Goal: Task Accomplishment & Management: Use online tool/utility

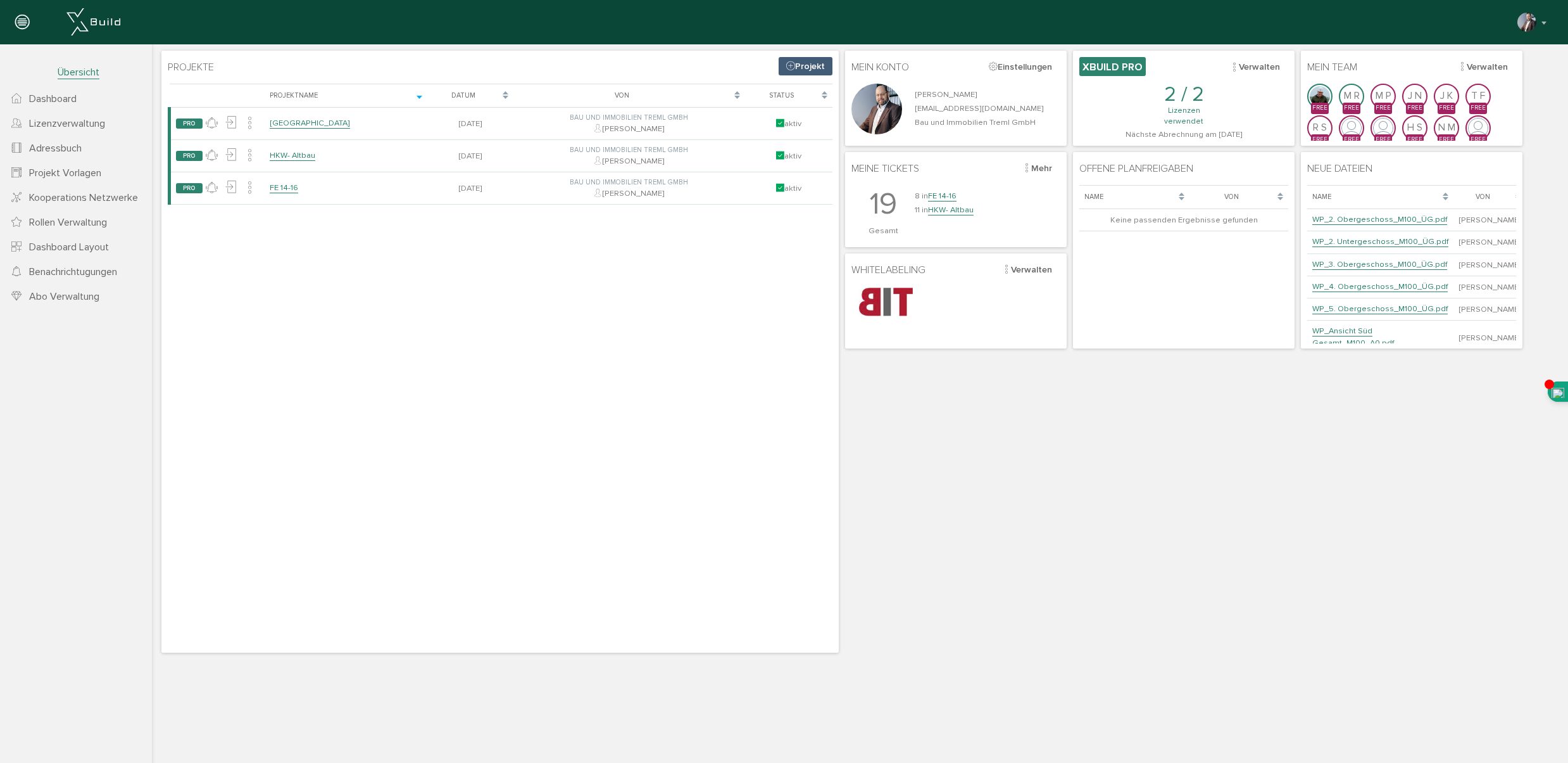
click at [83, 68] on span "Übersicht" at bounding box center [77, 72] width 42 height 13
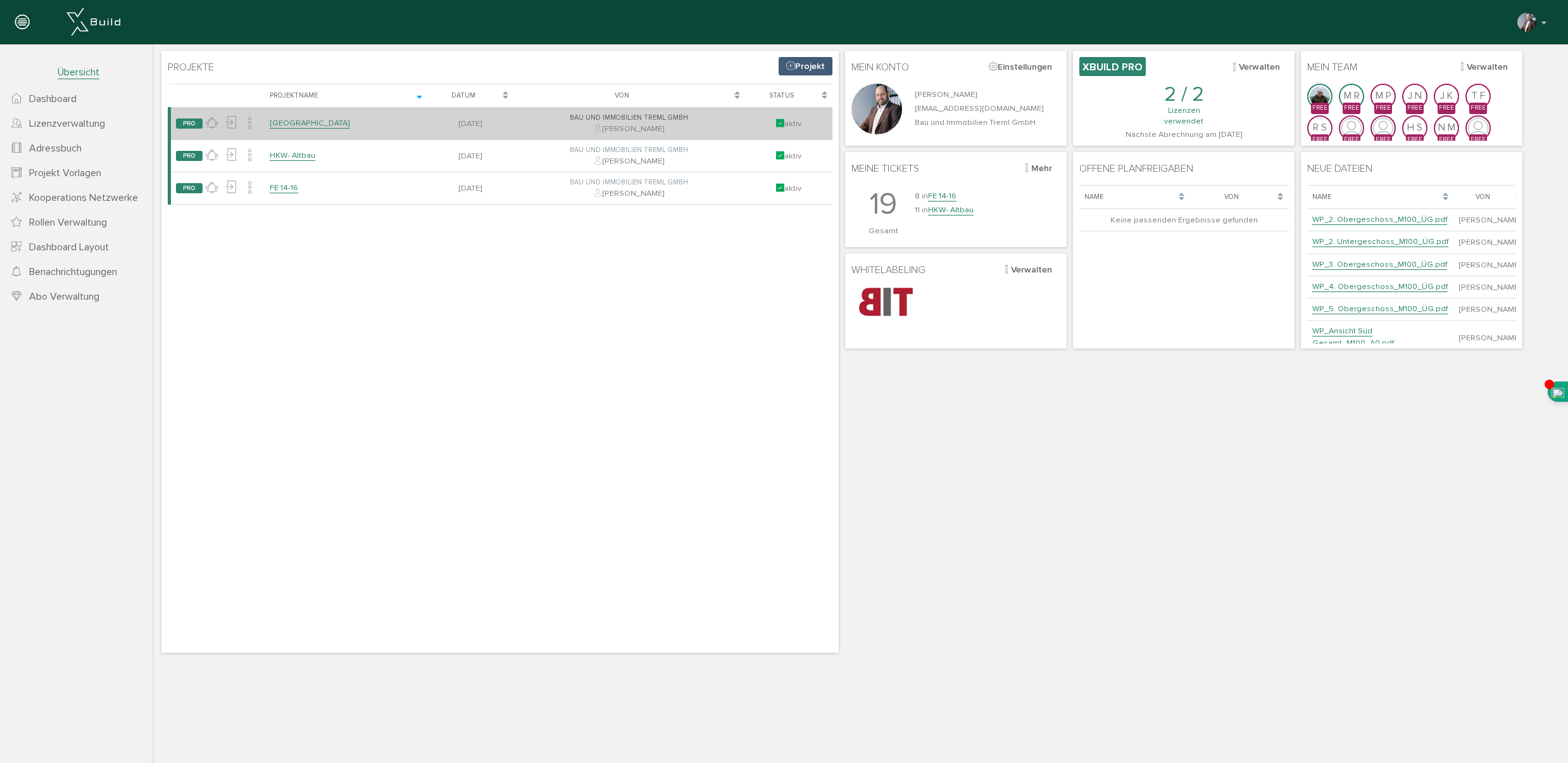
click at [292, 125] on link "[GEOGRAPHIC_DATA]" at bounding box center [309, 124] width 80 height 11
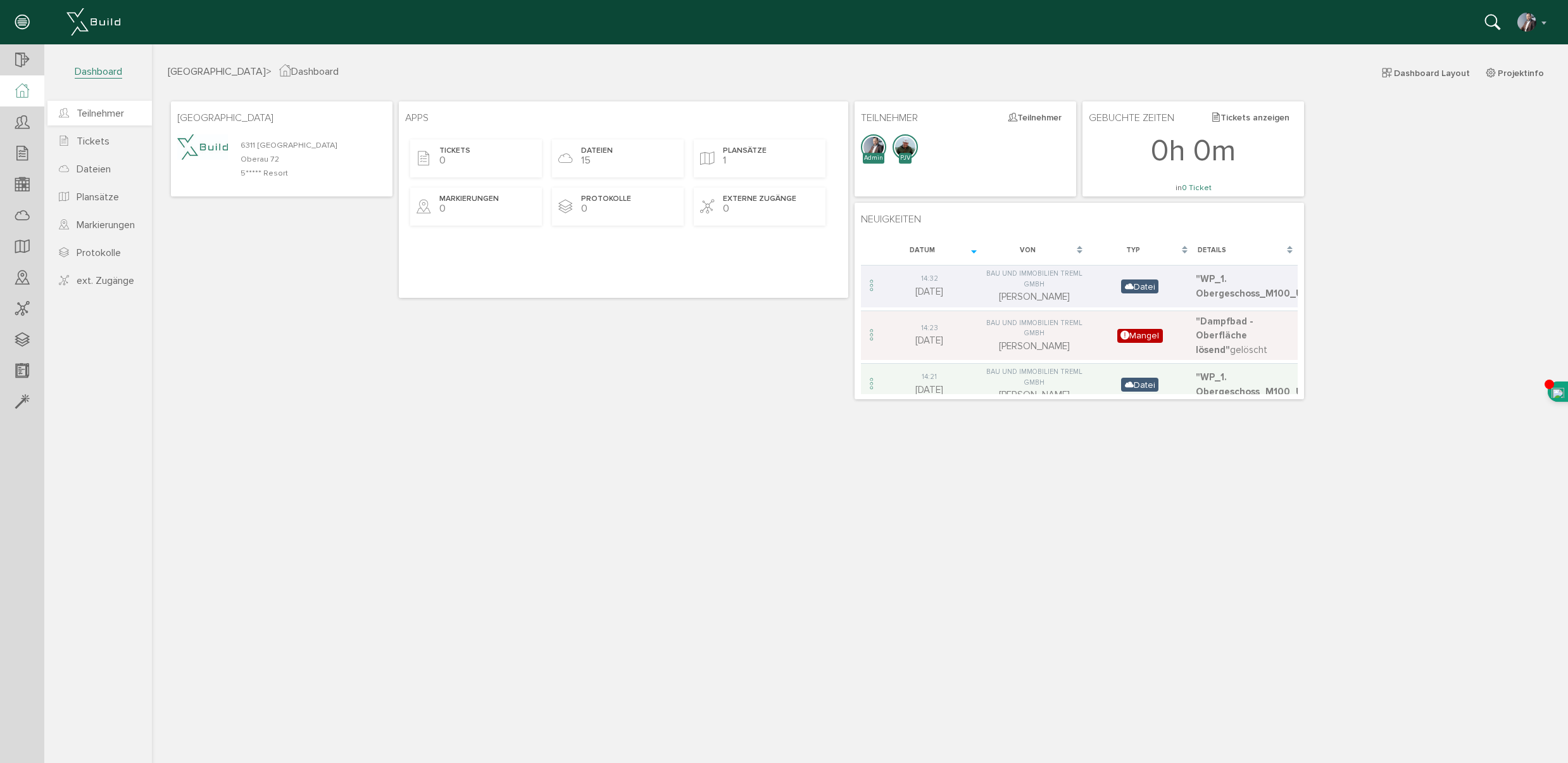
click at [105, 115] on span "Teilnehmer" at bounding box center [100, 113] width 47 height 13
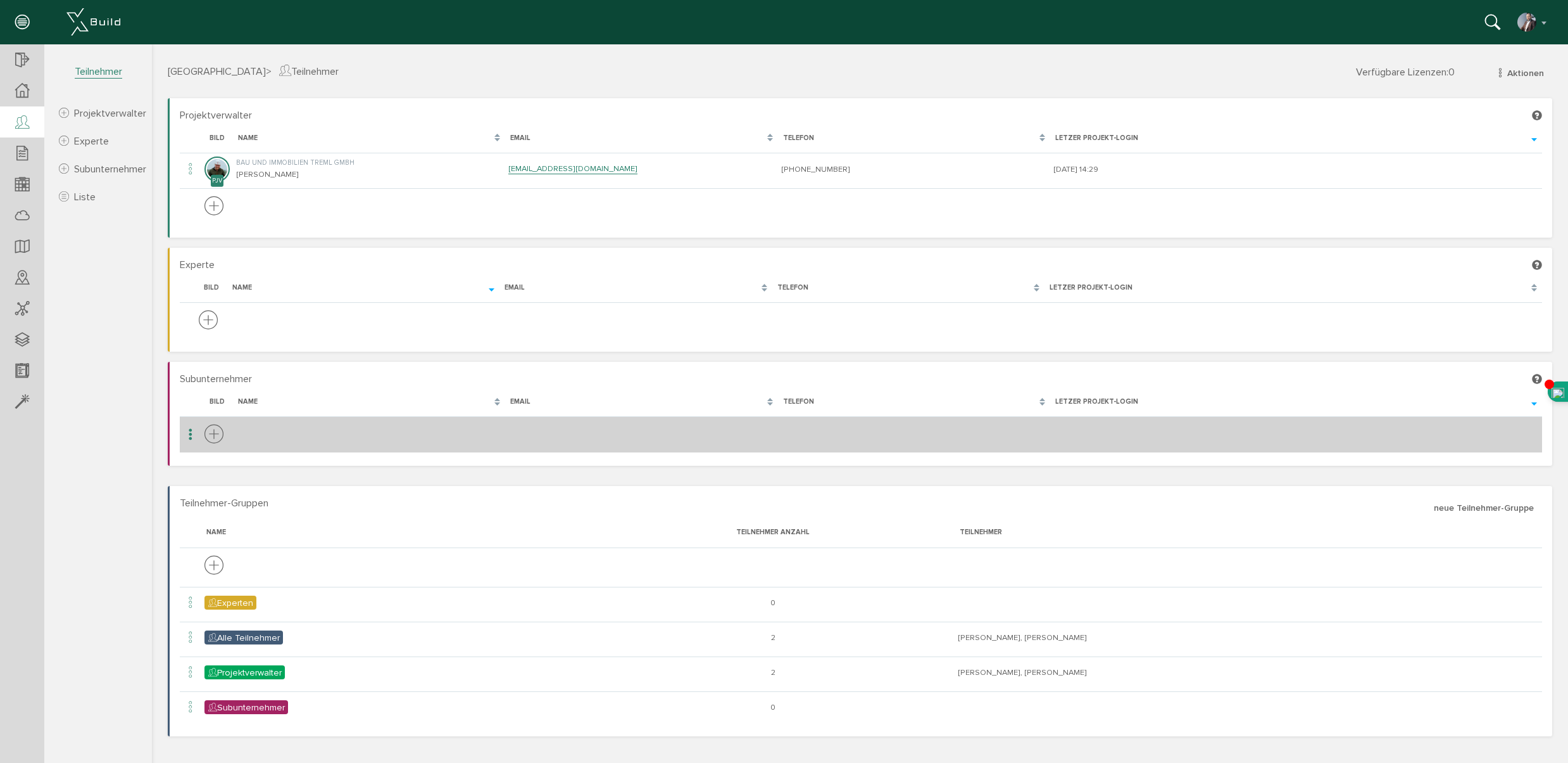
click at [213, 436] on icon at bounding box center [214, 435] width 19 height 23
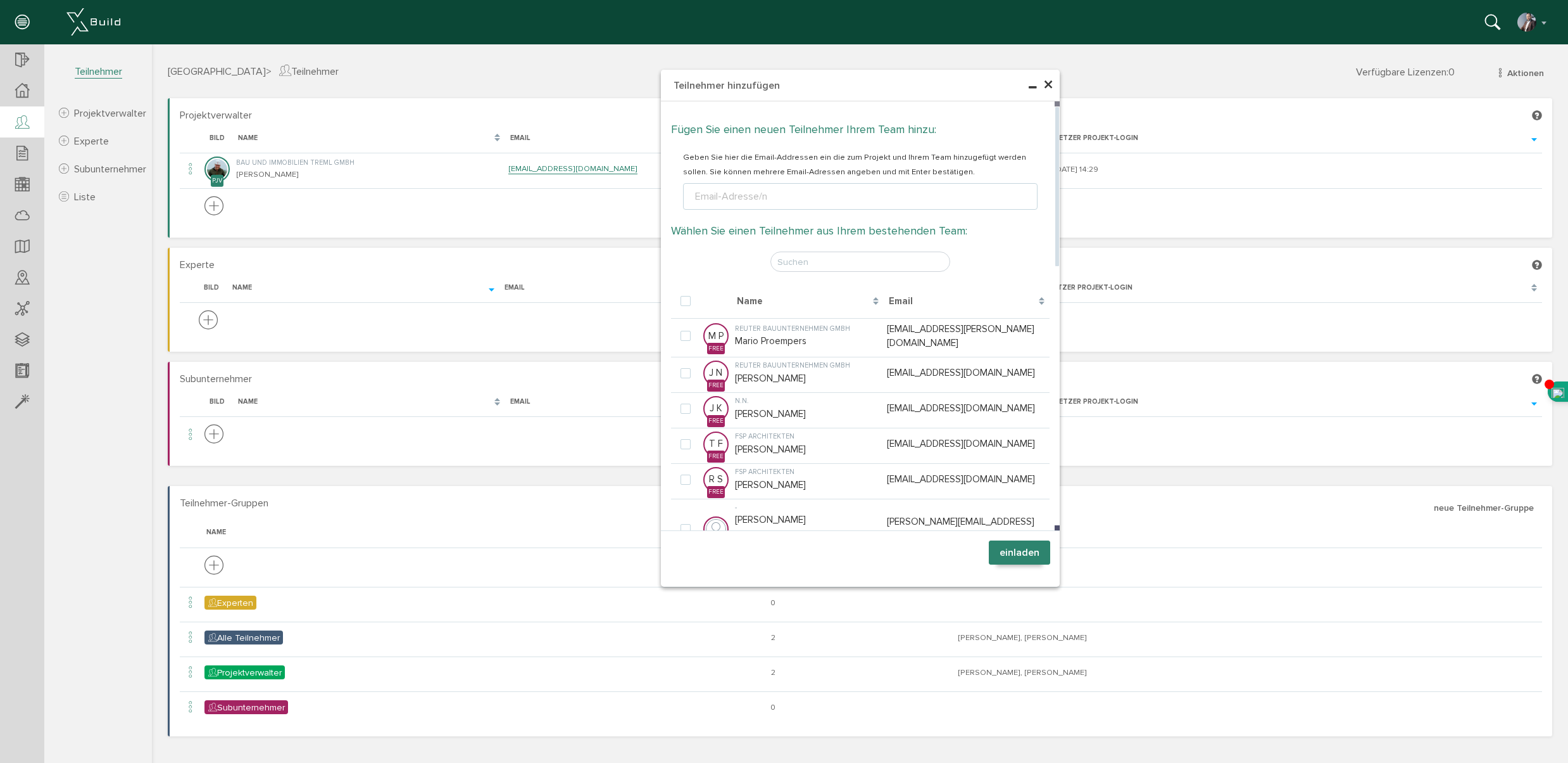
click at [706, 193] on div "Email-Adresse/n" at bounding box center [731, 197] width 77 height 15
type input "[PERSON_NAME][EMAIL_ADDRESS][DOMAIN_NAME]"
type textarea "[PERSON_NAME][EMAIL_ADDRESS][DOMAIN_NAME]"
click at [1016, 551] on button "einladen" at bounding box center [1019, 553] width 62 height 24
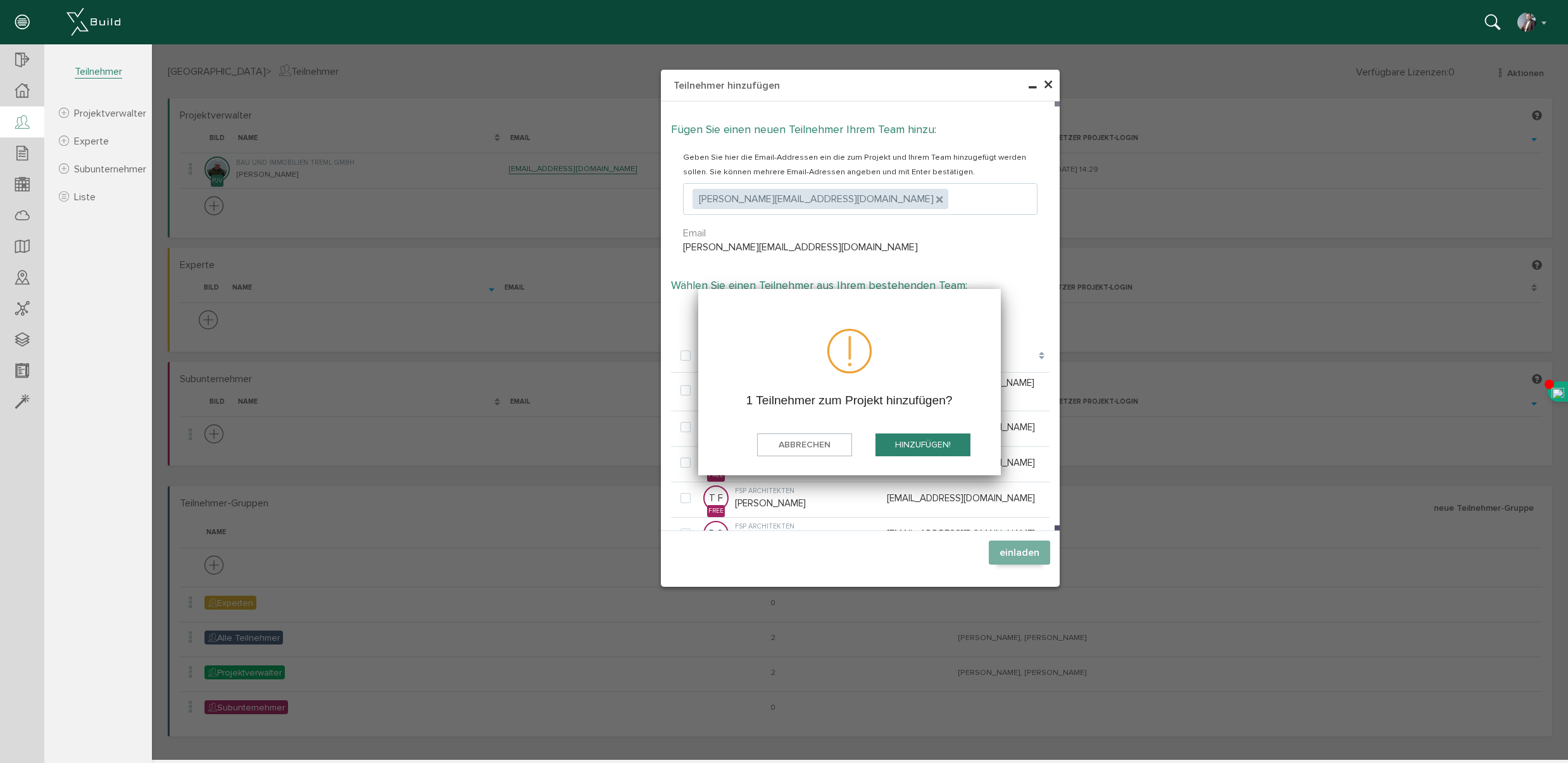
click at [913, 443] on button "hinzufügen!" at bounding box center [922, 445] width 95 height 23
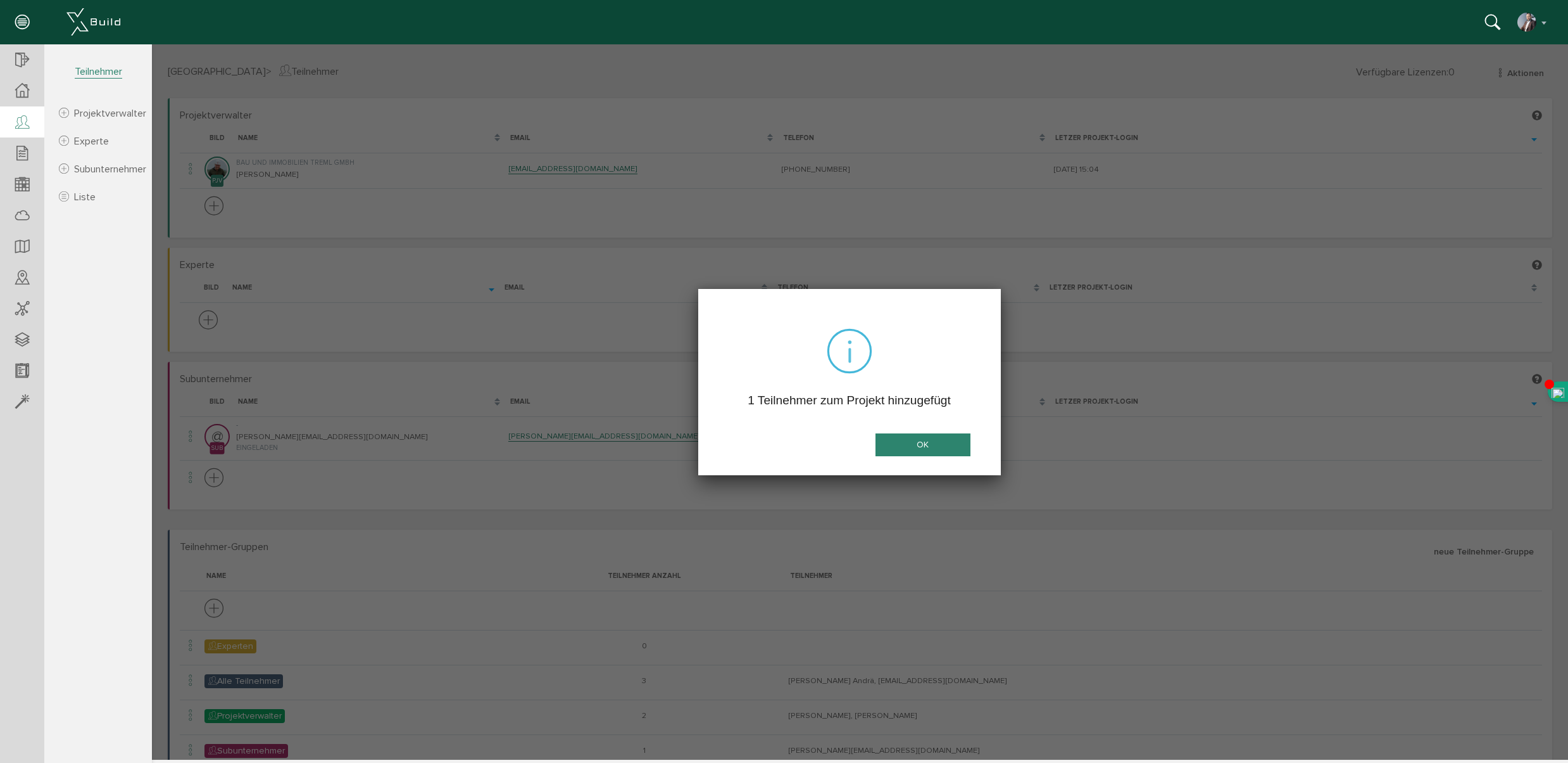
click at [917, 447] on button "OK" at bounding box center [922, 445] width 95 height 23
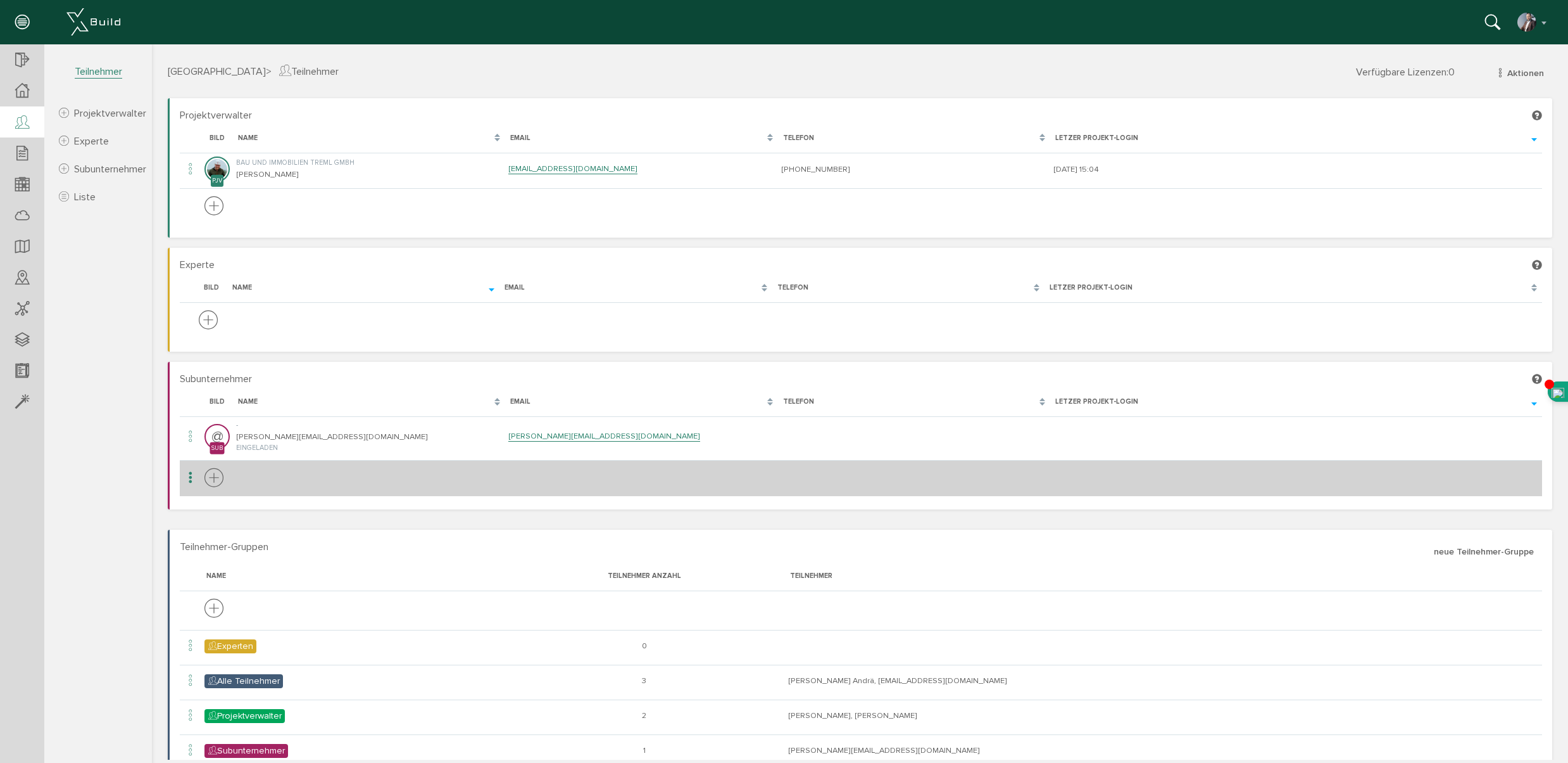
click at [211, 479] on icon at bounding box center [214, 478] width 19 height 23
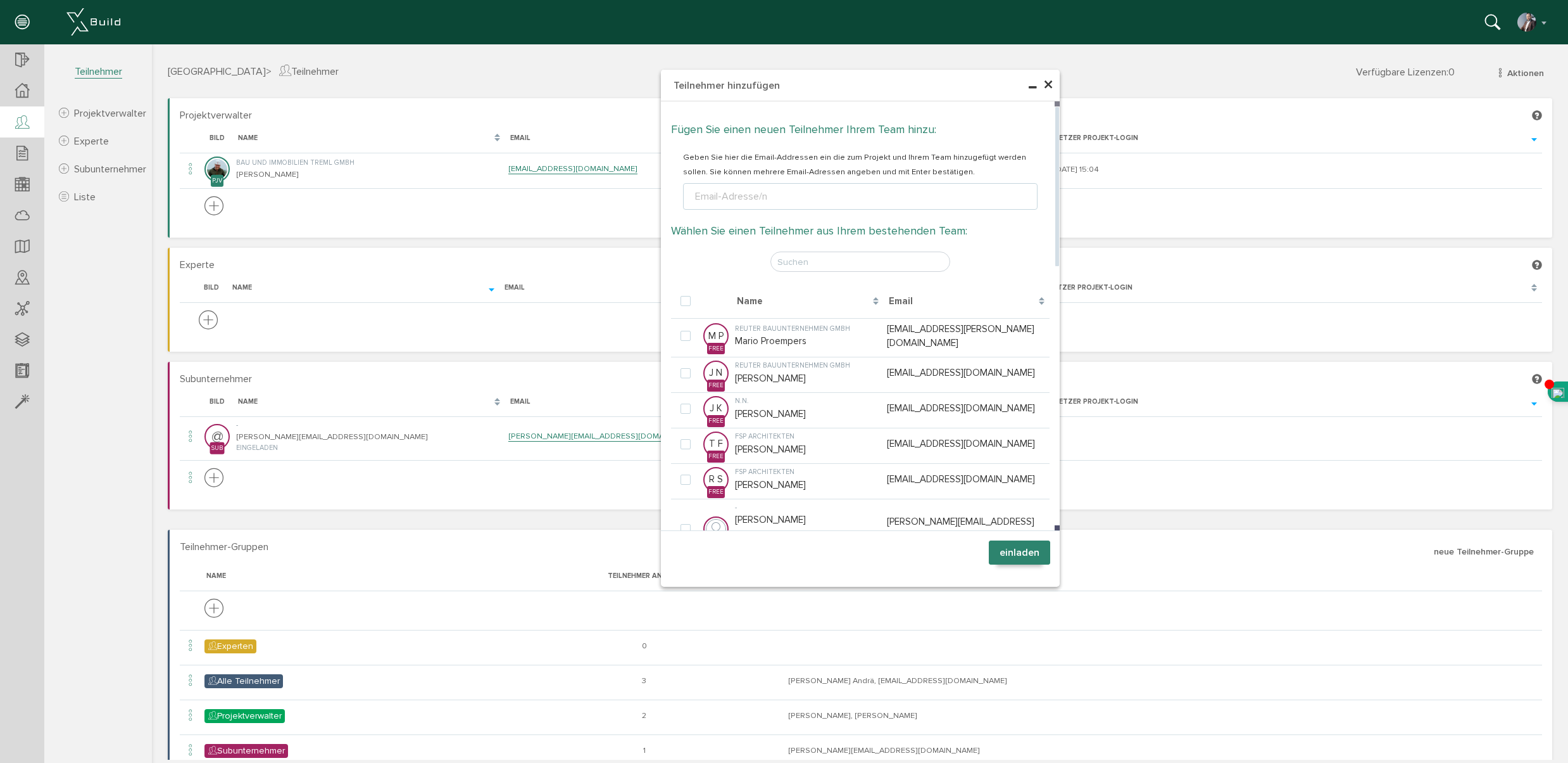
click at [720, 193] on div "Email-Adresse/n" at bounding box center [731, 197] width 77 height 15
type input "stephan.butsch@wuestenrot.de"
type textarea "stephan.butsch@wuestenrot.de"
click at [1024, 552] on button "einladen" at bounding box center [1019, 553] width 62 height 24
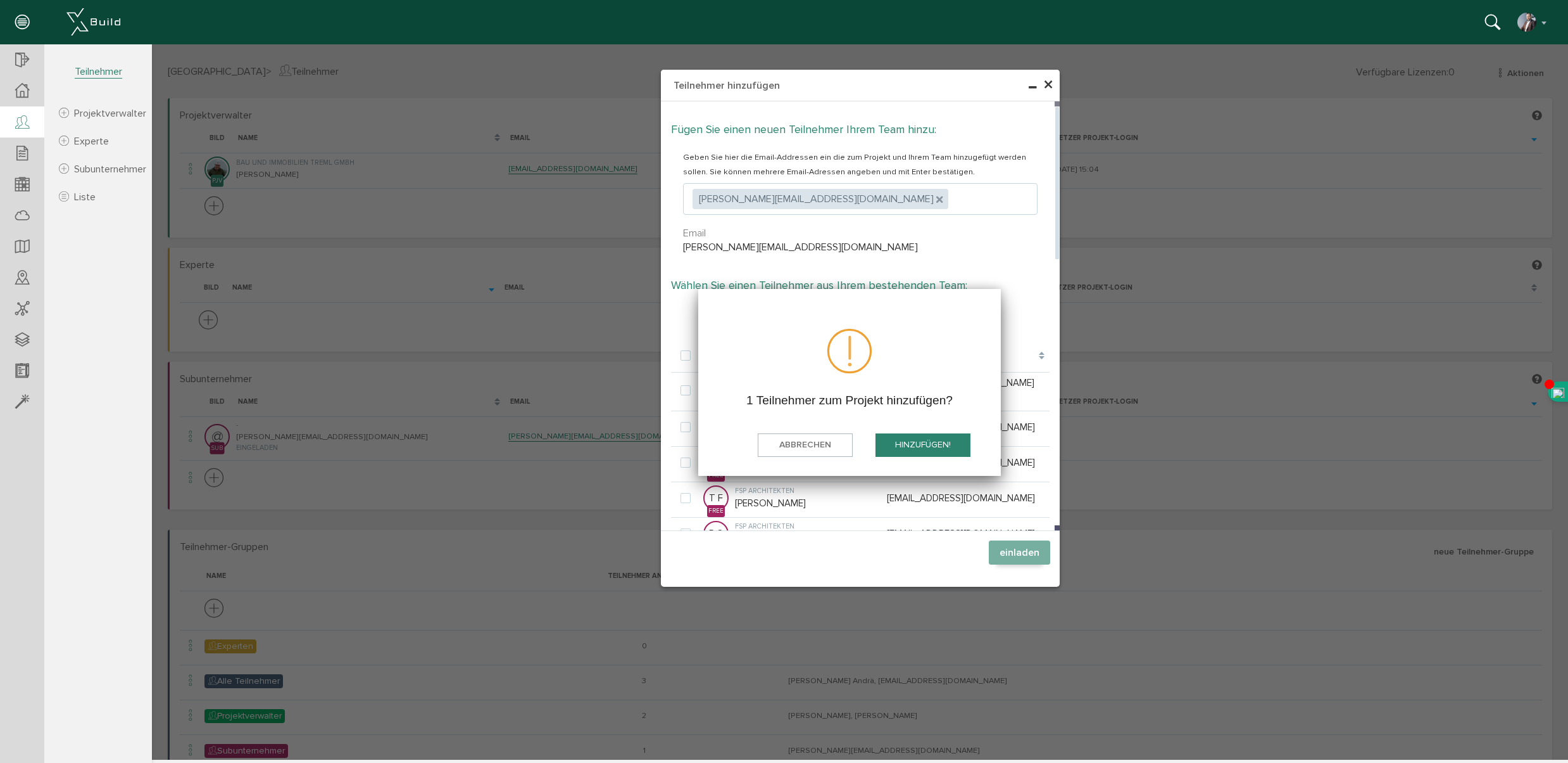
click at [927, 445] on button "hinzufügen!" at bounding box center [922, 445] width 95 height 23
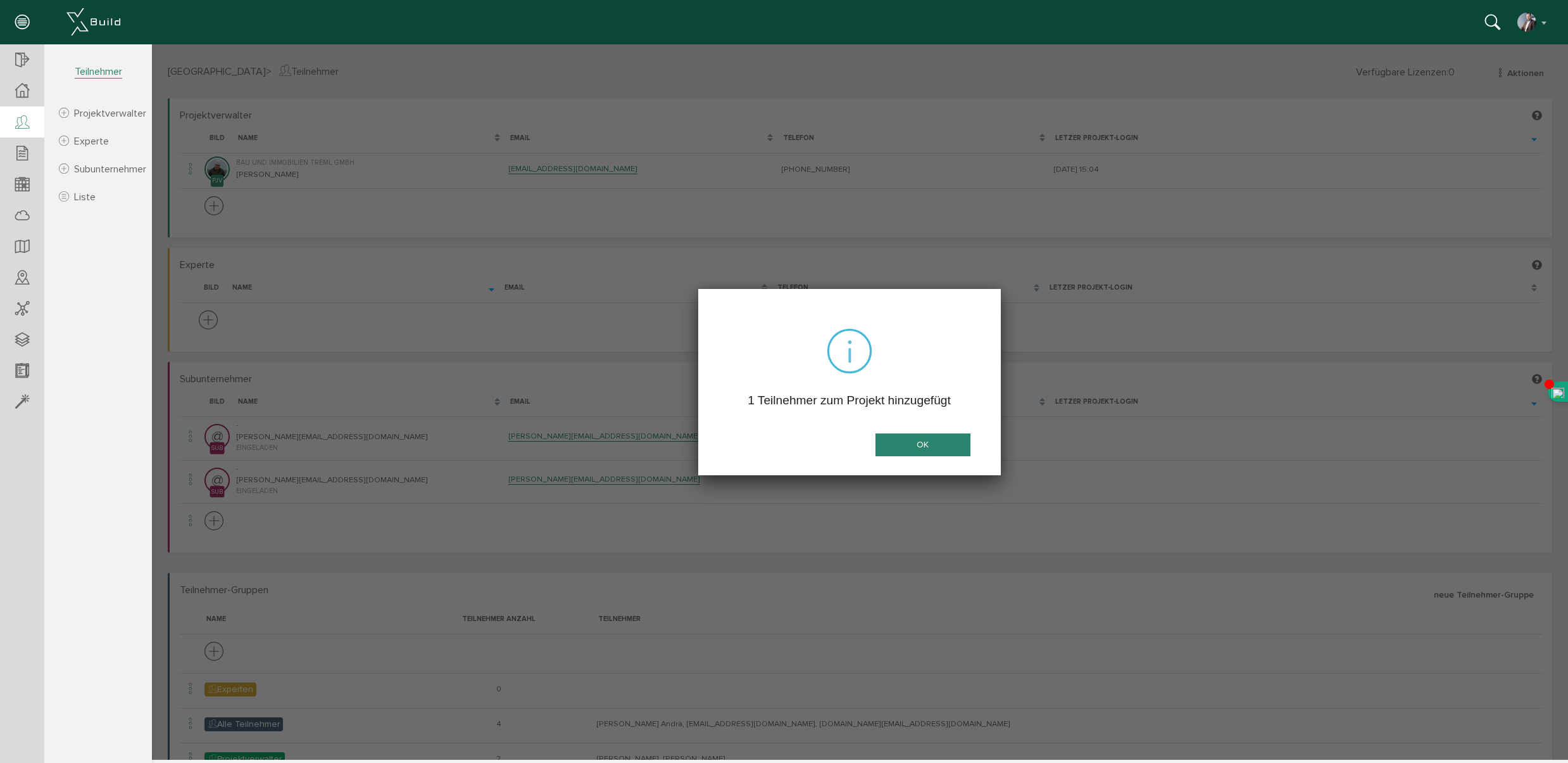
click at [925, 445] on button "OK" at bounding box center [922, 445] width 95 height 23
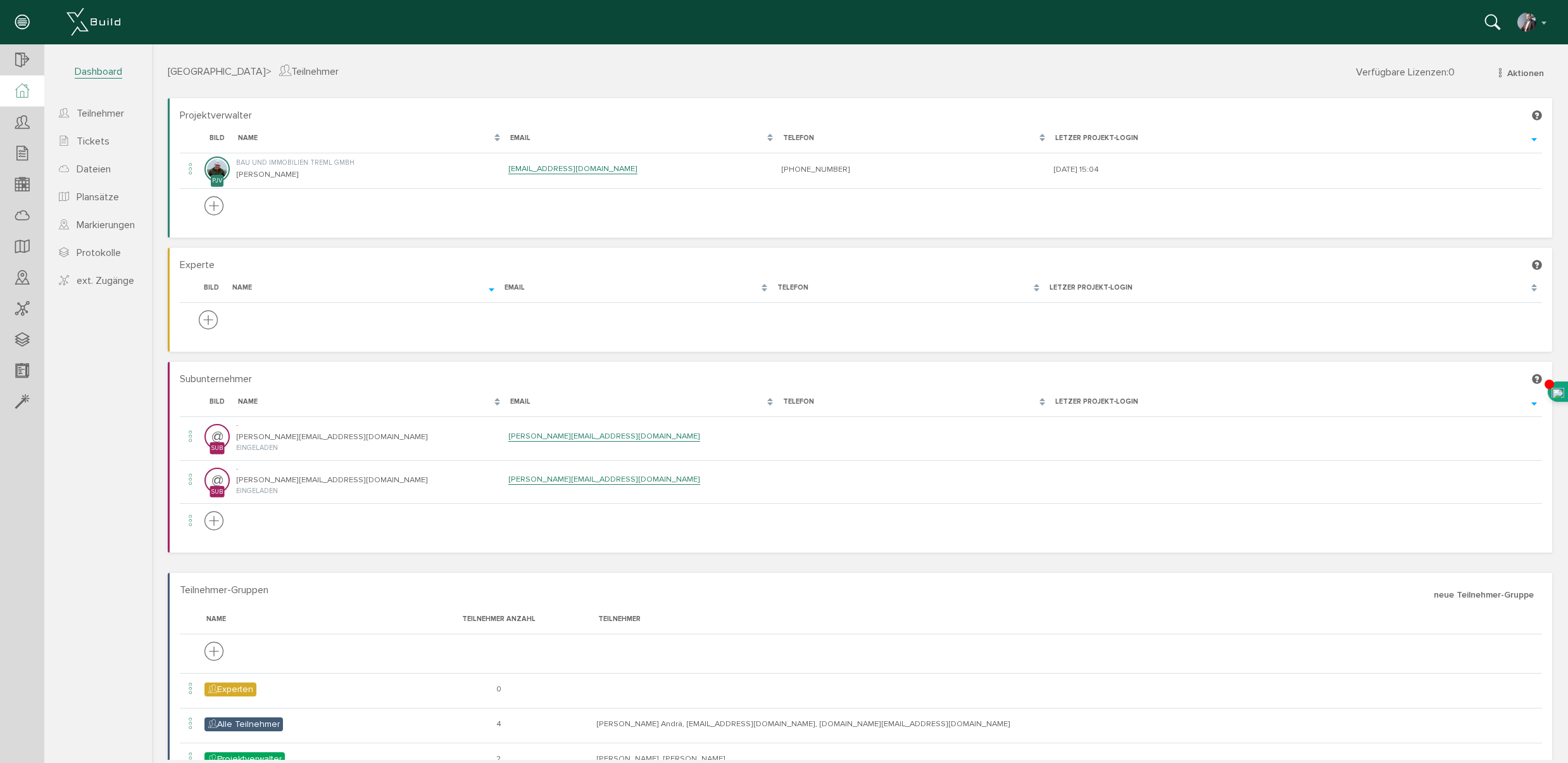
click at [23, 94] on icon at bounding box center [21, 91] width 14 height 15
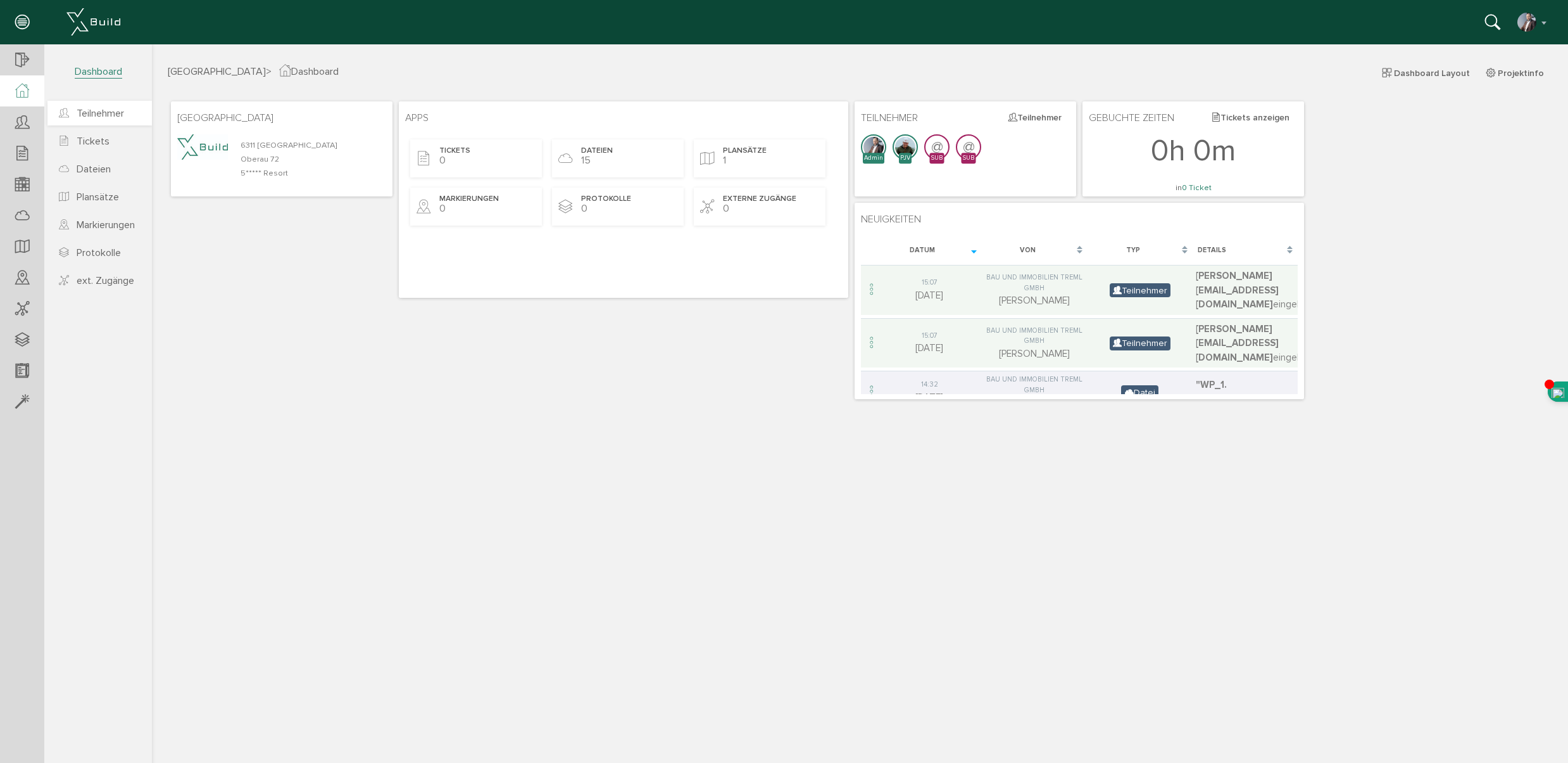
click at [86, 115] on span "Teilnehmer" at bounding box center [100, 113] width 47 height 13
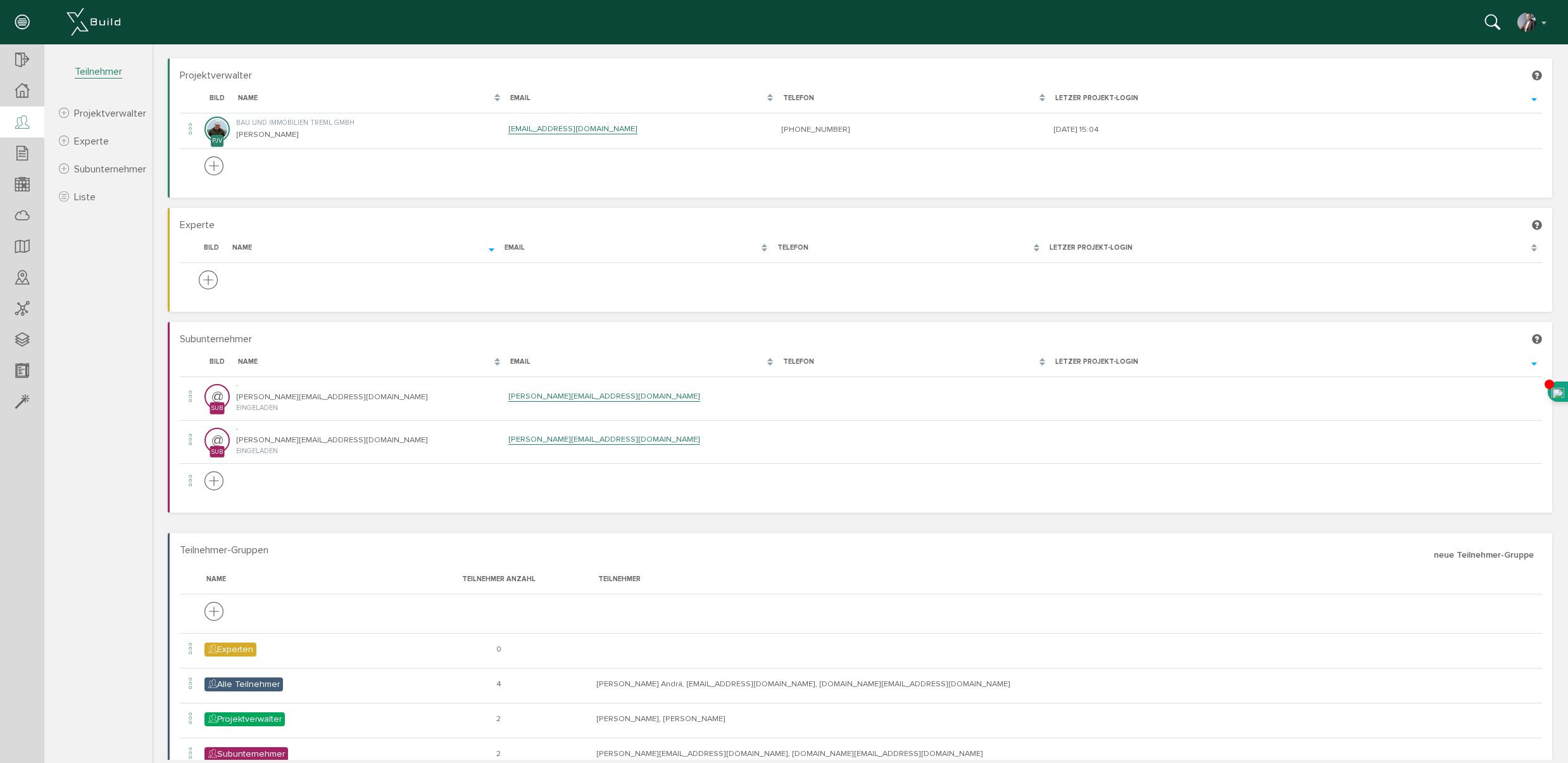
scroll to position [75, 0]
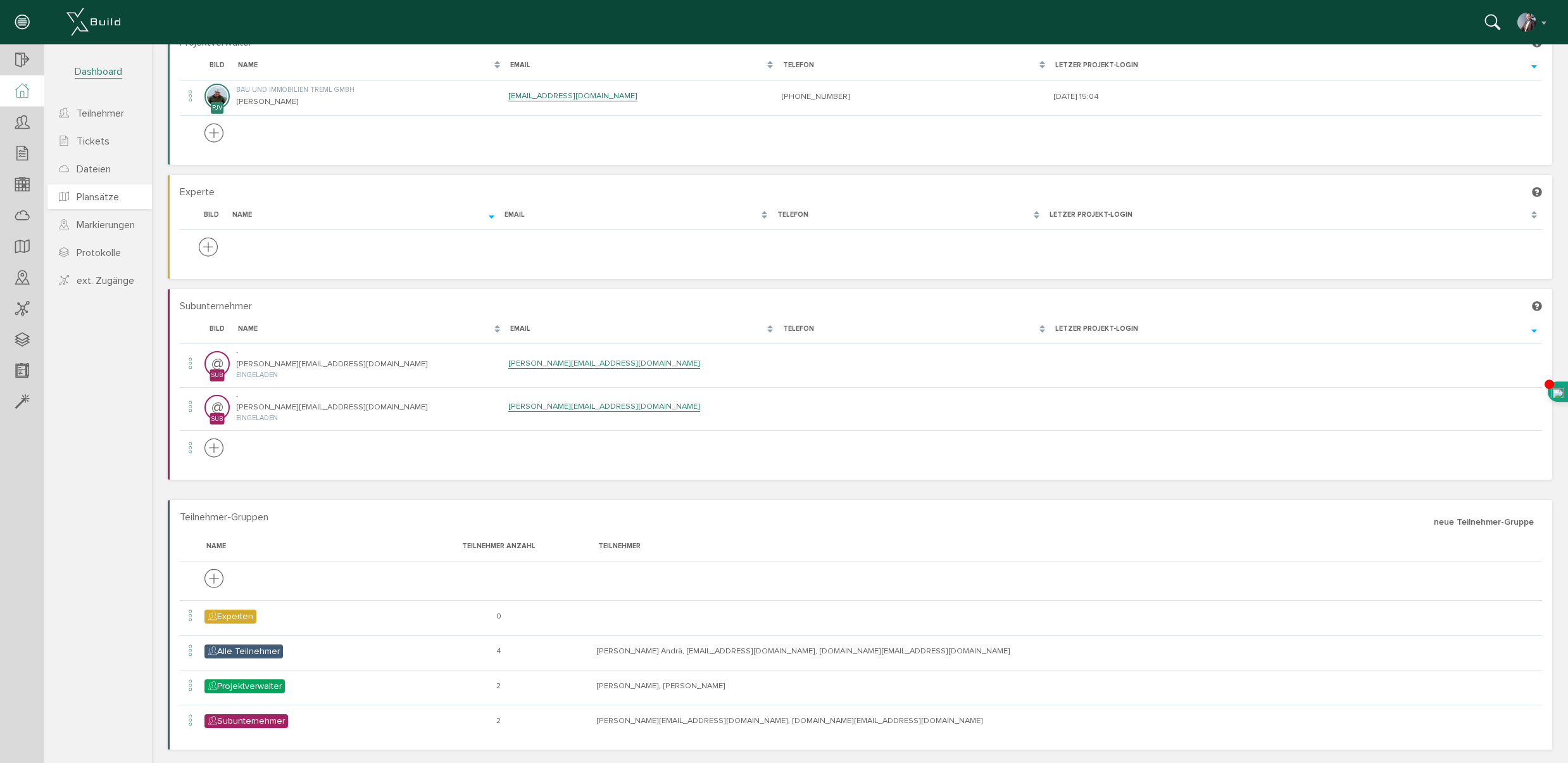
click at [100, 199] on span "Plansätze" at bounding box center [98, 197] width 42 height 13
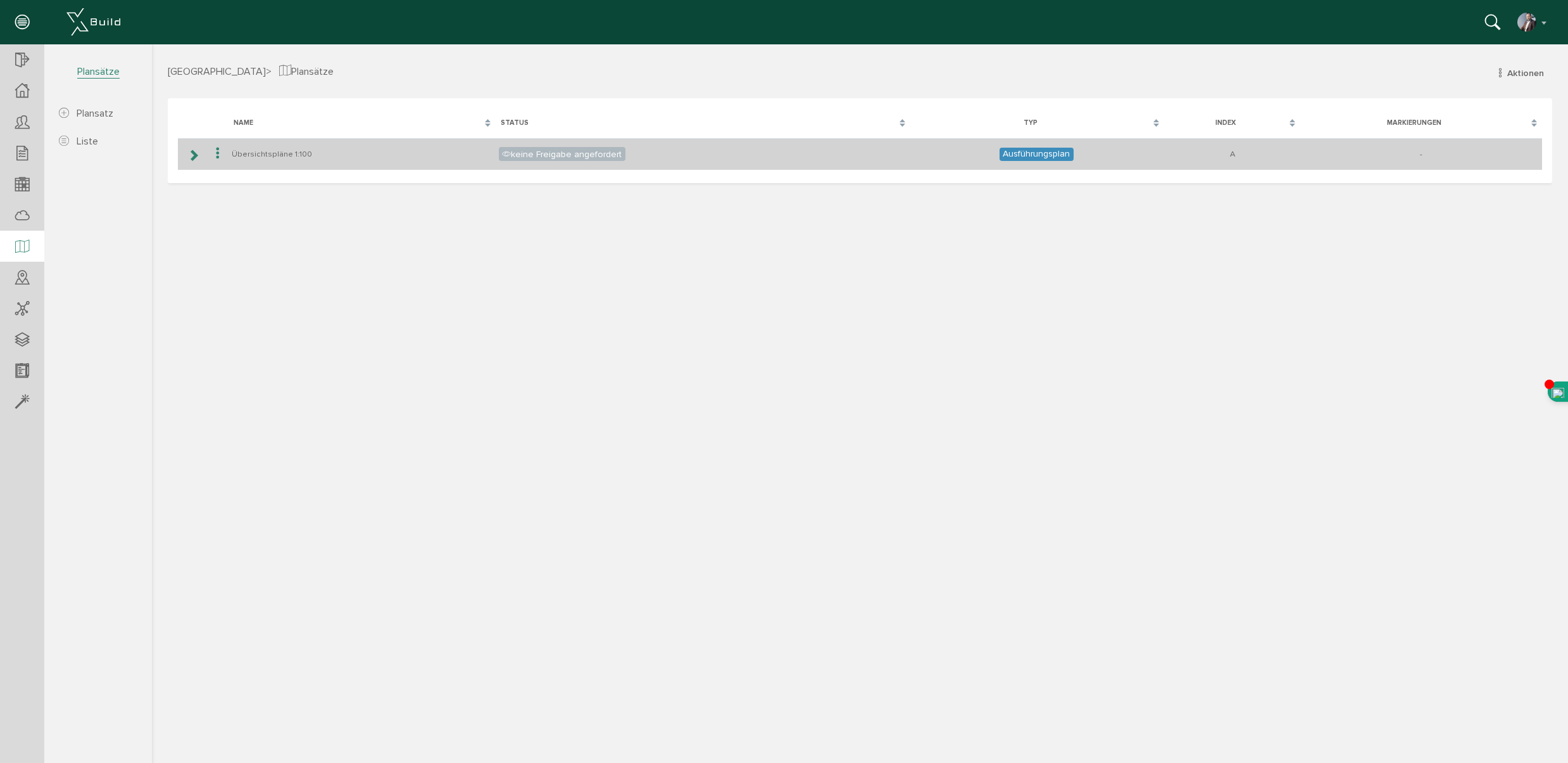
click at [192, 155] on icon at bounding box center [193, 155] width 12 height 10
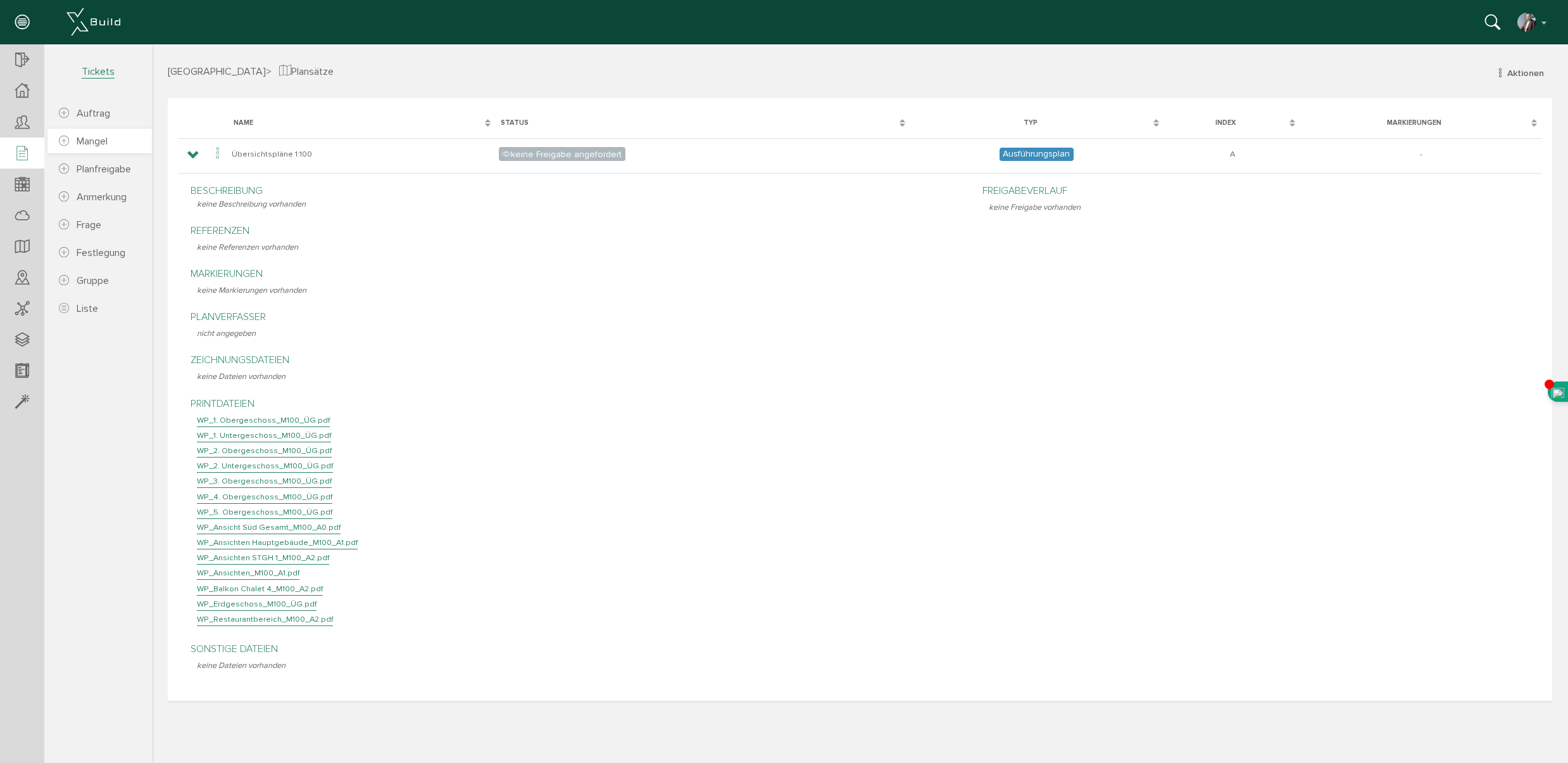
click at [89, 142] on span "Mangel" at bounding box center [92, 141] width 31 height 13
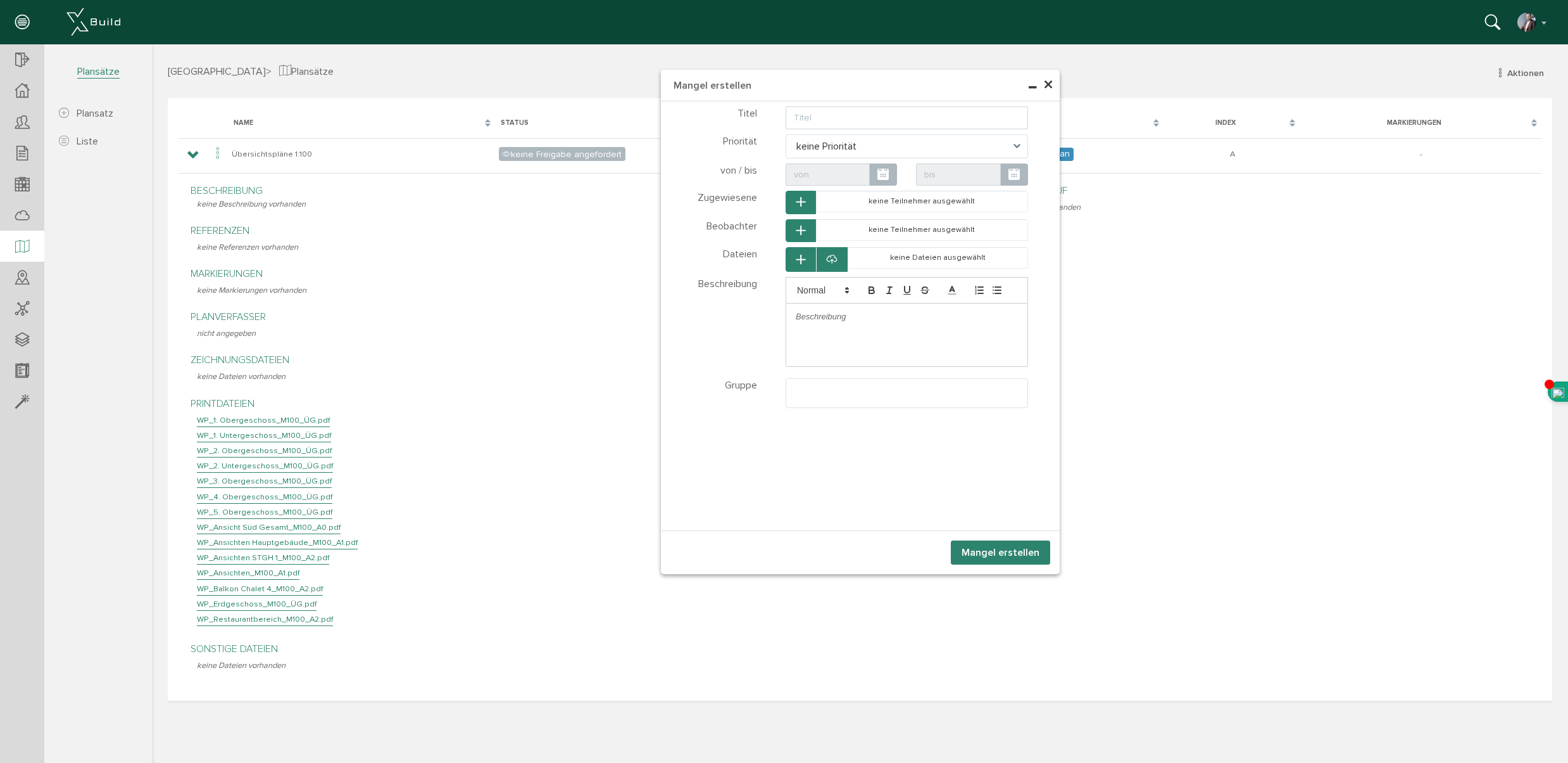
click at [1051, 86] on span "×" at bounding box center [1048, 85] width 10 height 25
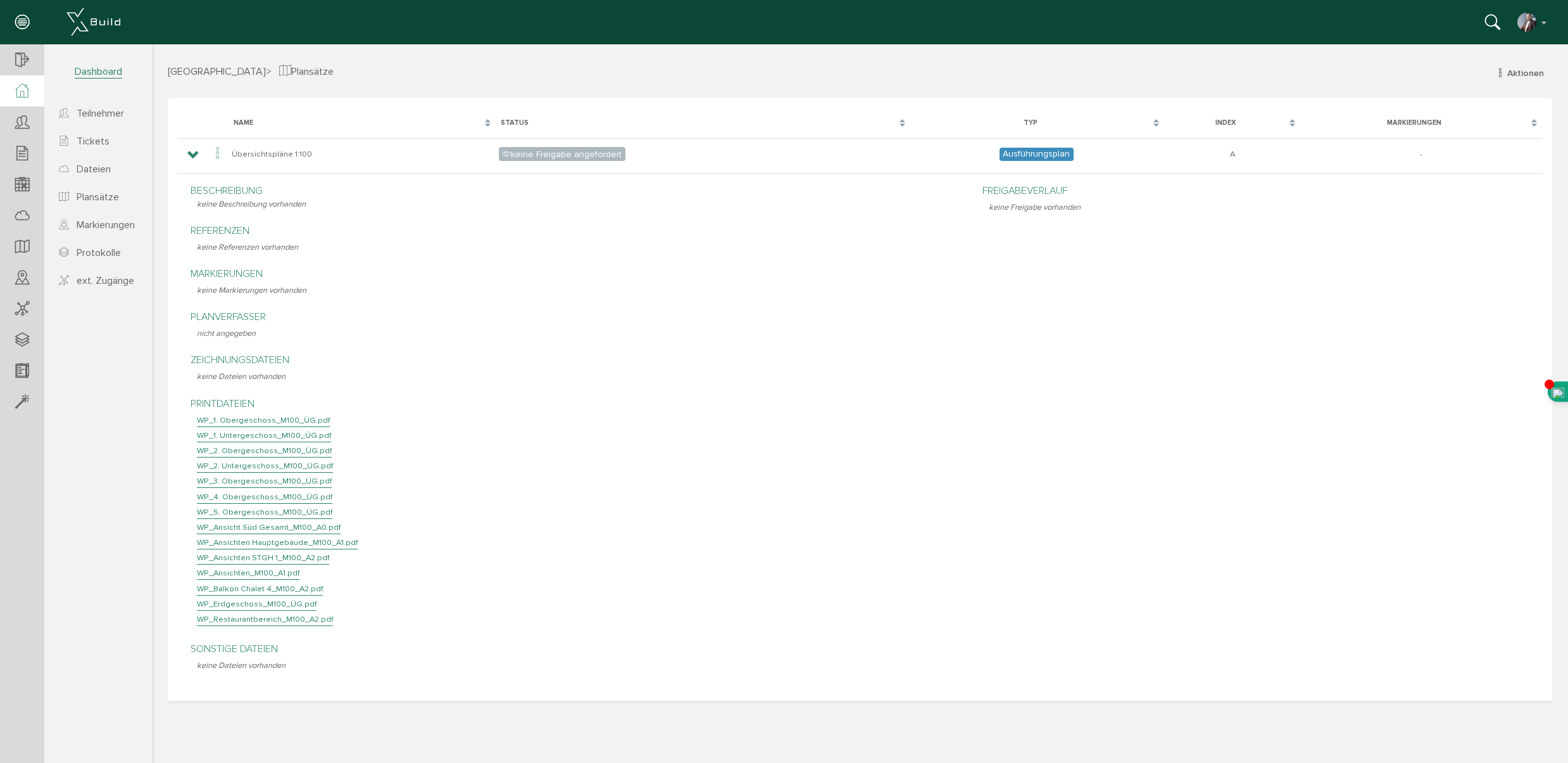
click at [19, 91] on icon at bounding box center [21, 91] width 14 height 15
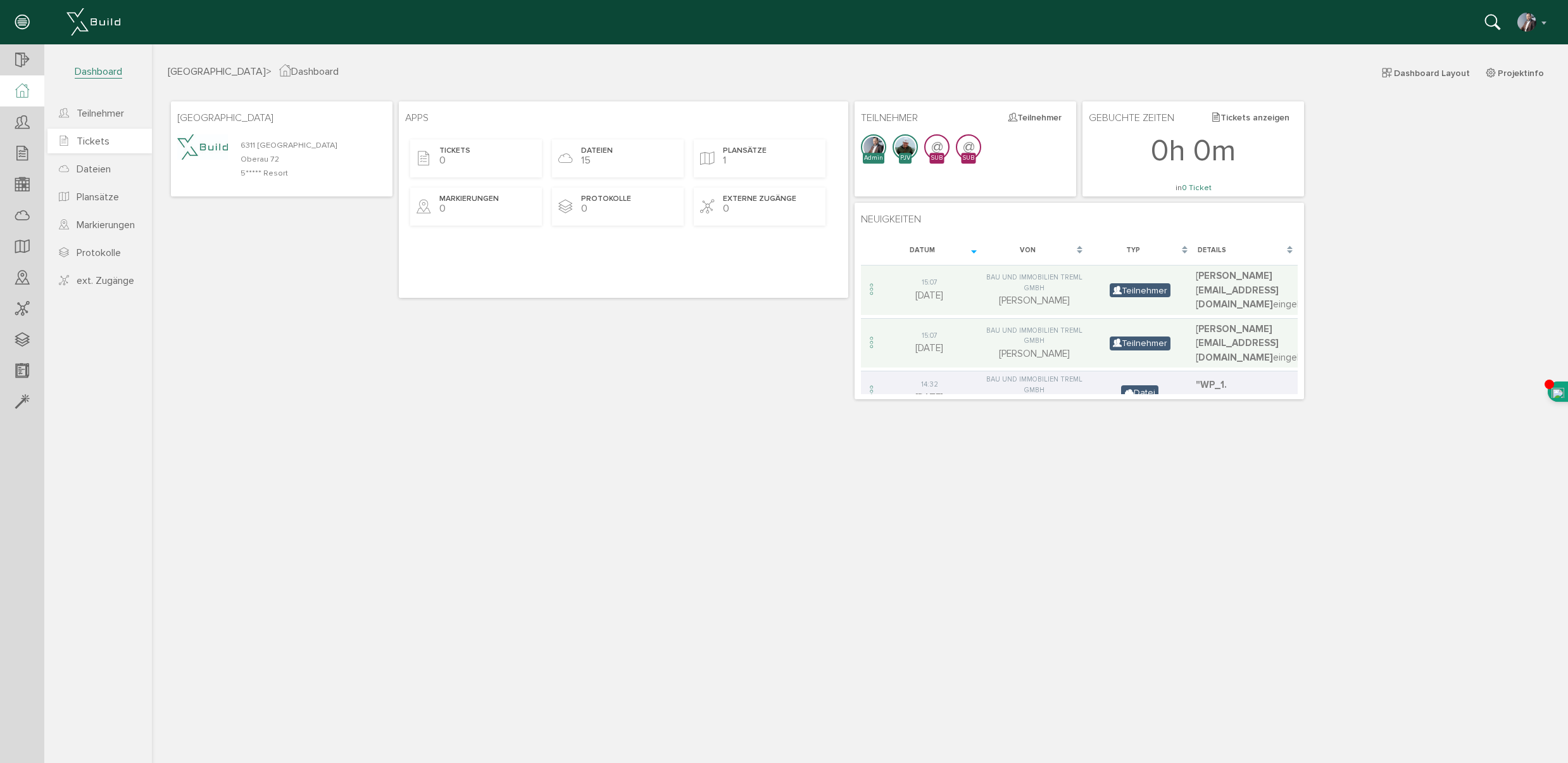
click at [90, 140] on span "Tickets" at bounding box center [93, 141] width 33 height 13
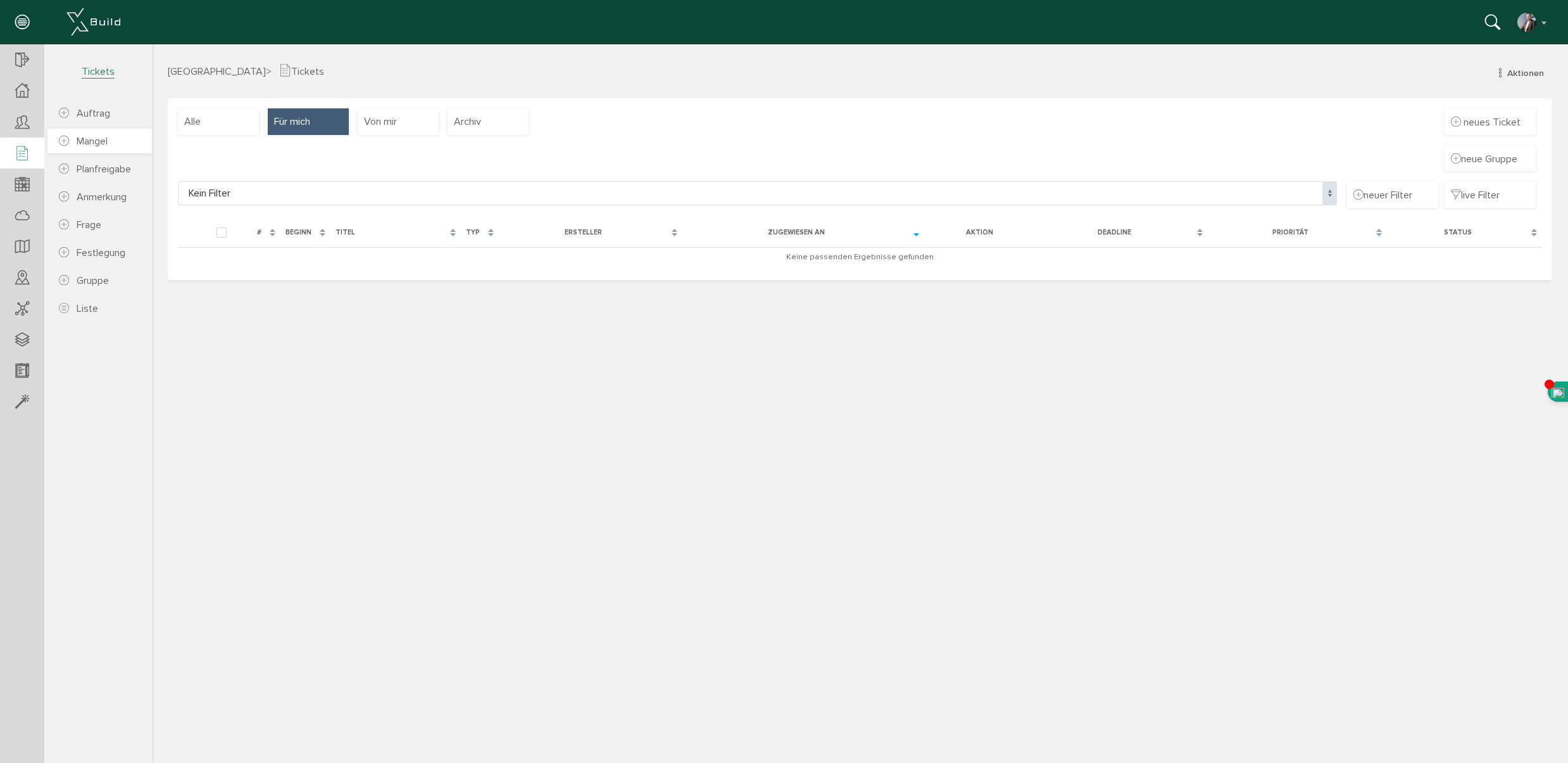
click at [94, 142] on span "Mangel" at bounding box center [92, 141] width 31 height 13
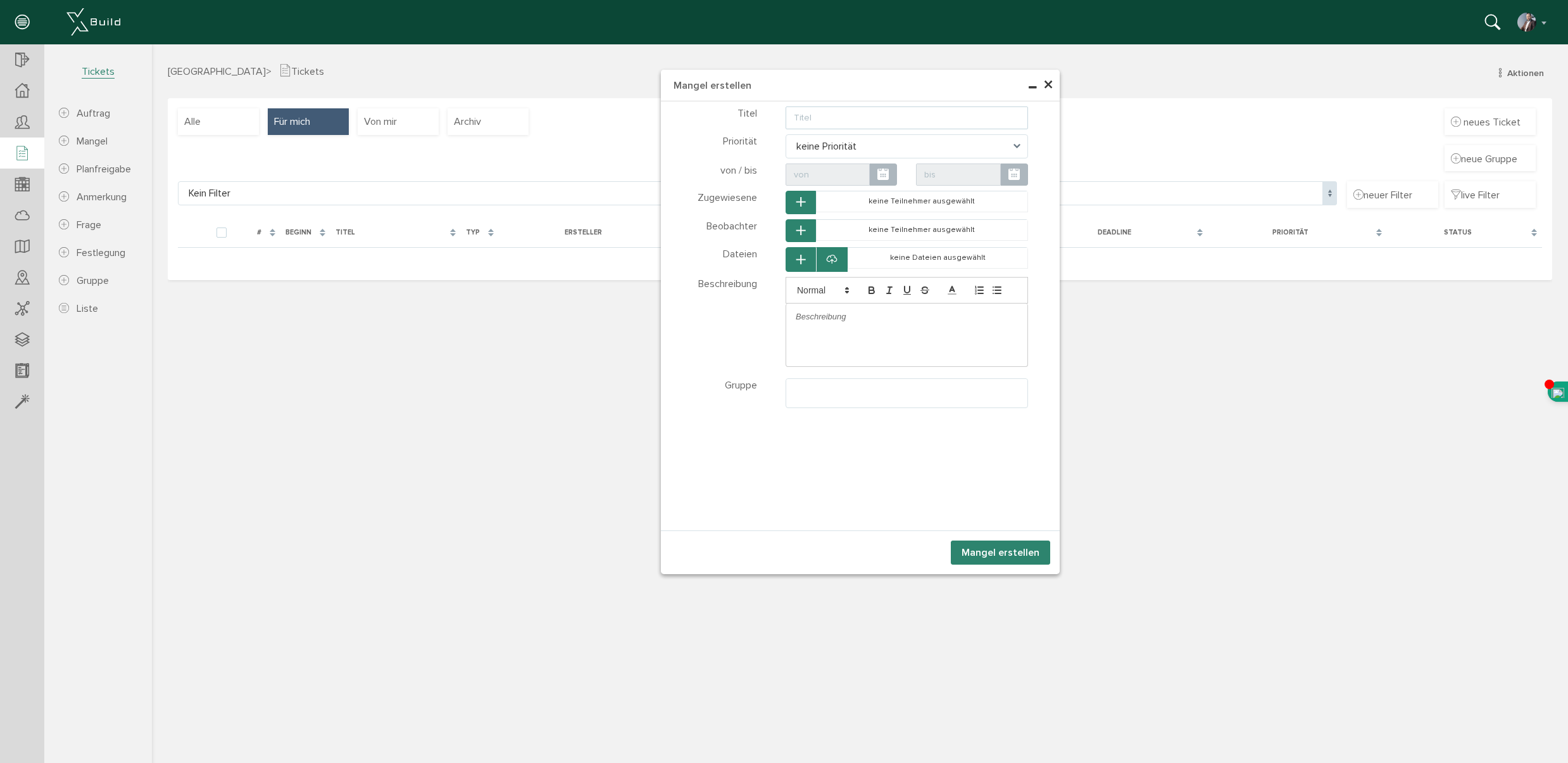
click at [823, 116] on input "text" at bounding box center [907, 117] width 243 height 23
type input "Feucxhteschaden Außenwand Dampfbad"
click at [994, 150] on span "keine Priorität" at bounding box center [907, 147] width 243 height 24
select select "medium"
click at [880, 174] on icon at bounding box center [883, 174] width 11 height 14
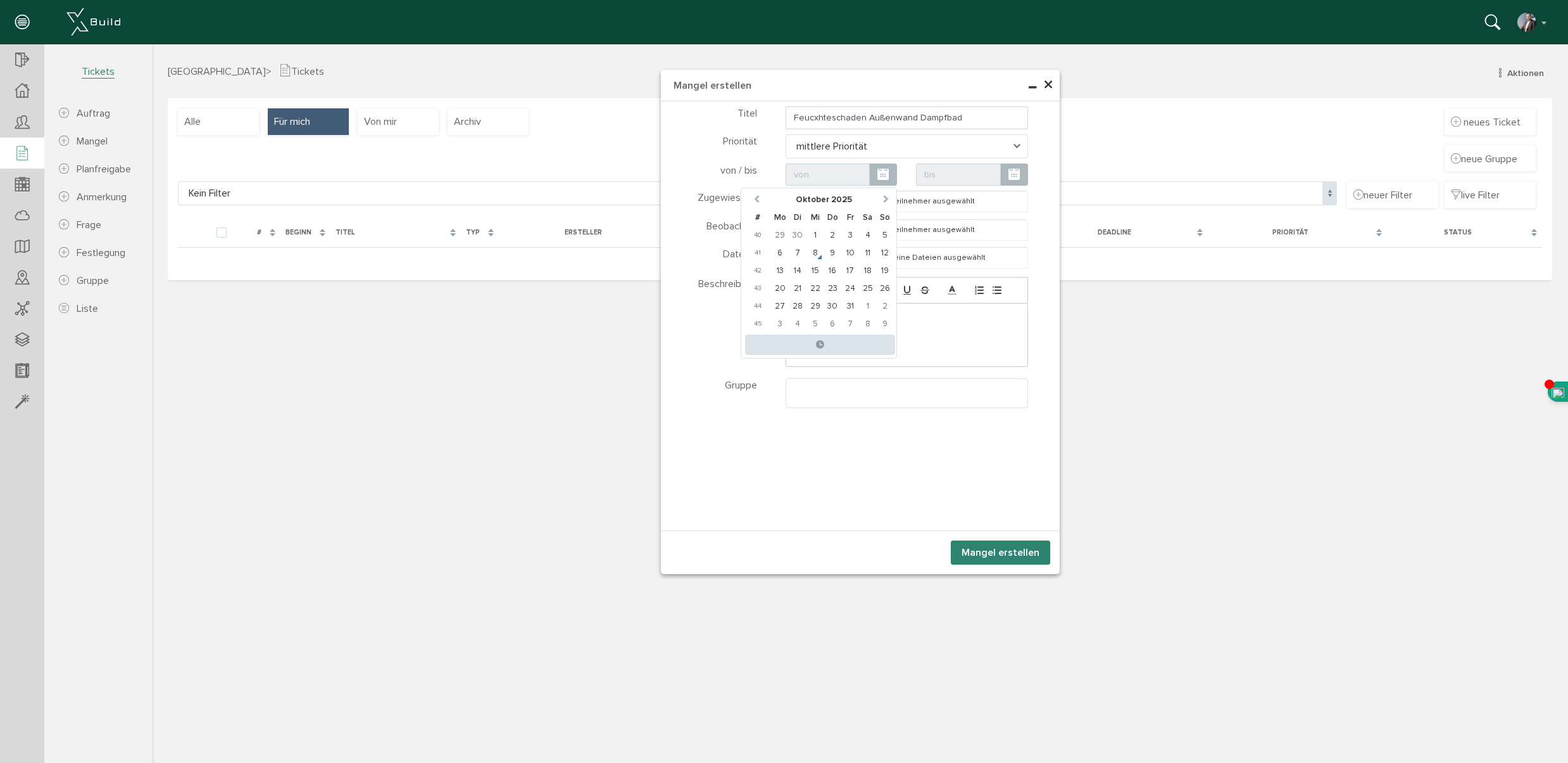
drag, startPoint x: 812, startPoint y: 344, endPoint x: 829, endPoint y: 340, distance: 17.5
click at [812, 344] on span at bounding box center [820, 344] width 150 height 21
click at [736, 180] on div "von / bis" at bounding box center [720, 174] width 94 height 23
click at [885, 173] on icon at bounding box center [883, 174] width 11 height 14
click at [816, 252] on td "8" at bounding box center [815, 252] width 18 height 18
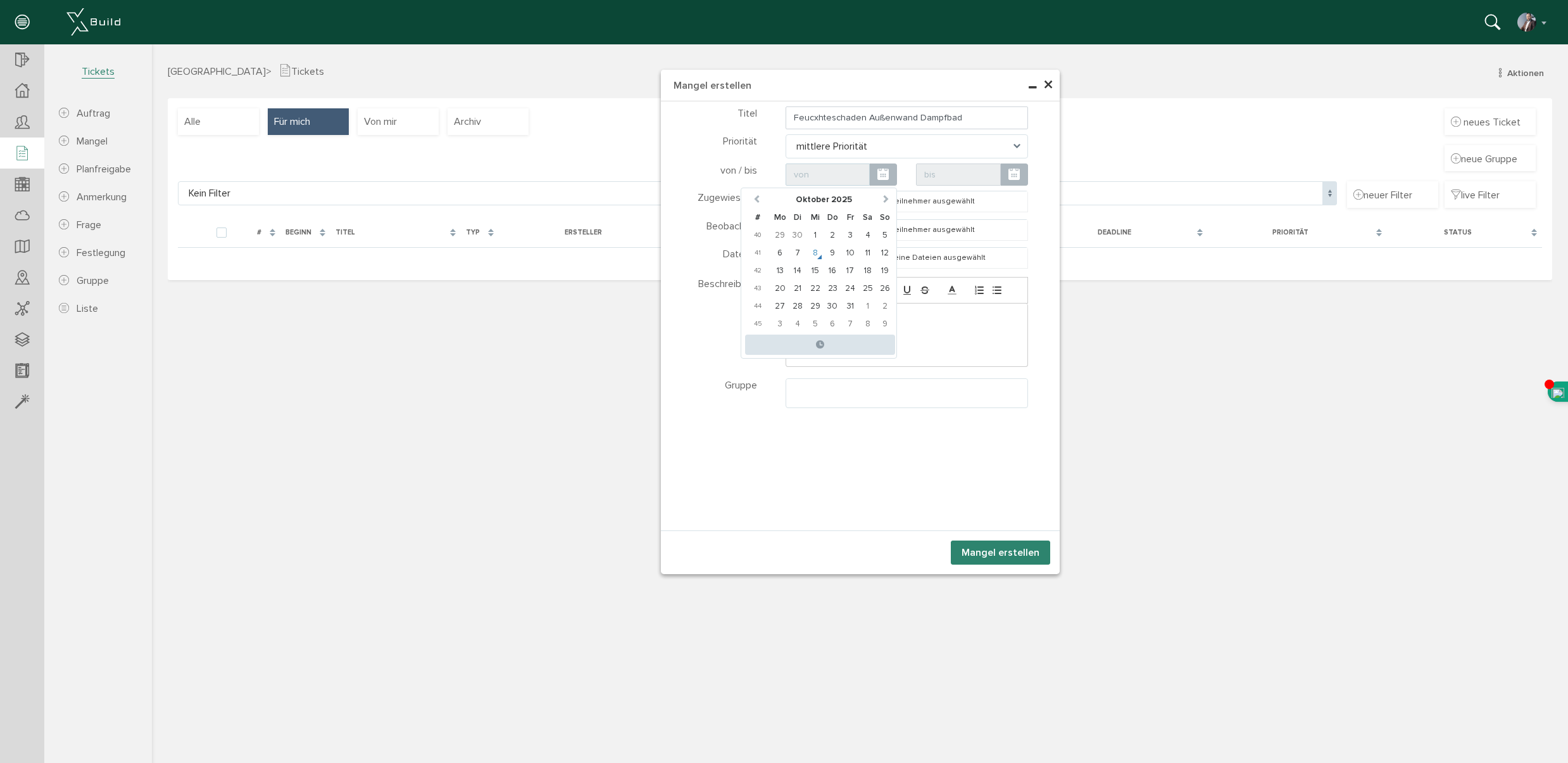
type input "08.10.25 00:00"
click at [1011, 174] on icon at bounding box center [1015, 174] width 11 height 14
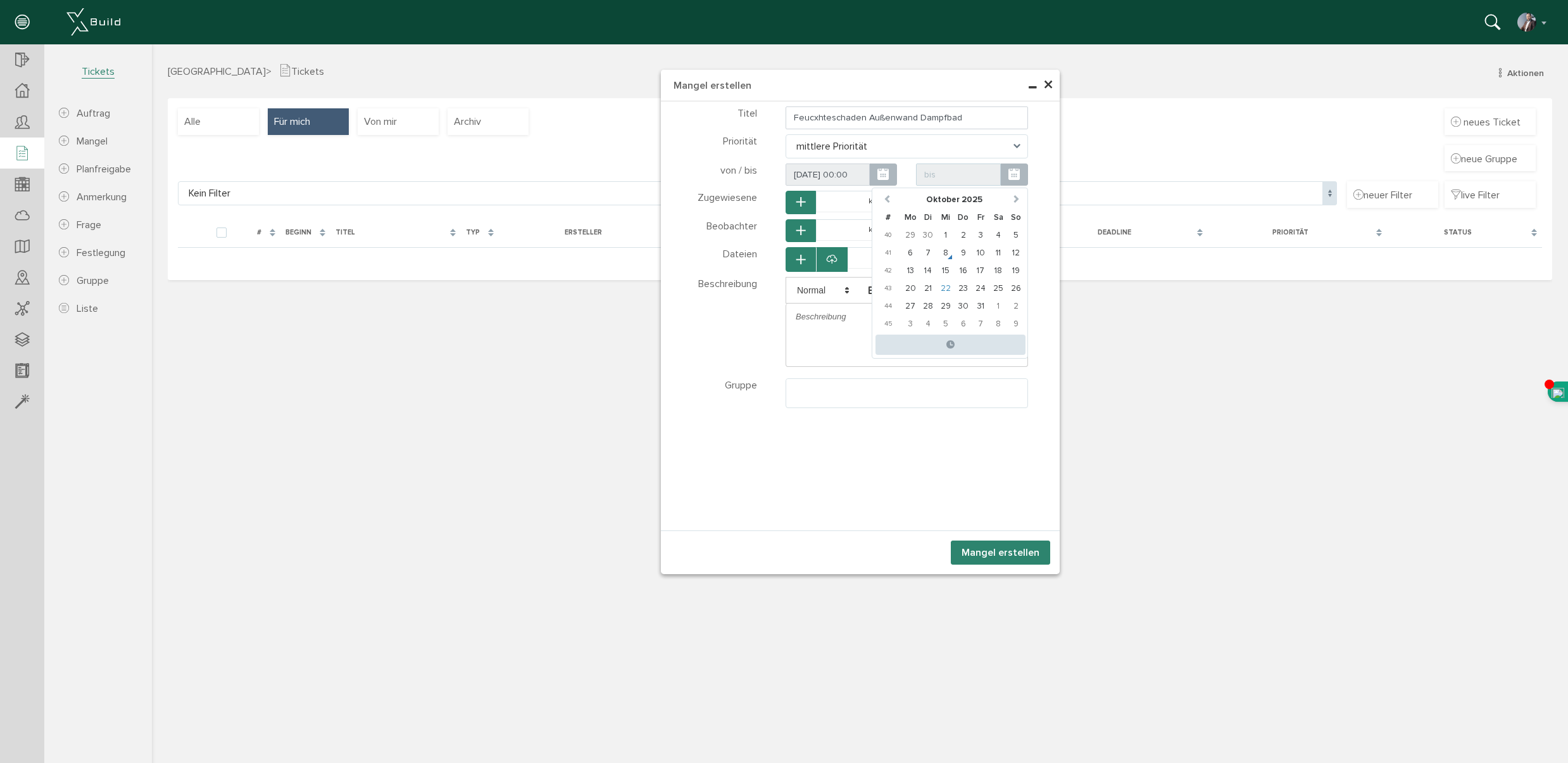
click at [944, 288] on td "22" at bounding box center [945, 288] width 18 height 18
type input "22.10.25 00:00"
click at [837, 428] on div "Teilnehmer wählen Teilnehmer Dateien wählen Dateien Tickets" at bounding box center [861, 316] width 398 height 429
click at [800, 201] on icon "button" at bounding box center [802, 202] width 9 height 11
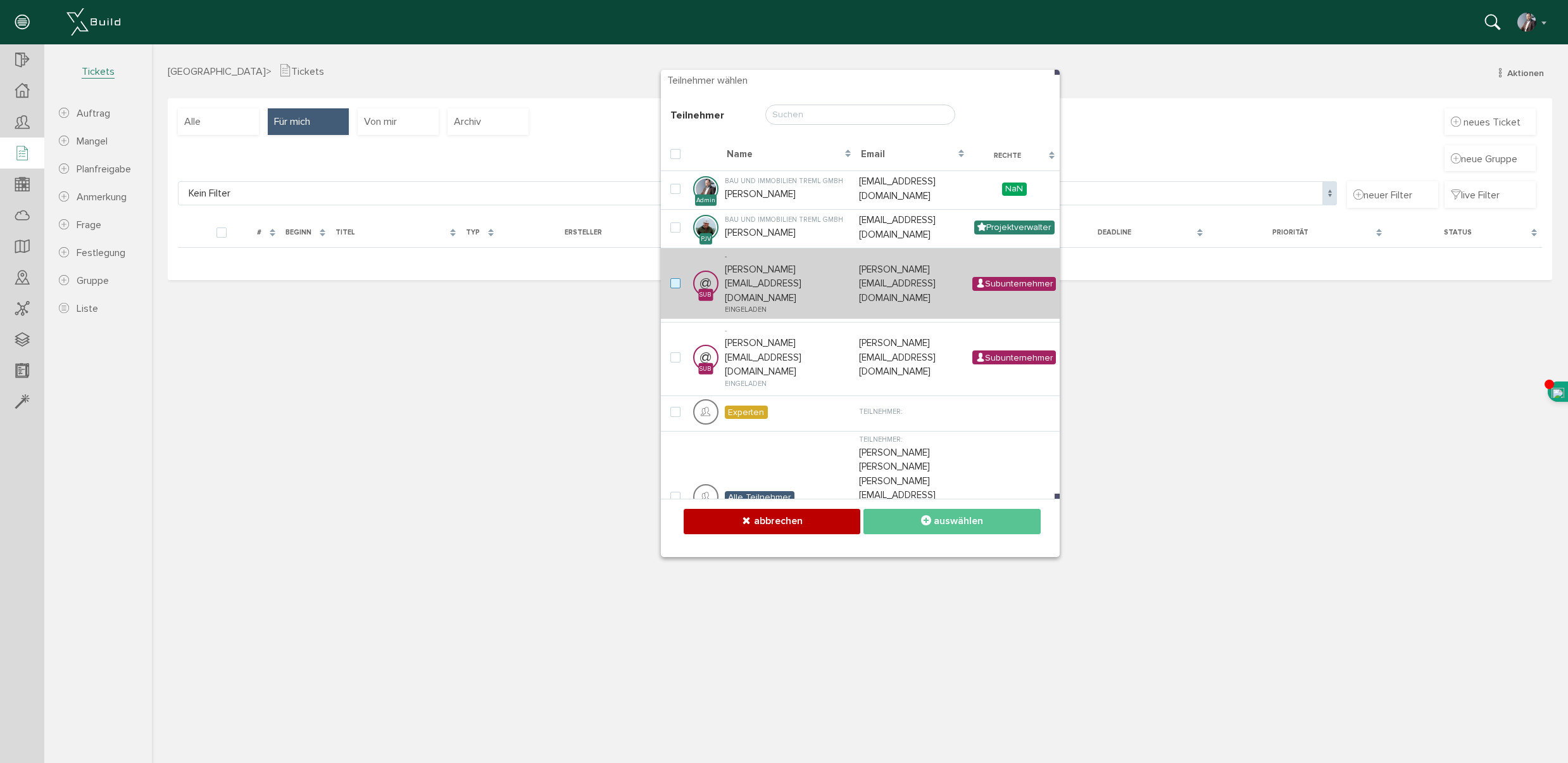
click at [673, 278] on label at bounding box center [678, 283] width 15 height 11
click at [673, 278] on input "checkbox" at bounding box center [674, 281] width 8 height 8
checkbox input "true"
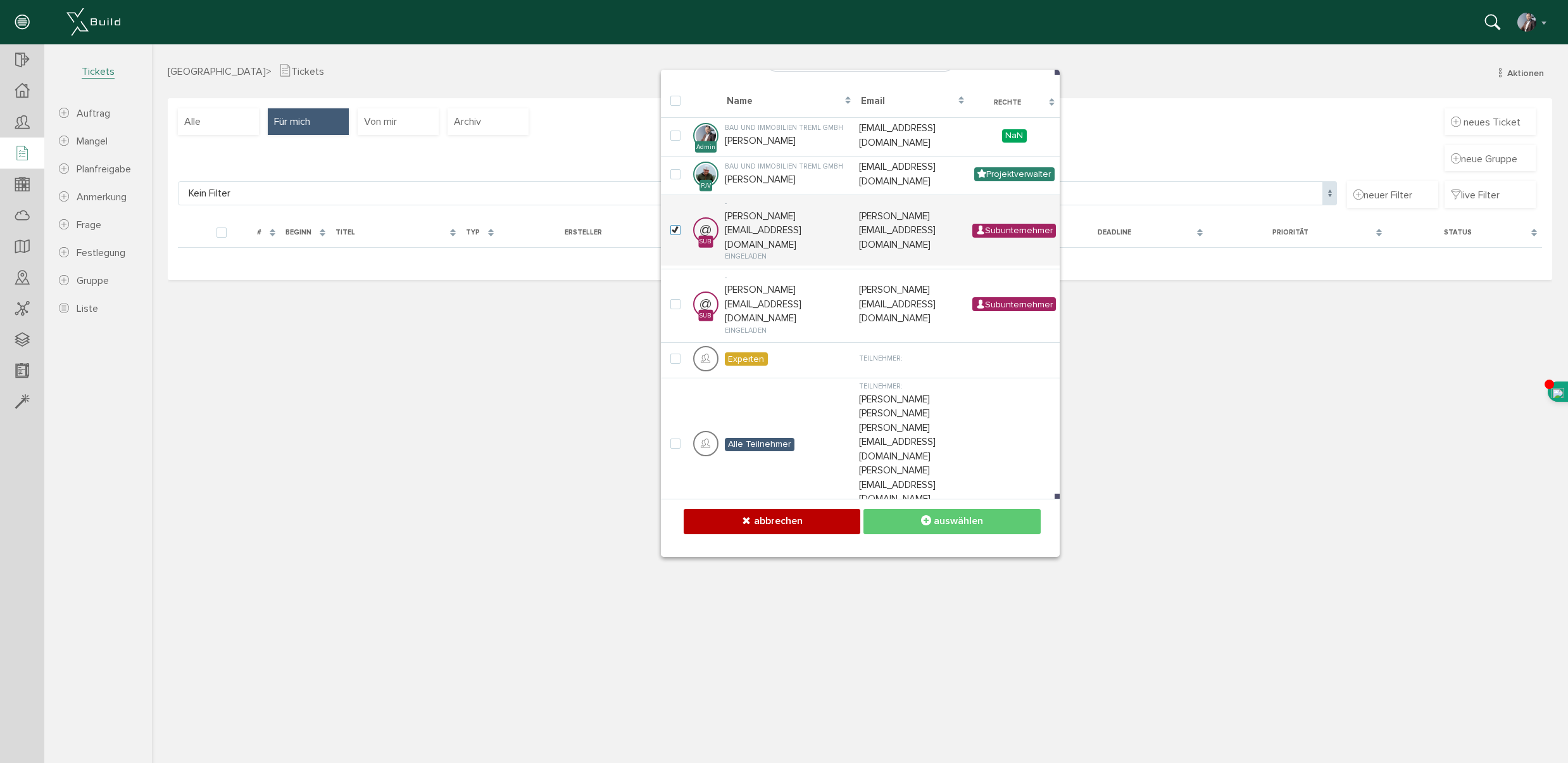
click at [952, 526] on span "auswählen" at bounding box center [959, 520] width 50 height 13
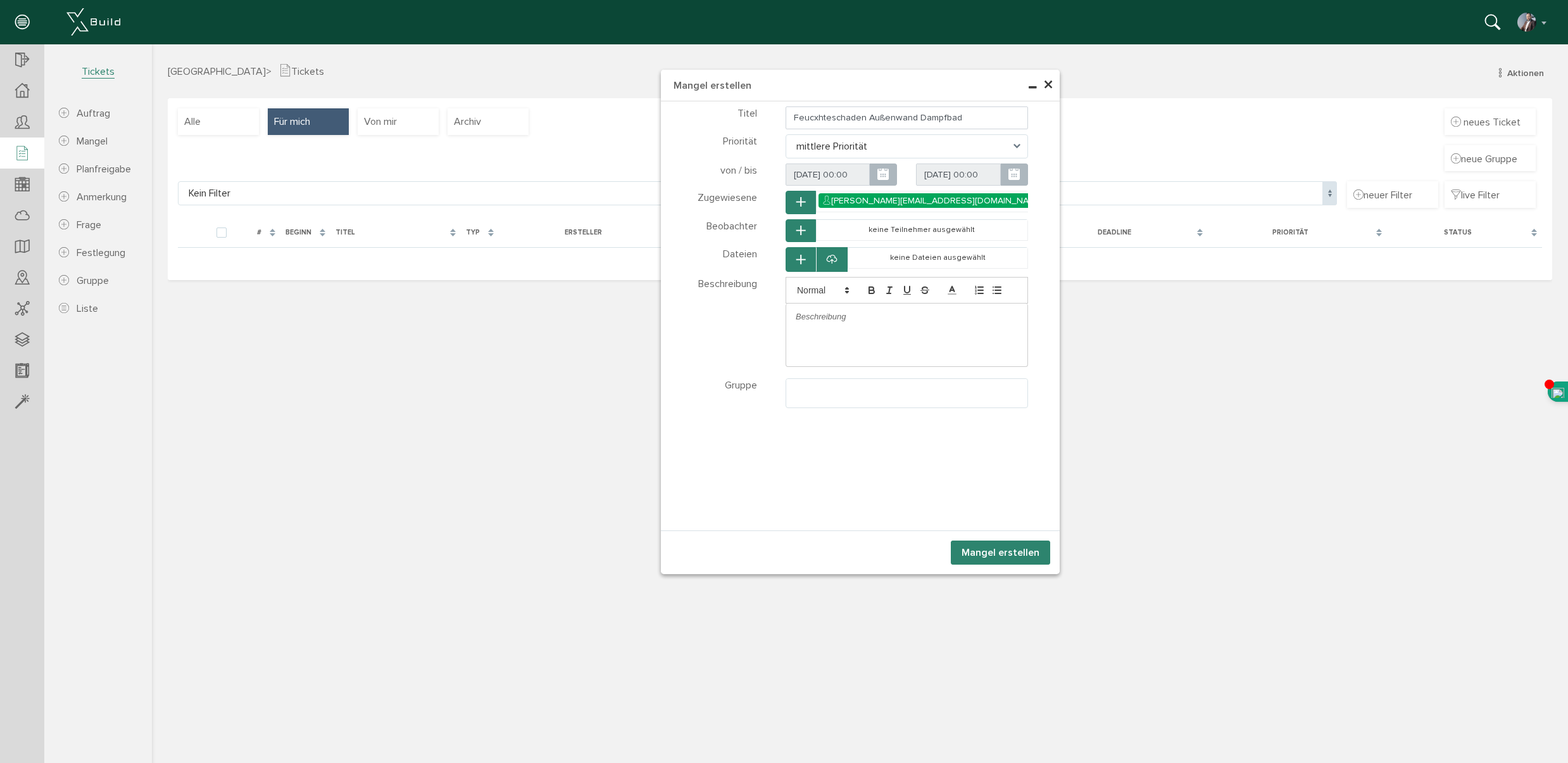
click at [801, 231] on icon "button" at bounding box center [802, 231] width 9 height 11
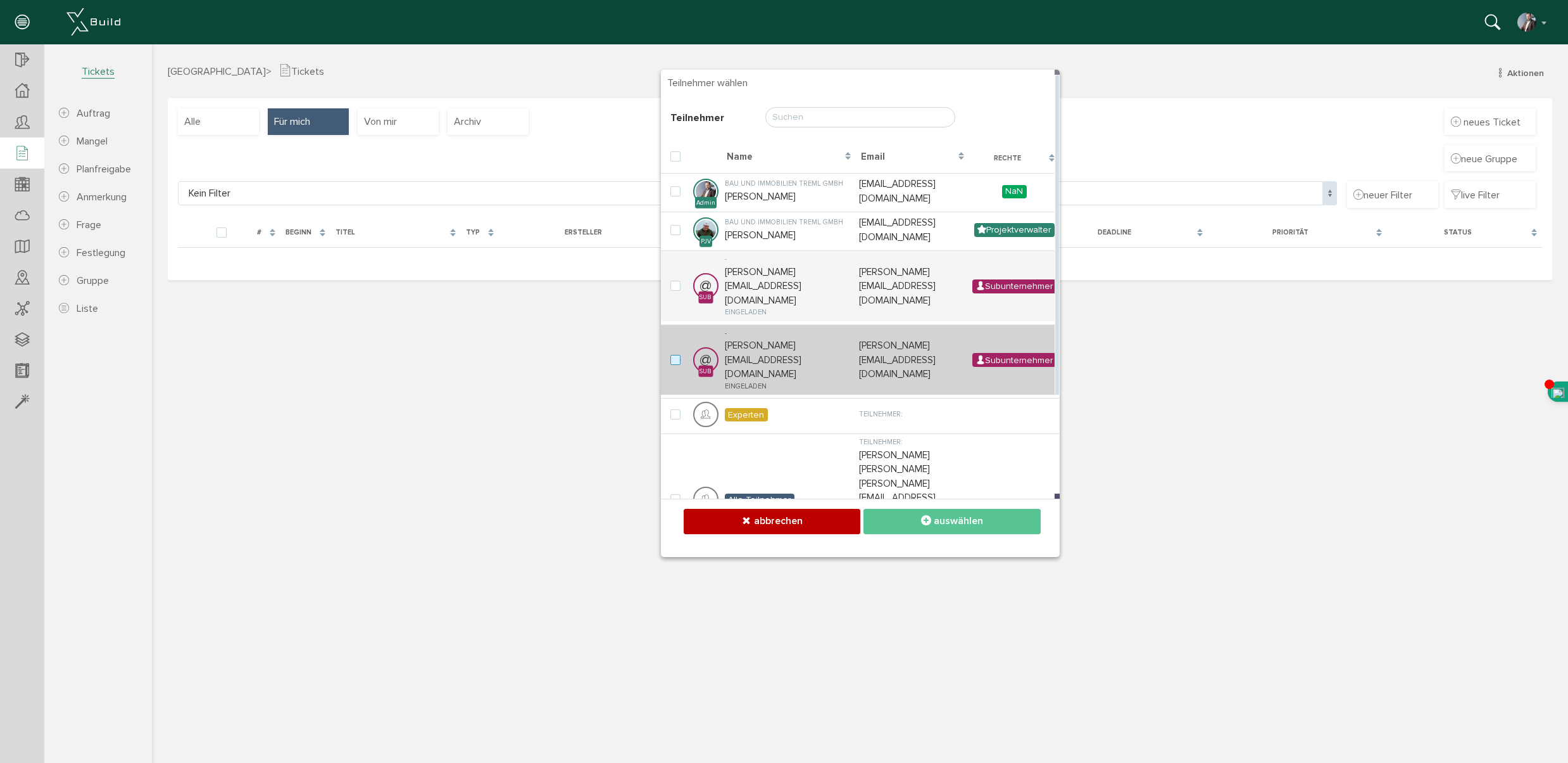
click at [676, 354] on label at bounding box center [678, 360] width 15 height 11
click at [676, 354] on input "checkbox" at bounding box center [674, 358] width 8 height 8
checkbox input "true"
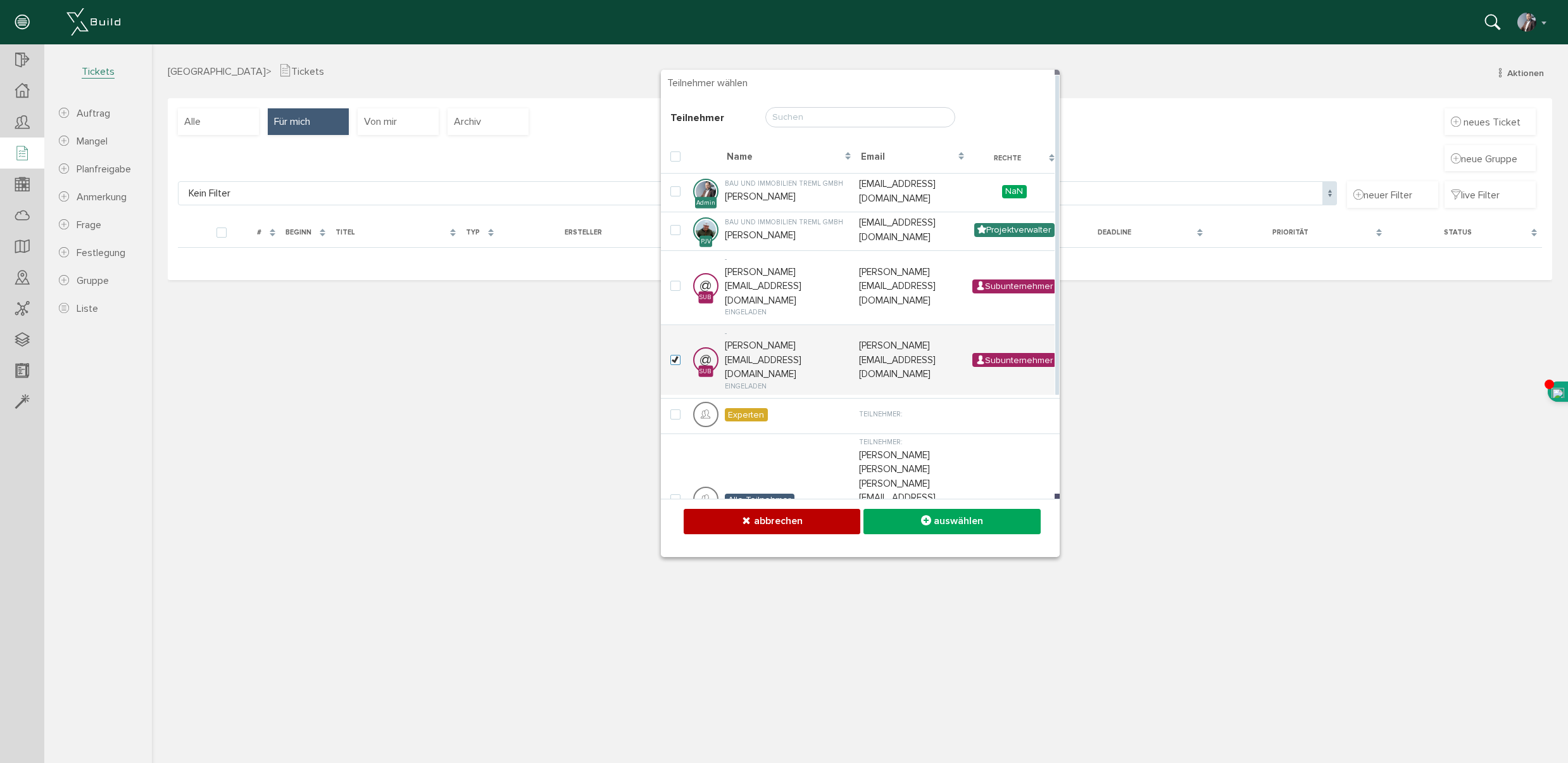
click at [963, 522] on span "auswählen" at bounding box center [959, 520] width 50 height 13
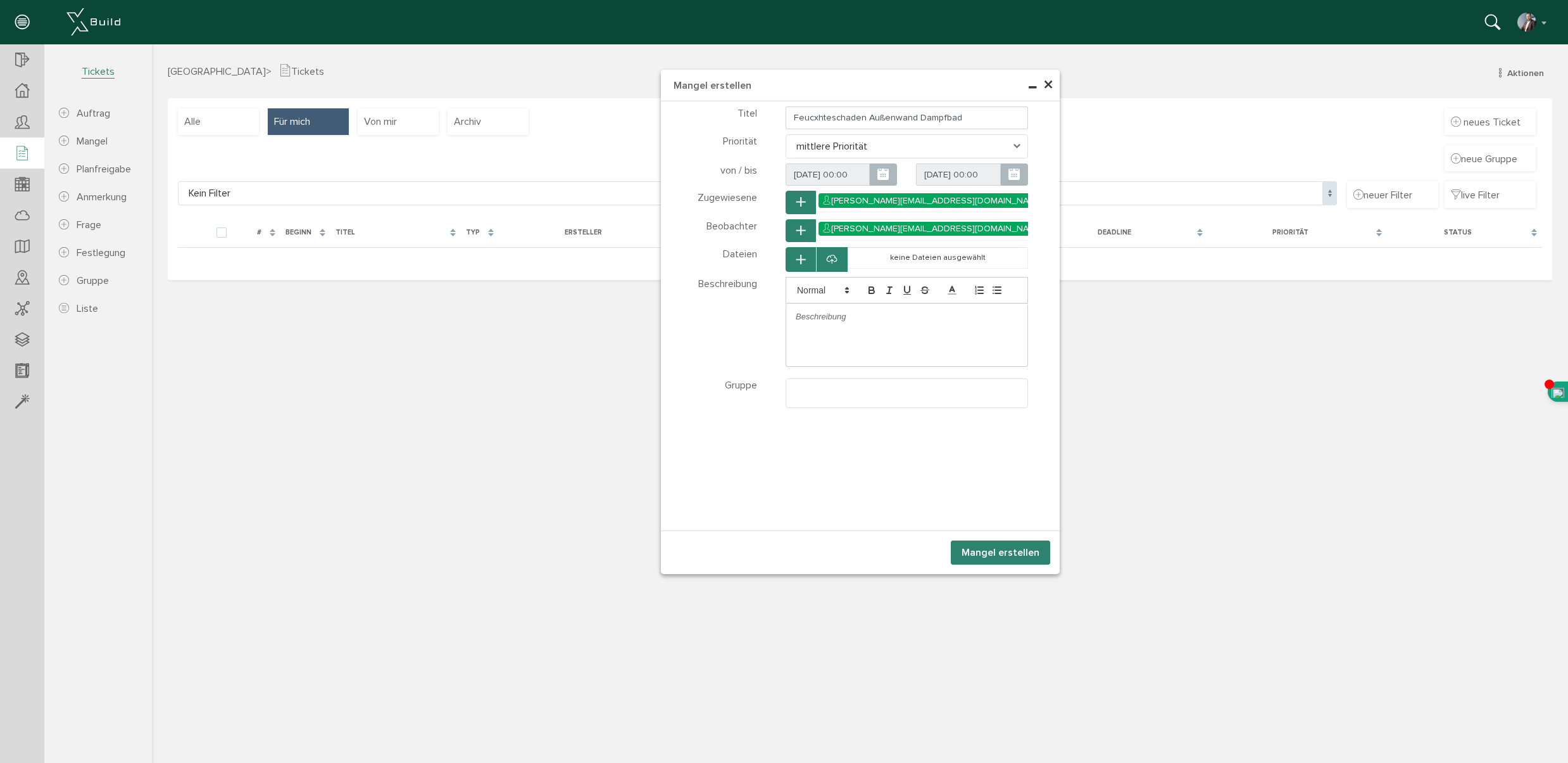
click at [818, 319] on p at bounding box center [907, 316] width 222 height 11
click at [800, 258] on icon "button" at bounding box center [802, 260] width 9 height 11
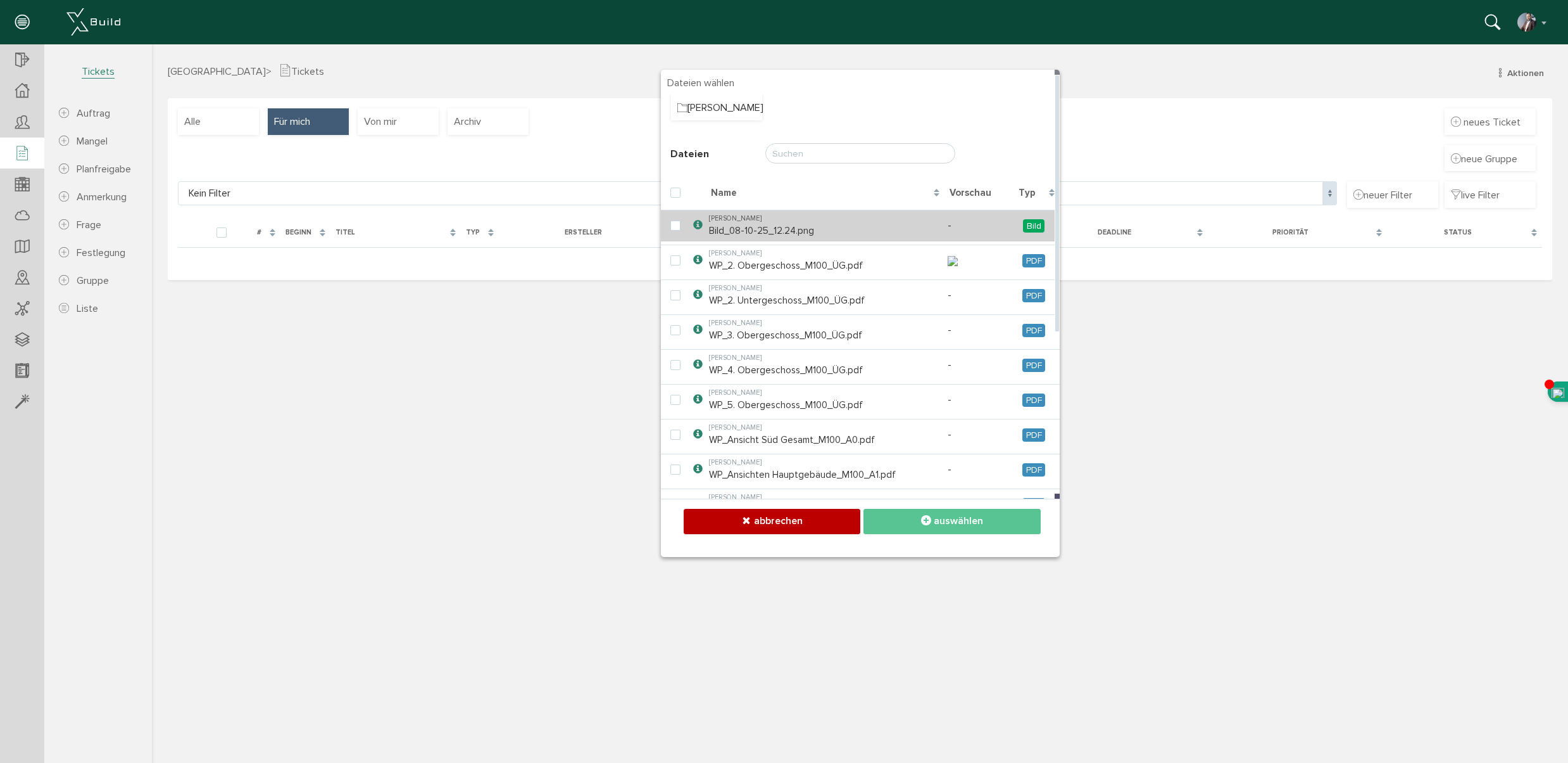
click at [768, 233] on td "Benedikt Andrä Bild_08-10-25_12.24.png" at bounding box center [825, 225] width 239 height 31
checkbox input "true"
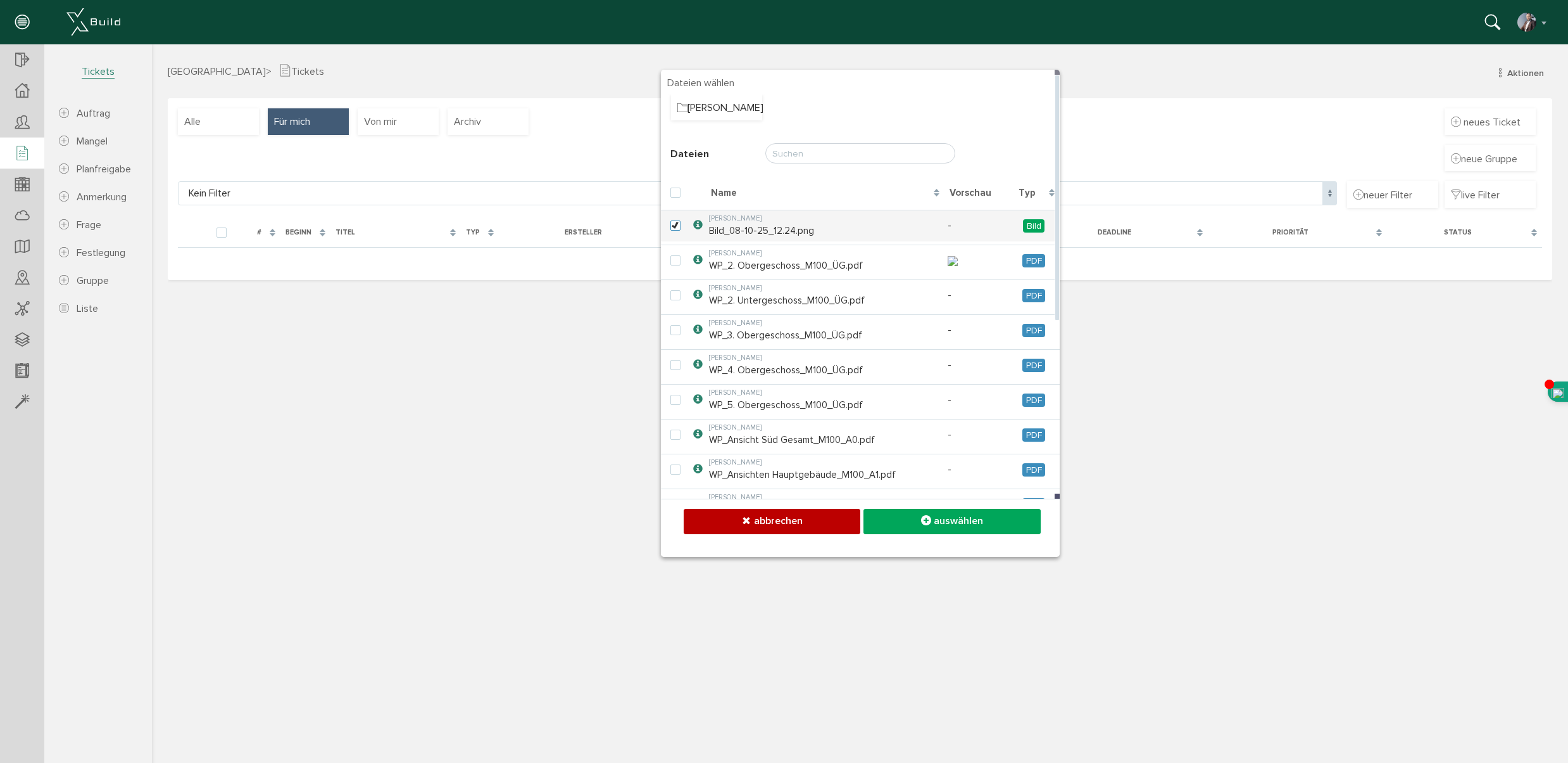
click at [943, 520] on span "auswählen" at bounding box center [959, 520] width 50 height 13
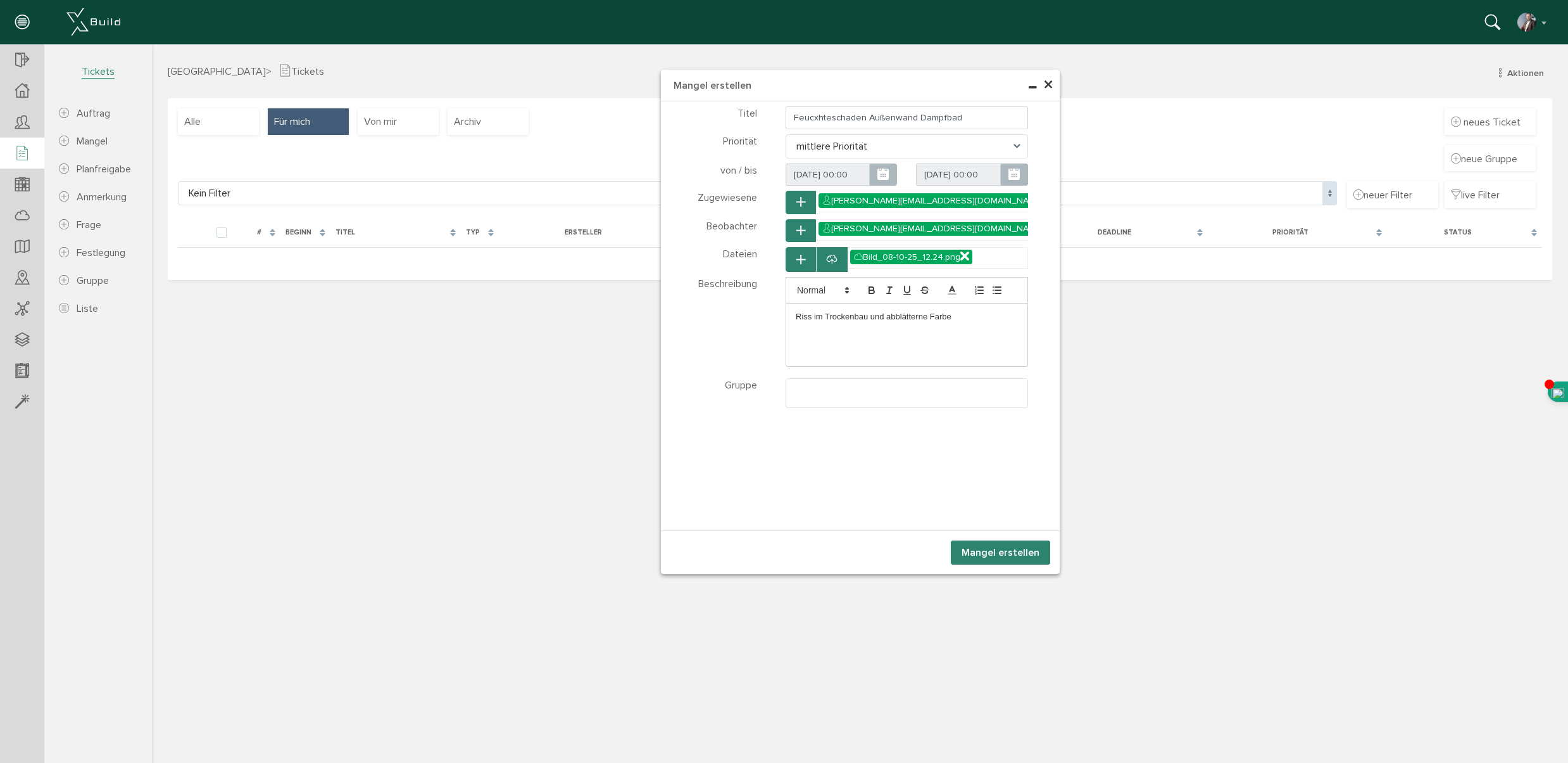
click at [801, 259] on icon "button" at bounding box center [802, 260] width 9 height 11
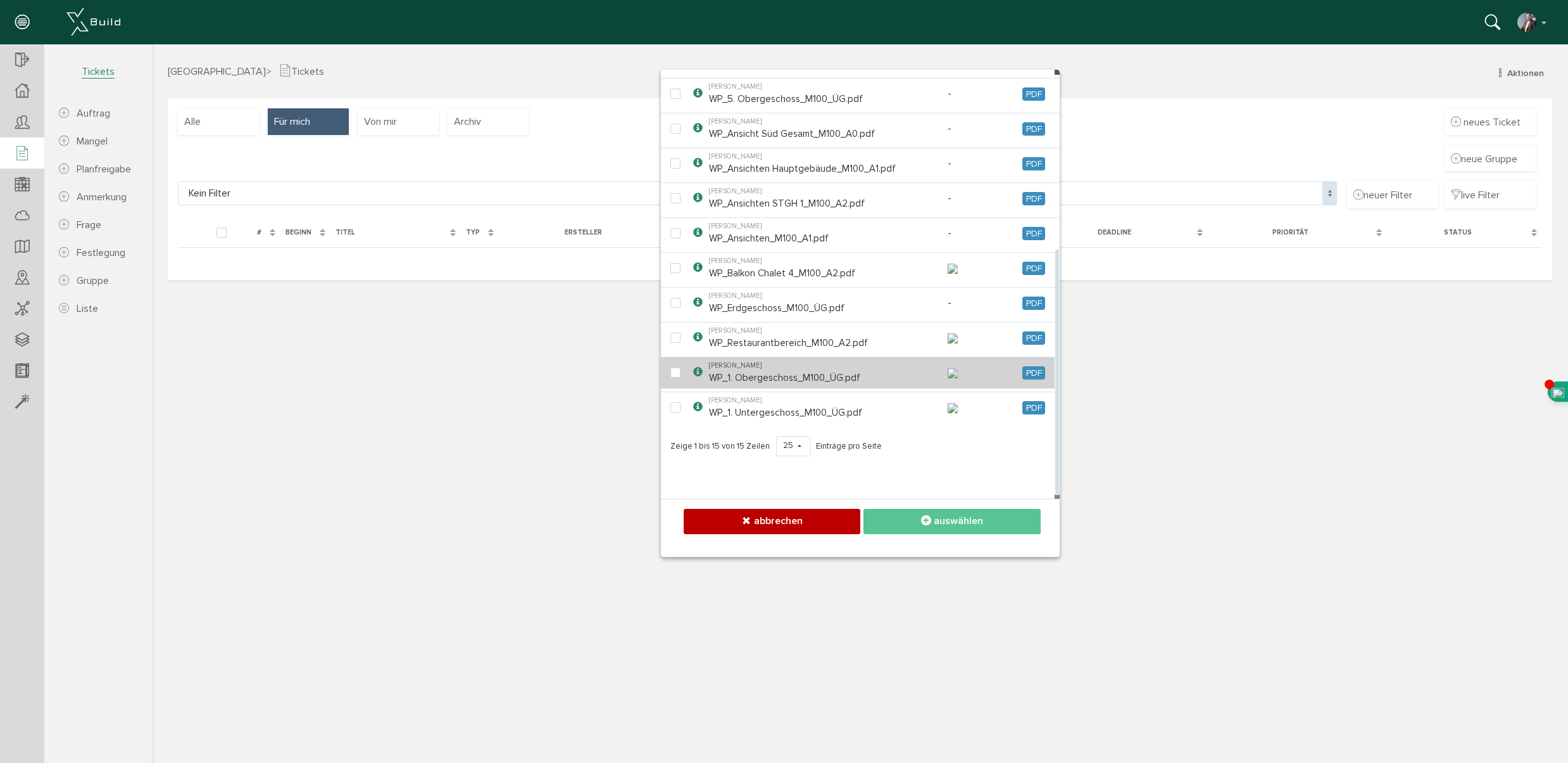
click at [737, 385] on td "Benedikt Andrä WP_1. Obergeschoss_M100_ÜG.pdf" at bounding box center [825, 372] width 239 height 31
checkbox input "true"
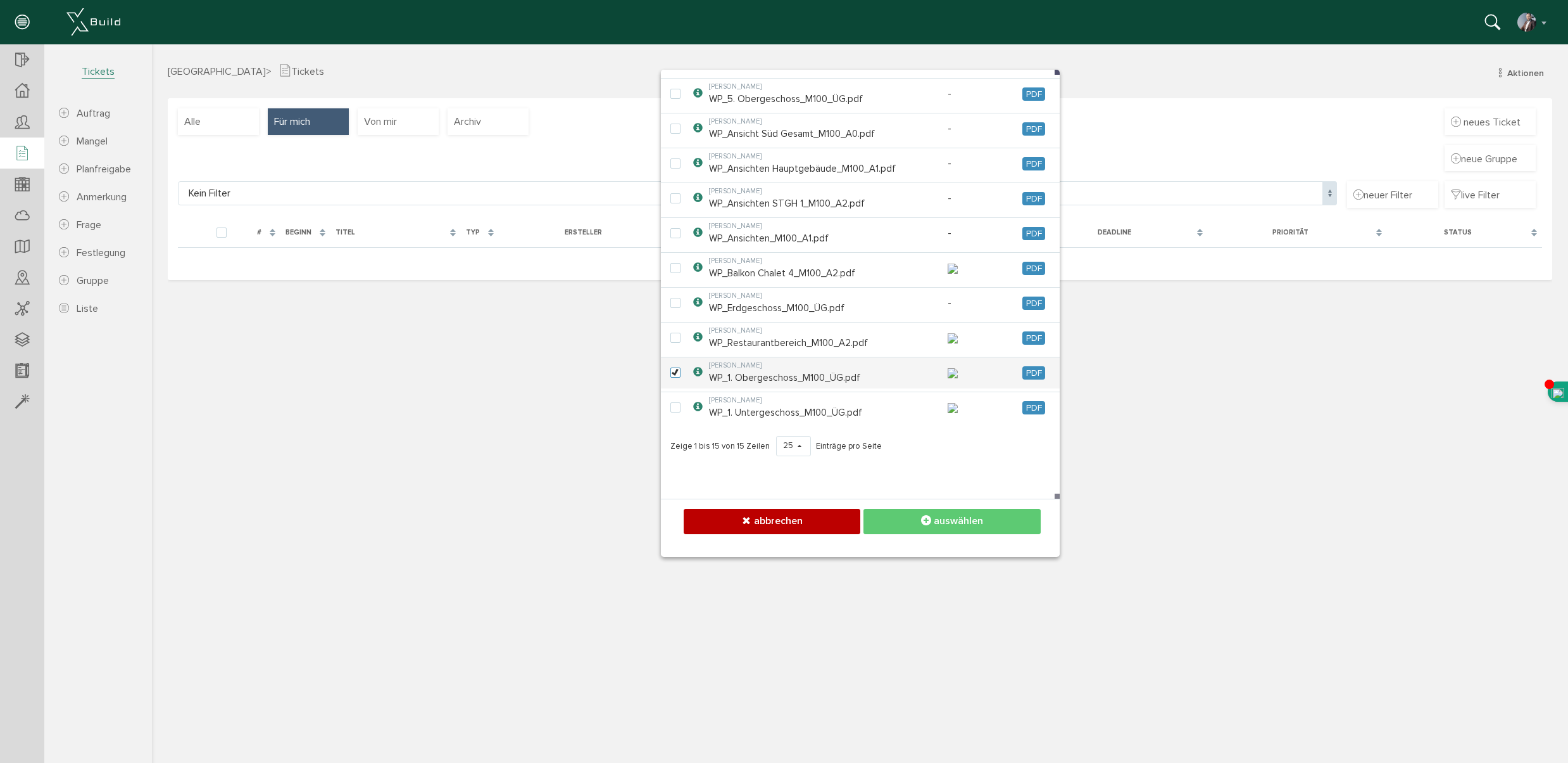
click at [944, 522] on span "auswählen" at bounding box center [959, 520] width 50 height 13
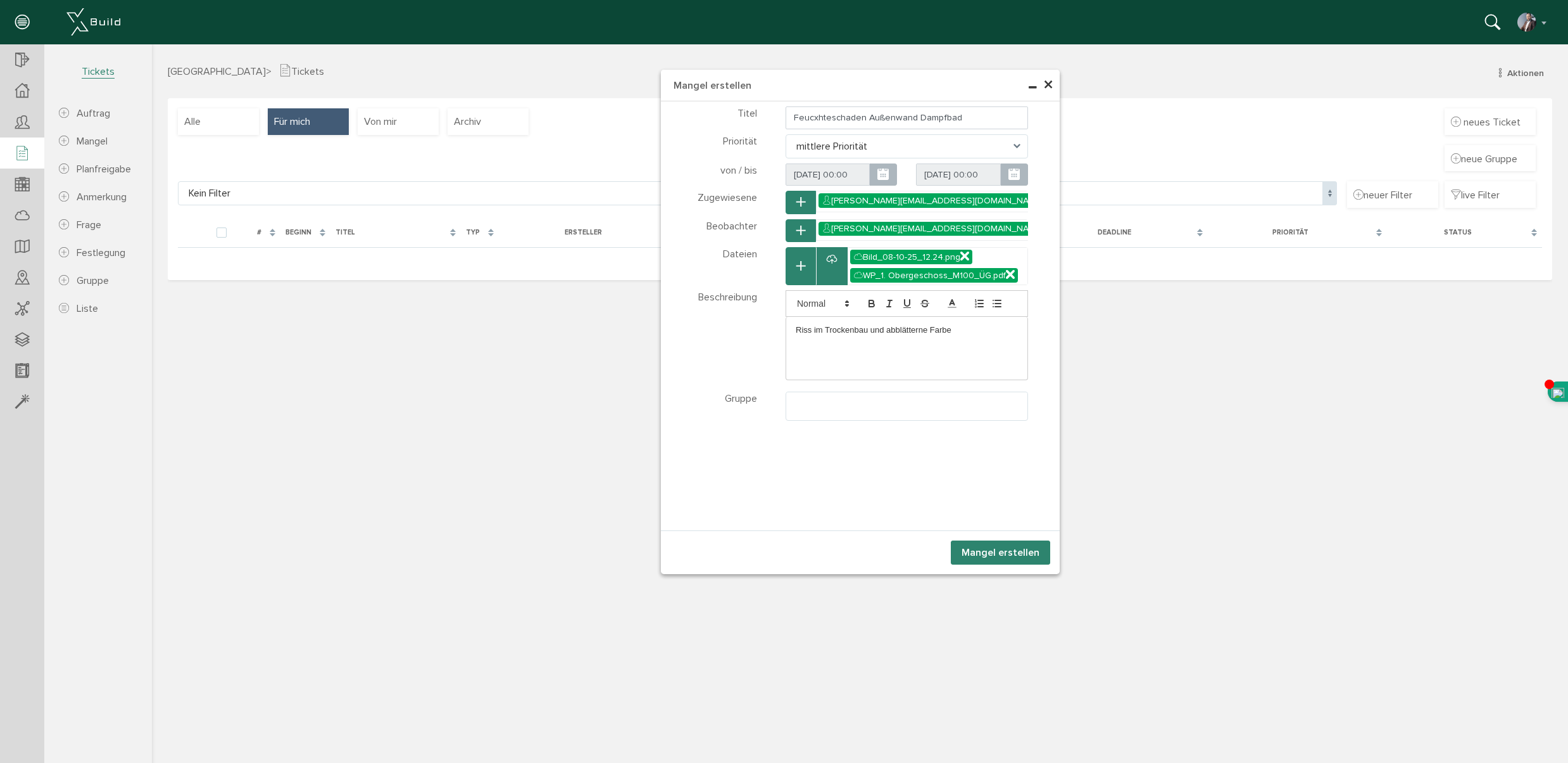
click at [942, 273] on div "WP_1. Obergeschoss_M100_ÜG.pdf" at bounding box center [934, 275] width 168 height 15
click at [803, 271] on icon "button" at bounding box center [802, 267] width 9 height 11
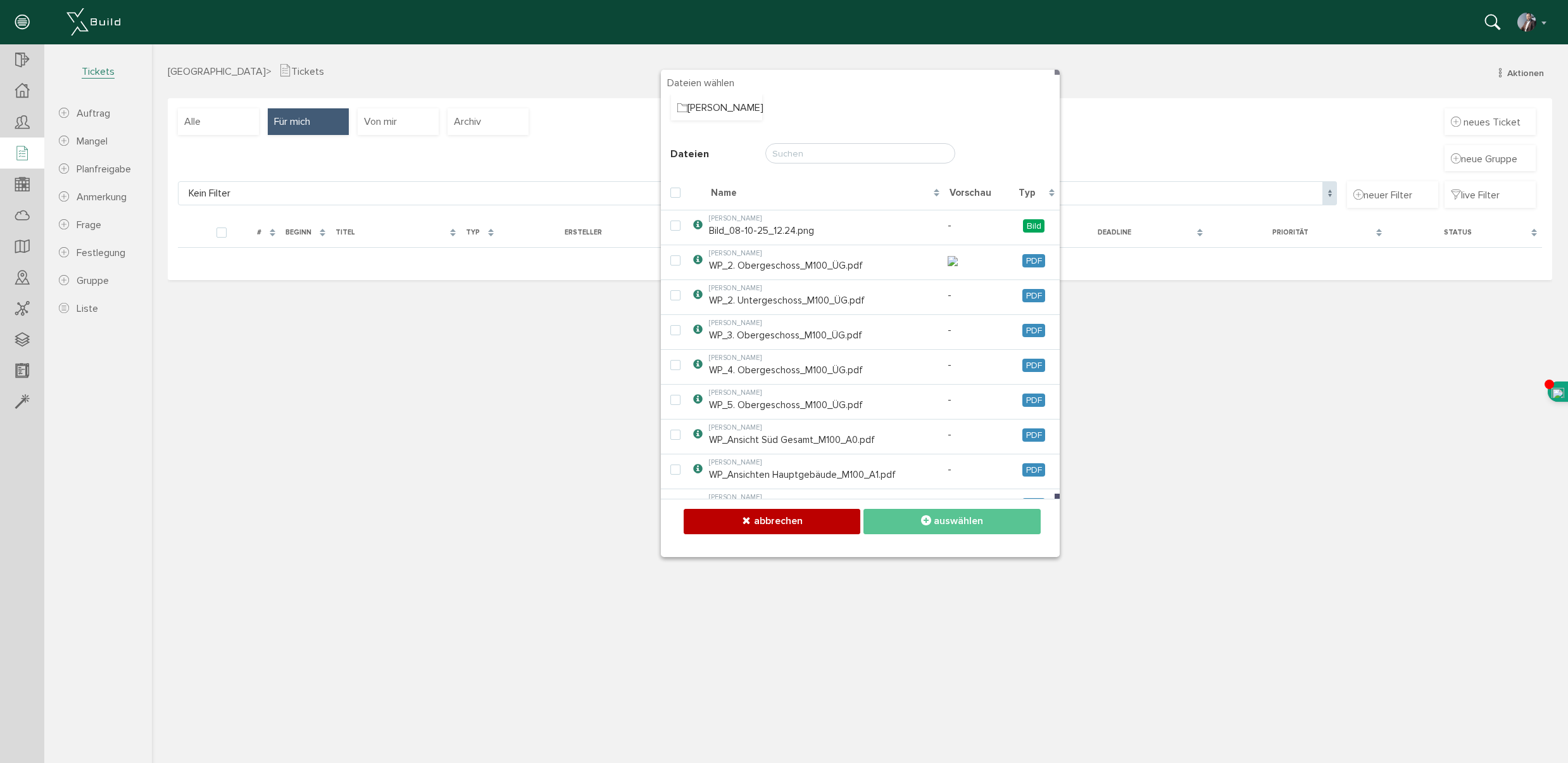
click at [576, 385] on div "× Mangel erstellen Teilnehmer wählen Teilnehmer Dateien wählen Ordner Baum Name" at bounding box center [861, 401] width 1417 height 715
click at [1233, 497] on div "× Mangel erstellen Teilnehmer wählen Teilnehmer Dateien wählen Ordner Baum Name" at bounding box center [861, 401] width 1417 height 715
click at [306, 475] on div "× Mangel erstellen Teilnehmer wählen Teilnehmer Dateien wählen Ordner Baum Name" at bounding box center [861, 401] width 1417 height 715
click at [753, 523] on button "abbrechen" at bounding box center [772, 520] width 177 height 25
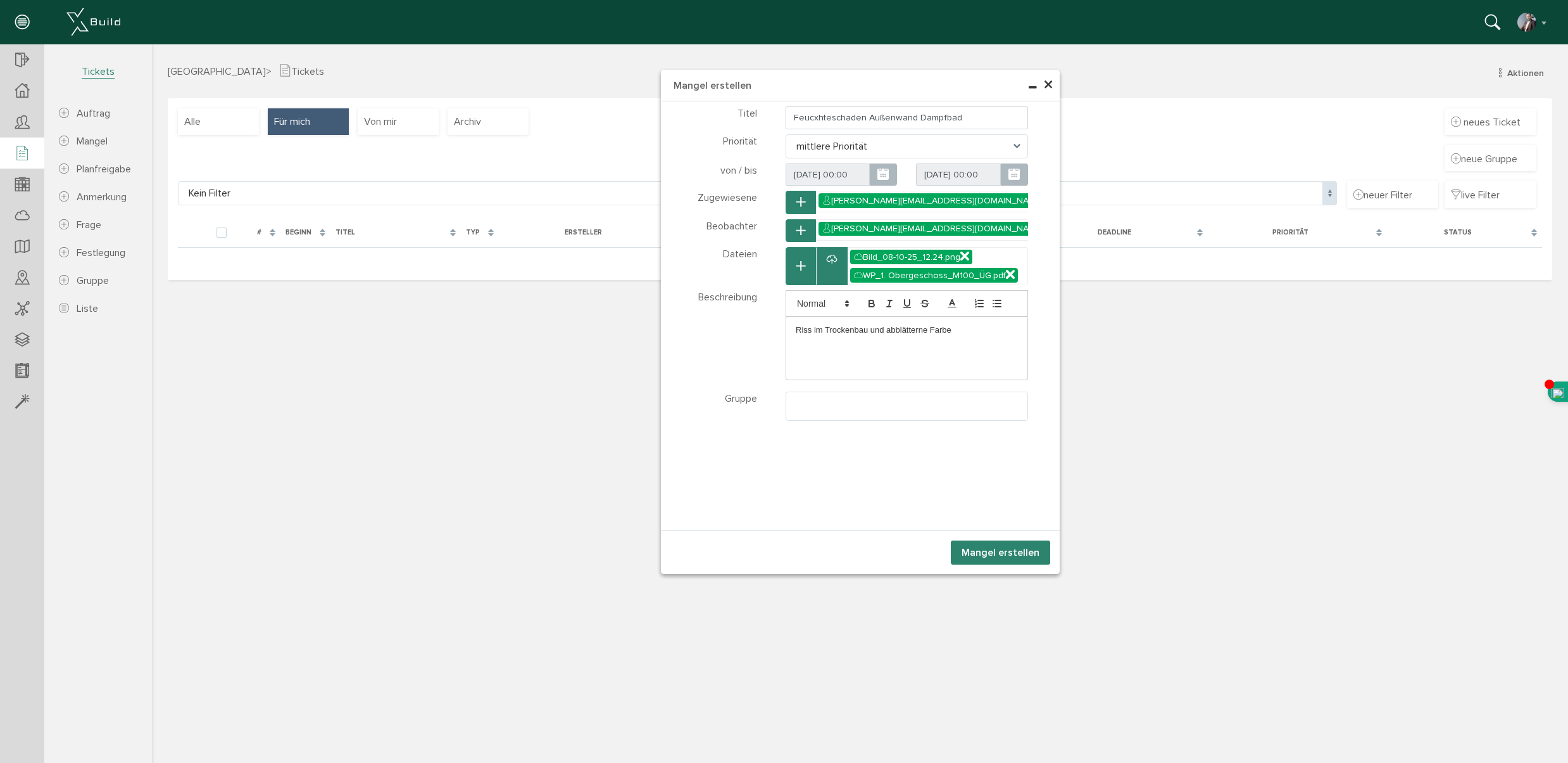
click at [1003, 553] on button "Mangel erstellen" at bounding box center [1001, 553] width 100 height 24
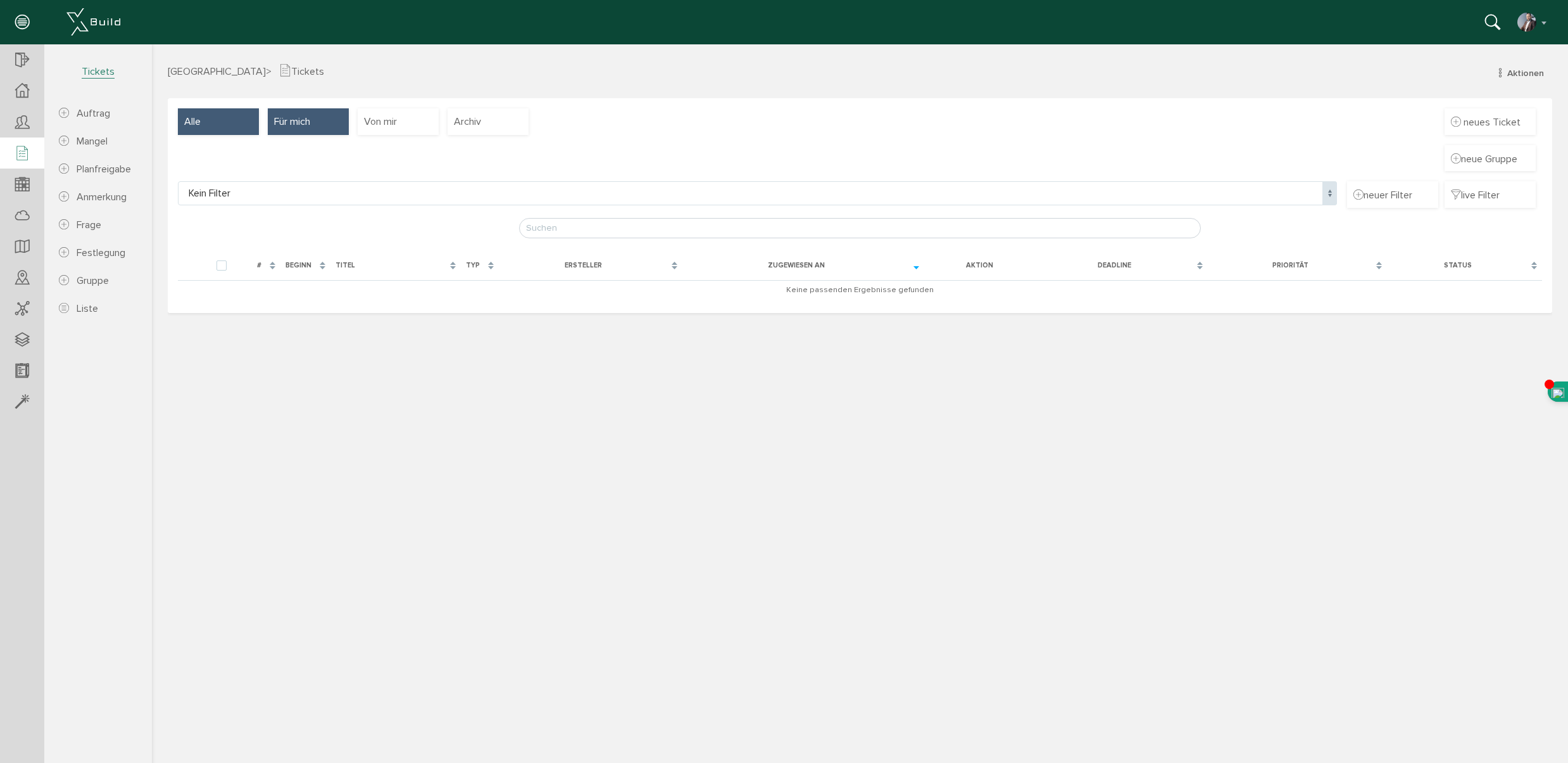
click at [218, 125] on div "Alle" at bounding box center [219, 121] width 81 height 27
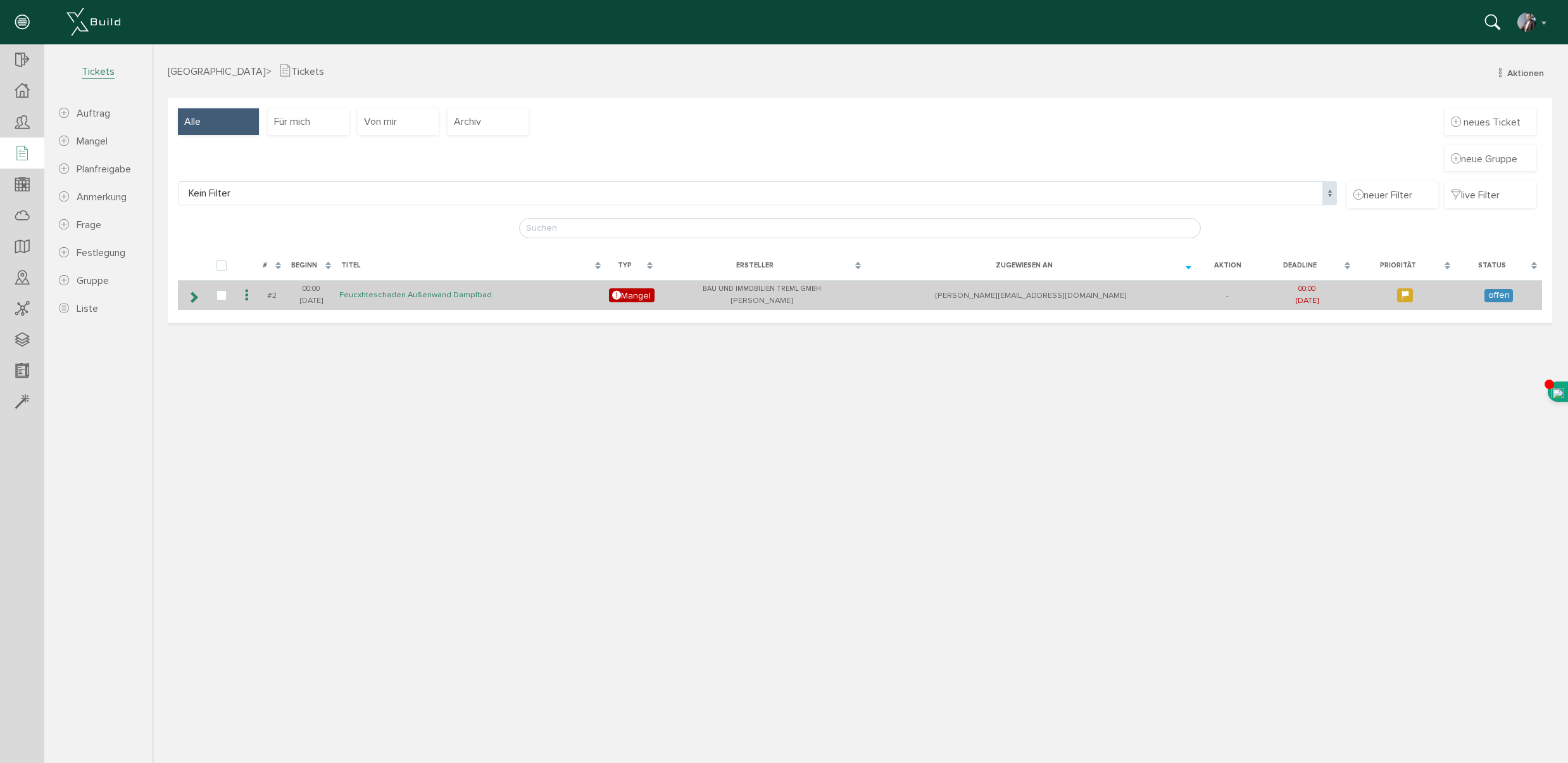
click at [442, 297] on link "Feucxhteschaden Außenwand Dampfbad" at bounding box center [415, 295] width 152 height 11
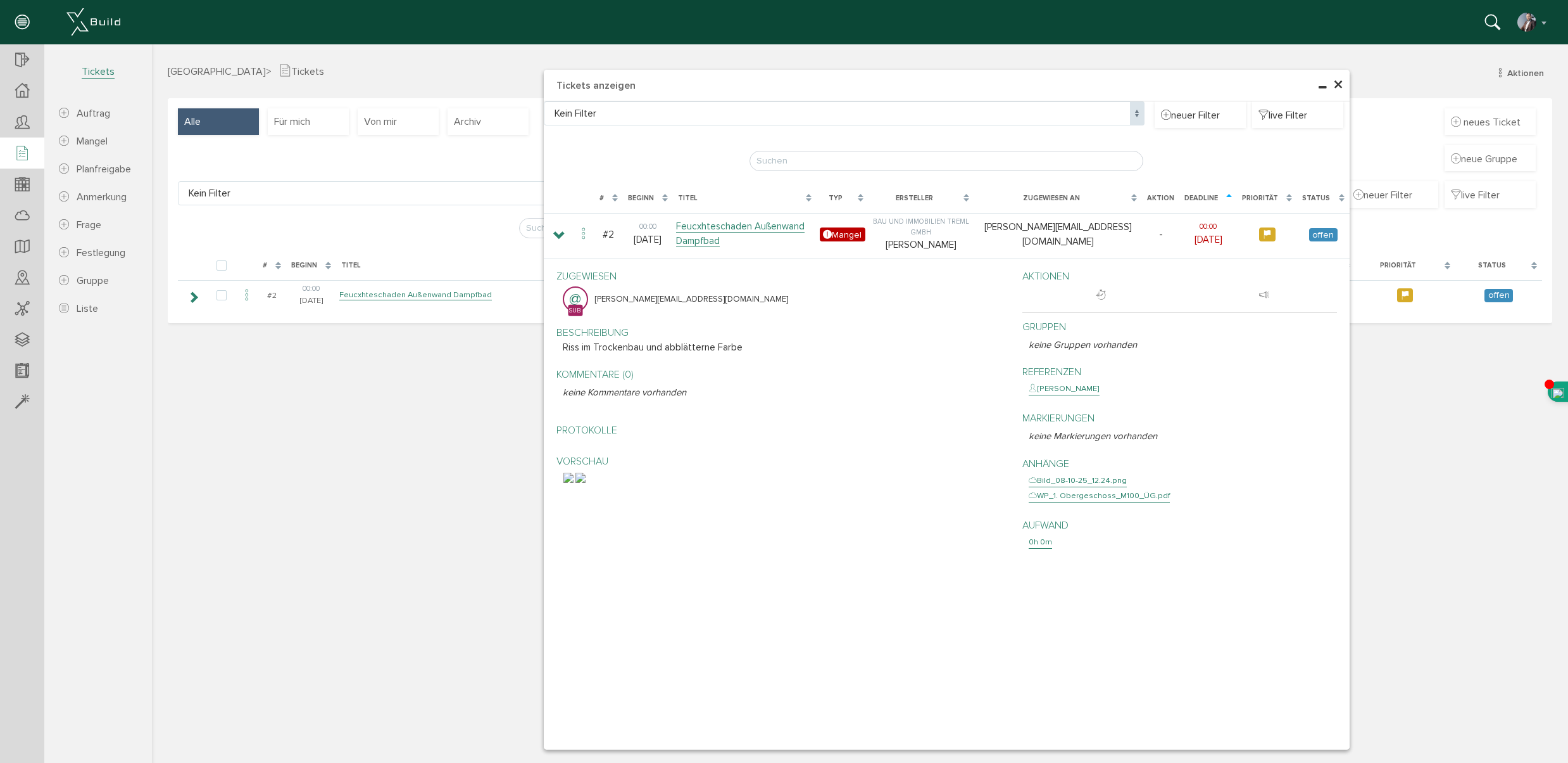
drag, startPoint x: 1181, startPoint y: 542, endPoint x: 1345, endPoint y: 797, distance: 303.2
click at [1345, 759] on html "erweiterte Suche Datum durchsuchen Deadline durchsuchen Vorgängerversionen durc…" at bounding box center [861, 401] width 1417 height 715
click at [574, 483] on img at bounding box center [568, 477] width 10 height 10
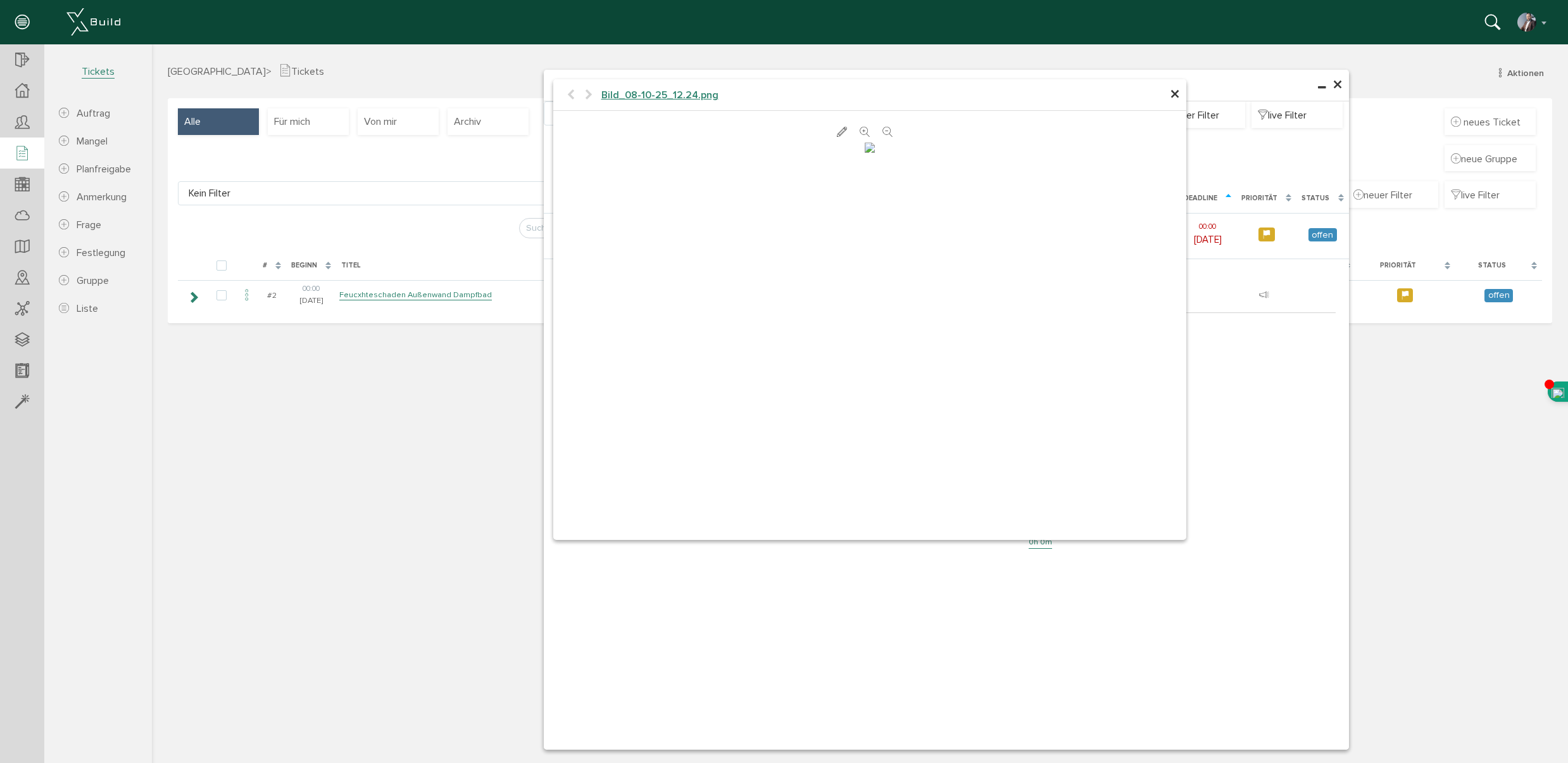
click at [1175, 96] on span "×" at bounding box center [1175, 94] width 10 height 25
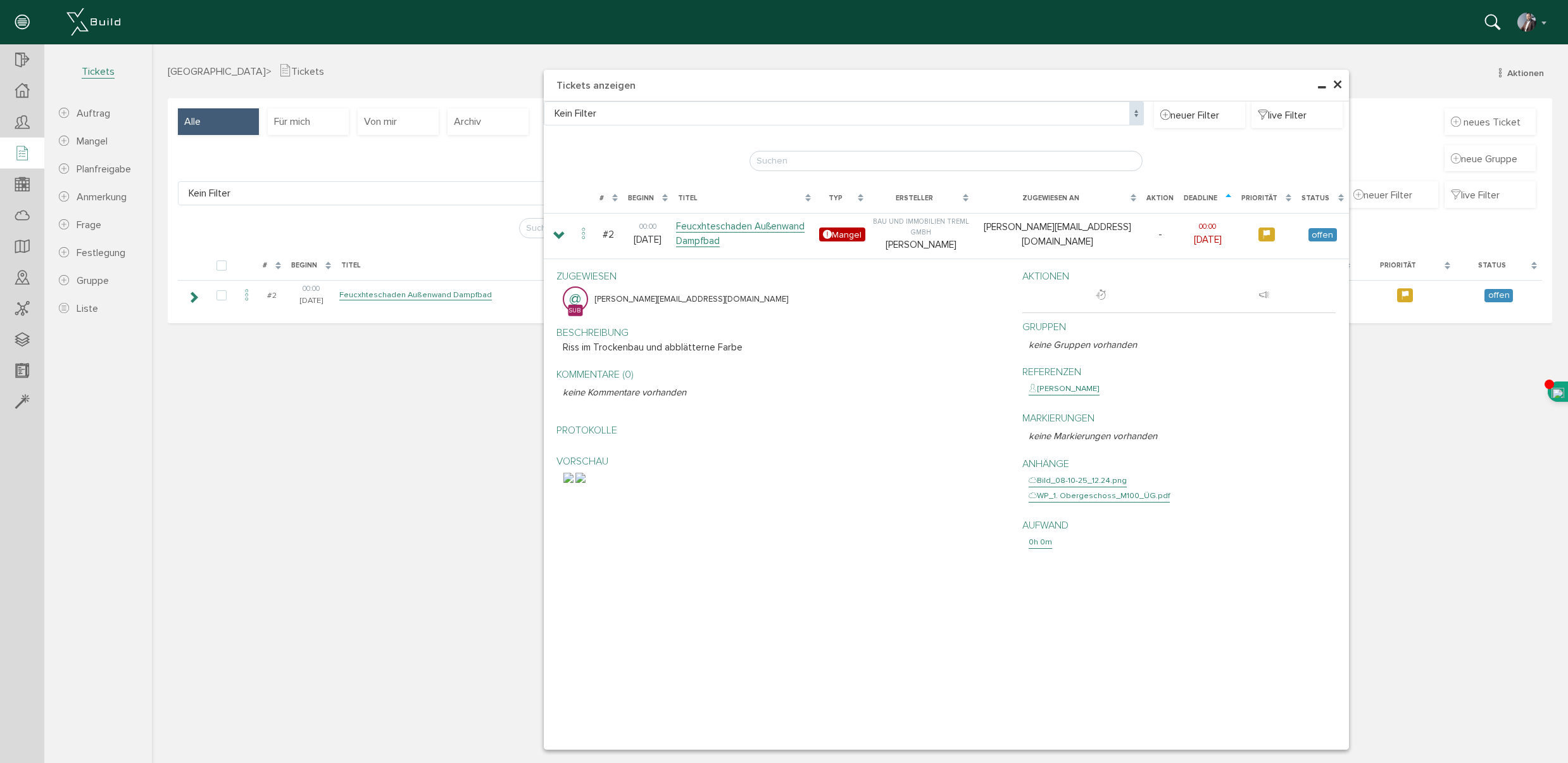
click at [586, 483] on img at bounding box center [580, 477] width 10 height 10
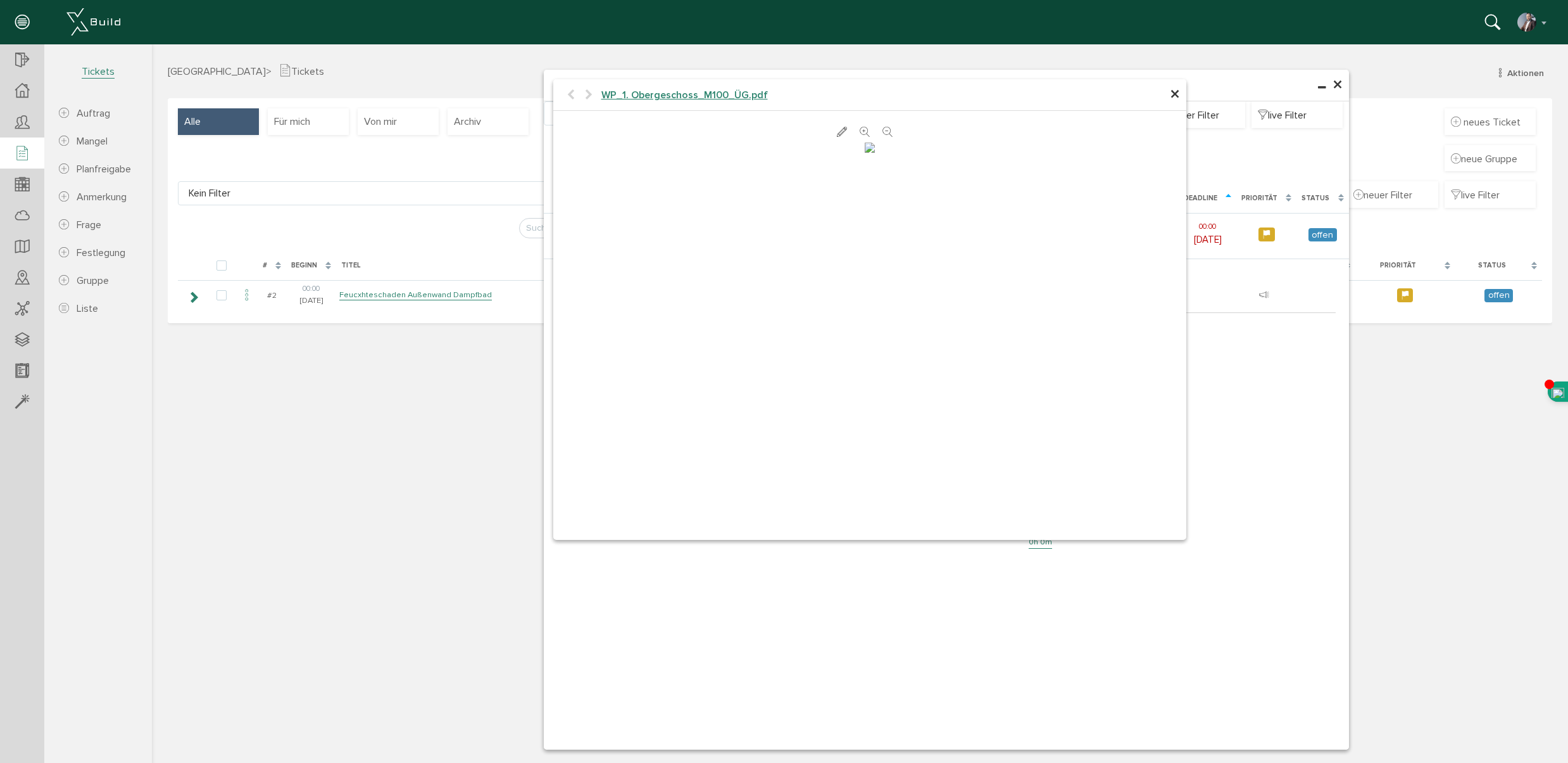
click at [1174, 96] on span "×" at bounding box center [1175, 94] width 10 height 25
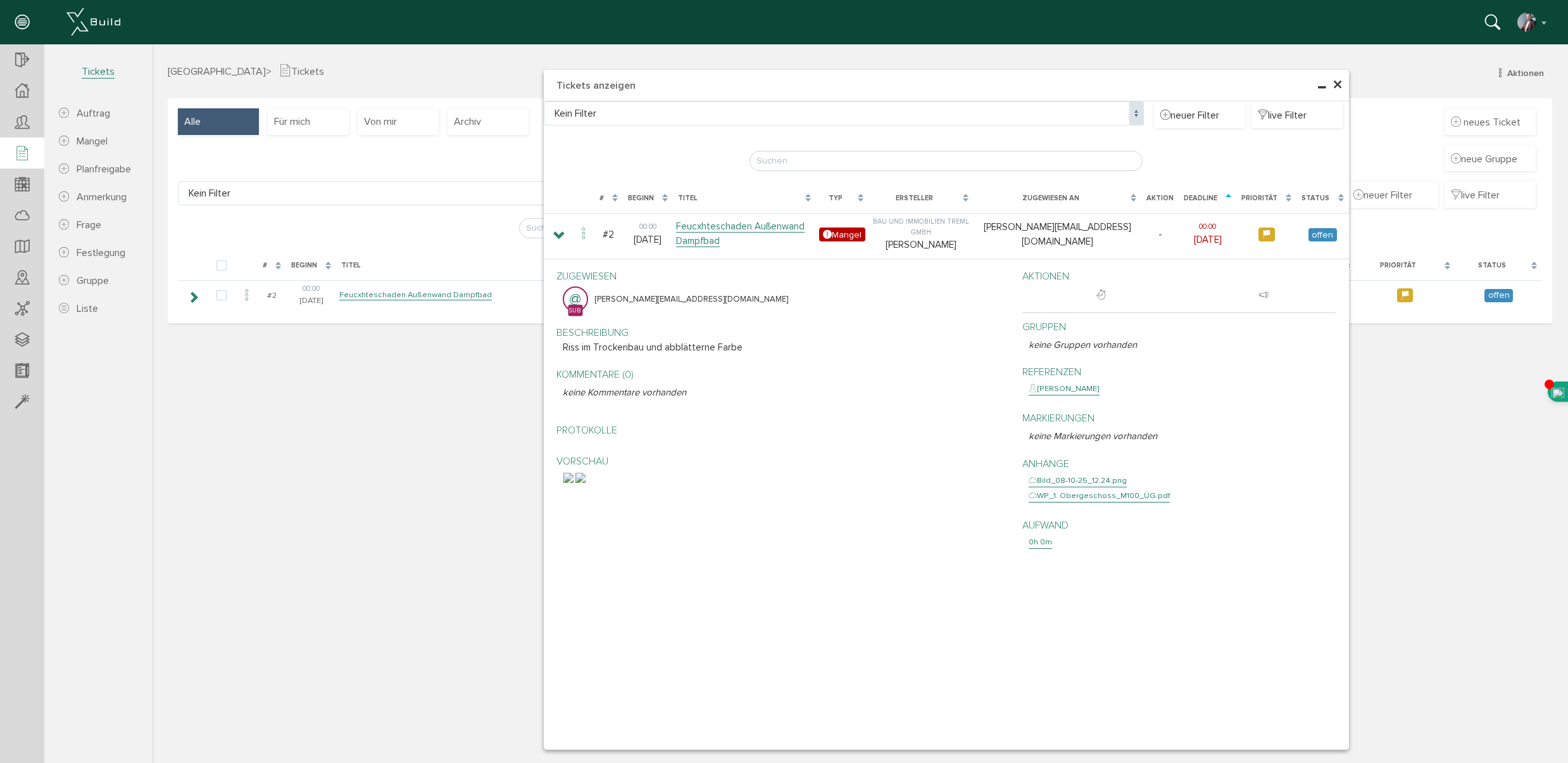
click at [1047, 412] on p "Markierungen" at bounding box center [1183, 418] width 308 height 15
click at [1338, 82] on span "×" at bounding box center [1337, 85] width 10 height 25
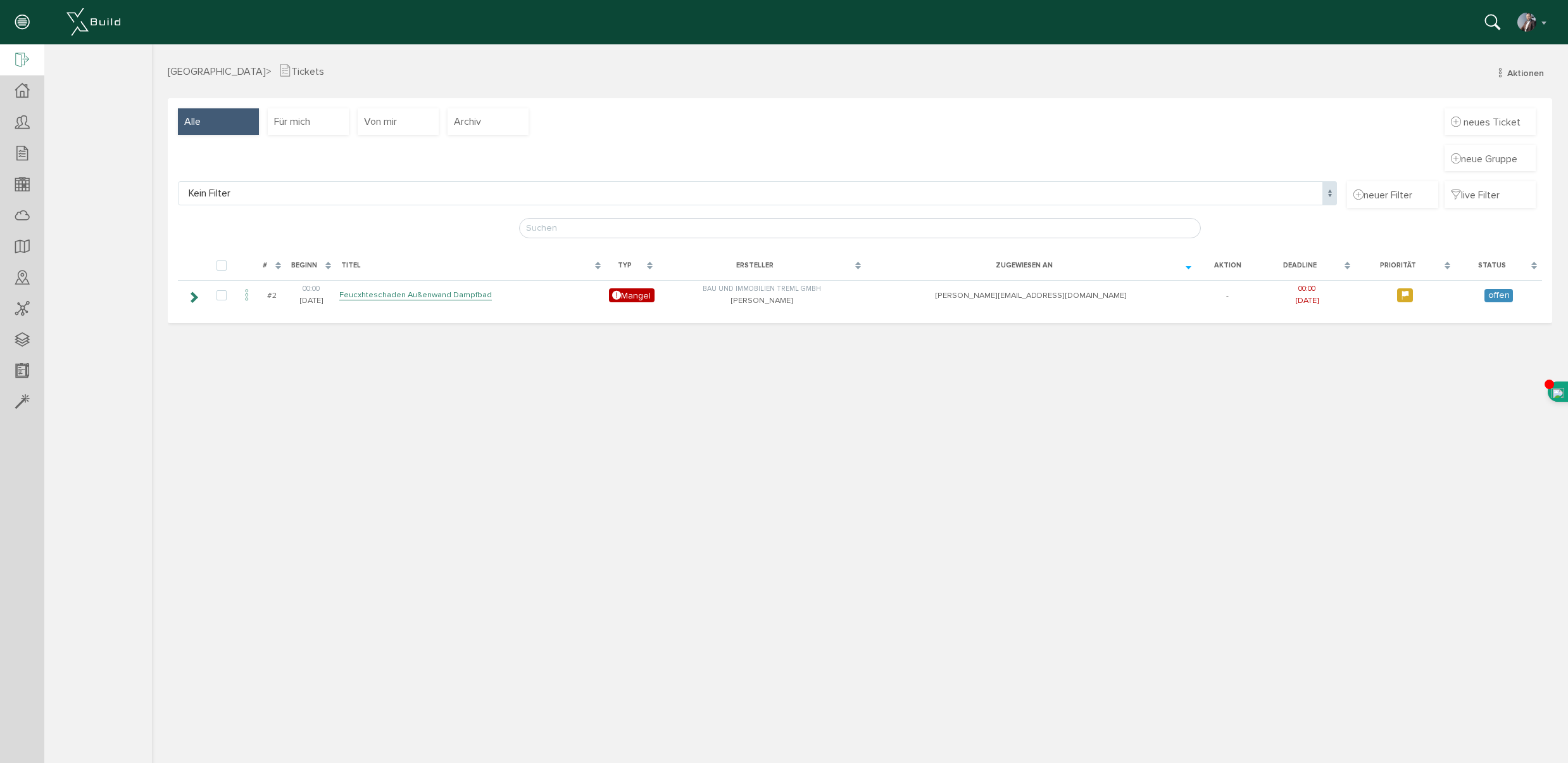
click at [22, 58] on icon at bounding box center [21, 60] width 14 height 18
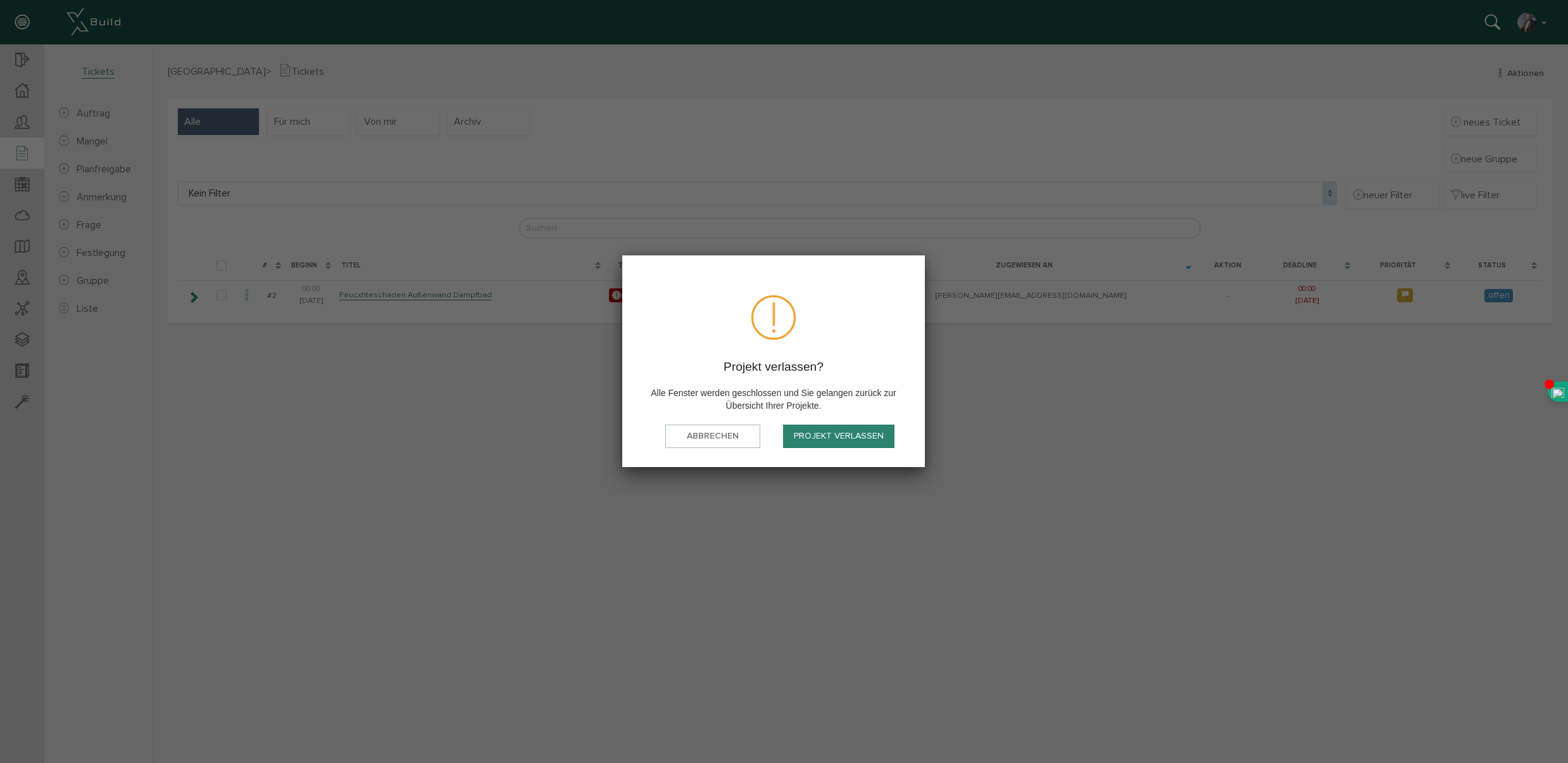
click at [819, 441] on button "Projekt verlassen" at bounding box center [838, 435] width 112 height 23
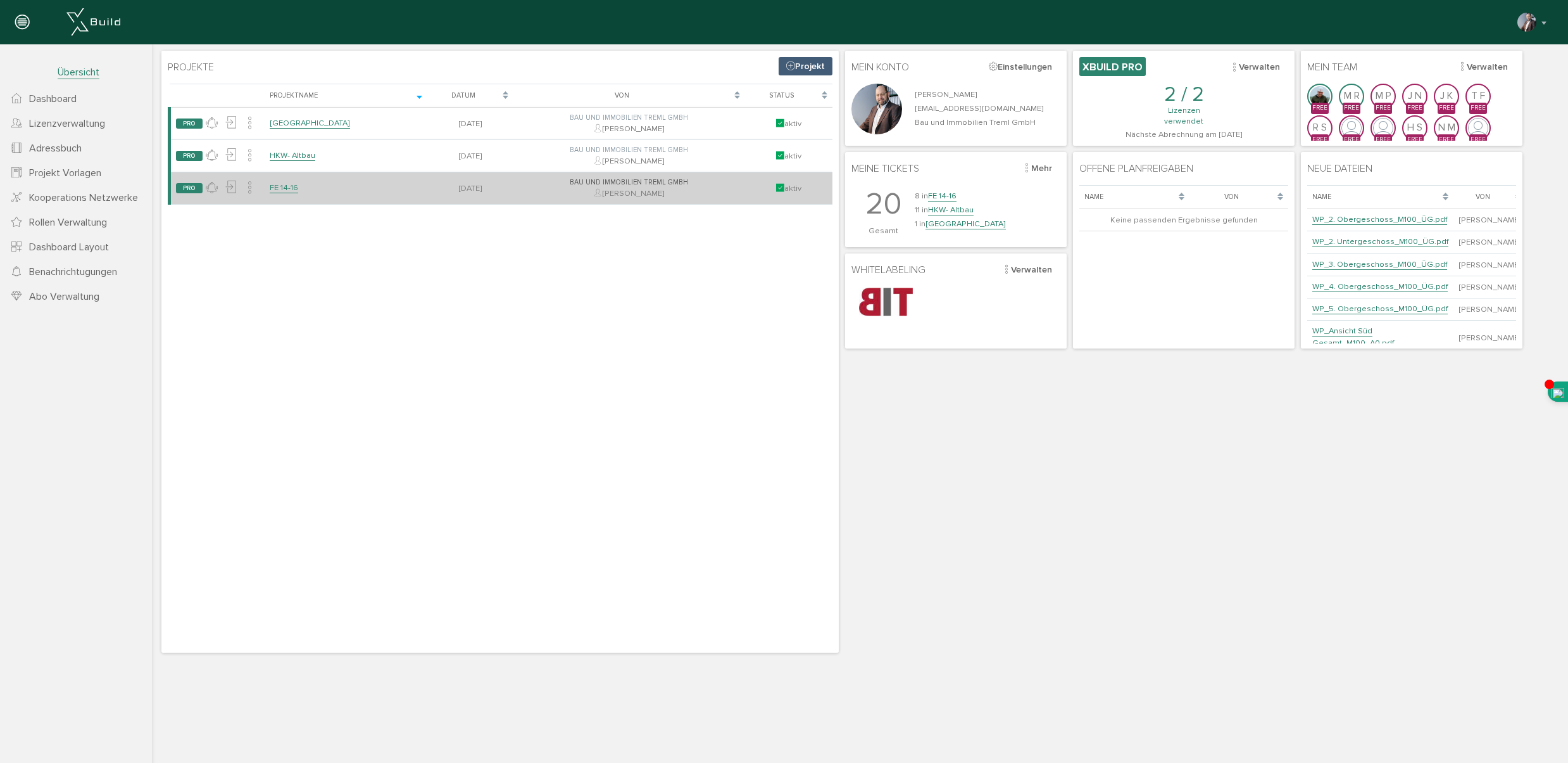
click at [283, 189] on link "FE 14-16" at bounding box center [283, 188] width 29 height 11
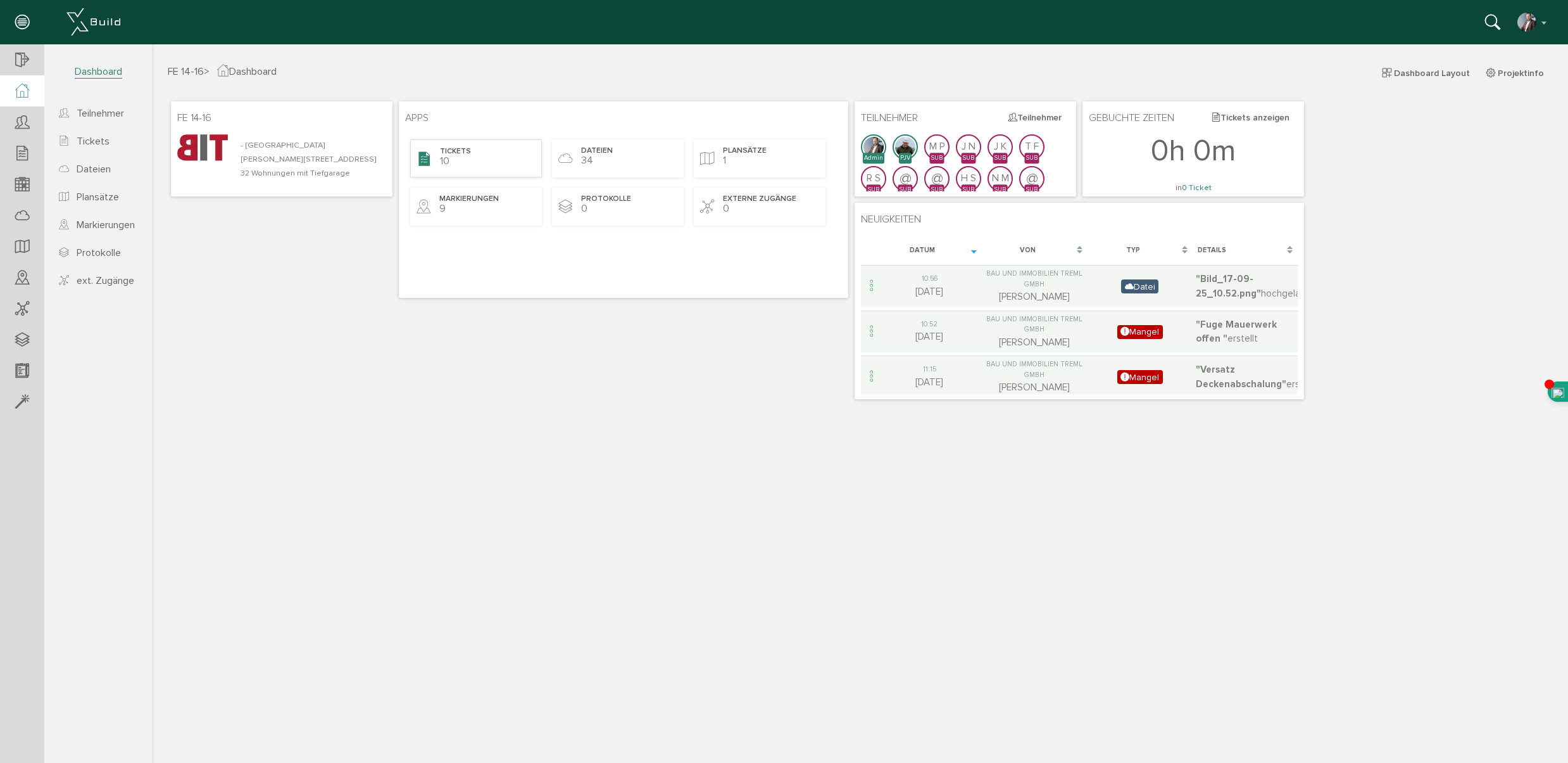
click at [456, 153] on span "Tickets" at bounding box center [456, 152] width 31 height 11
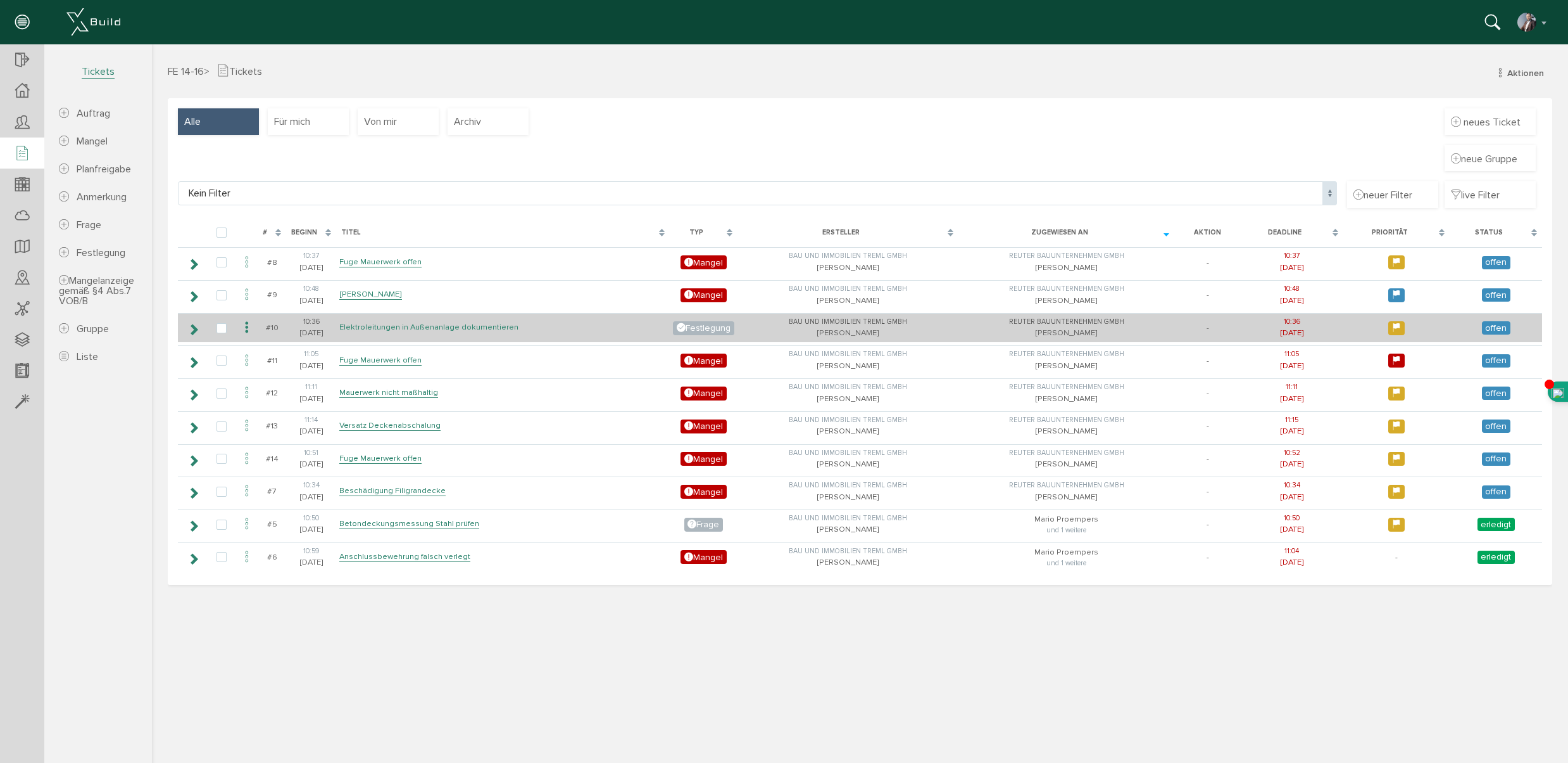
click at [385, 330] on link "Elektroleitungen in Außenanlage dokumentieren" at bounding box center [429, 328] width 179 height 11
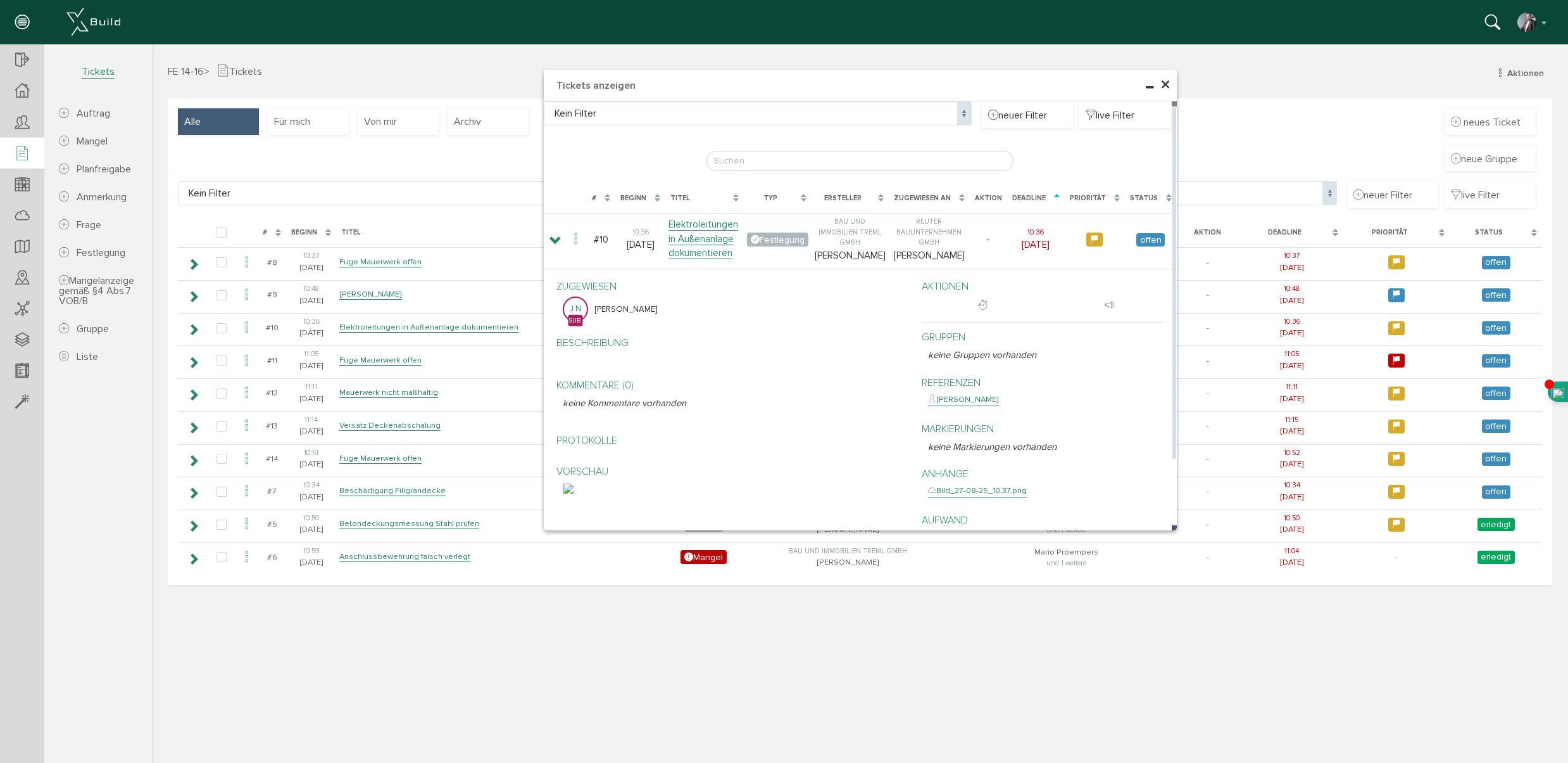
click at [574, 494] on img at bounding box center [568, 488] width 10 height 10
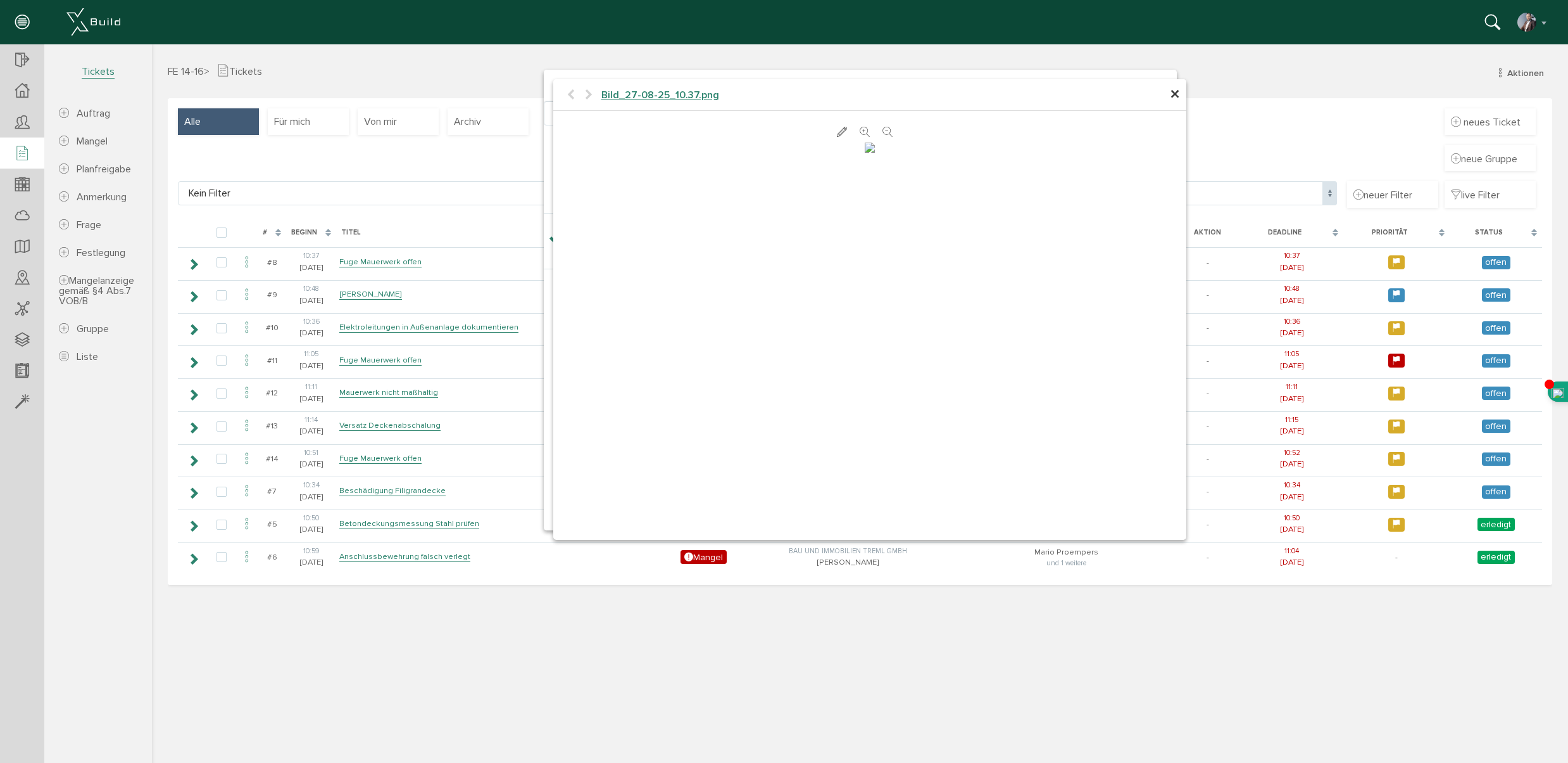
click at [1175, 94] on span "×" at bounding box center [1175, 94] width 10 height 25
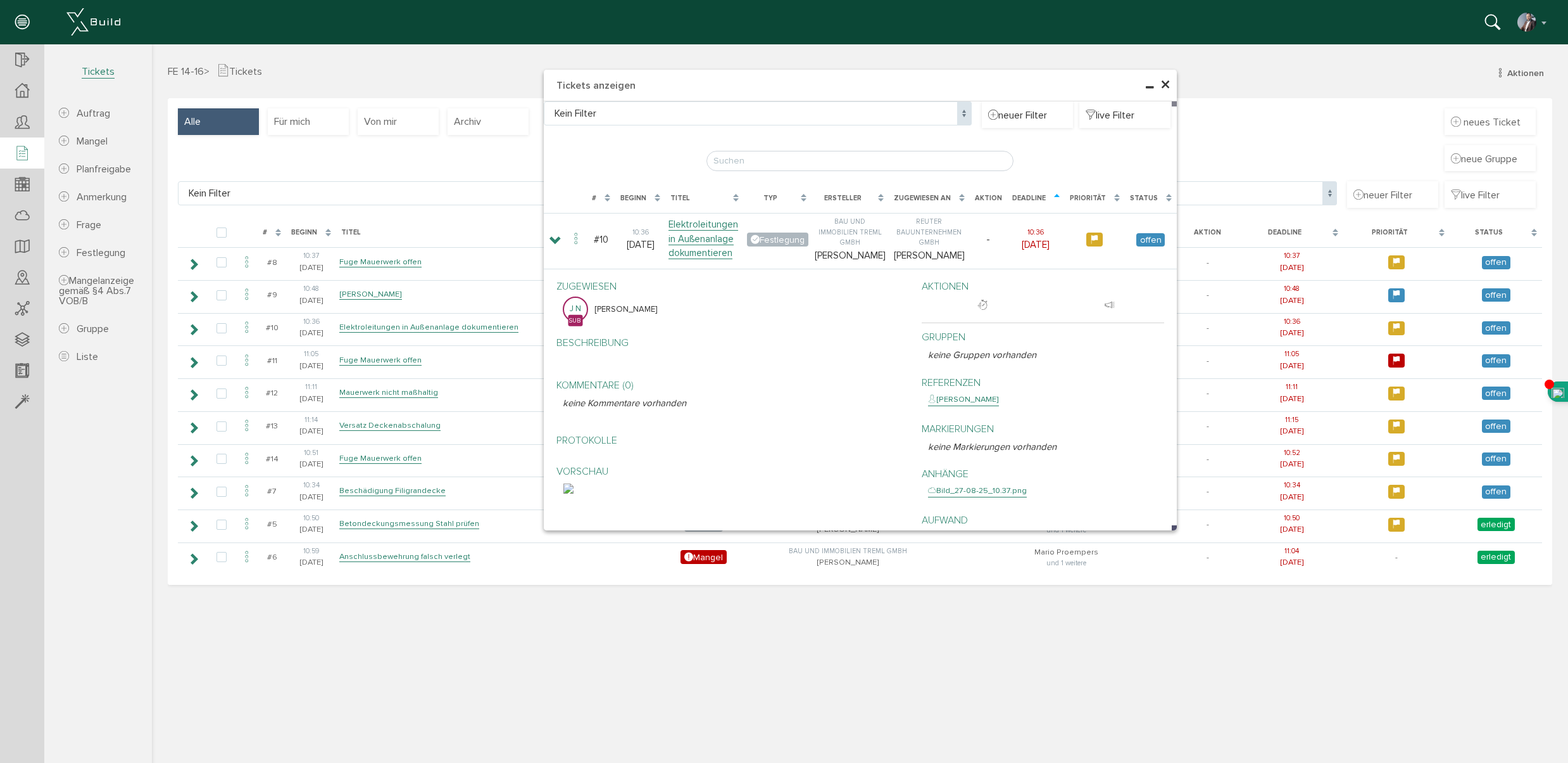
click at [357, 260] on div "× Tickets anzeigen Kein Filter Kein Filter neuer Filter live Filter Lade, bitte…" at bounding box center [861, 401] width 1417 height 715
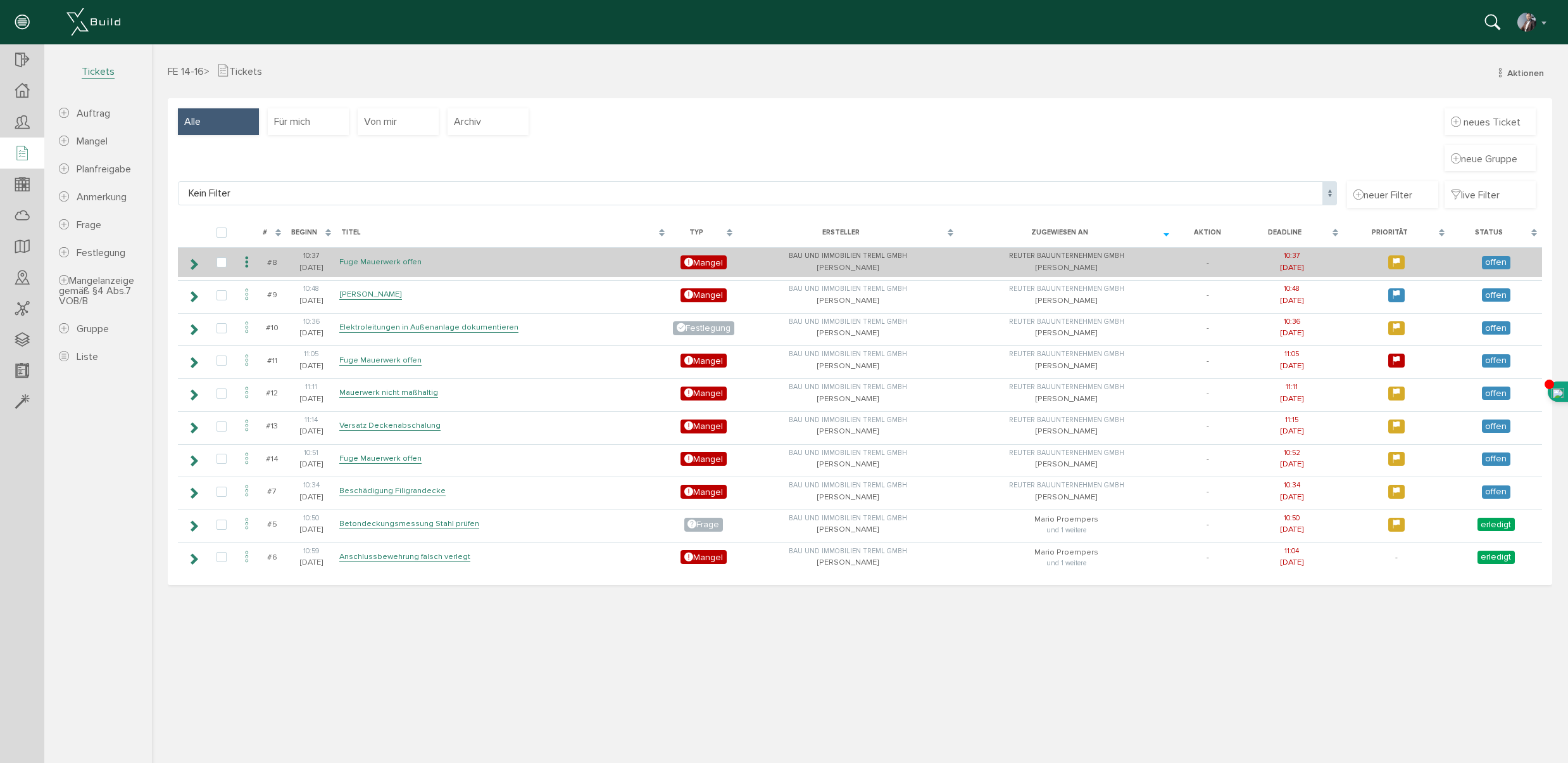
click at [359, 261] on link "Fuge Mauerwerk offen" at bounding box center [380, 262] width 82 height 11
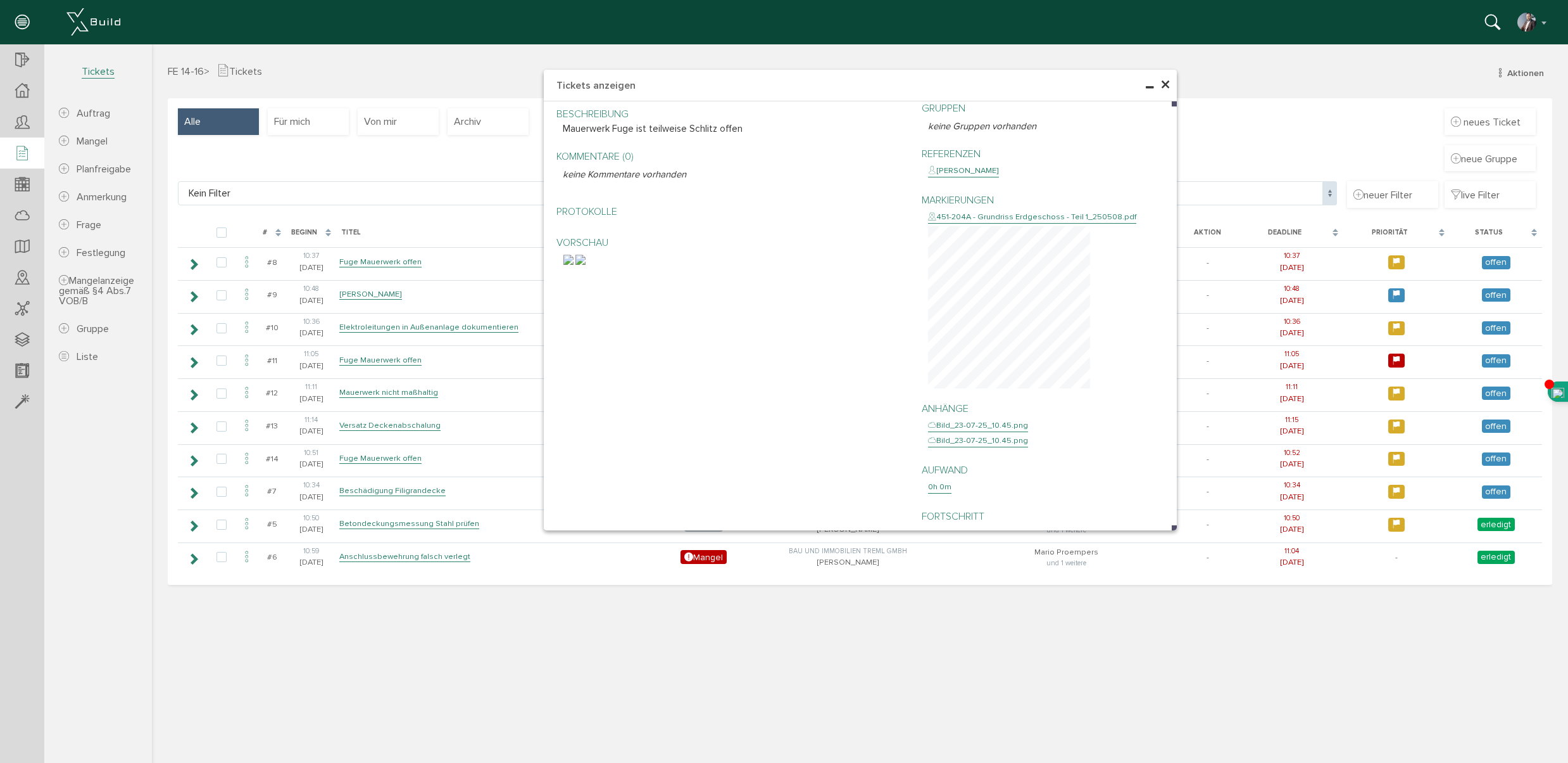
click at [1168, 84] on span "×" at bounding box center [1165, 85] width 10 height 25
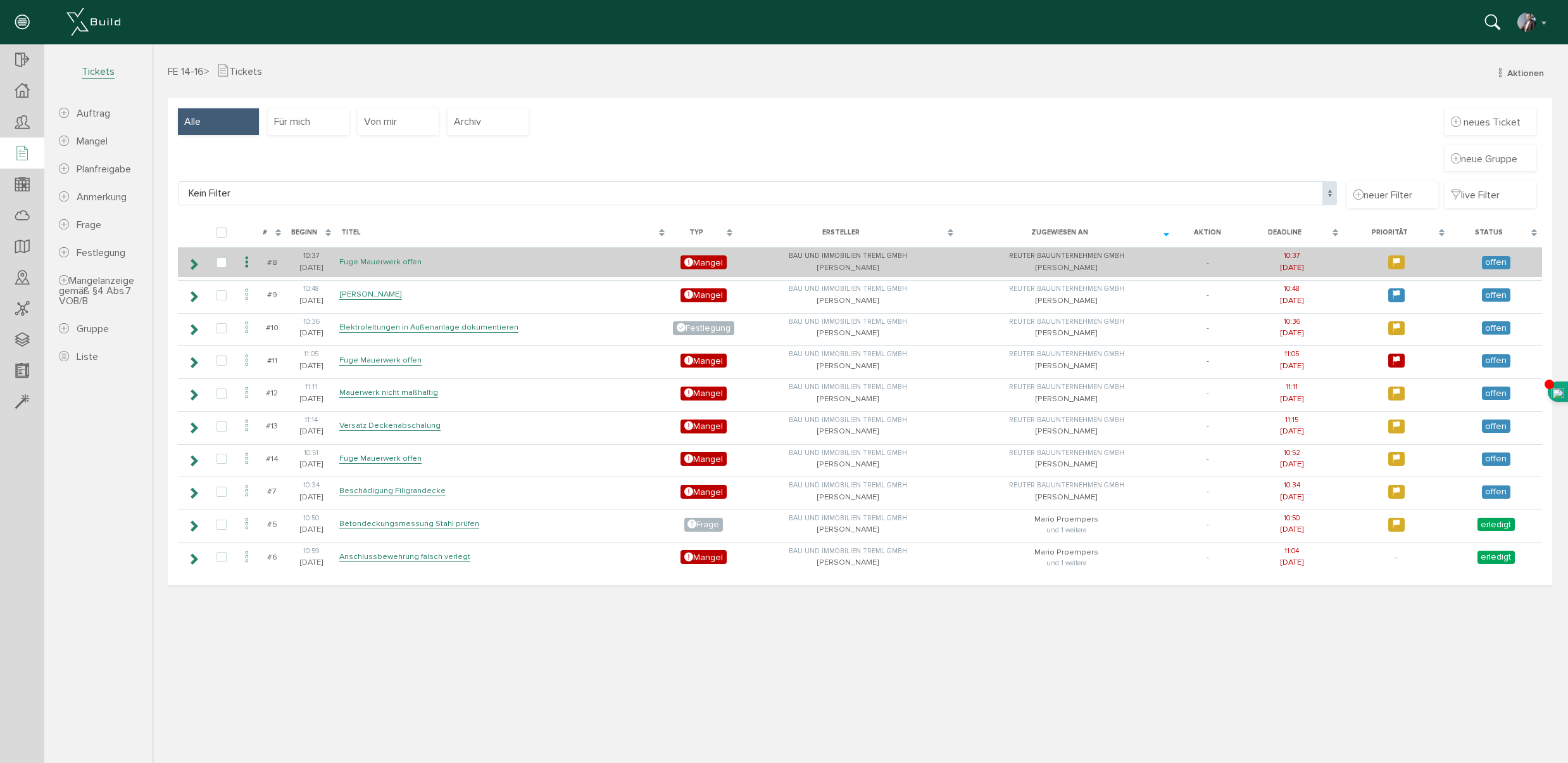
click at [375, 262] on link "Fuge Mauerwerk offen" at bounding box center [380, 262] width 82 height 11
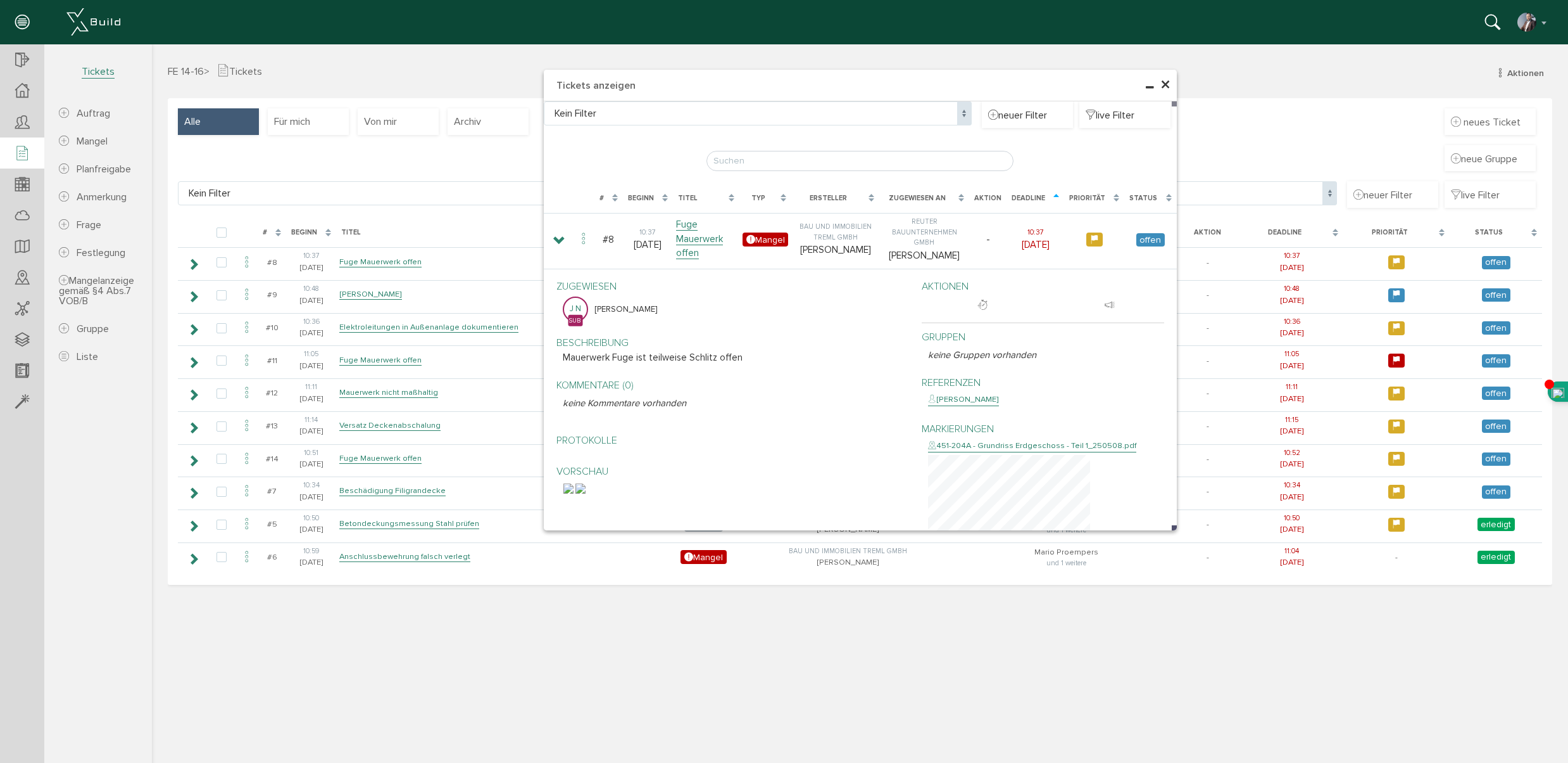
click at [1166, 84] on span "×" at bounding box center [1165, 85] width 10 height 25
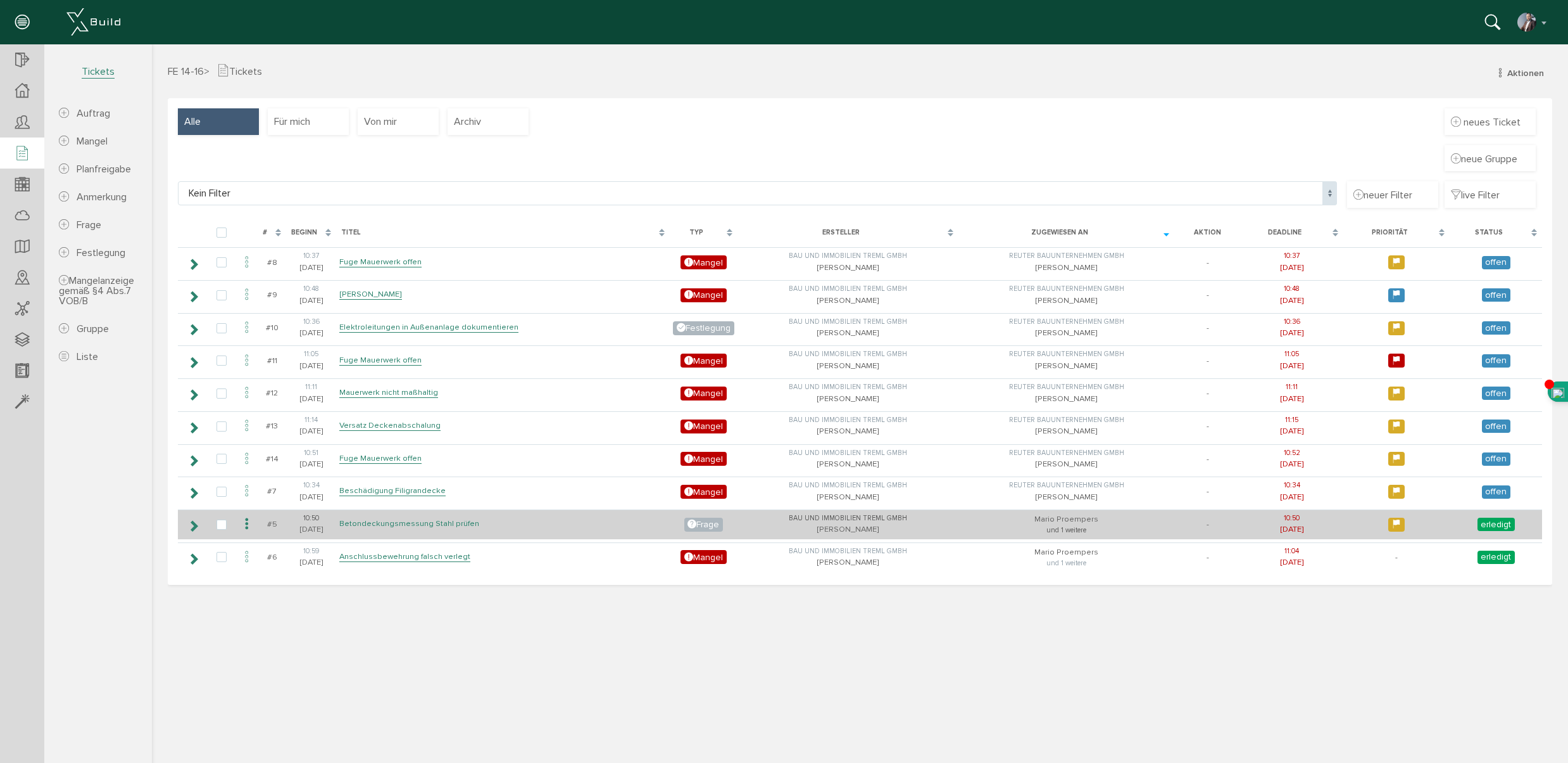
click at [401, 524] on link "Betondeckungsmessung Stahl prüfen" at bounding box center [410, 524] width 140 height 11
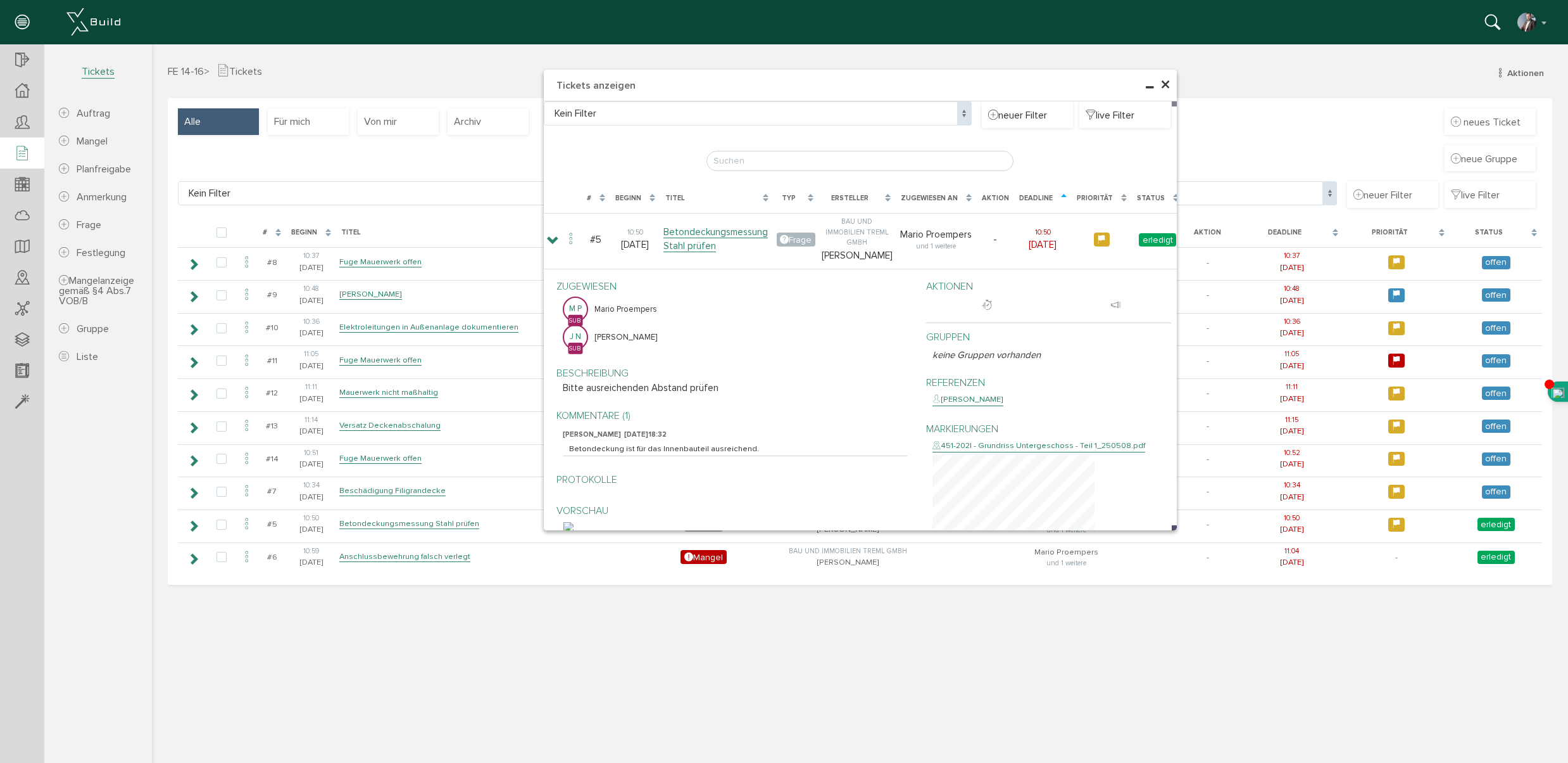
click at [1165, 83] on span "×" at bounding box center [1165, 85] width 10 height 25
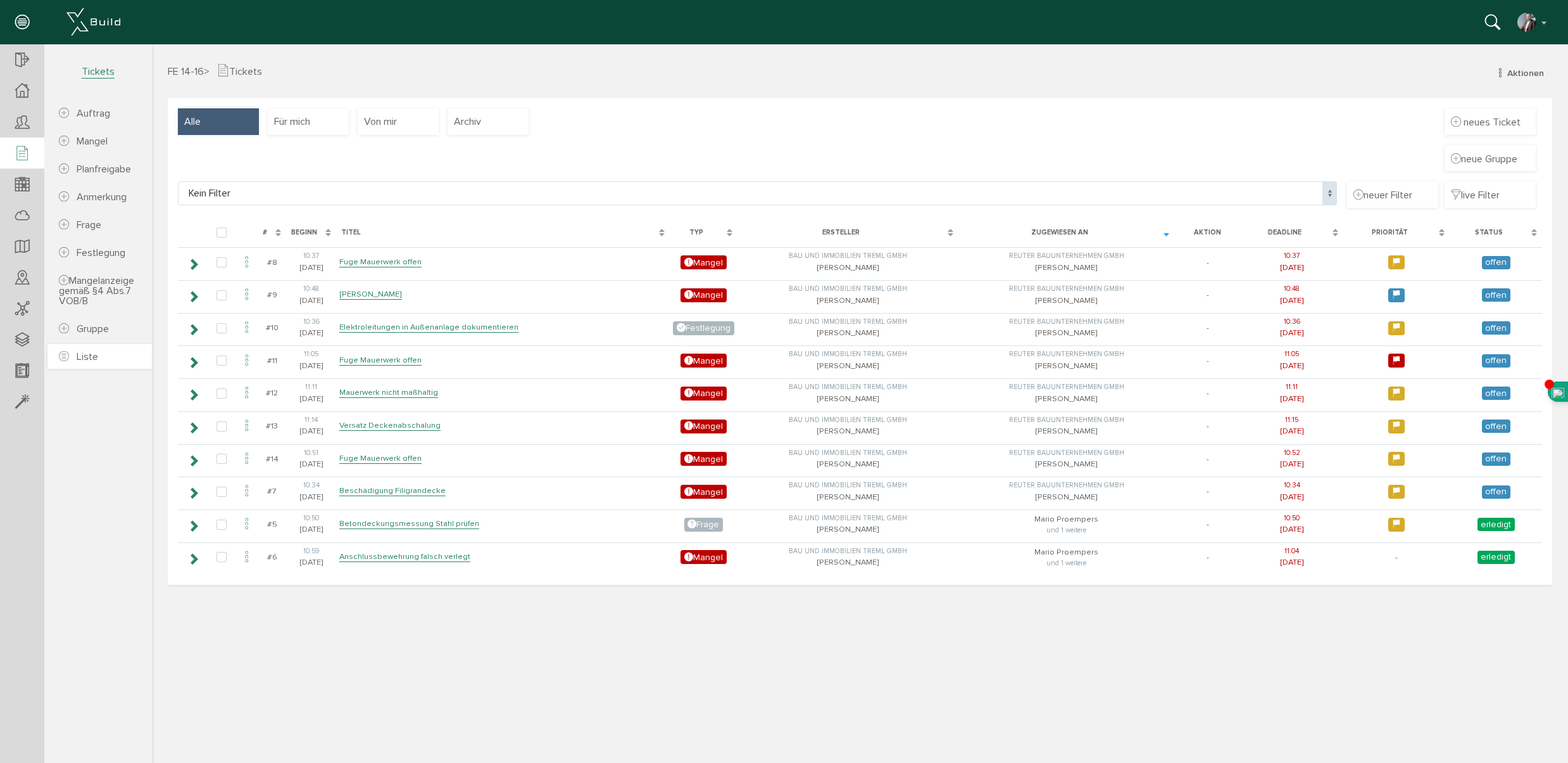
click at [89, 361] on span "Liste" at bounding box center [87, 357] width 21 height 13
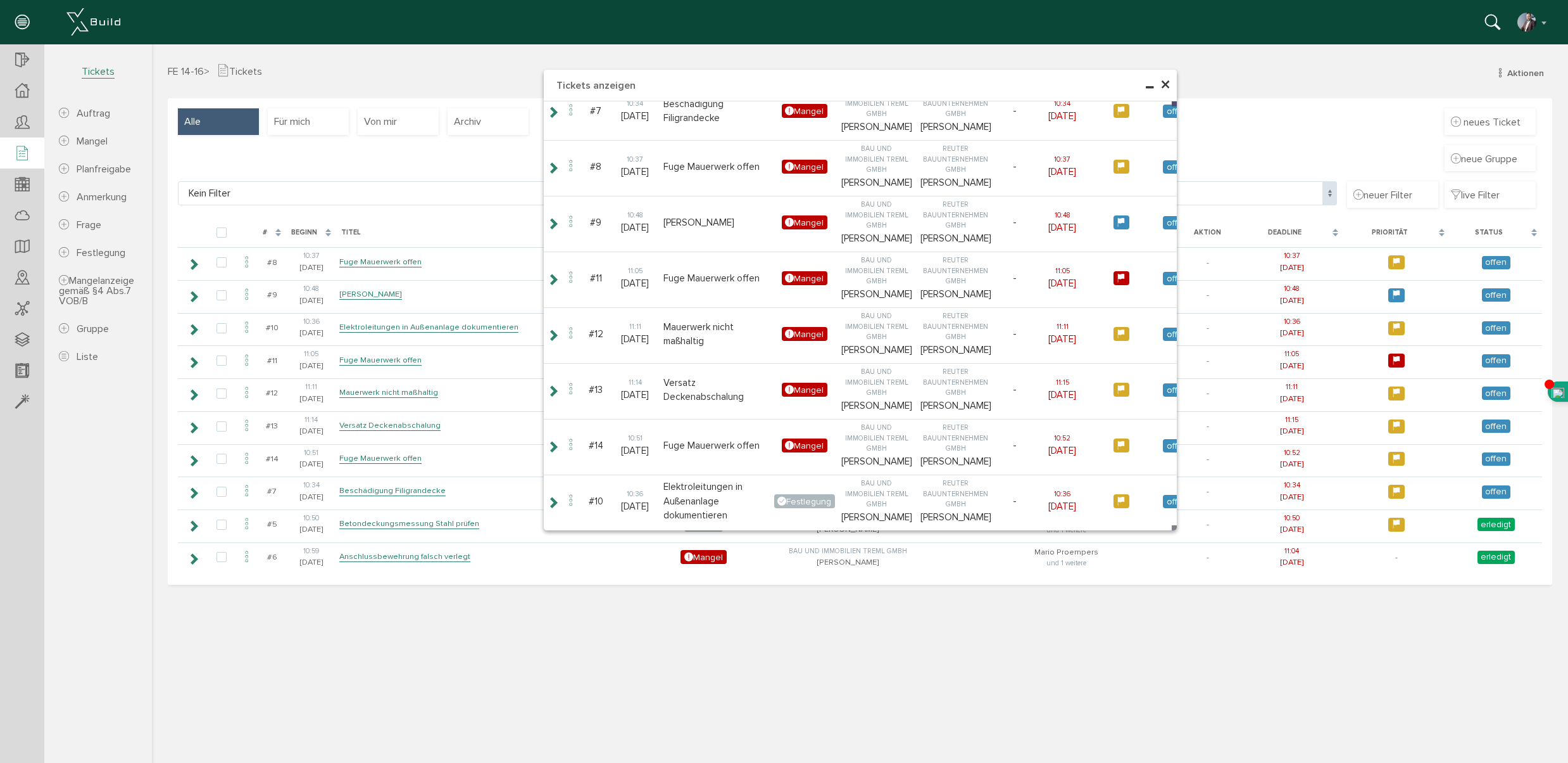
click at [1170, 85] on h4 "Tickets anzeigen" at bounding box center [861, 86] width 633 height 31
click at [1166, 82] on span "×" at bounding box center [1165, 85] width 10 height 25
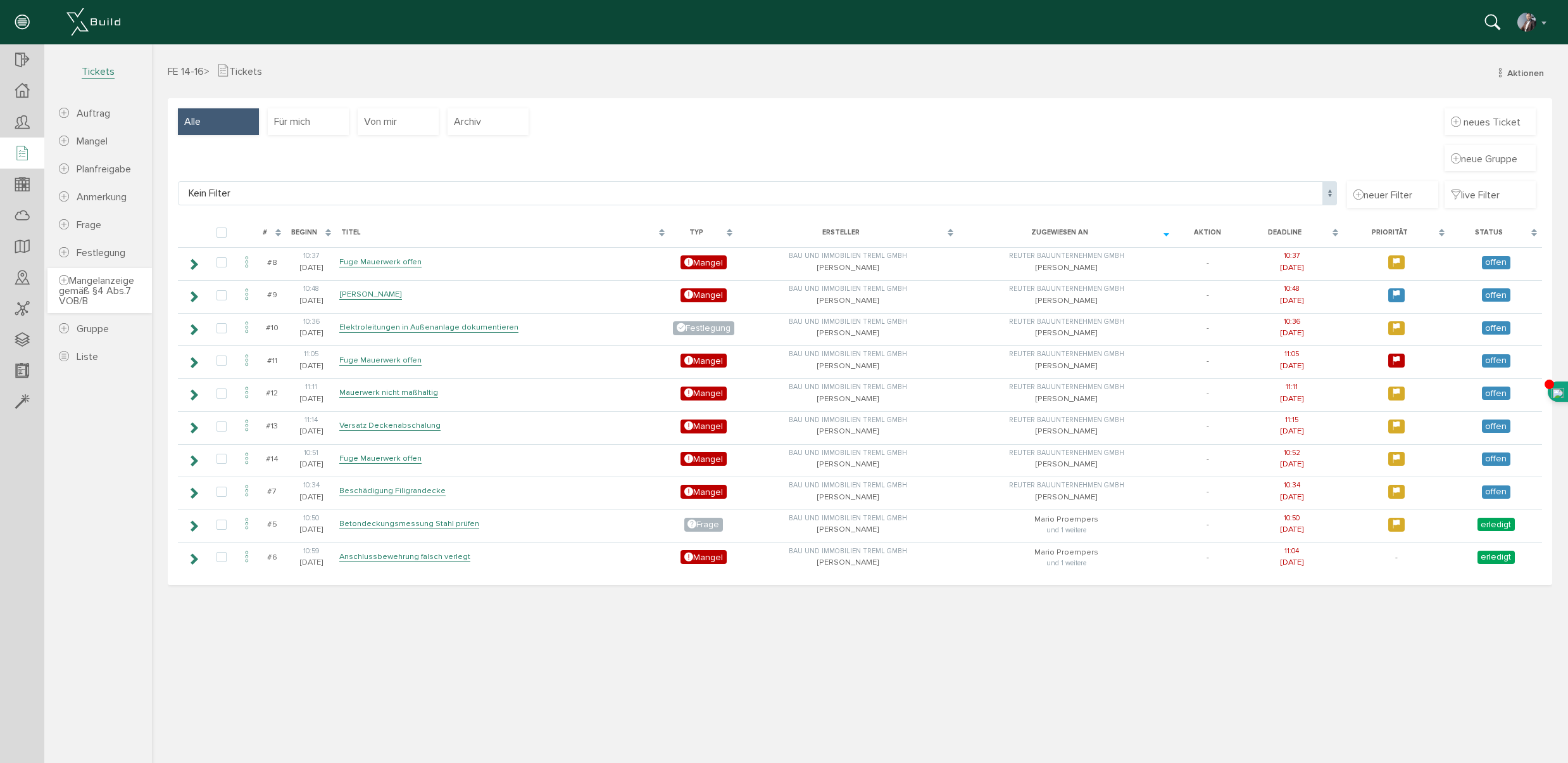
click at [92, 293] on span "Mangelanzeige gemäß §4 Abs.7 VOB/B" at bounding box center [97, 291] width 76 height 33
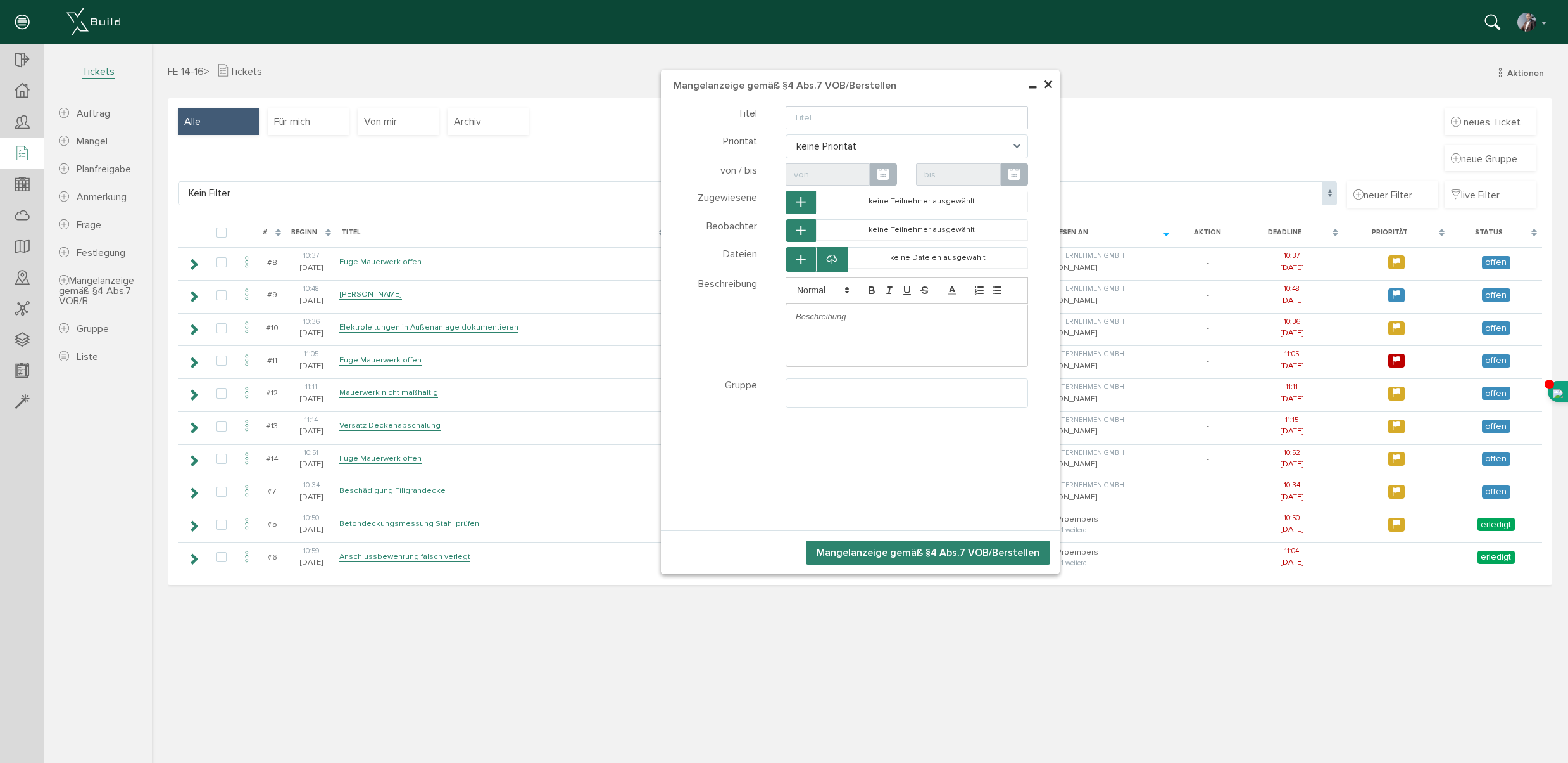
click at [920, 553] on button "Mangelanzeige gemäß §4 Abs.7 VOB/B erstellen" at bounding box center [928, 553] width 244 height 24
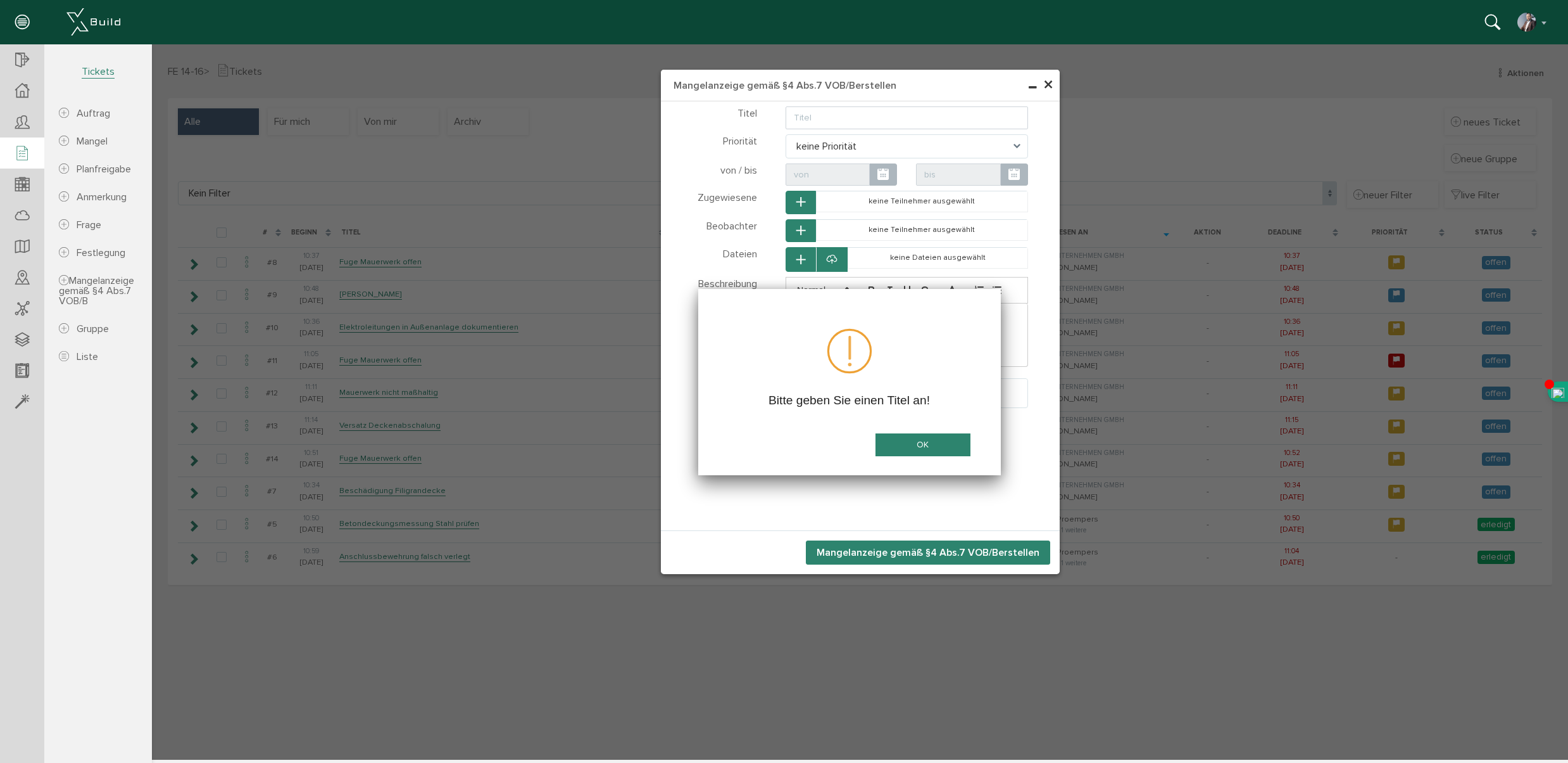
click at [910, 446] on button "OK" at bounding box center [922, 445] width 95 height 23
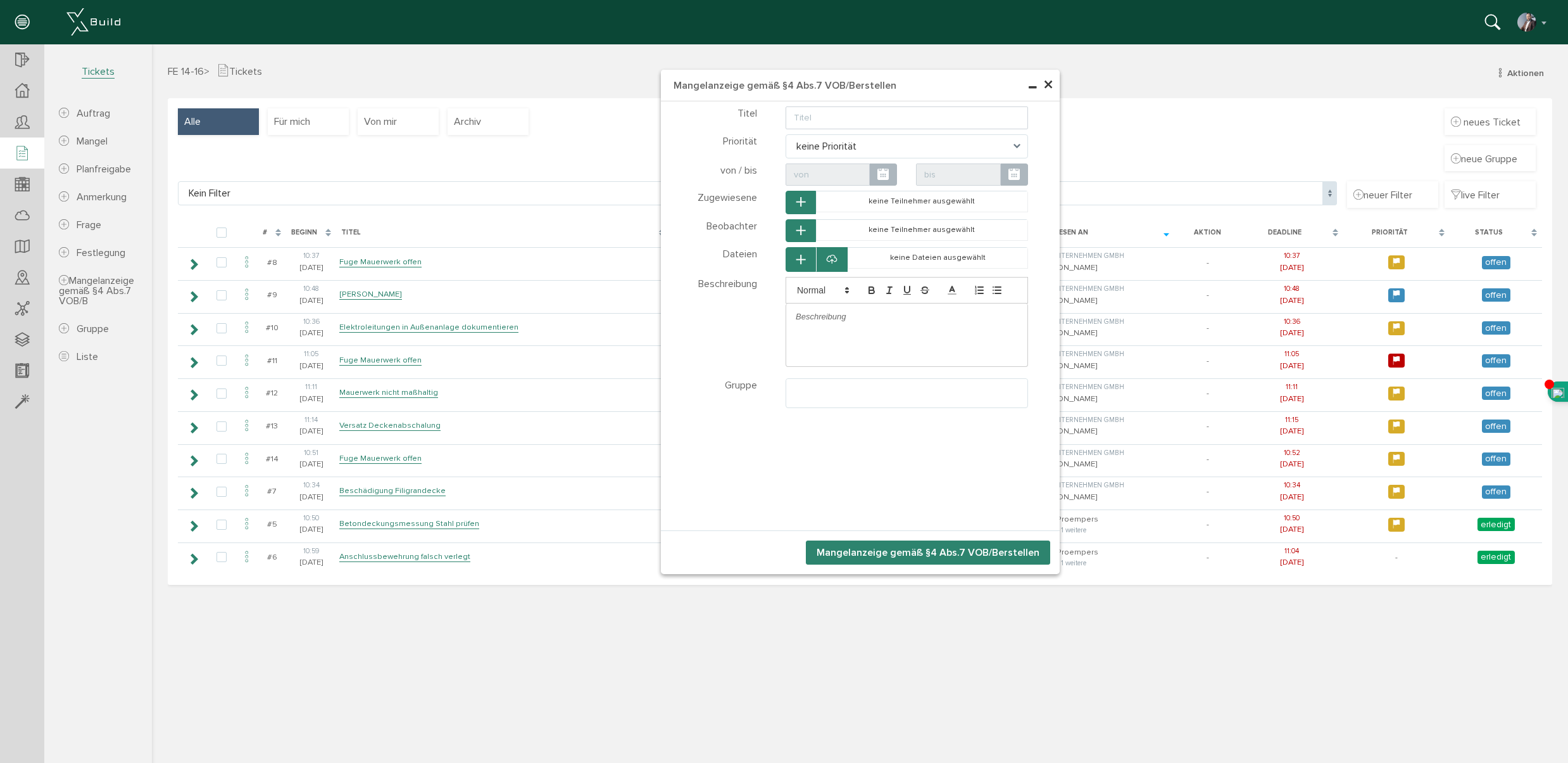
click at [1049, 86] on span "×" at bounding box center [1048, 85] width 10 height 25
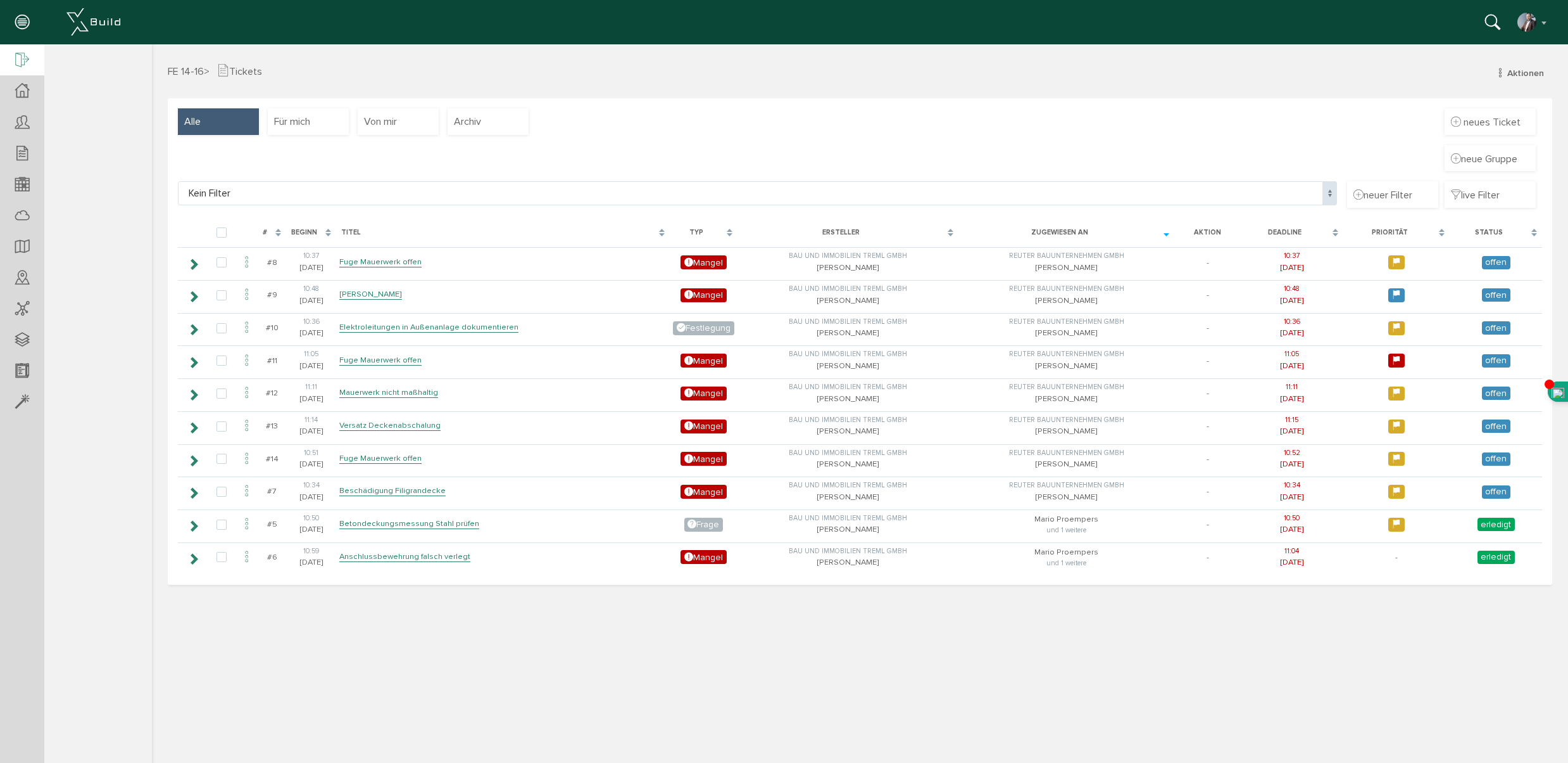
click at [23, 64] on icon at bounding box center [21, 60] width 14 height 18
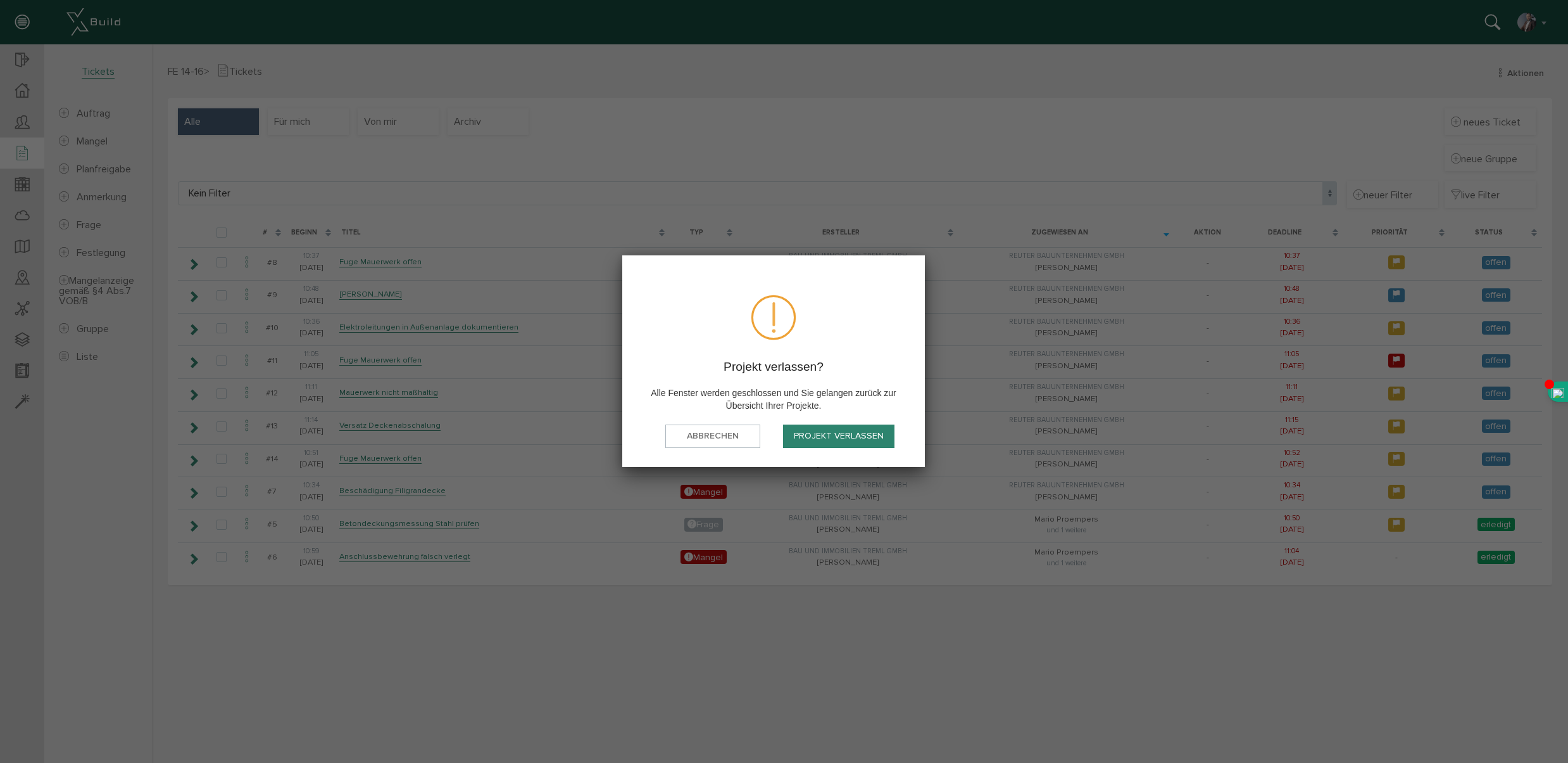
click at [837, 434] on button "Projekt verlassen" at bounding box center [838, 435] width 112 height 23
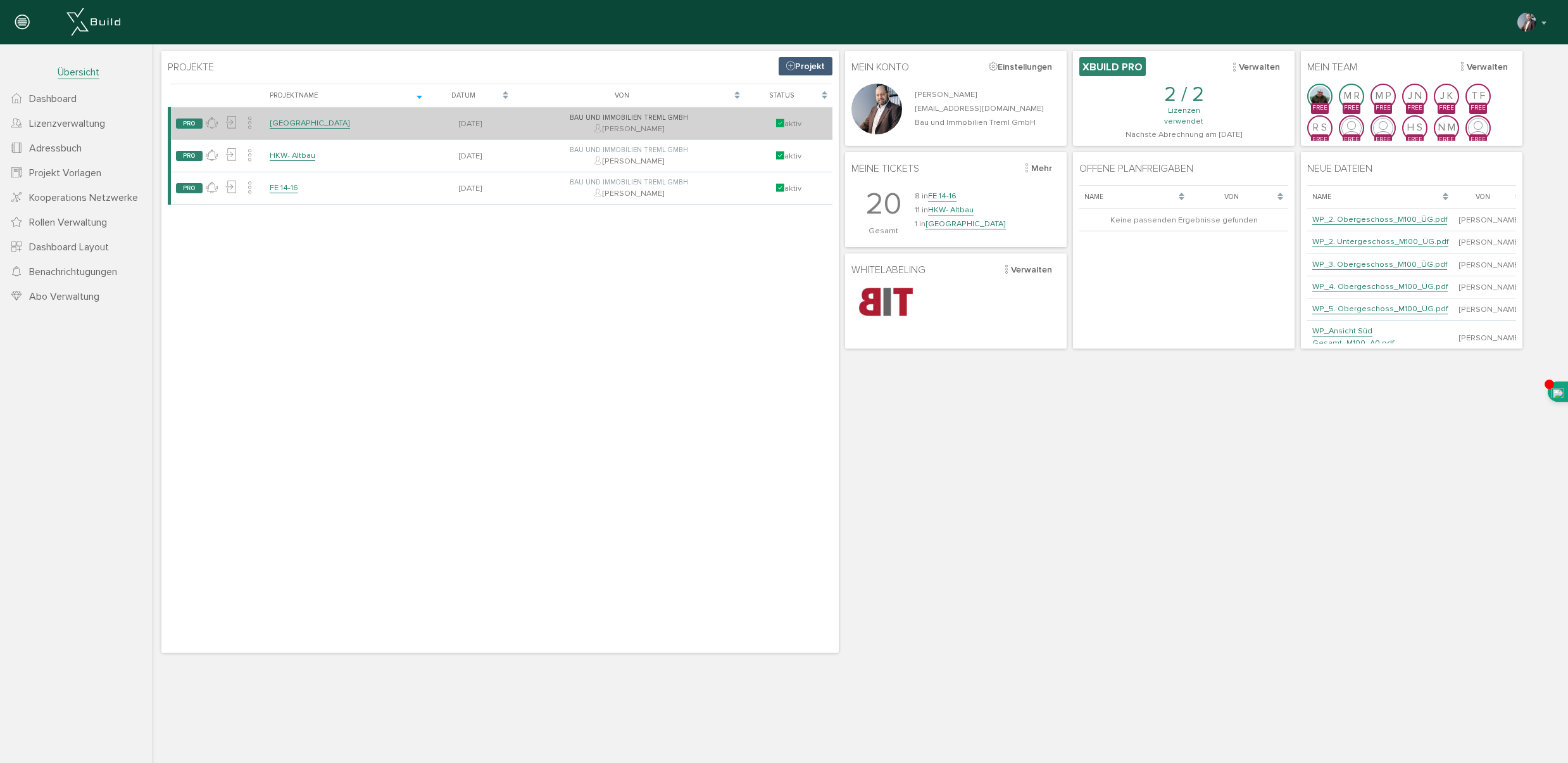
click at [289, 118] on link "Mount Health Resort" at bounding box center [309, 124] width 80 height 11
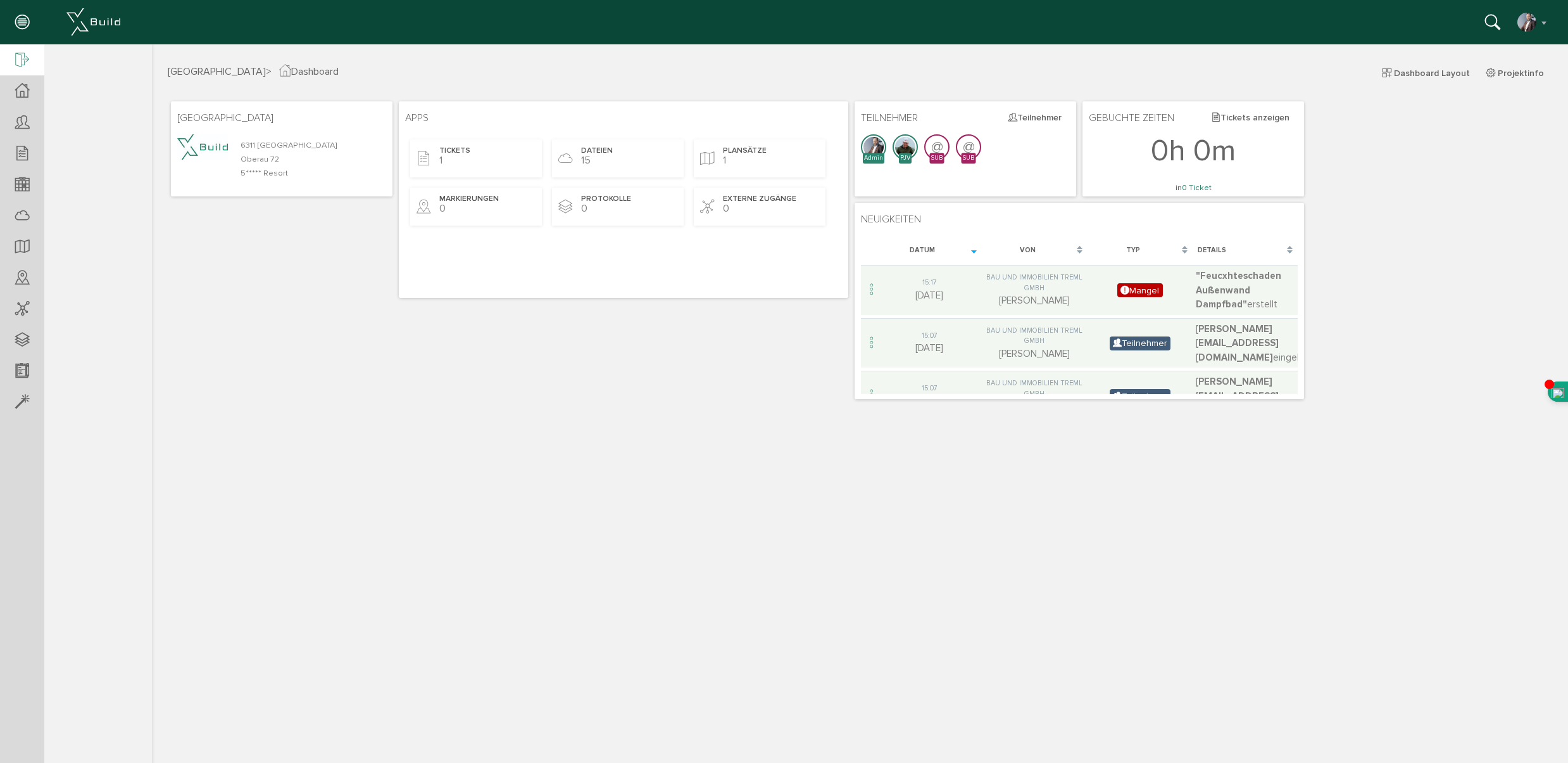
click at [22, 62] on icon at bounding box center [21, 60] width 14 height 18
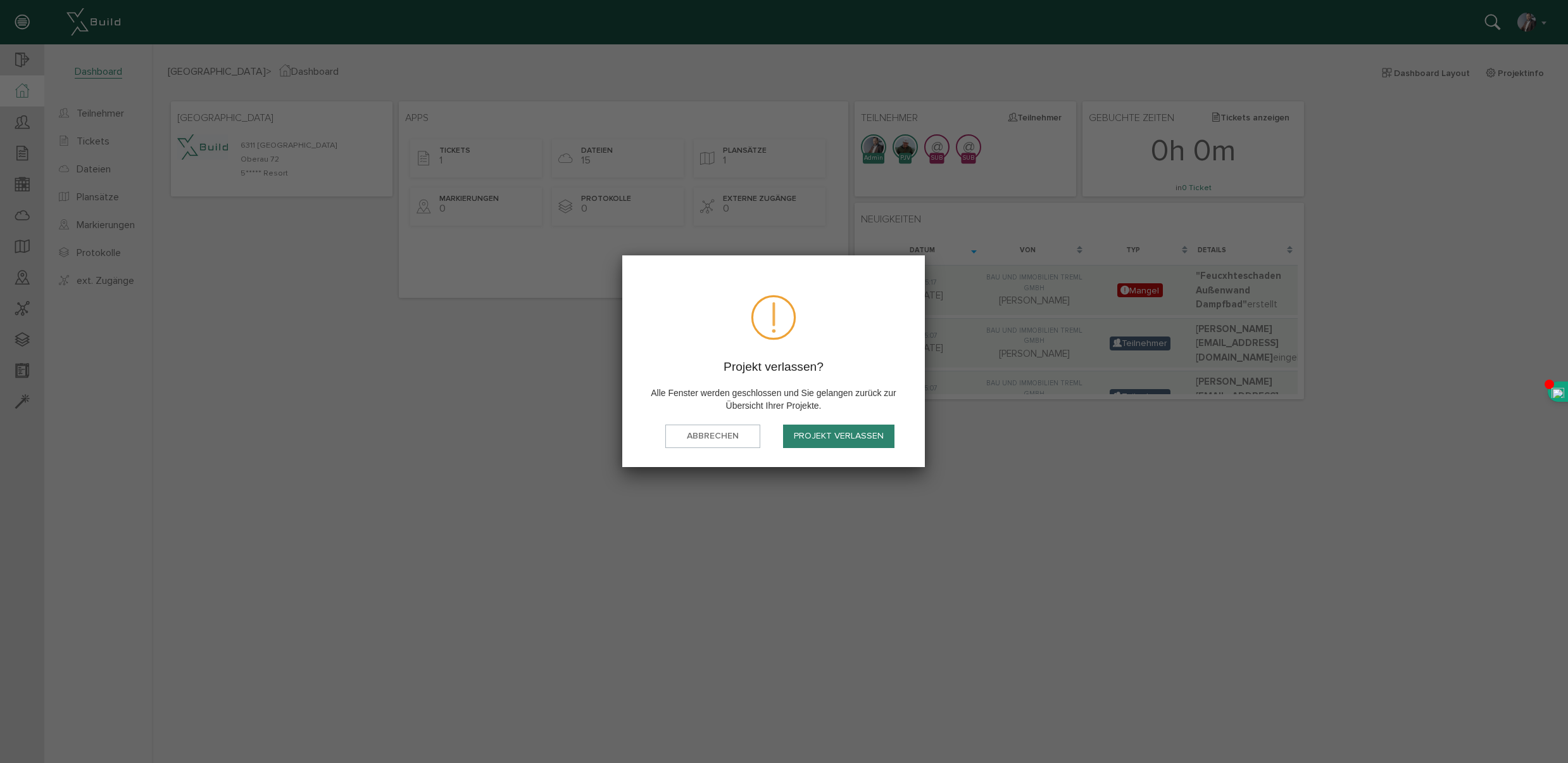
click at [814, 435] on button "Projekt verlassen" at bounding box center [838, 435] width 112 height 23
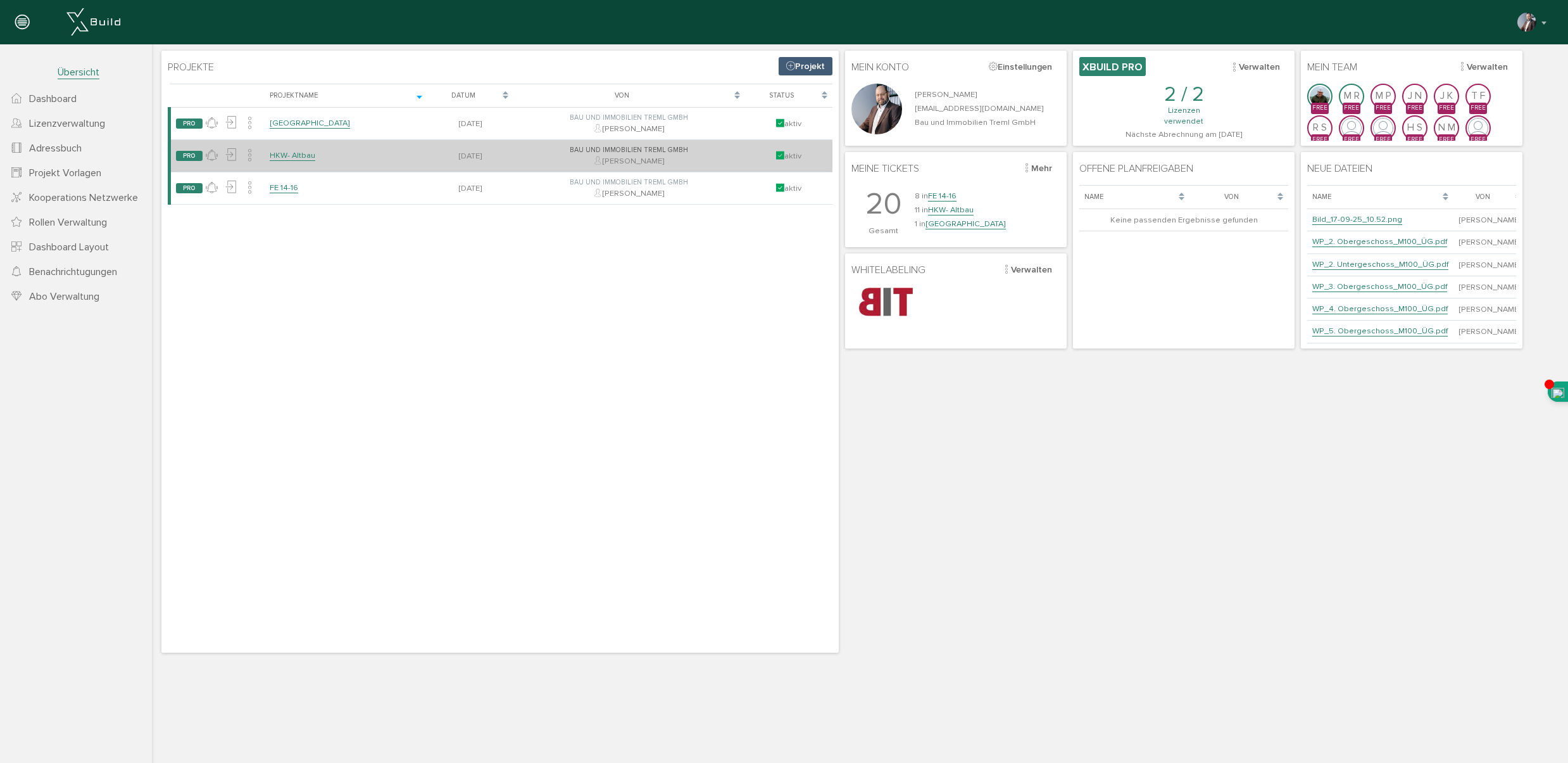
click at [304, 159] on link "HKW- Altbau" at bounding box center [291, 156] width 45 height 11
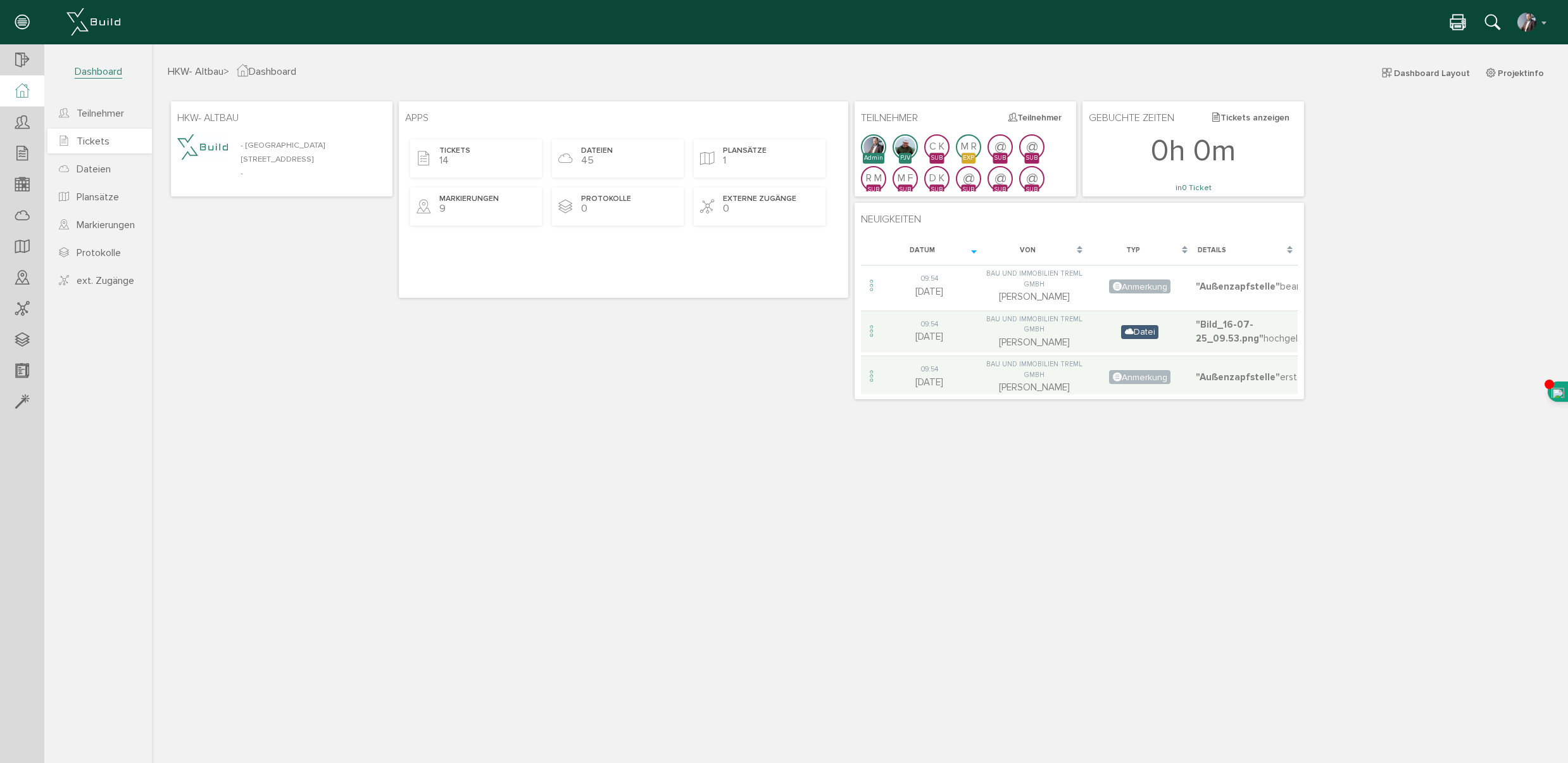
click at [101, 145] on span "Tickets" at bounding box center [93, 141] width 33 height 13
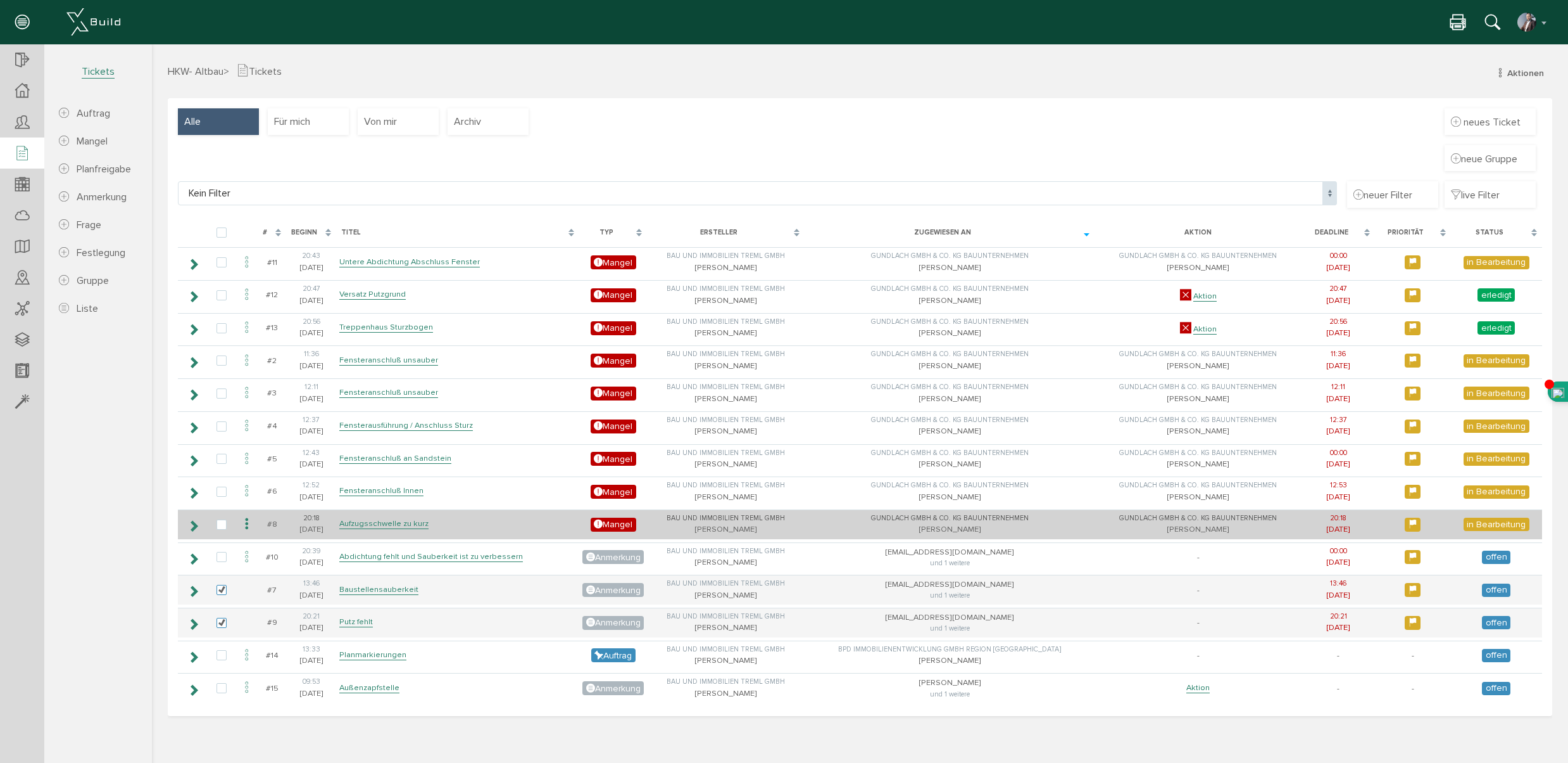
click at [436, 532] on td "Aufzugsschwelle zu kurz" at bounding box center [458, 524] width 244 height 30
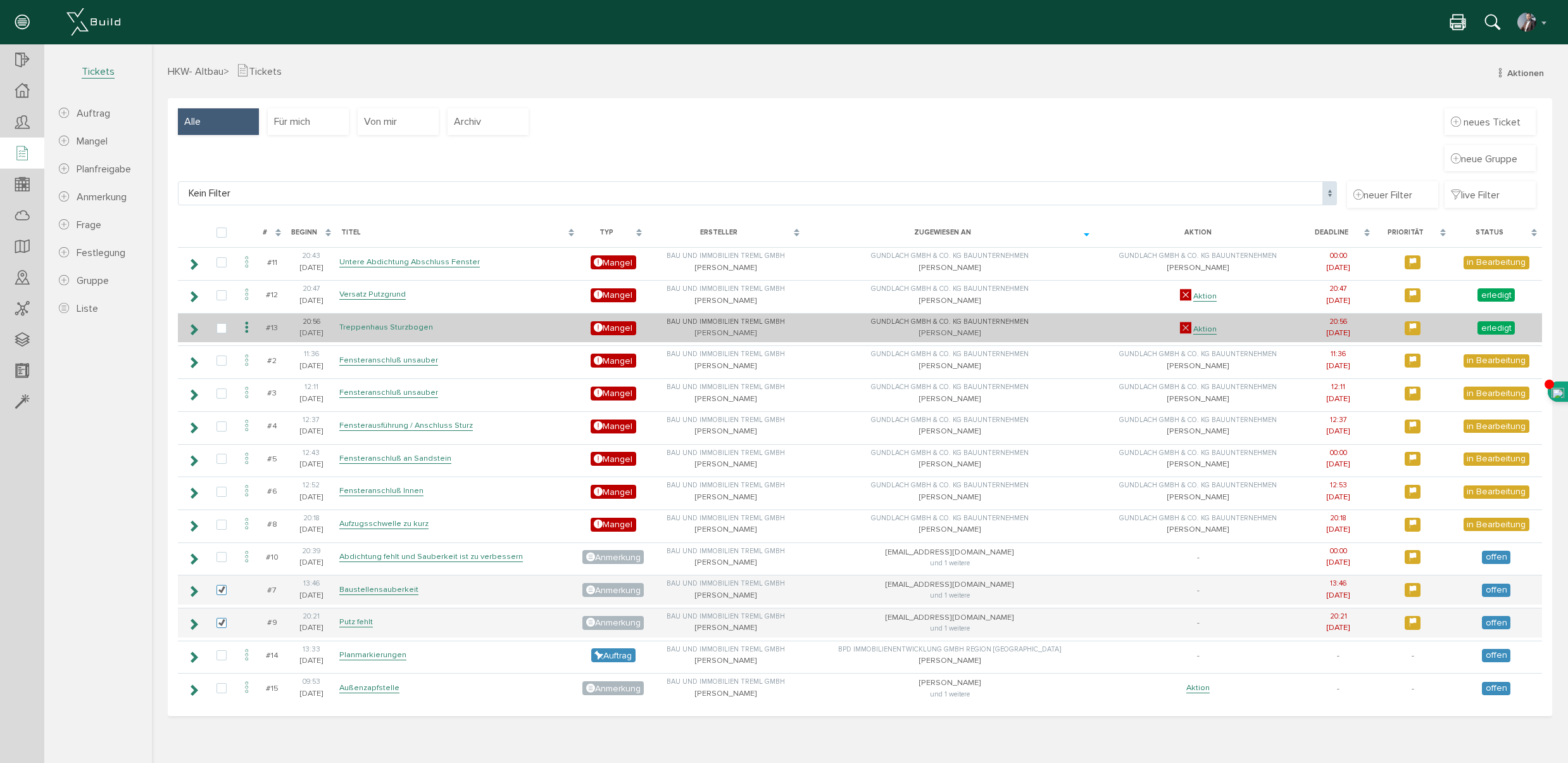
click at [415, 328] on link "Treppenhaus Sturzbogen" at bounding box center [386, 328] width 94 height 11
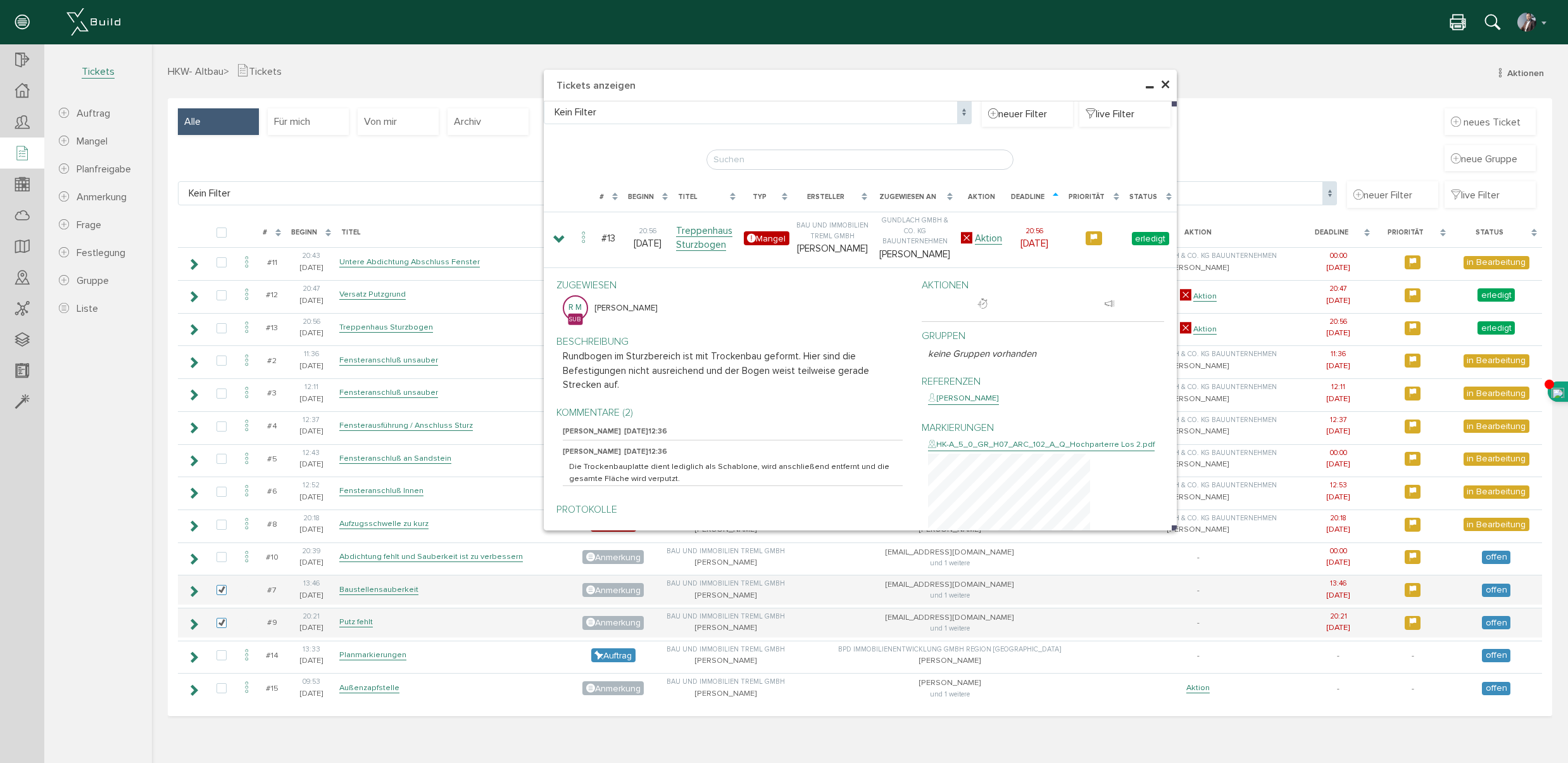
click at [1166, 79] on span "×" at bounding box center [1165, 85] width 10 height 25
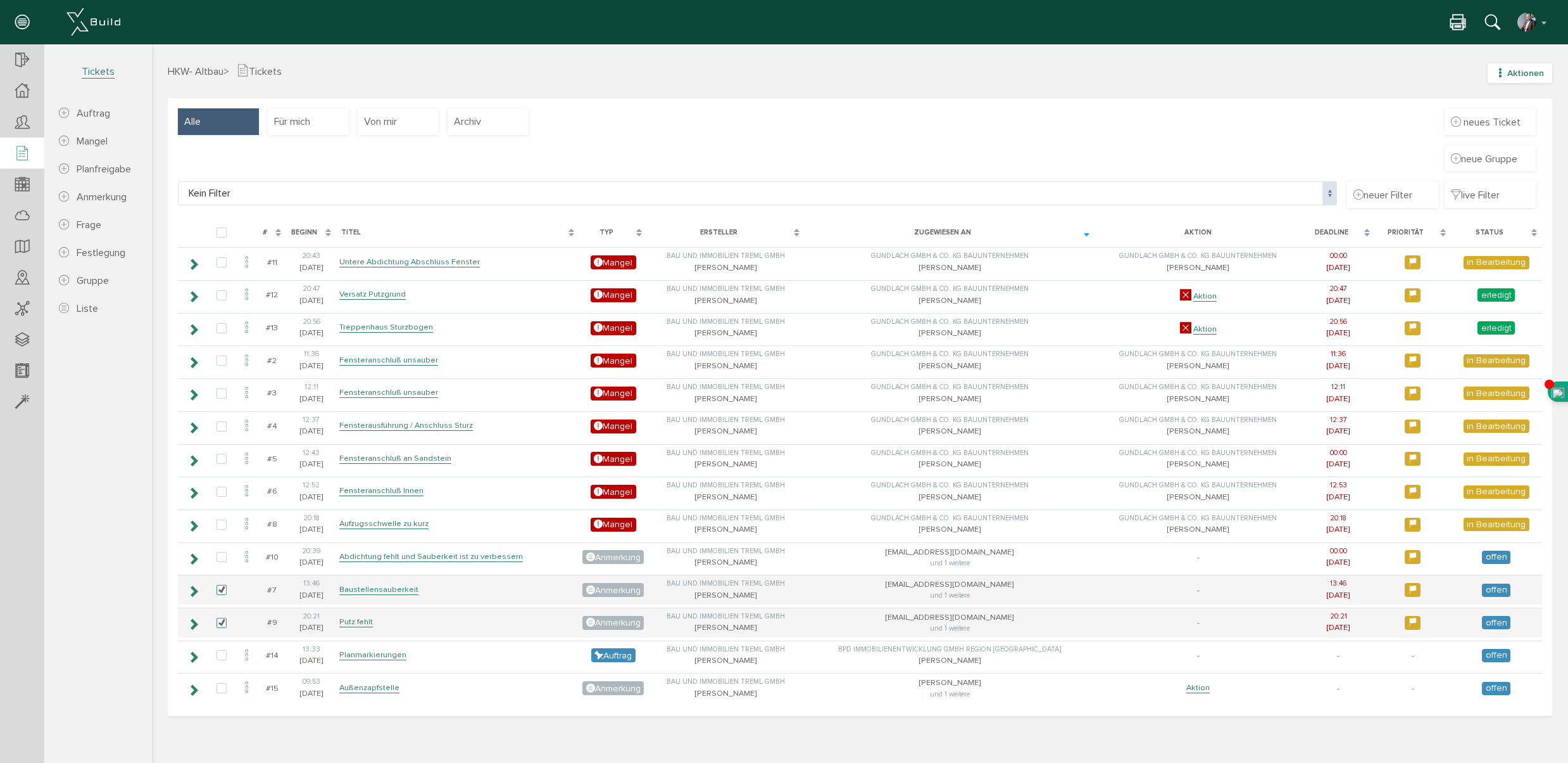
click at [1503, 70] on icon "button" at bounding box center [1501, 73] width 9 height 11
click at [650, 77] on div "HKW- Altbau > Tickets Aktionen neuer Auftrag neuer Mangel neue Planfreigabe neu…" at bounding box center [861, 81] width 1404 height 35
click at [99, 198] on span "Anmerkung" at bounding box center [101, 197] width 50 height 13
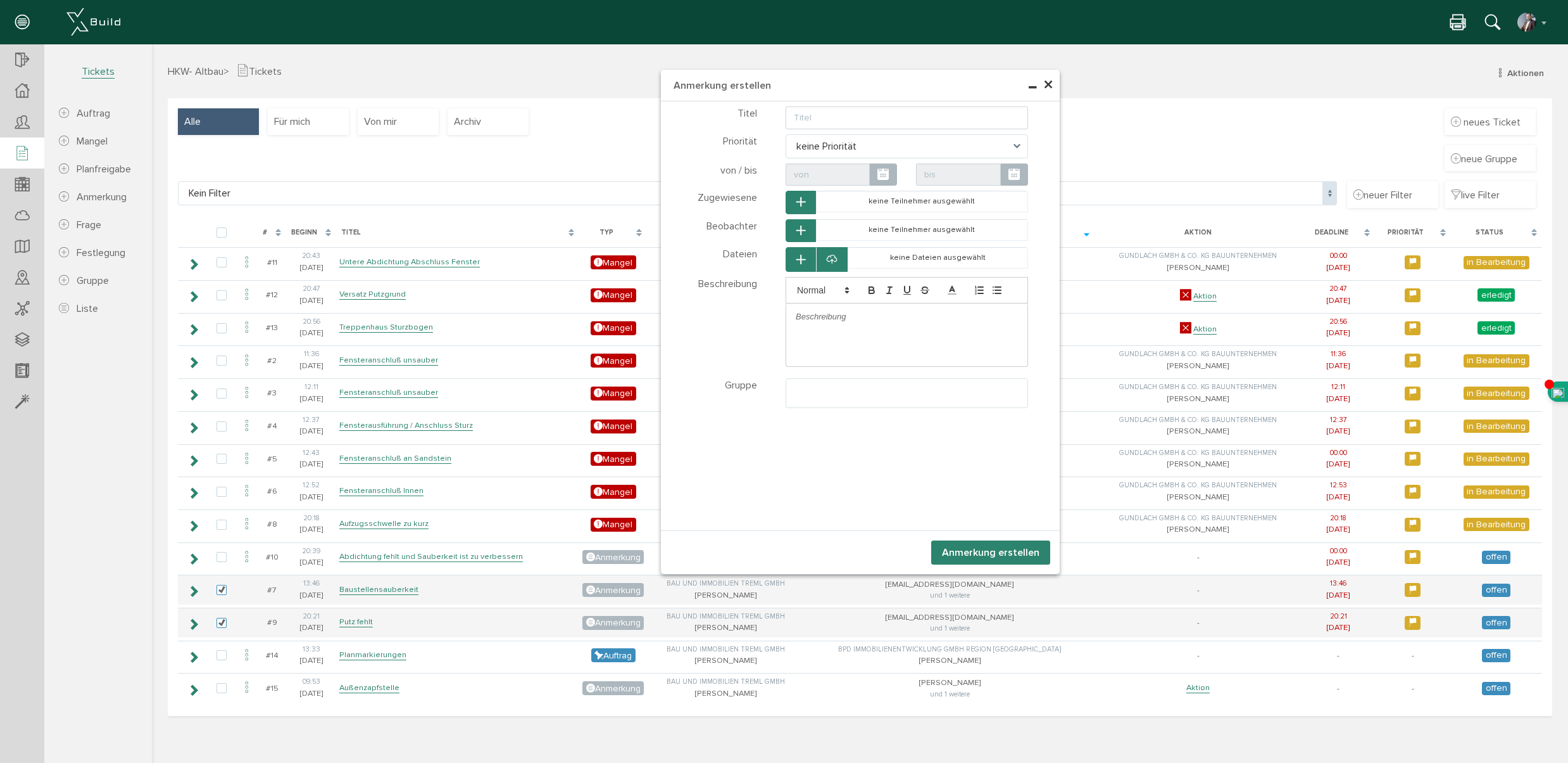
click at [1049, 82] on span "×" at bounding box center [1048, 85] width 10 height 25
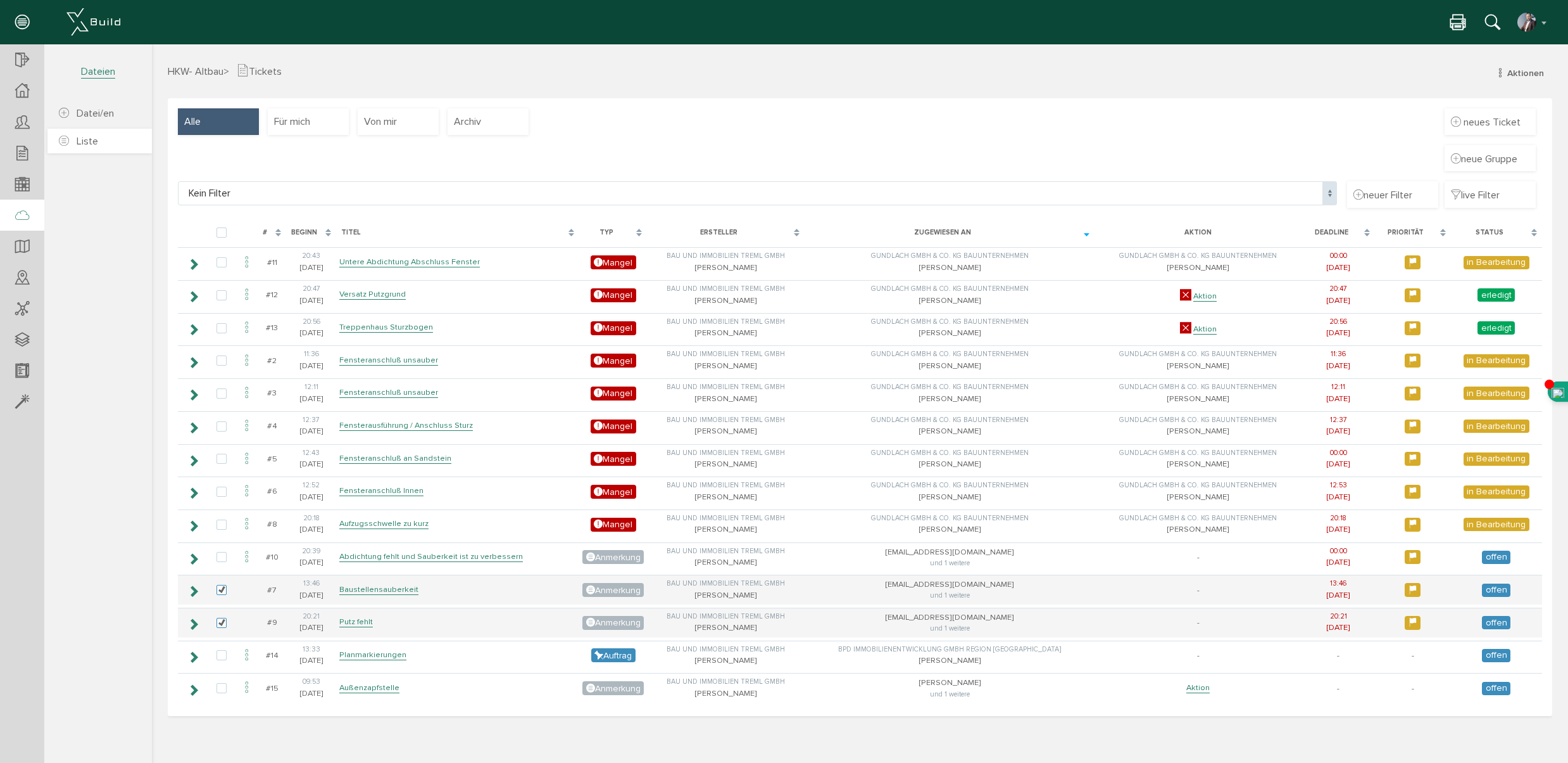
click at [86, 140] on span "Liste" at bounding box center [87, 141] width 21 height 13
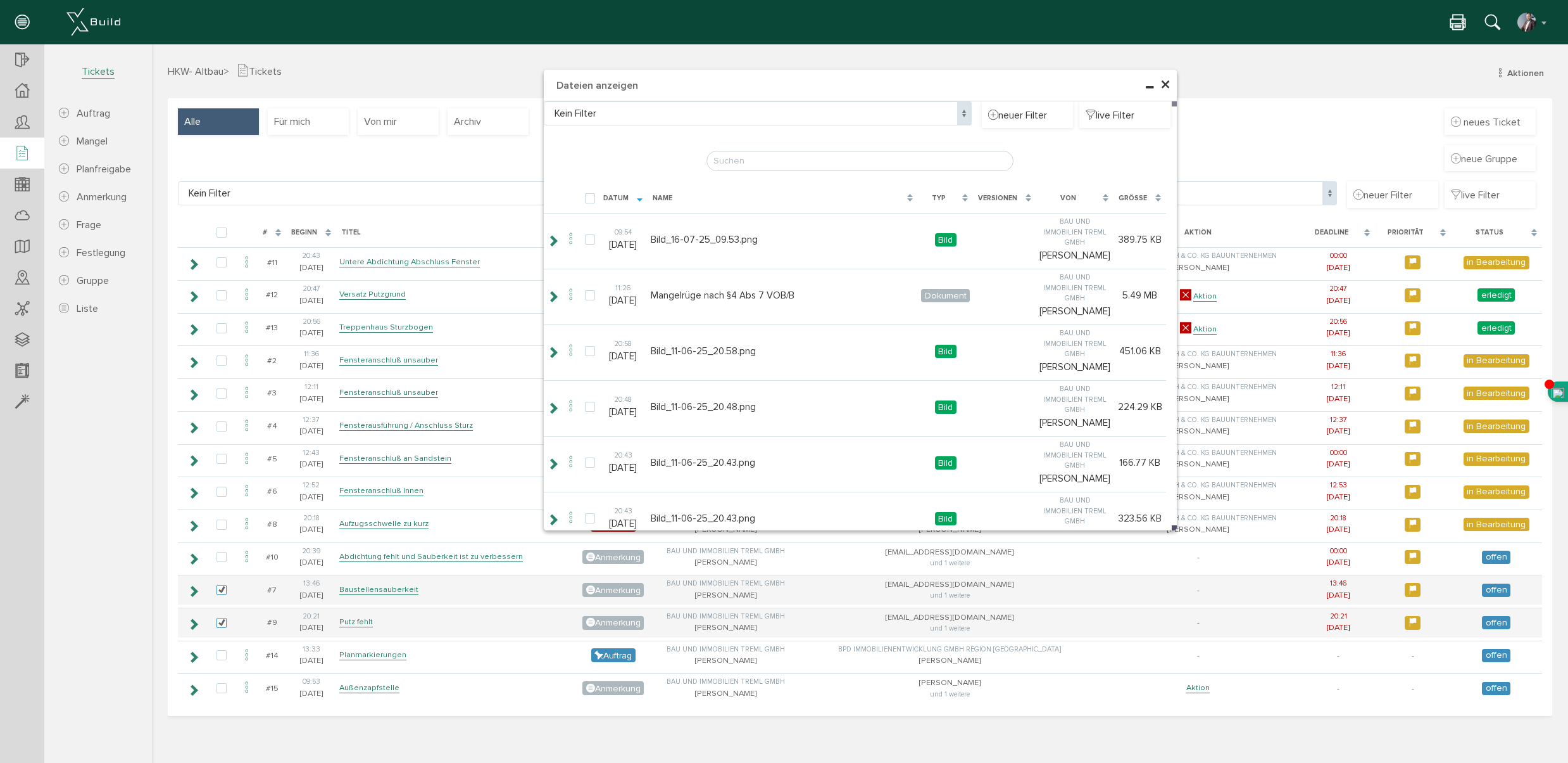
click at [1169, 84] on span "×" at bounding box center [1165, 85] width 10 height 25
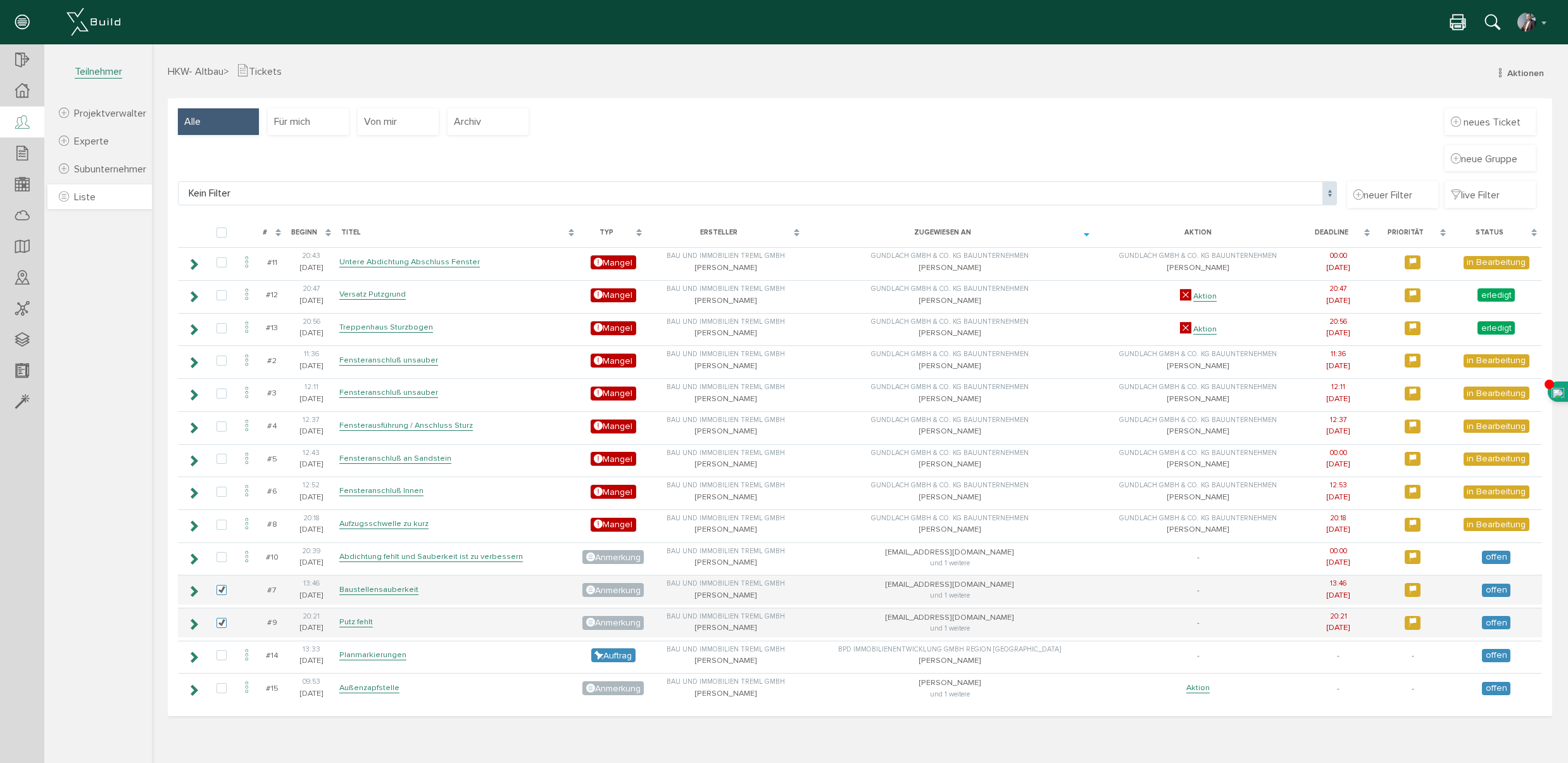
click at [86, 197] on span "Liste" at bounding box center [84, 197] width 21 height 13
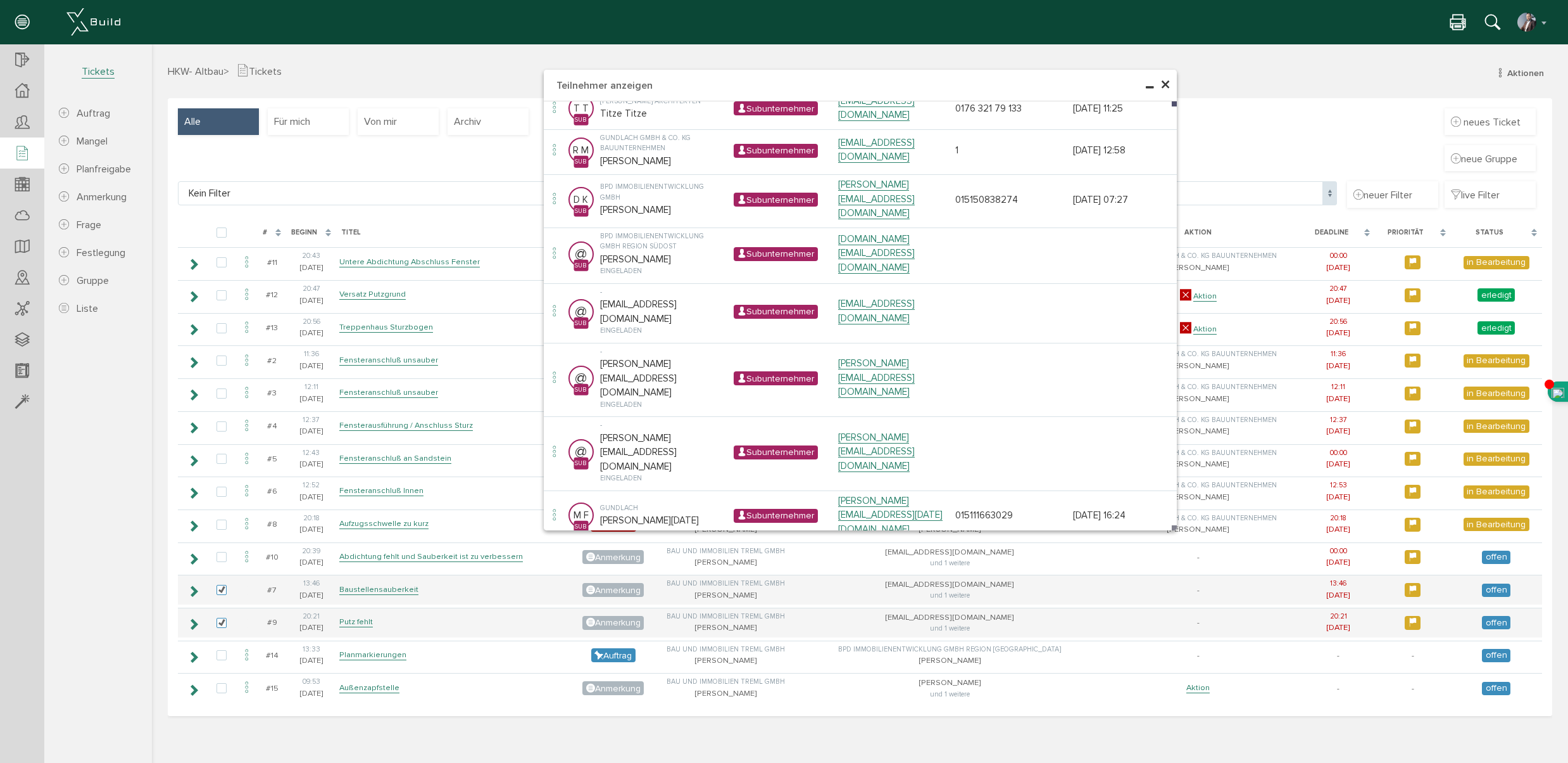
click at [1165, 87] on span "×" at bounding box center [1165, 85] width 10 height 25
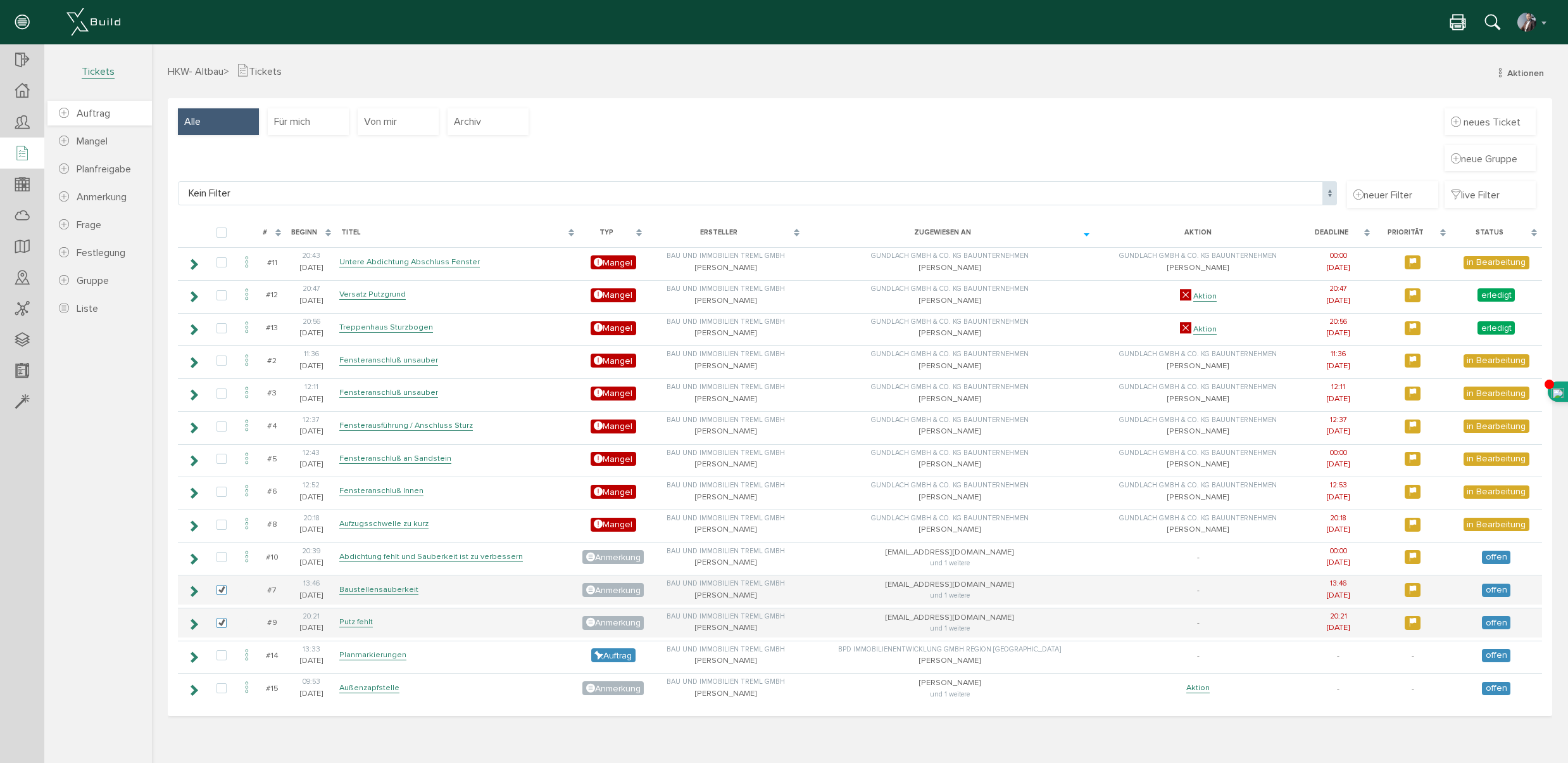
click at [103, 114] on span "Auftrag" at bounding box center [93, 113] width 33 height 13
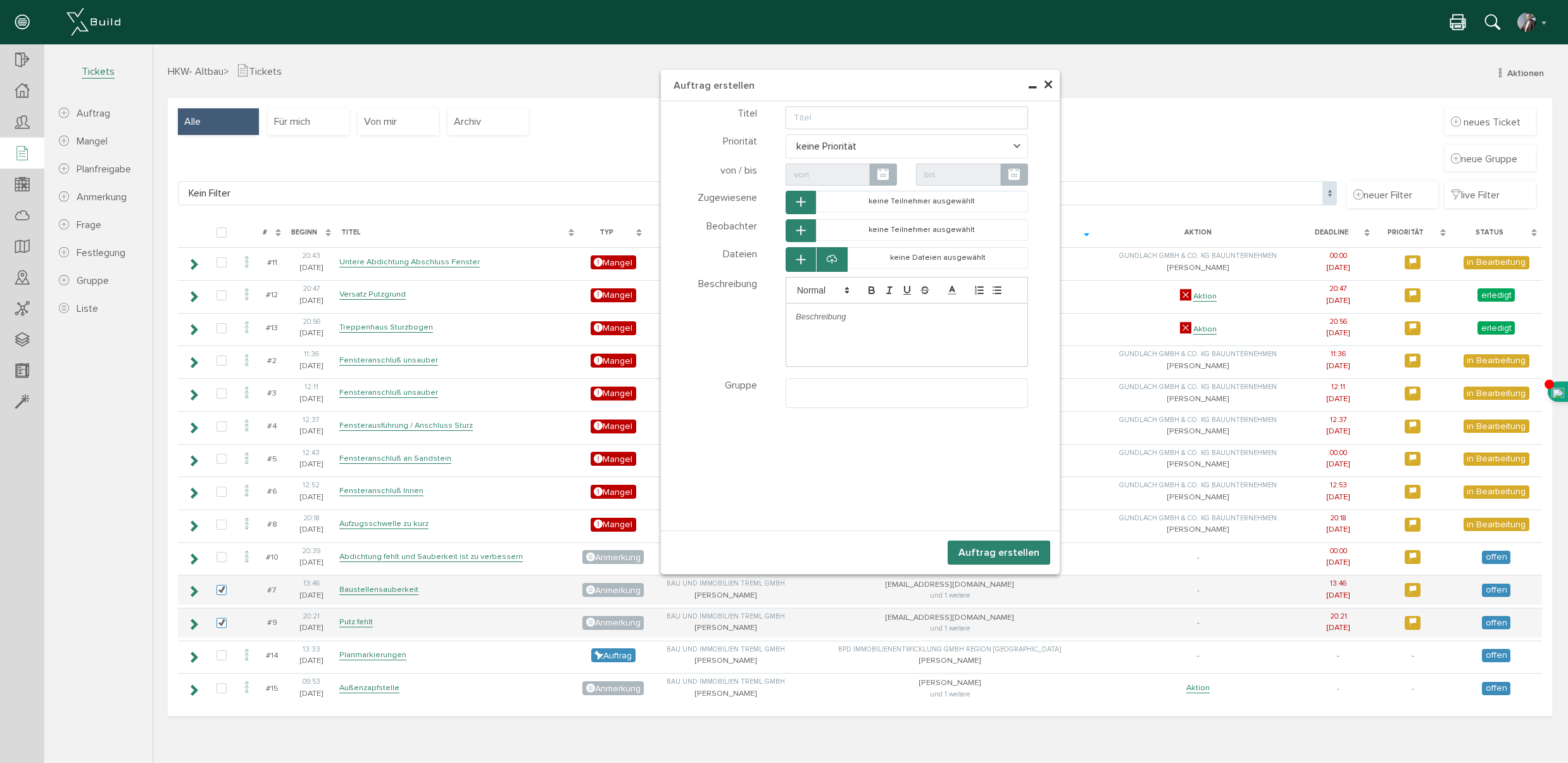
click at [1051, 82] on span "×" at bounding box center [1048, 85] width 10 height 25
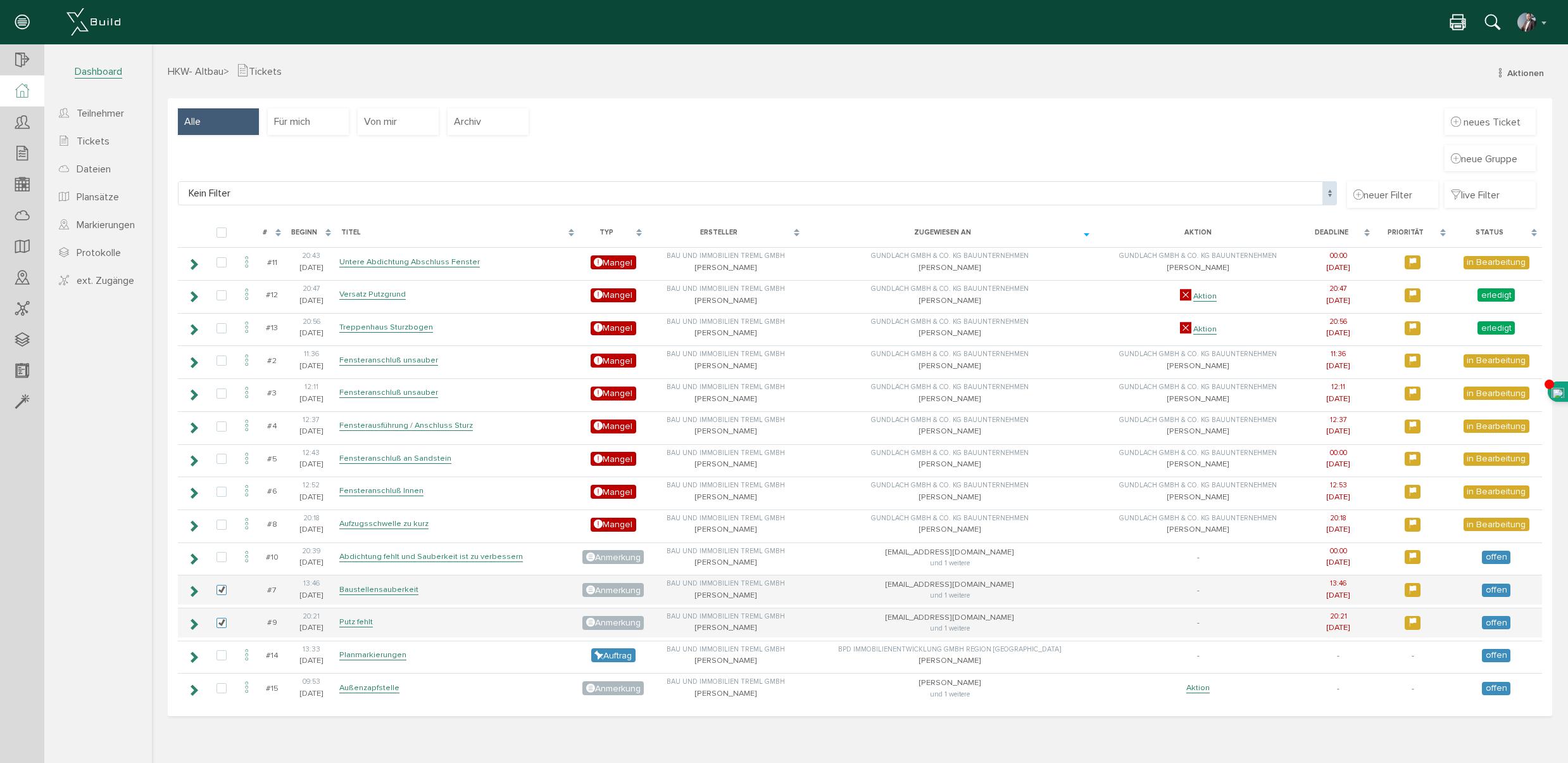
click at [25, 92] on icon at bounding box center [21, 91] width 14 height 15
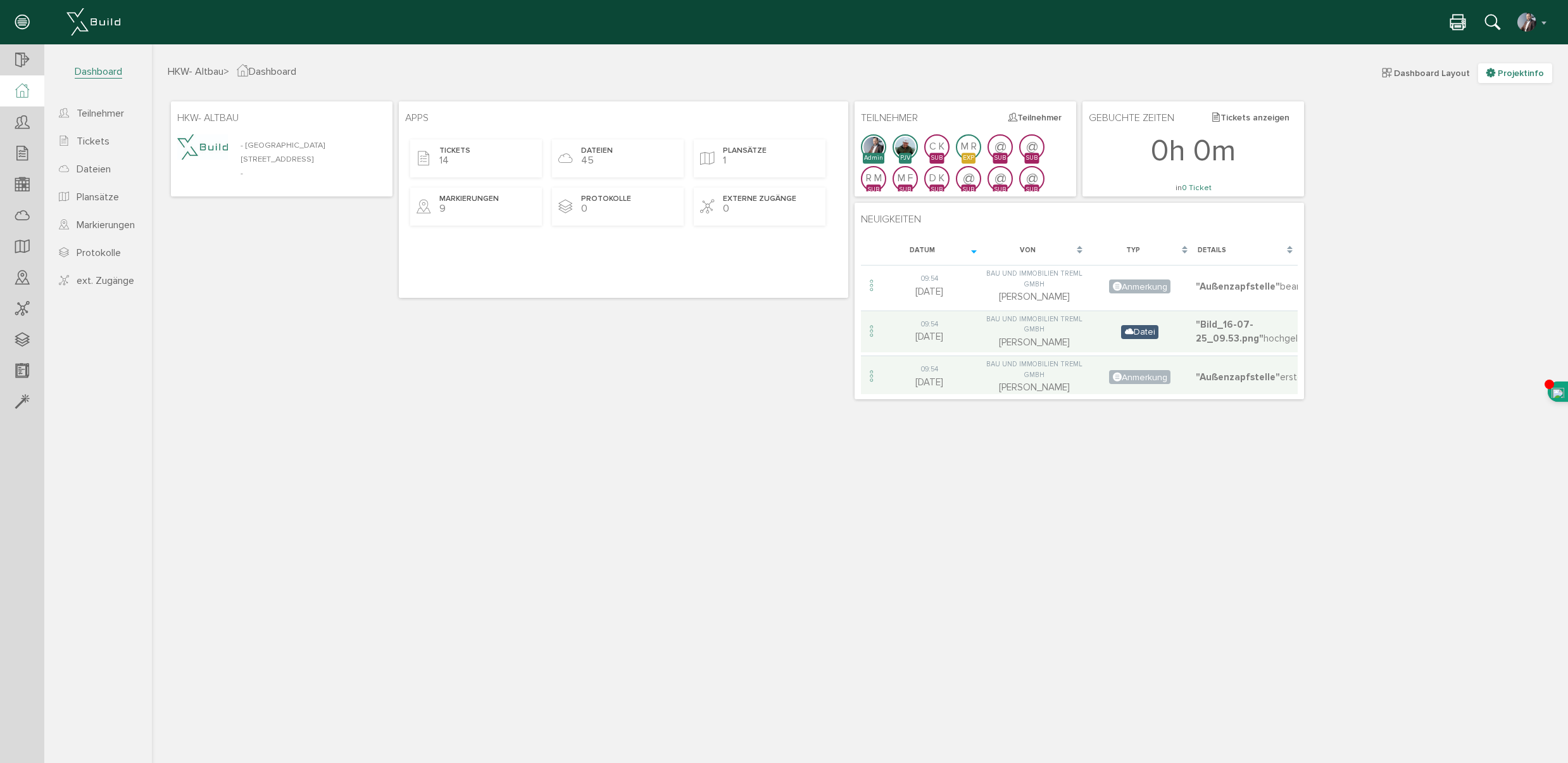
click at [1524, 71] on span "Projektinfo" at bounding box center [1521, 73] width 46 height 11
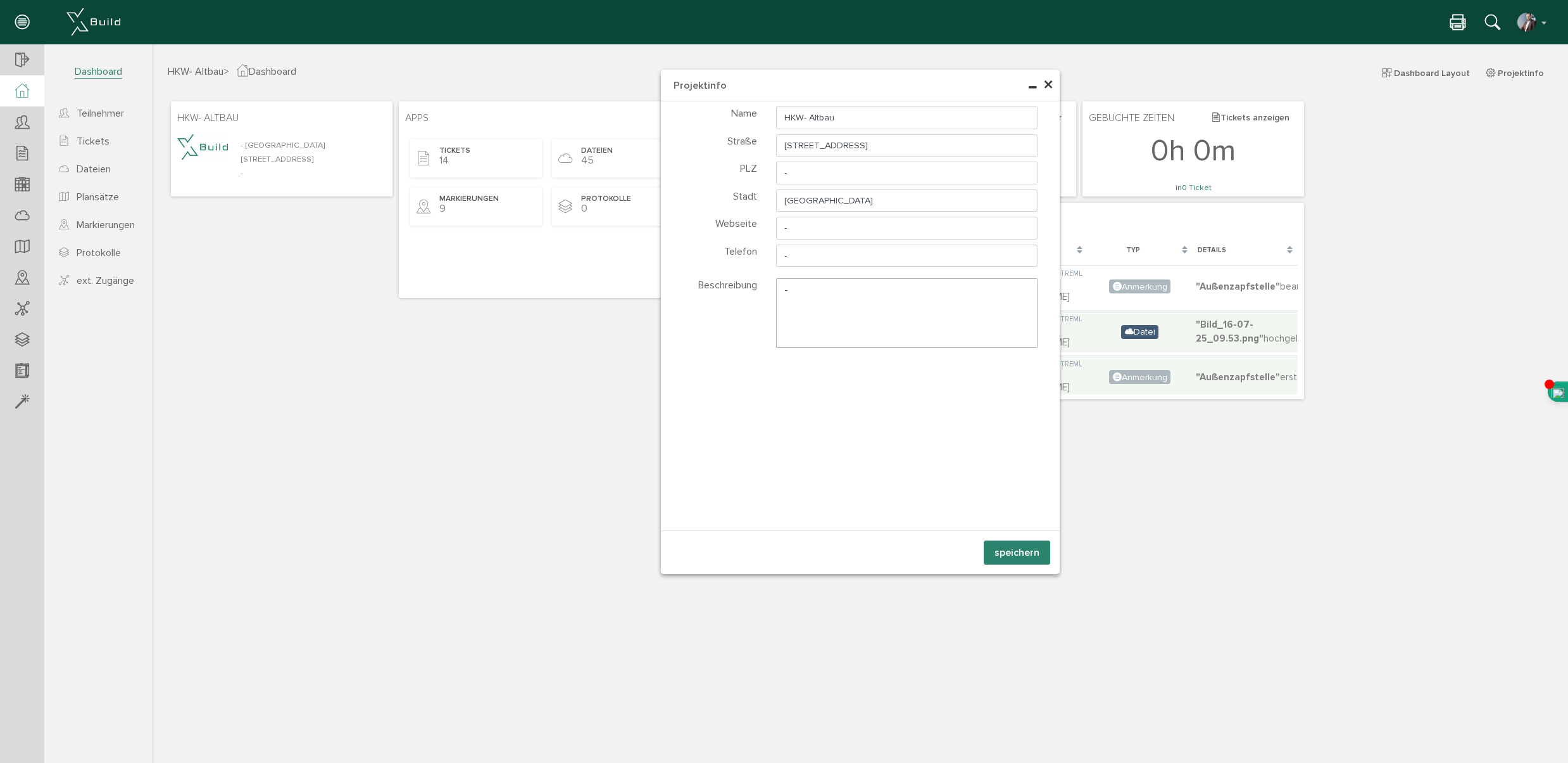
click at [1048, 82] on span "×" at bounding box center [1048, 85] width 10 height 25
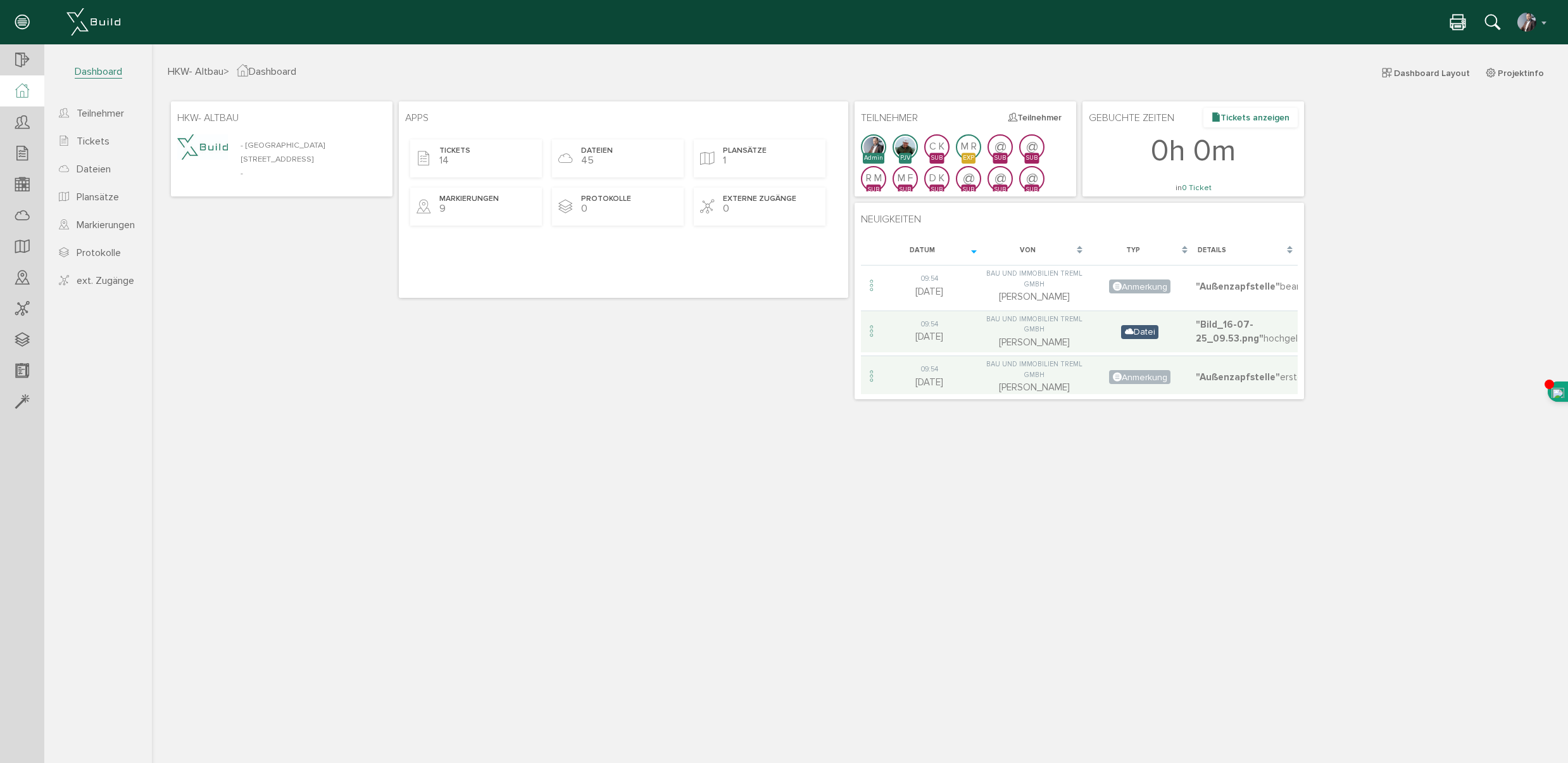
click at [1229, 121] on button "Tickets anzeigen" at bounding box center [1251, 117] width 94 height 19
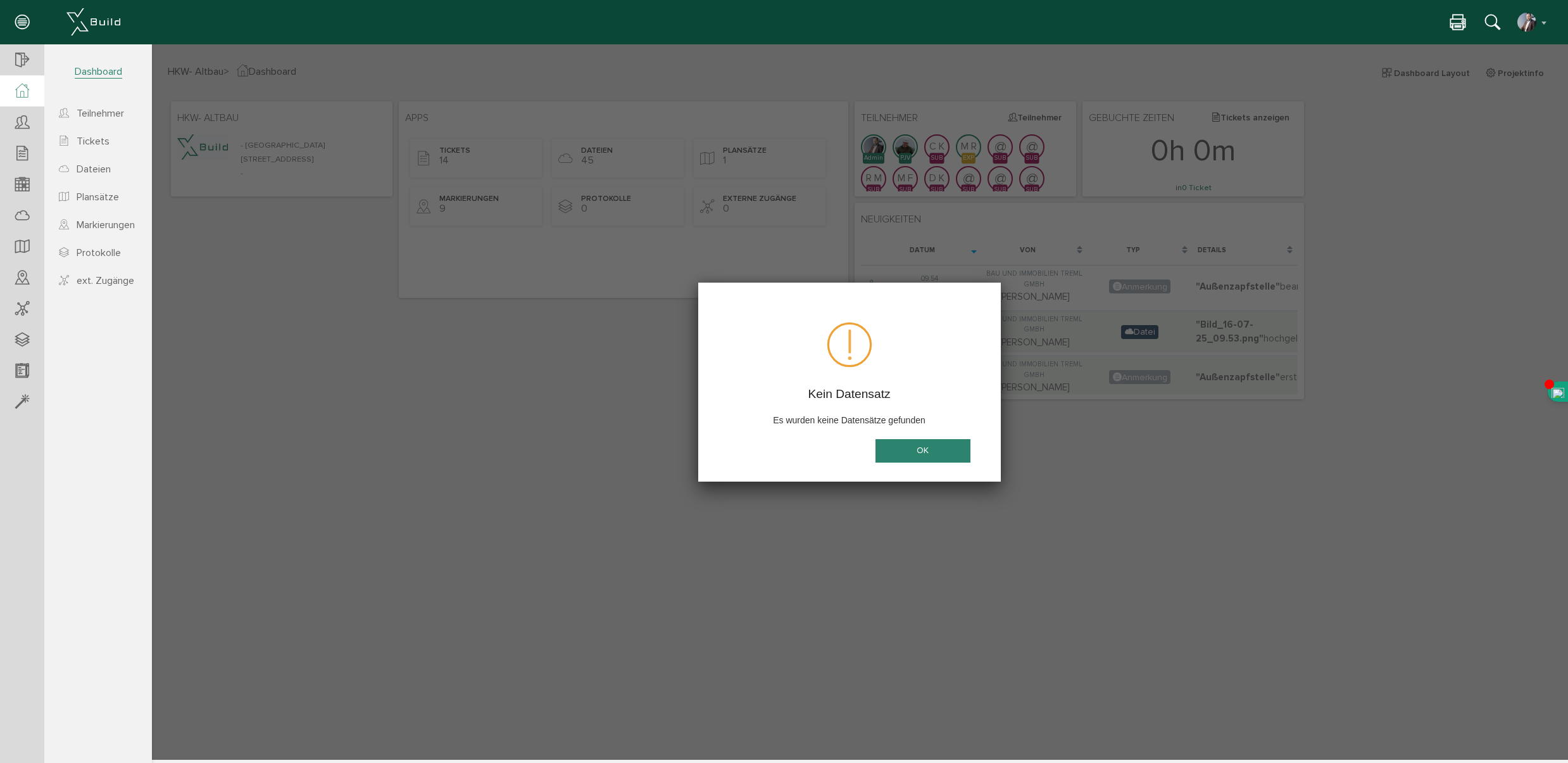
click at [914, 442] on button "OK" at bounding box center [922, 450] width 95 height 23
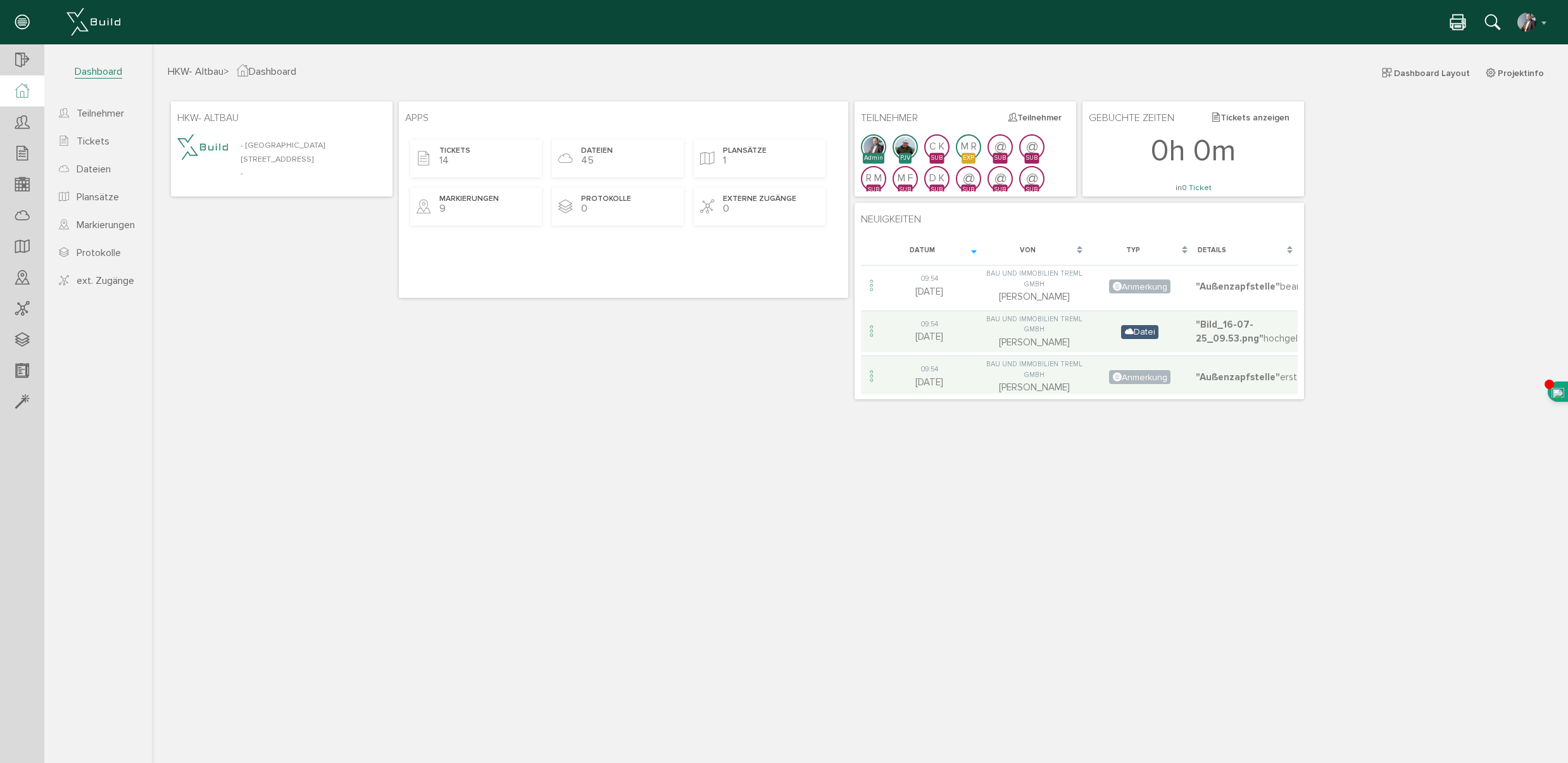
click at [743, 417] on div "HKW- Altbau > Dashboard Dashboard Layout Projektinfo HKW- Altbau - Hannover Her…" at bounding box center [861, 411] width 1417 height 696
click at [107, 255] on span "Protokolle" at bounding box center [99, 253] width 44 height 13
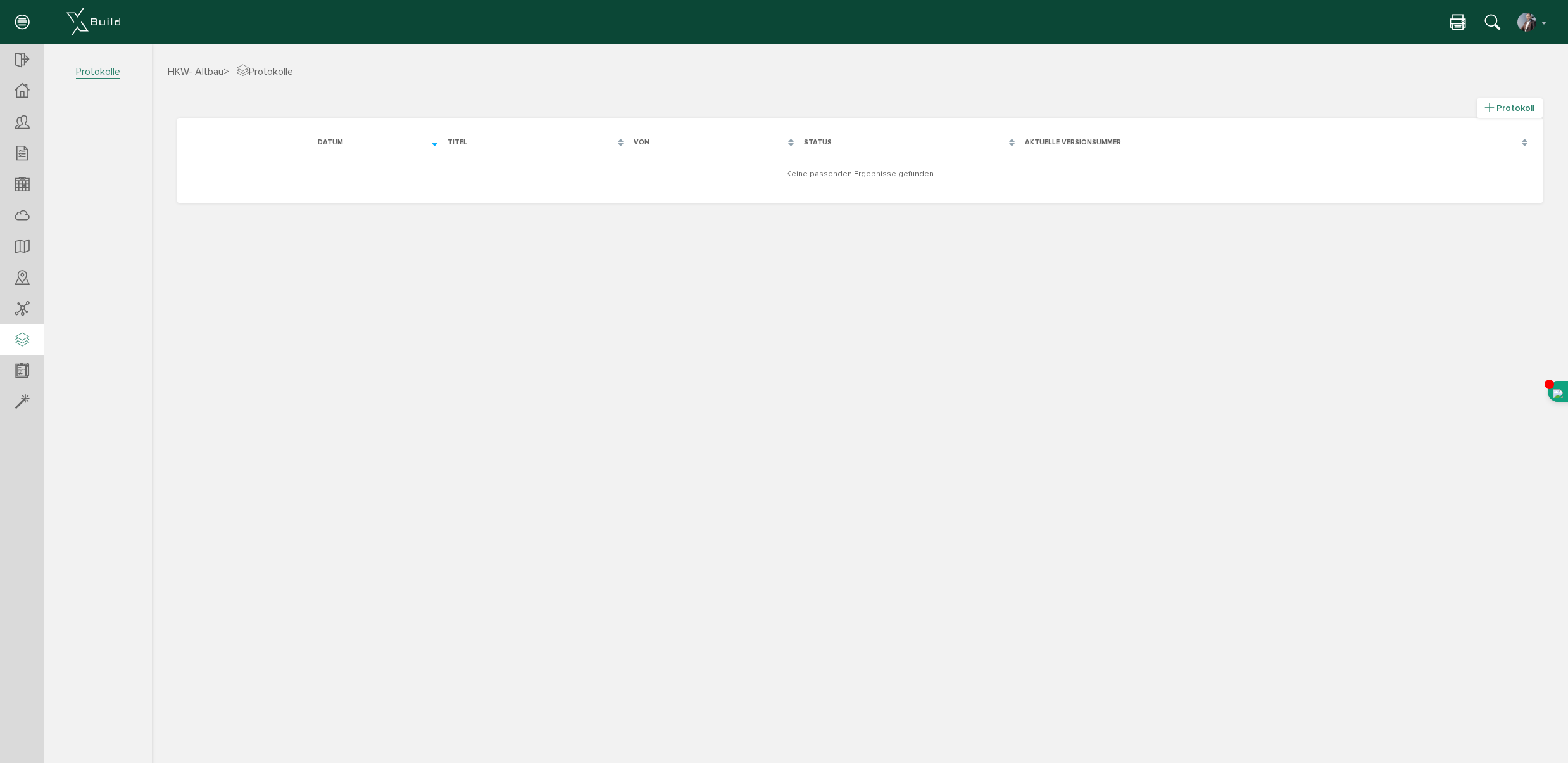
click at [1507, 106] on span "Protokoll" at bounding box center [1515, 108] width 38 height 11
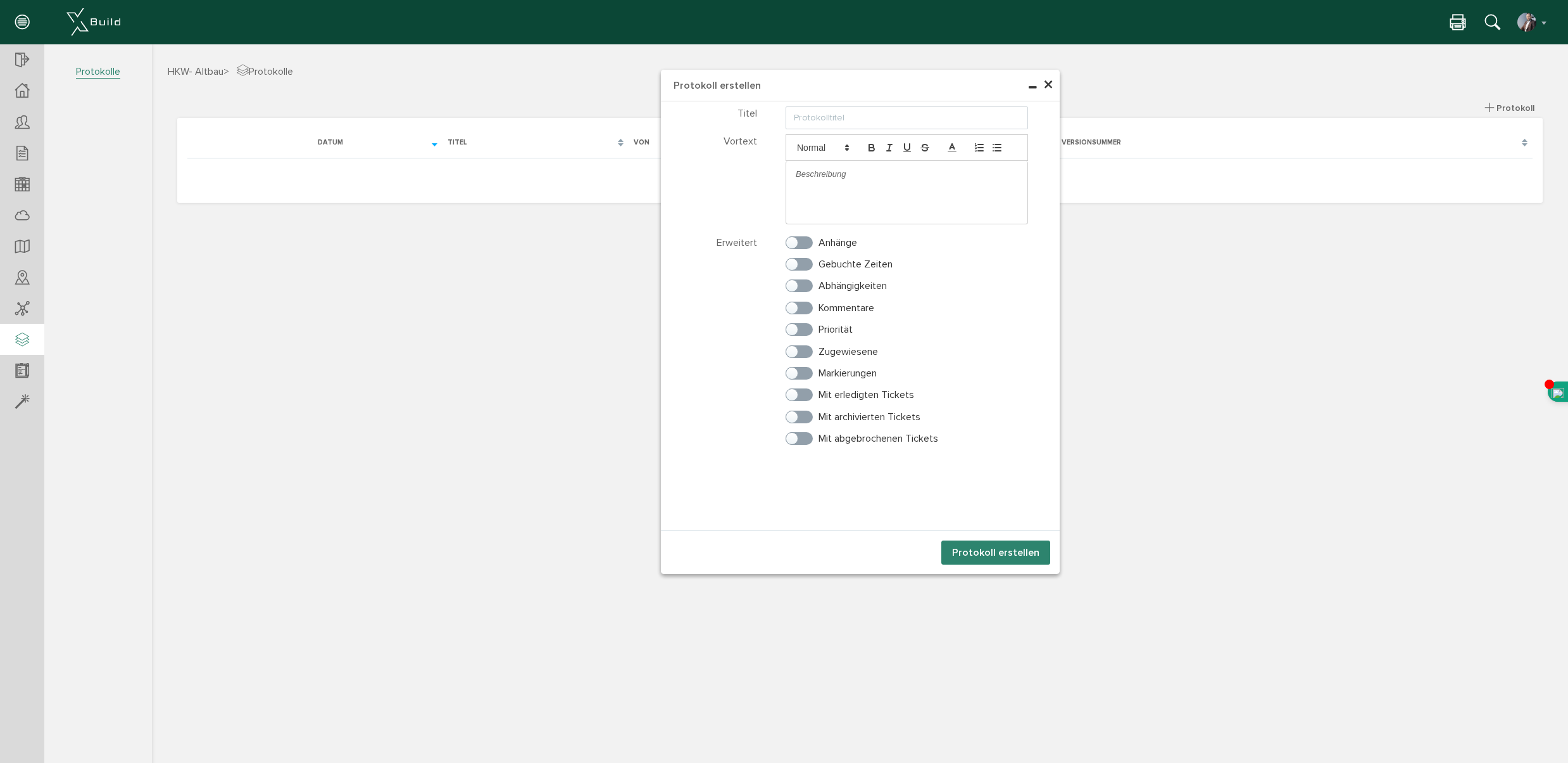
click at [1051, 88] on span "×" at bounding box center [1048, 85] width 10 height 25
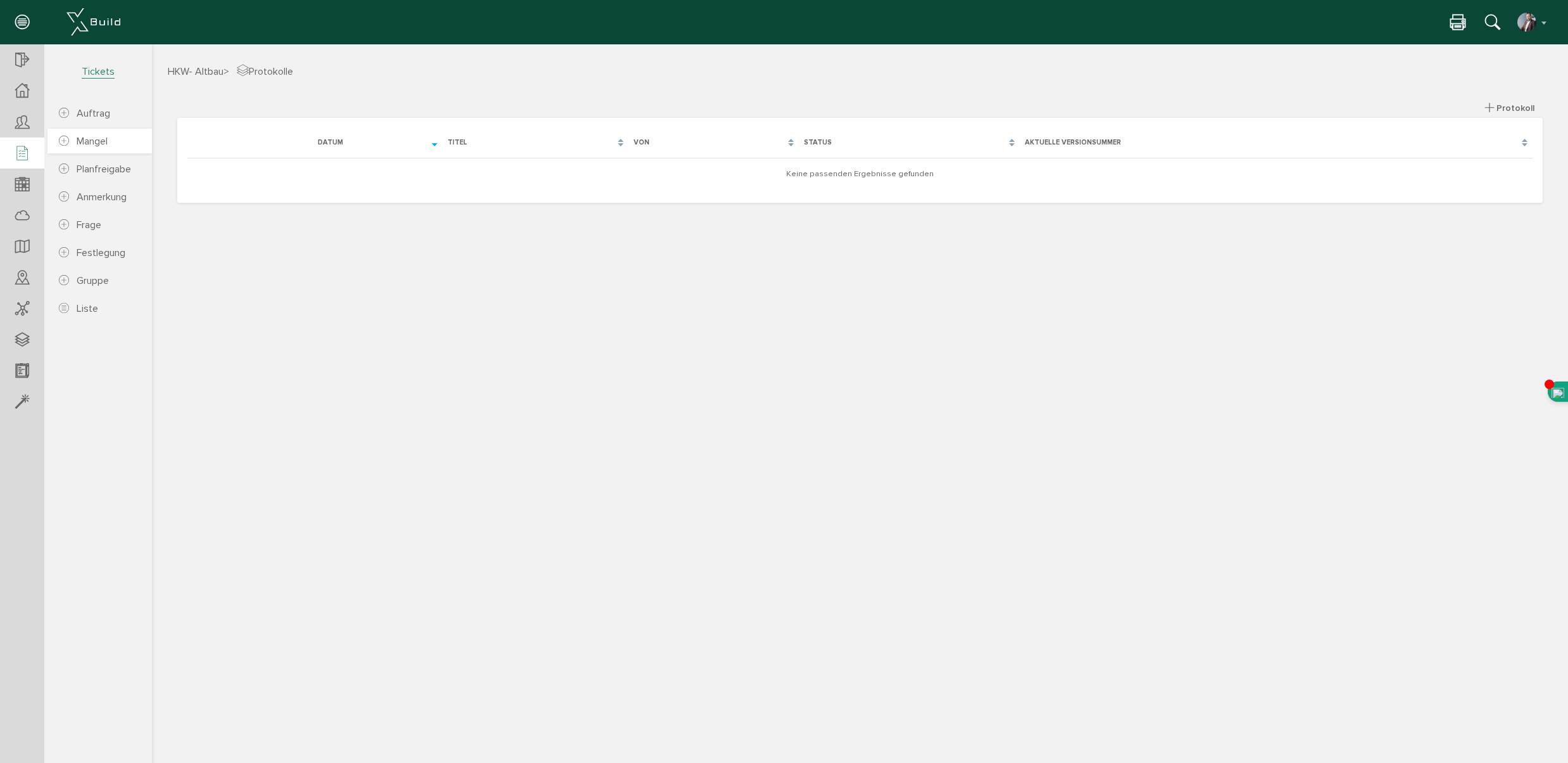
click at [92, 144] on span "Mangel" at bounding box center [92, 141] width 31 height 13
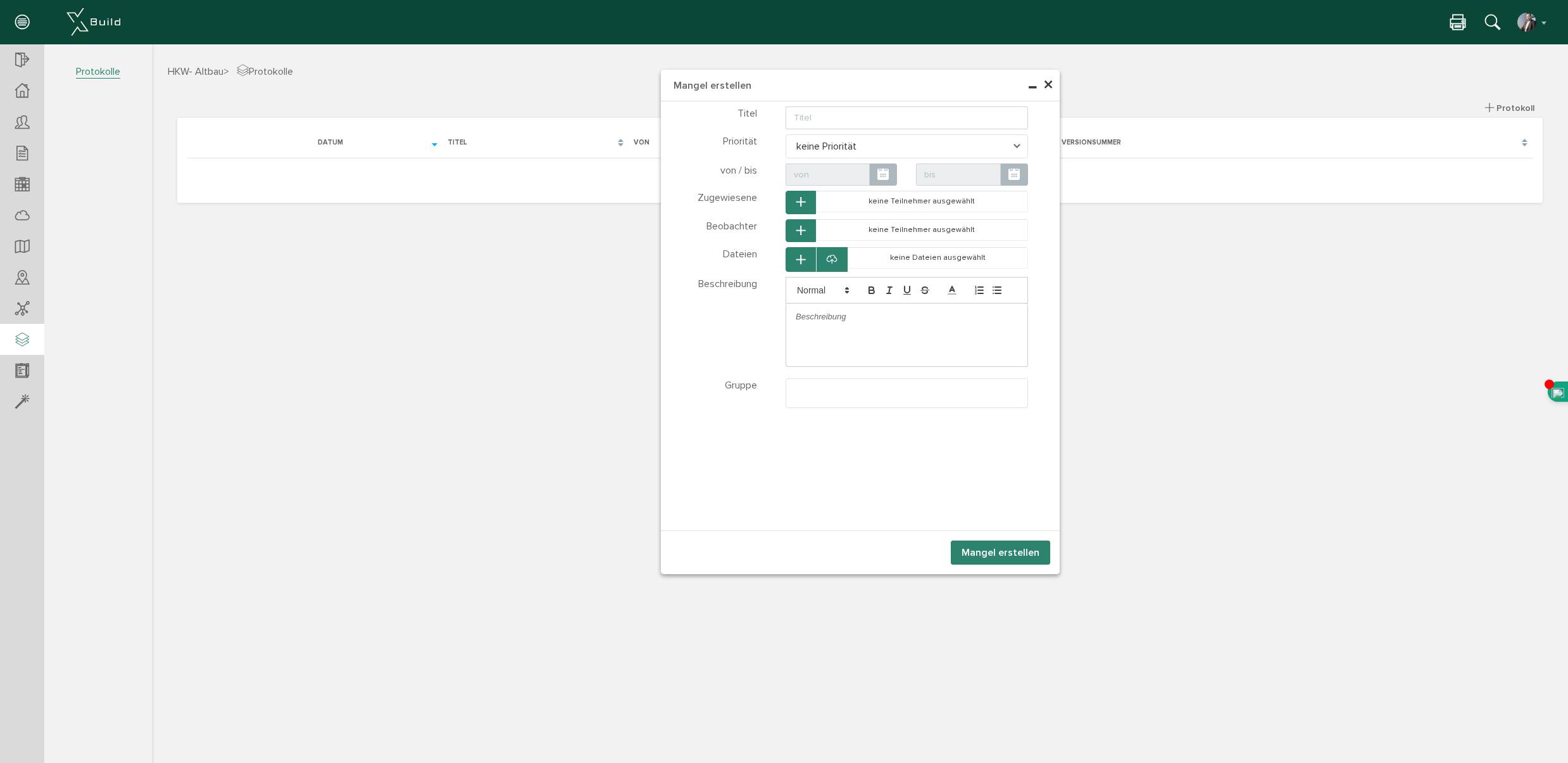
click at [1046, 83] on span "×" at bounding box center [1048, 85] width 10 height 25
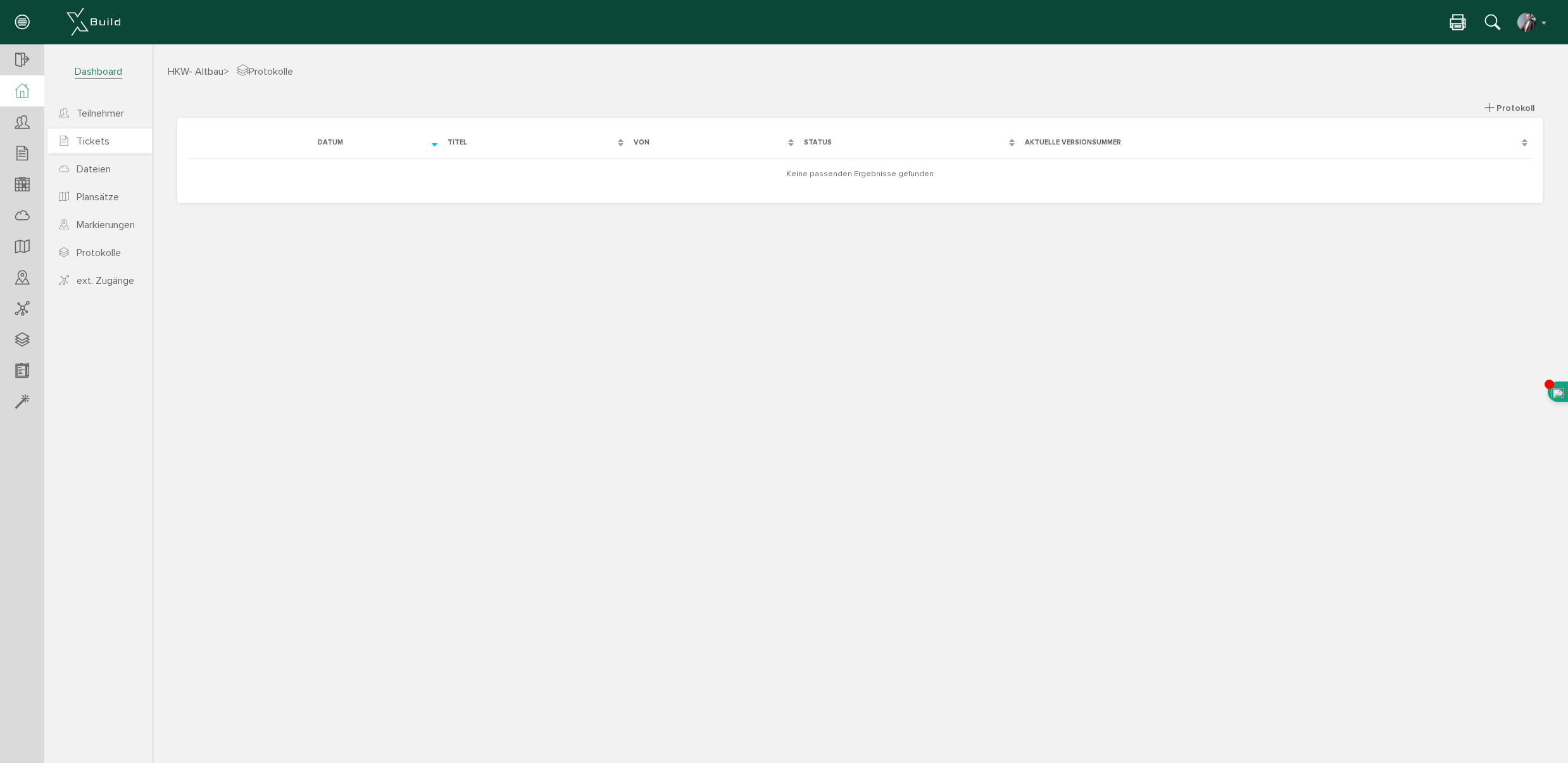
click at [94, 143] on span "Tickets" at bounding box center [93, 141] width 33 height 13
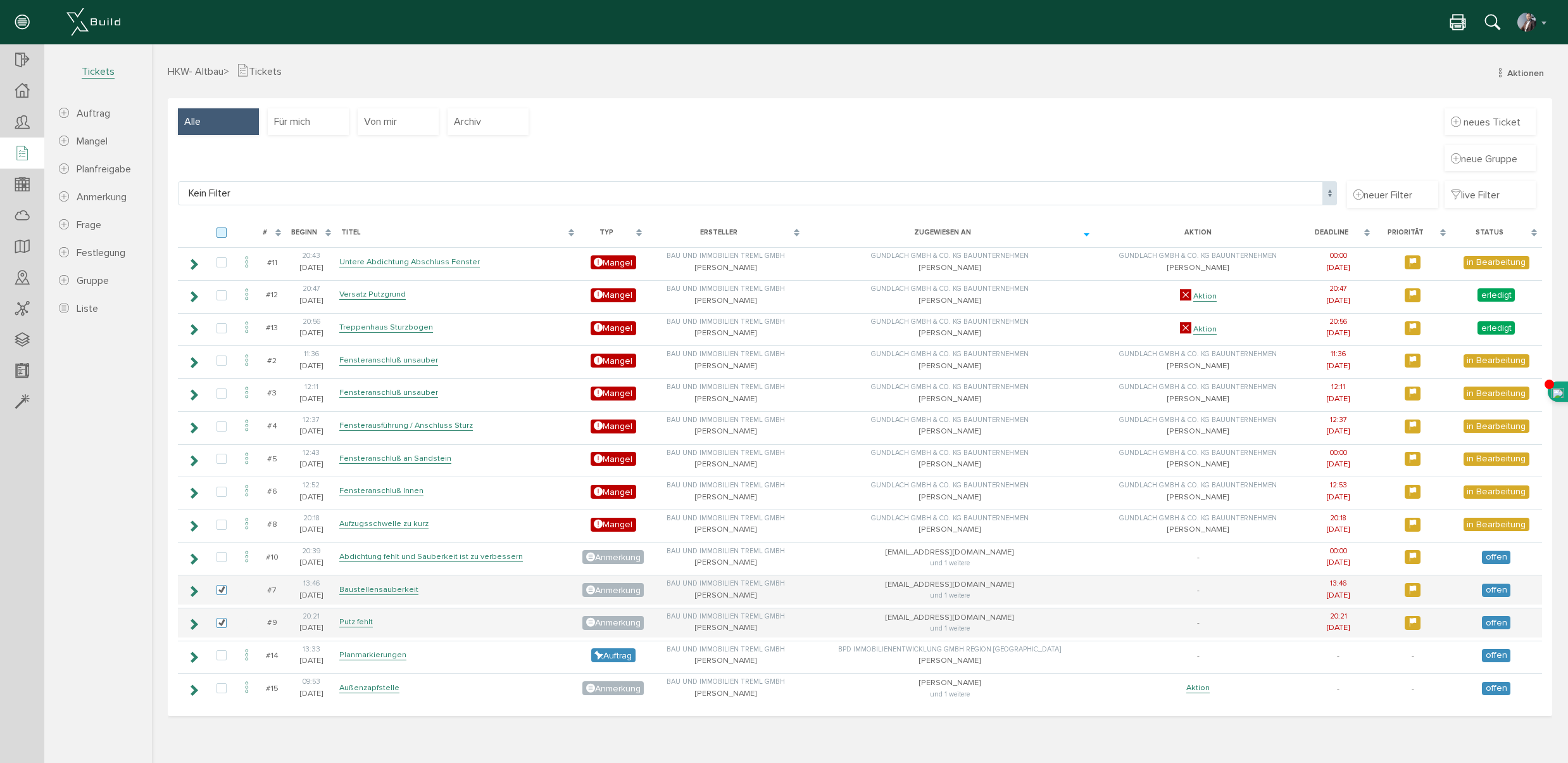
click at [224, 230] on label at bounding box center [224, 232] width 15 height 11
click at [224, 230] on input "checkbox" at bounding box center [220, 231] width 8 height 8
checkbox input "true"
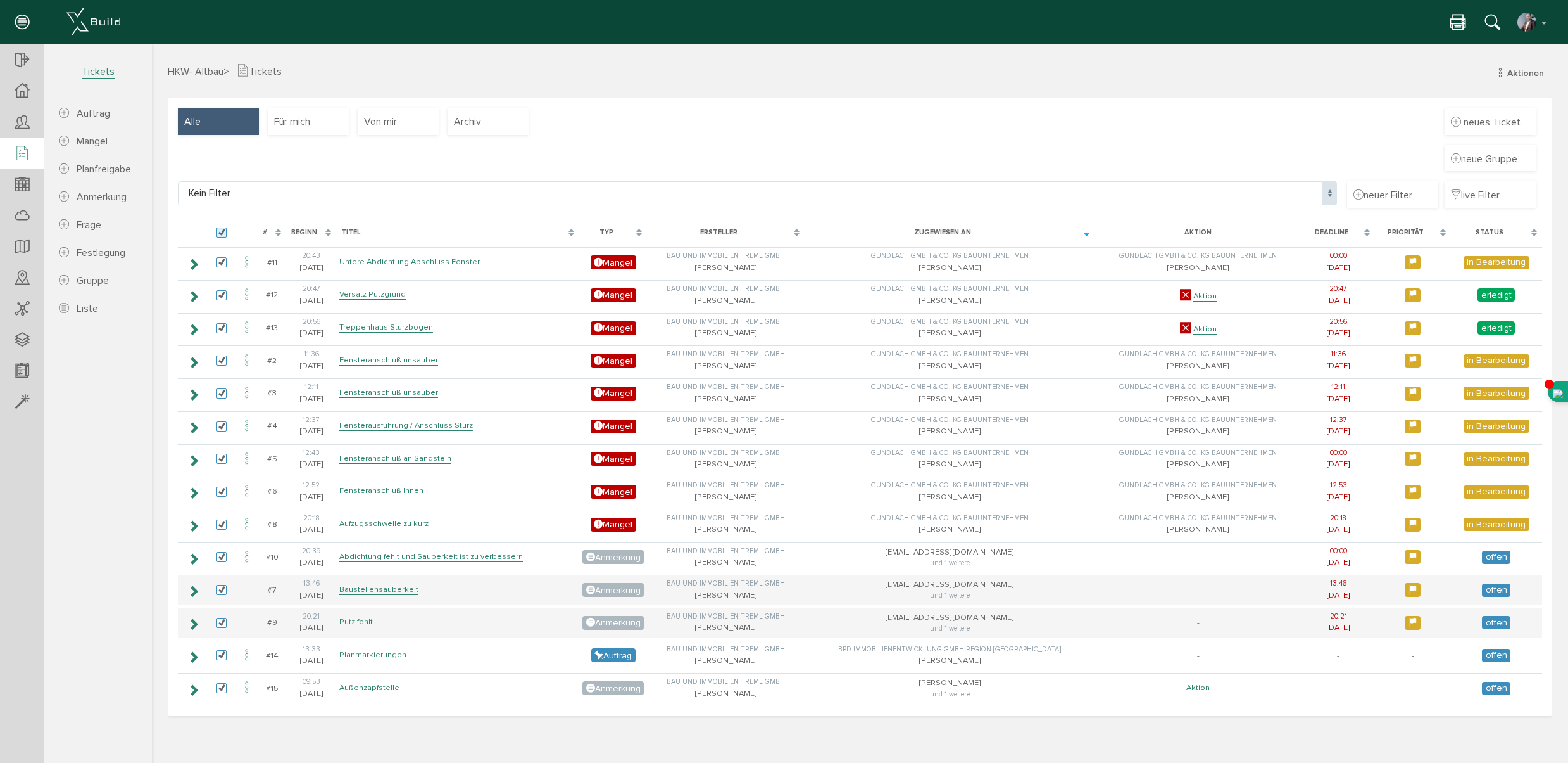
checkbox input "true"
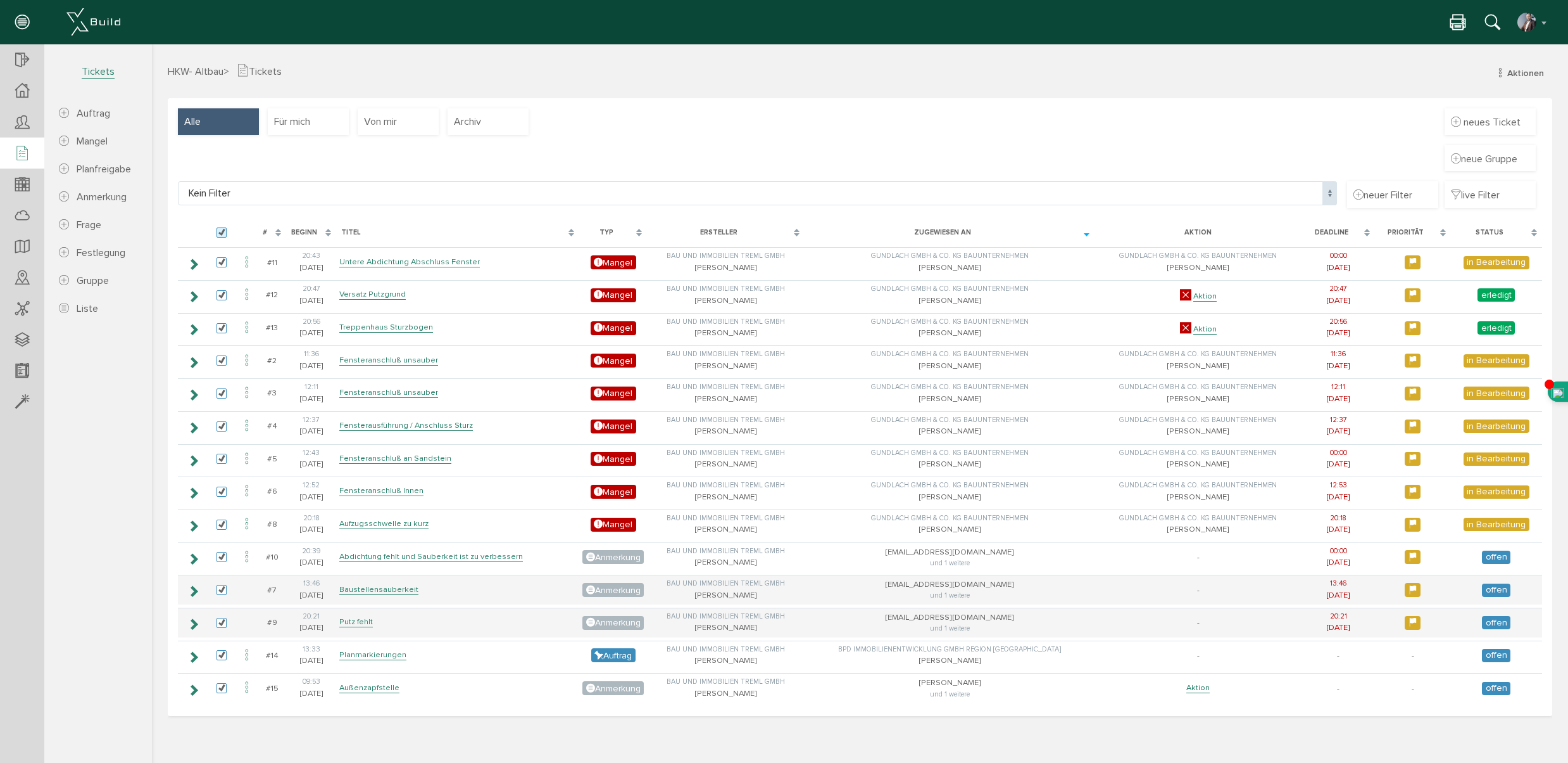
checkbox input "true"
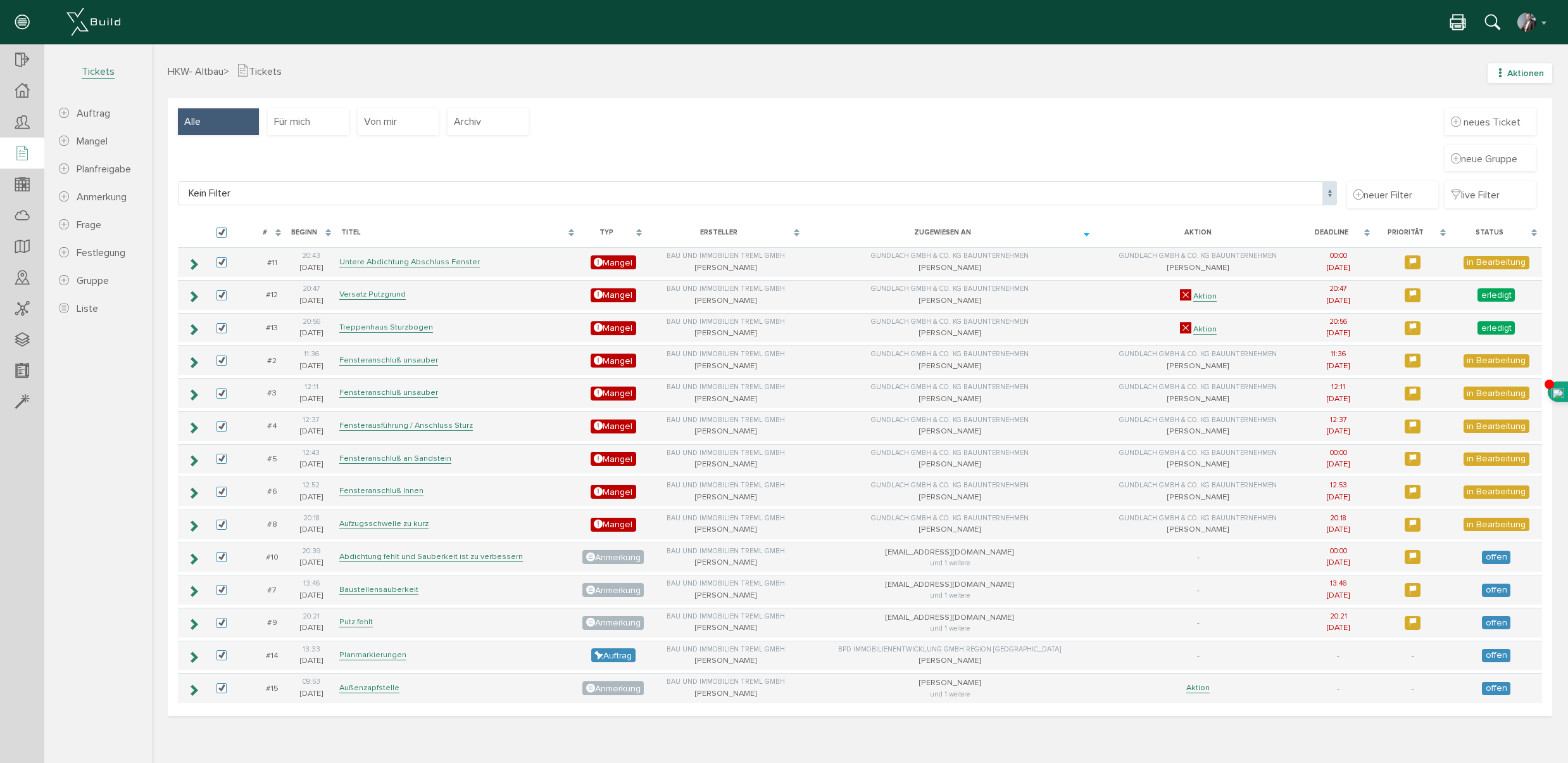
click at [1522, 72] on span "Aktionen" at bounding box center [1526, 73] width 37 height 11
click at [718, 146] on div "neue Gruppe" at bounding box center [860, 163] width 1364 height 37
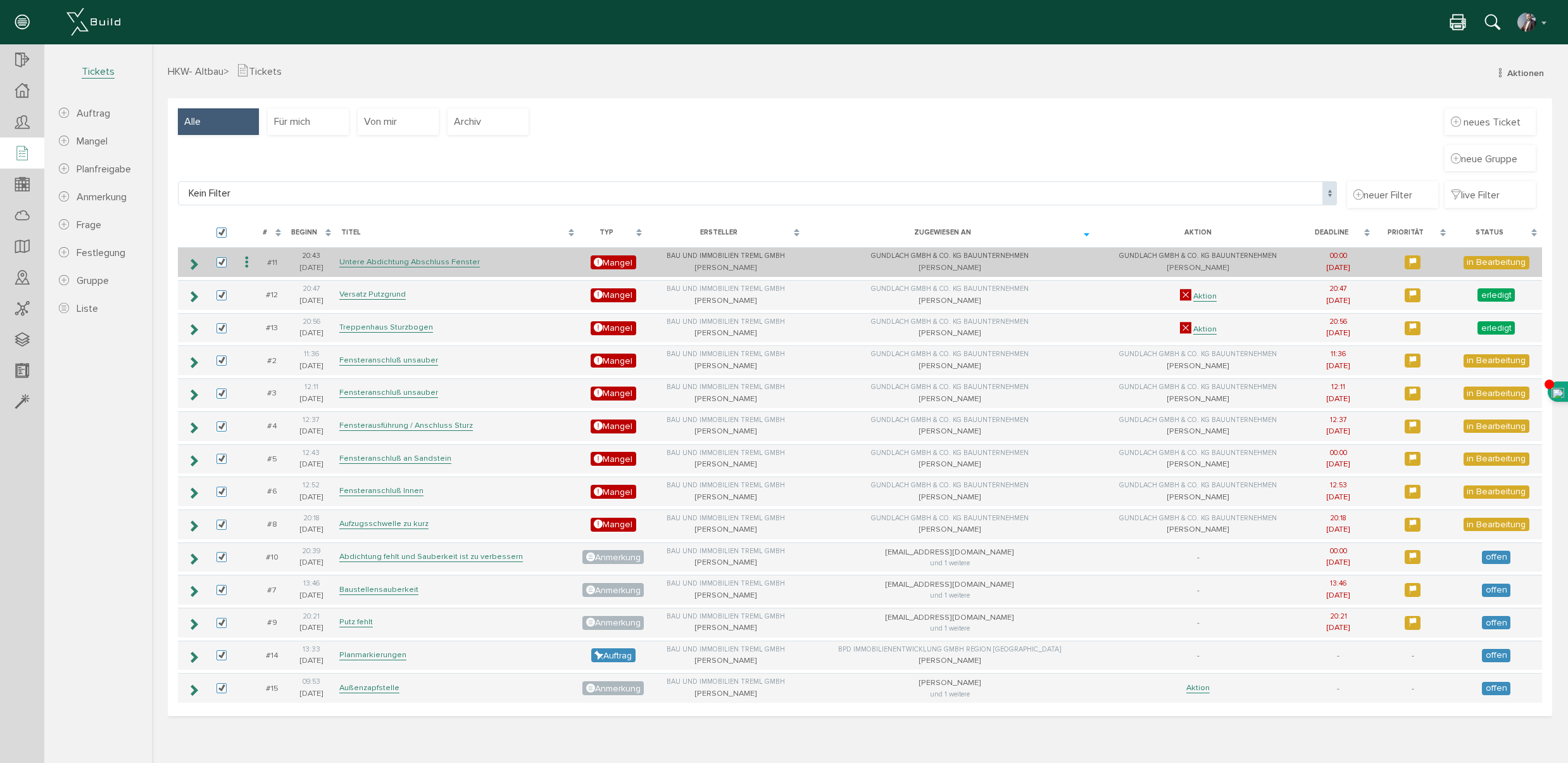
click at [245, 261] on icon at bounding box center [246, 262] width 15 height 18
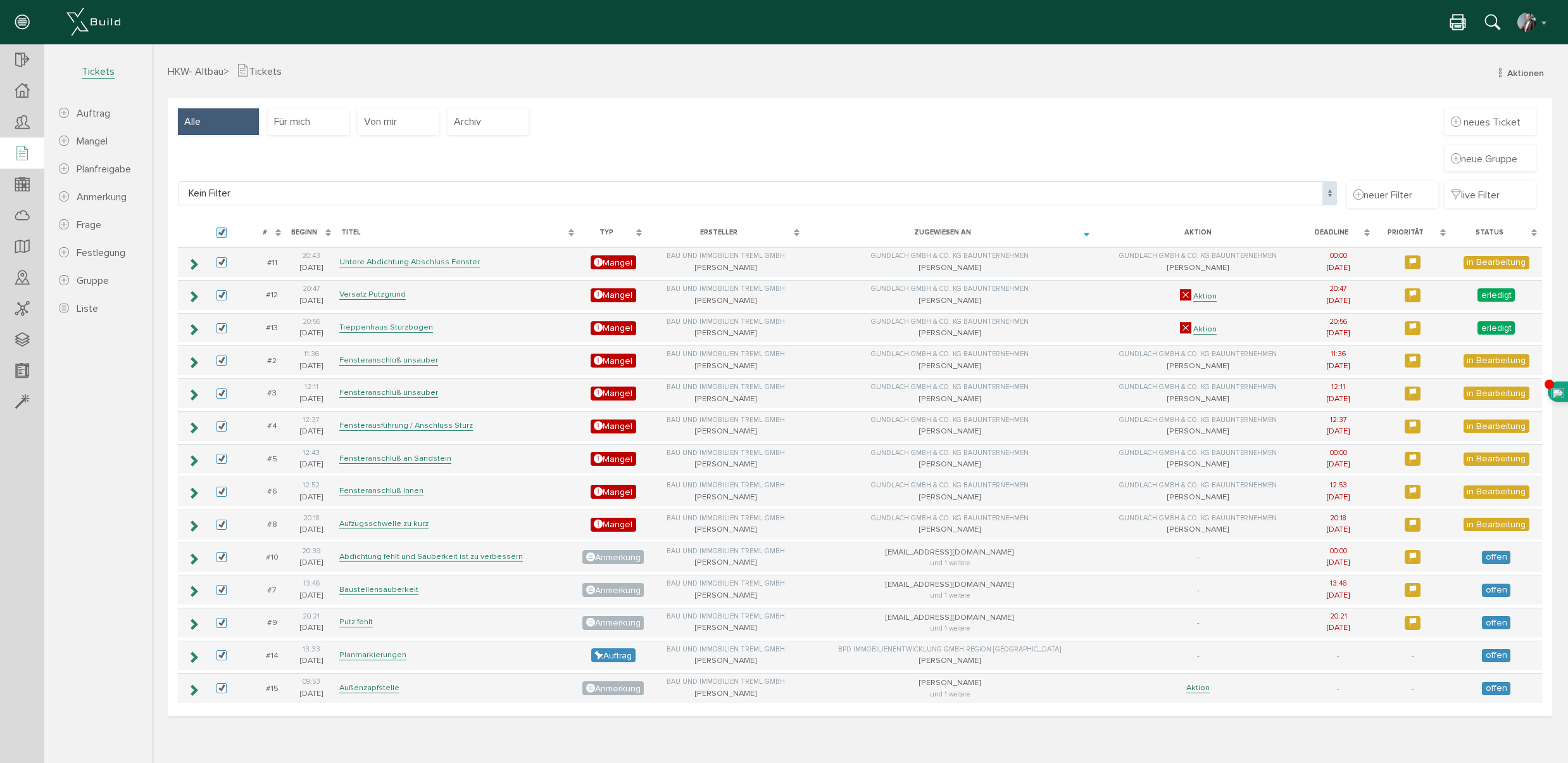
click at [223, 232] on label at bounding box center [224, 232] width 15 height 11
click at [223, 232] on input "checkbox" at bounding box center [220, 231] width 8 height 8
checkbox input "false"
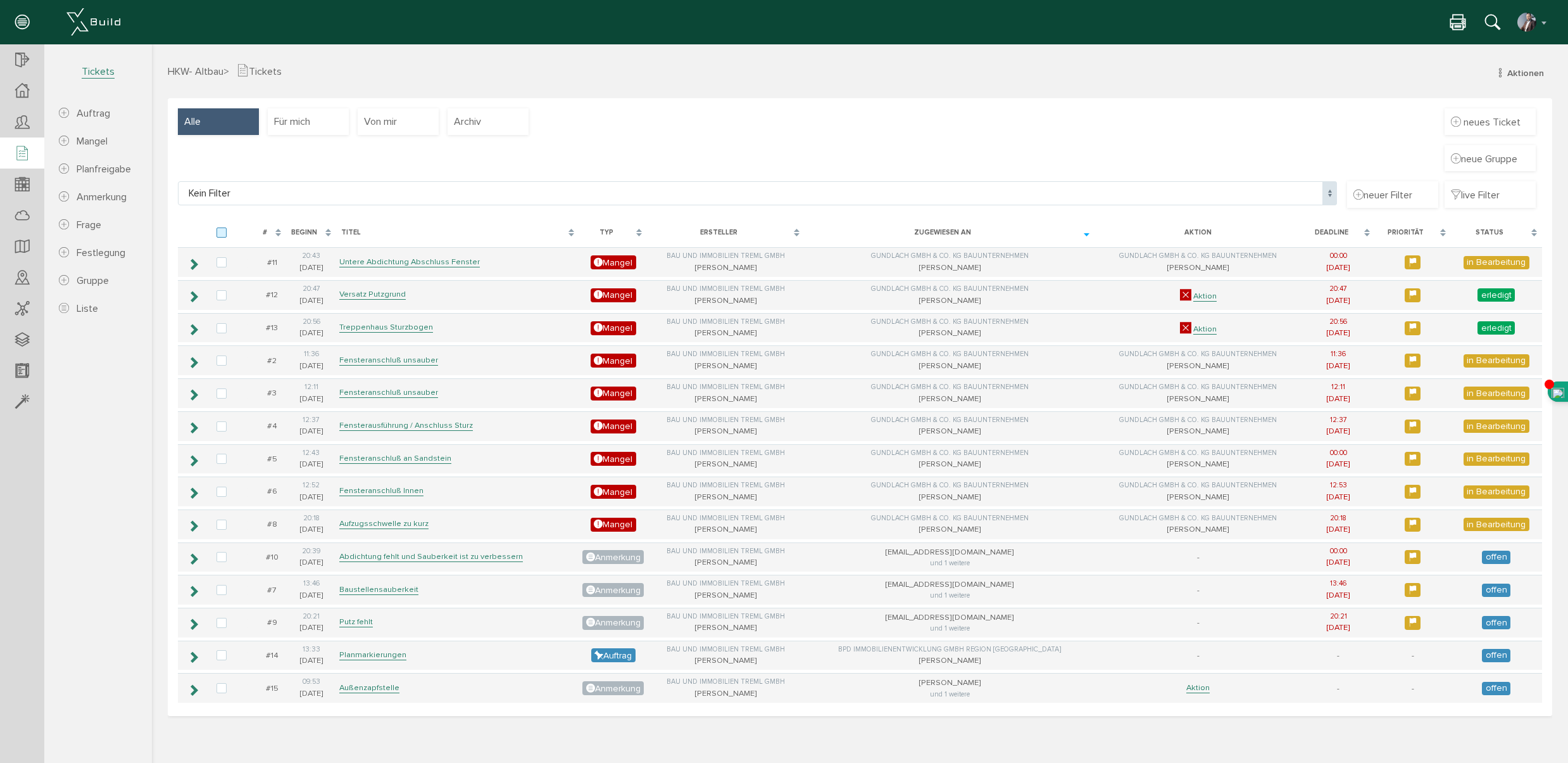
checkbox input "false"
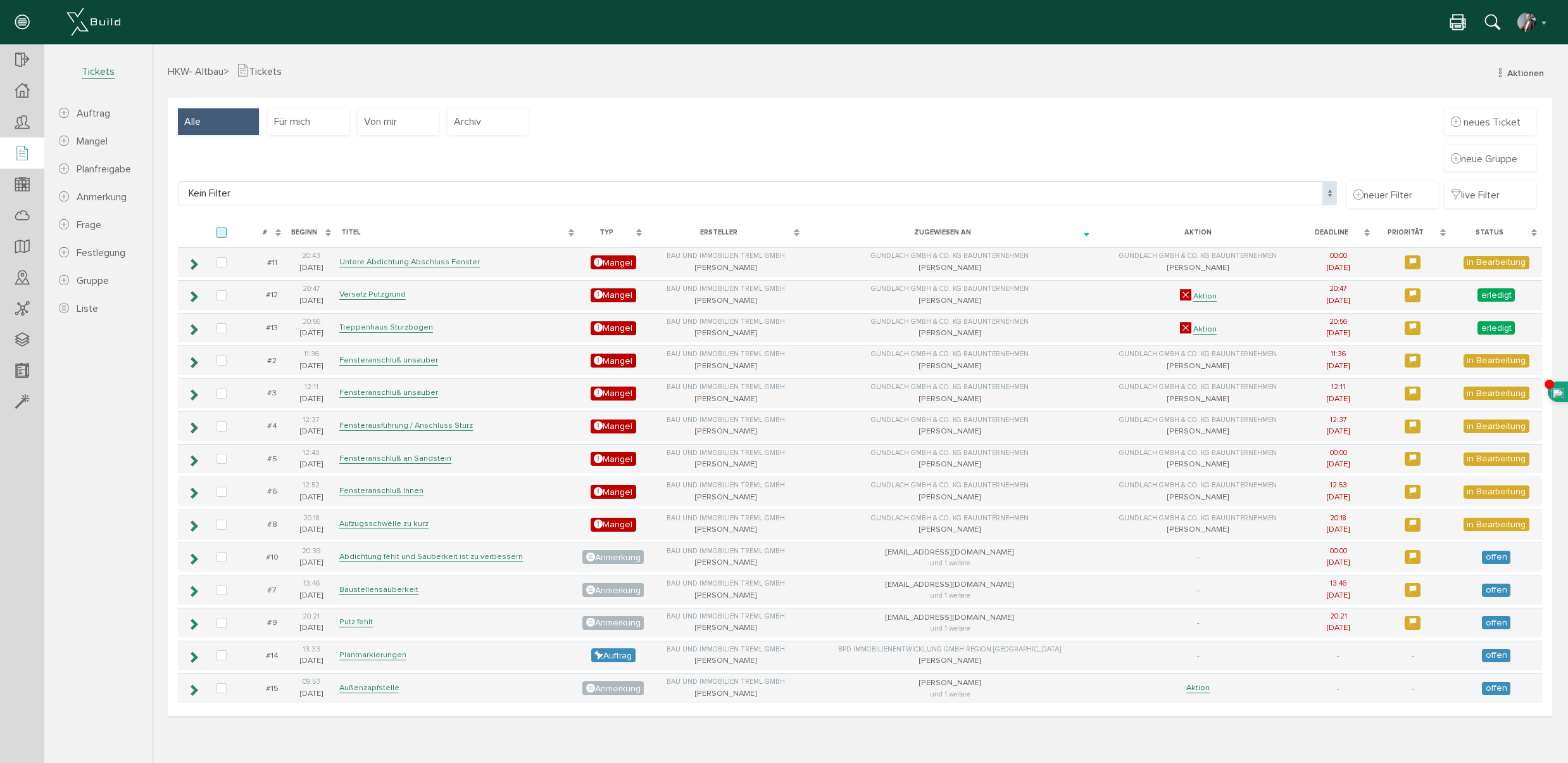
checkbox input "false"
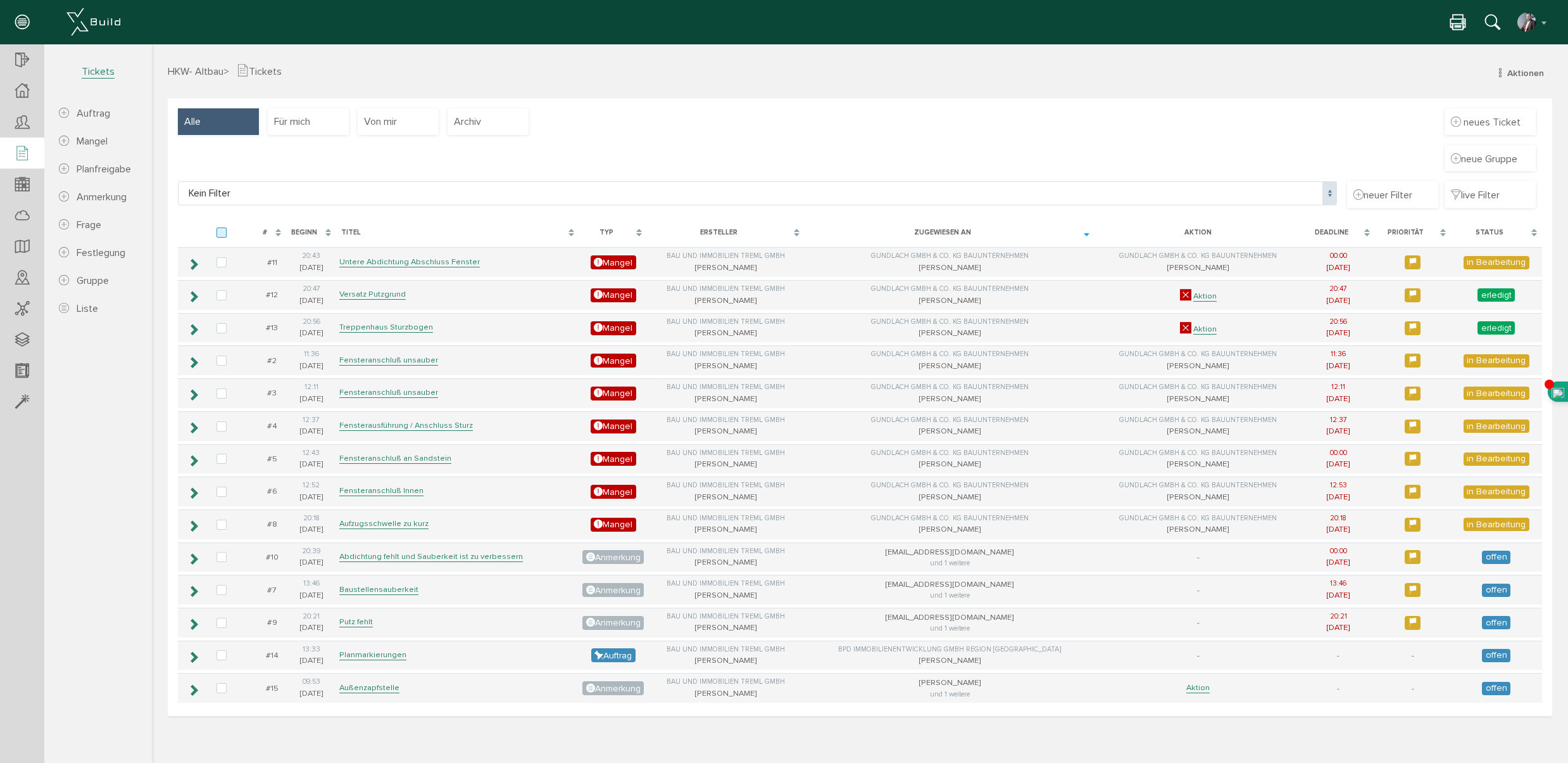
checkbox input "false"
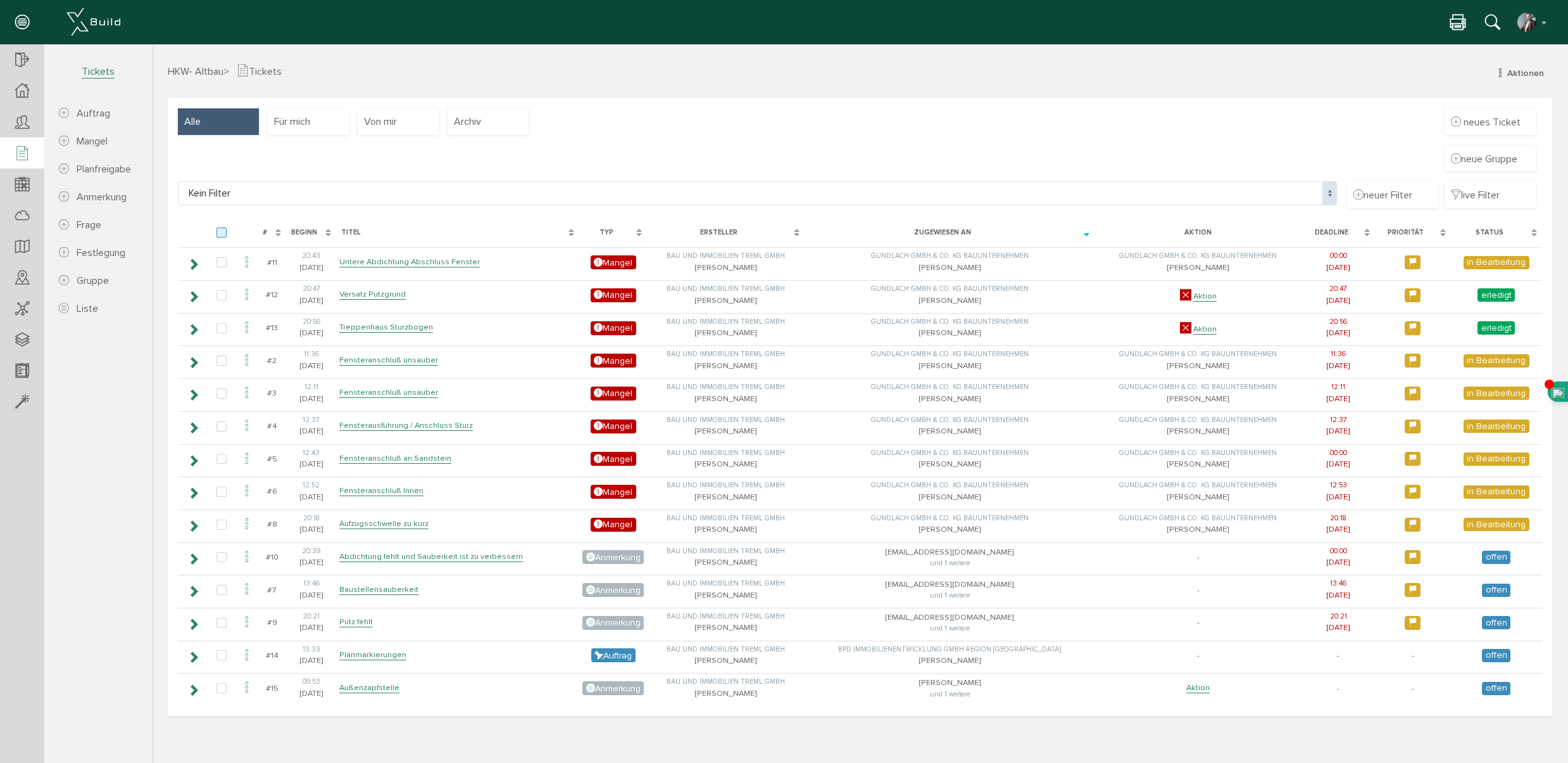
click at [218, 230] on label at bounding box center [224, 232] width 15 height 11
click at [218, 230] on input "checkbox" at bounding box center [220, 231] width 8 height 8
checkbox input "true"
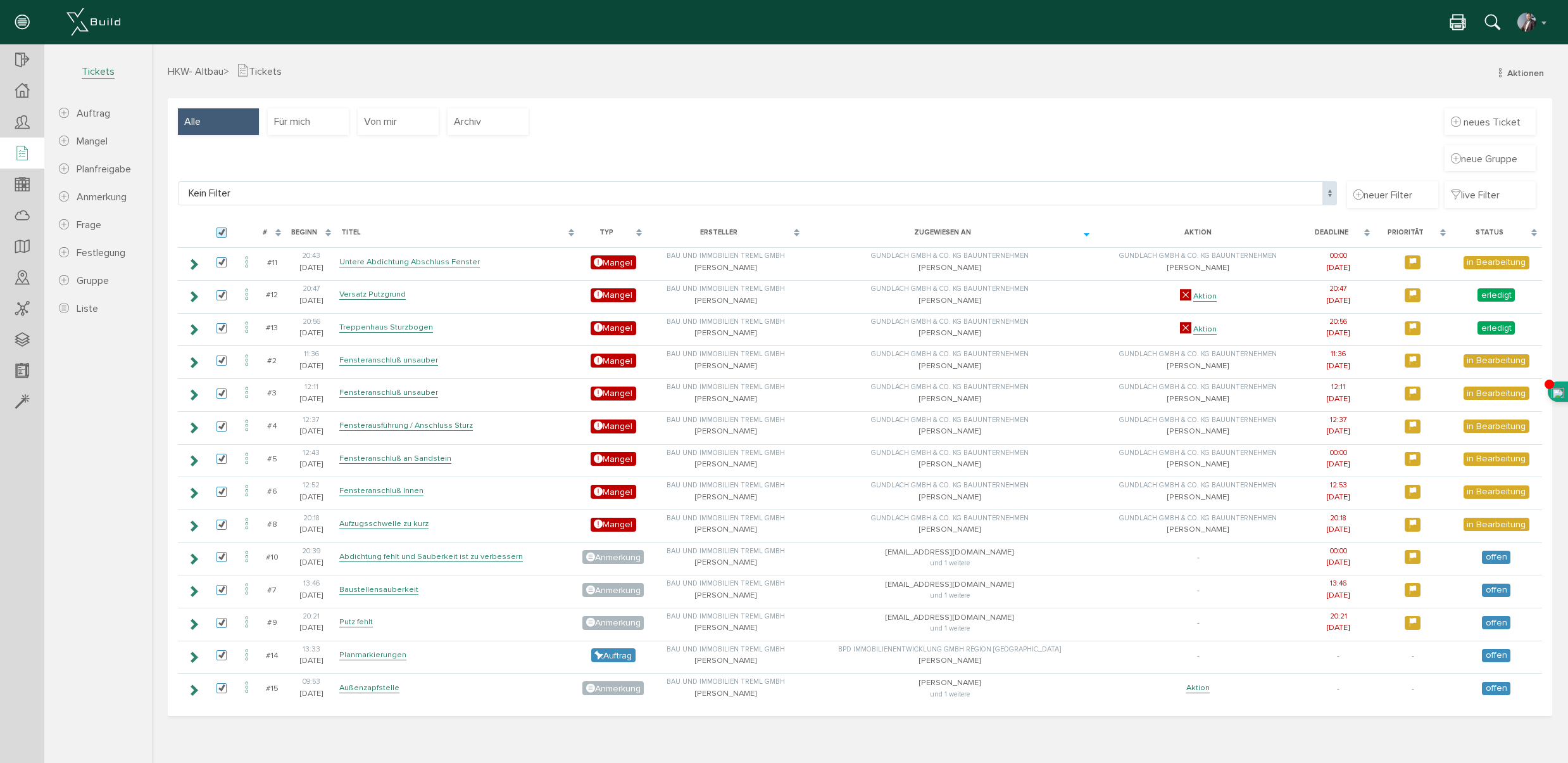
checkbox input "true"
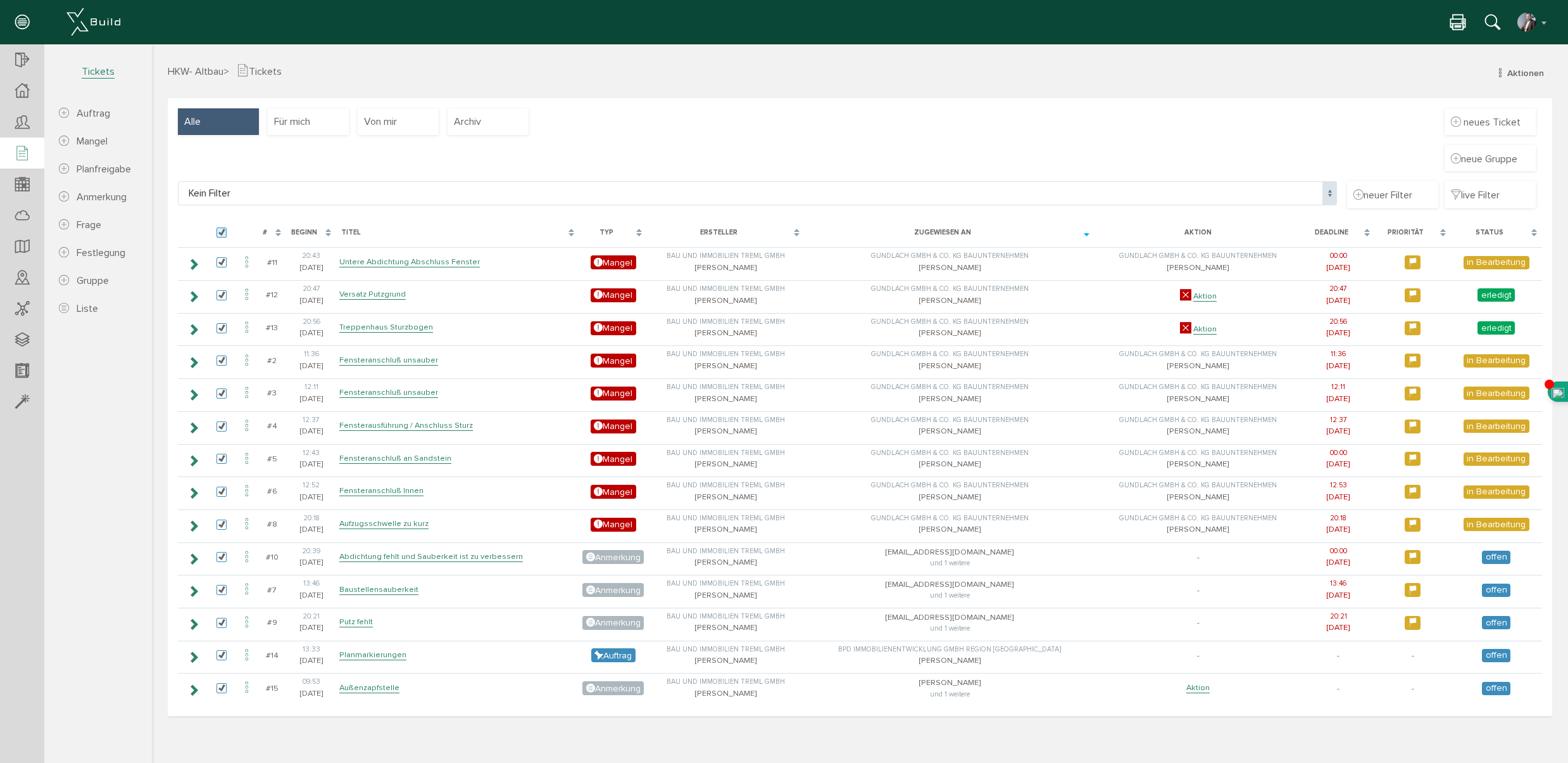
checkbox input "true"
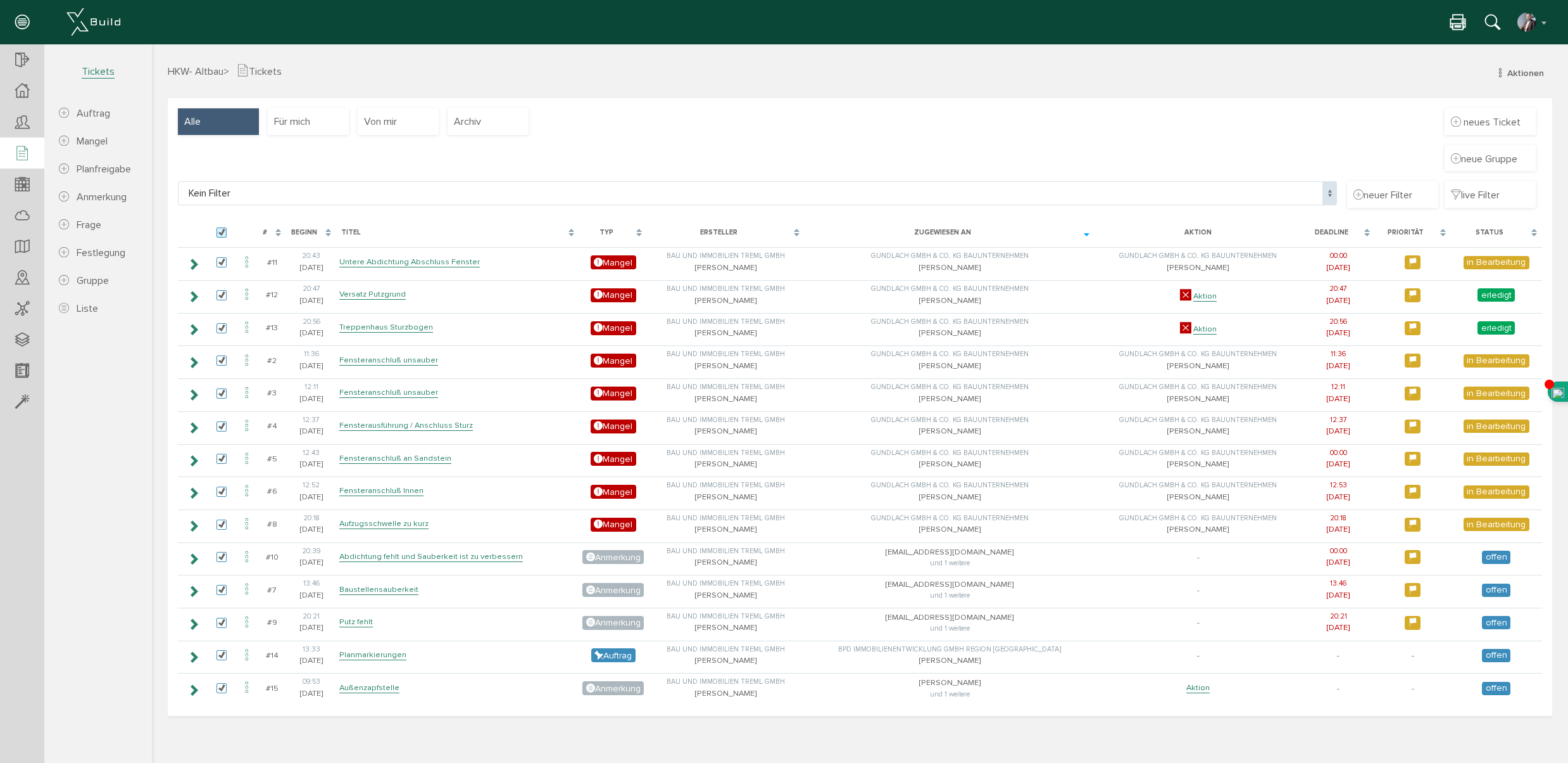
checkbox input "true"
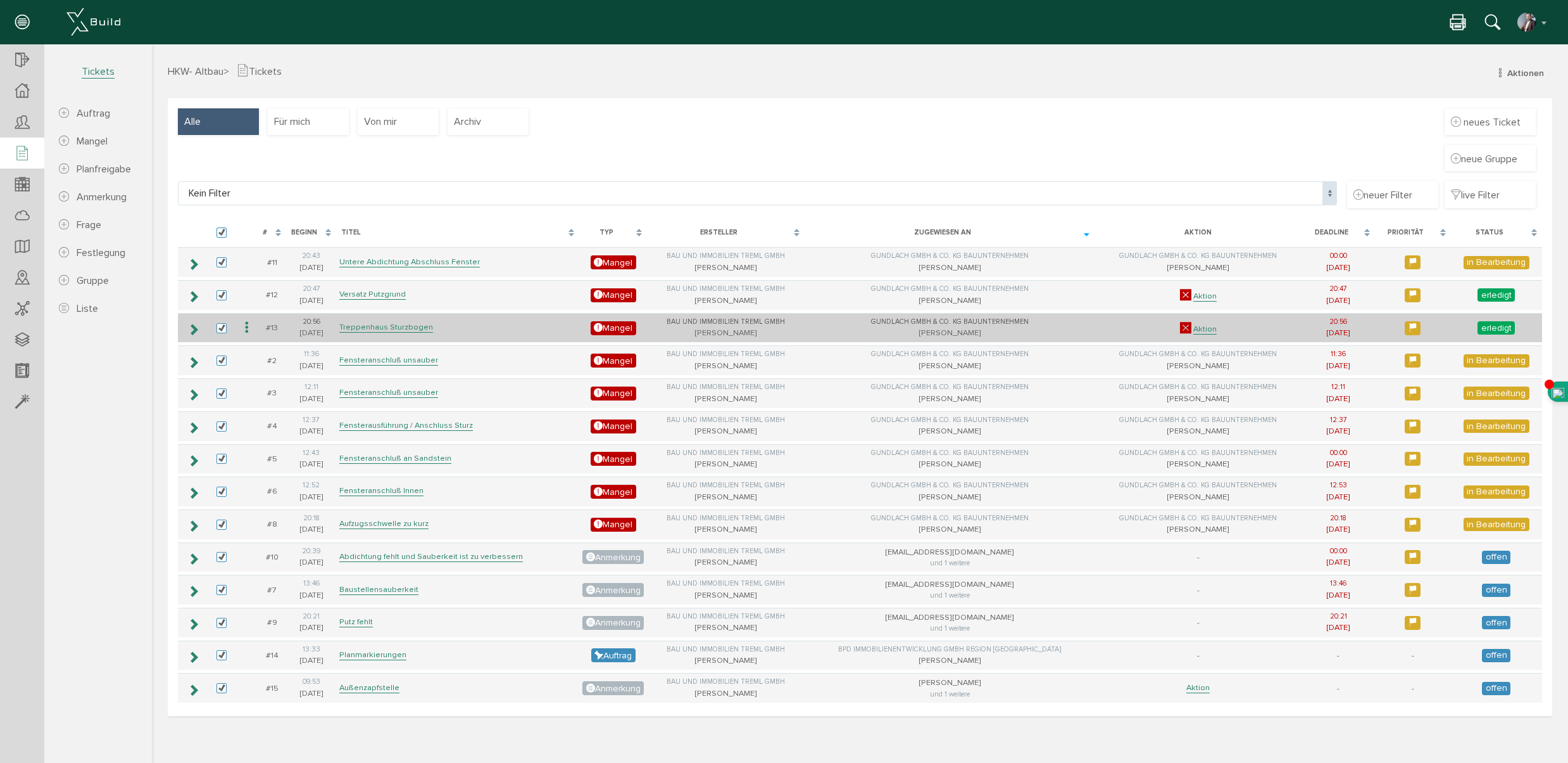
click at [245, 328] on icon at bounding box center [246, 328] width 15 height 18
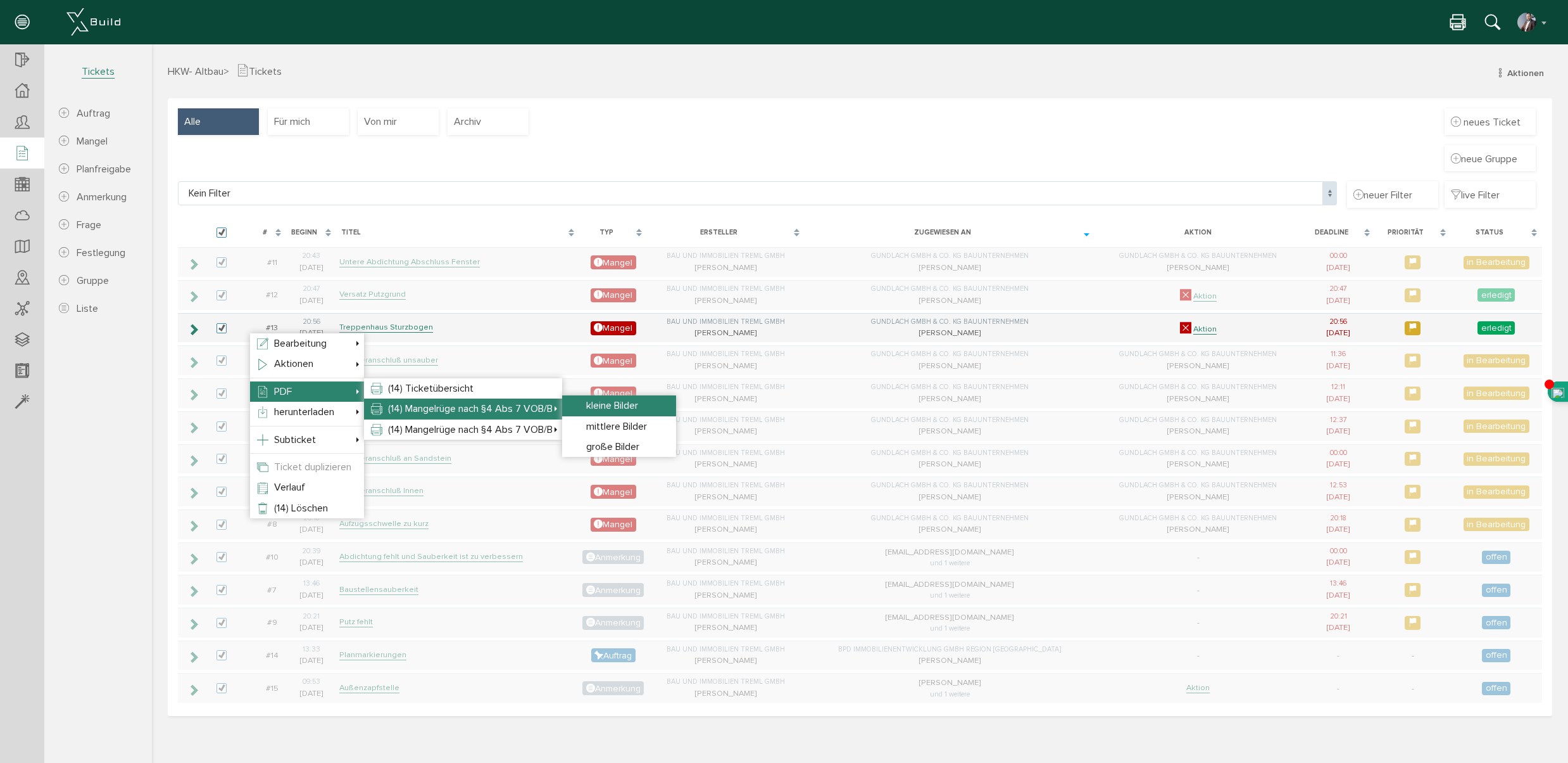
click at [583, 408] on li "kleine Bilder" at bounding box center [620, 405] width 114 height 20
click at [600, 403] on span "kleine Bilder" at bounding box center [612, 405] width 52 height 13
click at [613, 403] on span "kleine Bilder" at bounding box center [612, 405] width 52 height 13
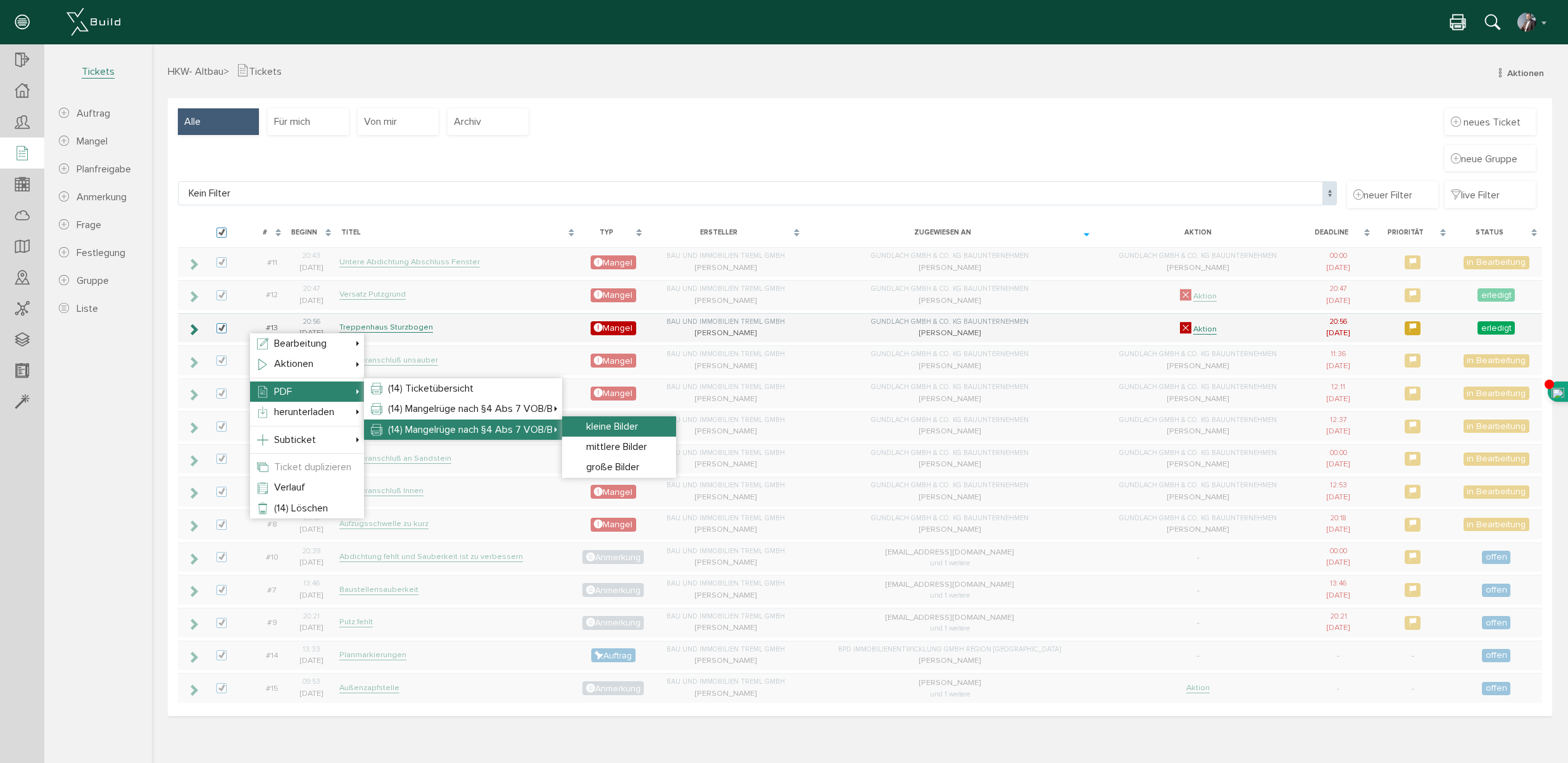
click at [588, 423] on span "kleine Bilder" at bounding box center [612, 426] width 52 height 13
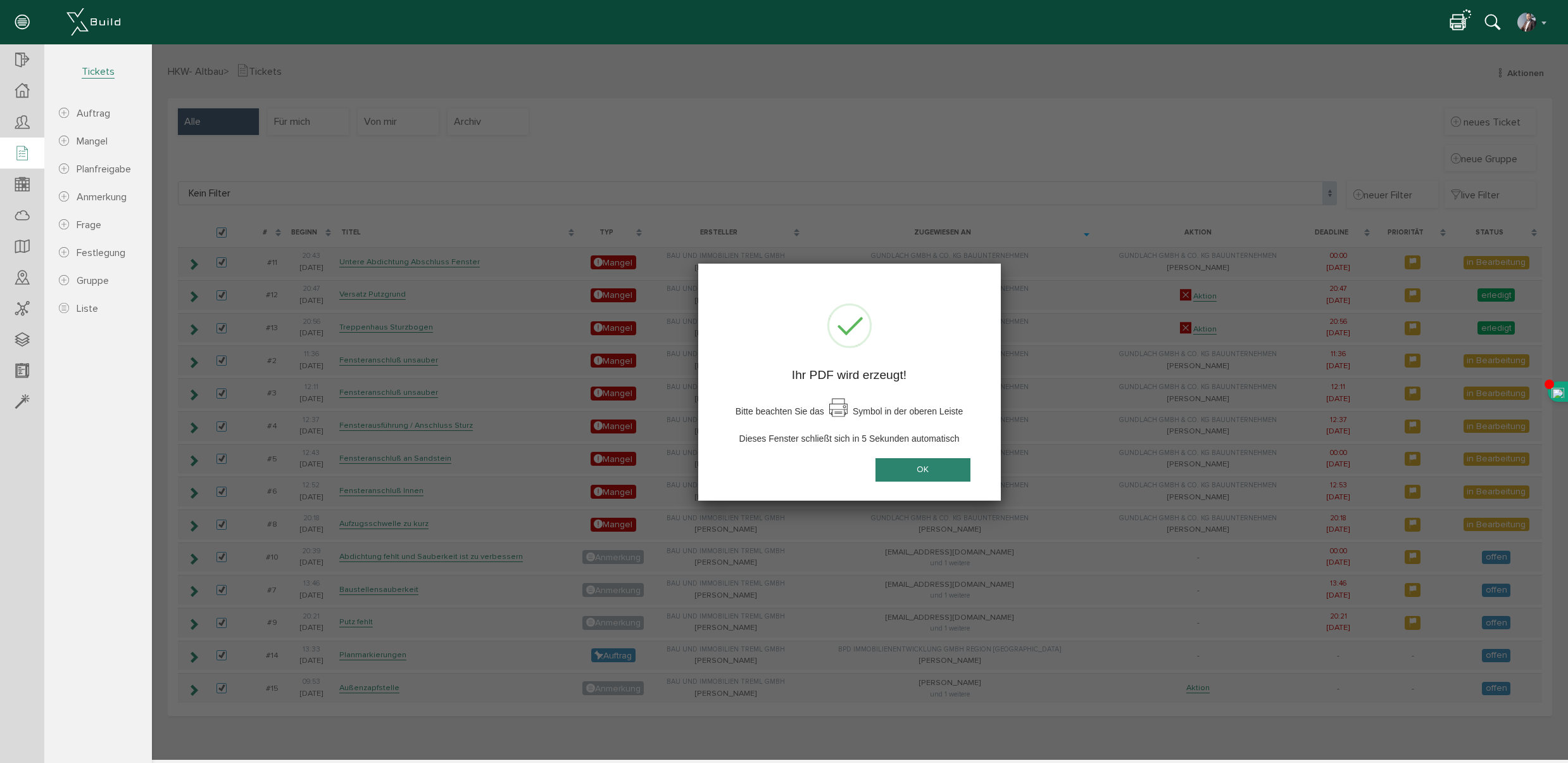
click at [921, 44] on body "erweiterte Suche Datum durchsuchen Deadline durchsuchen Vorgängerversionen durc…" at bounding box center [861, 44] width 1417 height 0
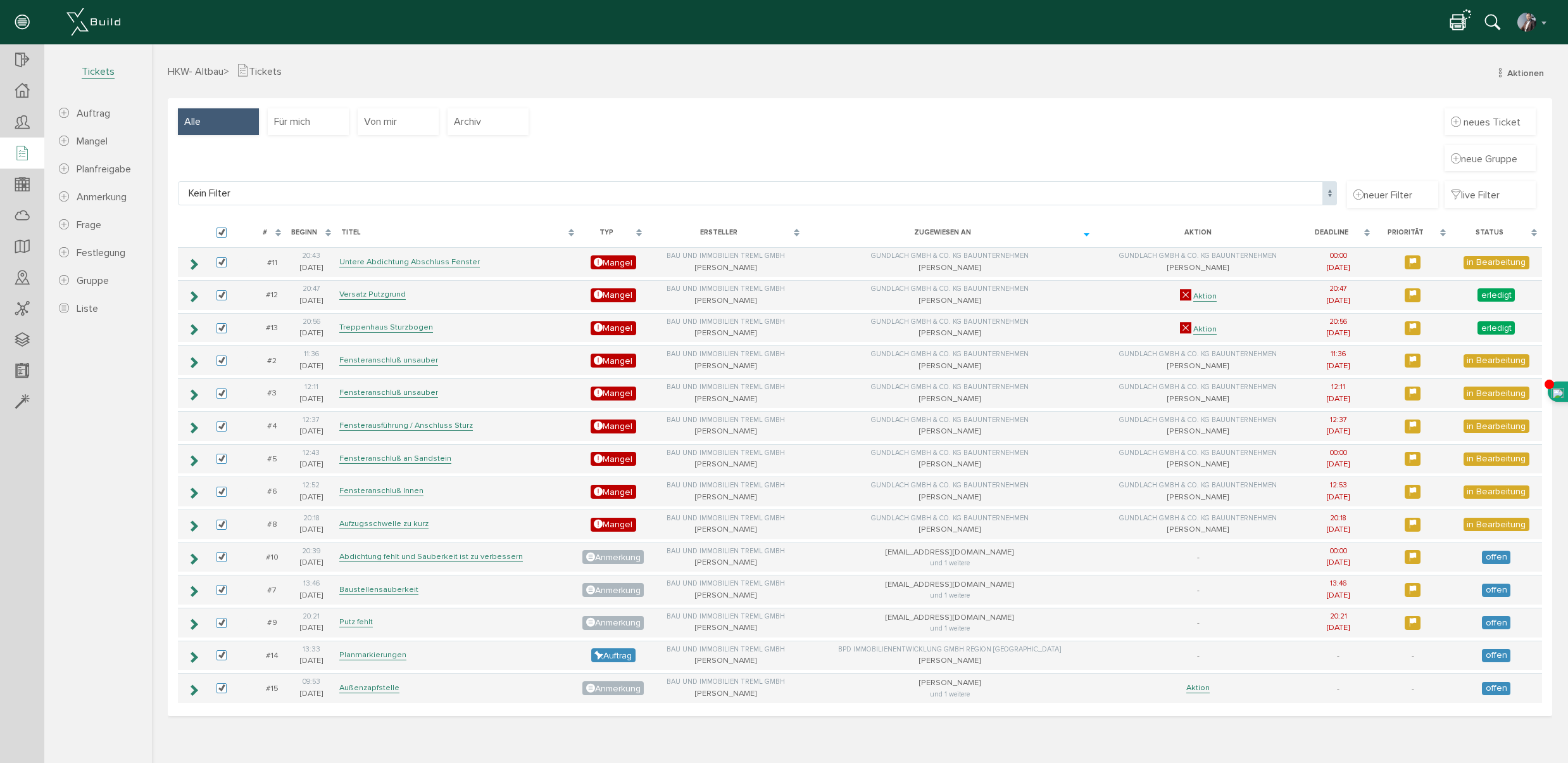
click at [1457, 19] on icon at bounding box center [1458, 23] width 15 height 18
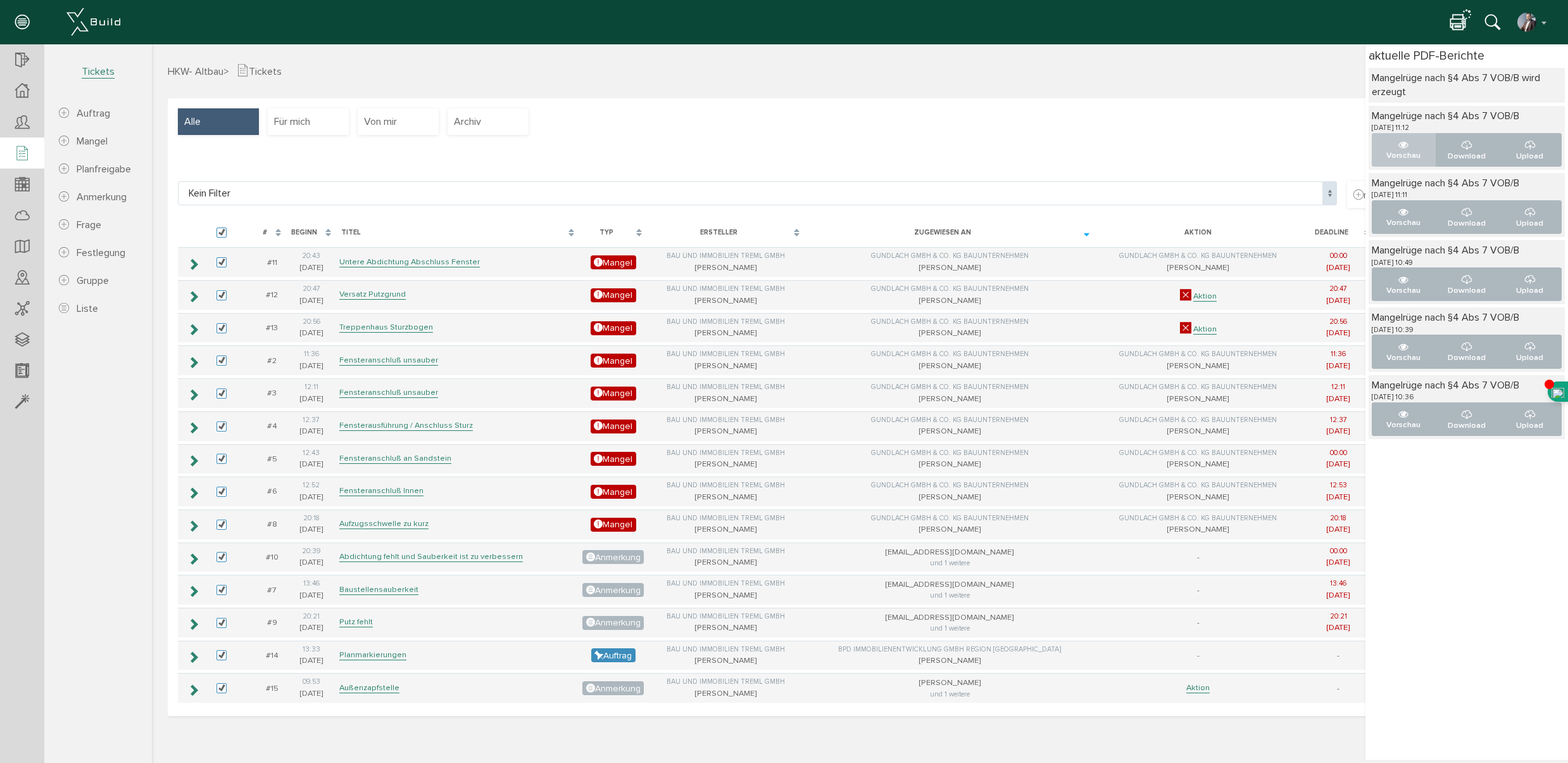
click at [1392, 149] on button "Vorschau" at bounding box center [1404, 149] width 64 height 33
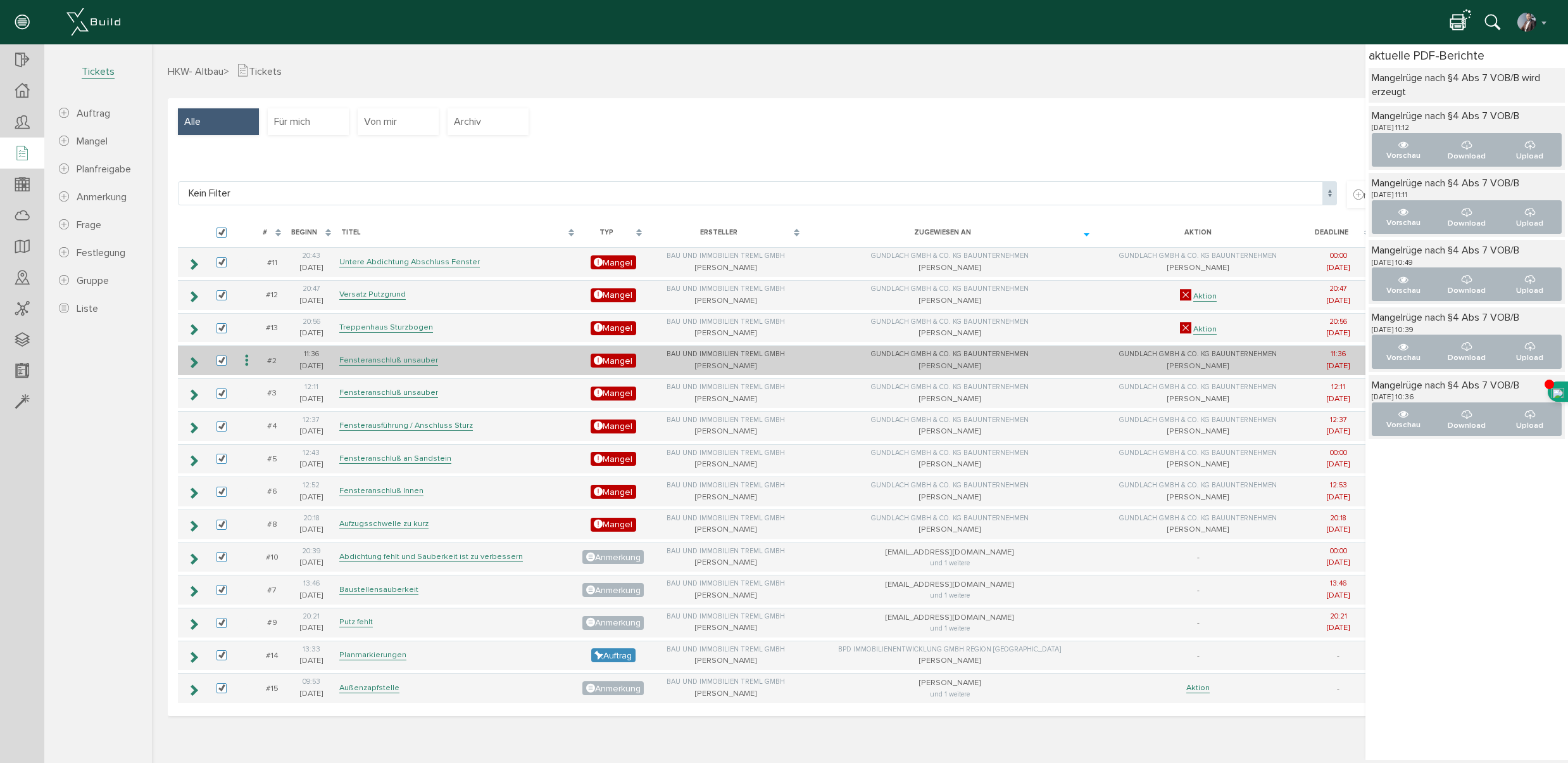
click at [300, 345] on td "11:36 04.06.25" at bounding box center [311, 360] width 50 height 30
click at [218, 359] on label at bounding box center [224, 361] width 15 height 11
click at [218, 359] on input "checkbox" at bounding box center [220, 359] width 8 height 8
checkbox input "false"
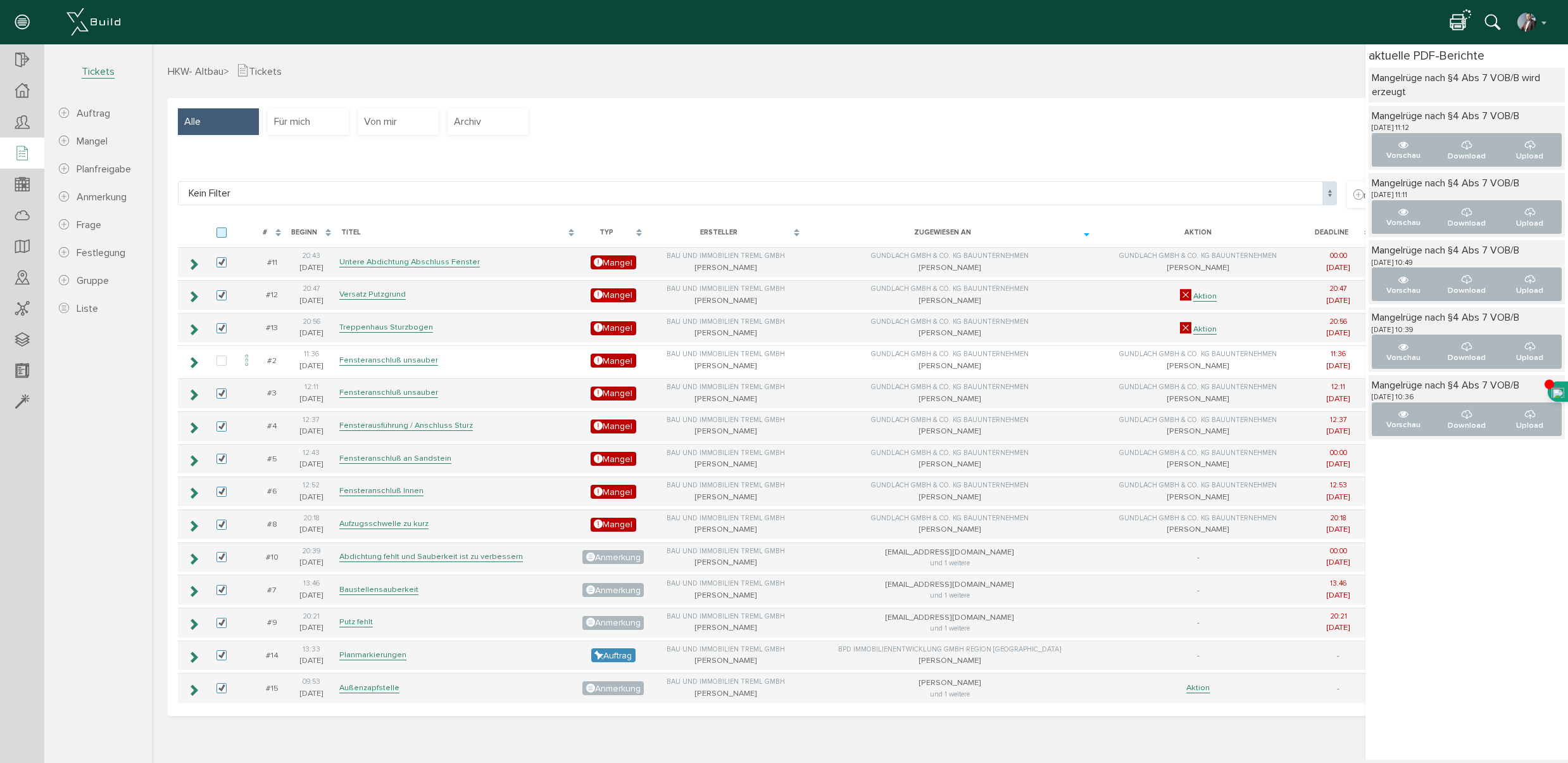
click at [224, 230] on label at bounding box center [224, 232] width 15 height 11
click at [224, 230] on input "checkbox" at bounding box center [220, 231] width 8 height 8
checkbox input "true"
click at [224, 230] on label at bounding box center [224, 232] width 15 height 11
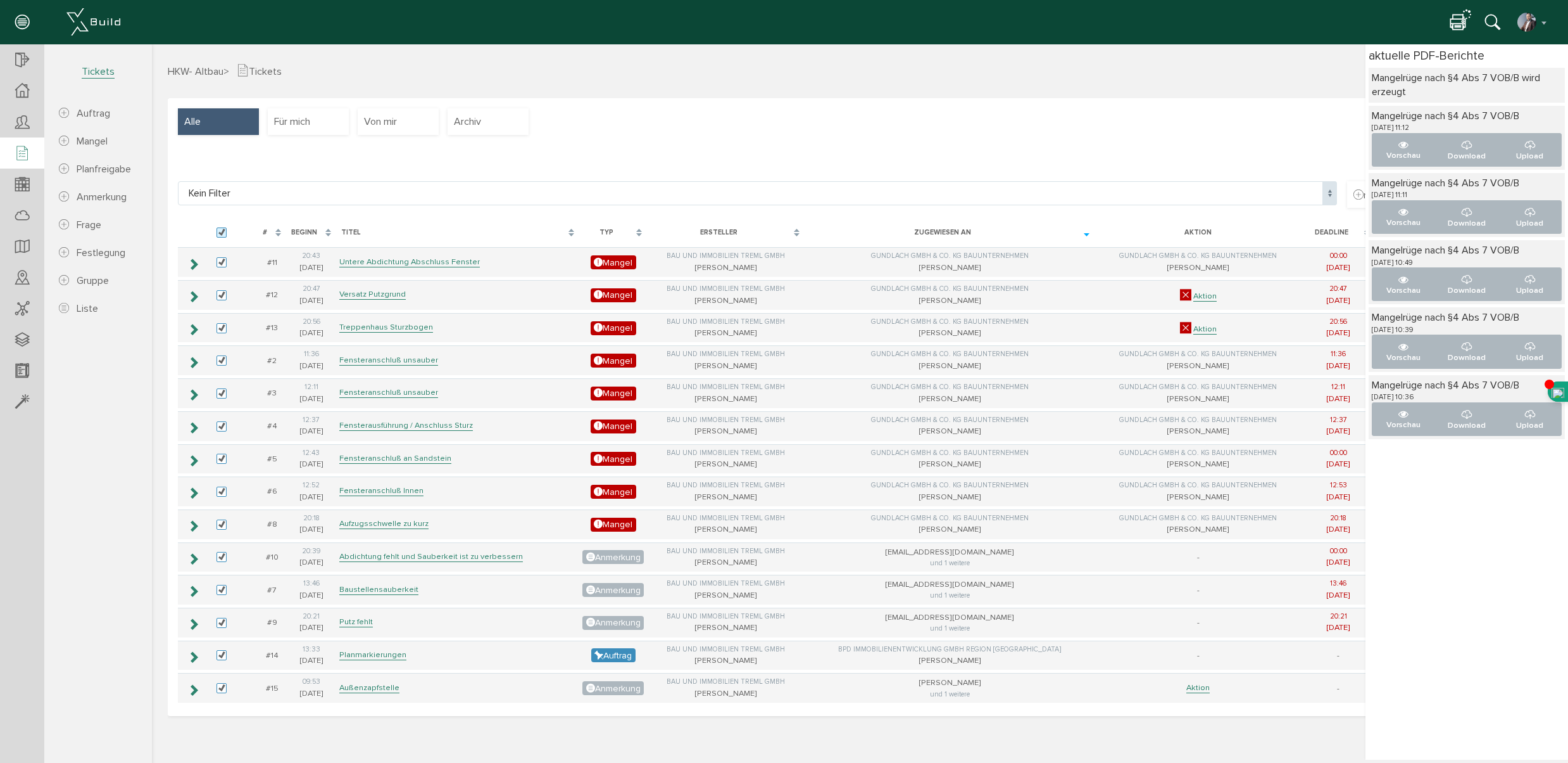
click at [224, 230] on input "checkbox" at bounding box center [220, 231] width 8 height 8
checkbox input "false"
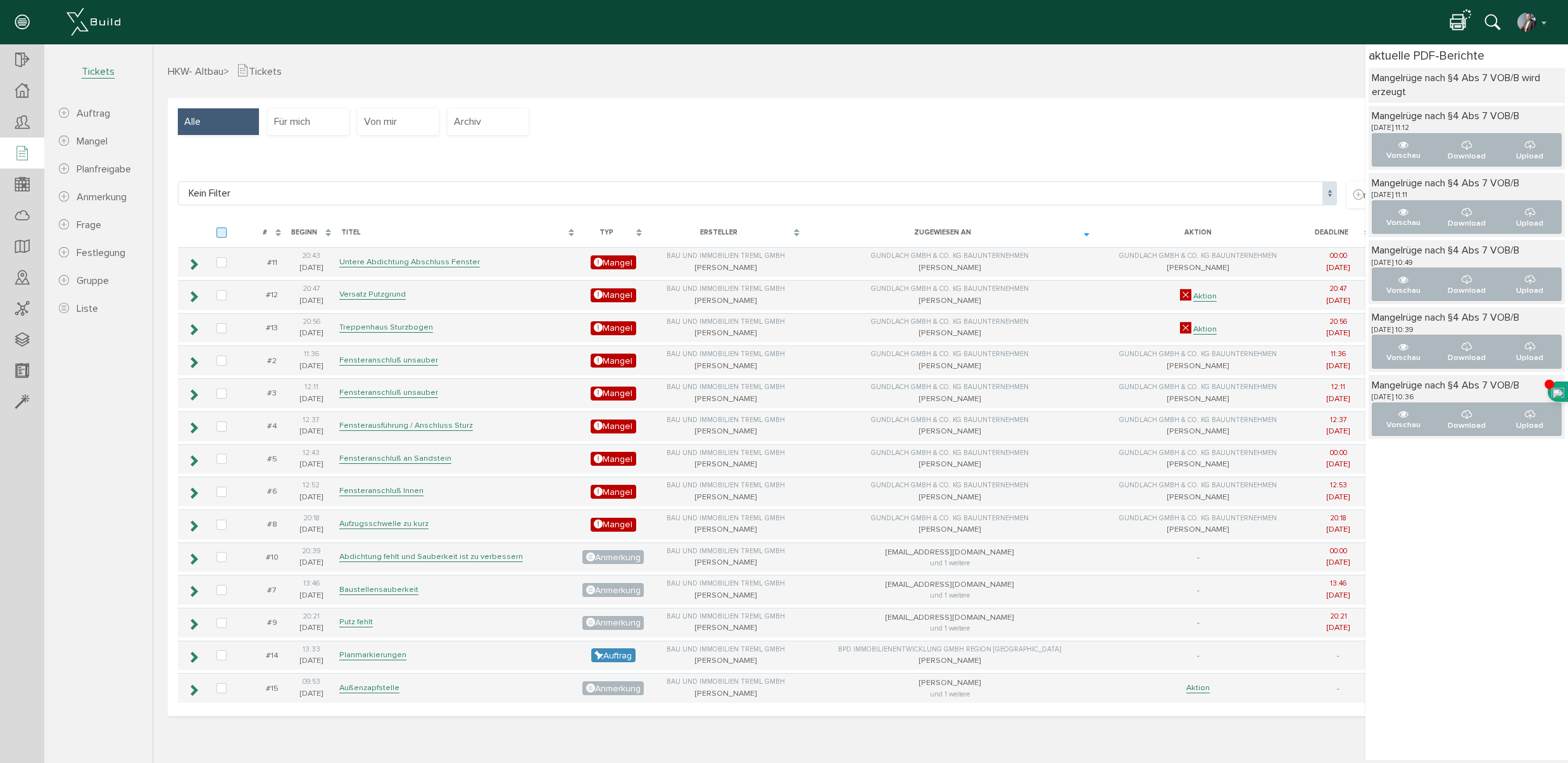
checkbox input "false"
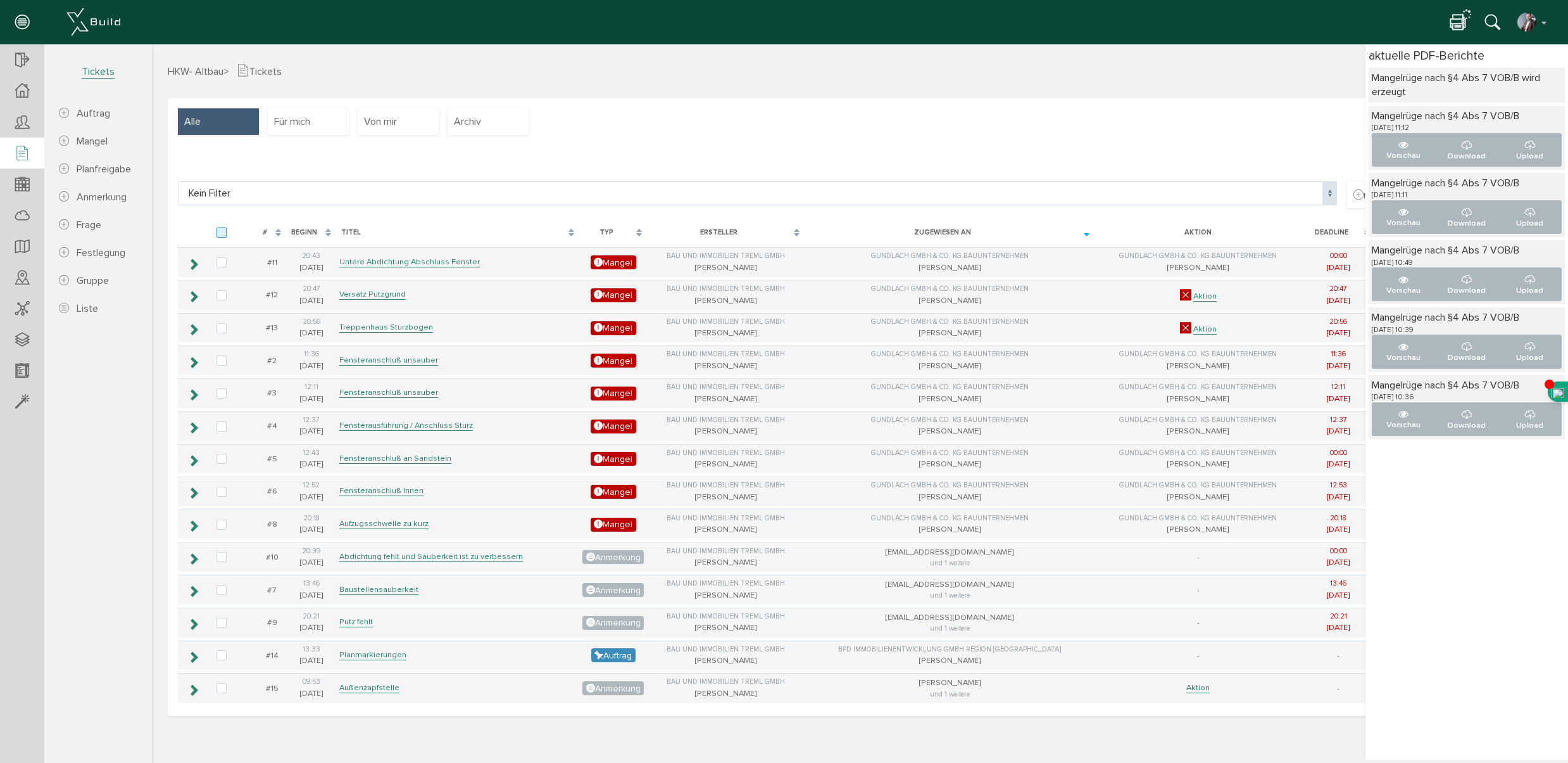
checkbox input "false"
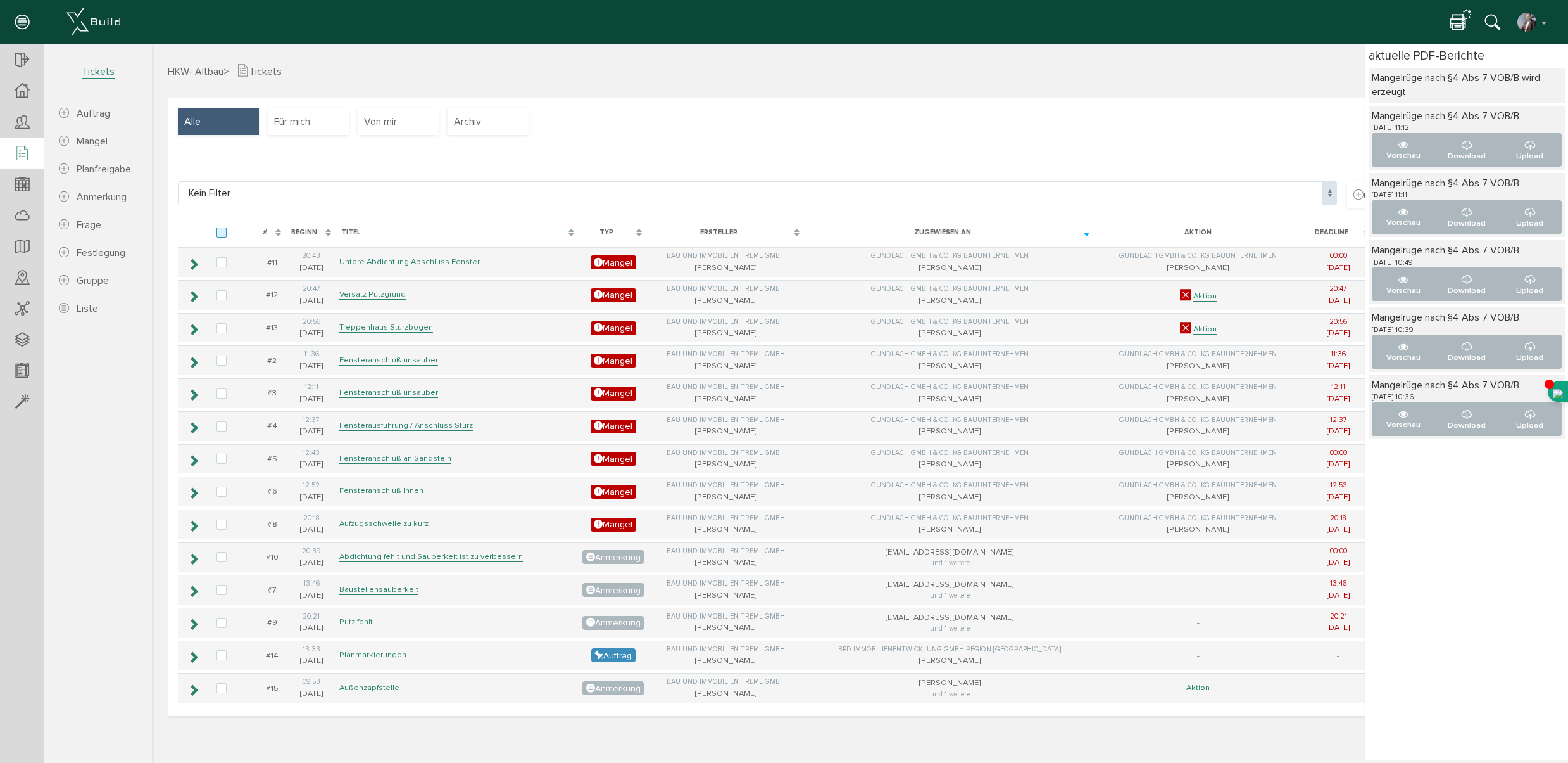
checkbox input "false"
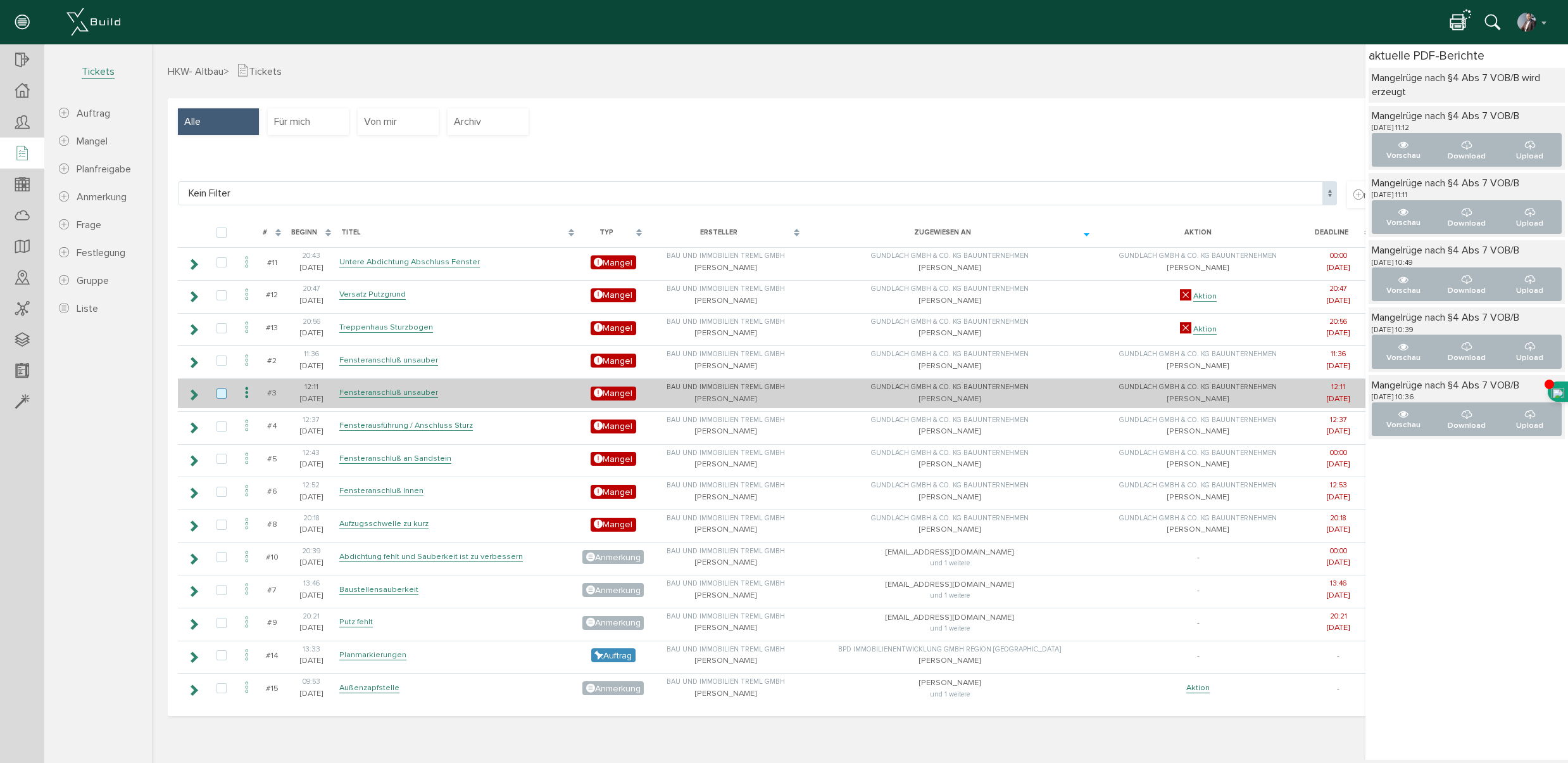
click at [219, 395] on label at bounding box center [224, 394] width 15 height 11
click at [219, 395] on input "checkbox" at bounding box center [220, 392] width 8 height 8
click at [246, 393] on icon at bounding box center [246, 393] width 15 height 18
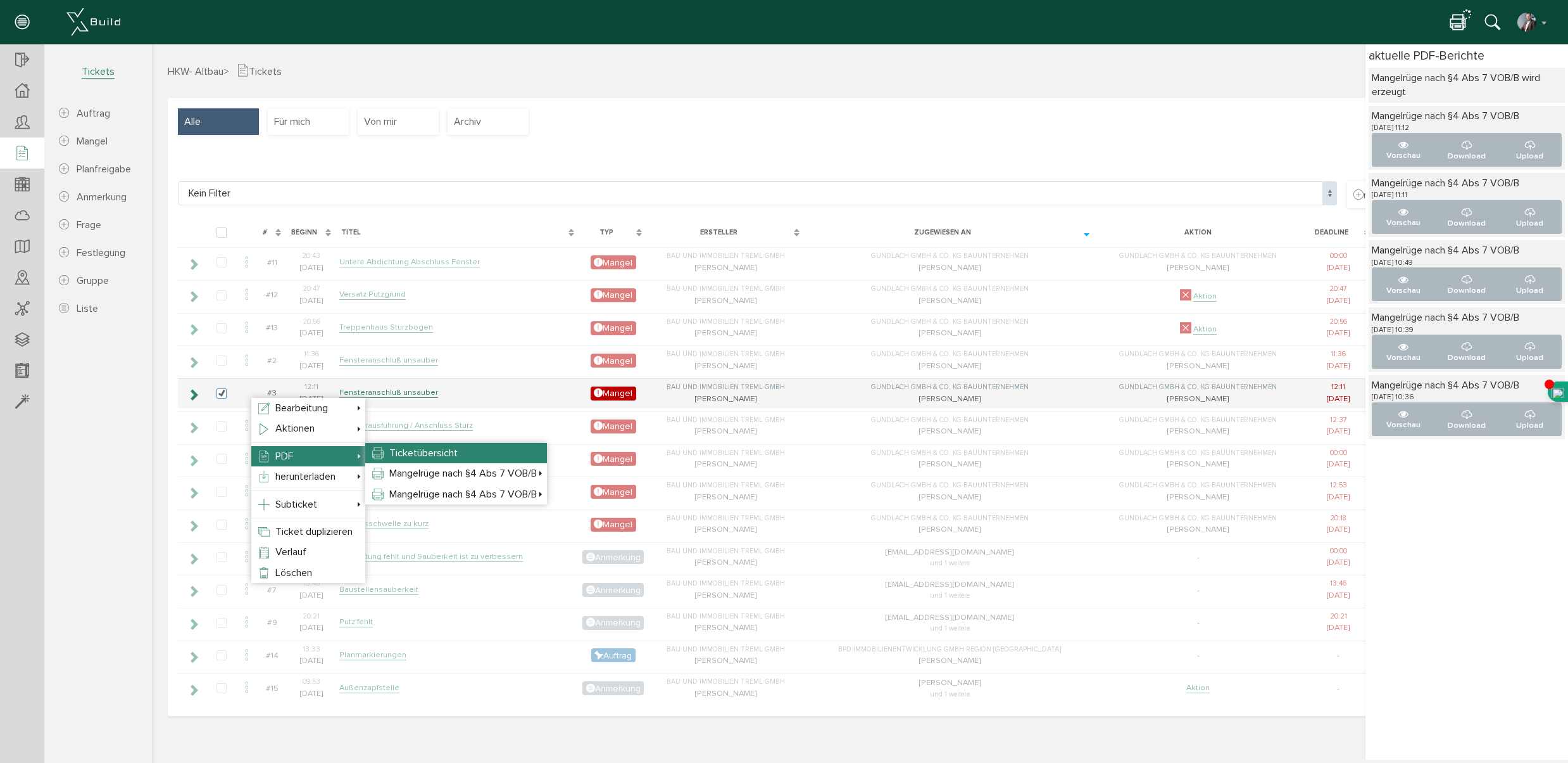
click at [402, 456] on span "Ticketübersicht" at bounding box center [423, 453] width 68 height 13
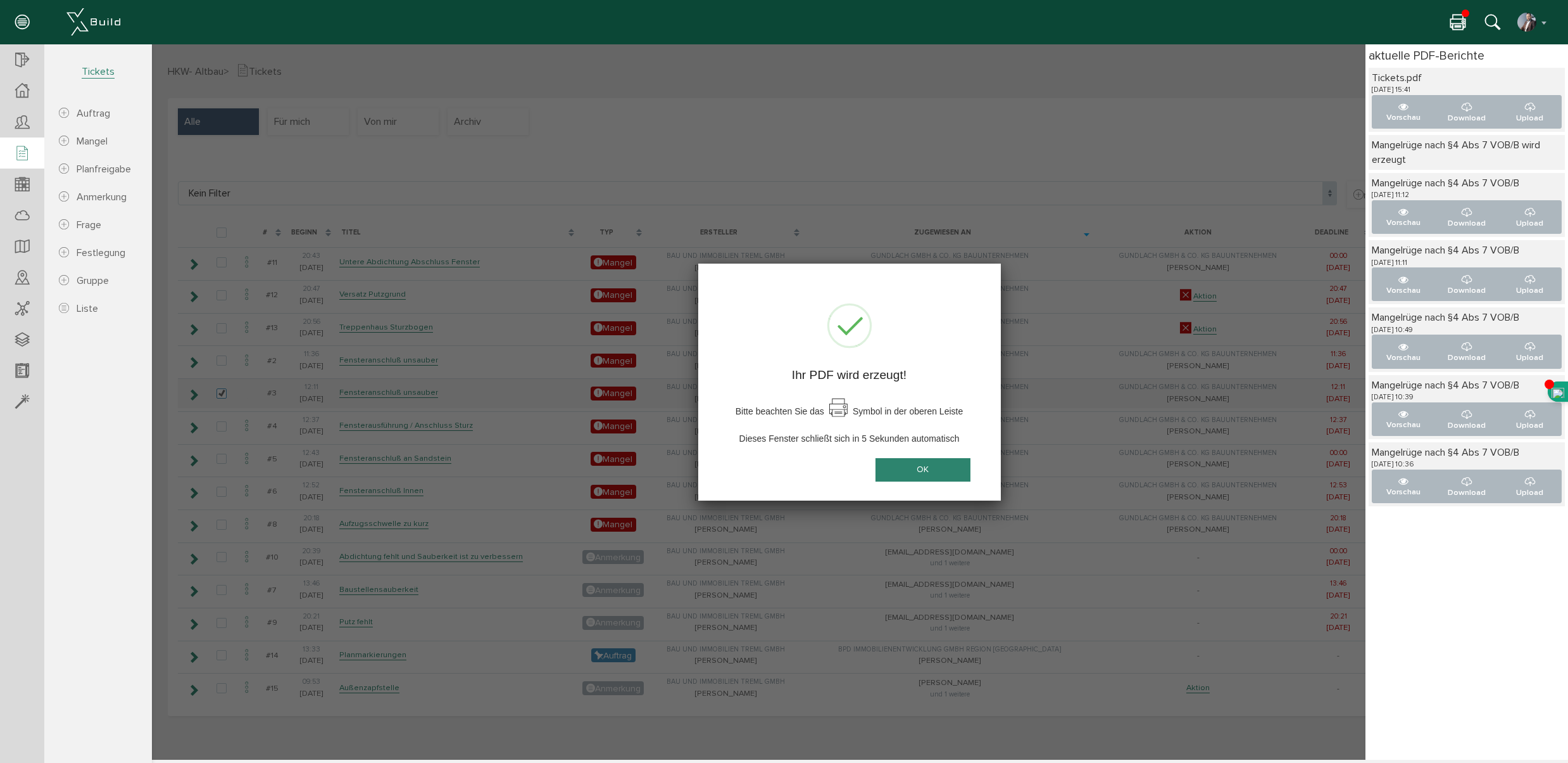
click at [925, 473] on button "OK" at bounding box center [922, 469] width 95 height 23
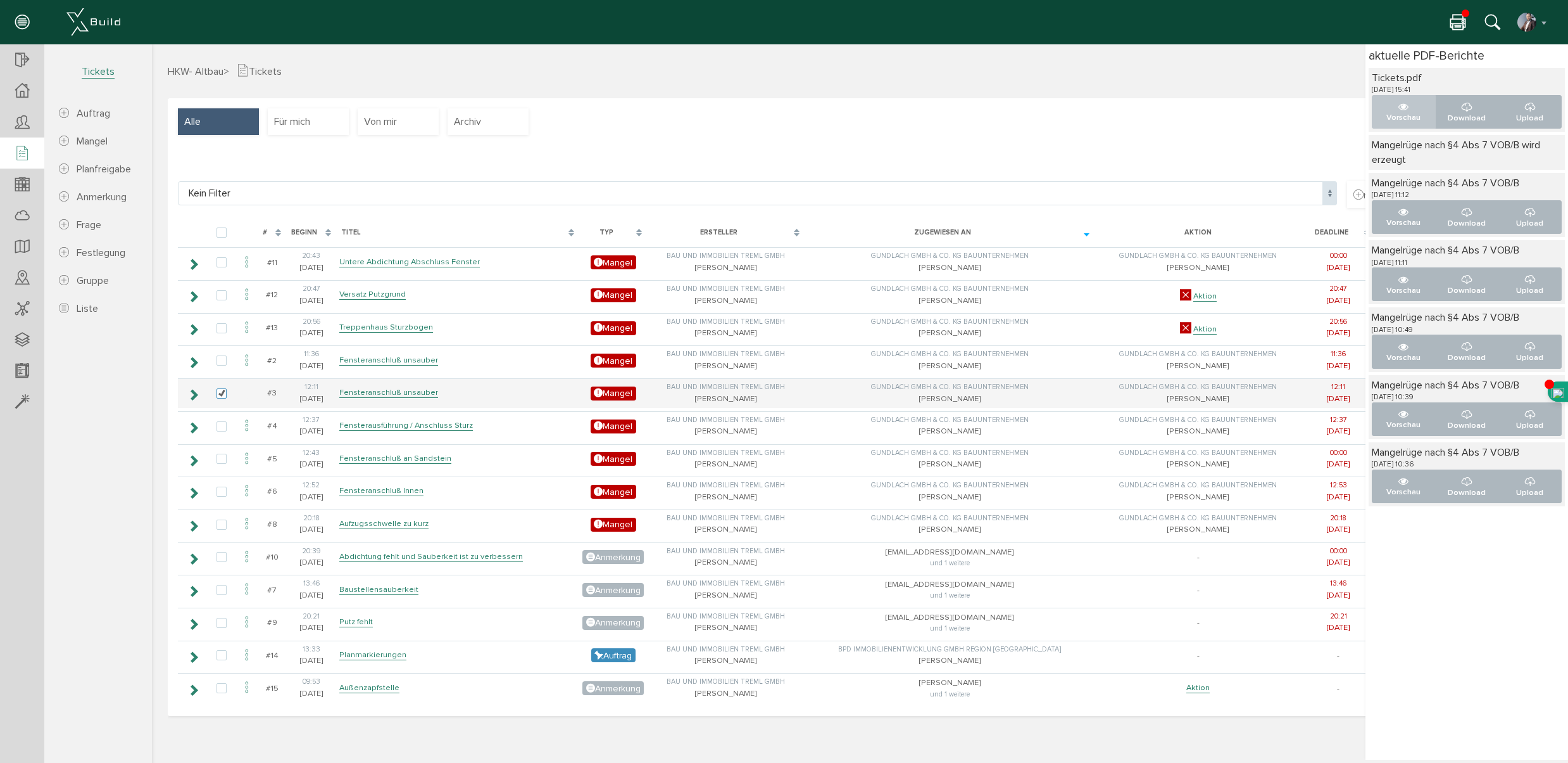
click at [1401, 110] on icon "..." at bounding box center [1403, 107] width 10 height 10
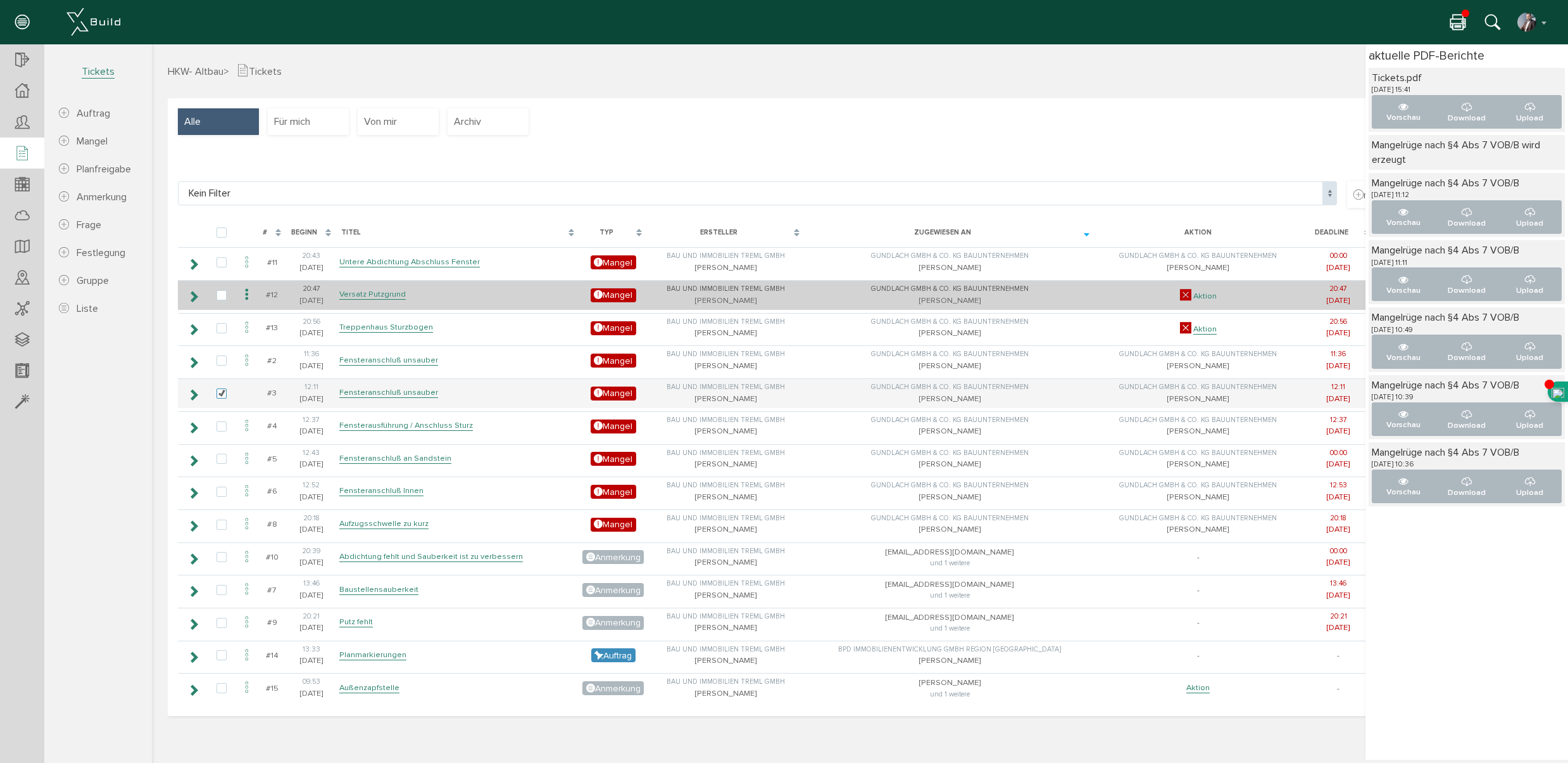
click at [1194, 296] on link "Aktion" at bounding box center [1205, 296] width 23 height 11
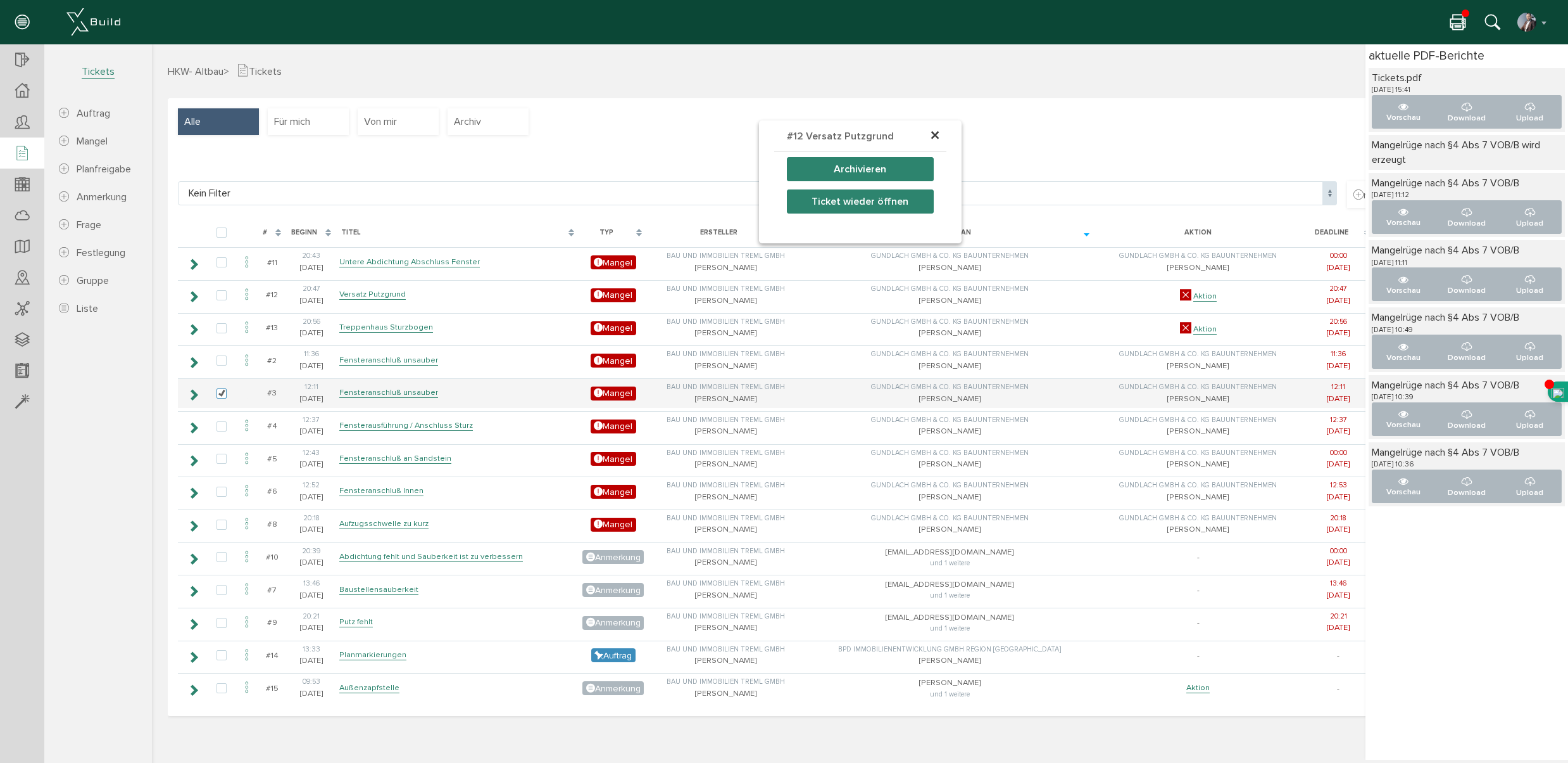
click at [1098, 150] on div "× #12 Versatz Putzgrund Archivieren Ticket wieder öffnen" at bounding box center [861, 427] width 1417 height 664
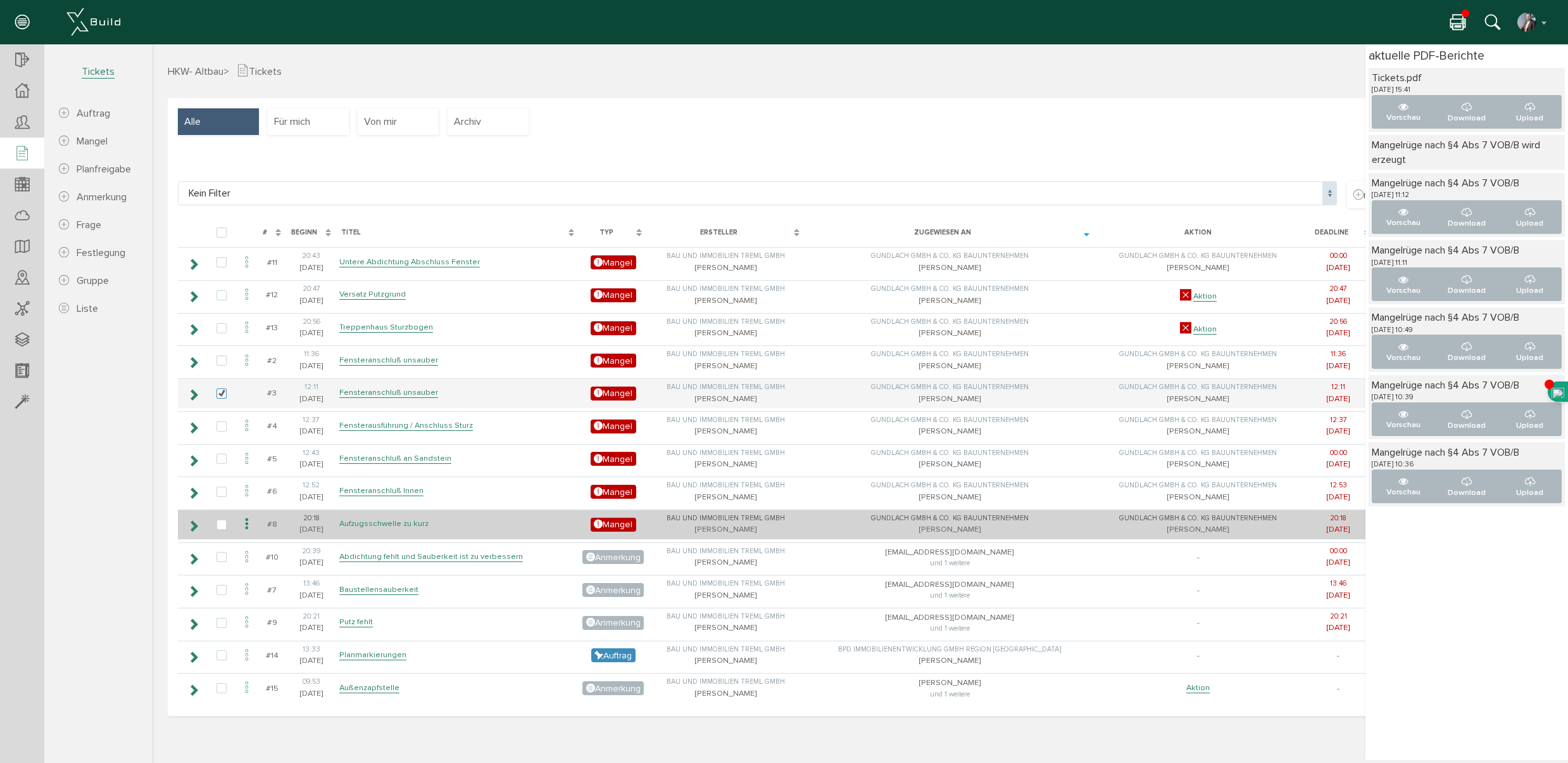
click at [368, 523] on link "Aufzugsschwelle zu kurz" at bounding box center [384, 524] width 89 height 11
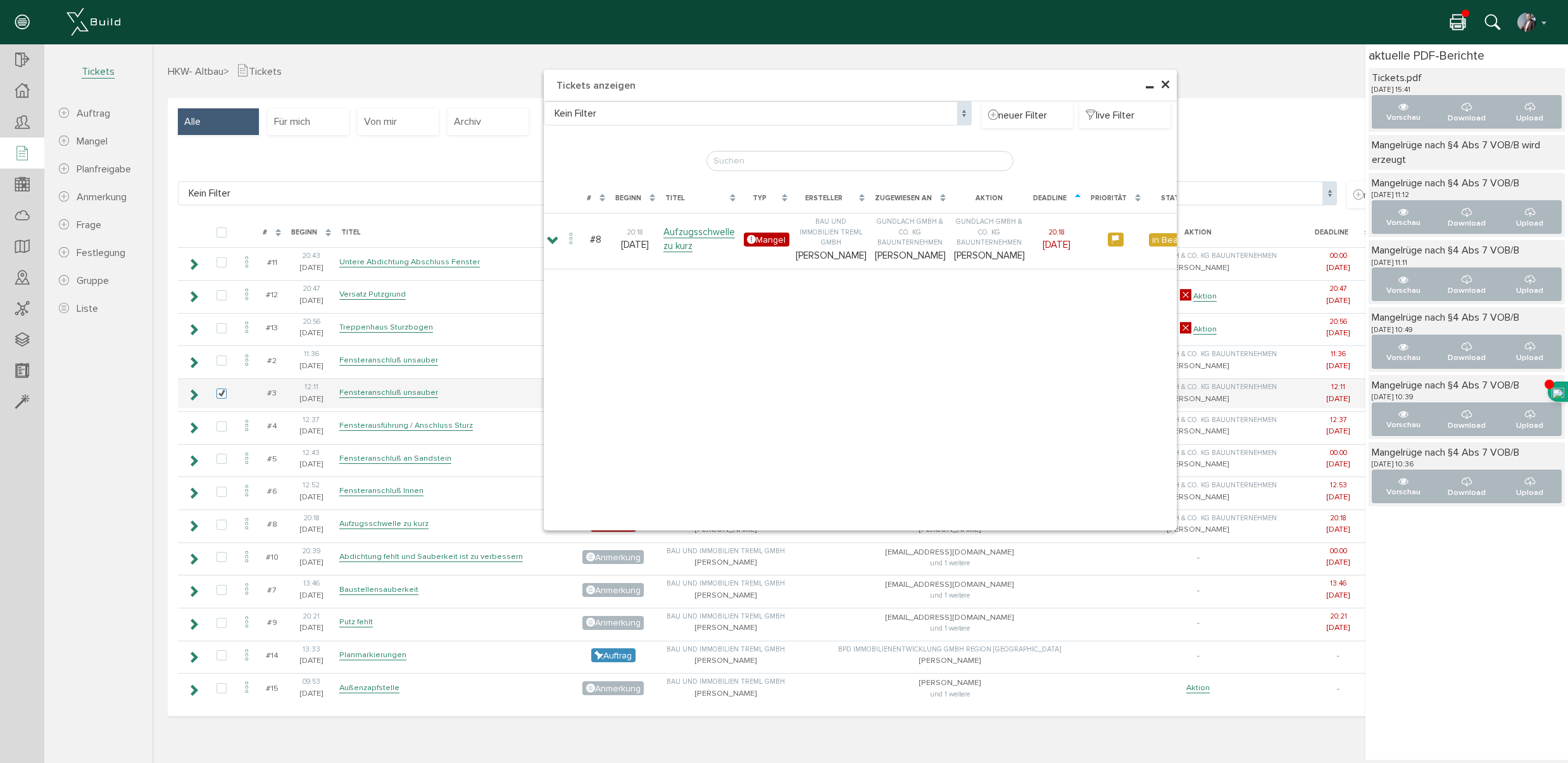
click at [1165, 81] on span "×" at bounding box center [1165, 85] width 10 height 25
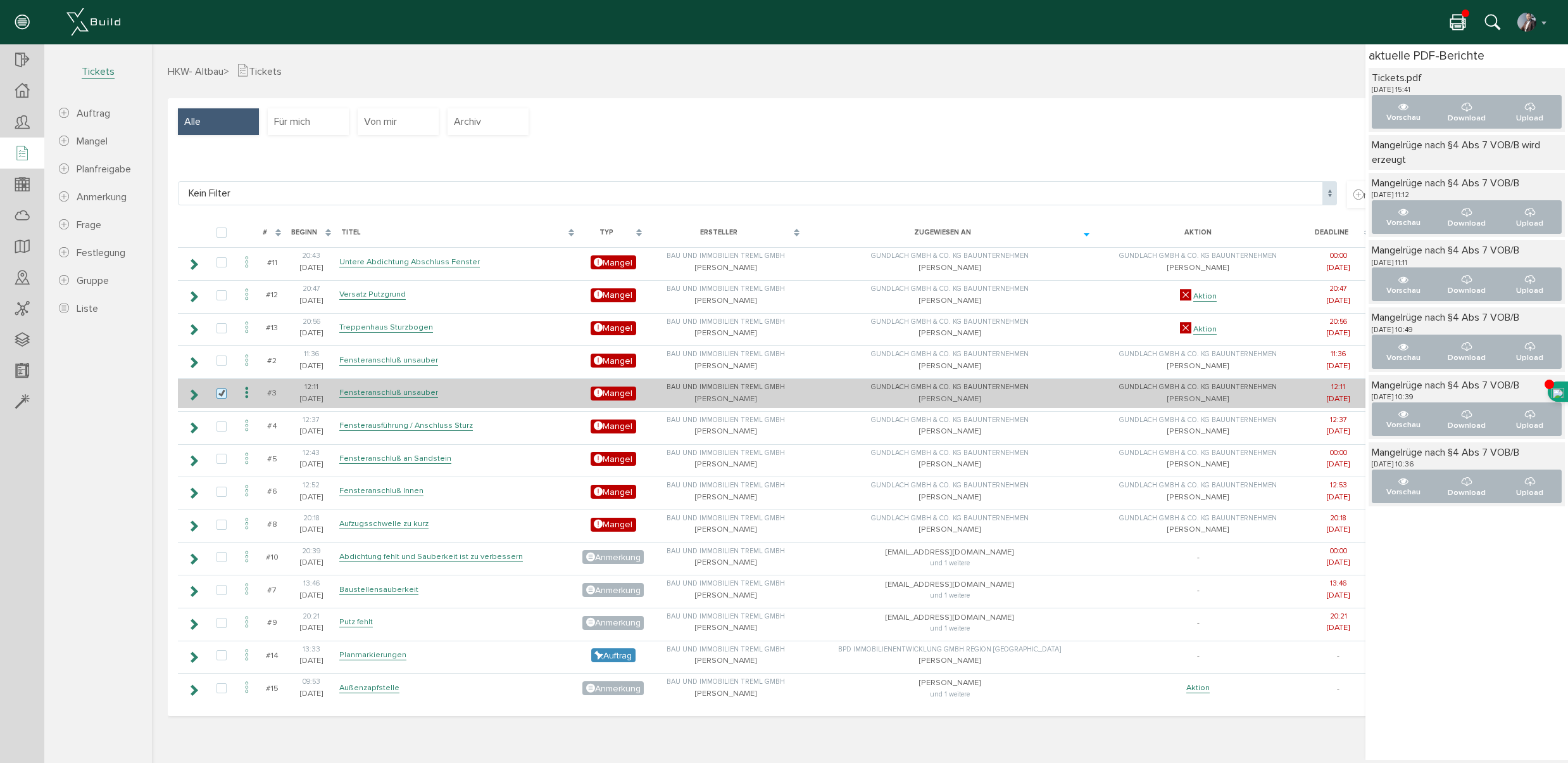
click at [223, 393] on label at bounding box center [224, 394] width 15 height 11
click at [223, 393] on input "checkbox" at bounding box center [220, 392] width 8 height 8
checkbox input "false"
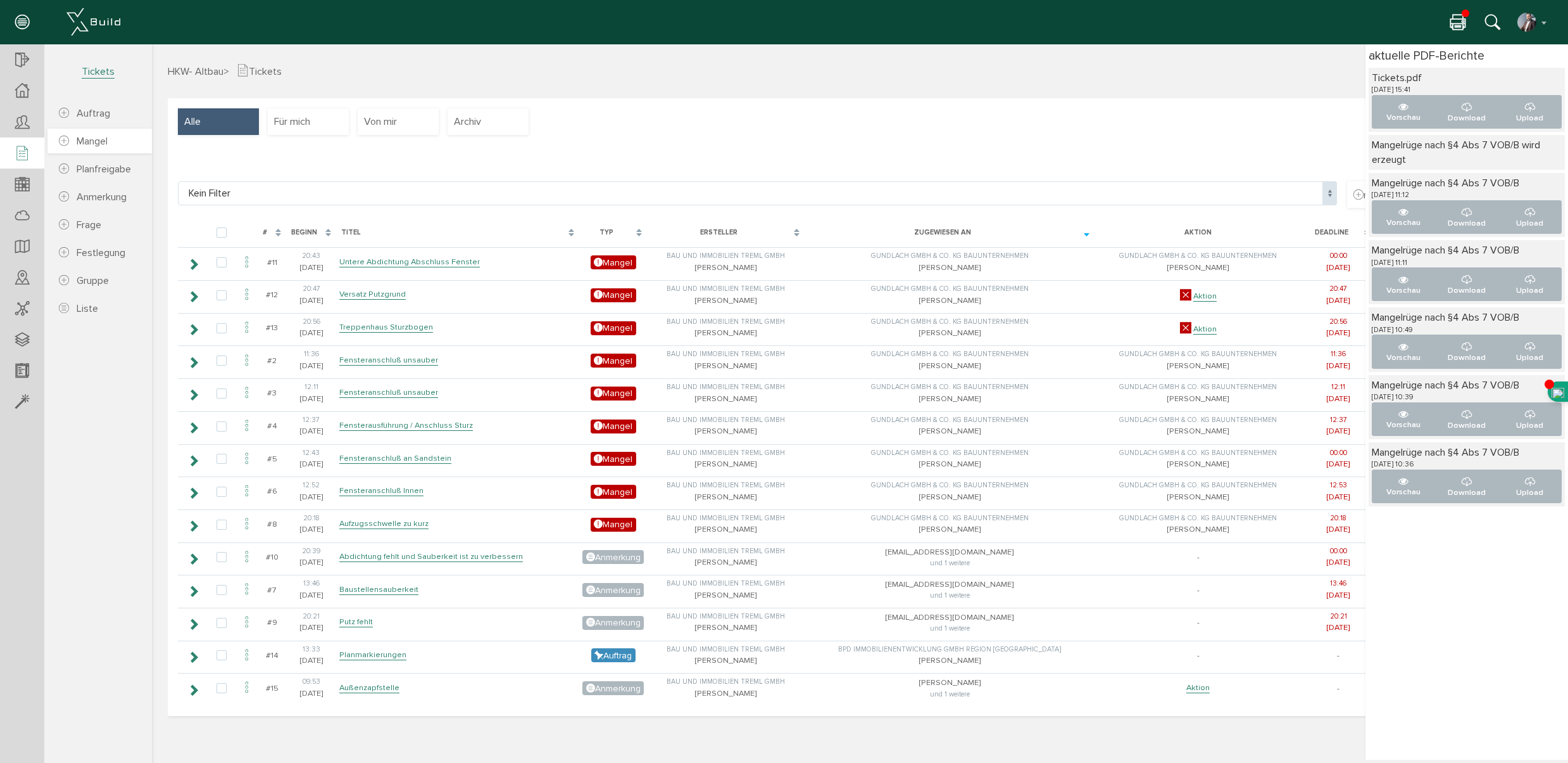
click at [102, 142] on span "Mangel" at bounding box center [92, 141] width 31 height 13
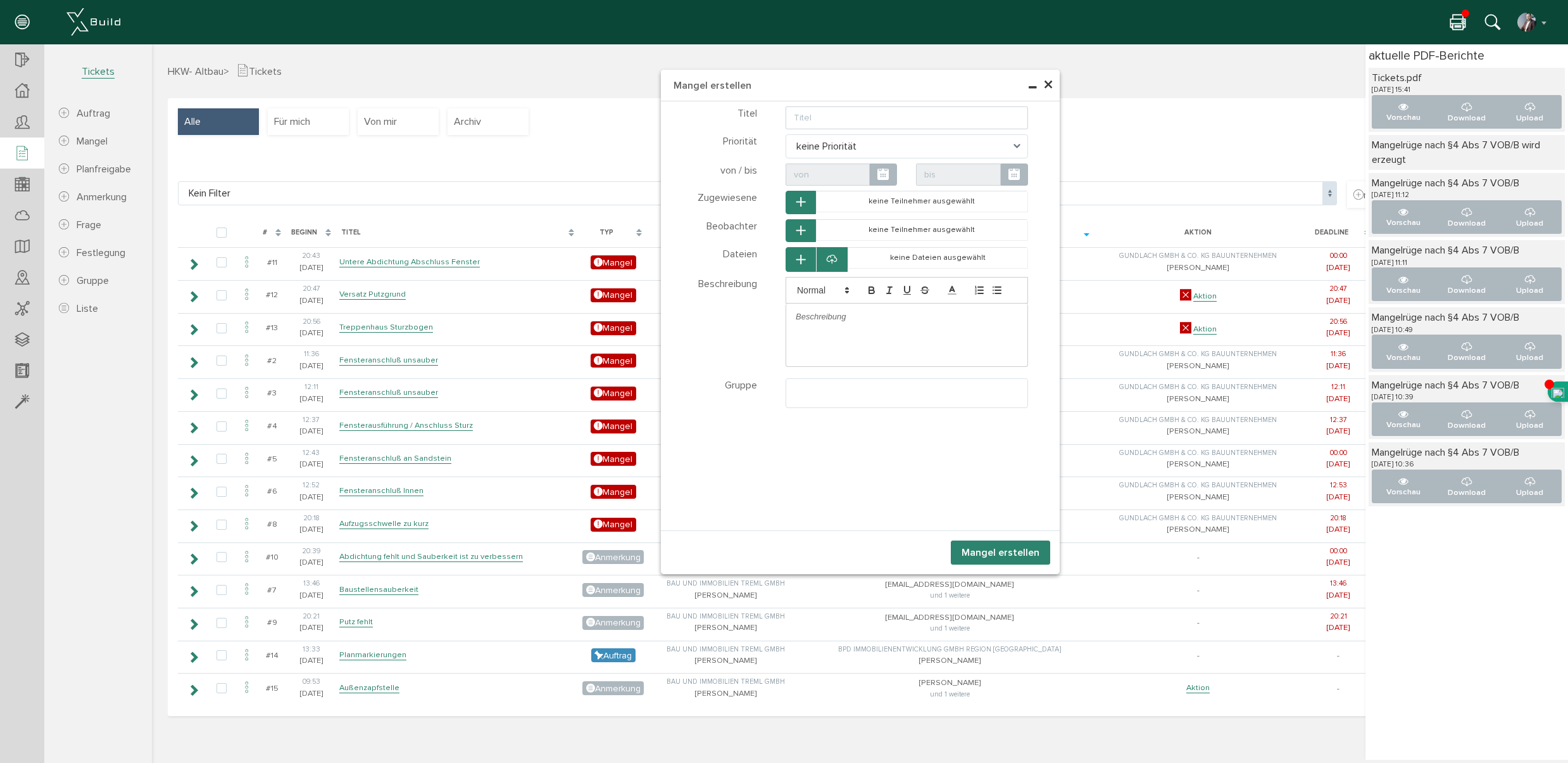
click at [1049, 86] on span "×" at bounding box center [1048, 85] width 10 height 25
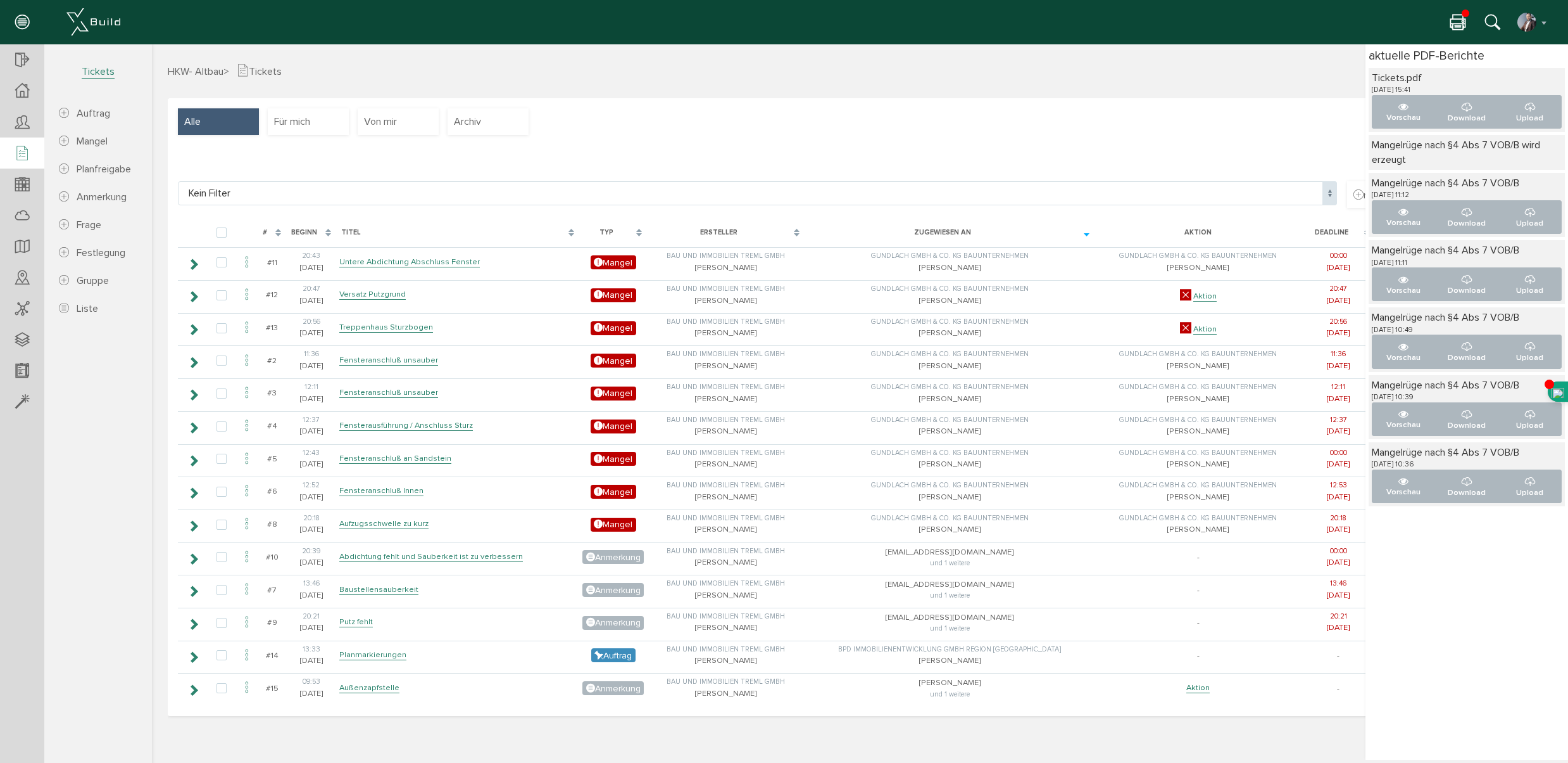
click at [445, 71] on h3 "HKW- Altbau > Tickets Aktionen neuer Auftrag neuer Mangel neue Planfreigabe neu…" at bounding box center [860, 71] width 1384 height 15
click at [21, 405] on icon at bounding box center [21, 401] width 14 height 18
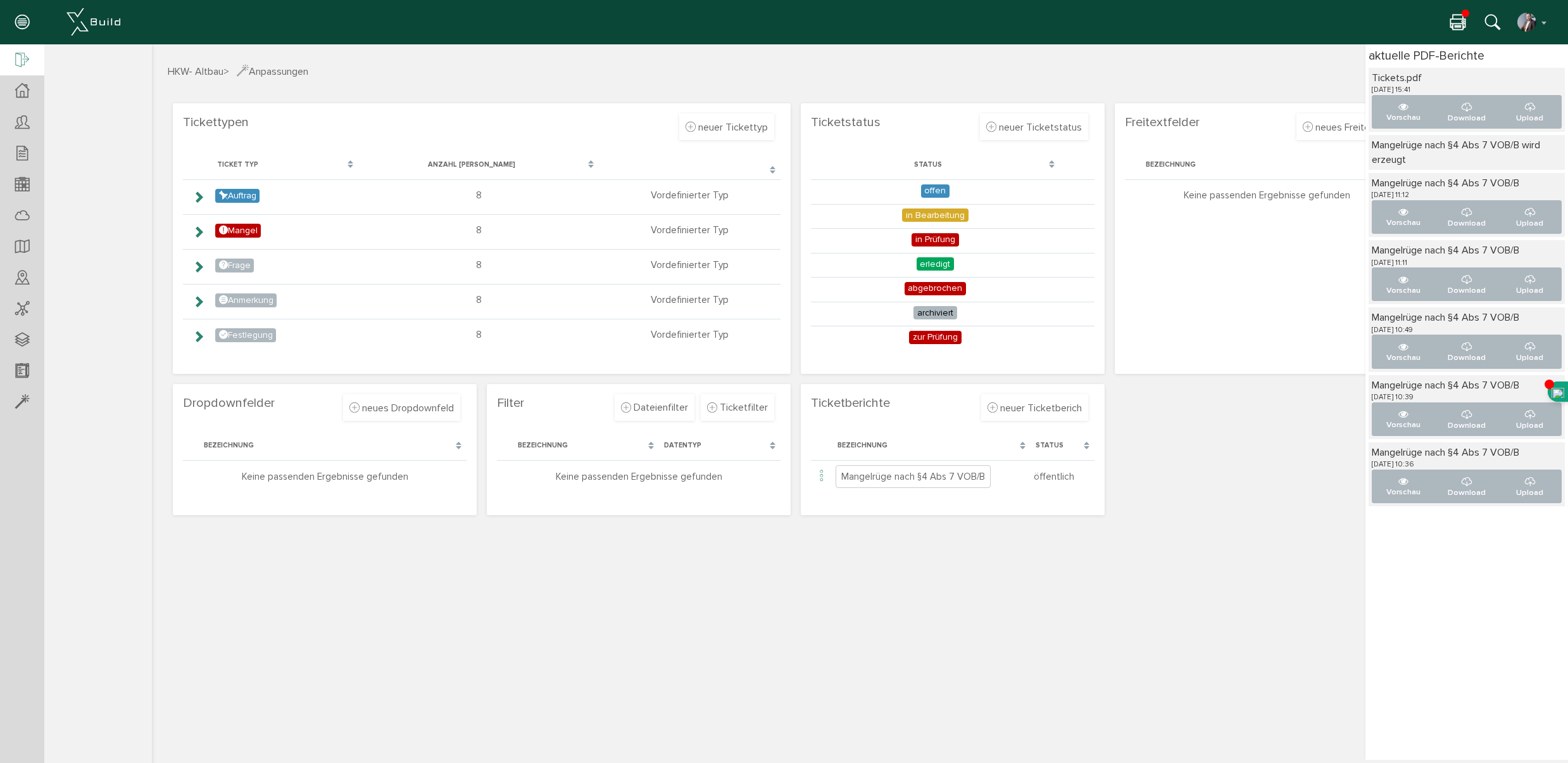
click at [19, 55] on icon at bounding box center [21, 60] width 14 height 18
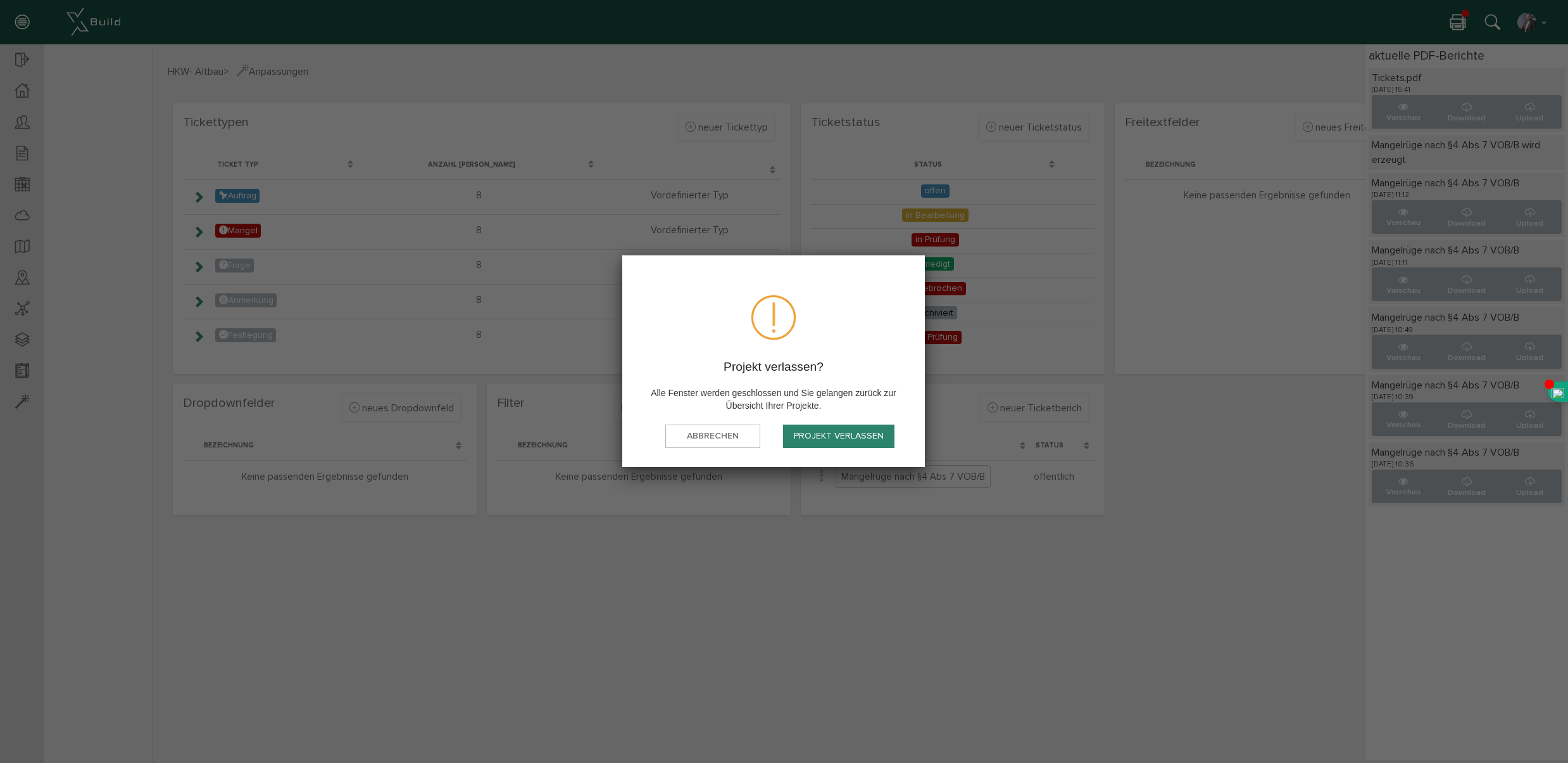
click at [833, 438] on button "Projekt verlassen" at bounding box center [838, 435] width 112 height 23
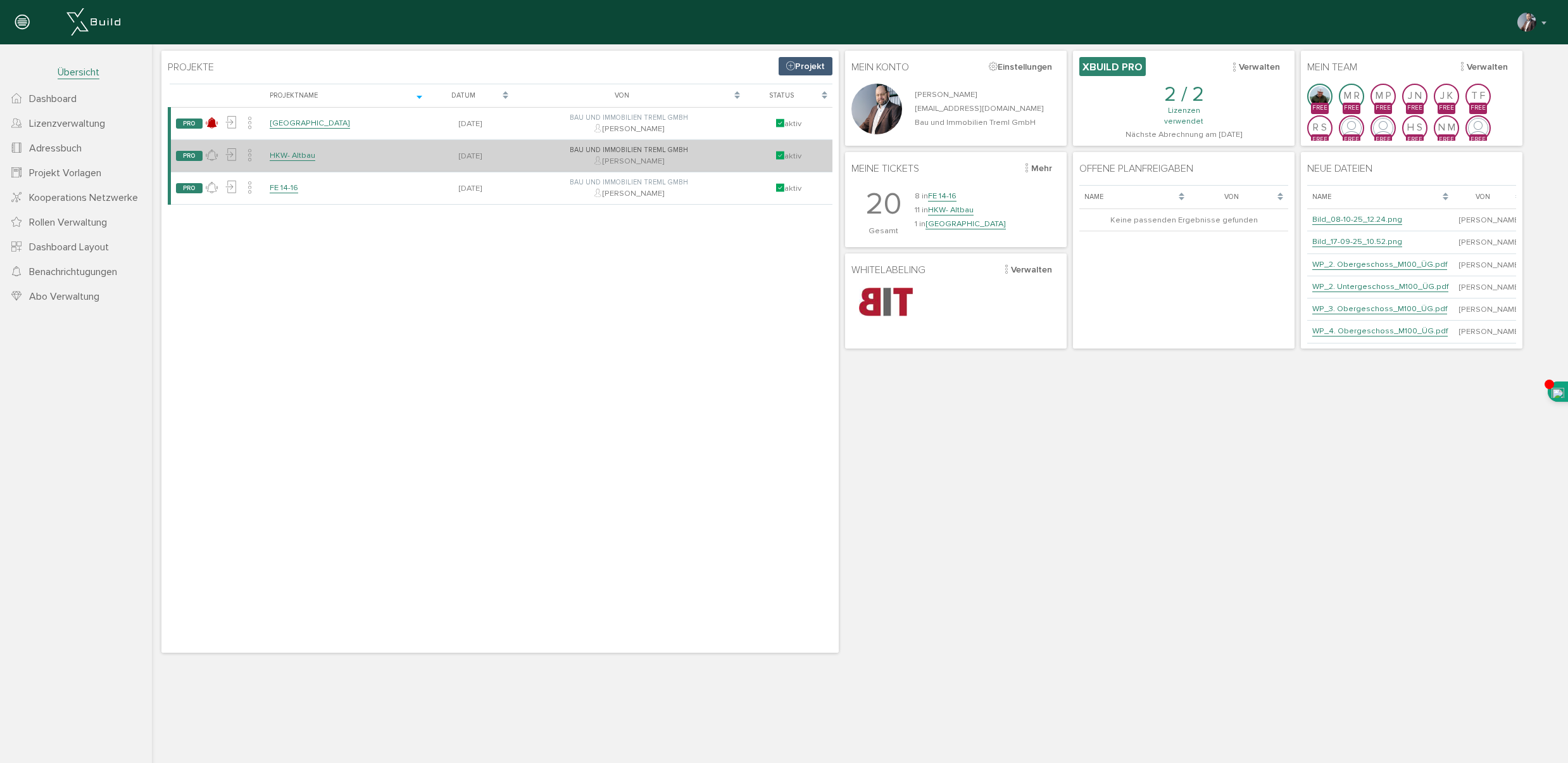
click at [303, 156] on link "HKW- Altbau" at bounding box center [291, 156] width 45 height 11
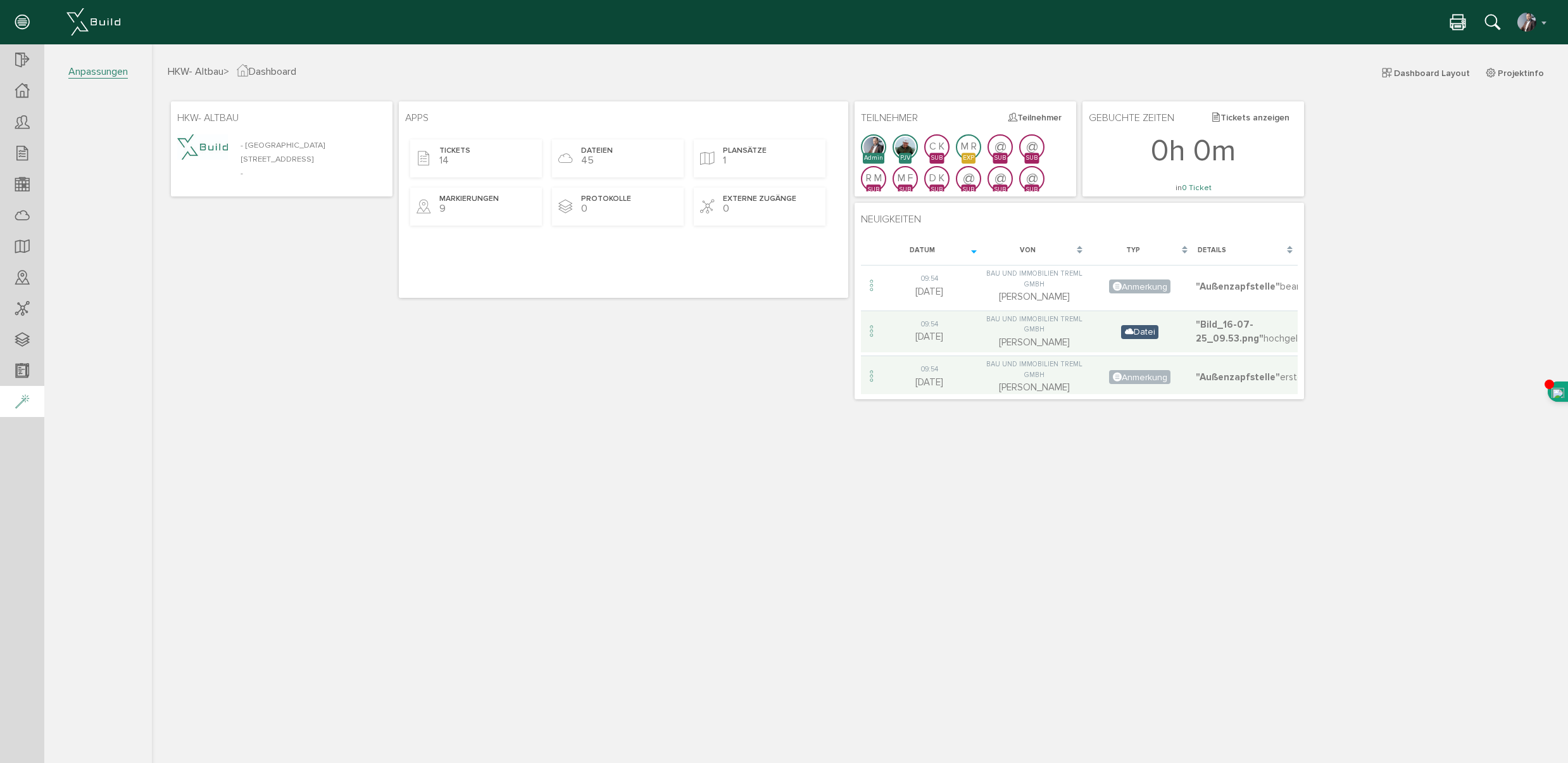
click at [23, 399] on icon at bounding box center [21, 401] width 14 height 18
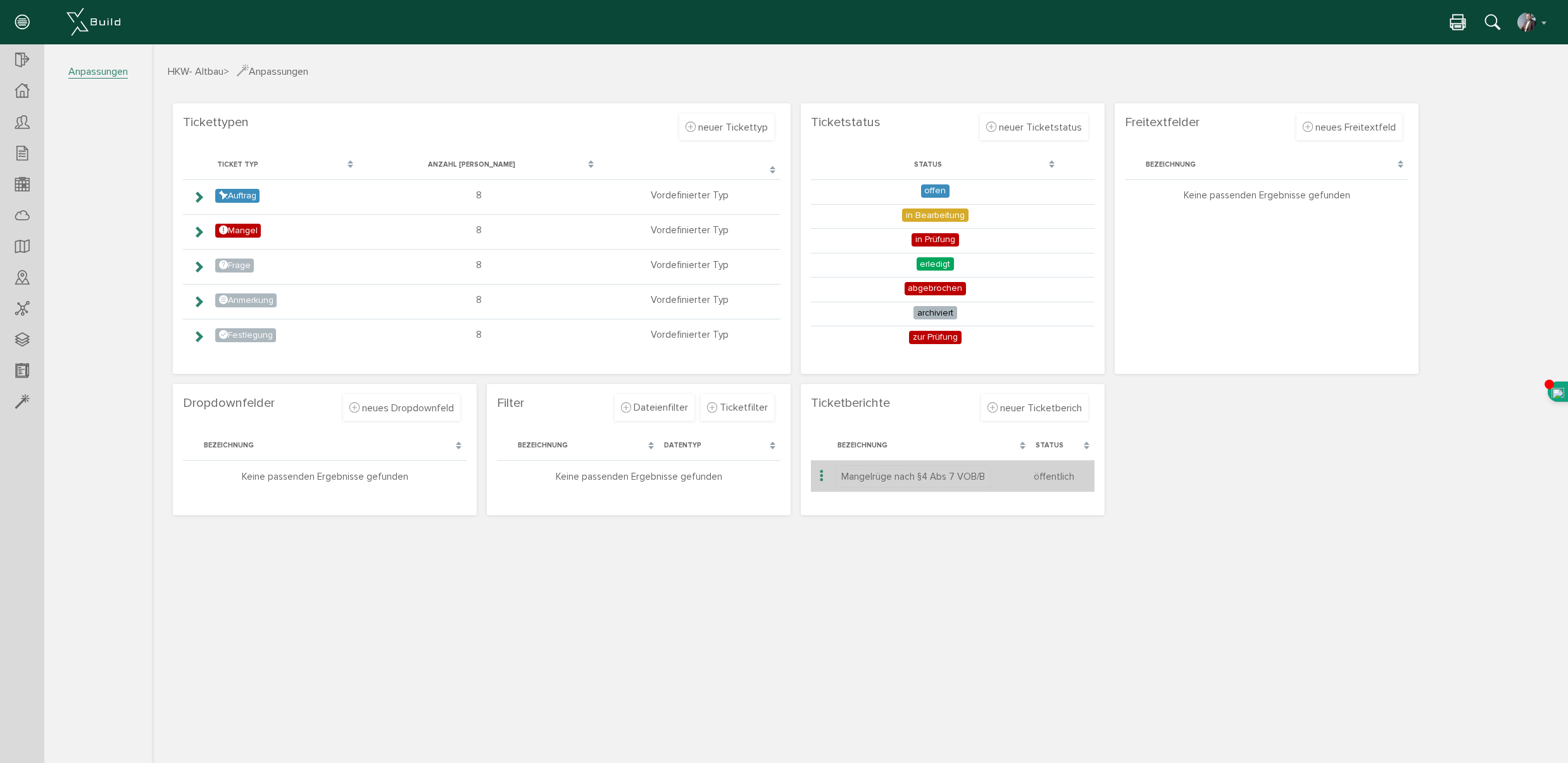
click at [821, 476] on icon at bounding box center [822, 476] width 15 height 18
click at [1084, 446] on div "Status" at bounding box center [1063, 445] width 64 height 23
click at [25, 57] on icon at bounding box center [21, 60] width 14 height 18
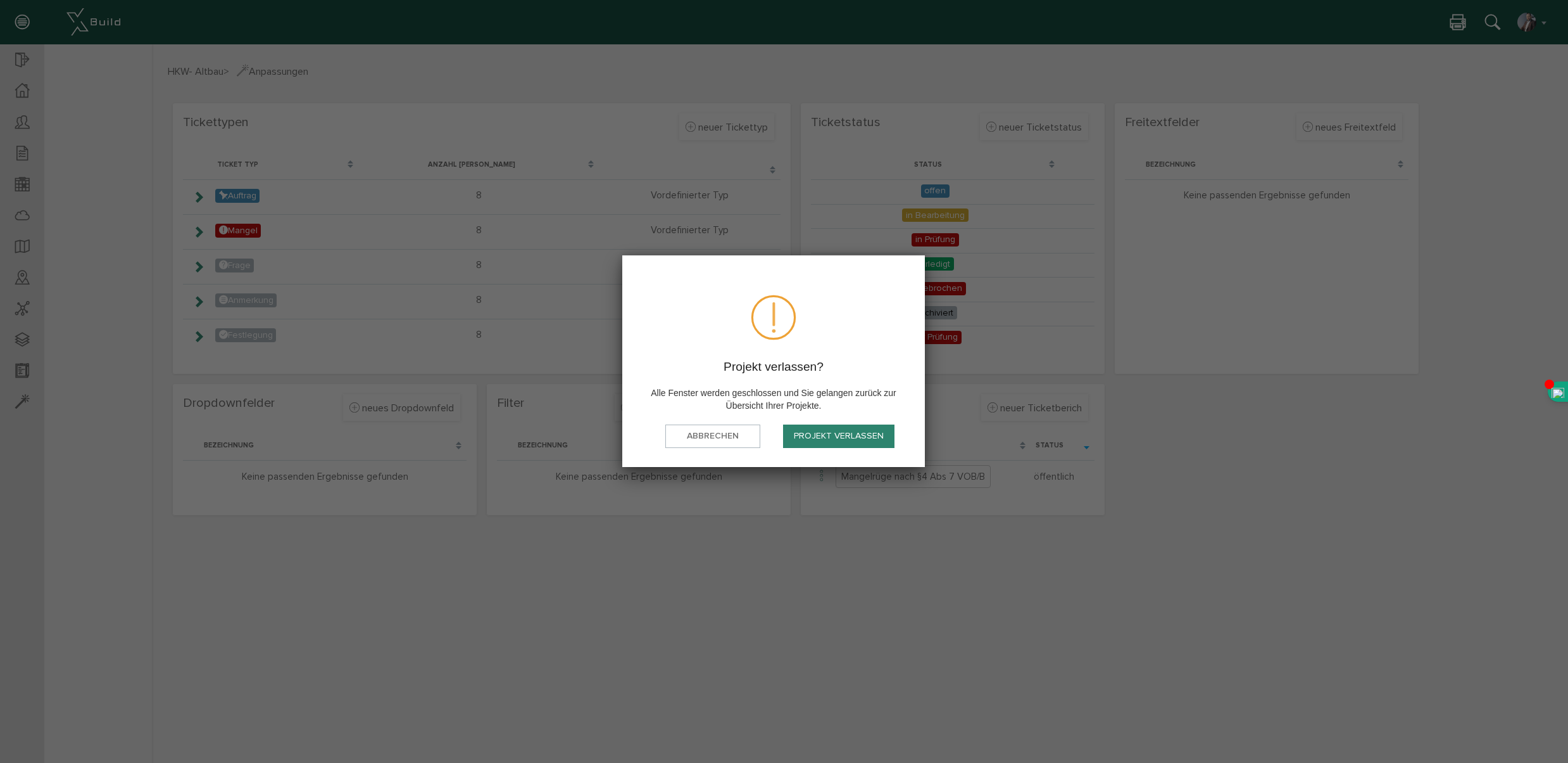
click at [833, 437] on button "Projekt verlassen" at bounding box center [838, 435] width 112 height 23
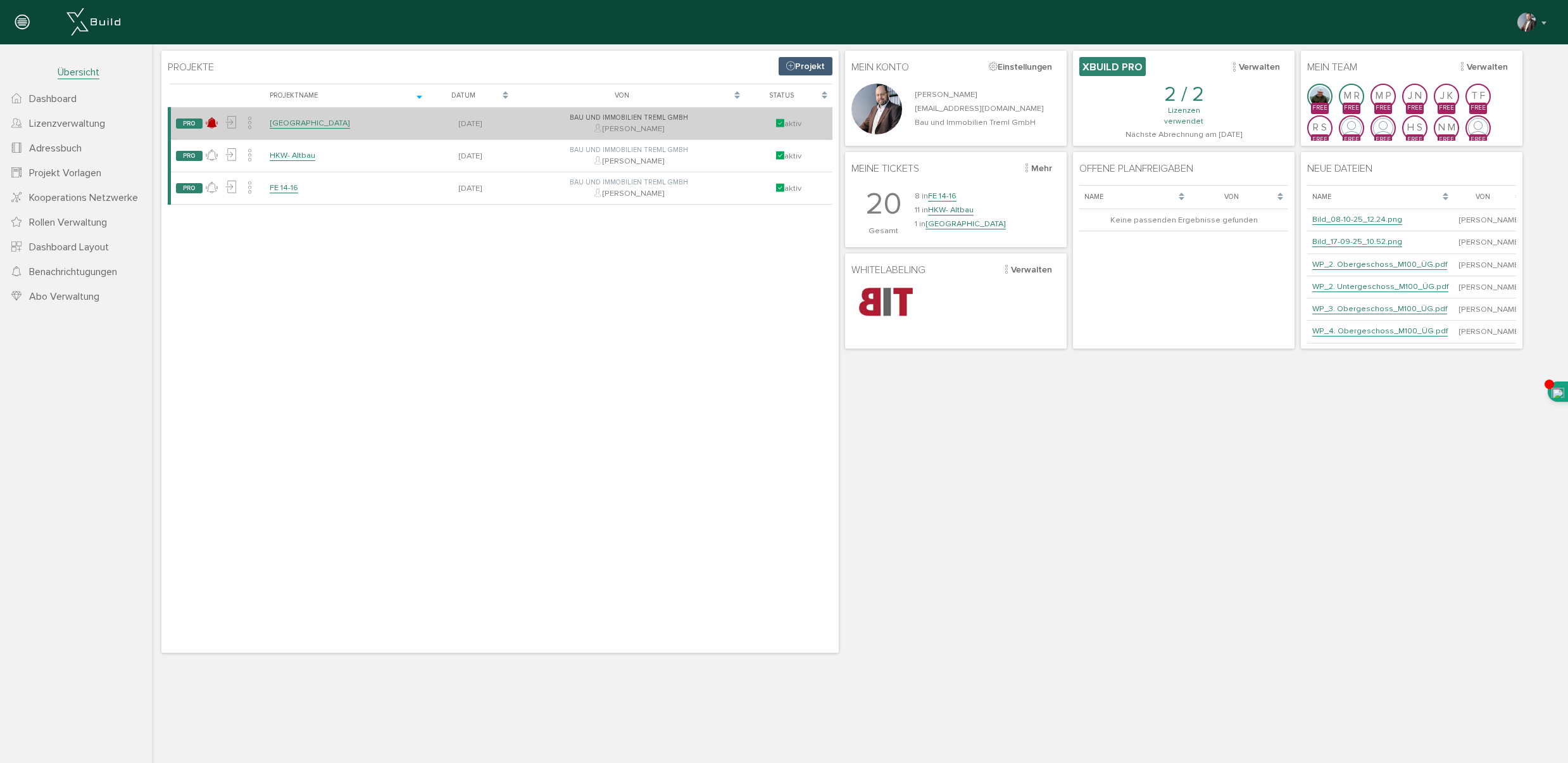
click at [300, 124] on link "Mount Health Resort" at bounding box center [309, 124] width 80 height 11
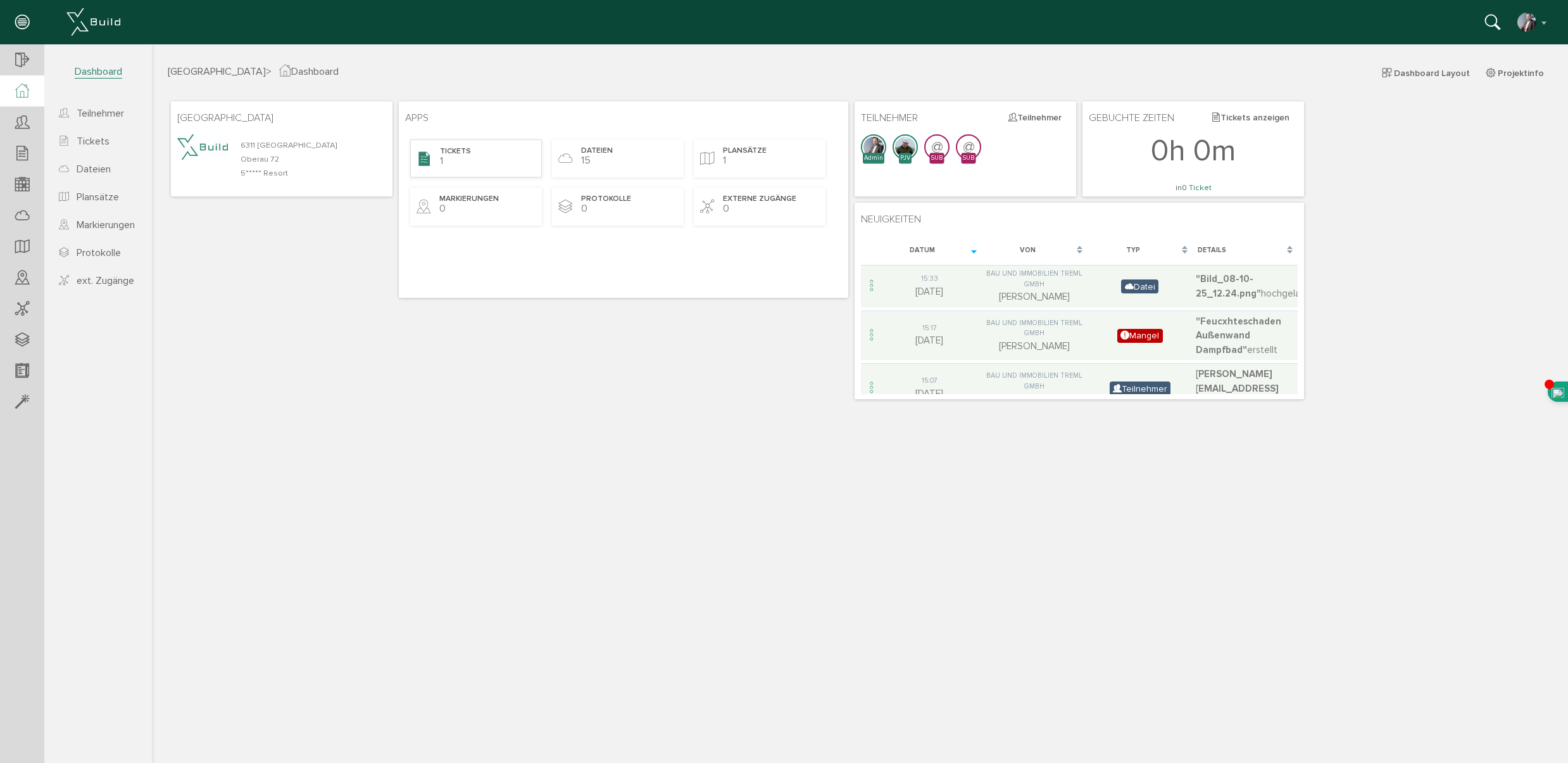
click at [468, 150] on span "Tickets" at bounding box center [456, 152] width 31 height 11
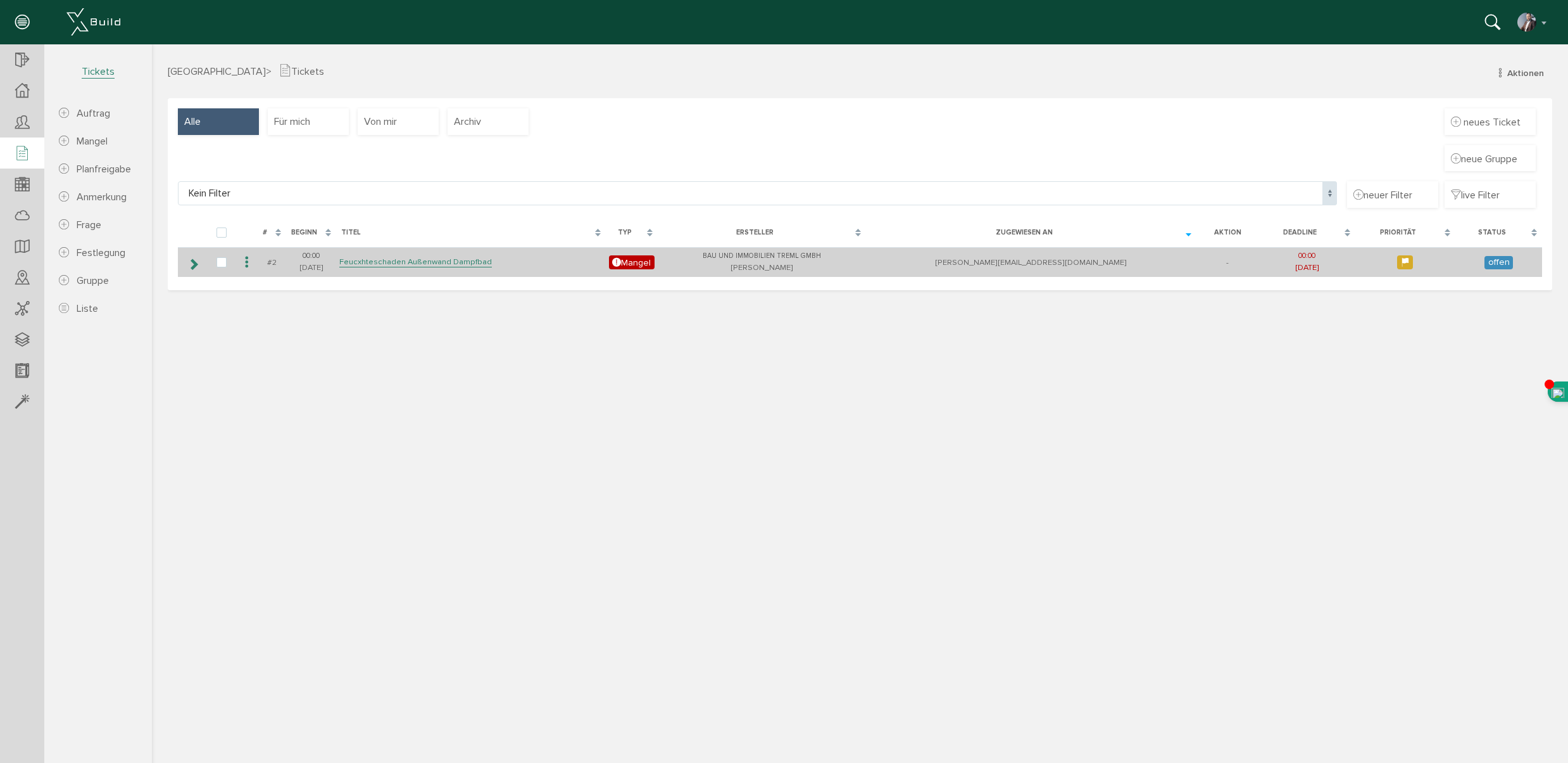
click at [251, 259] on icon at bounding box center [246, 262] width 15 height 18
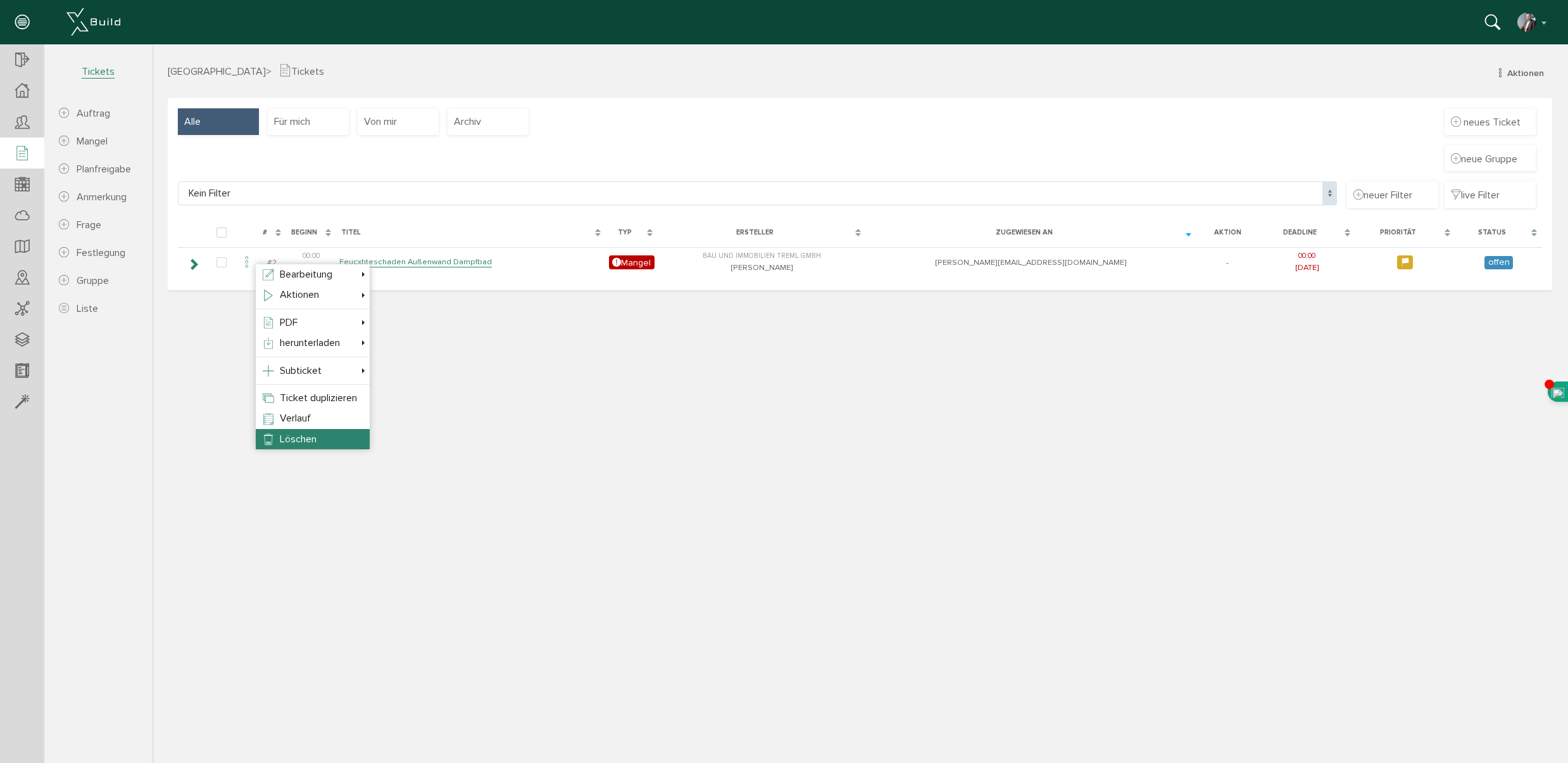
click at [324, 439] on li "Löschen" at bounding box center [313, 439] width 114 height 20
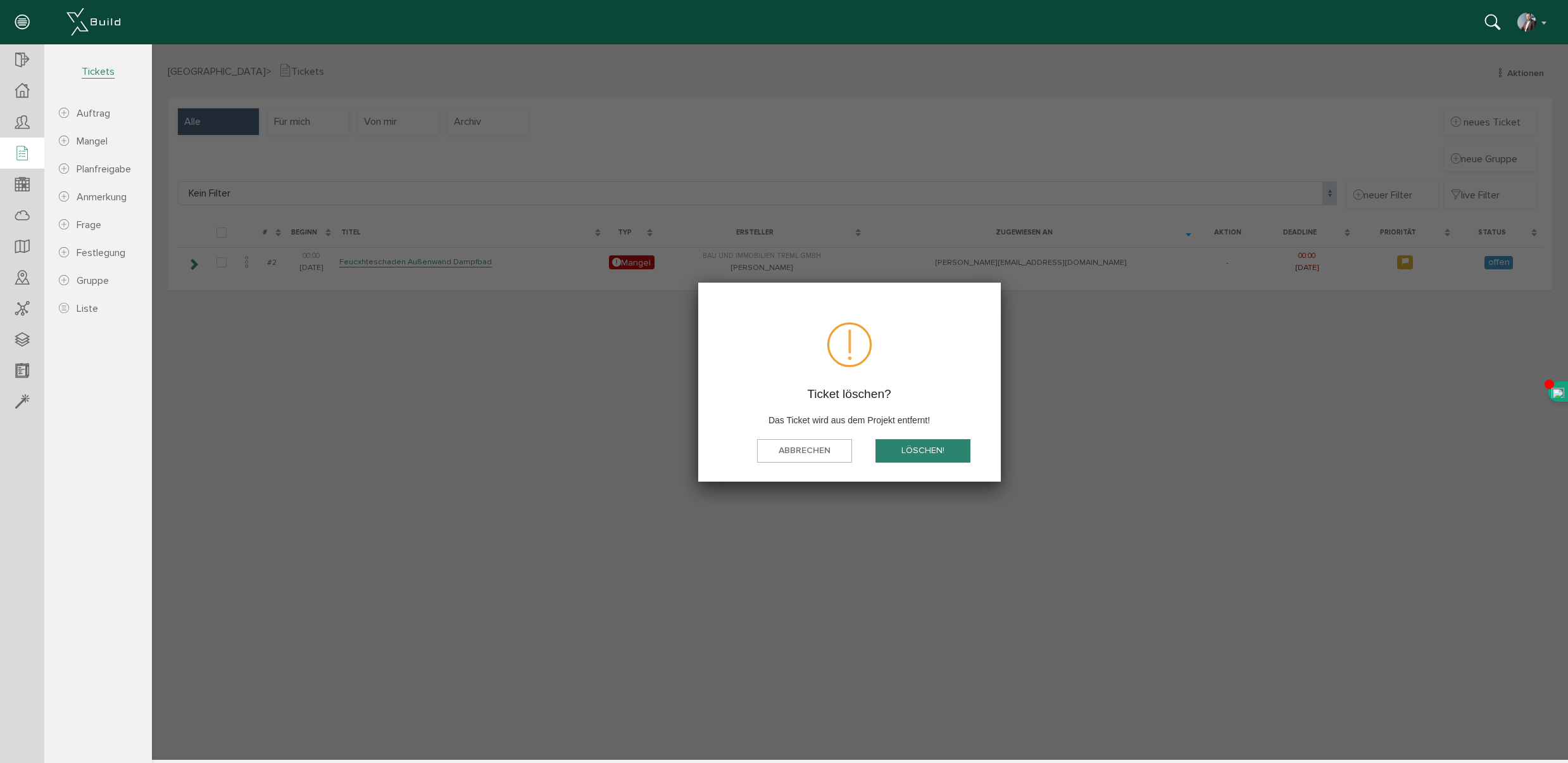
click at [935, 447] on button "löschen!" at bounding box center [922, 450] width 95 height 23
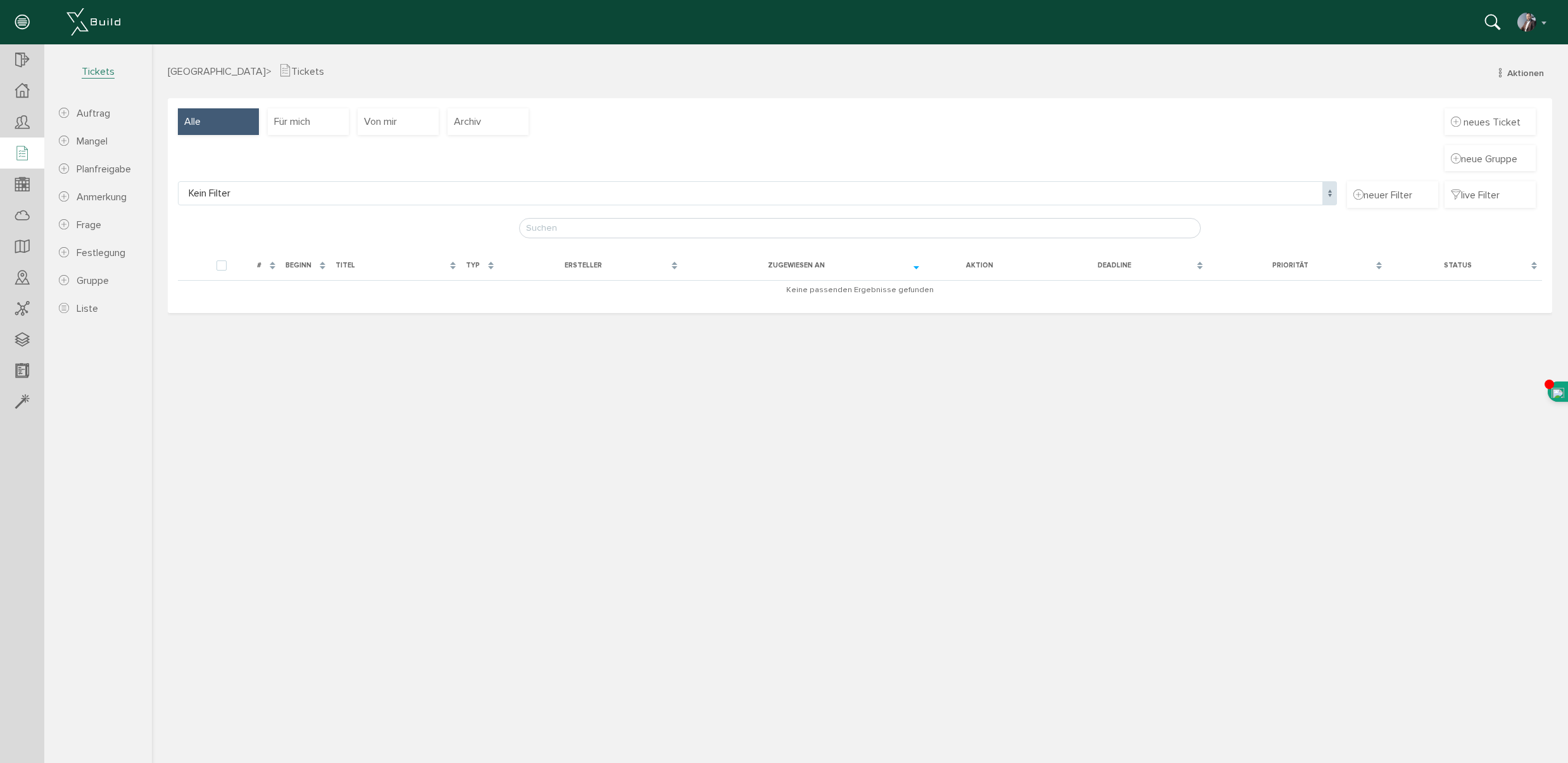
drag, startPoint x: 256, startPoint y: 395, endPoint x: 215, endPoint y: 337, distance: 71.0
click at [256, 395] on div "Mount Health Resort > Tickets Aktionen neuer Auftrag neuer Mangel neue Planfrei…" at bounding box center [861, 411] width 1417 height 696
click at [90, 140] on span "Mangel" at bounding box center [92, 141] width 31 height 13
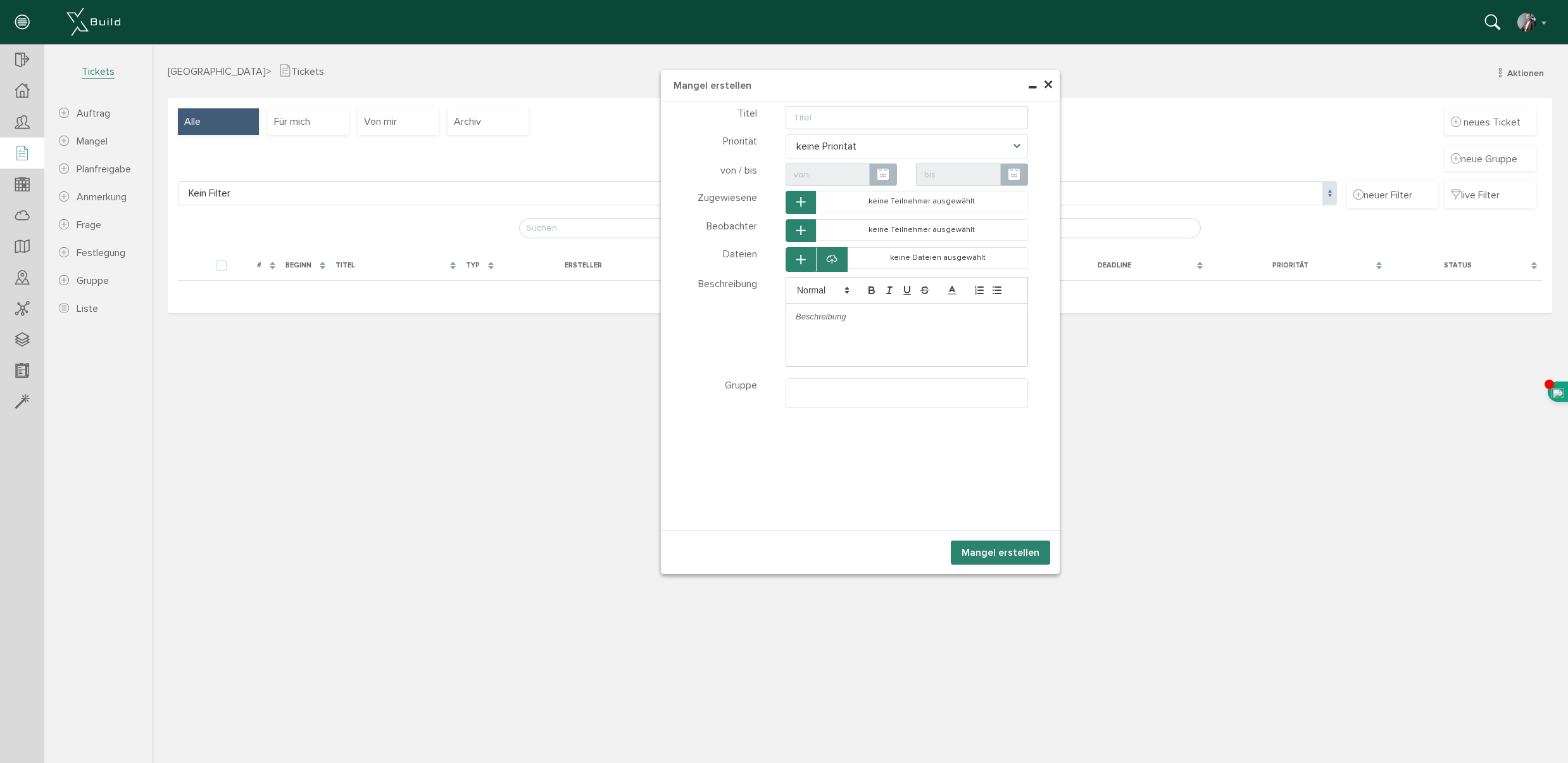
drag, startPoint x: 278, startPoint y: 446, endPoint x: 269, endPoint y: 409, distance: 38.1
click at [277, 444] on div "× Mangel erstellen Teilnehmer wählen Teilnehmer Dateien wählen Dateien Tickets" at bounding box center [861, 401] width 1417 height 715
click at [1047, 86] on span "×" at bounding box center [1048, 85] width 10 height 25
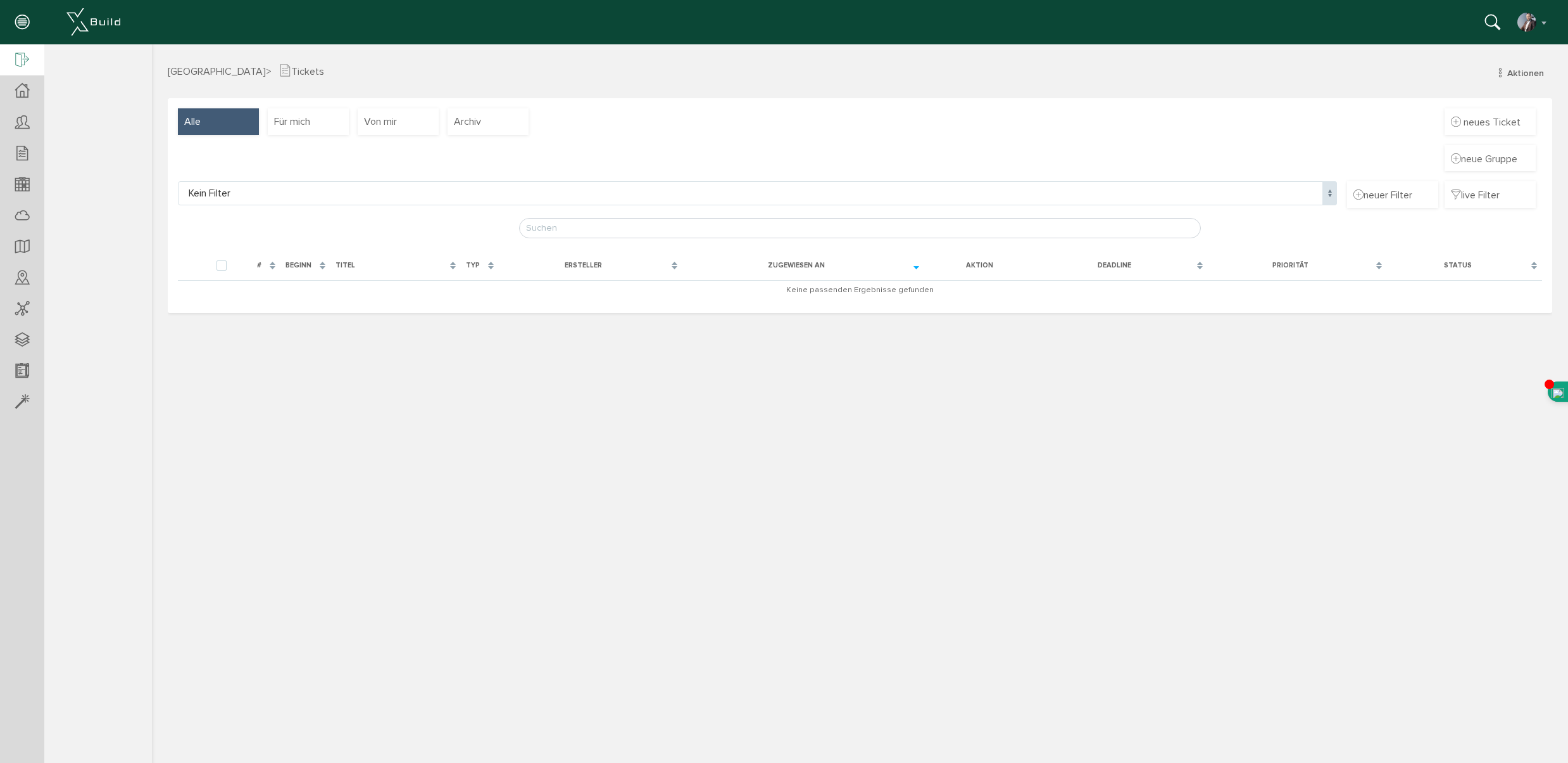
click at [18, 54] on icon at bounding box center [21, 60] width 14 height 18
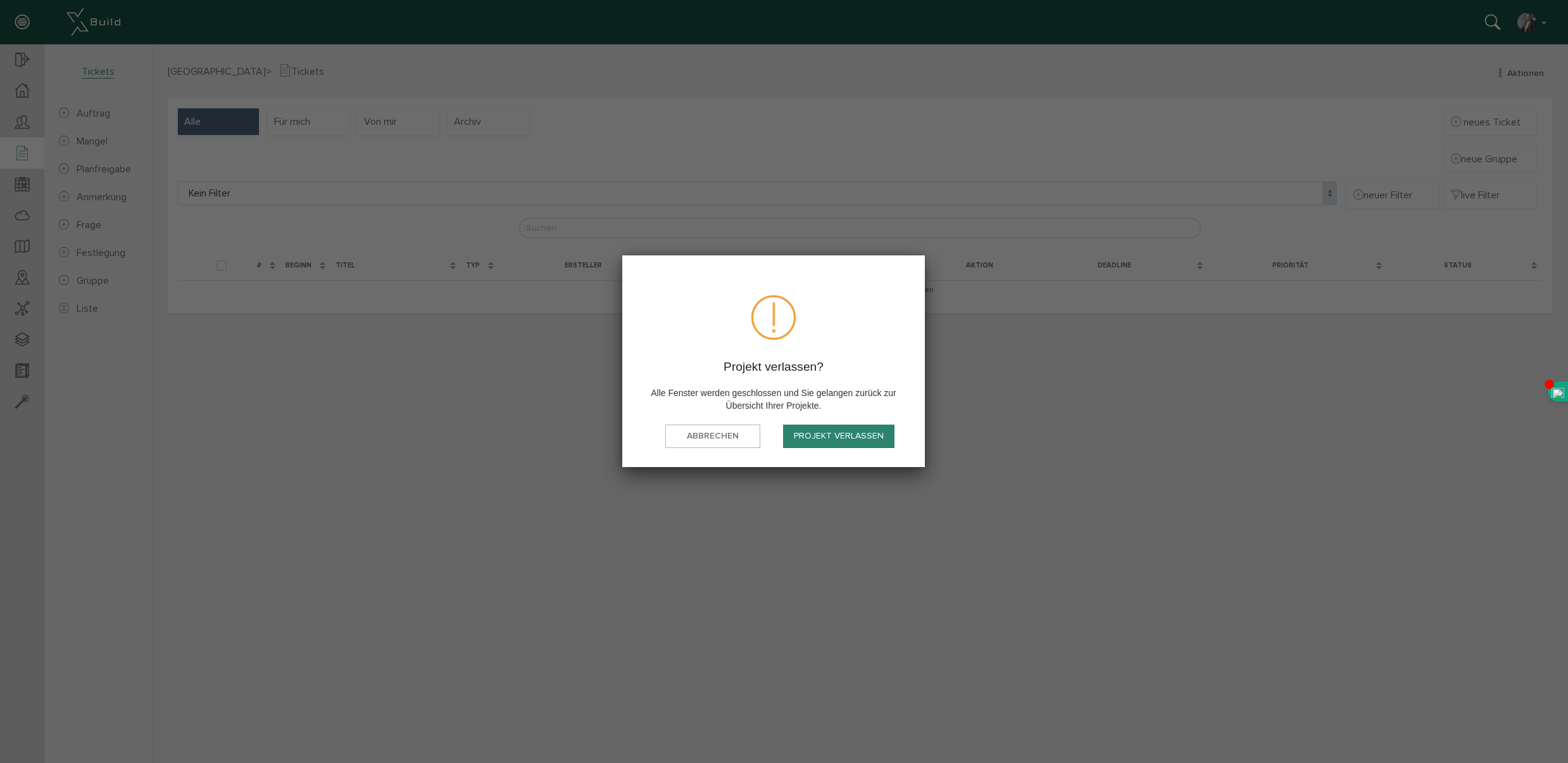
click at [844, 430] on button "Projekt verlassen" at bounding box center [838, 435] width 112 height 23
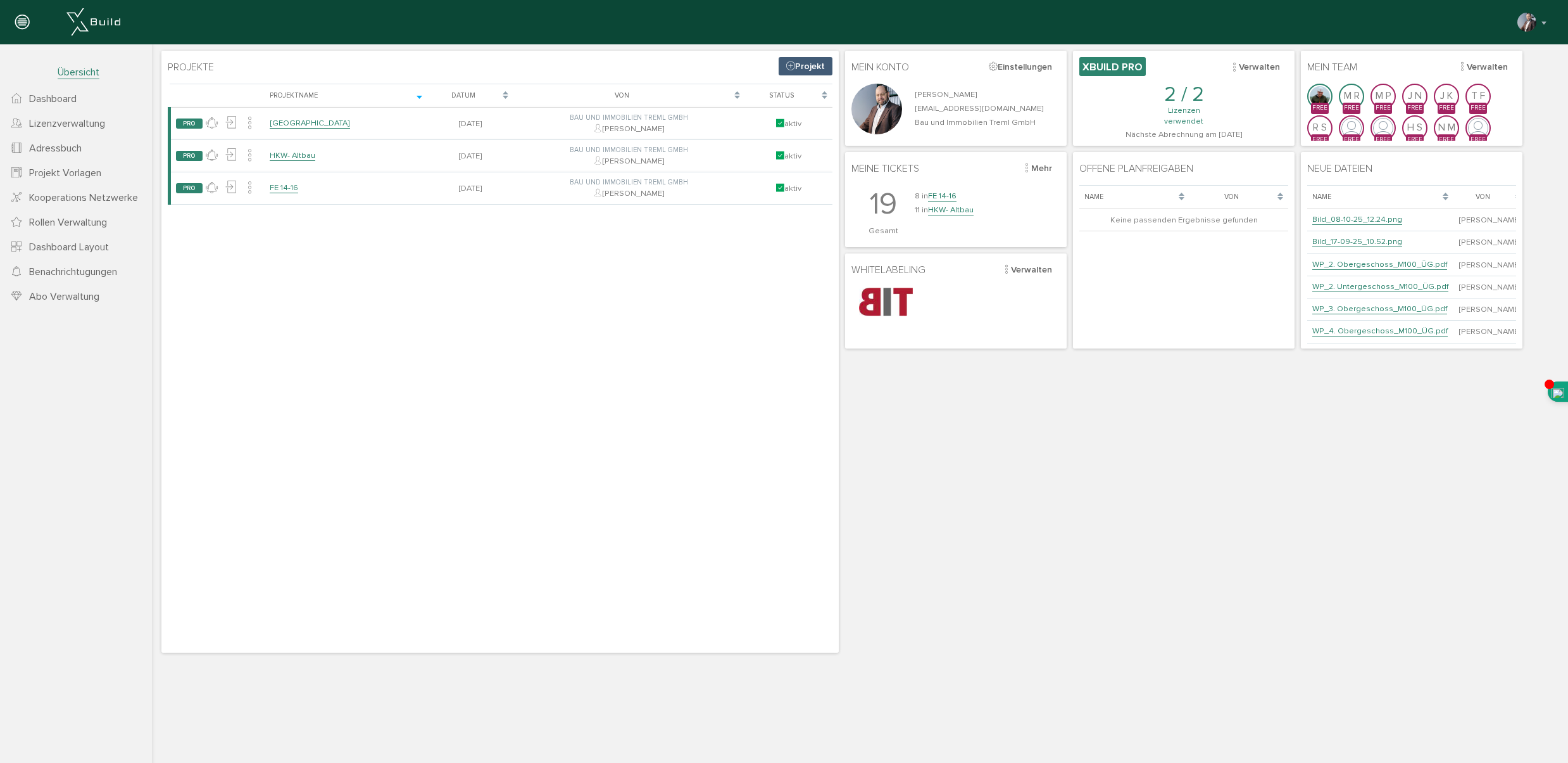
click at [802, 67] on link "Projekt" at bounding box center [805, 66] width 53 height 18
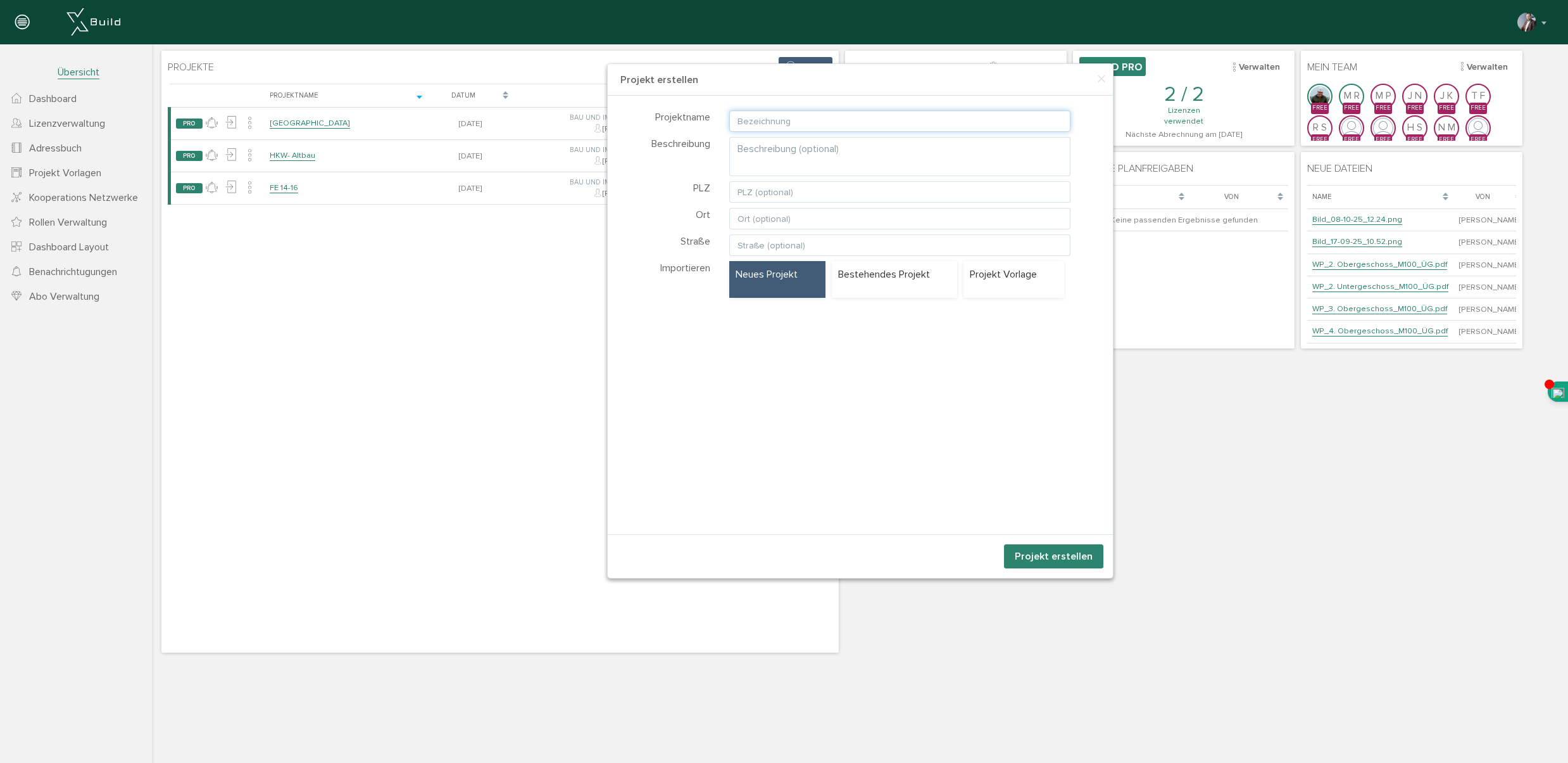
click at [765, 122] on input "text" at bounding box center [900, 120] width 341 height 21
type input "Muster"
click at [904, 281] on p "Bestehendes Projekt" at bounding box center [895, 274] width 113 height 14
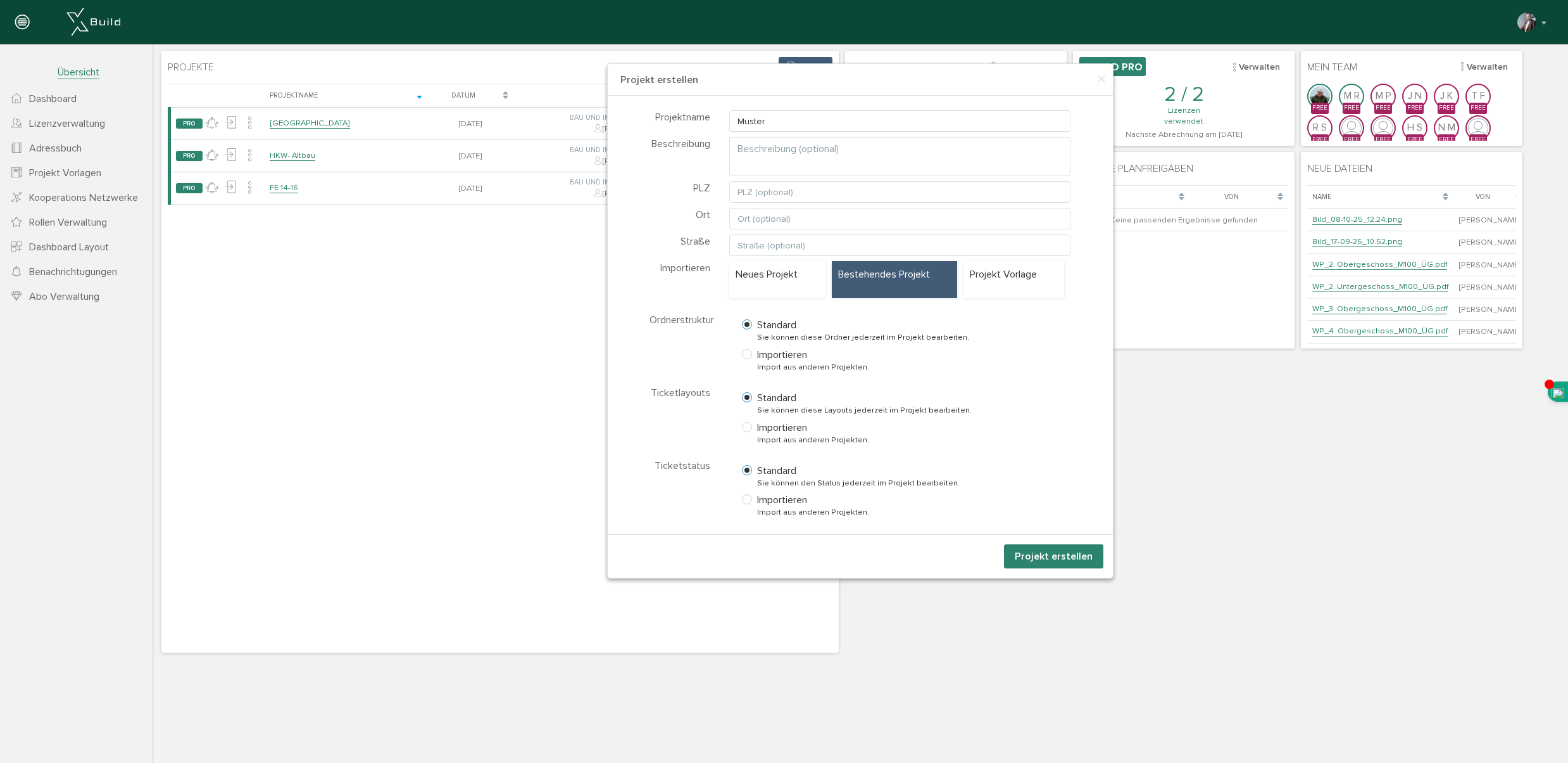
scroll to position [1, 0]
click at [529, 455] on div "× Projekt erstellen Projektname Muster Beschreibung PLZ Ort Straße Importieren" at bounding box center [861, 350] width 1417 height 611
click at [1103, 82] on span "×" at bounding box center [1101, 79] width 10 height 25
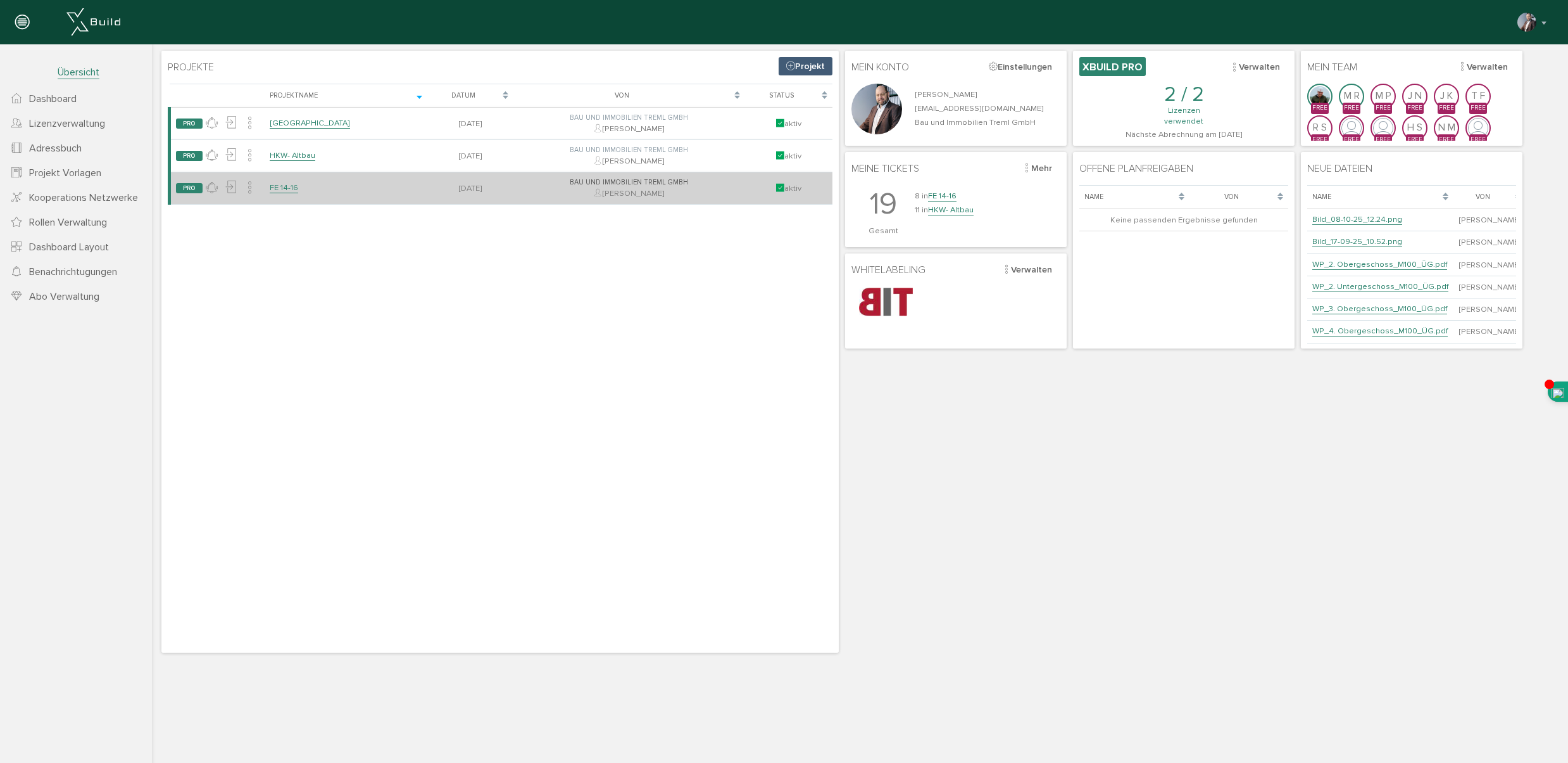
click at [288, 187] on link "FE 14-16" at bounding box center [283, 188] width 29 height 11
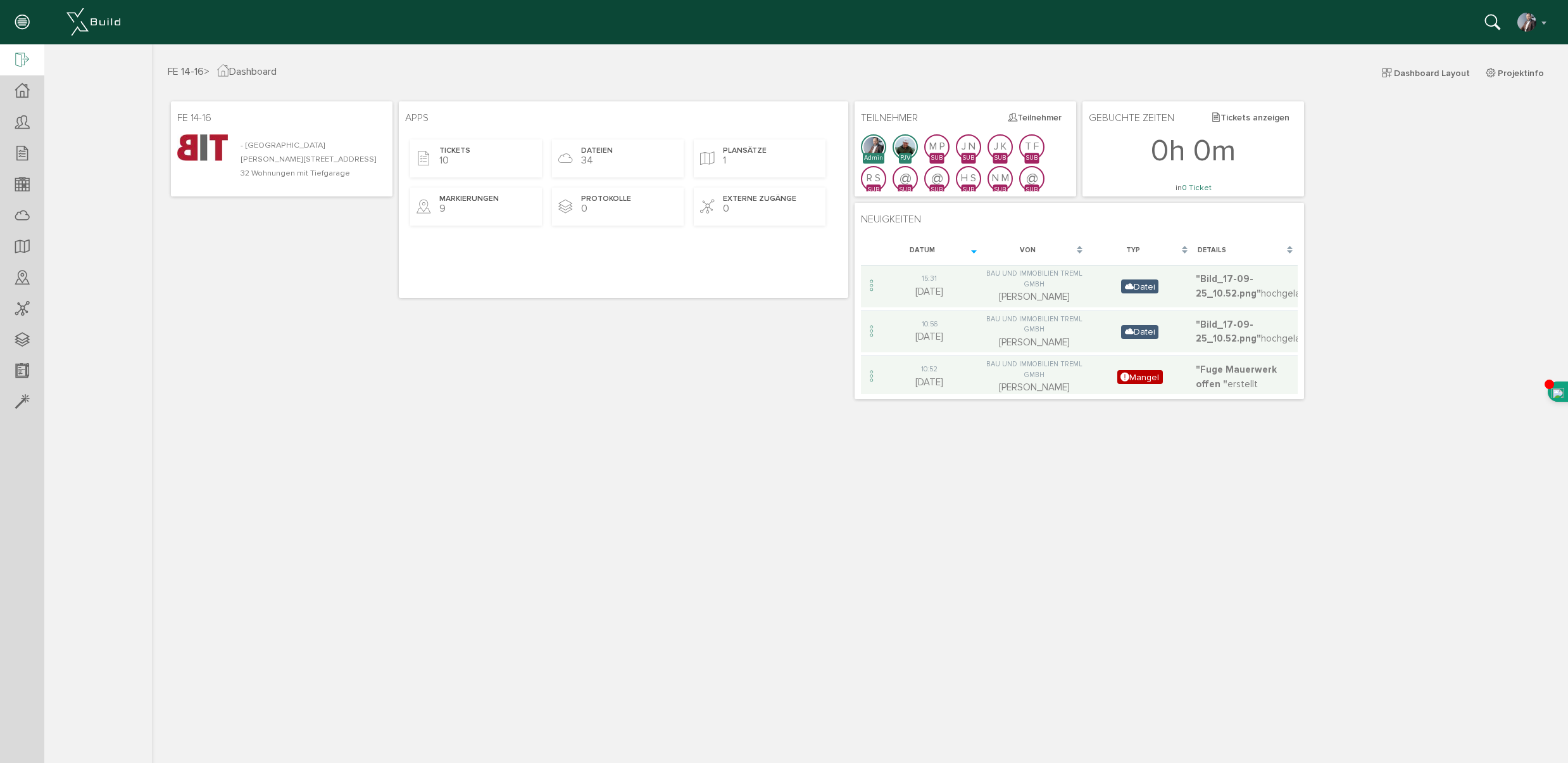
click at [23, 54] on icon at bounding box center [21, 60] width 14 height 18
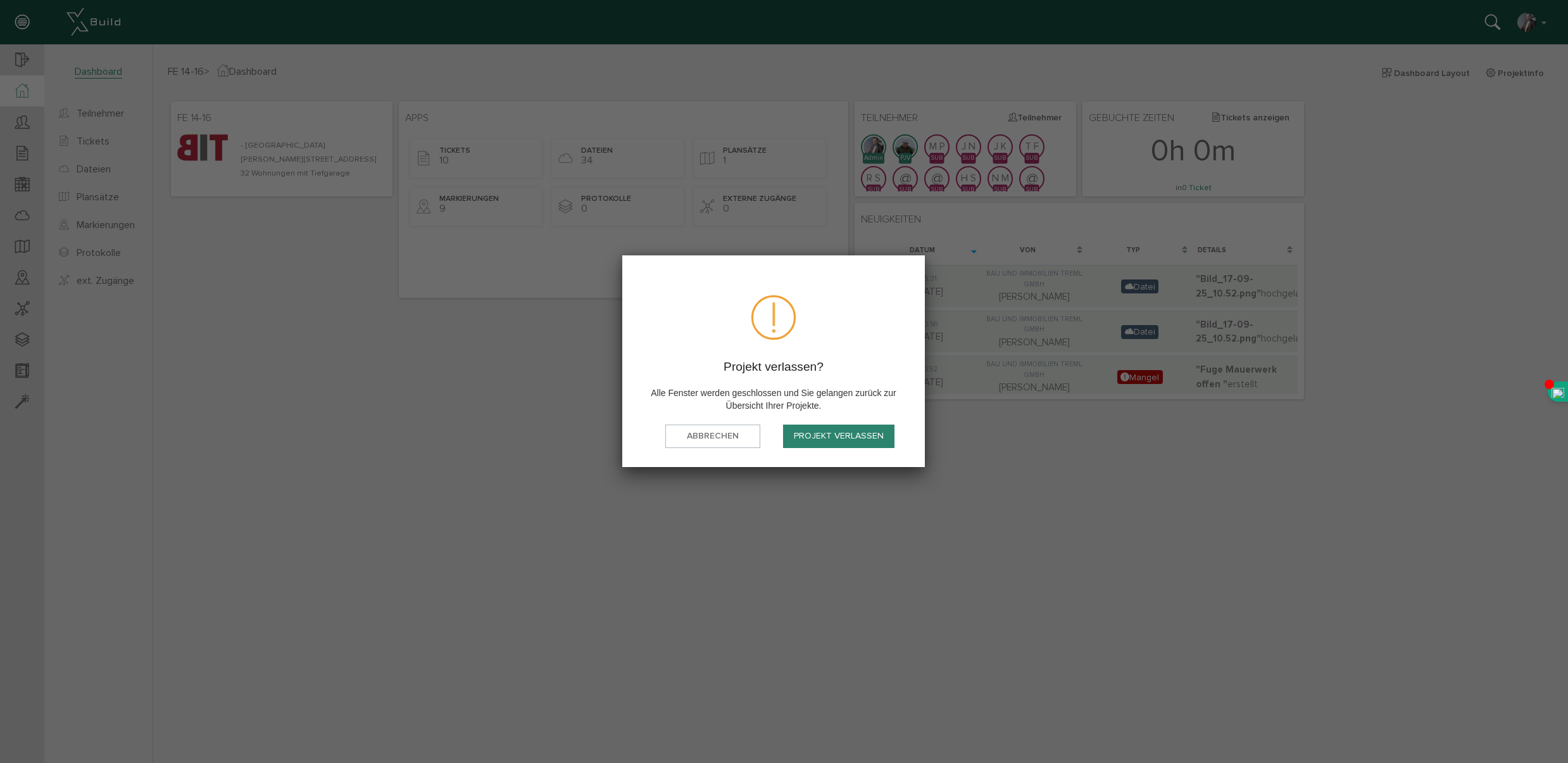
click at [833, 435] on button "Projekt verlassen" at bounding box center [838, 435] width 112 height 23
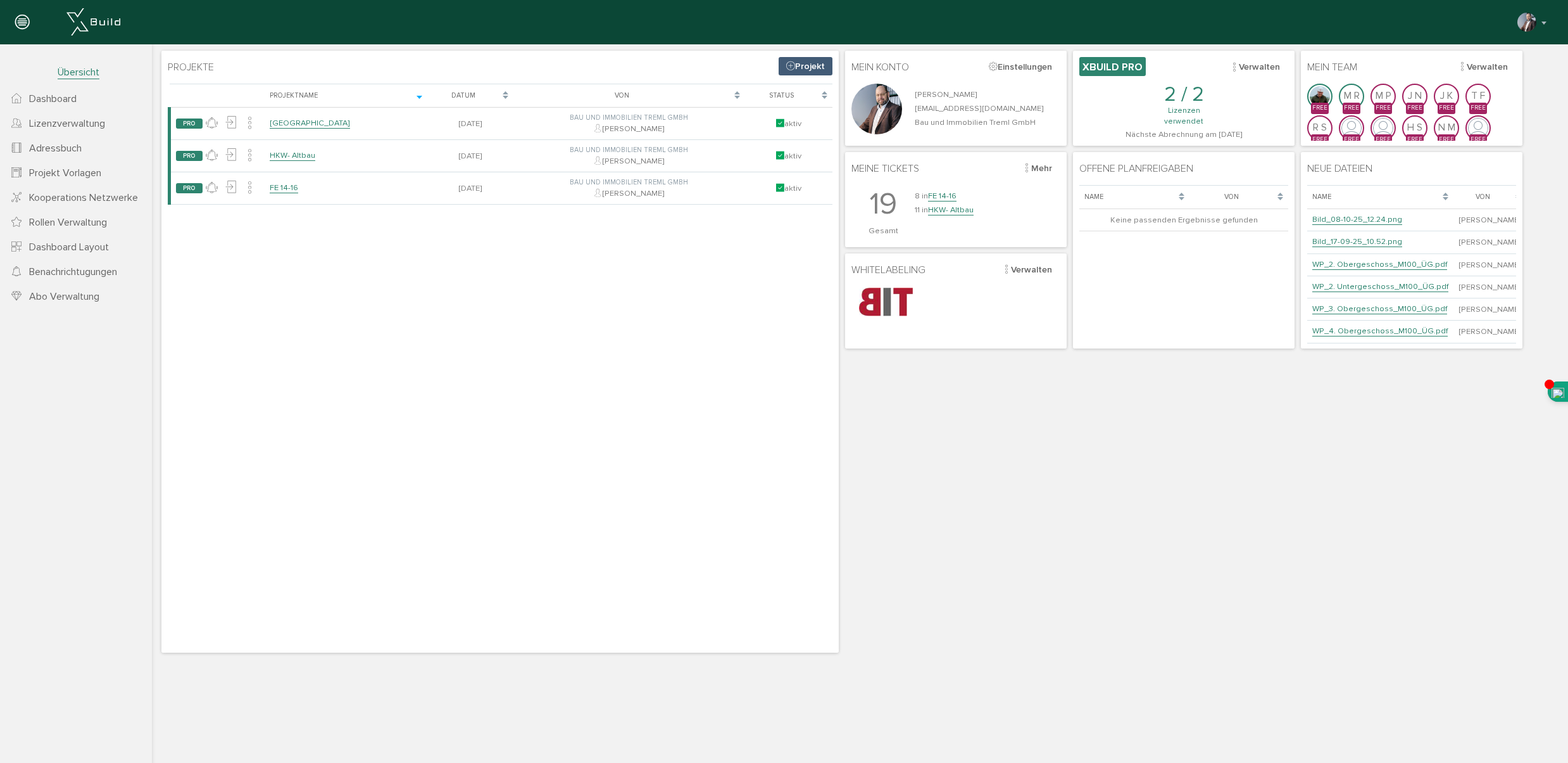
click at [813, 63] on link "Projekt" at bounding box center [805, 66] width 53 height 18
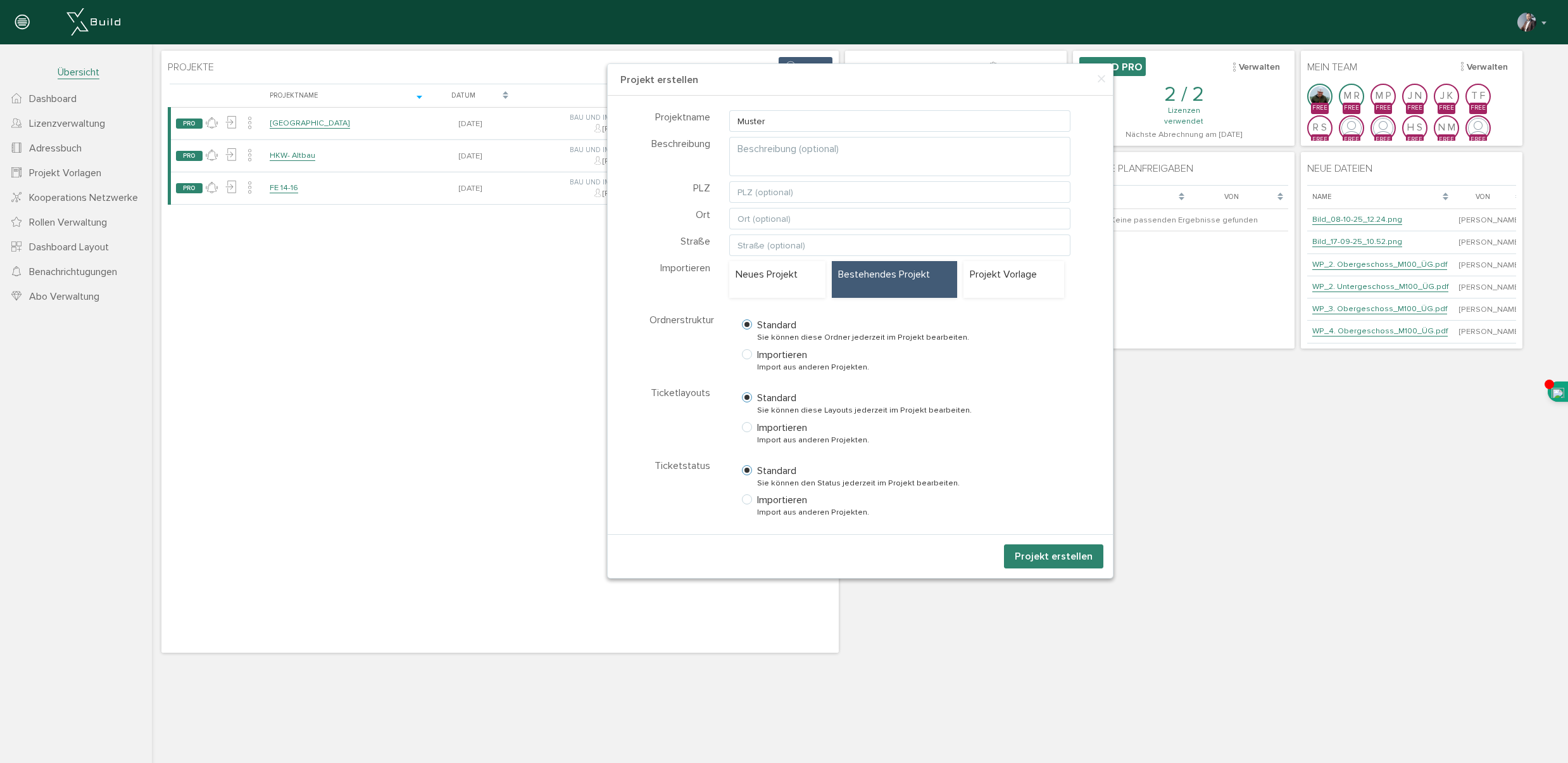
click at [1066, 561] on button "Projekt erstellen" at bounding box center [1054, 556] width 100 height 24
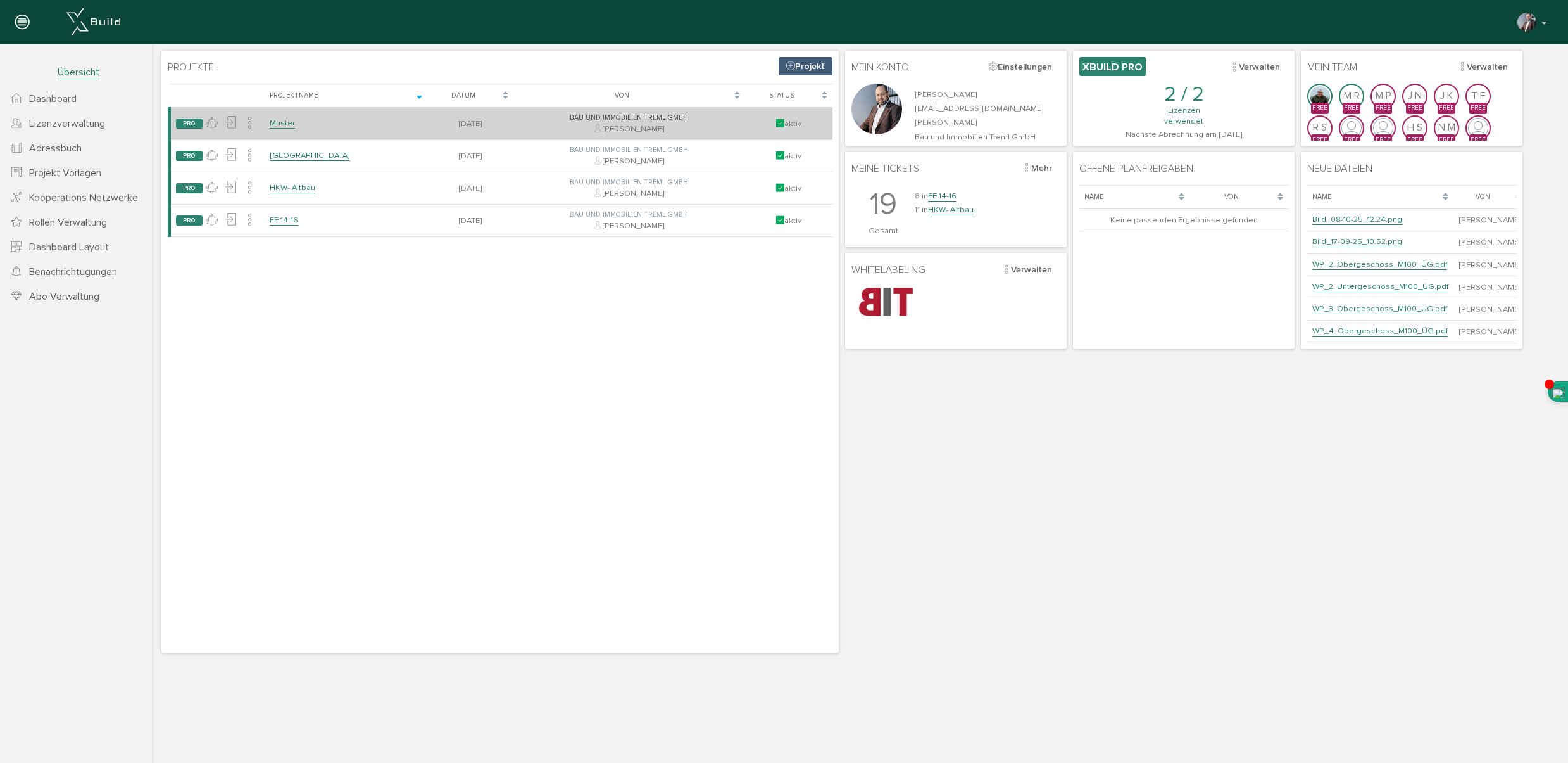
click at [282, 124] on link "Muster" at bounding box center [281, 124] width 25 height 11
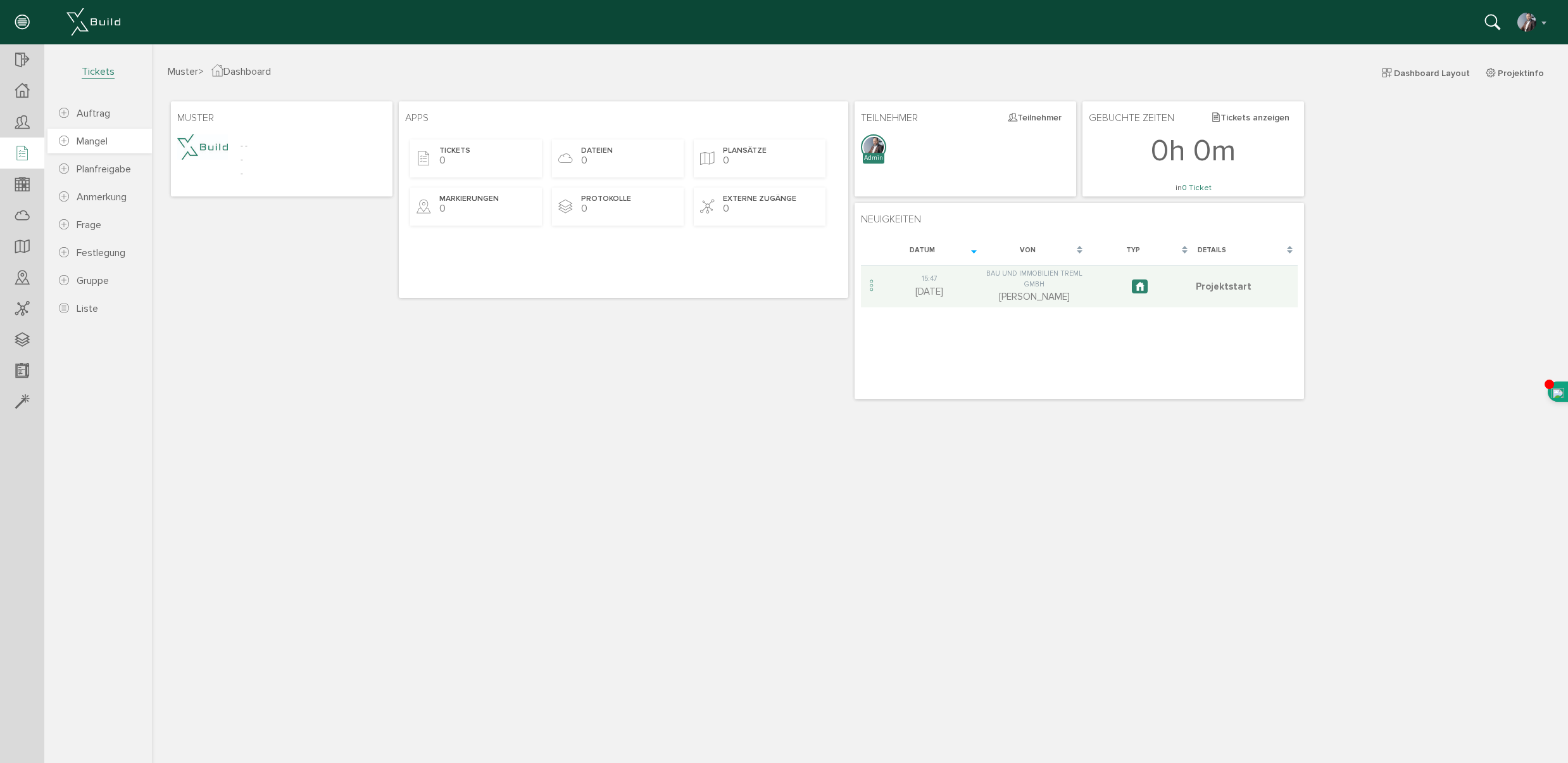
click at [98, 143] on span "Mangel" at bounding box center [92, 141] width 31 height 13
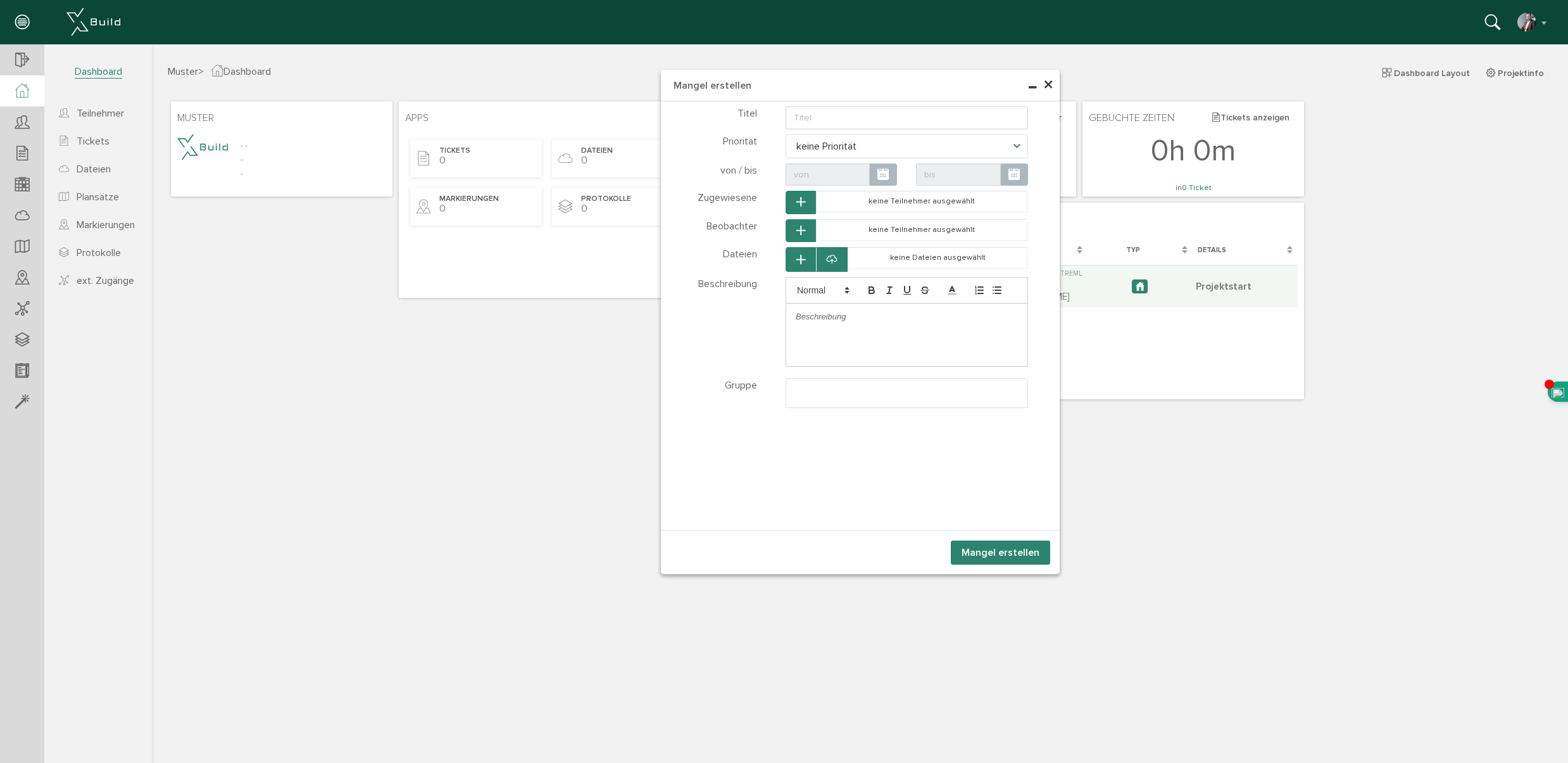
click at [1047, 82] on span "×" at bounding box center [1048, 85] width 10 height 25
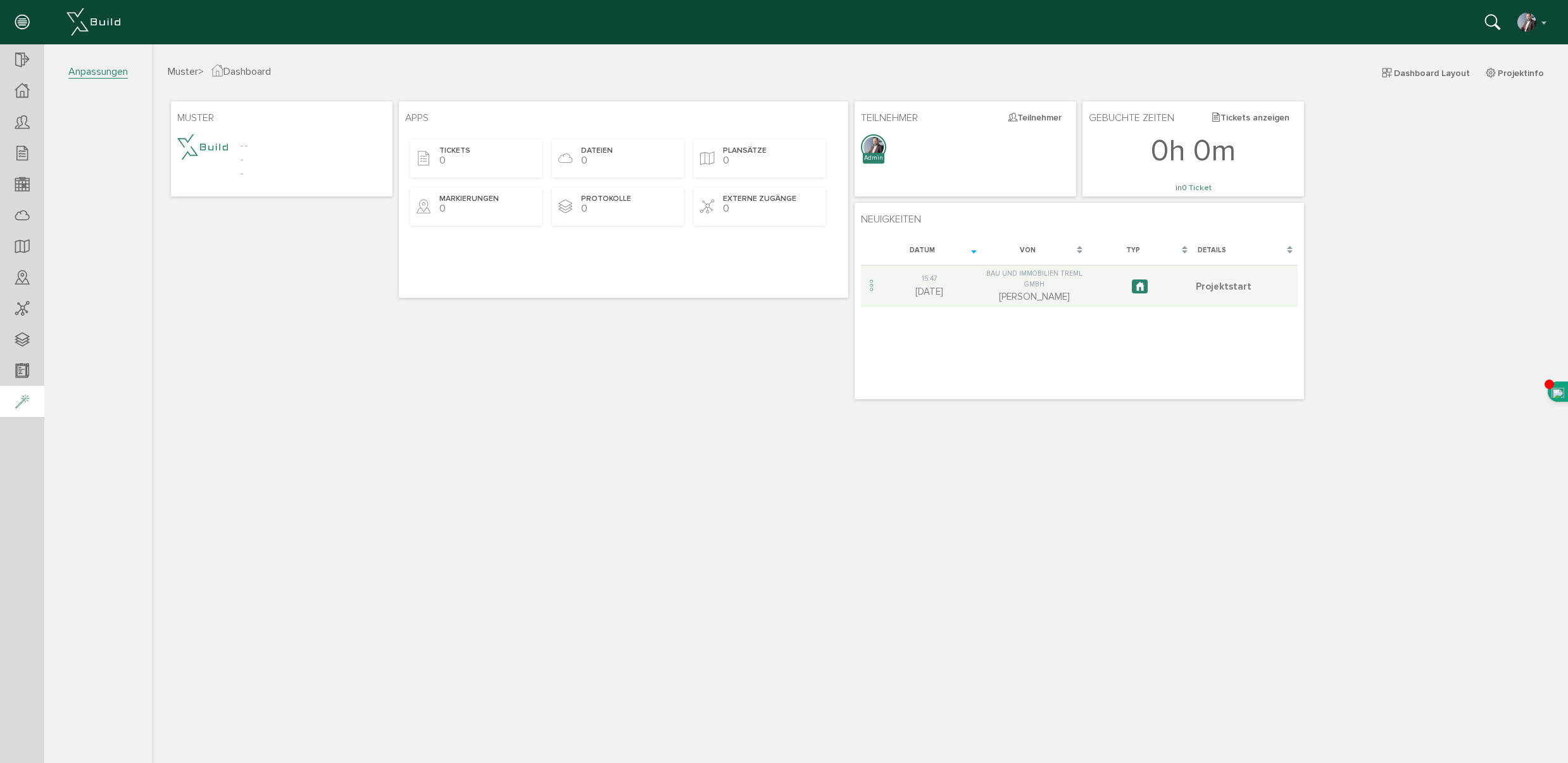
click at [20, 401] on icon at bounding box center [21, 401] width 14 height 18
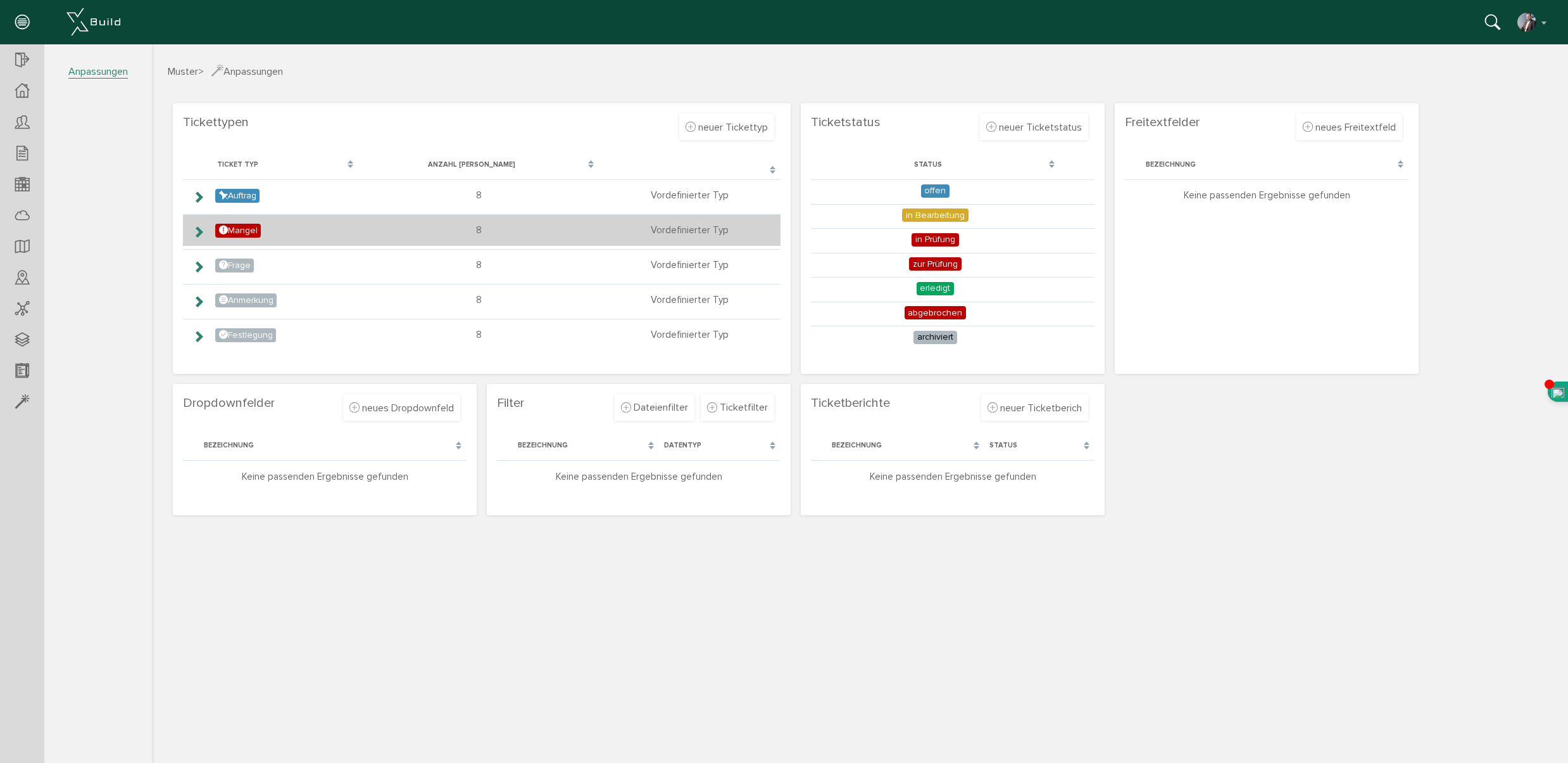
click at [196, 230] on icon at bounding box center [198, 232] width 12 height 10
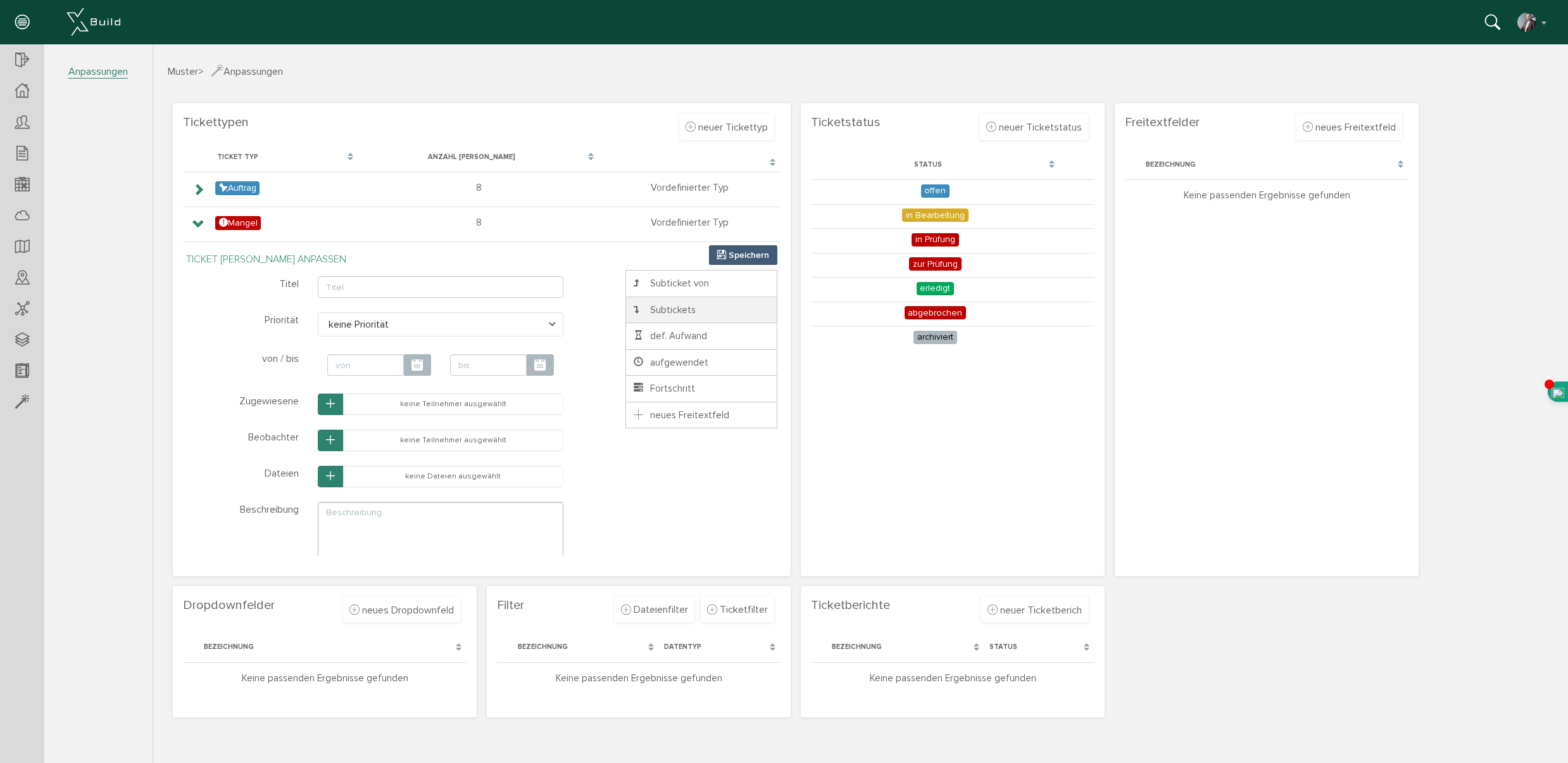
scroll to position [10, 0]
click at [650, 305] on span "Subtickets" at bounding box center [663, 307] width 64 height 11
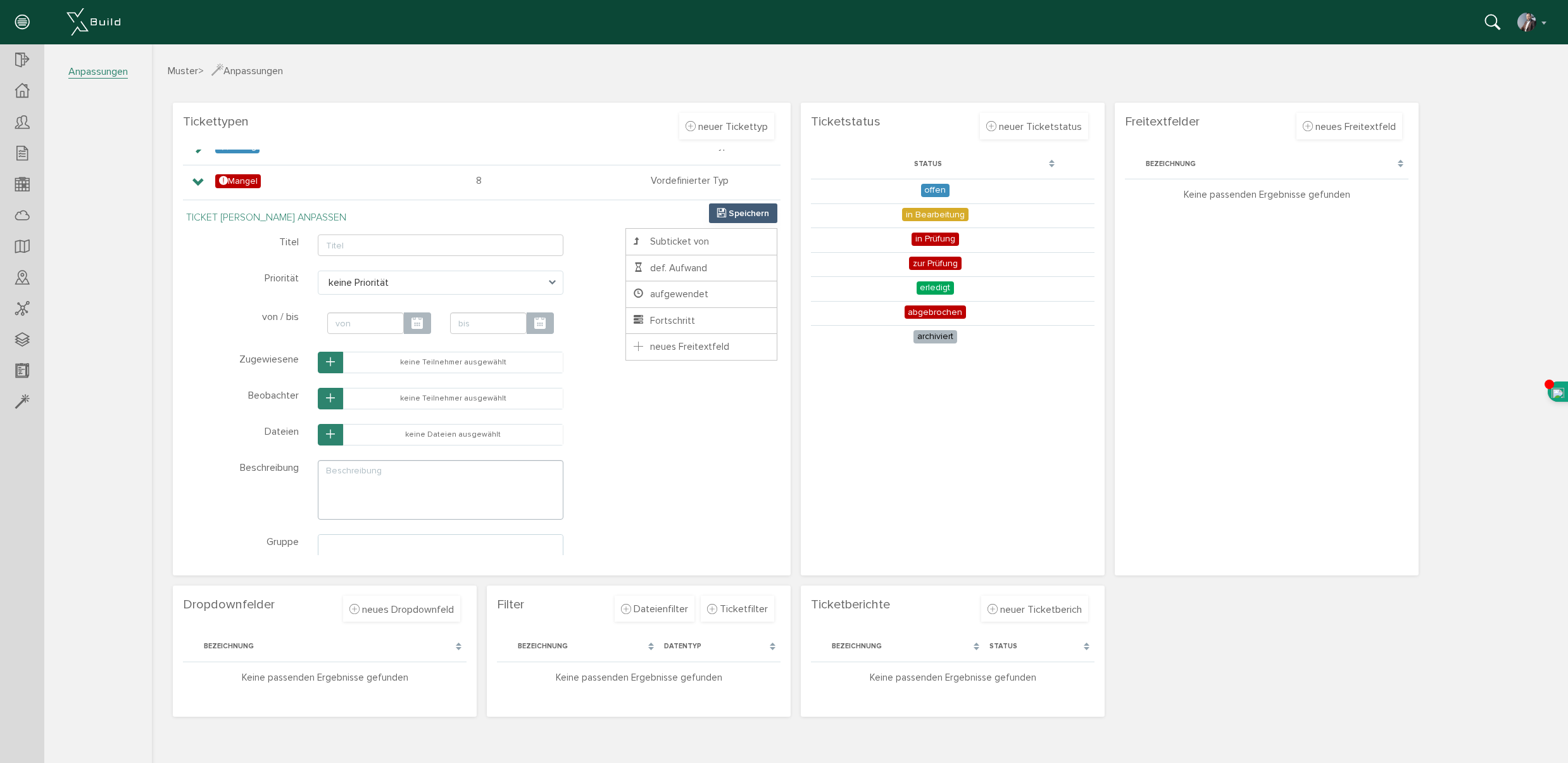
scroll to position [0, 0]
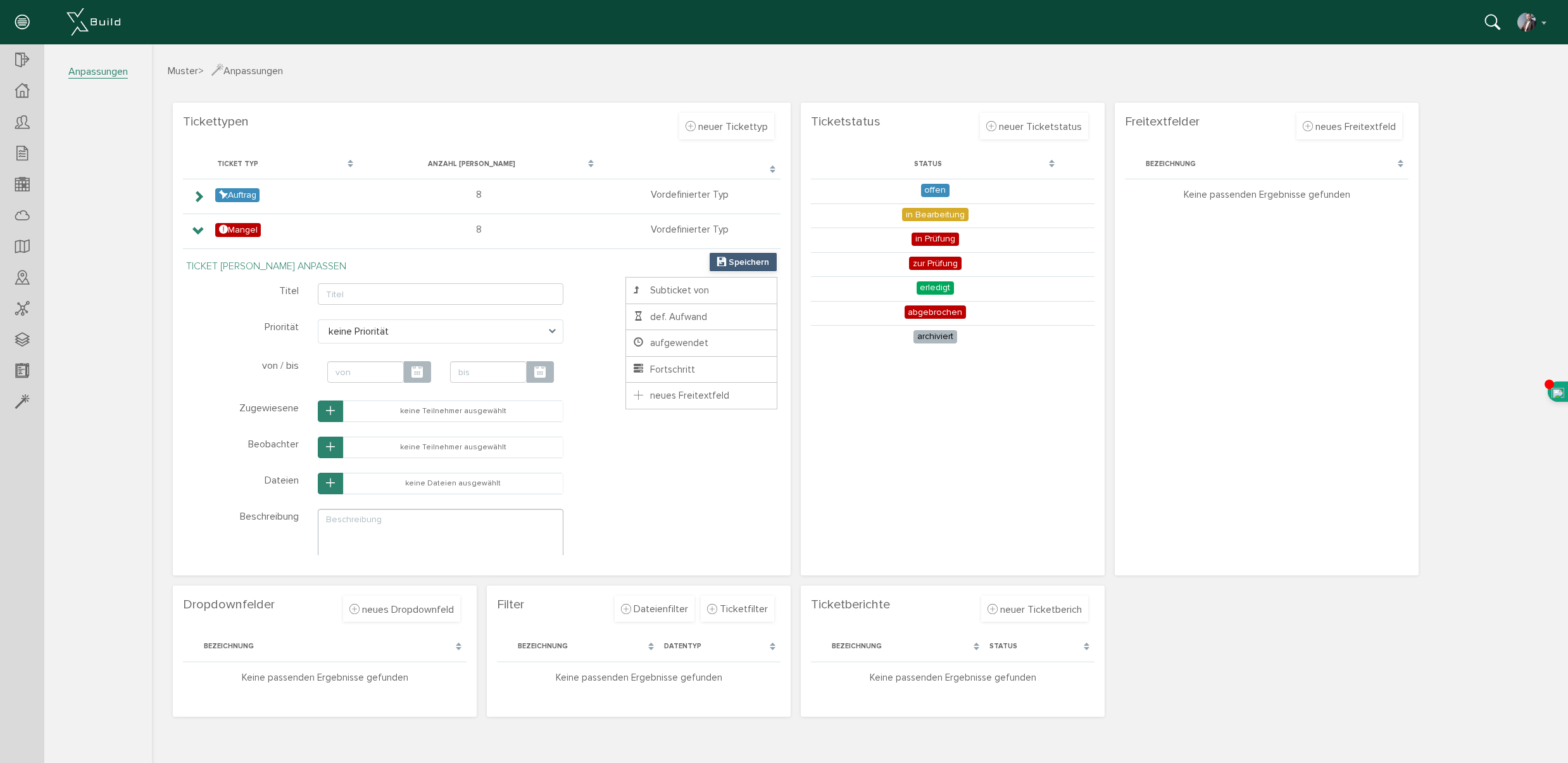
click at [743, 259] on span "Speichern" at bounding box center [749, 262] width 41 height 11
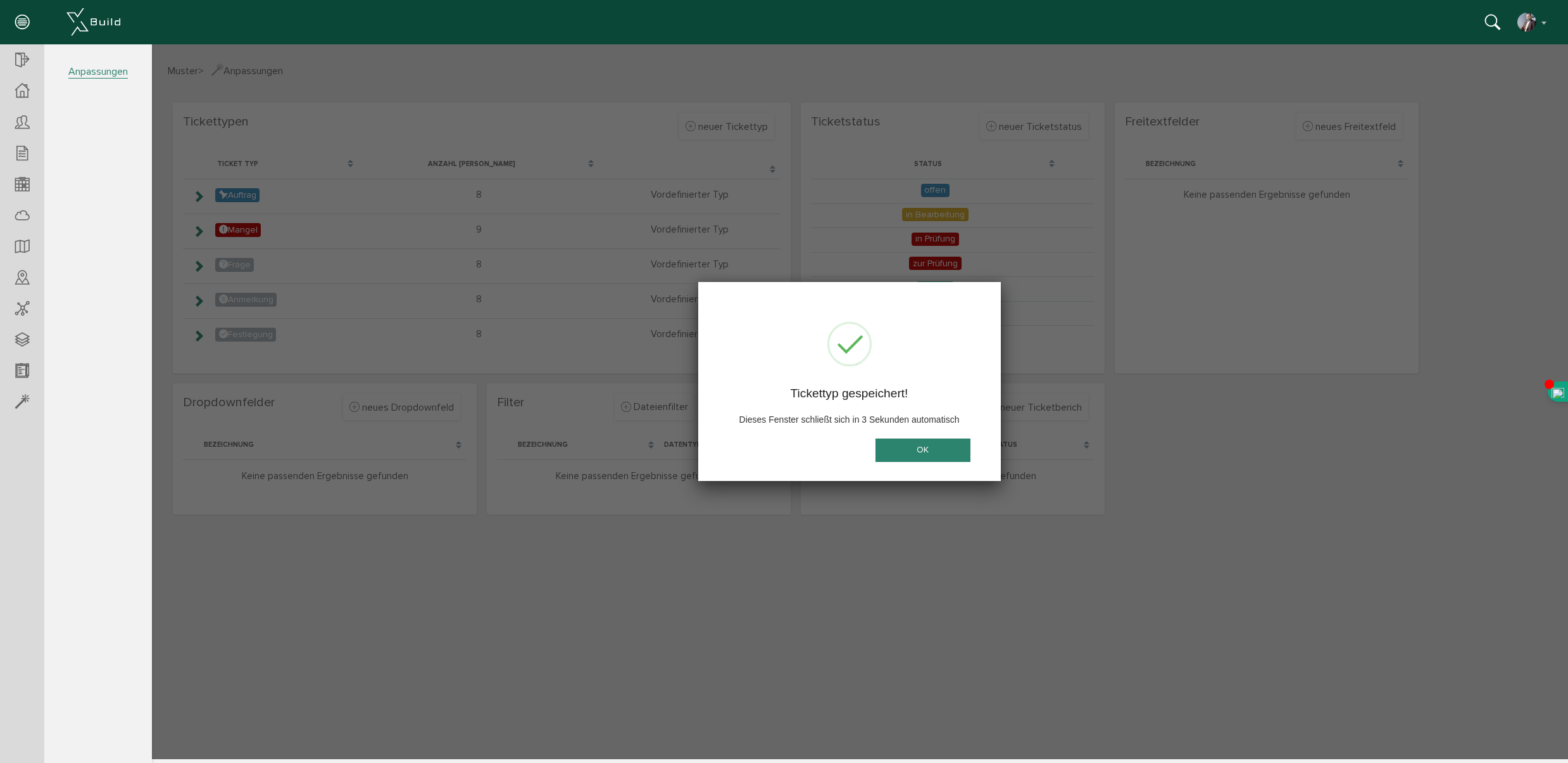
click at [916, 458] on button "OK" at bounding box center [922, 449] width 95 height 23
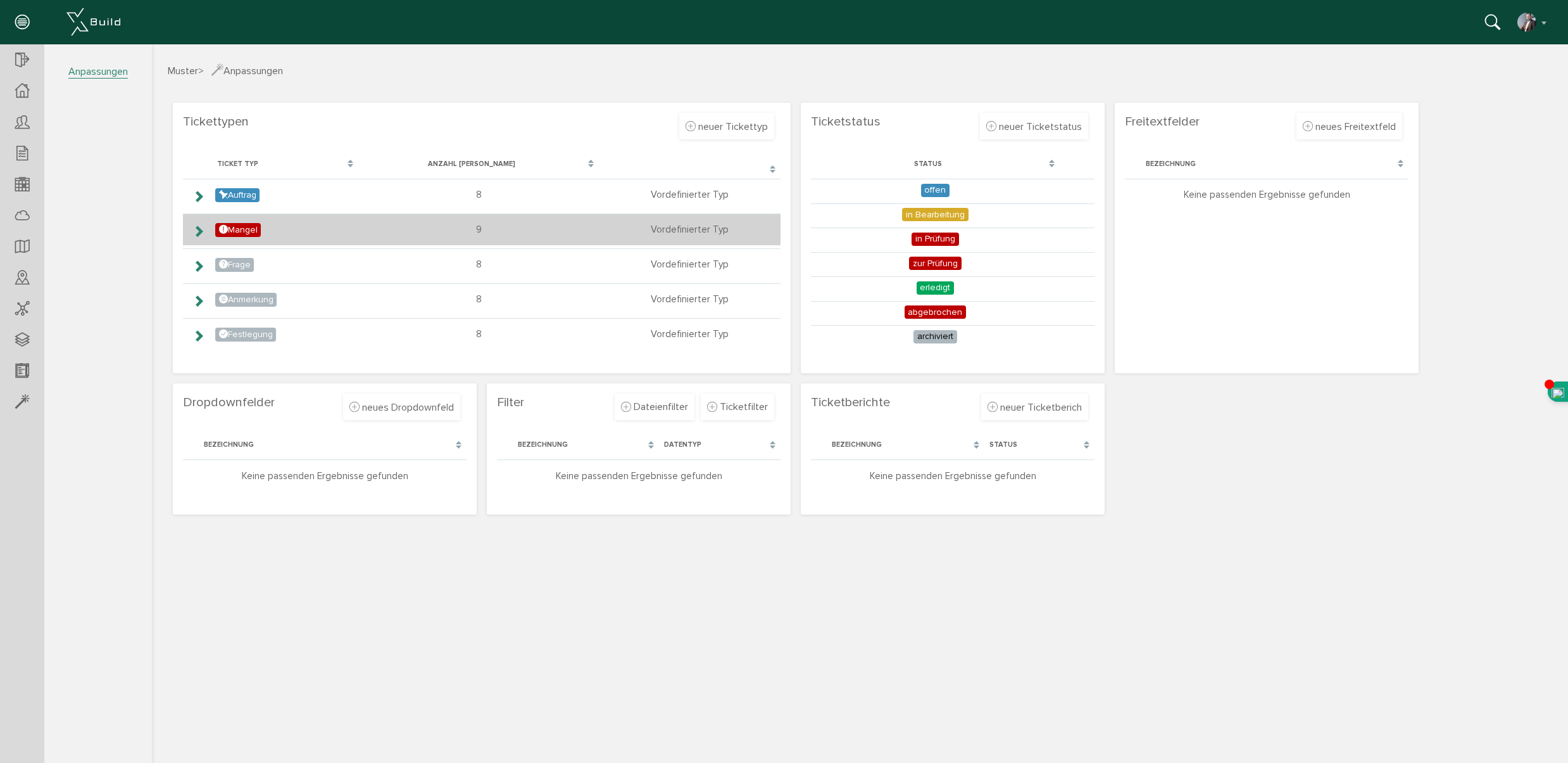
click at [199, 230] on icon at bounding box center [198, 231] width 12 height 10
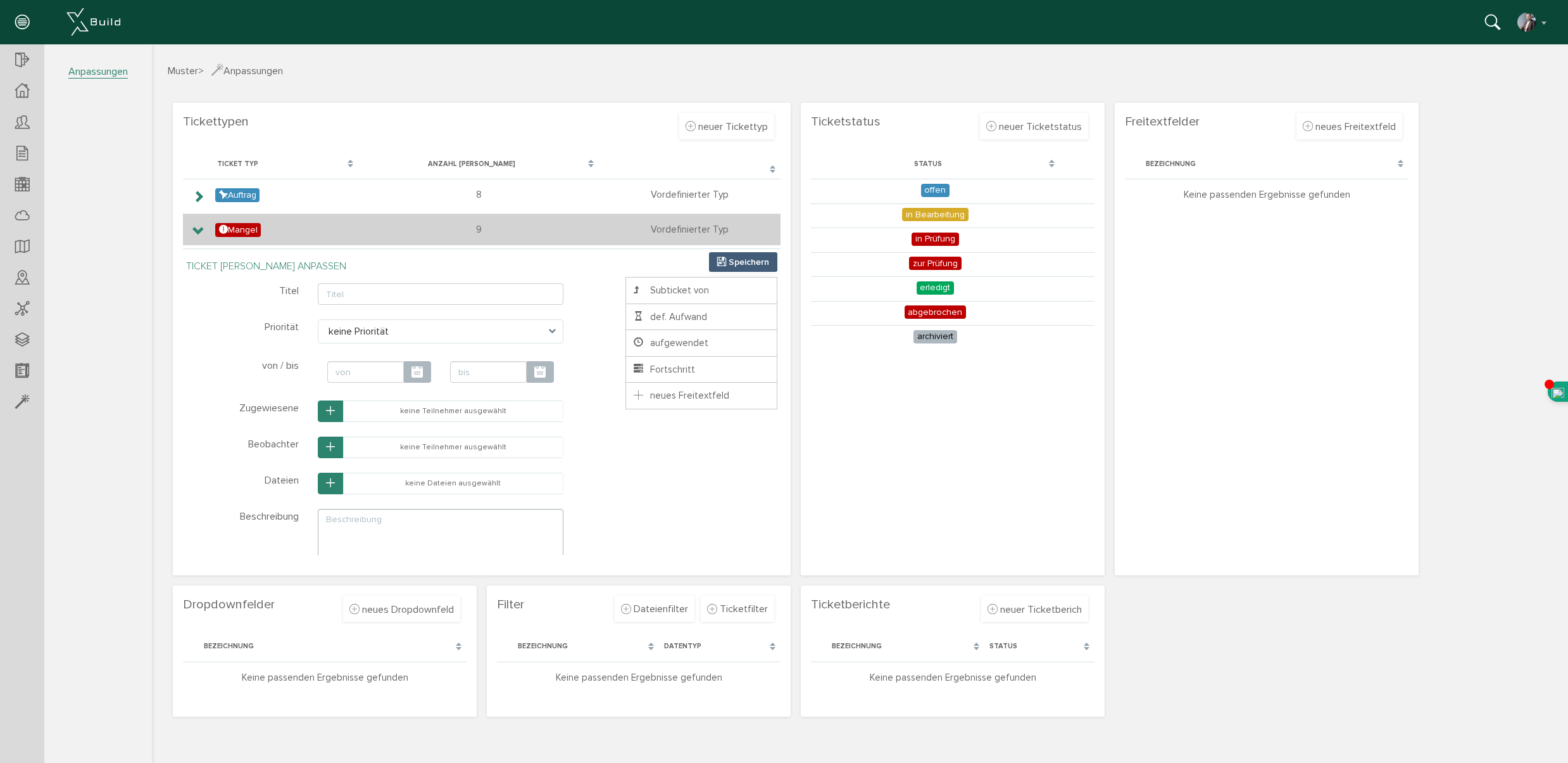
click at [198, 230] on icon at bounding box center [198, 231] width 12 height 10
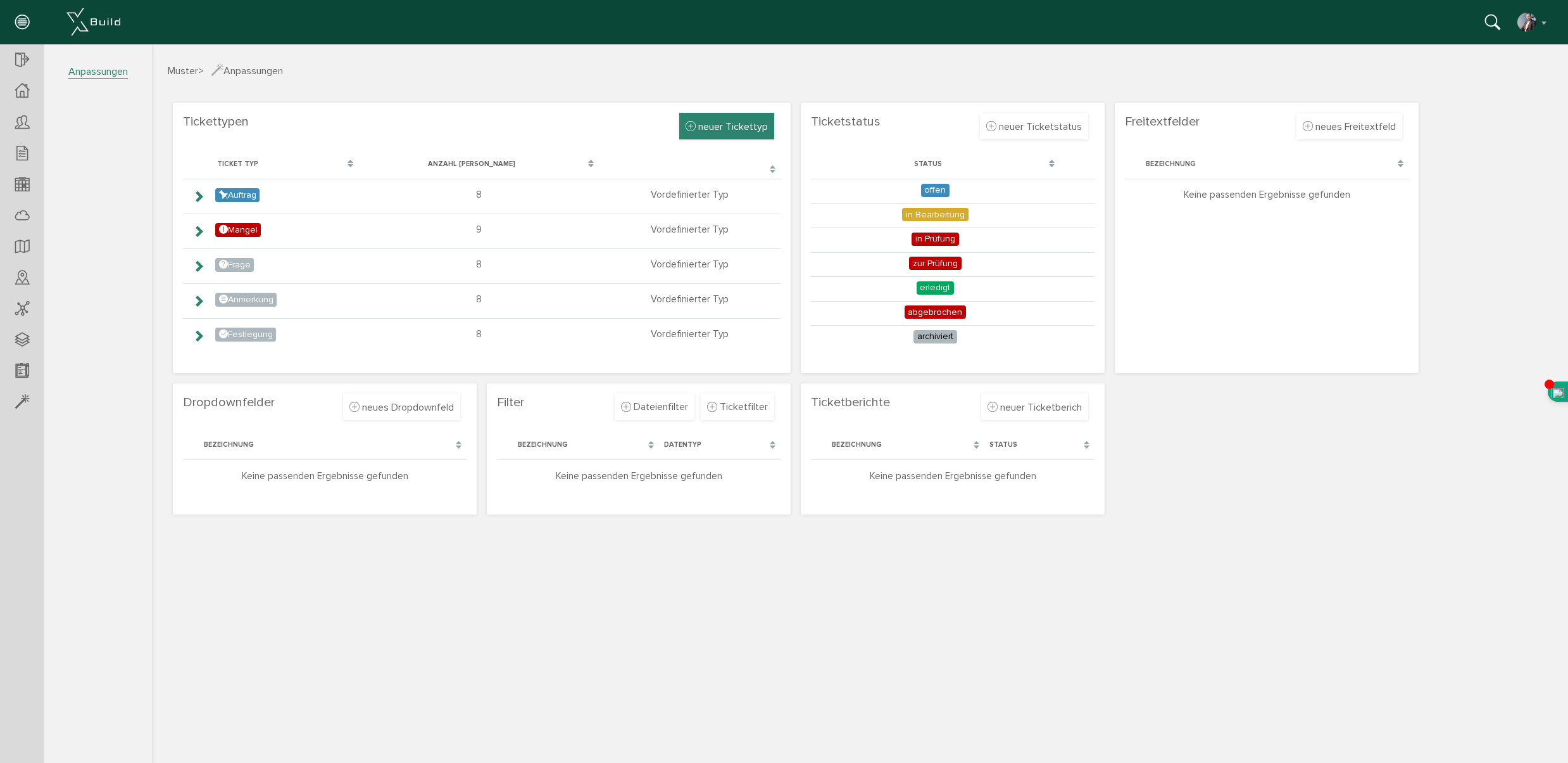
click at [726, 126] on span "neuer Tickettyp" at bounding box center [733, 126] width 70 height 13
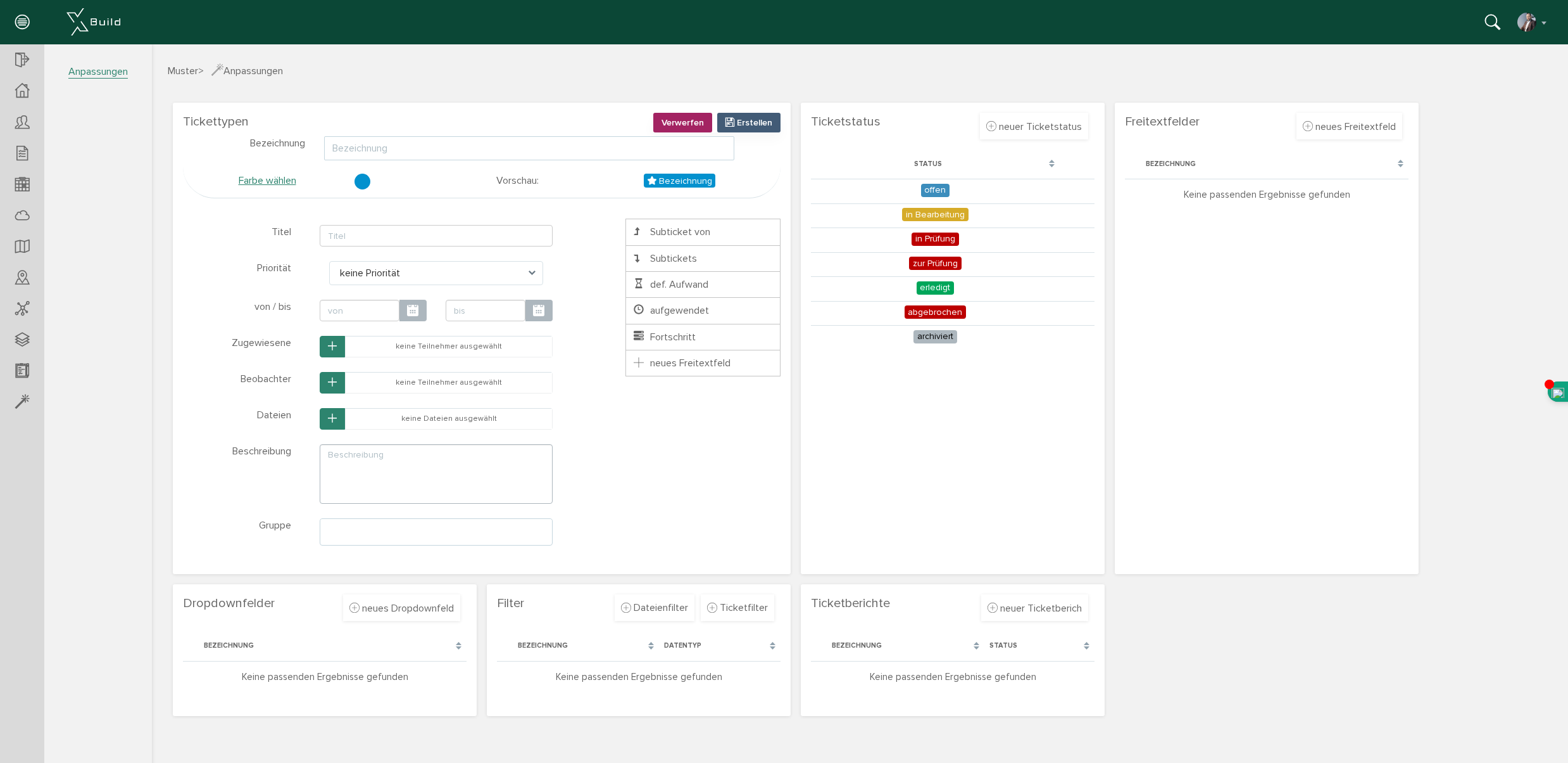
click at [371, 149] on input "text" at bounding box center [529, 149] width 410 height 24
type input "Vertragliche Anschreiben"
click at [386, 237] on input "text" at bounding box center [436, 235] width 233 height 21
click at [531, 272] on span at bounding box center [536, 273] width 15 height 24
click at [681, 259] on span "Subtickets" at bounding box center [664, 258] width 65 height 13
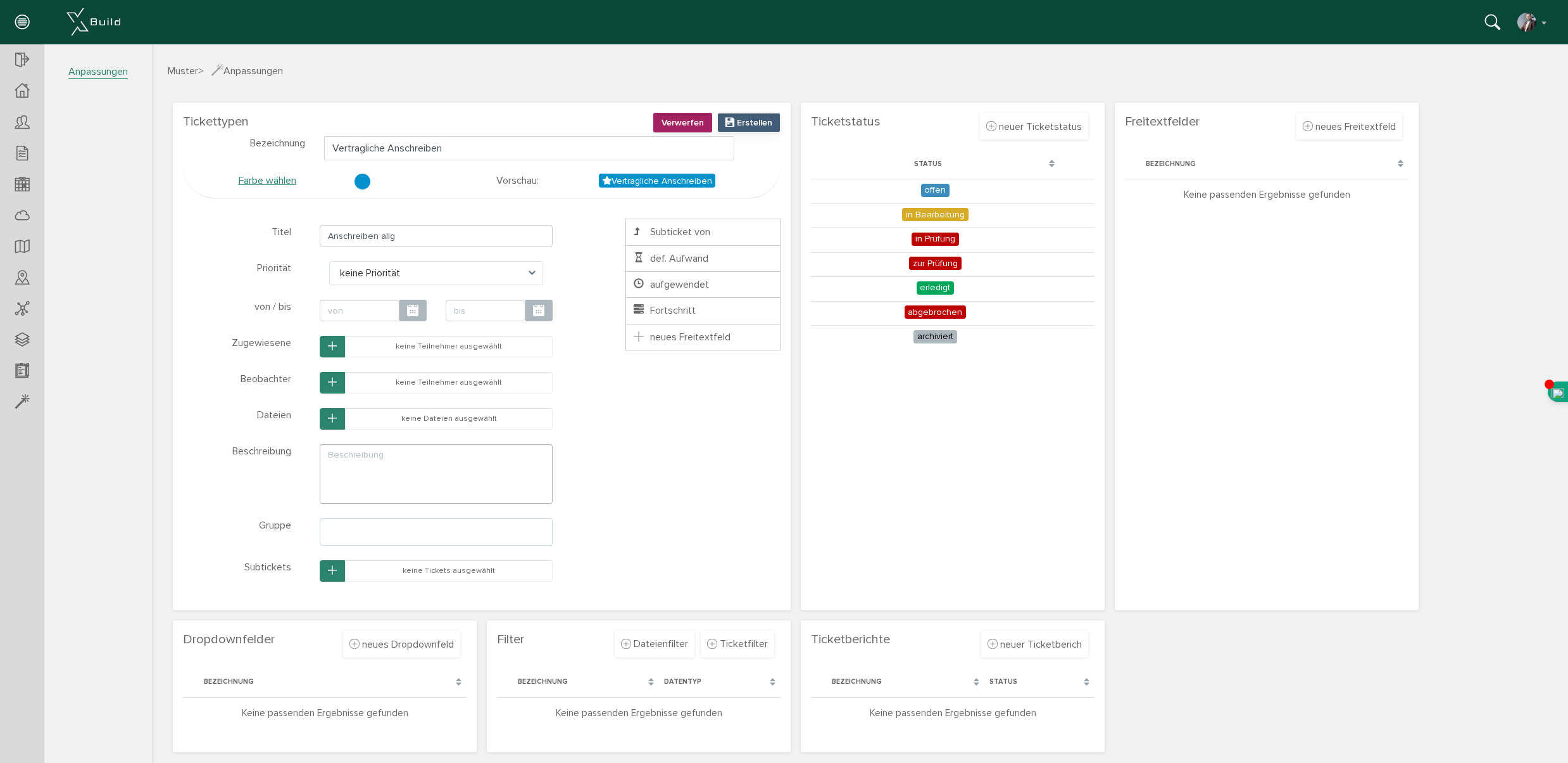
type input "Anschreiben allg"
click at [756, 124] on span "Erstellen" at bounding box center [754, 123] width 35 height 11
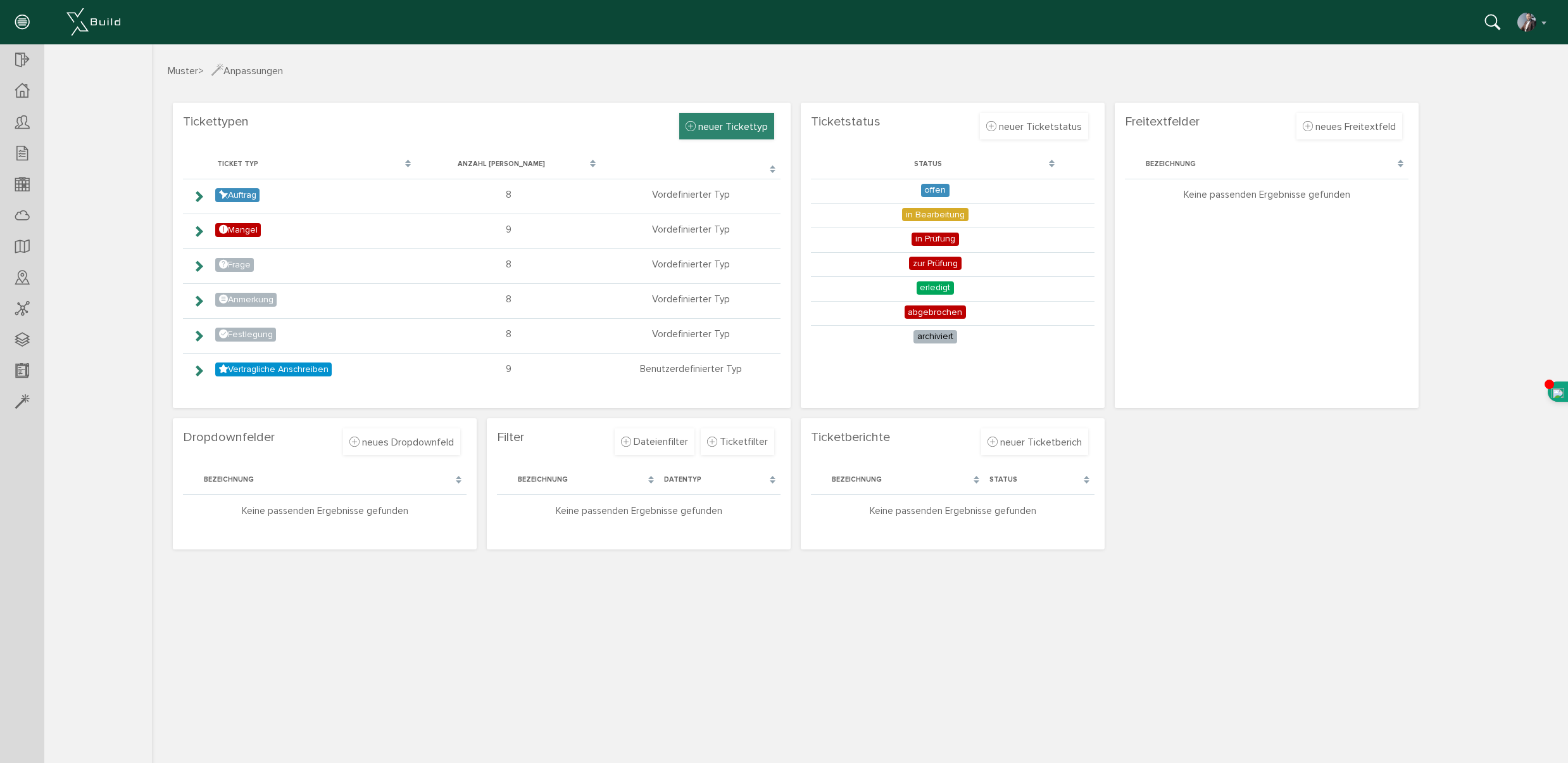
click at [737, 126] on span "neuer Tickettyp" at bounding box center [733, 126] width 70 height 13
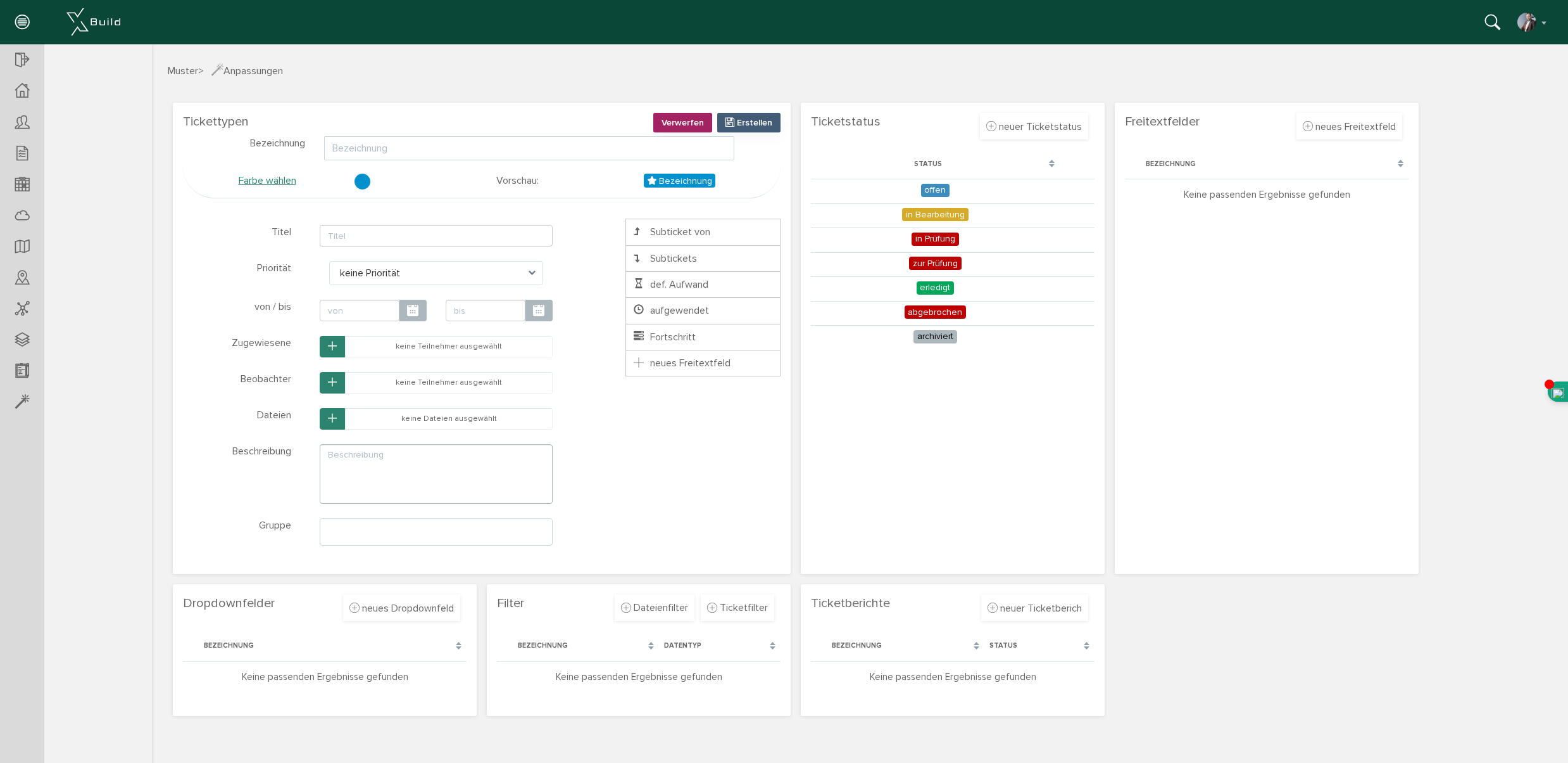
click at [383, 147] on input "text" at bounding box center [529, 149] width 410 height 24
click at [359, 148] on input "Verzungsschreiben" at bounding box center [529, 149] width 410 height 24
click at [362, 147] on input "Verzungsschreiben" at bounding box center [529, 149] width 410 height 24
click at [678, 233] on span "Subticket von" at bounding box center [671, 232] width 78 height 13
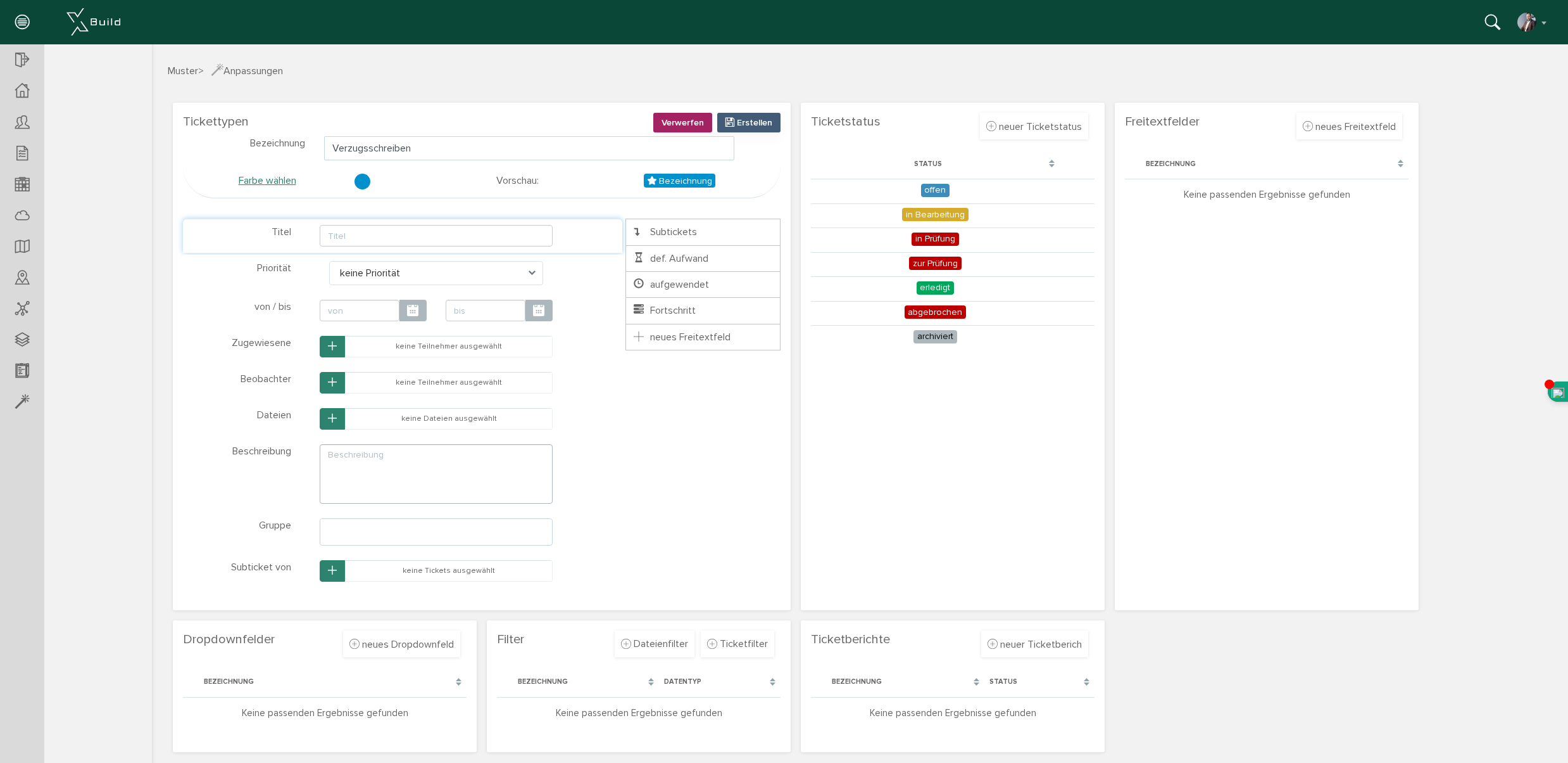
type input "Verzugsschreiben"
click at [352, 237] on input "text" at bounding box center [436, 235] width 233 height 21
click at [469, 581] on td "keine Tickets ausgewählt" at bounding box center [449, 571] width 207 height 21
click at [465, 571] on td "keine Tickets ausgewählt" at bounding box center [449, 571] width 207 height 21
type input "Verzugschreiben"
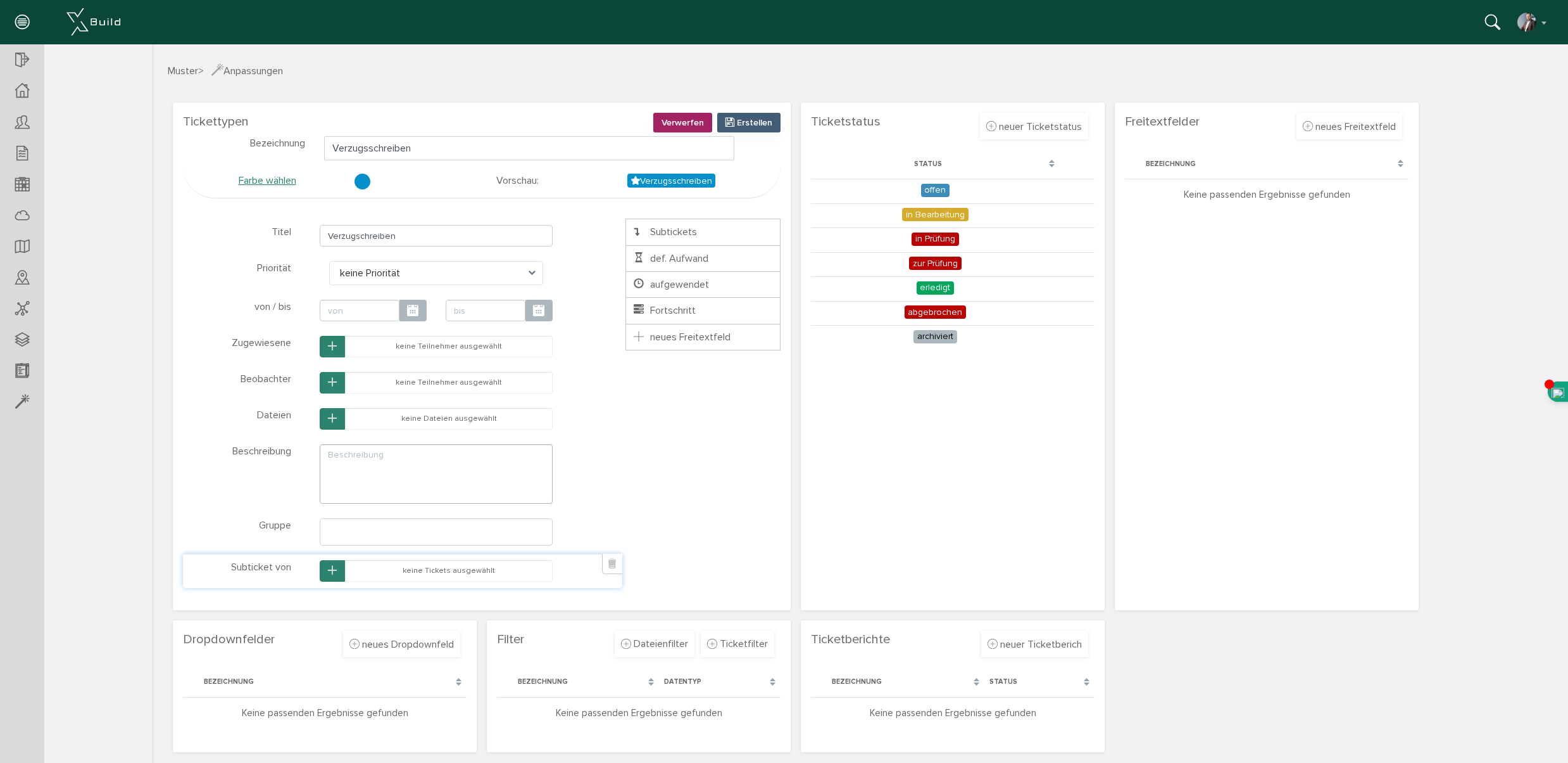
click at [332, 573] on icon "button" at bounding box center [333, 570] width 9 height 11
click at [327, 568] on button "button" at bounding box center [332, 570] width 25 height 21
click at [751, 121] on span "Erstellen" at bounding box center [754, 123] width 35 height 11
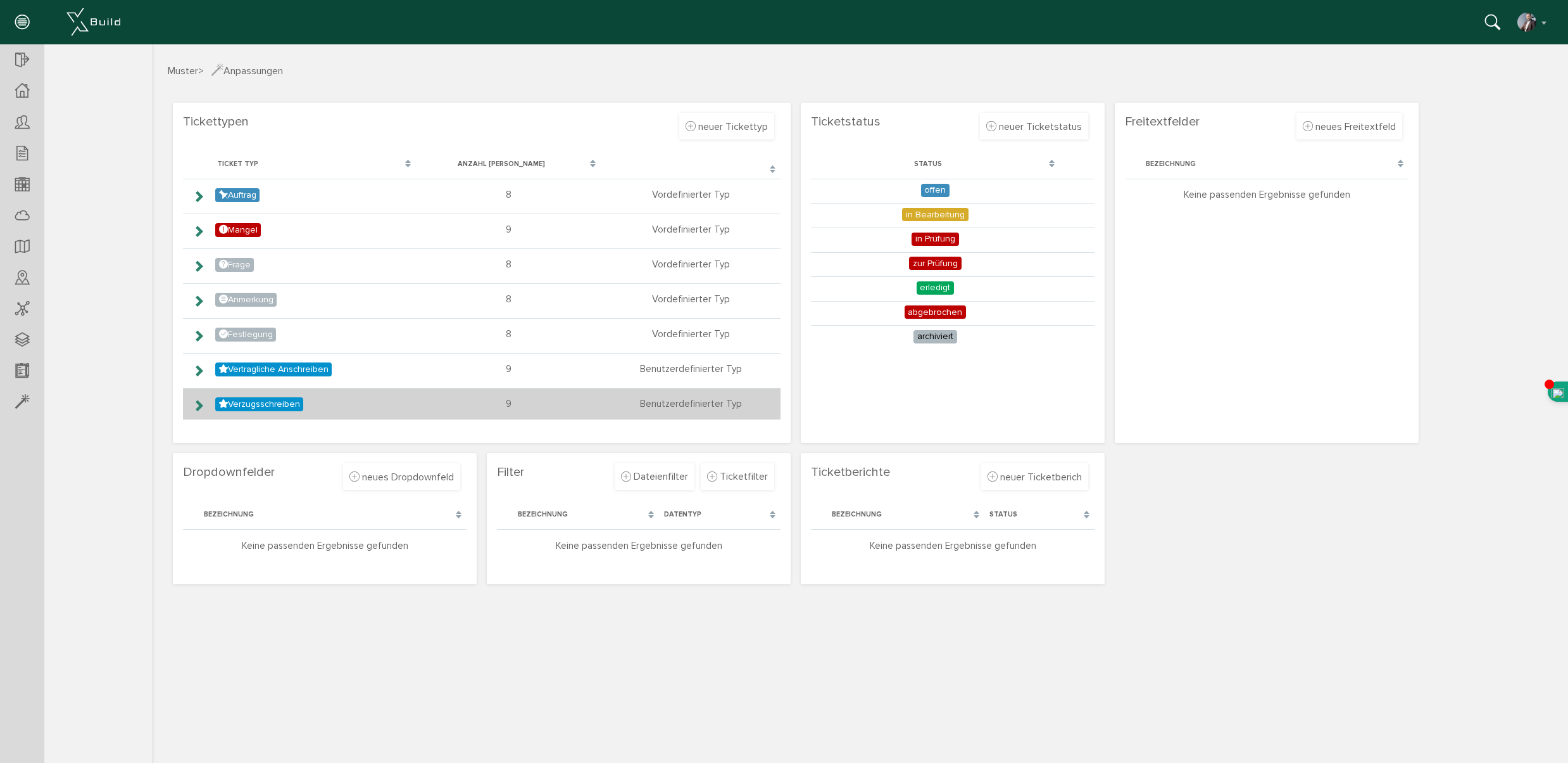
click at [200, 405] on icon at bounding box center [198, 405] width 12 height 10
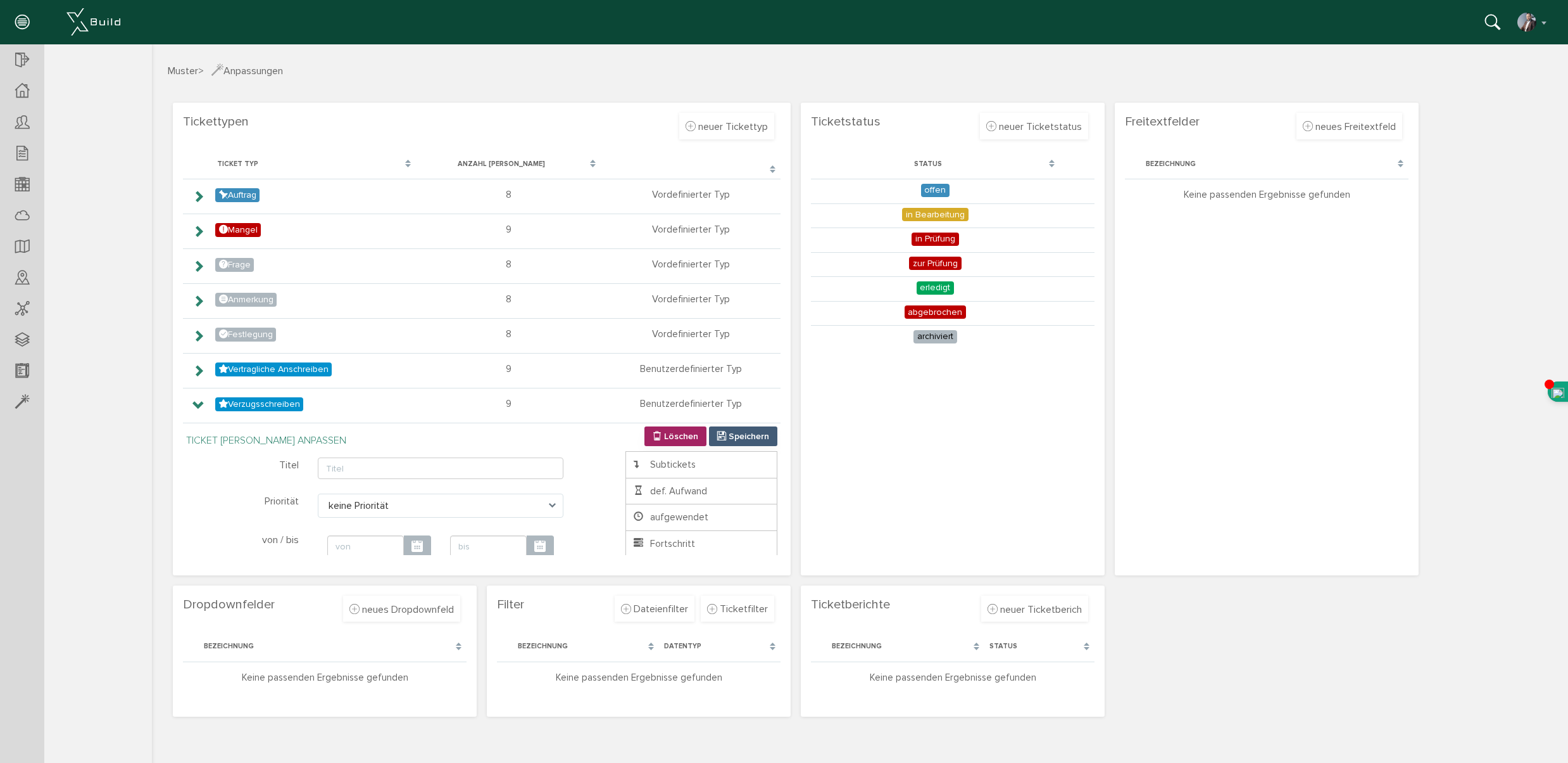
click at [118, 438] on section "Muster Übersicht Teilnehmer Teilnehmer öffnen neuer Teilnehmer Teilnehmerliste …" at bounding box center [76, 390] width 152 height 693
click at [98, 142] on span "Tickets" at bounding box center [93, 141] width 33 height 13
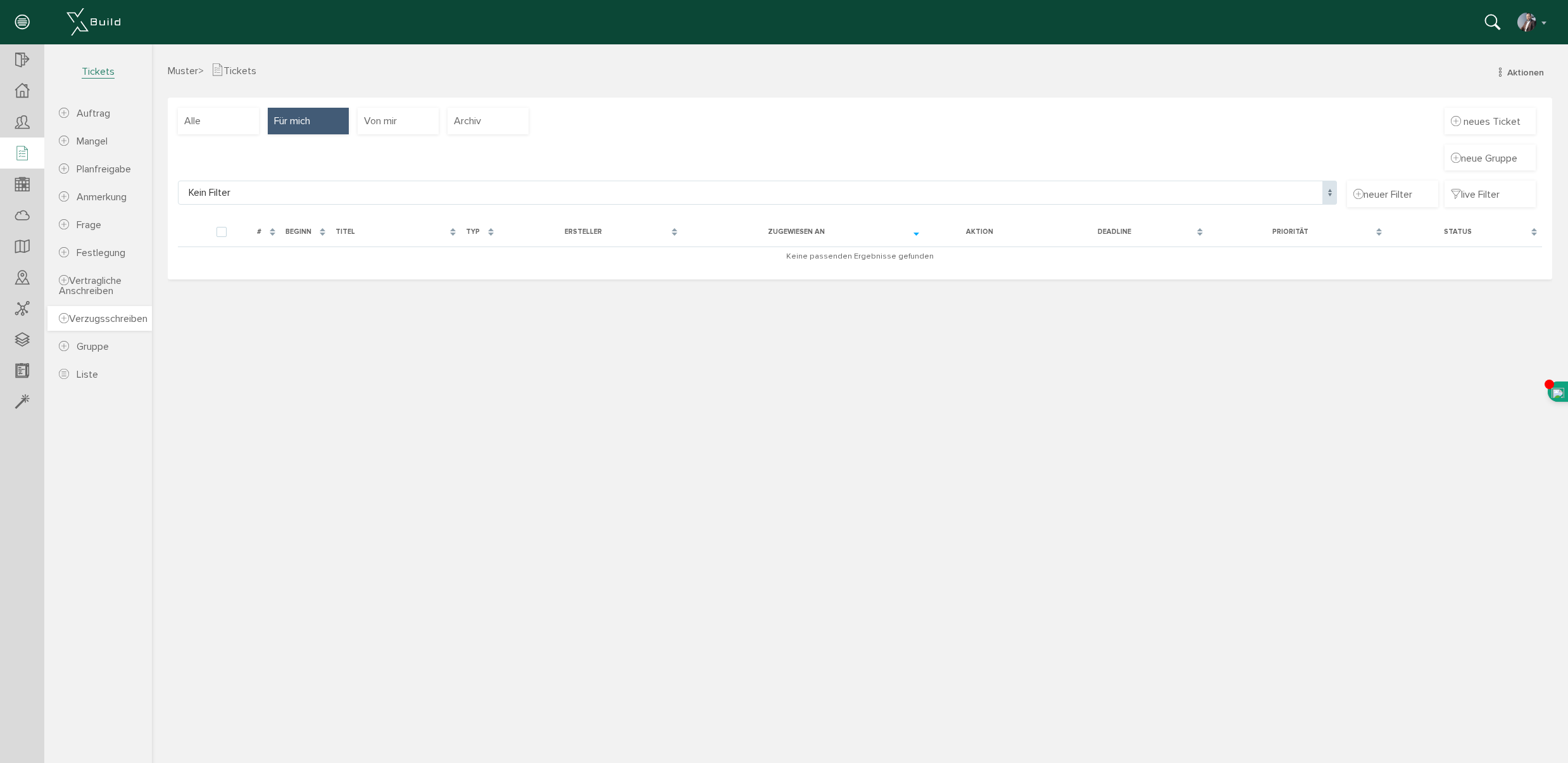
click at [92, 321] on span "Verzugsschreiben" at bounding box center [103, 318] width 89 height 13
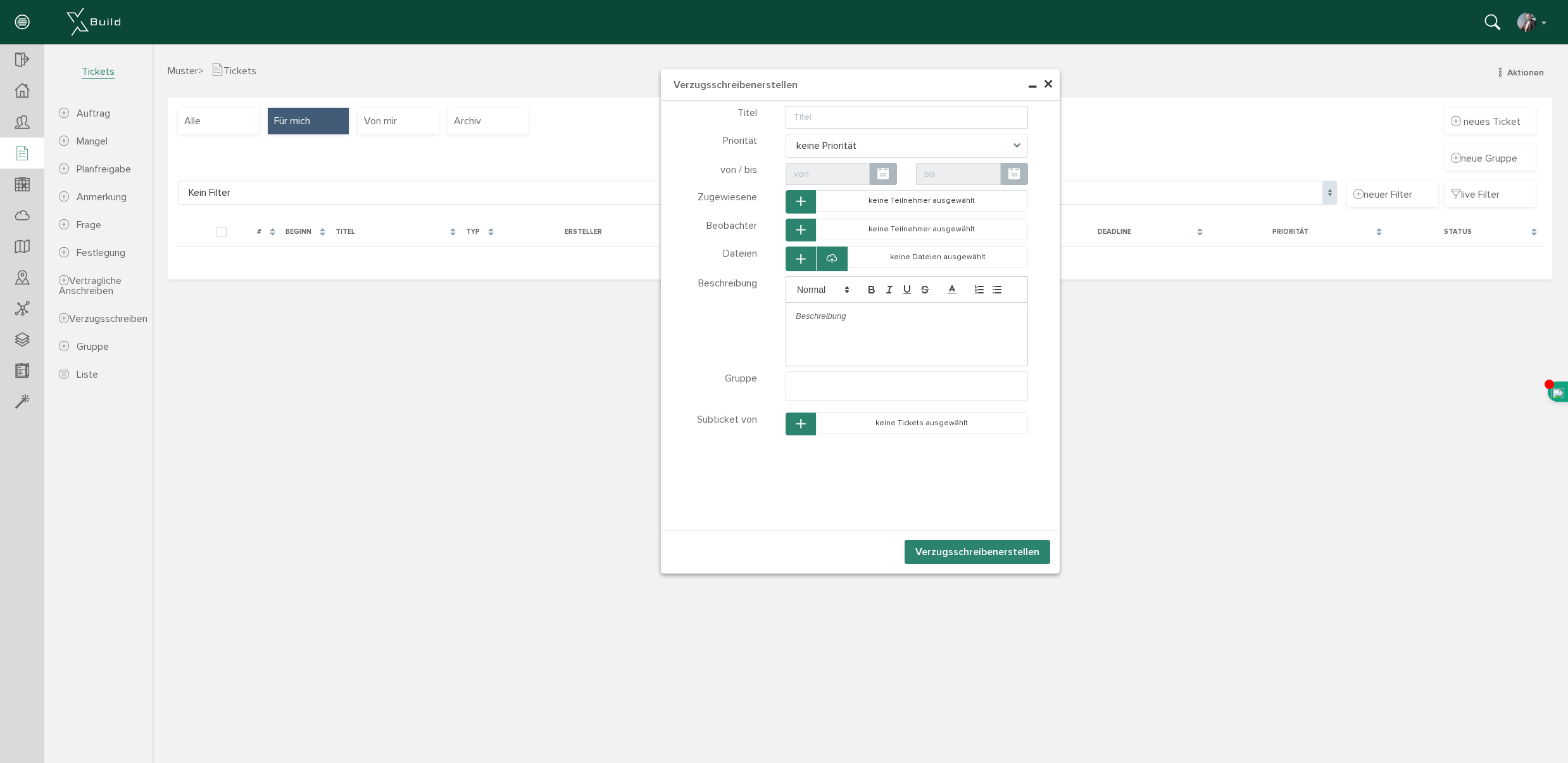
click at [803, 425] on icon "button" at bounding box center [802, 424] width 9 height 11
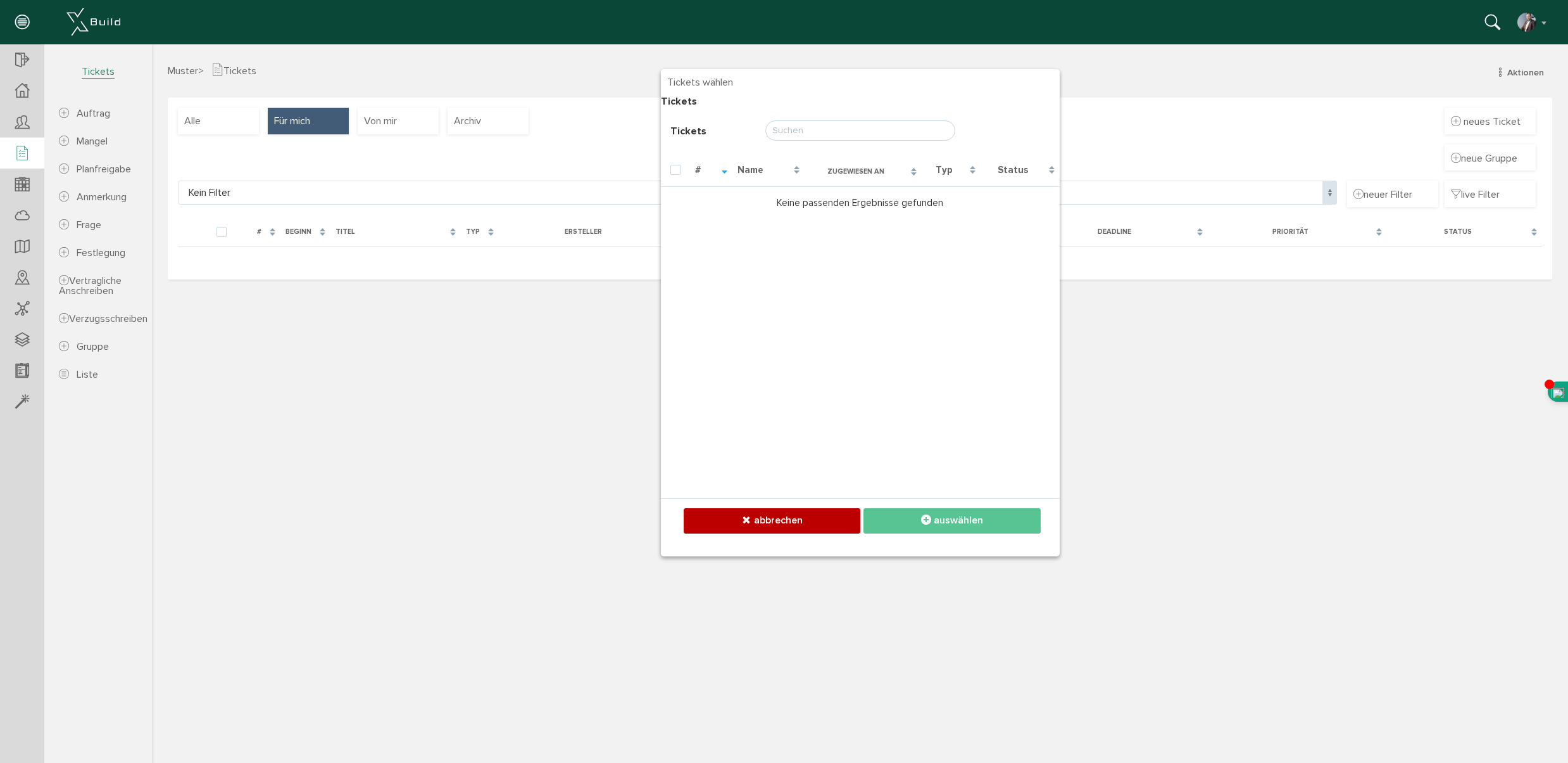
click at [793, 131] on input "text" at bounding box center [861, 130] width 190 height 20
click at [766, 520] on span "abbrechen" at bounding box center [778, 520] width 49 height 13
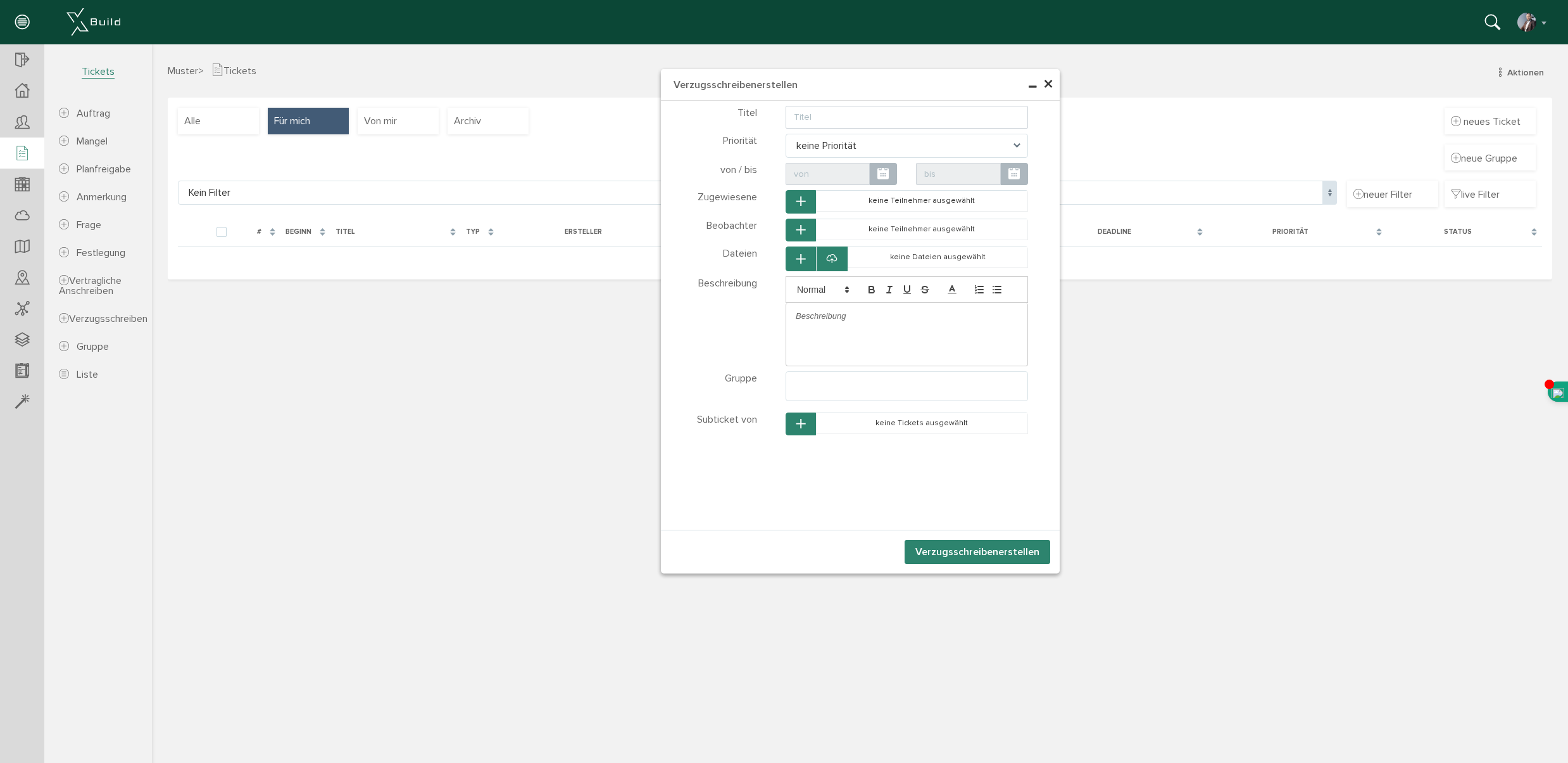
click at [1049, 83] on span "×" at bounding box center [1048, 84] width 10 height 25
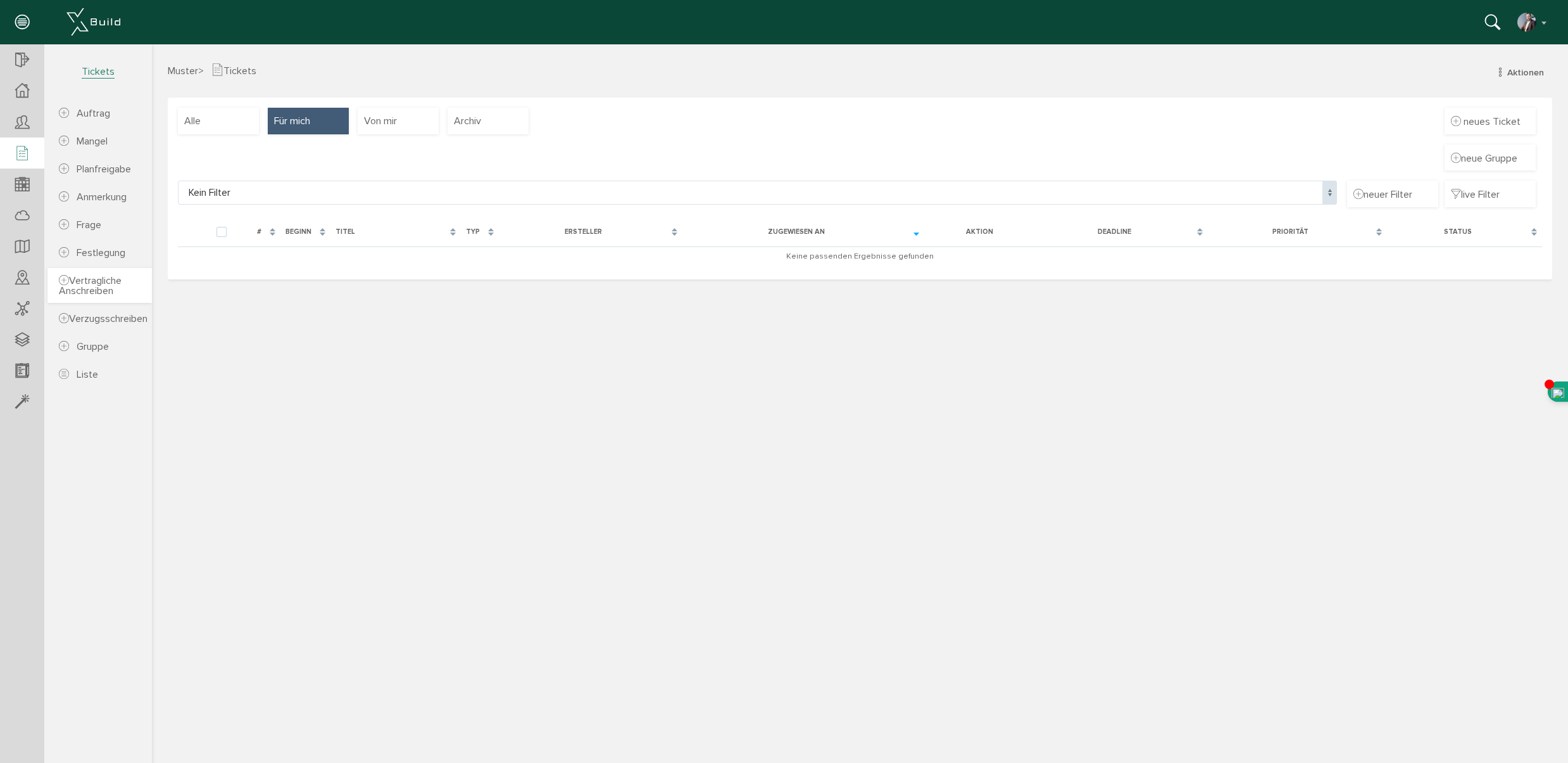
click at [92, 293] on span "Vertragliche Anschreiben" at bounding box center [90, 285] width 63 height 23
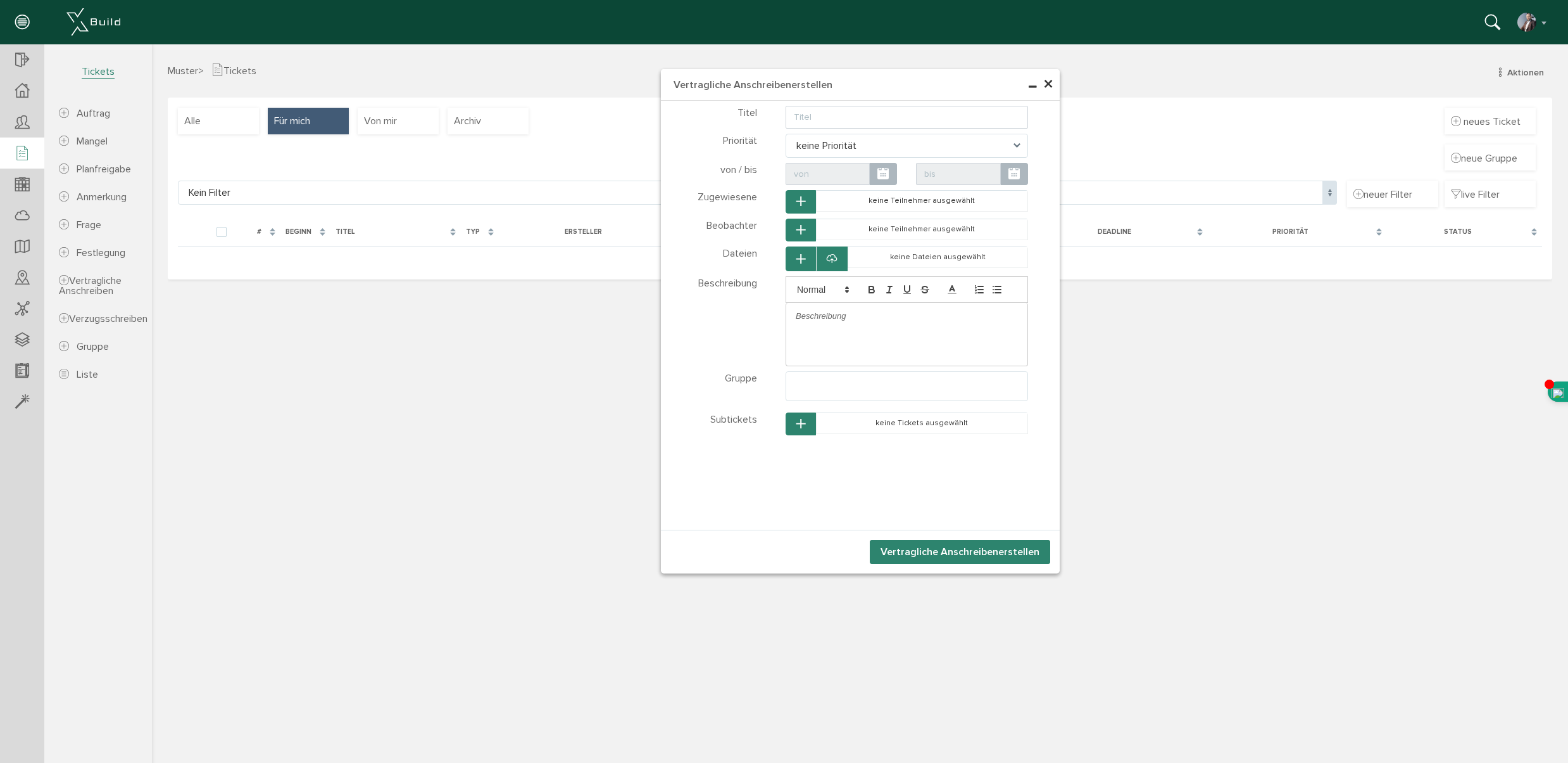
click at [798, 426] on icon "button" at bounding box center [802, 424] width 9 height 11
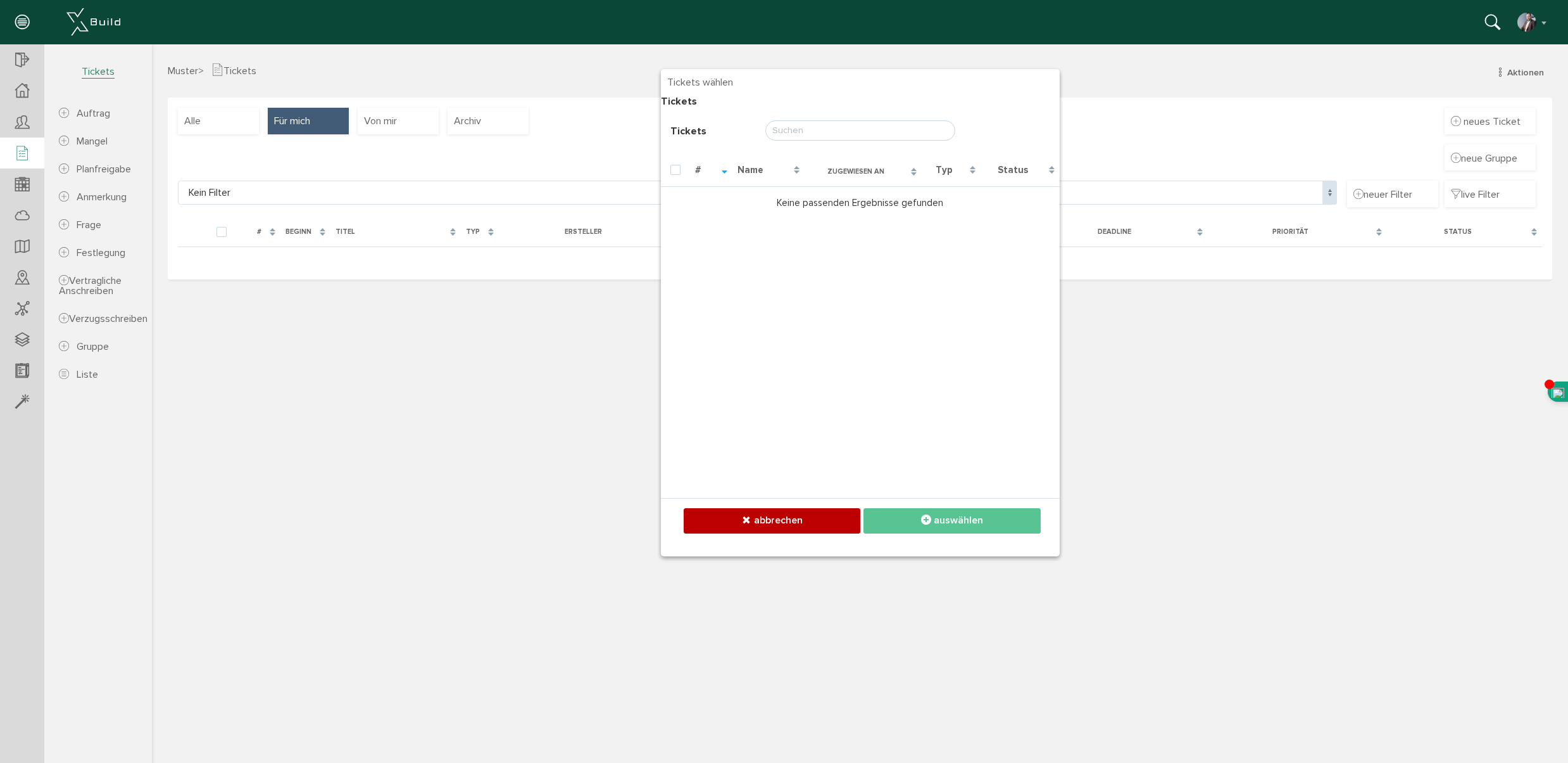
click at [800, 133] on input "text" at bounding box center [861, 130] width 190 height 20
click at [780, 517] on span "abbrechen" at bounding box center [778, 520] width 49 height 13
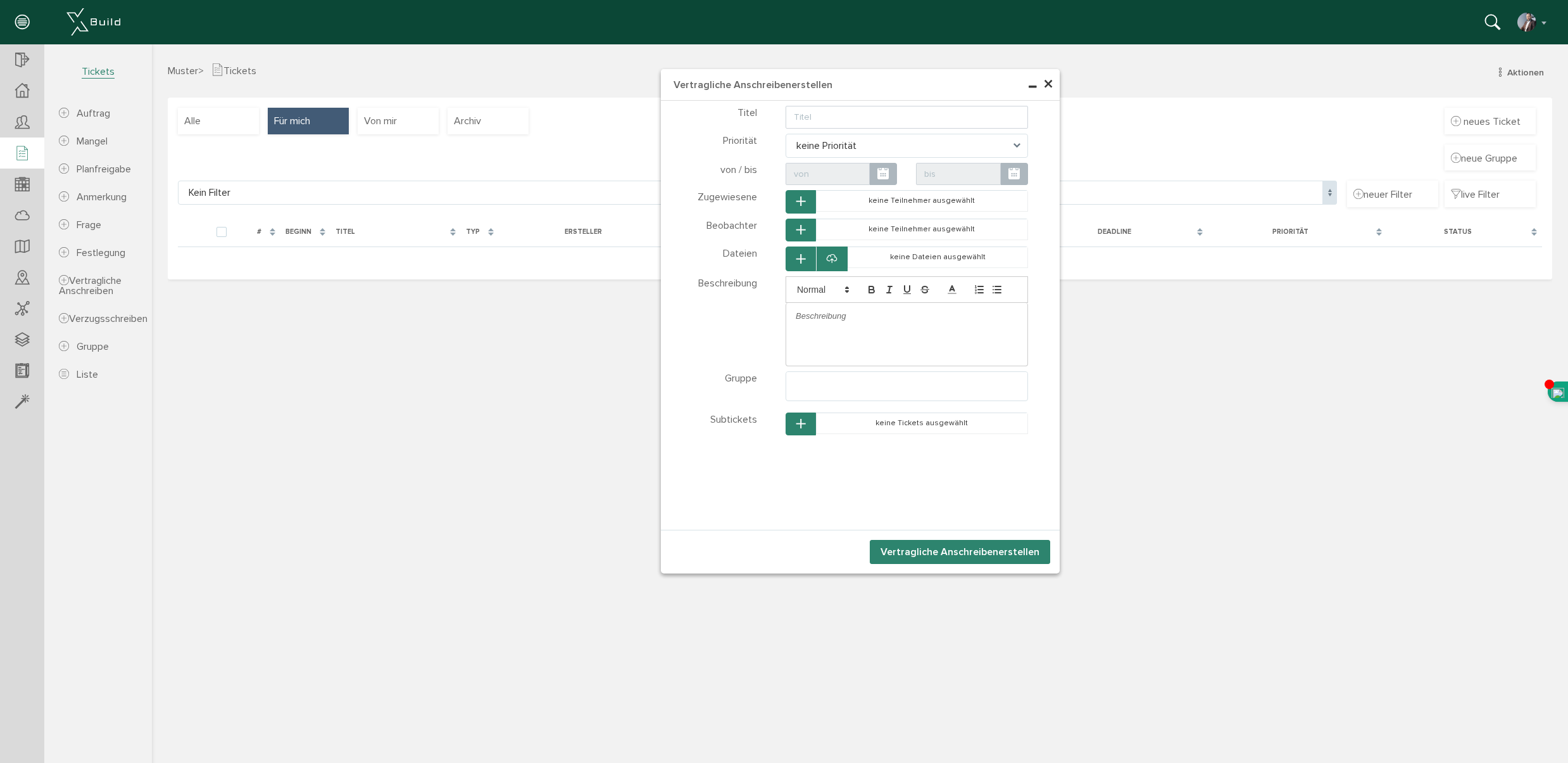
click at [1049, 85] on span "×" at bounding box center [1048, 84] width 10 height 25
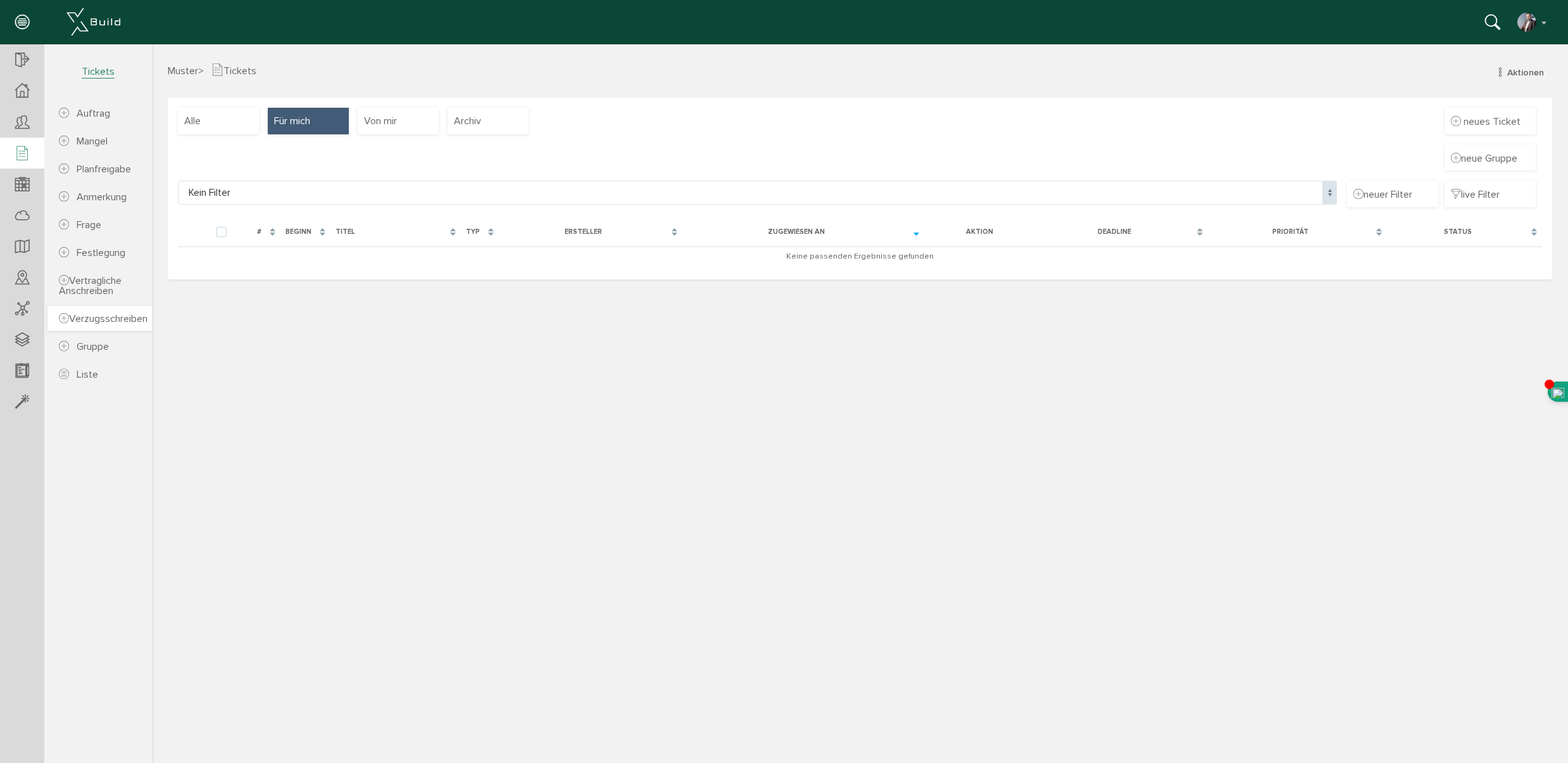
click at [116, 327] on link "Verzugsschreiben" at bounding box center [99, 318] width 104 height 25
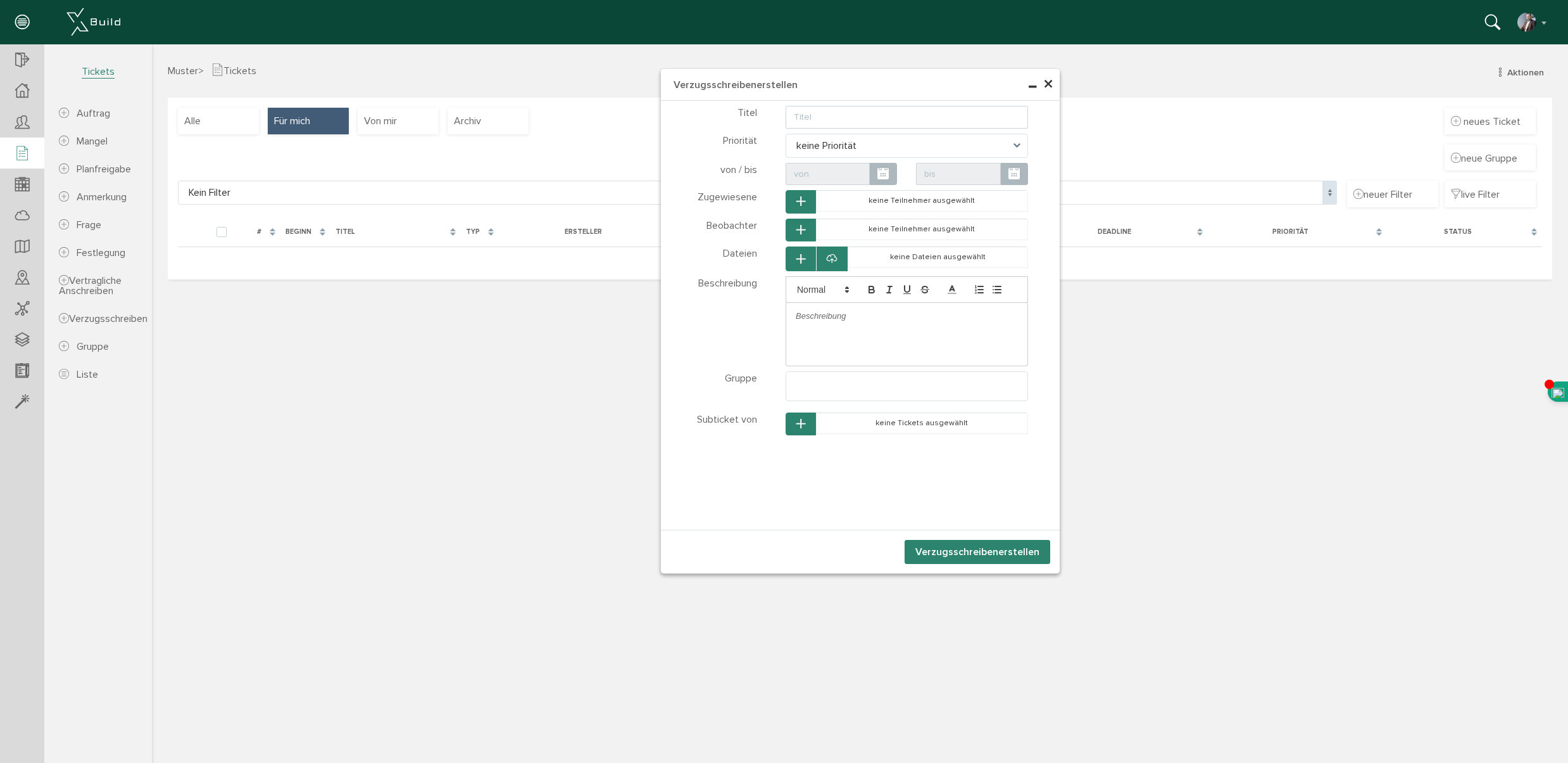
click at [1051, 82] on span "×" at bounding box center [1048, 84] width 10 height 25
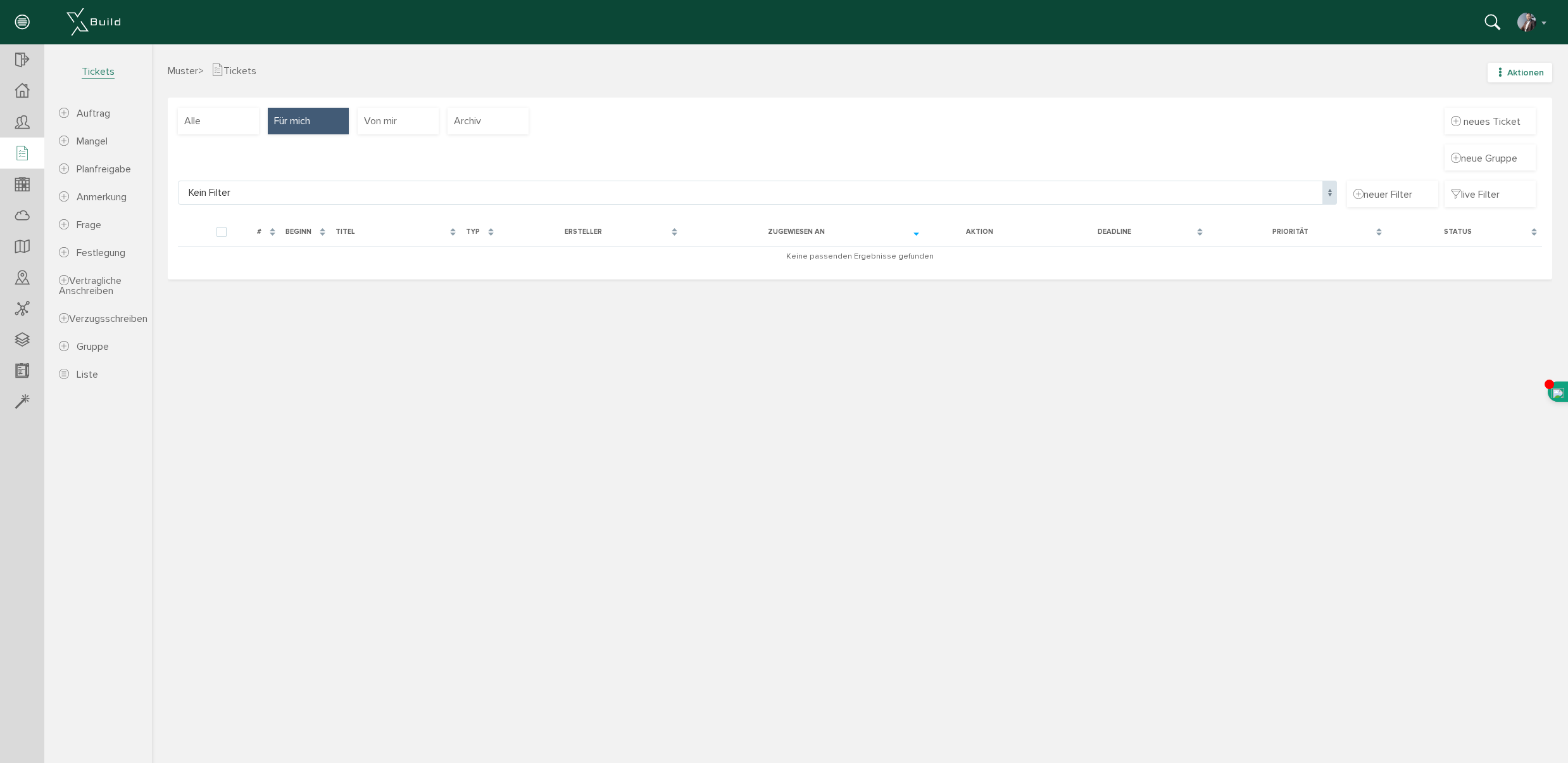
click at [1527, 76] on span "Aktionen" at bounding box center [1526, 73] width 37 height 11
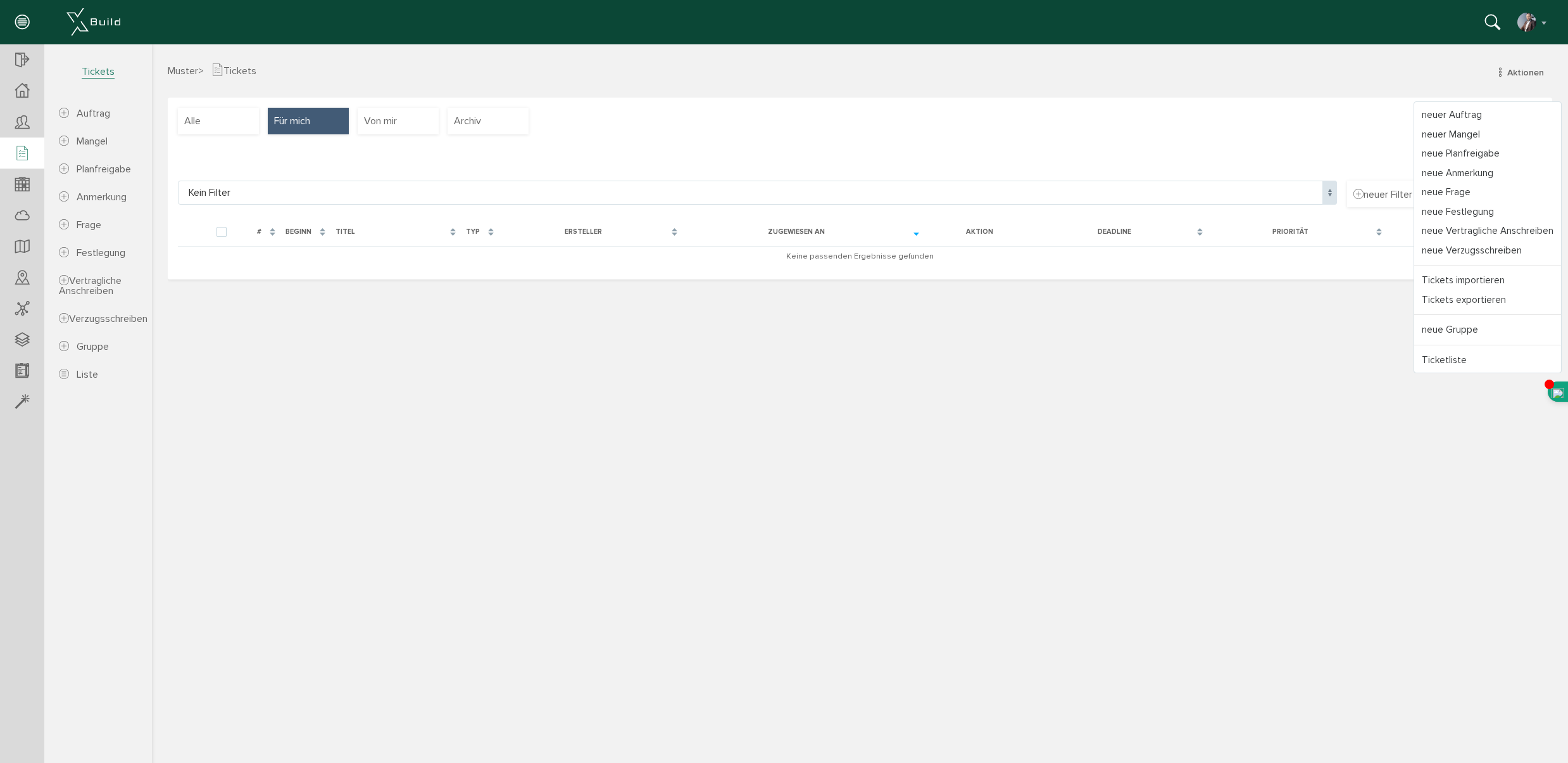
click at [787, 380] on div "Muster > Tickets Aktionen neuer Auftrag neuer Mangel neue Planfreigabe neue Anm…" at bounding box center [861, 411] width 1417 height 696
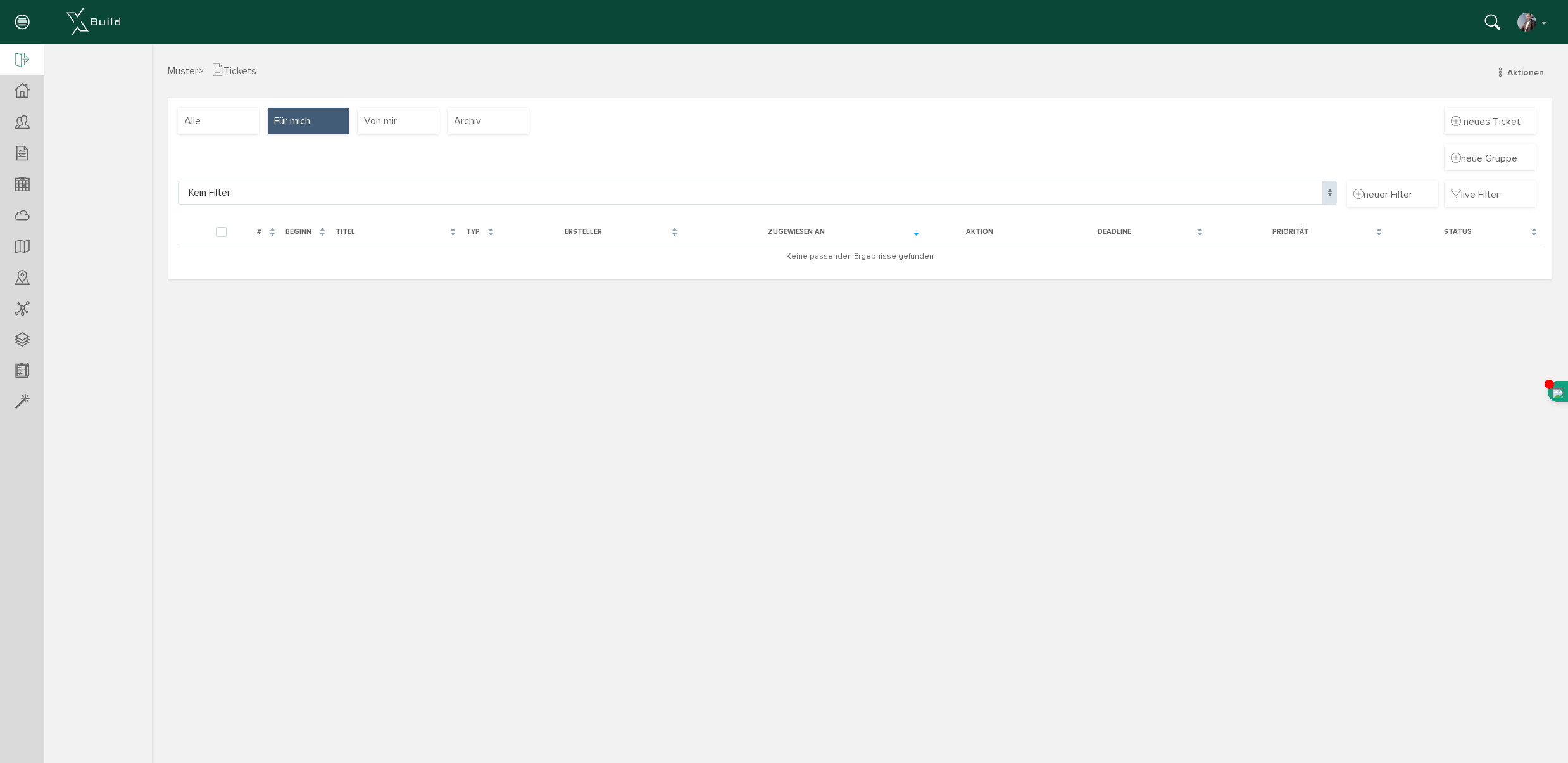
click at [23, 58] on icon at bounding box center [21, 60] width 14 height 18
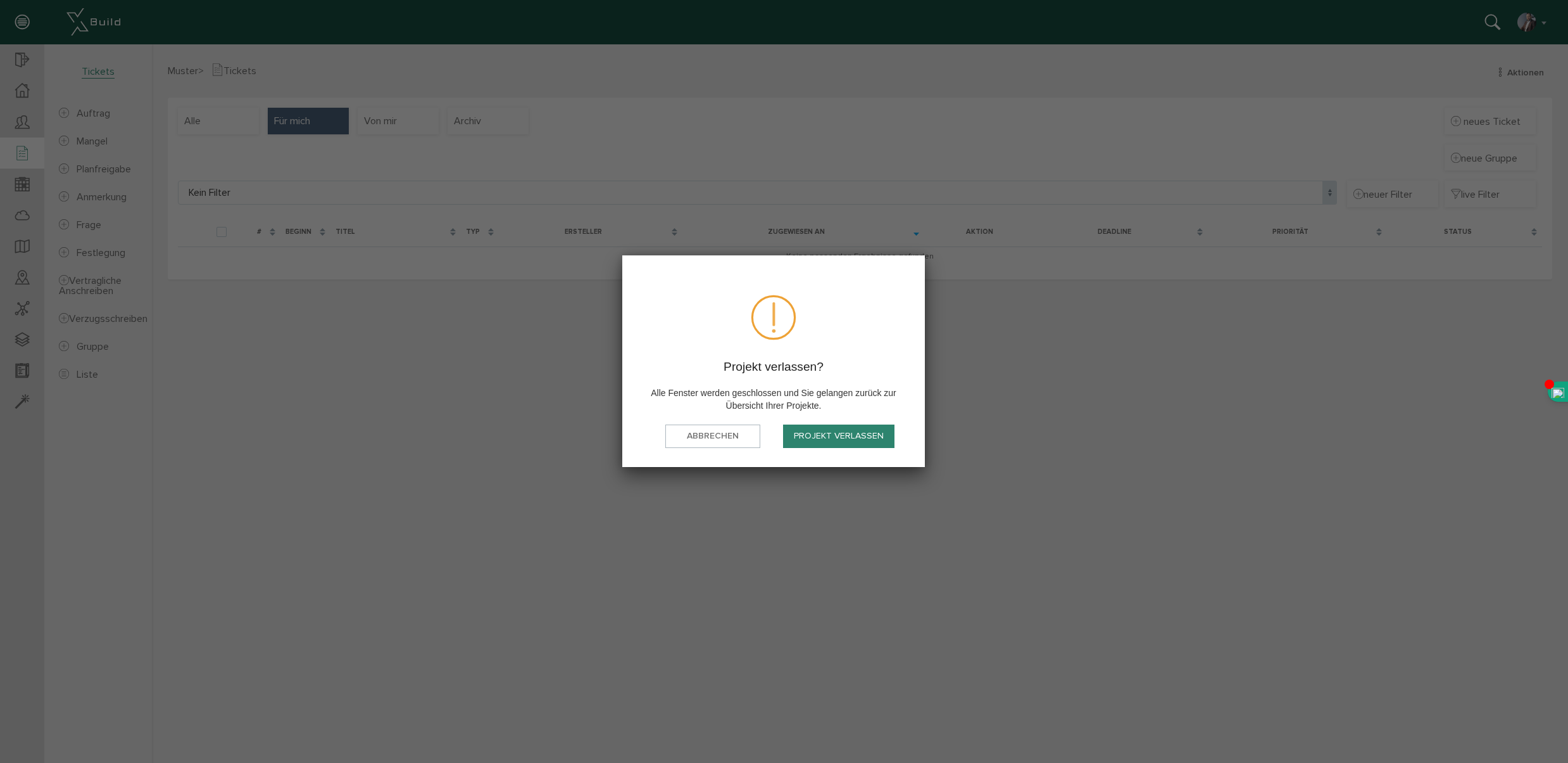
click at [832, 435] on button "Projekt verlassen" at bounding box center [838, 435] width 112 height 23
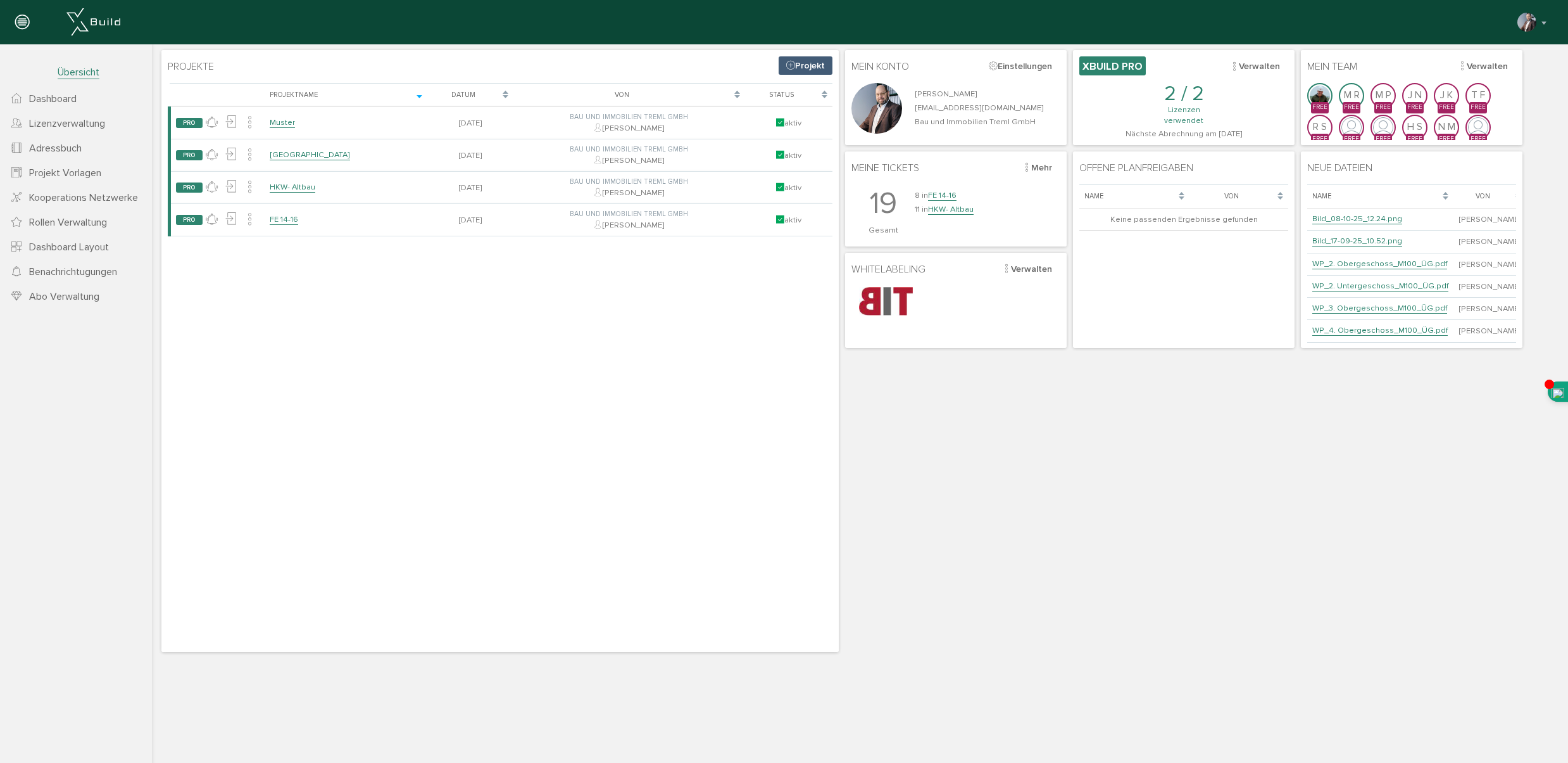
click at [60, 173] on span "Projekt Vorlagen" at bounding box center [65, 173] width 72 height 13
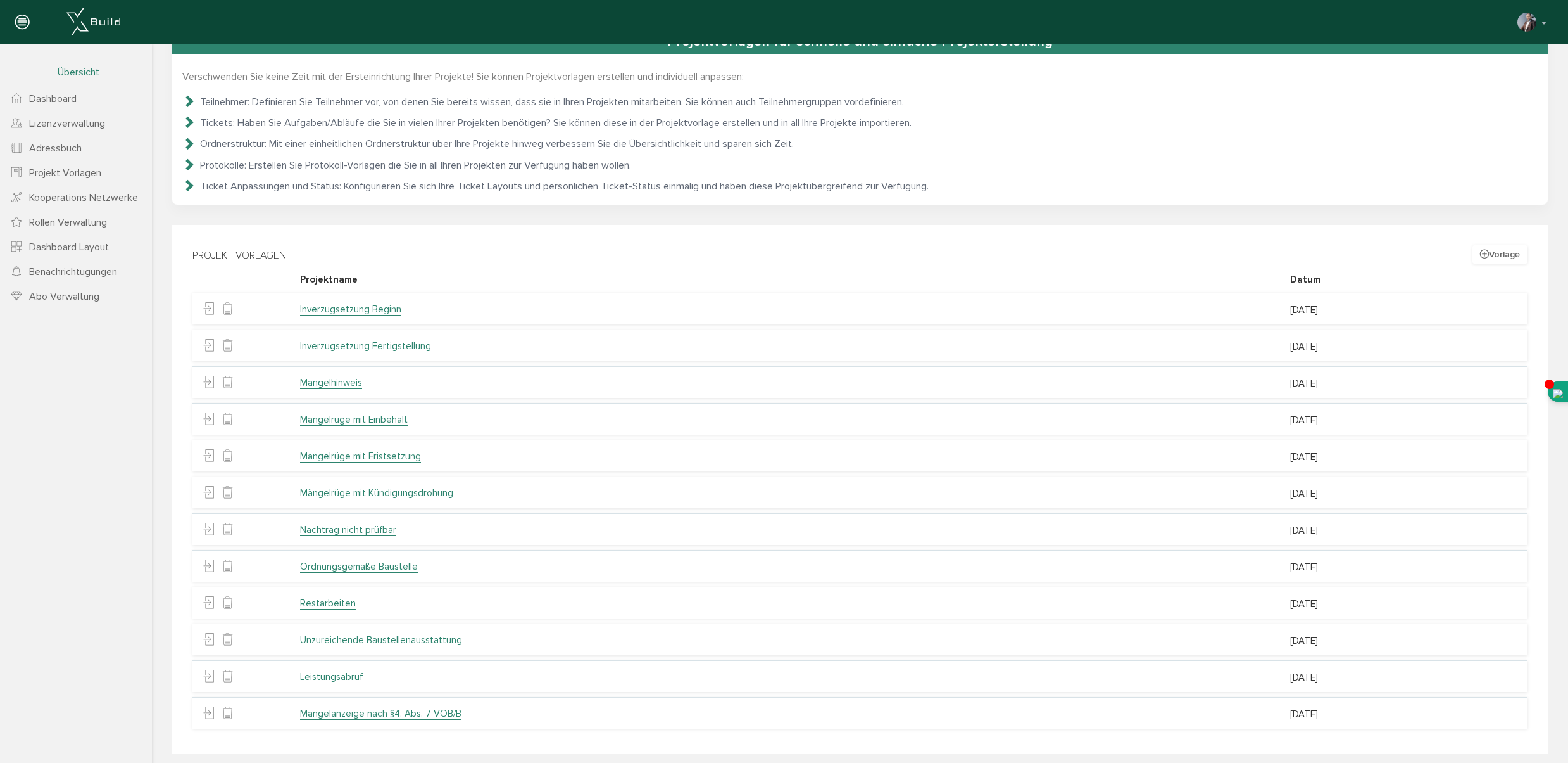
scroll to position [34, 0]
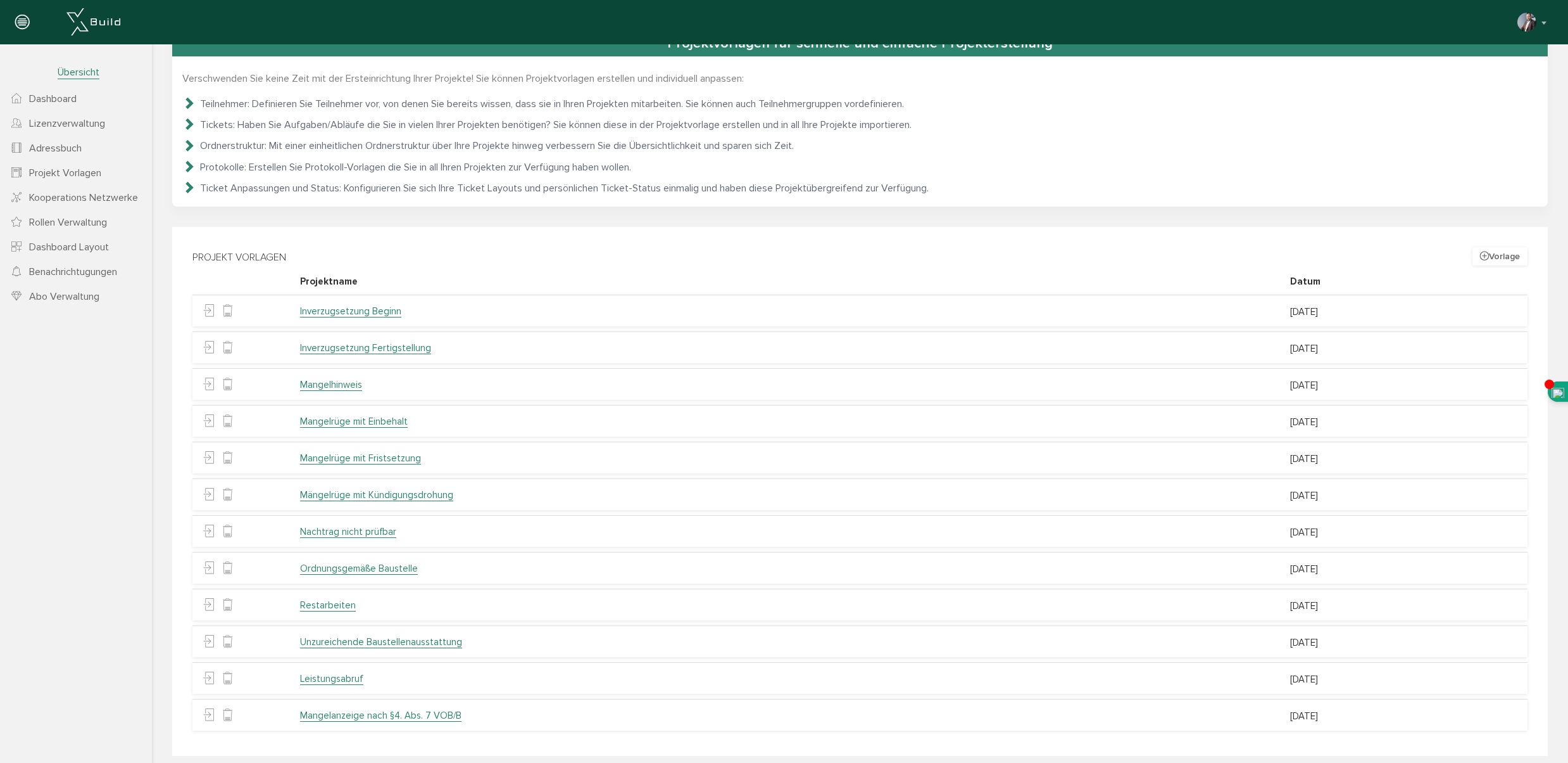
click at [89, 73] on span "Übersicht" at bounding box center [77, 72] width 42 height 13
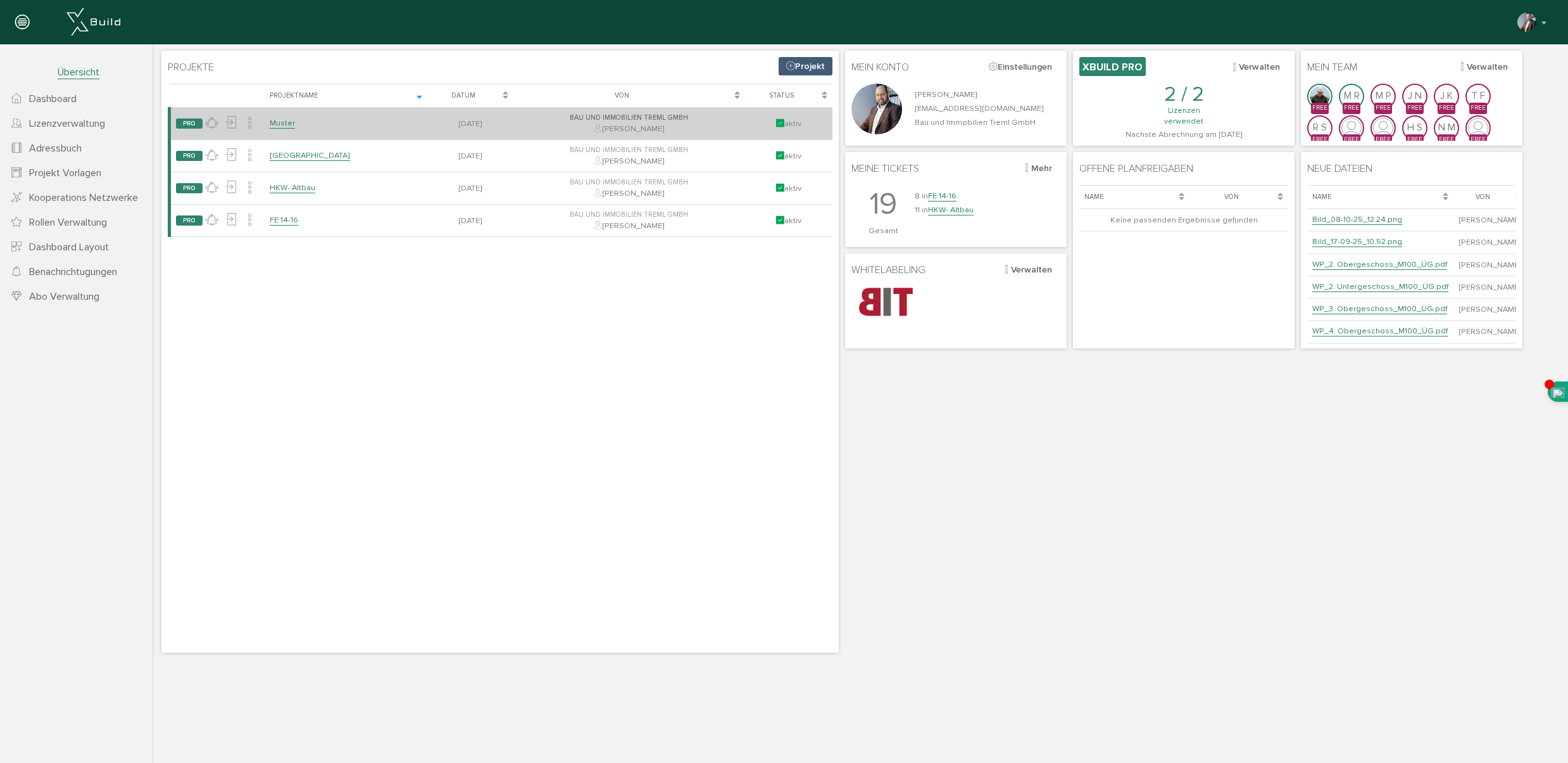
click at [281, 122] on link "Muster" at bounding box center [281, 124] width 25 height 11
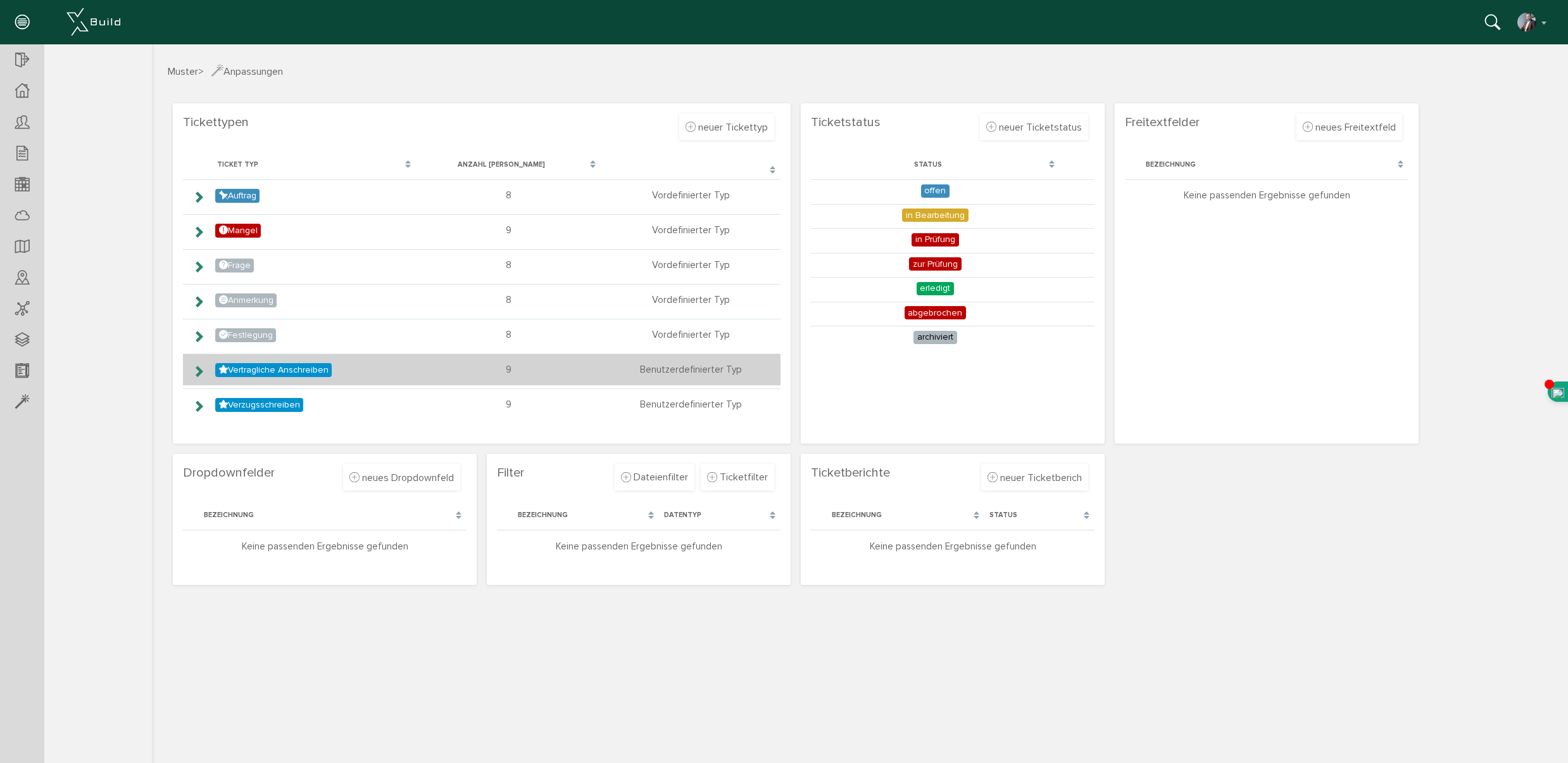
click at [197, 371] on icon at bounding box center [198, 371] width 12 height 10
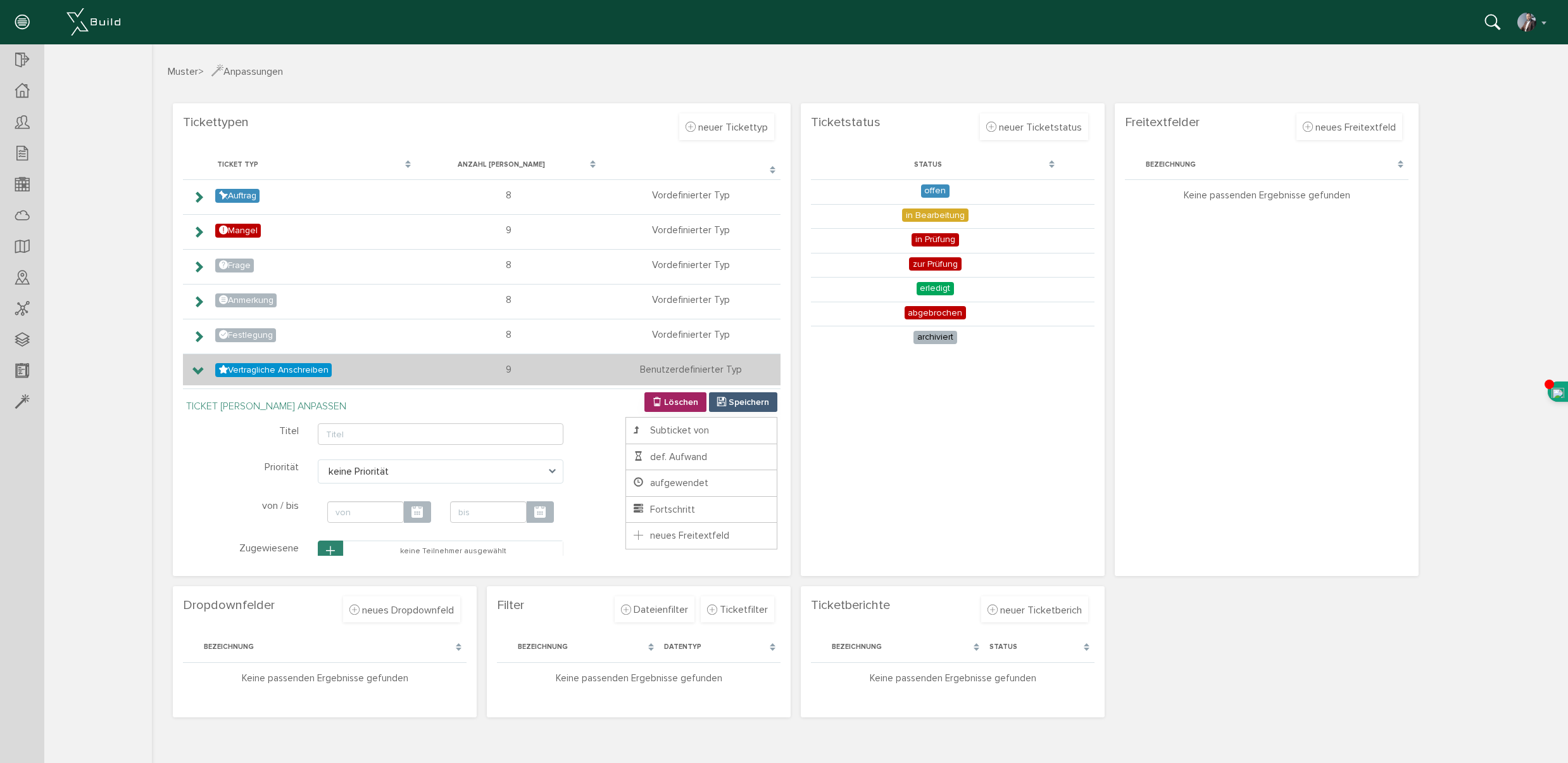
click at [195, 368] on icon at bounding box center [198, 371] width 12 height 10
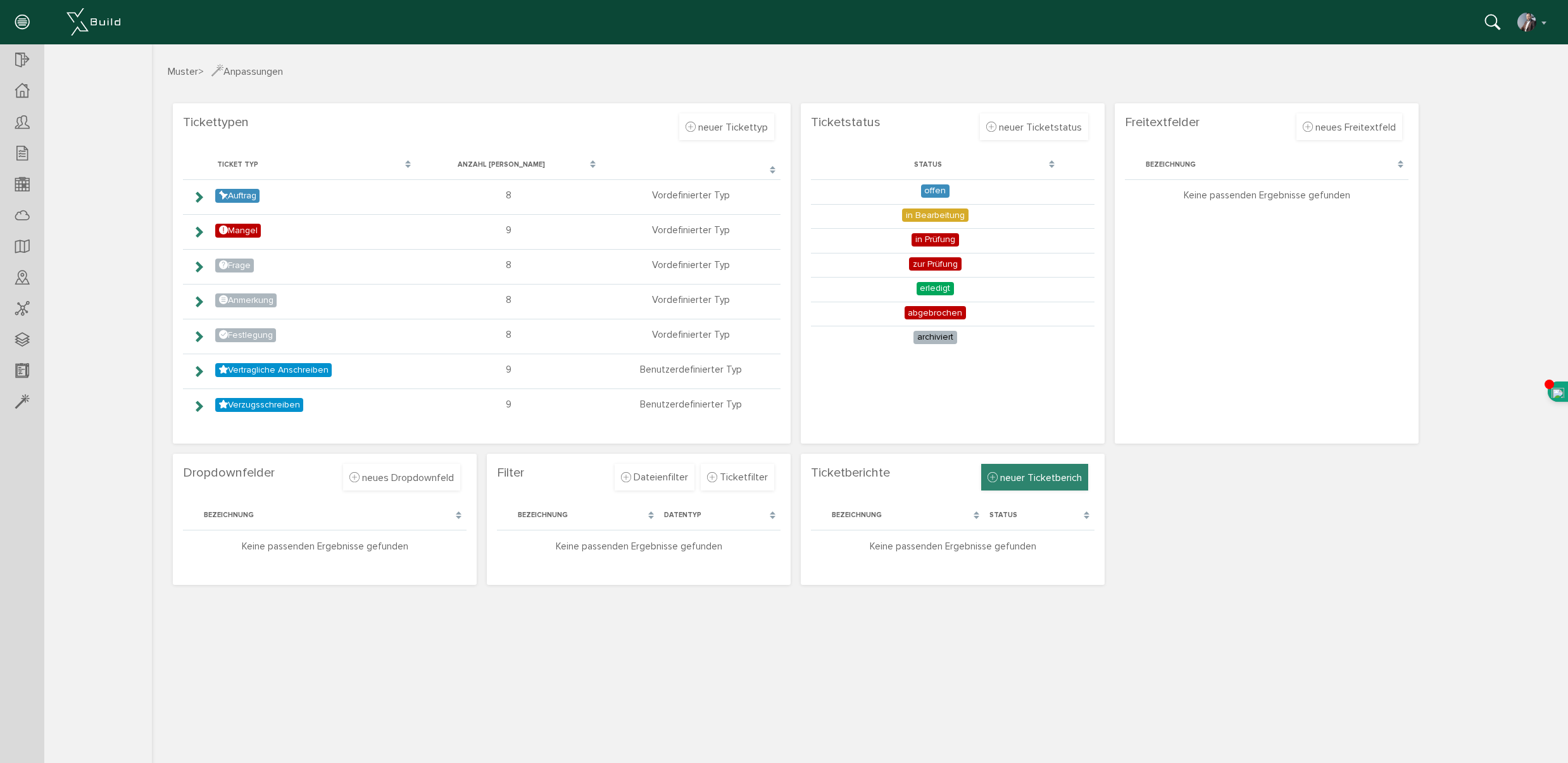
click at [1038, 480] on span "neuer Ticketberich" at bounding box center [1041, 478] width 82 height 13
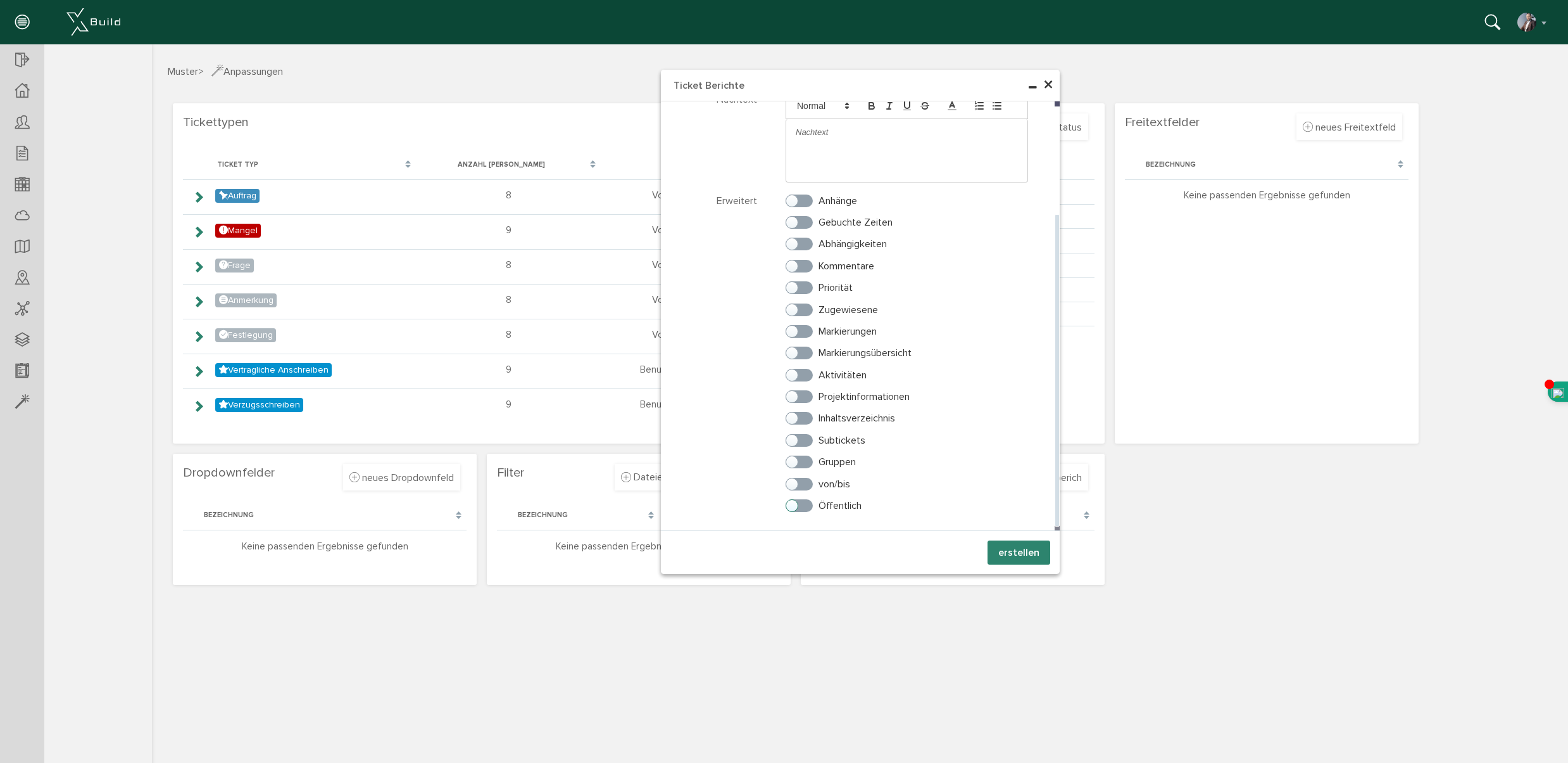
click at [807, 508] on label "Öffentlich" at bounding box center [824, 506] width 76 height 11
click at [794, 507] on input "Öffentlich" at bounding box center [790, 502] width 8 height 8
checkbox input "true"
click at [808, 484] on label "von/bis" at bounding box center [818, 483] width 65 height 11
click at [794, 484] on input "von/bis" at bounding box center [790, 481] width 8 height 8
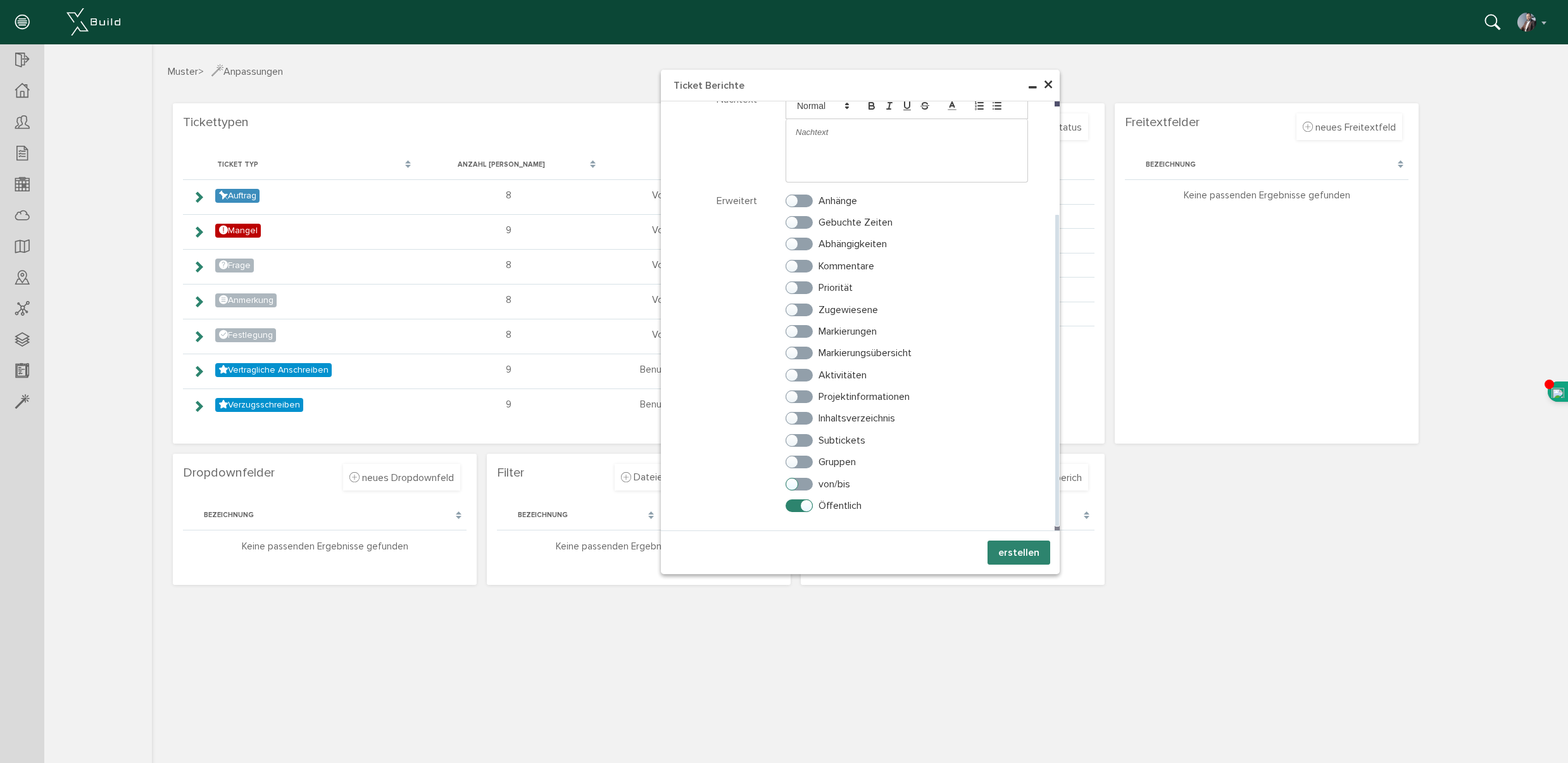
checkbox input "true"
click at [809, 463] on label "Gruppen" at bounding box center [821, 461] width 70 height 11
click at [794, 463] on input "Gruppen" at bounding box center [790, 459] width 8 height 8
checkbox input "true"
click at [812, 441] on label "Subtickets" at bounding box center [826, 440] width 79 height 11
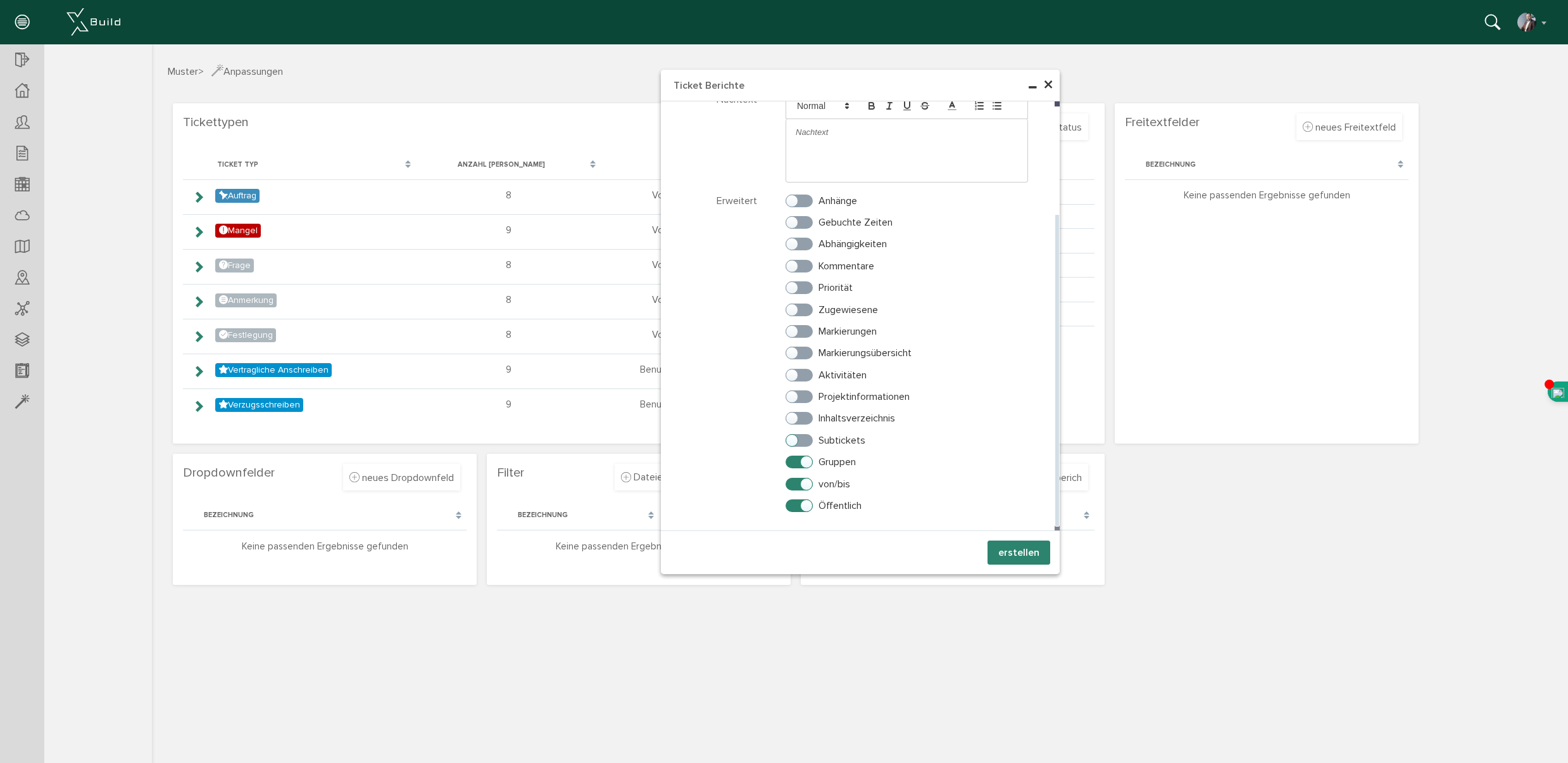
click at [794, 441] on input "Subtickets" at bounding box center [790, 437] width 8 height 8
checkbox input "true"
click at [809, 419] on label "Inhaltsverzeichnis" at bounding box center [840, 418] width 110 height 11
click at [794, 419] on input "Inhaltsverzeichnis" at bounding box center [790, 415] width 8 height 8
checkbox input "true"
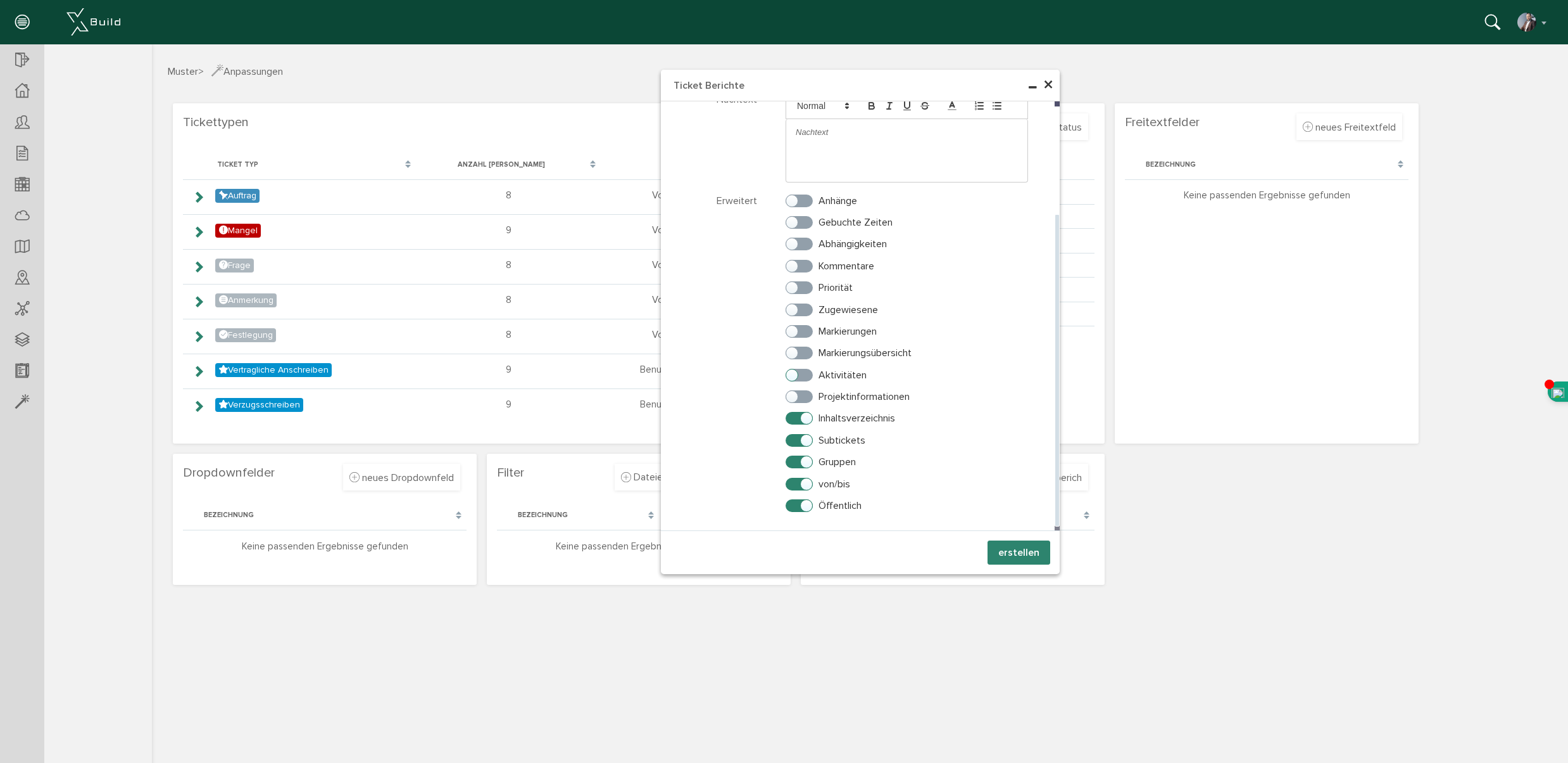
click at [805, 374] on label "Aktivitäten" at bounding box center [826, 375] width 81 height 11
click at [794, 374] on input "Aktivitäten" at bounding box center [790, 372] width 8 height 8
checkbox input "true"
click at [809, 395] on label "Projektinformationen" at bounding box center [848, 397] width 125 height 11
click at [794, 395] on input "Projektinformationen" at bounding box center [790, 393] width 8 height 8
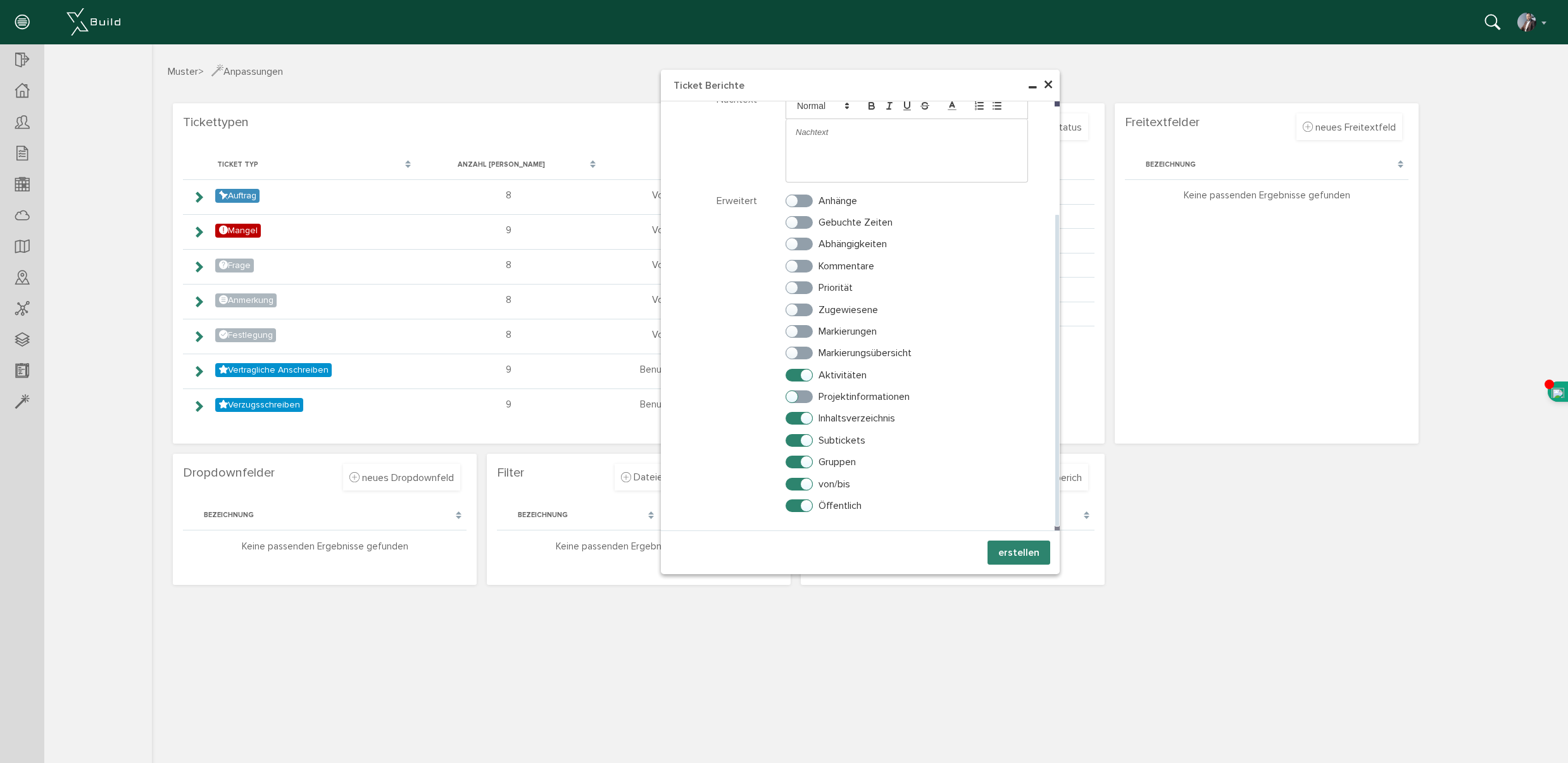
checkbox input "true"
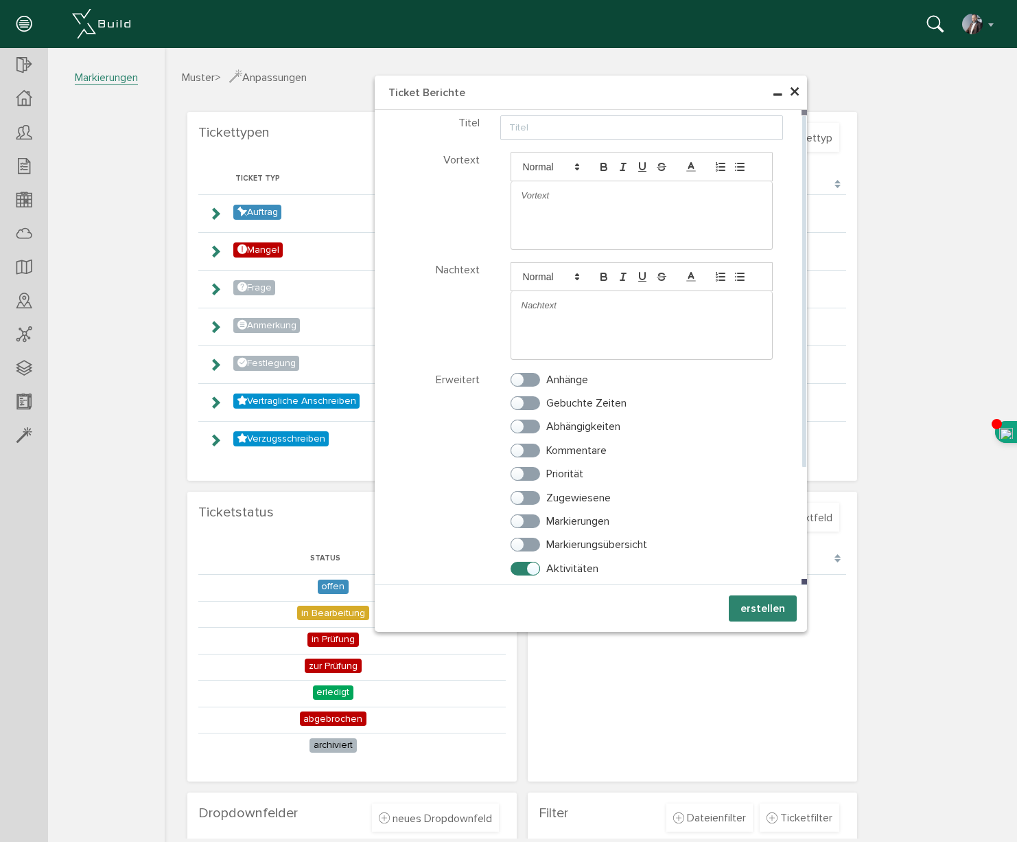
click at [534, 197] on p at bounding box center [642, 195] width 241 height 12
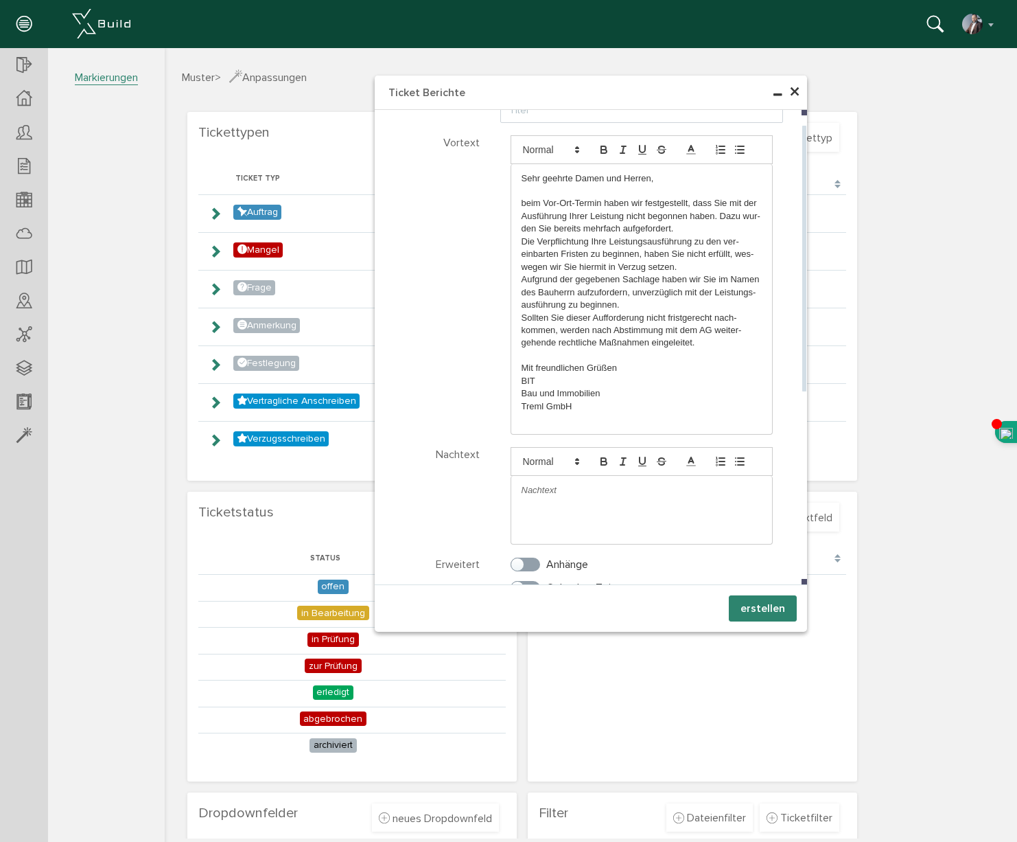
drag, startPoint x: 542, startPoint y: 388, endPoint x: 519, endPoint y: 385, distance: 22.8
click at [519, 385] on div "Sehr geehrte Damen und Herren, beim Vor-Ort-Termin haben wir festgestellt, dass…" at bounding box center [642, 299] width 262 height 270
drag, startPoint x: 540, startPoint y: 380, endPoint x: 520, endPoint y: 379, distance: 20.6
click at [520, 379] on div "Sehr geehrte Damen und Herren, beim Vor-Ort-Termin haben wir festgestellt, dass…" at bounding box center [642, 299] width 262 height 270
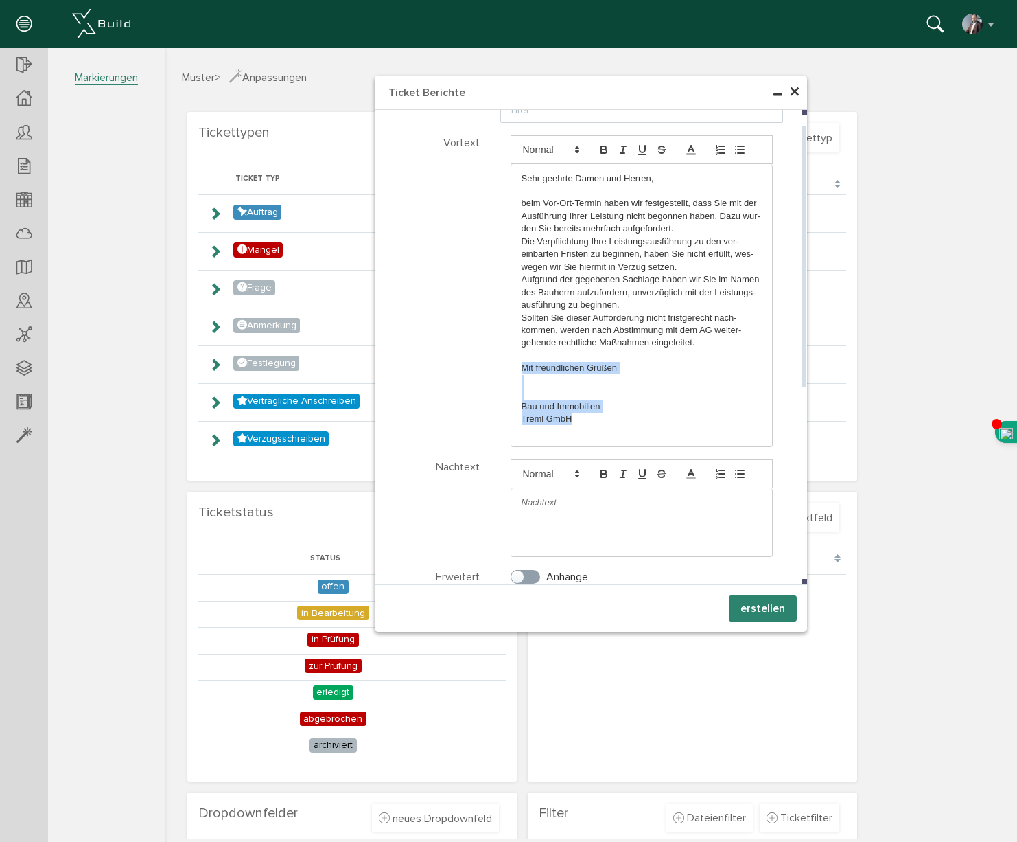
drag, startPoint x: 579, startPoint y: 419, endPoint x: 516, endPoint y: 363, distance: 84.1
click at [516, 363] on div "Sehr geehrte Damen und Herren, beim Vor-Ort-Termin haben wir festgestellt, dass…" at bounding box center [642, 305] width 262 height 283
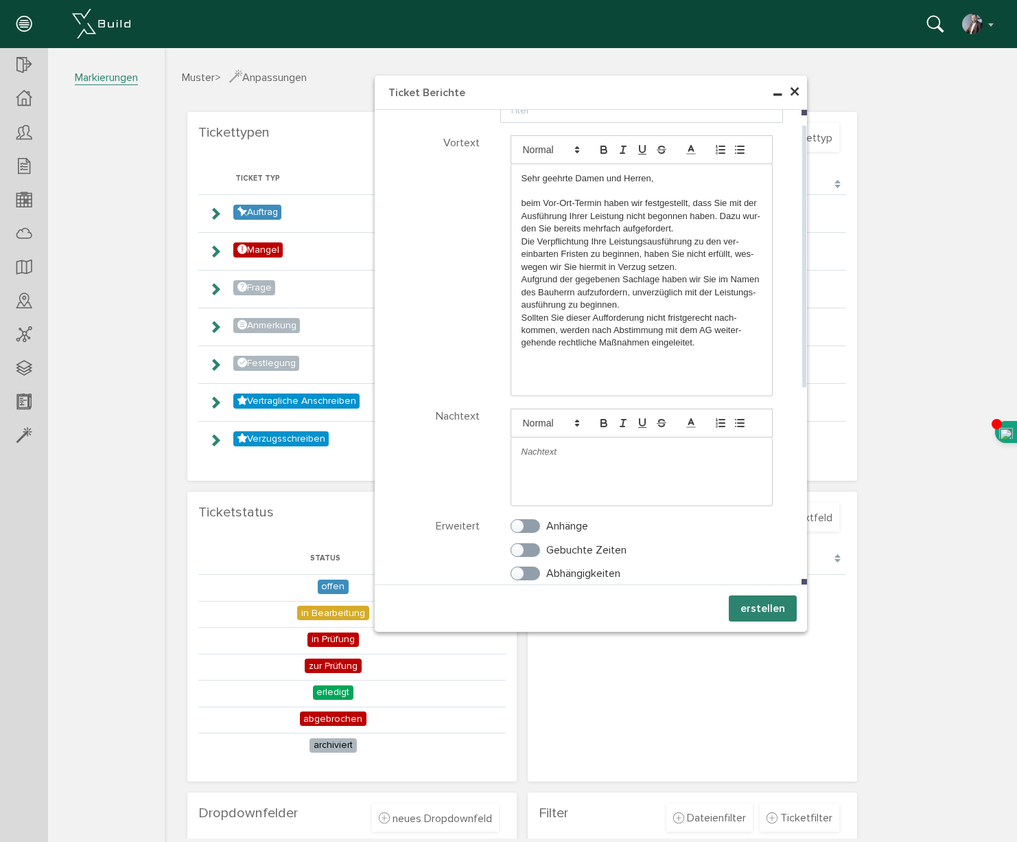
click at [528, 457] on p at bounding box center [642, 452] width 241 height 12
paste div
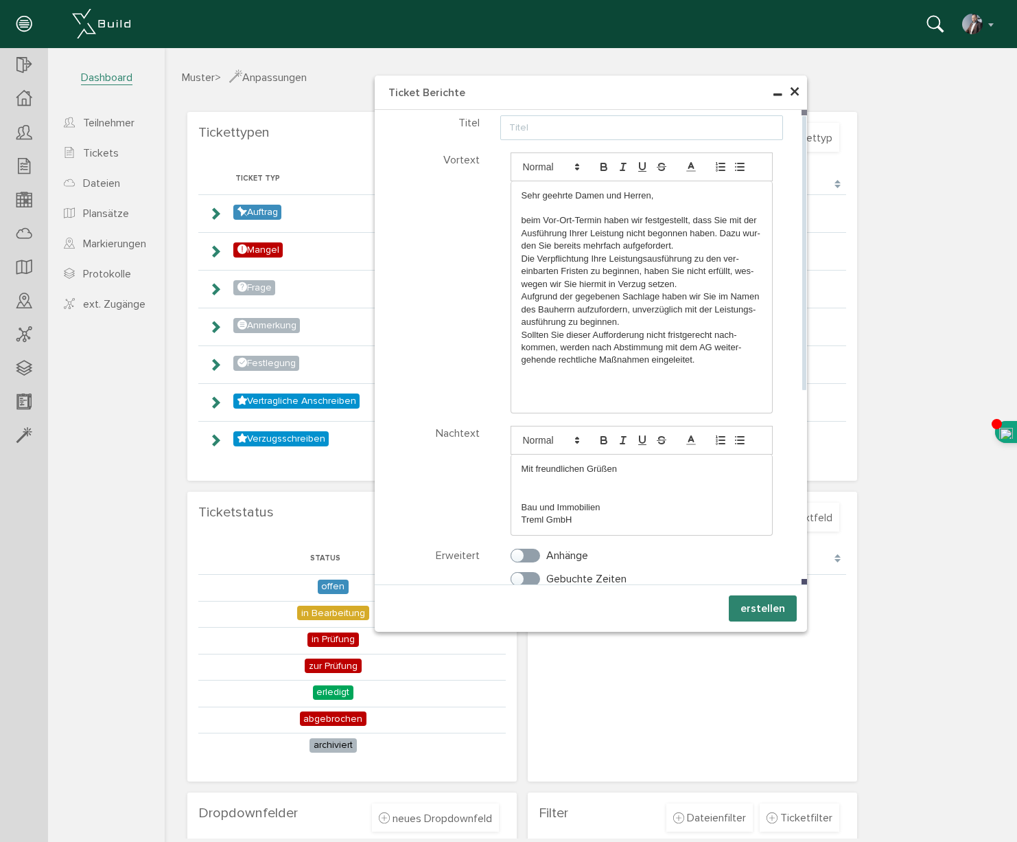
click at [524, 126] on input "text" at bounding box center [642, 127] width 284 height 25
paste input "Inverzugsetzung Beginn"
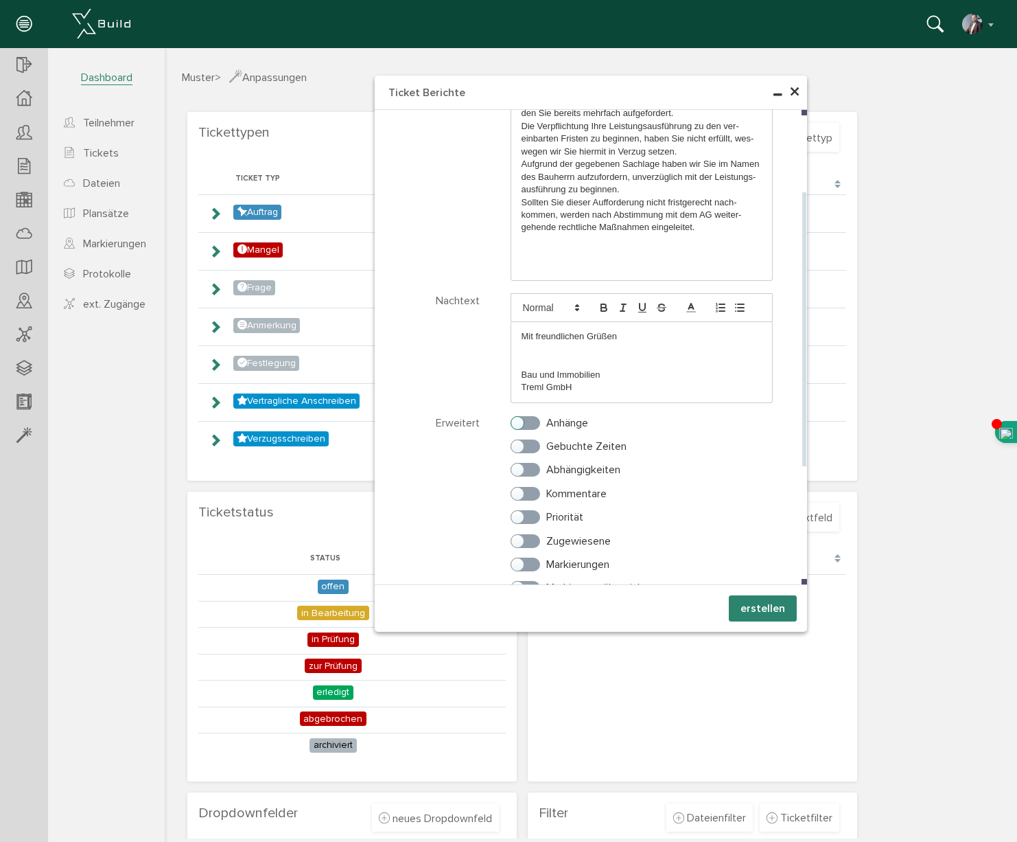
type input "Inverzugsetzung Beginn"
click at [534, 424] on label "Anhänge" at bounding box center [550, 423] width 78 height 12
click at [520, 424] on input "Anhänge" at bounding box center [515, 419] width 9 height 9
checkbox input "true"
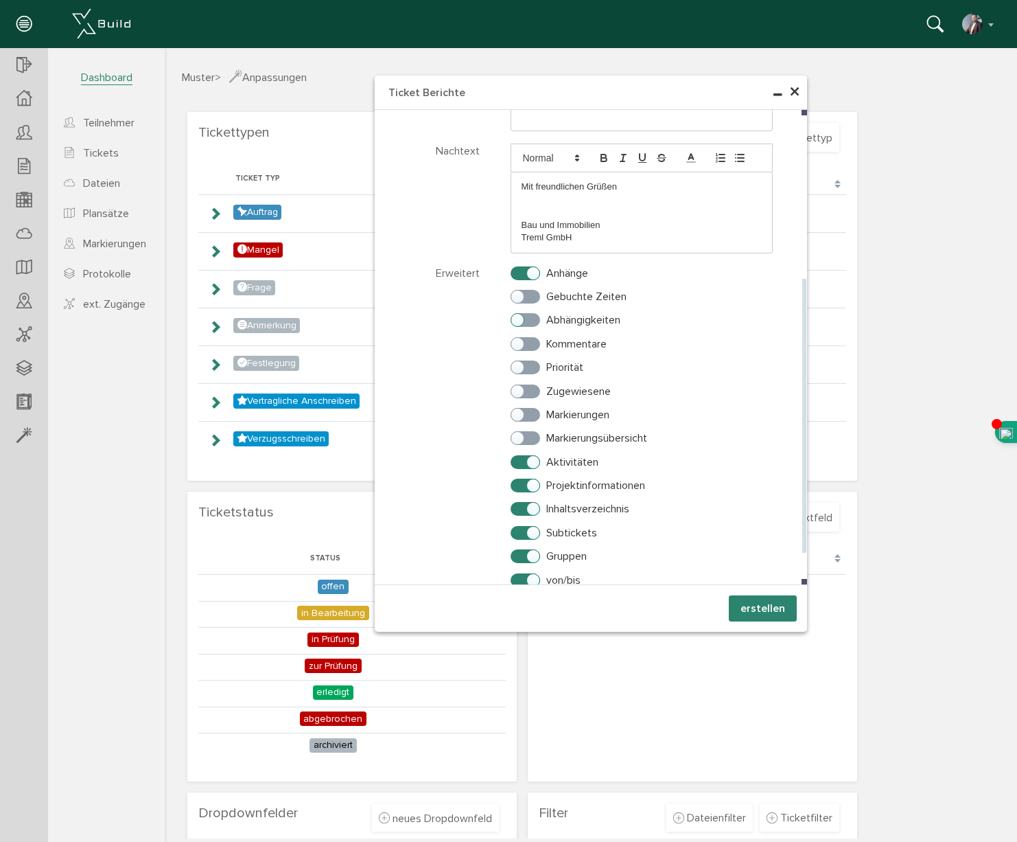
click at [536, 321] on label "Abhängigkeiten" at bounding box center [566, 320] width 110 height 12
click at [520, 321] on input "Abhängigkeiten" at bounding box center [515, 316] width 9 height 9
checkbox input "true"
click at [535, 345] on label "Kommentare" at bounding box center [559, 344] width 96 height 12
click at [520, 345] on input "Kommentare" at bounding box center [515, 340] width 9 height 9
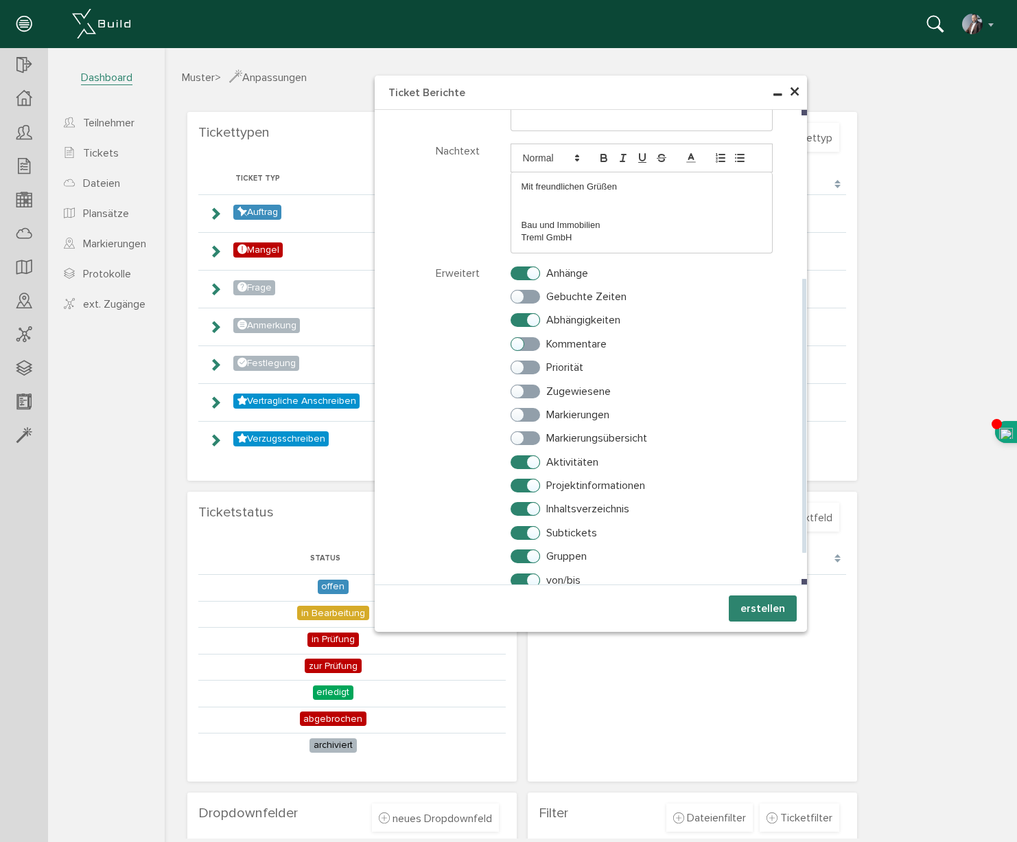
checkbox input "true"
click at [535, 366] on label "Priorität" at bounding box center [547, 367] width 73 height 12
click at [520, 366] on input "Priorität" at bounding box center [515, 364] width 9 height 9
checkbox input "true"
click at [536, 389] on label "Zugewiesene" at bounding box center [561, 391] width 100 height 12
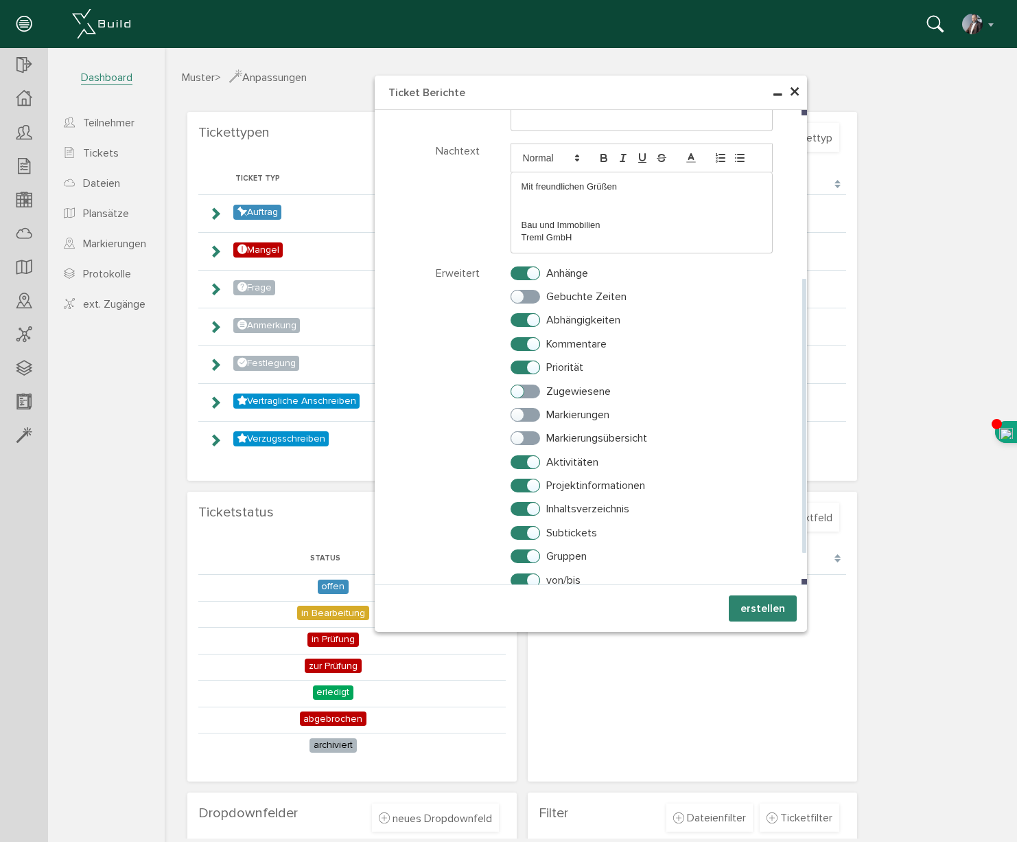
click at [520, 389] on input "Zugewiesene" at bounding box center [515, 388] width 9 height 9
checkbox input "true"
click at [534, 415] on label "Markierungen" at bounding box center [560, 414] width 99 height 12
click at [520, 415] on input "Markierungen" at bounding box center [515, 411] width 9 height 9
checkbox input "true"
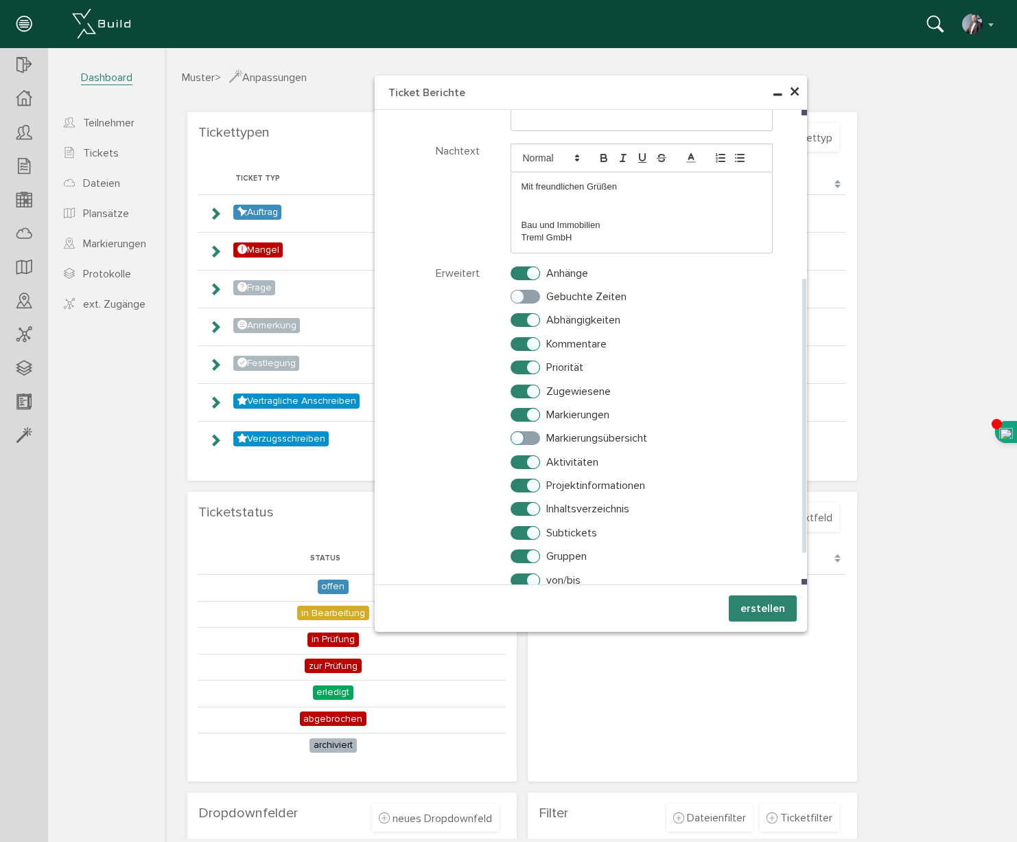
click at [536, 438] on label "Markierungsübersicht" at bounding box center [579, 438] width 137 height 12
click at [520, 438] on input "Markierungsübersicht" at bounding box center [515, 434] width 9 height 9
checkbox input "true"
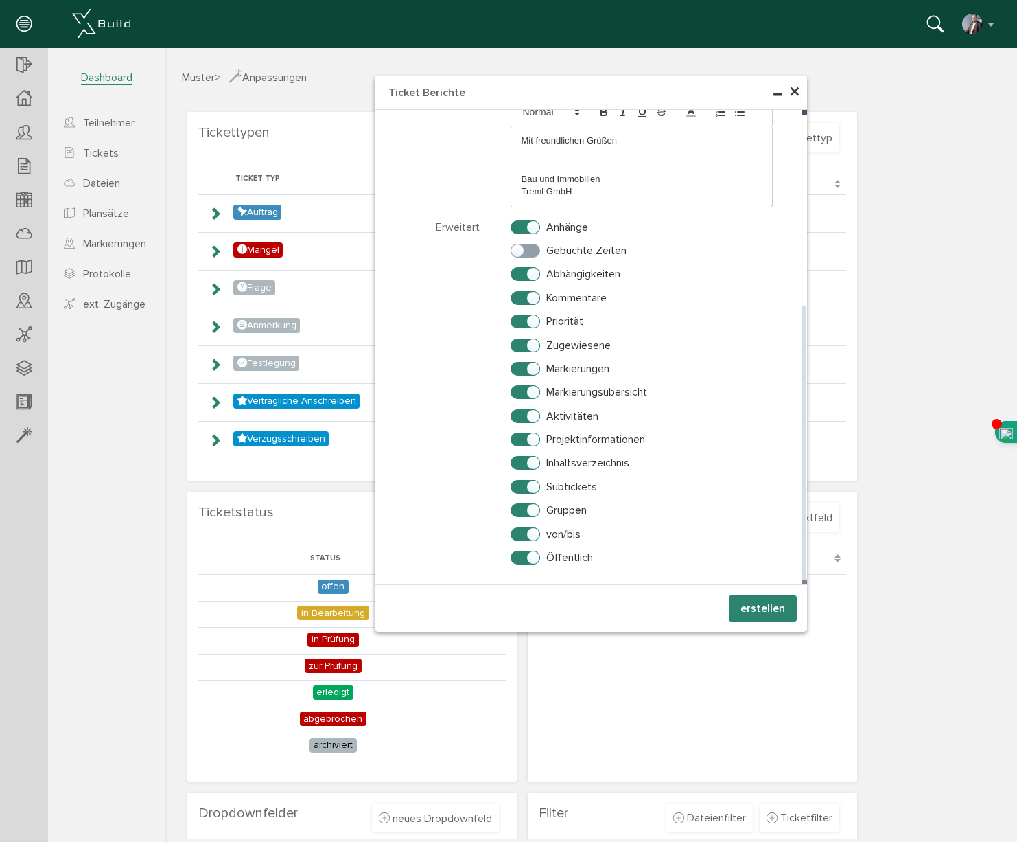
scroll to position [254, 0]
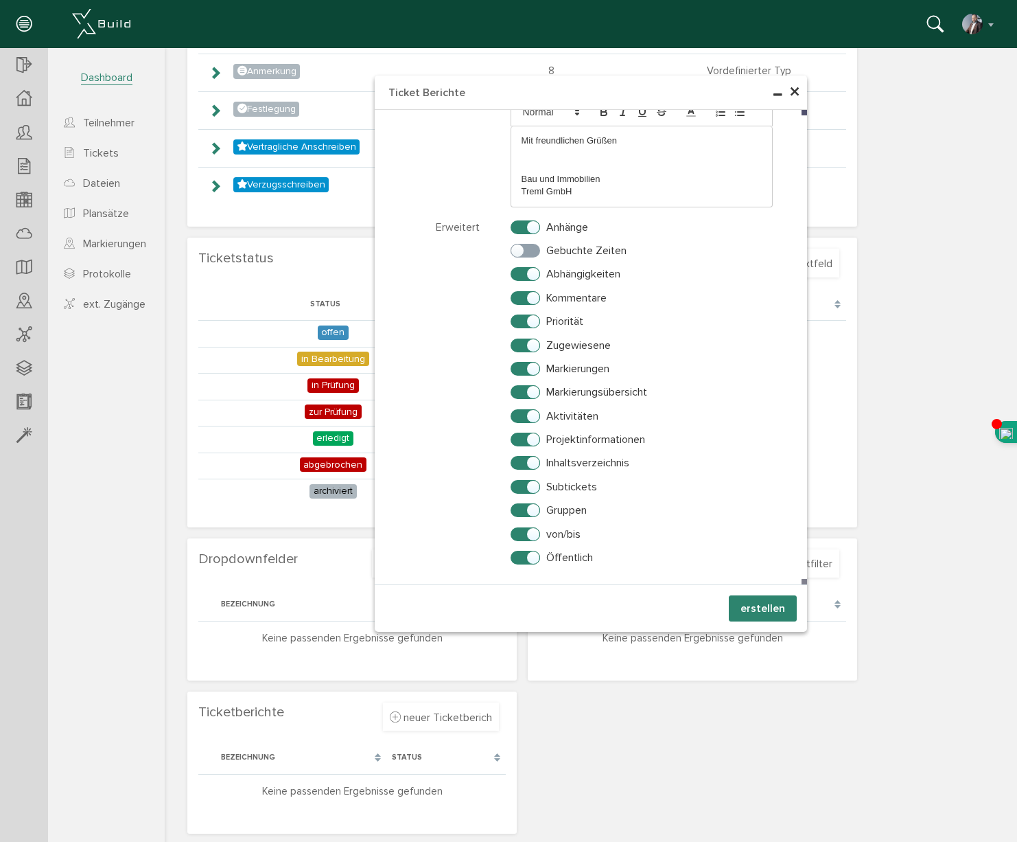
click at [762, 610] on button "erstellen" at bounding box center [763, 608] width 68 height 26
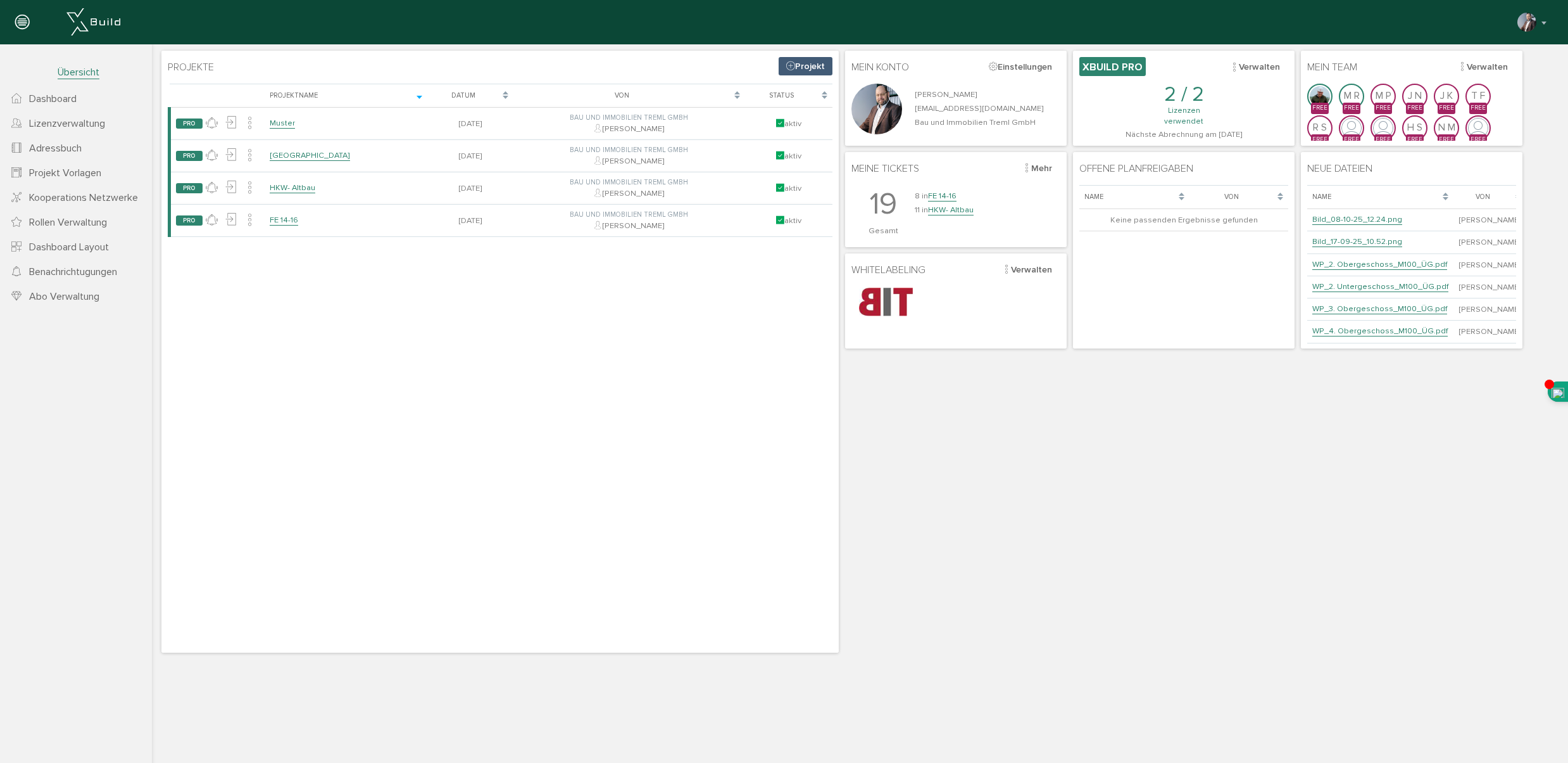
click at [65, 177] on span "Projekt Vorlagen" at bounding box center [65, 173] width 72 height 13
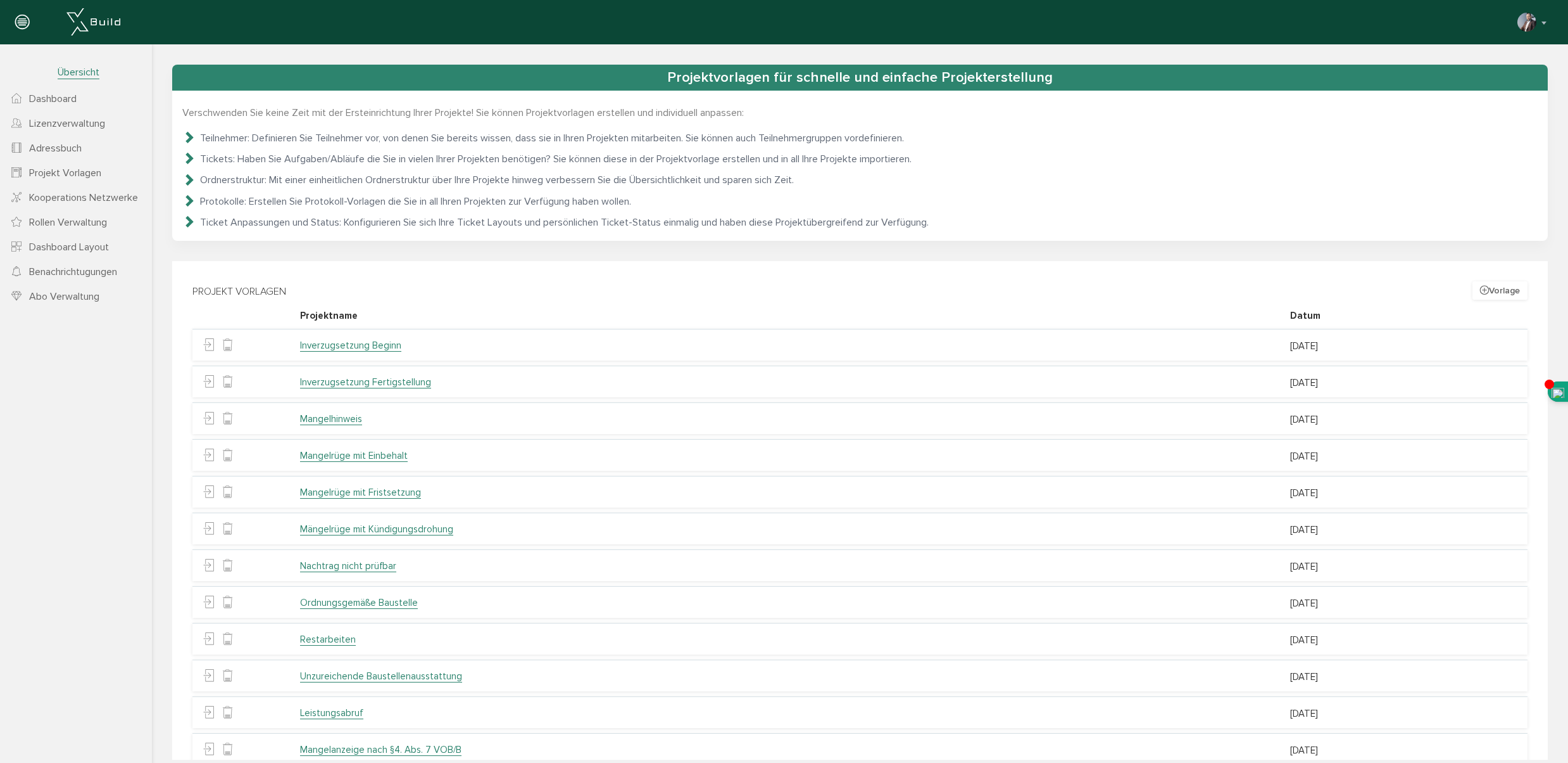
click at [340, 344] on link "Inverzugsetzung Beginn" at bounding box center [350, 345] width 101 height 12
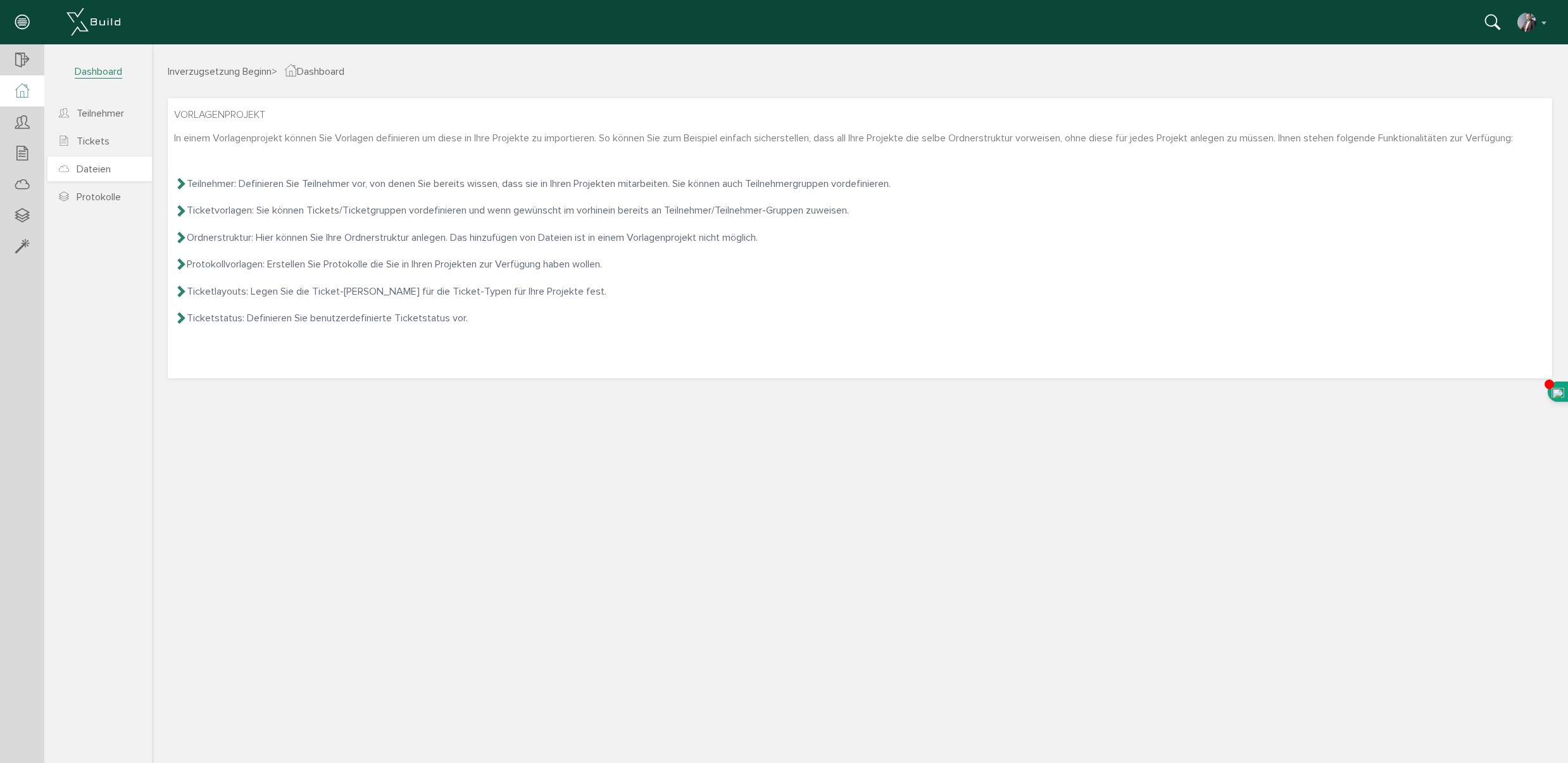
click at [102, 174] on span "Dateien" at bounding box center [93, 169] width 34 height 13
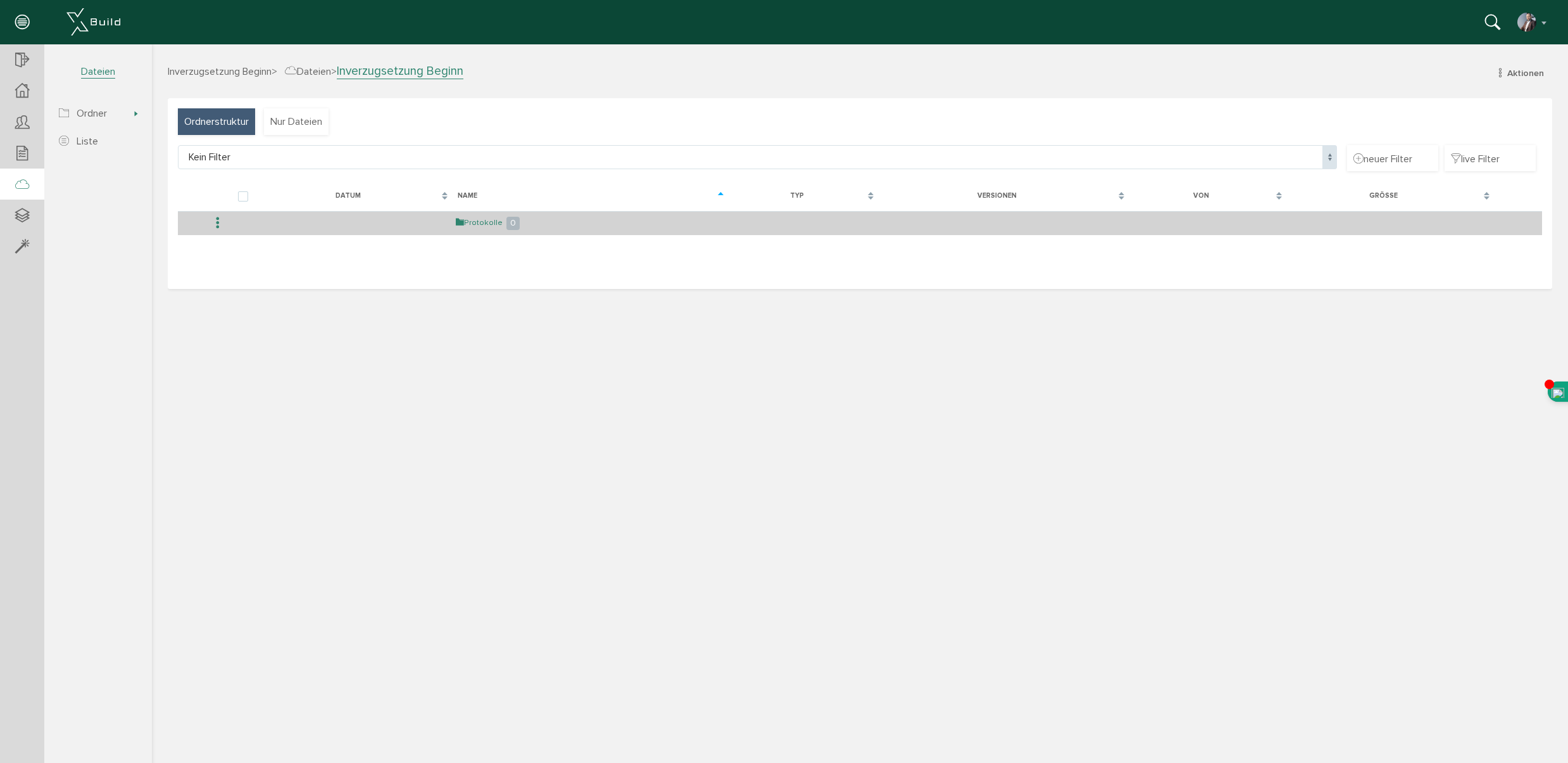
click at [483, 221] on link "Protokolle" at bounding box center [479, 222] width 47 height 11
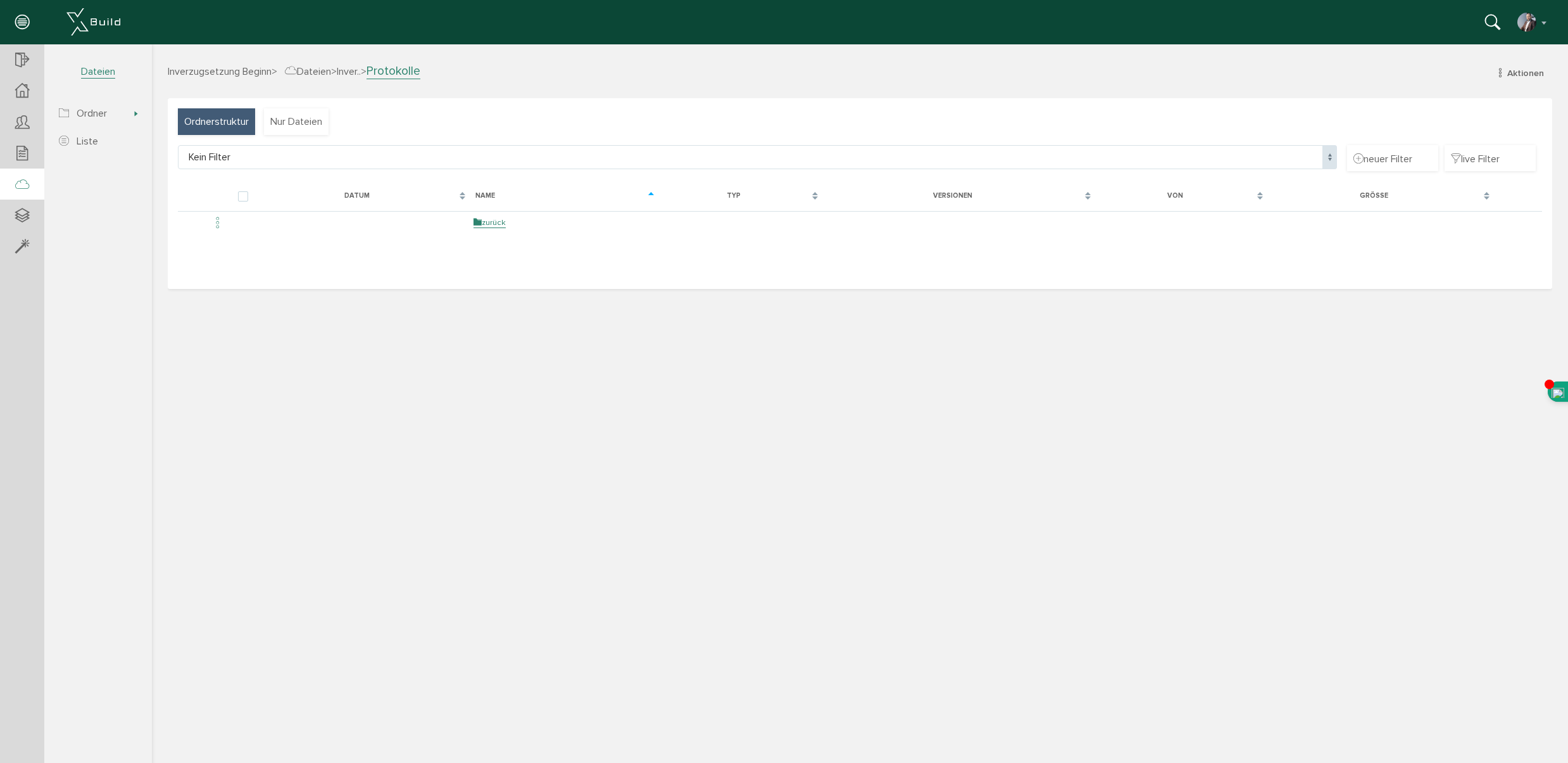
click at [255, 72] on span "Inverzugsetzung Beginn" at bounding box center [220, 72] width 104 height 13
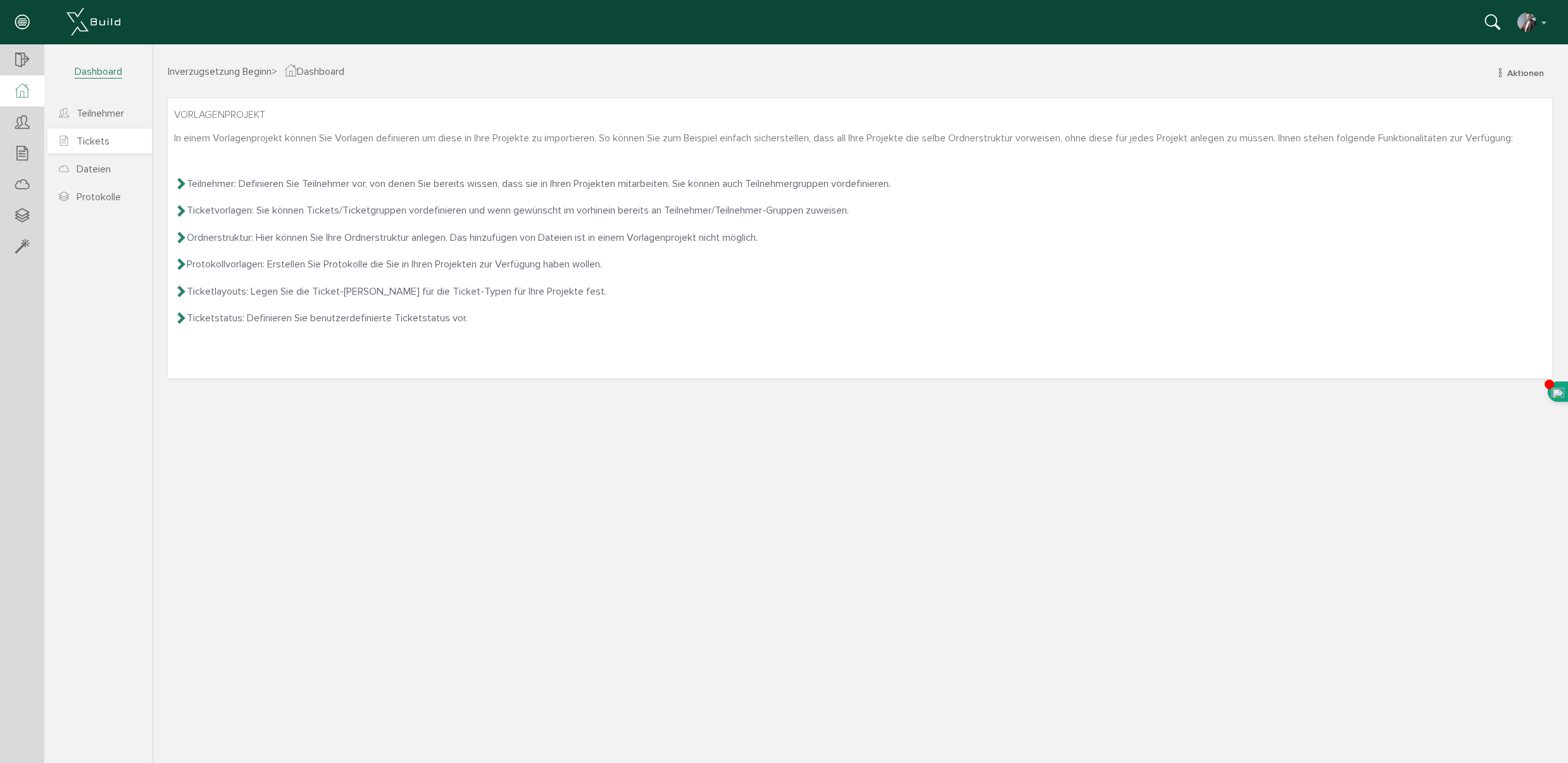
click at [98, 143] on span "Tickets" at bounding box center [93, 141] width 33 height 13
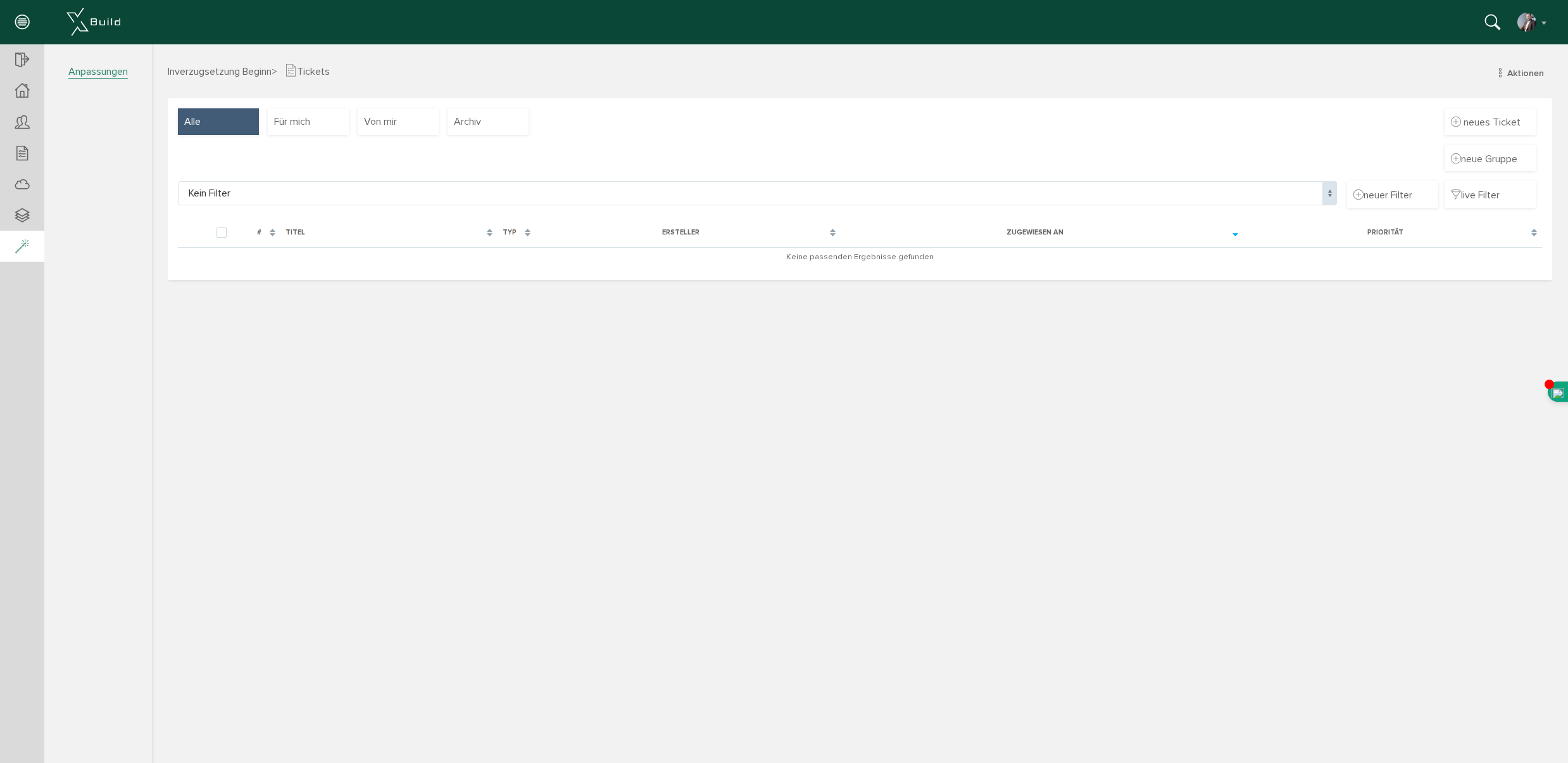
click at [33, 244] on div at bounding box center [22, 246] width 44 height 32
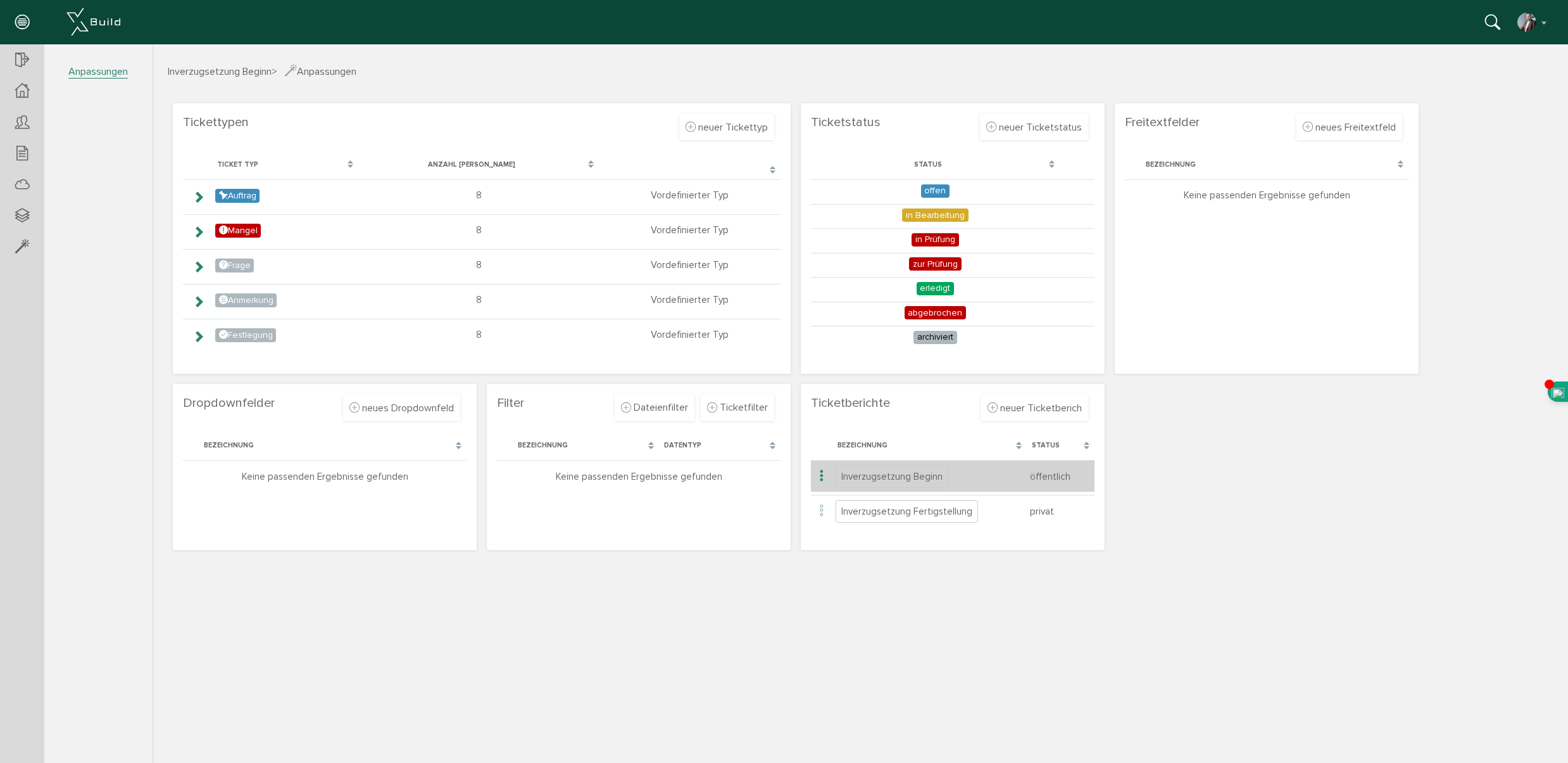
click at [860, 478] on span "Inverzugsetzung Beginn" at bounding box center [892, 476] width 113 height 23
click at [917, 476] on span "Inverzugsetzung Beginn" at bounding box center [892, 476] width 113 height 23
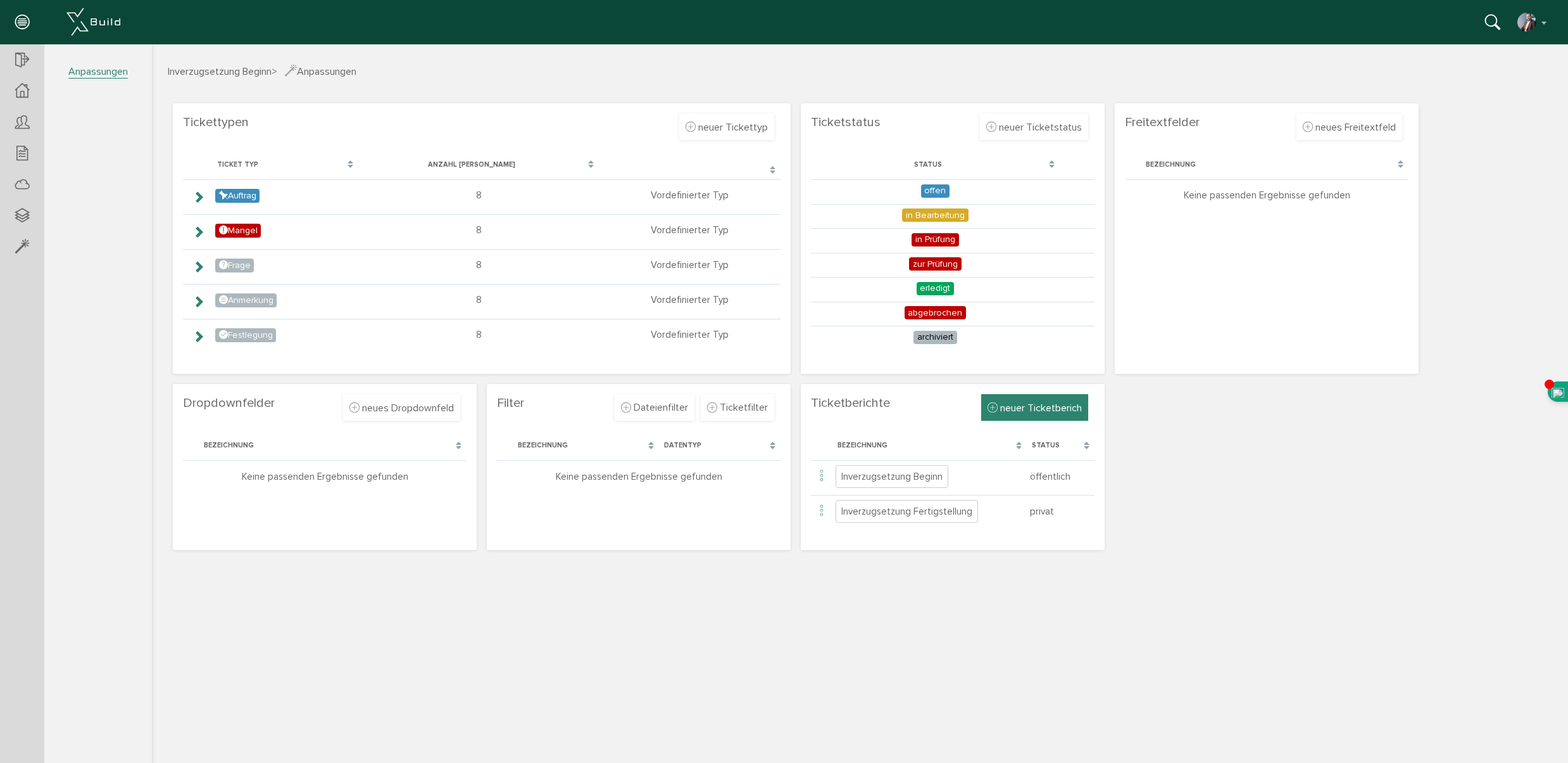
click at [1022, 411] on span "neuer Ticketberich" at bounding box center [1041, 408] width 82 height 13
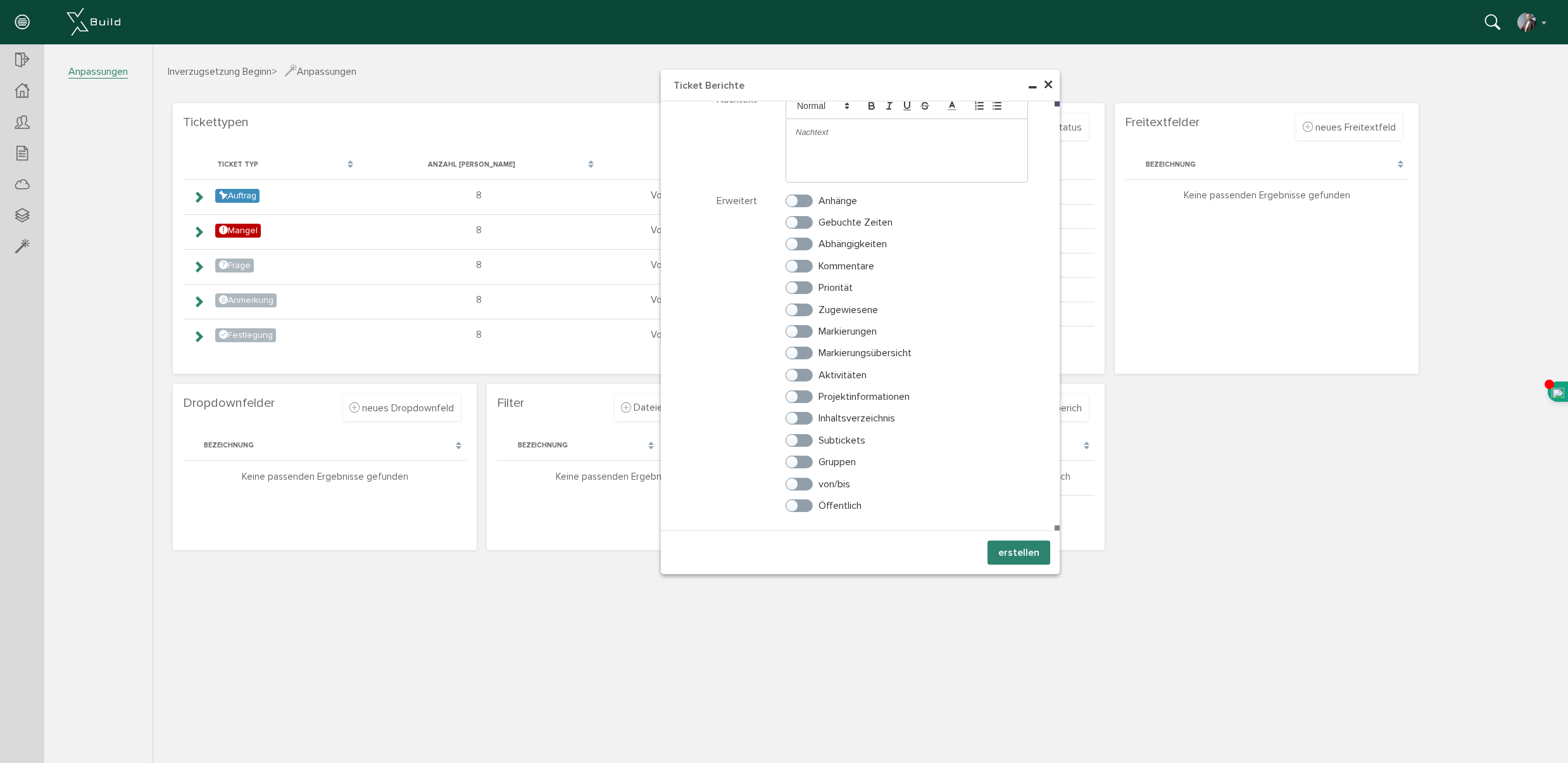
click at [1048, 84] on span "×" at bounding box center [1048, 85] width 10 height 25
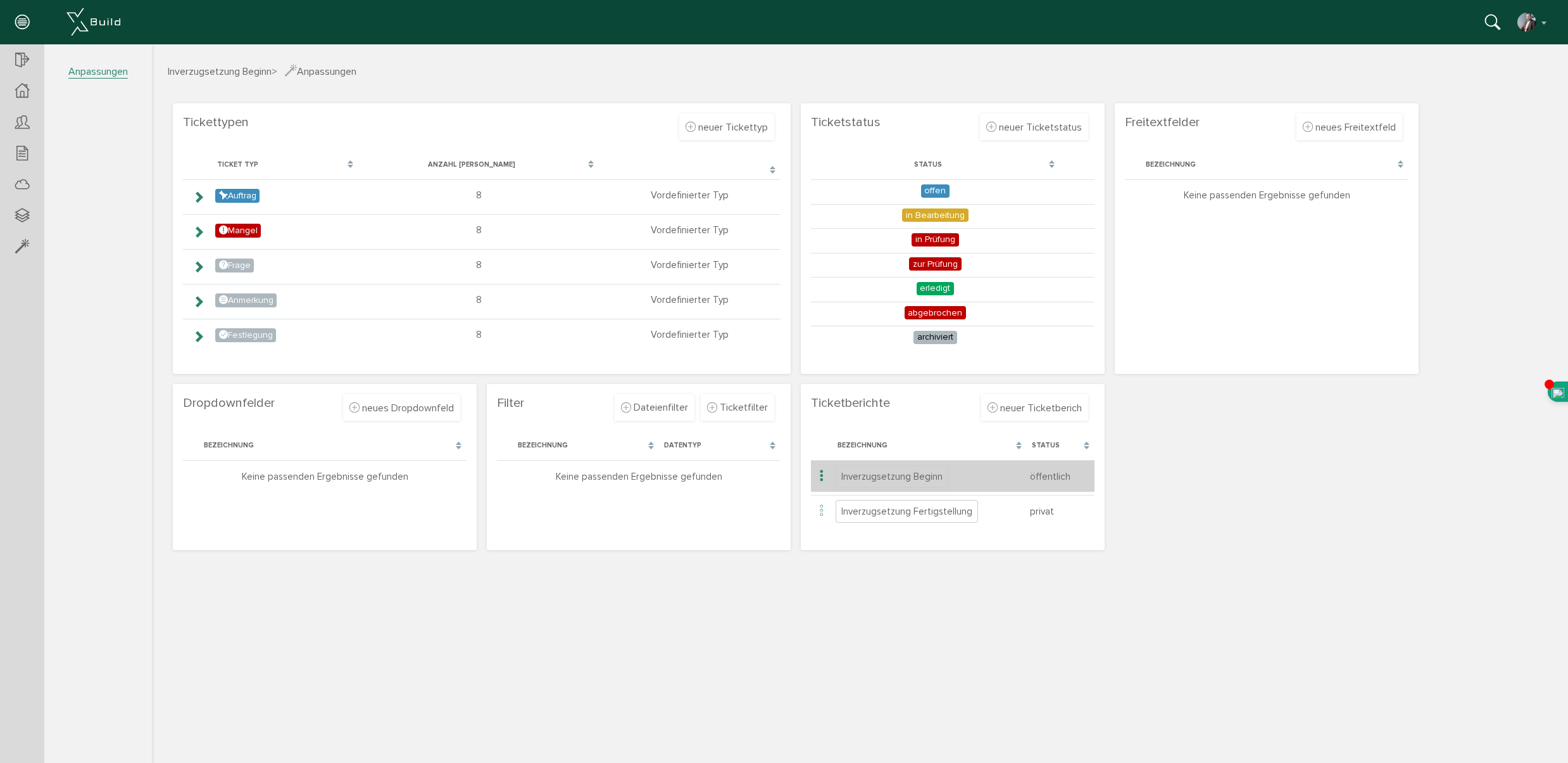
click at [1057, 478] on td "öffentlich" at bounding box center [1060, 475] width 67 height 31
click at [823, 475] on icon at bounding box center [822, 476] width 15 height 18
click at [852, 486] on span "bearbeiten" at bounding box center [875, 490] width 47 height 13
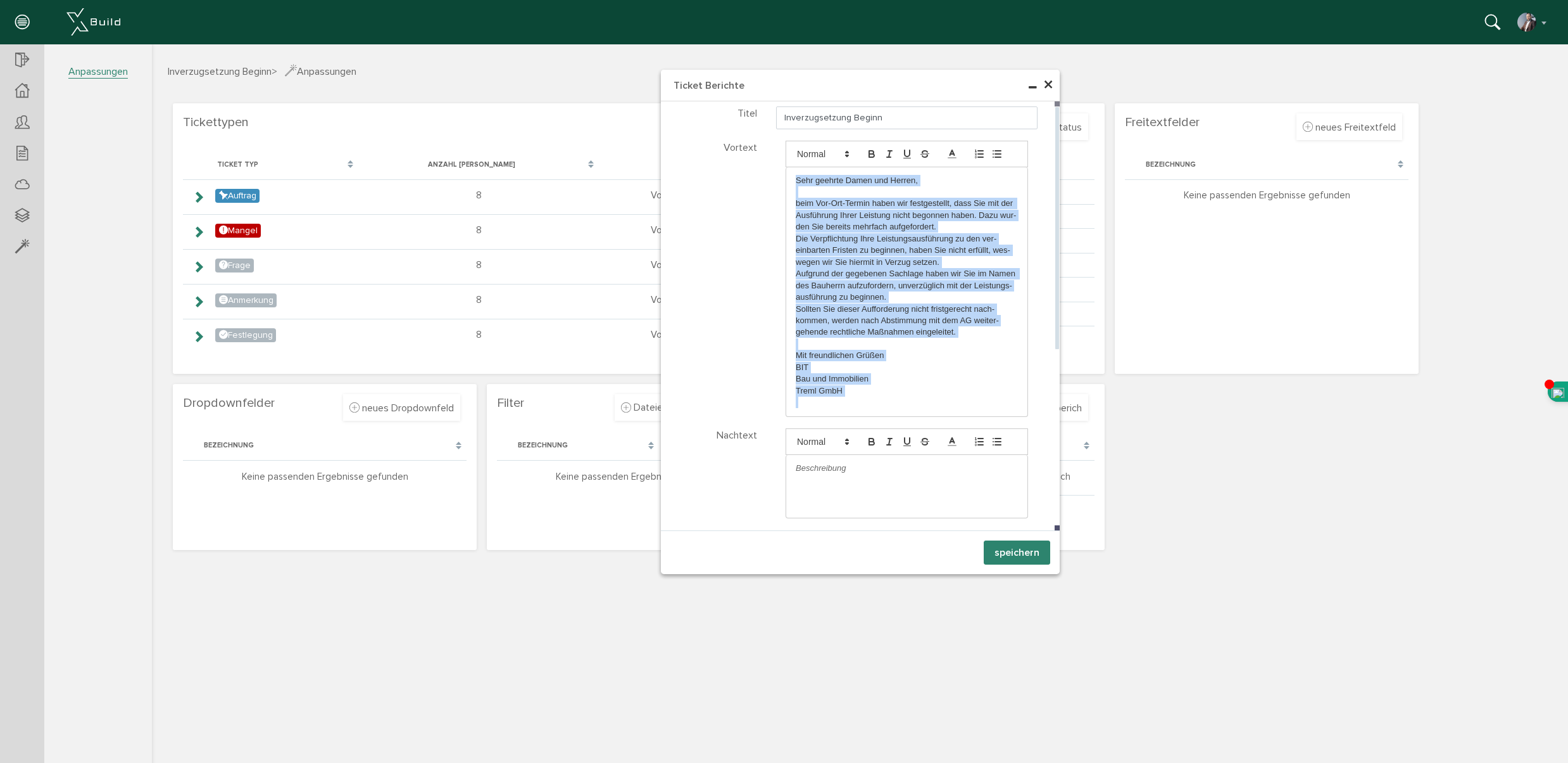
drag, startPoint x: 865, startPoint y: 399, endPoint x: 795, endPoint y: 167, distance: 242.3
click at [795, 167] on div "Sehr geehrte Damen und Herren, beim Vor-Ort-Termin haben wir festgestellt, dass…" at bounding box center [908, 292] width 242 height 249
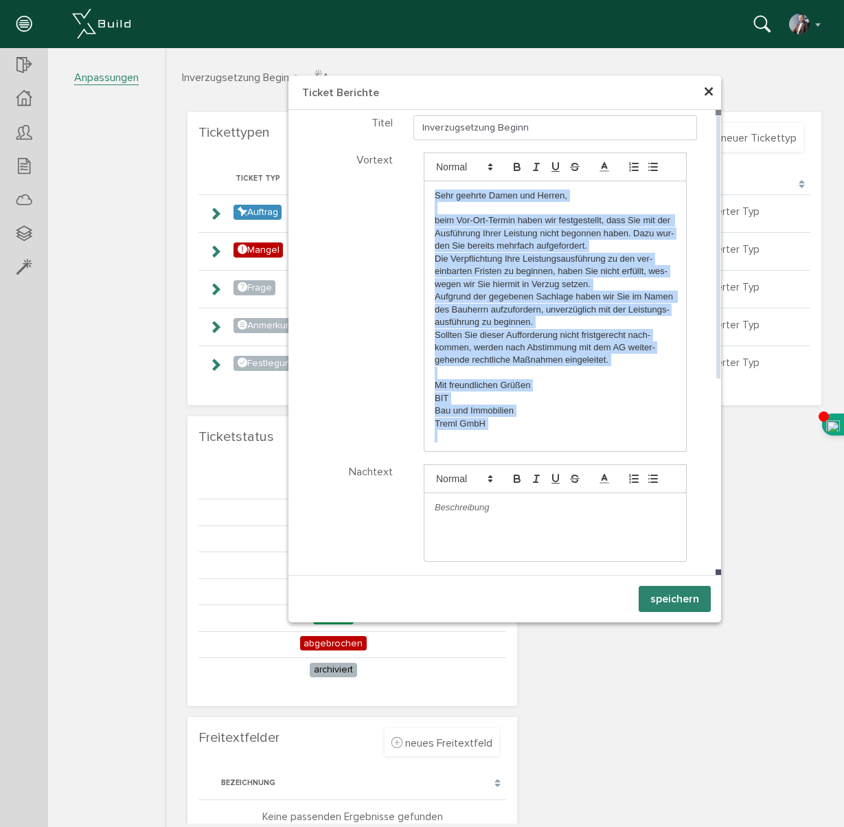
copy div "Sehr geehrte Damen und Herren, beim Vor-Ort-Termin haben wir festgestellt, dass…"
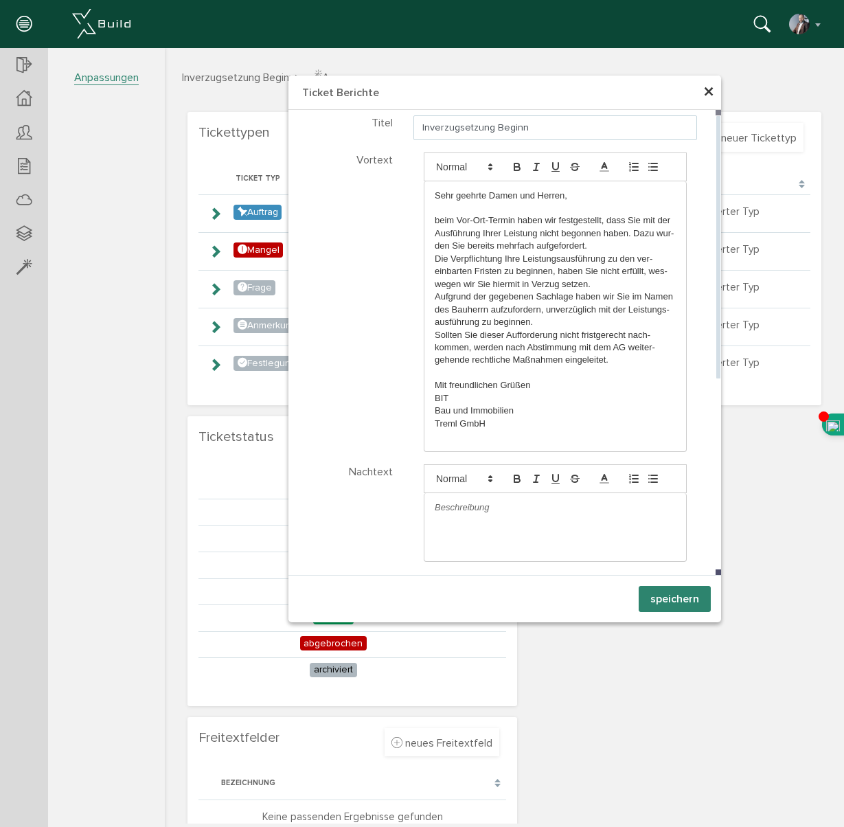
drag, startPoint x: 544, startPoint y: 128, endPoint x: 392, endPoint y: 128, distance: 151.7
click at [392, 128] on div "Titel Inverzugsetzung Beginn" at bounding box center [504, 126] width 432 height 27
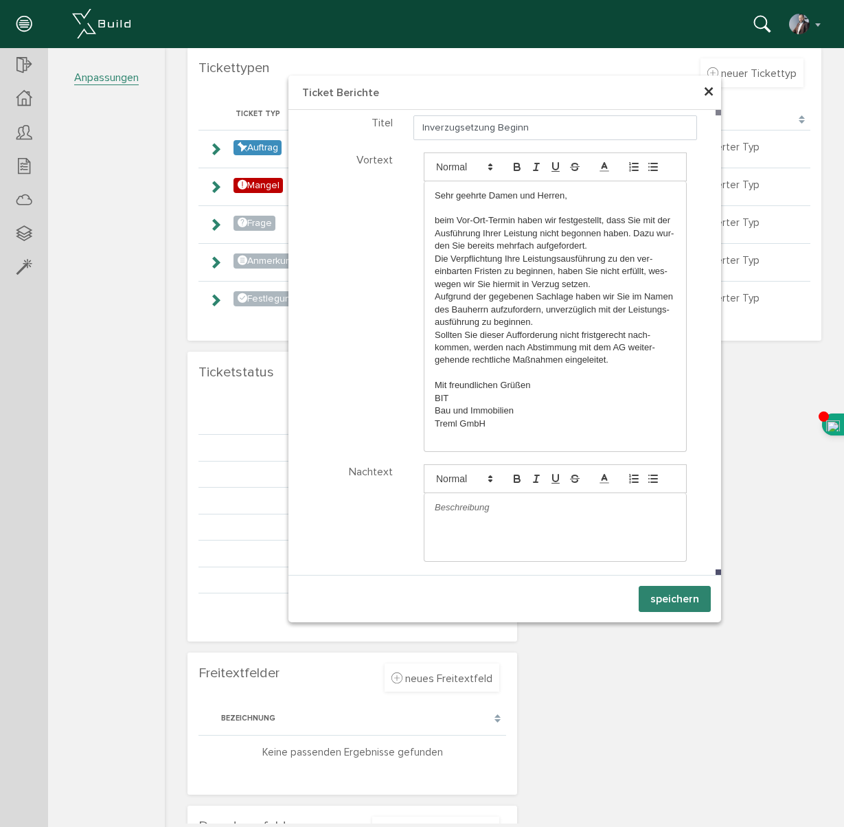
scroll to position [83, 0]
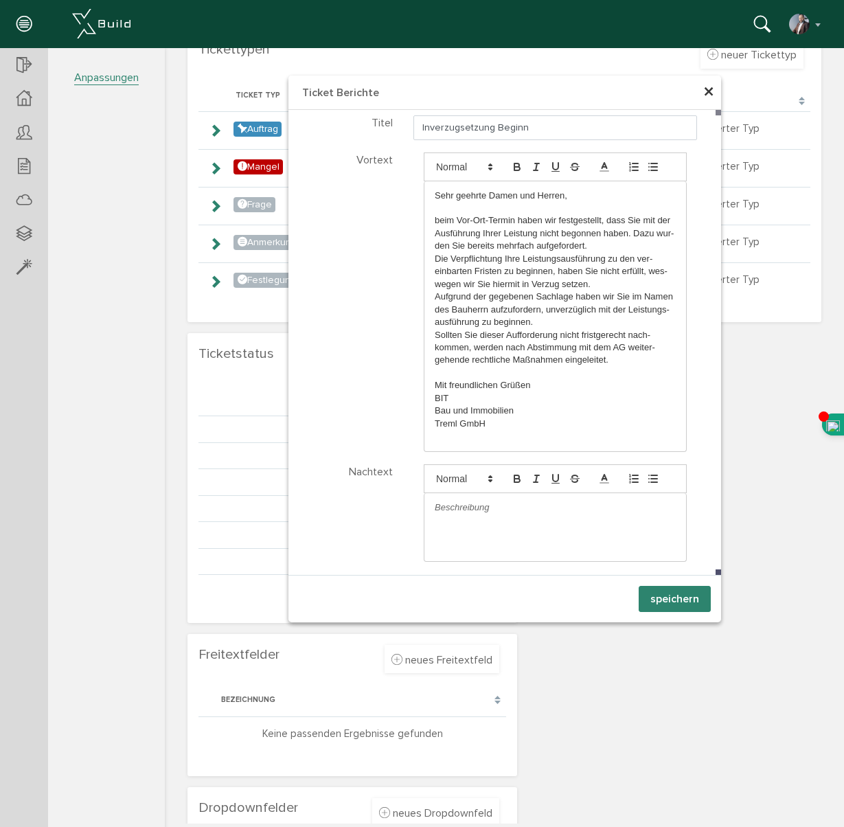
click at [709, 93] on span "×" at bounding box center [708, 92] width 11 height 27
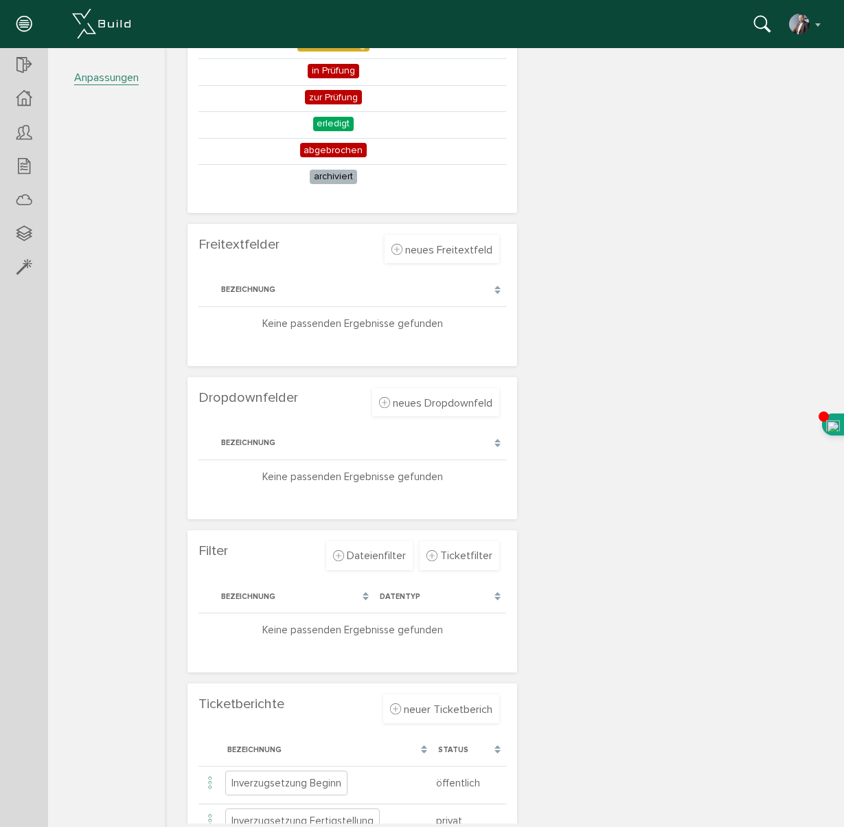
scroll to position [538, 0]
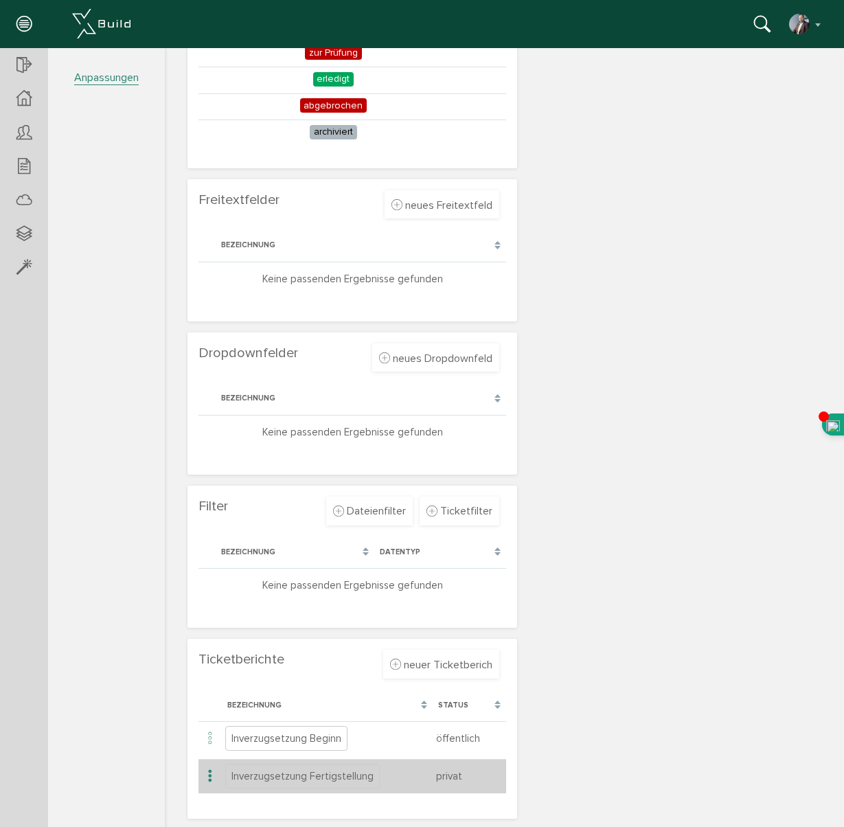
click at [207, 775] on icon at bounding box center [210, 776] width 16 height 19
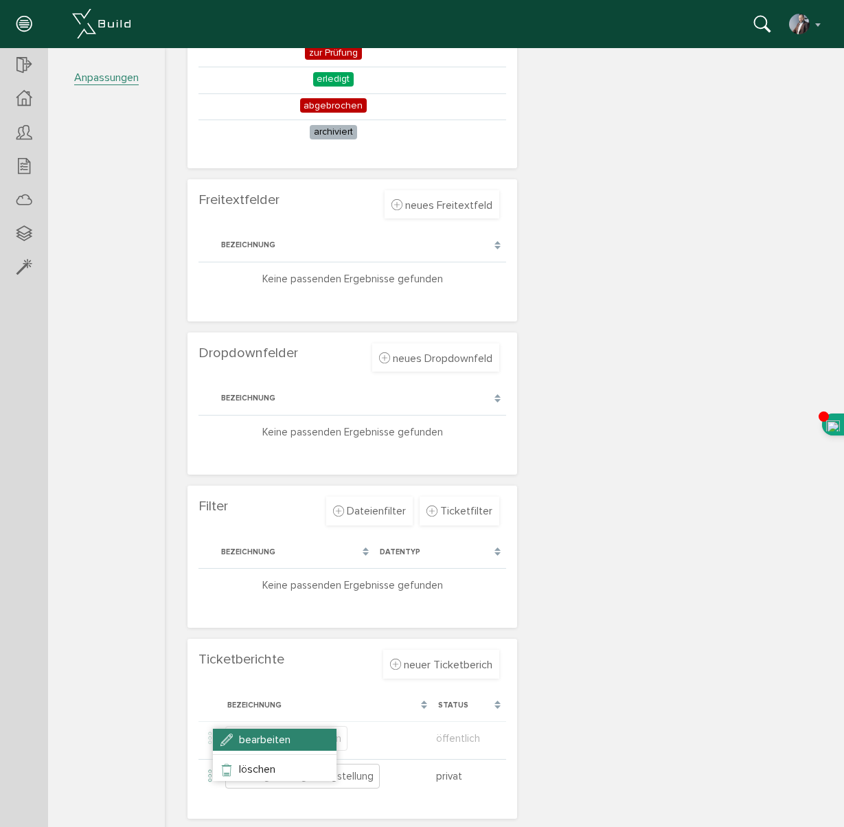
click at [222, 740] on li "bearbeiten" at bounding box center [275, 739] width 124 height 22
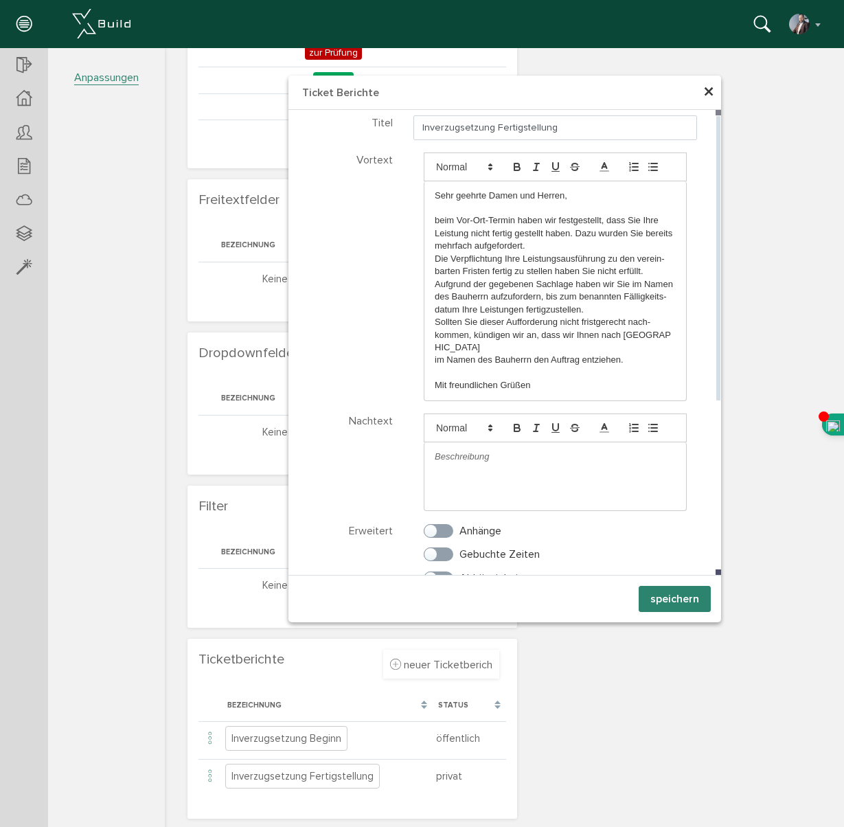
click at [638, 354] on p "im Namen des Bauherrn den Auftrag entziehen." at bounding box center [555, 360] width 241 height 12
drag, startPoint x: 573, startPoint y: 126, endPoint x: 410, endPoint y: 125, distance: 163.4
click at [410, 125] on div "Inverzugsetzung Fertigstellung" at bounding box center [555, 127] width 304 height 25
drag, startPoint x: 430, startPoint y: 192, endPoint x: 685, endPoint y: 347, distance: 298.8
click at [686, 349] on div "Sehr geehrte Damen und Herren, beim Vor-Ort-Termin haben wir festgestellt, dass…" at bounding box center [555, 291] width 263 height 220
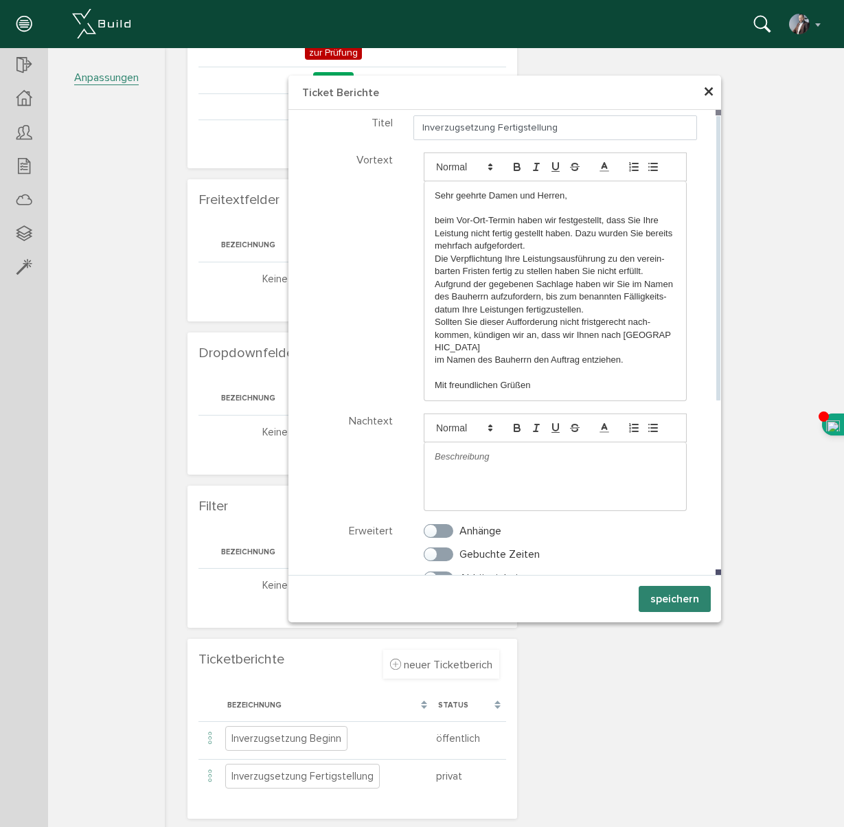
copy div "Sehr geehrte Damen und Herren, beim Vor-Ort-Termin haben wir festgestellt, dass…"
drag, startPoint x: 437, startPoint y: 372, endPoint x: 637, endPoint y: 423, distance: 206.1
click at [632, 422] on div "Titel Inverzugsetzung Fertigstellung Vortext Sehr geehrte Damen und Herren, bei…" at bounding box center [504, 487] width 432 height 754
click at [703, 91] on span "×" at bounding box center [708, 92] width 11 height 27
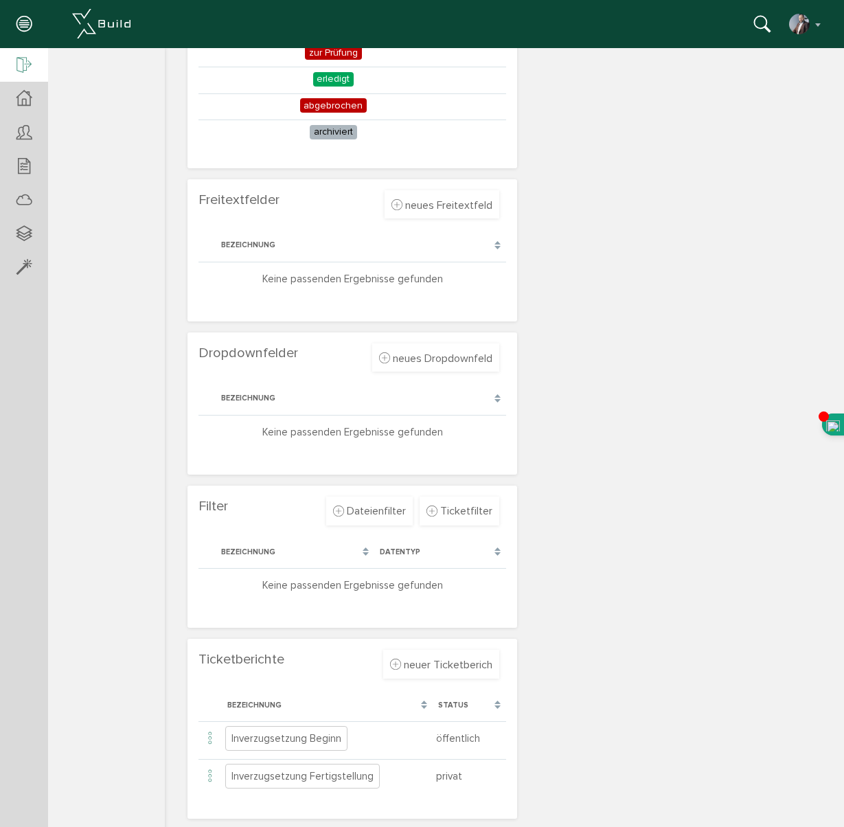
click at [23, 71] on icon at bounding box center [23, 65] width 15 height 19
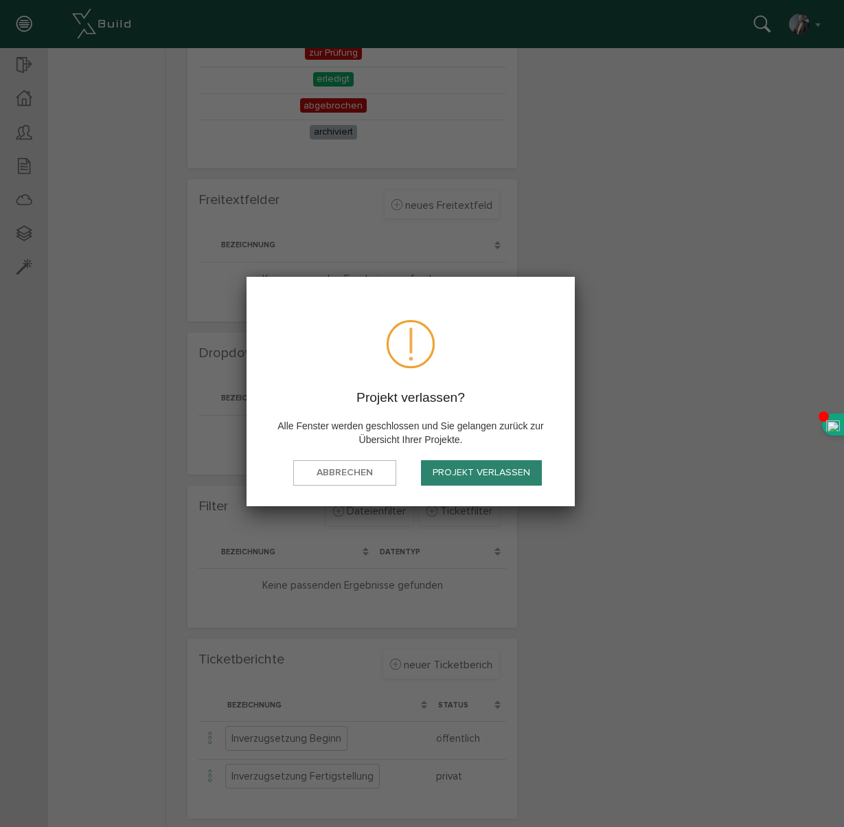
click at [463, 478] on button "Projekt verlassen" at bounding box center [481, 472] width 121 height 25
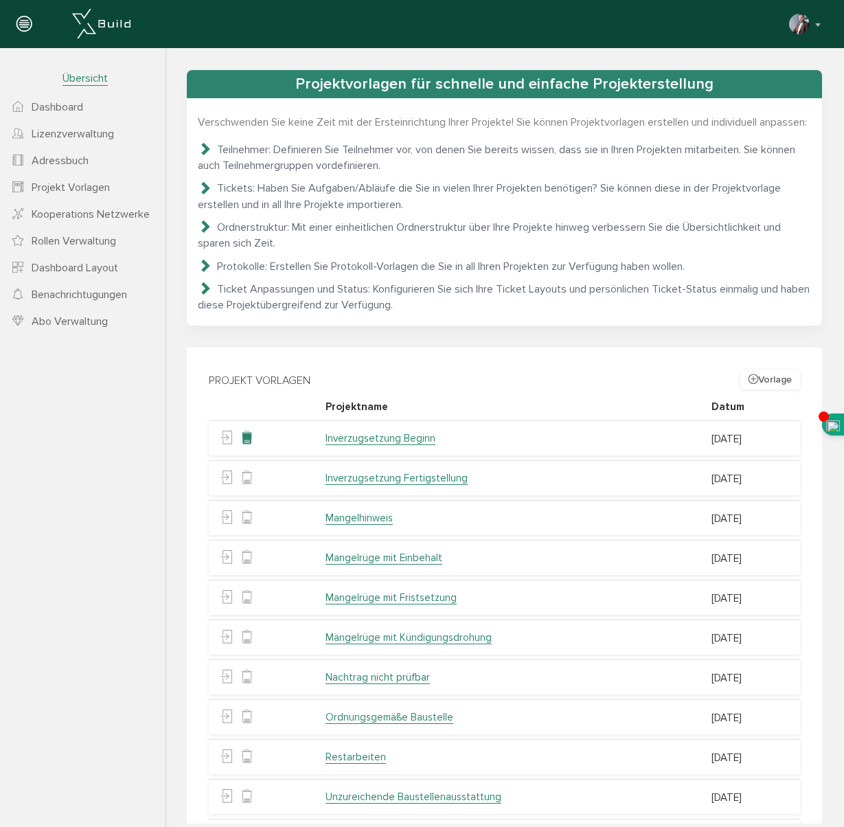
click at [246, 449] on icon at bounding box center [246, 438] width 13 height 21
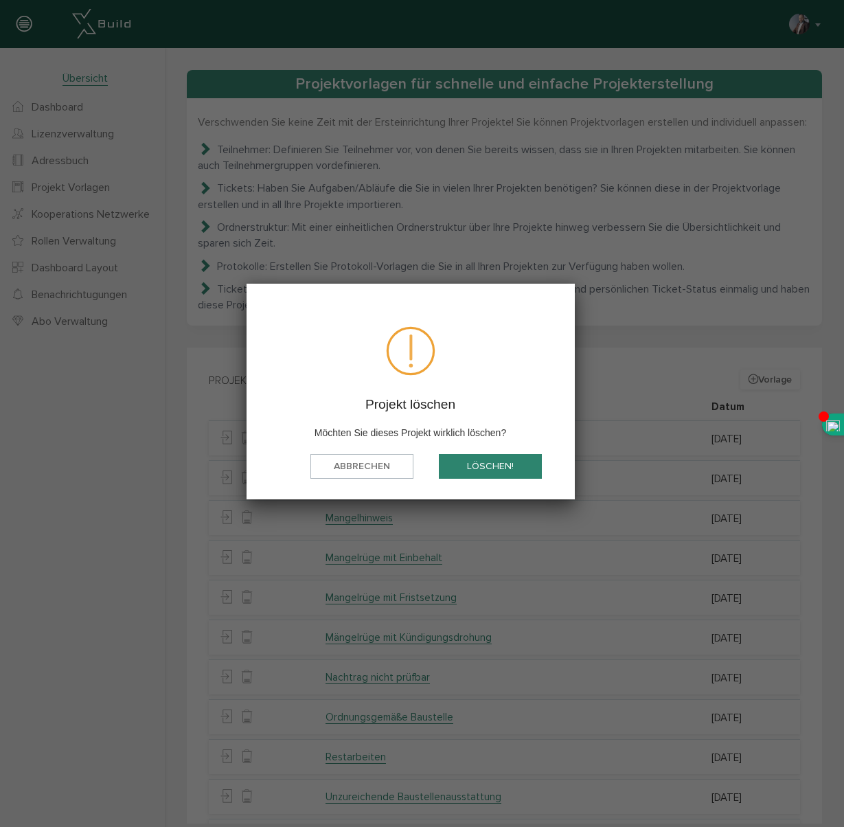
click at [477, 465] on button "löschen!" at bounding box center [490, 466] width 103 height 25
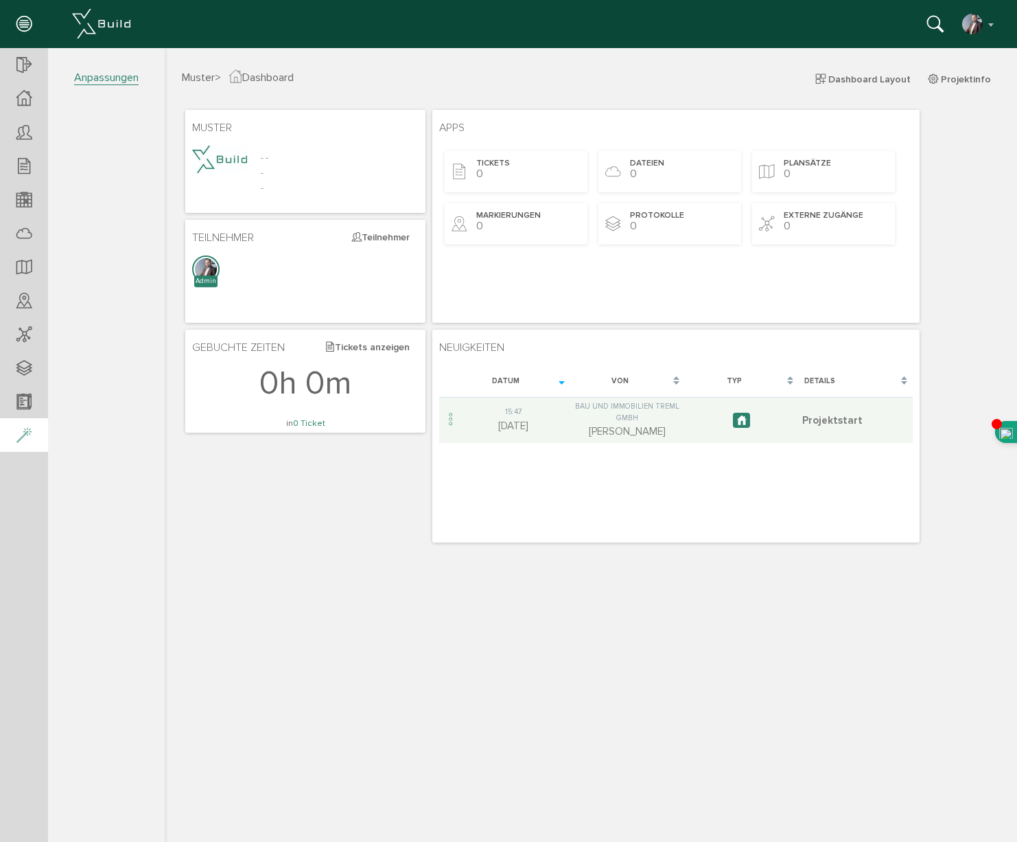
click at [28, 437] on icon at bounding box center [23, 435] width 15 height 19
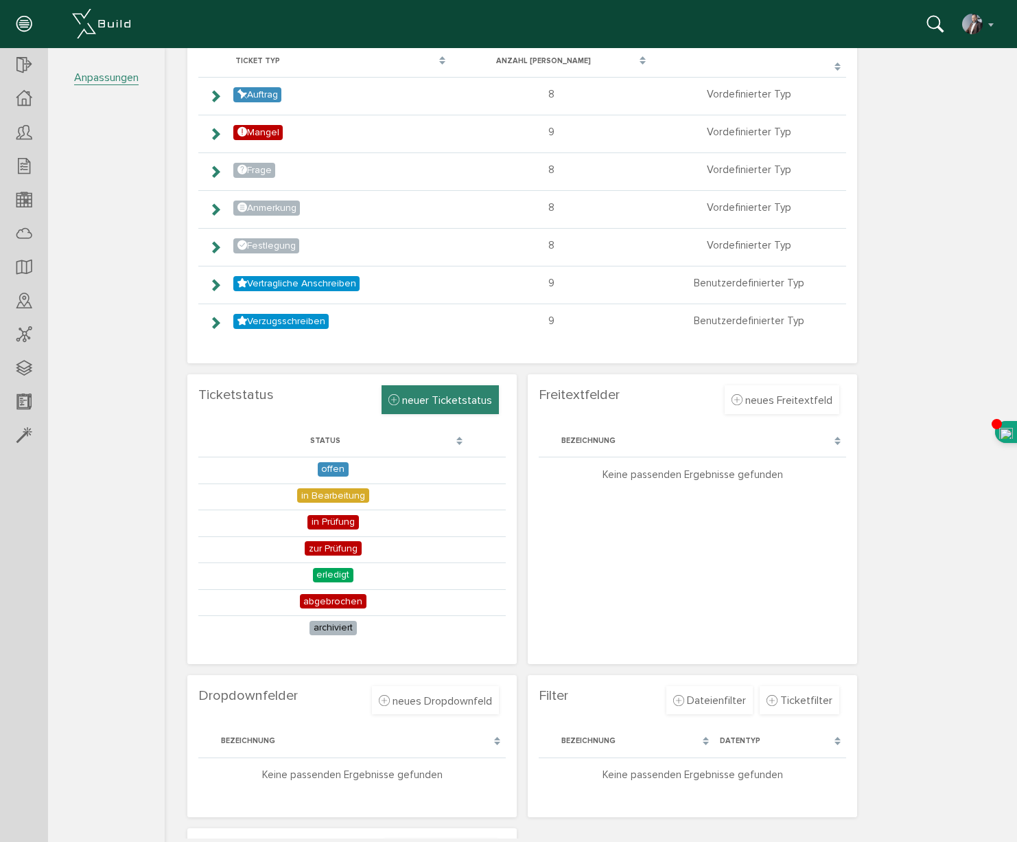
scroll to position [254, 0]
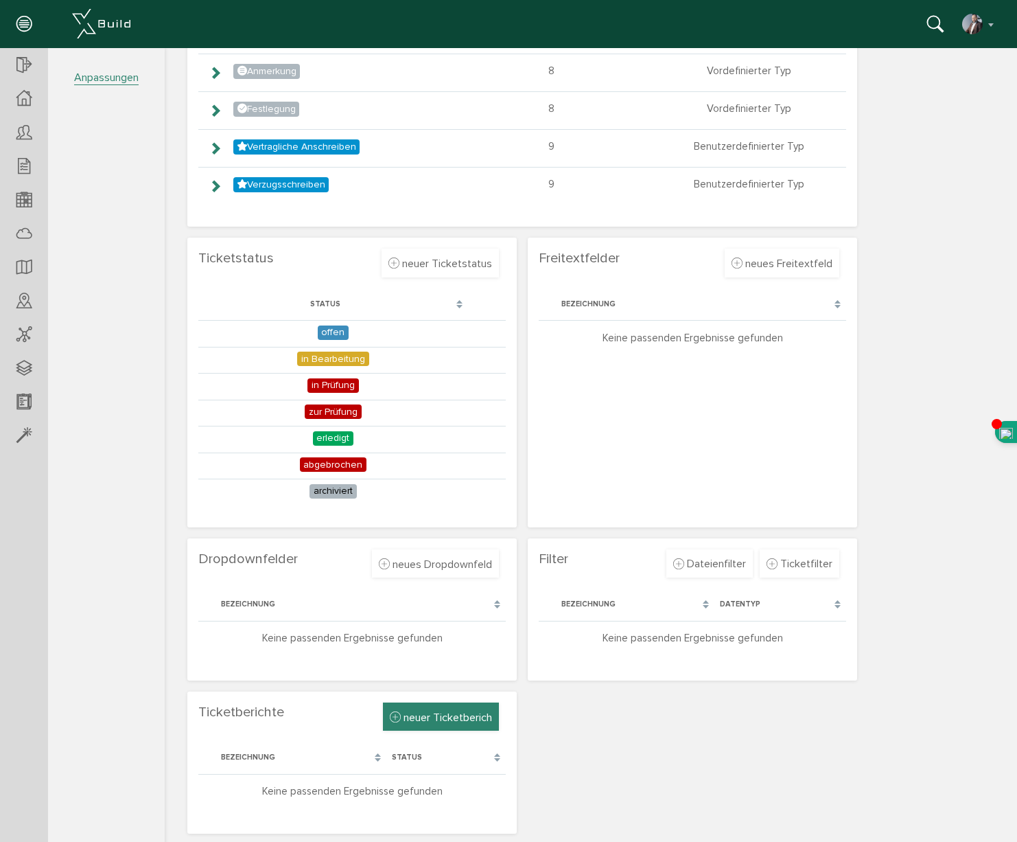
click at [413, 717] on span "neuer Ticketberich" at bounding box center [448, 717] width 89 height 14
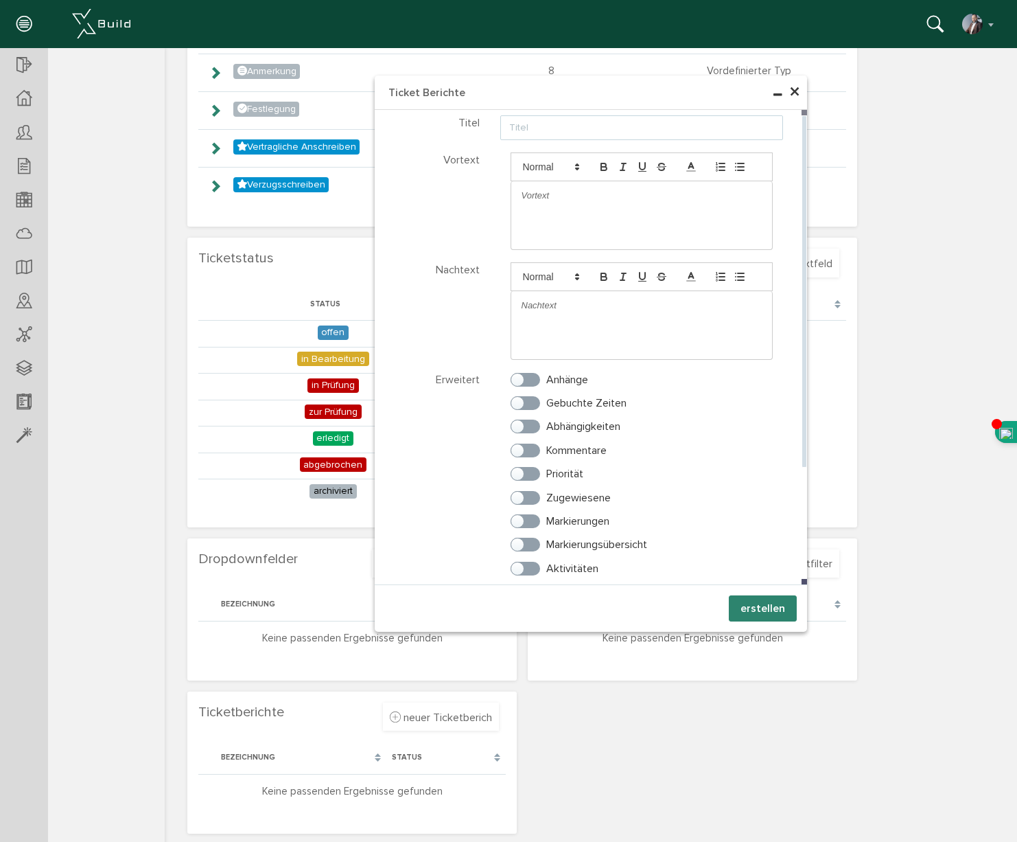
click at [527, 126] on input "text" at bounding box center [642, 127] width 284 height 25
paste input "Inverzugsetzung Fertigstellung"
type input "Inverzugsetzung Fertigstellung"
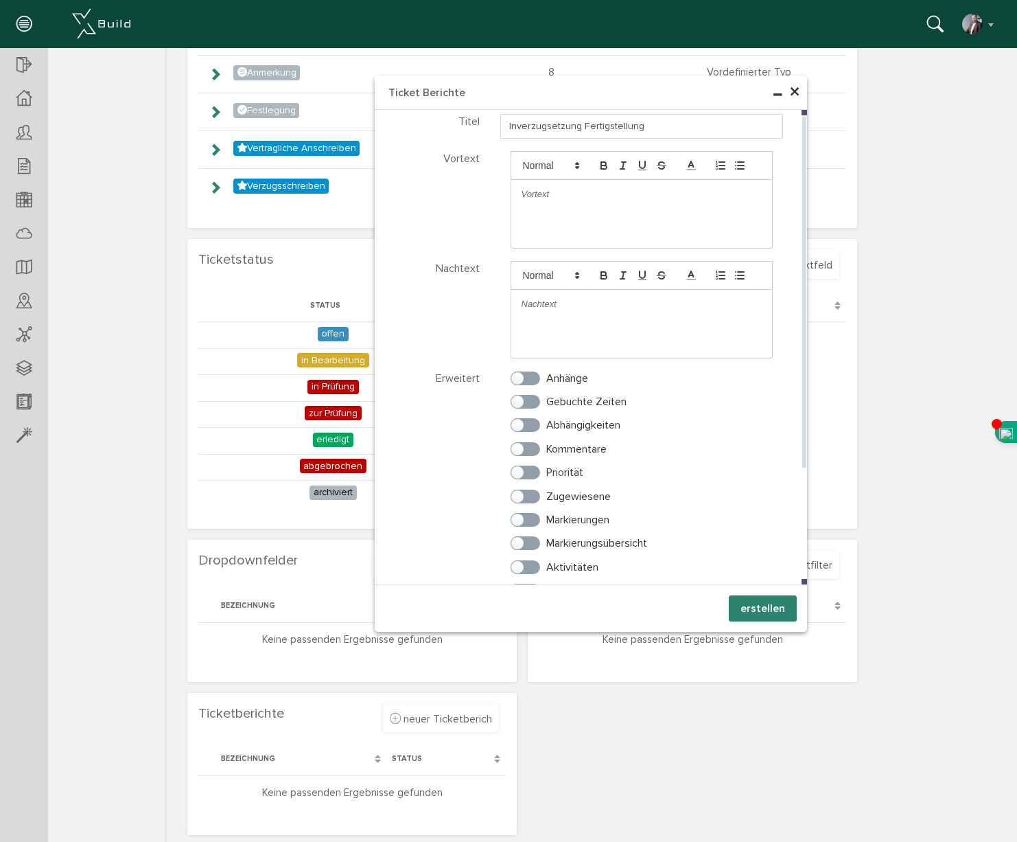
click at [529, 198] on p at bounding box center [642, 194] width 241 height 12
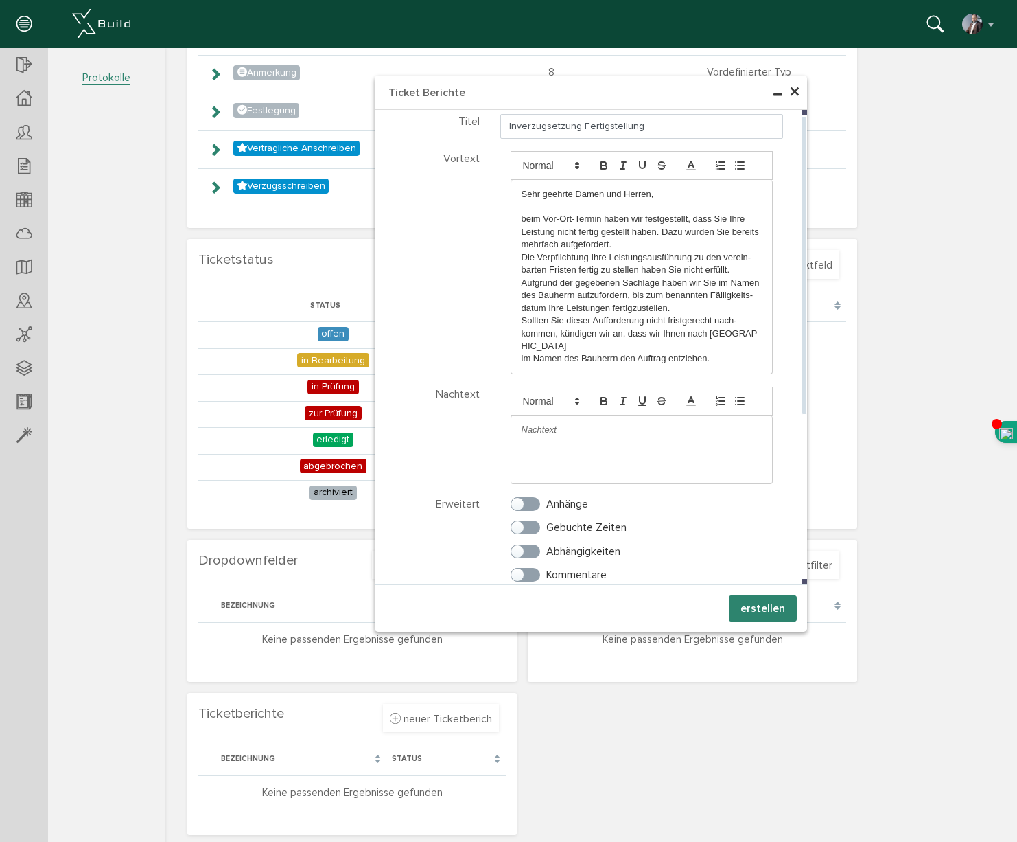
drag, startPoint x: 522, startPoint y: 418, endPoint x: 570, endPoint y: 416, distance: 48.8
click at [570, 424] on p at bounding box center [642, 430] width 241 height 12
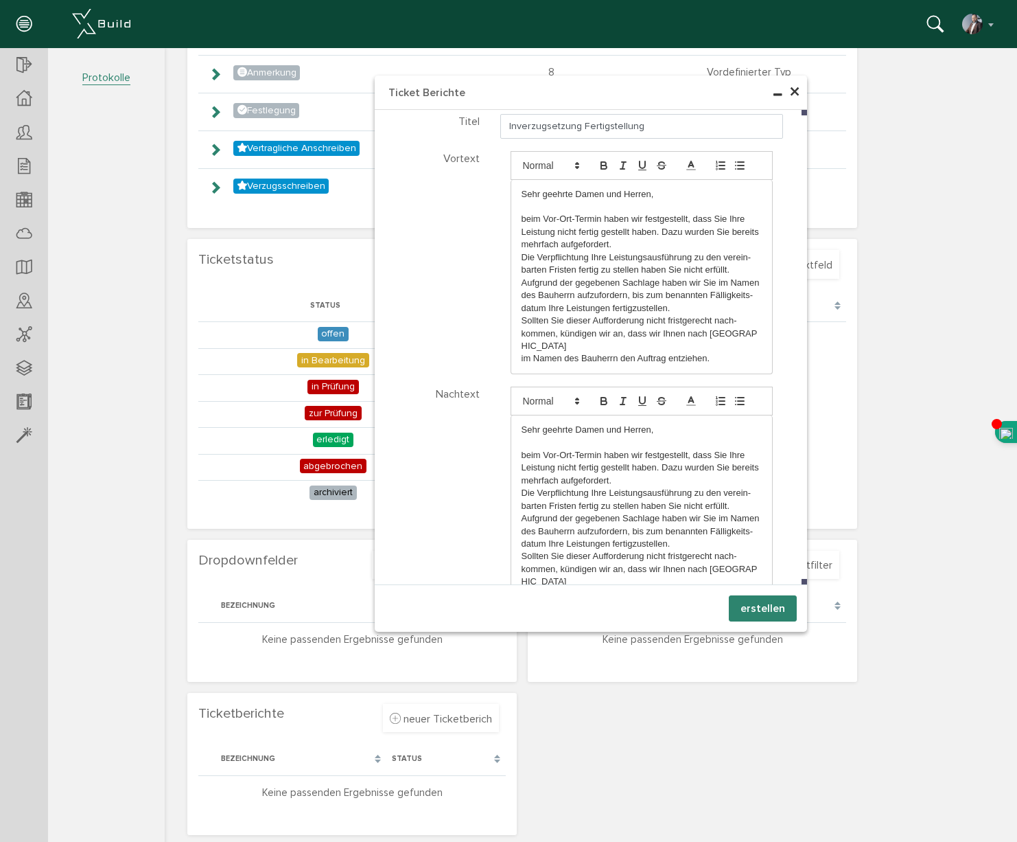
drag, startPoint x: 521, startPoint y: 417, endPoint x: 722, endPoint y: 642, distance: 301.4
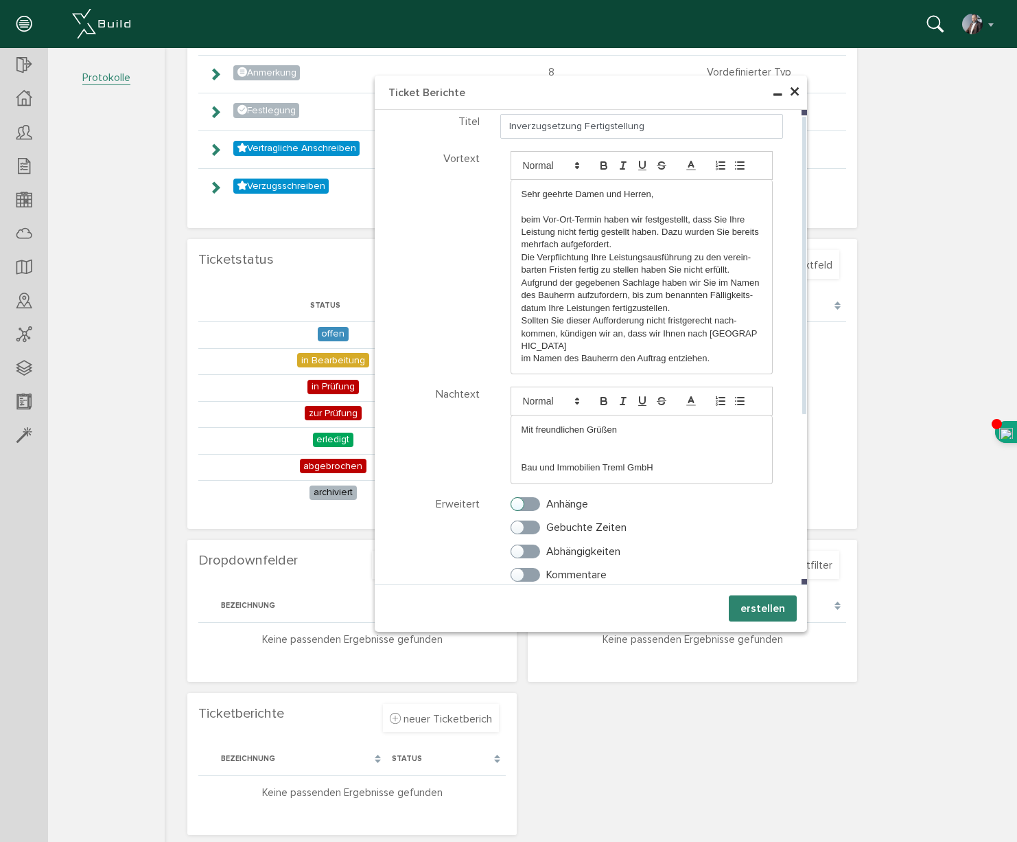
click at [537, 498] on label "Anhänge" at bounding box center [550, 504] width 78 height 12
click at [520, 496] on input "Anhänge" at bounding box center [515, 500] width 9 height 9
checkbox input "true"
click at [533, 545] on label "Abhängigkeiten" at bounding box center [566, 551] width 110 height 12
click at [520, 544] on input "Abhängigkeiten" at bounding box center [515, 548] width 9 height 9
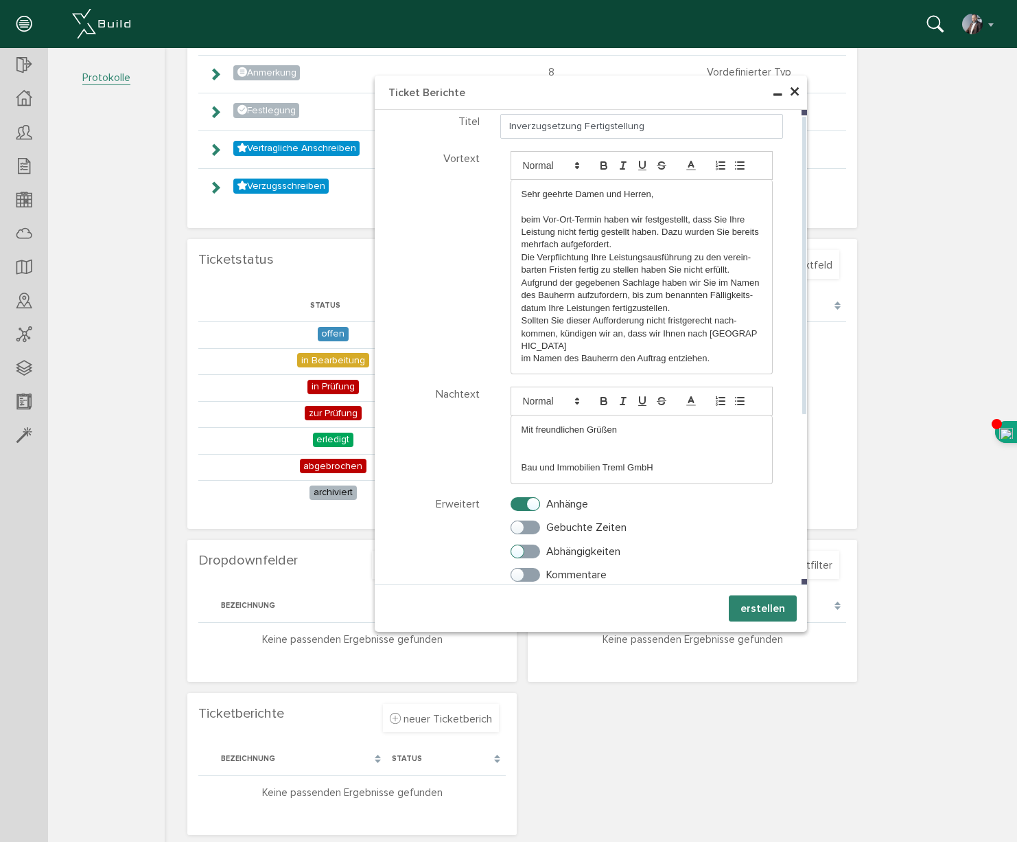
checkbox input "true"
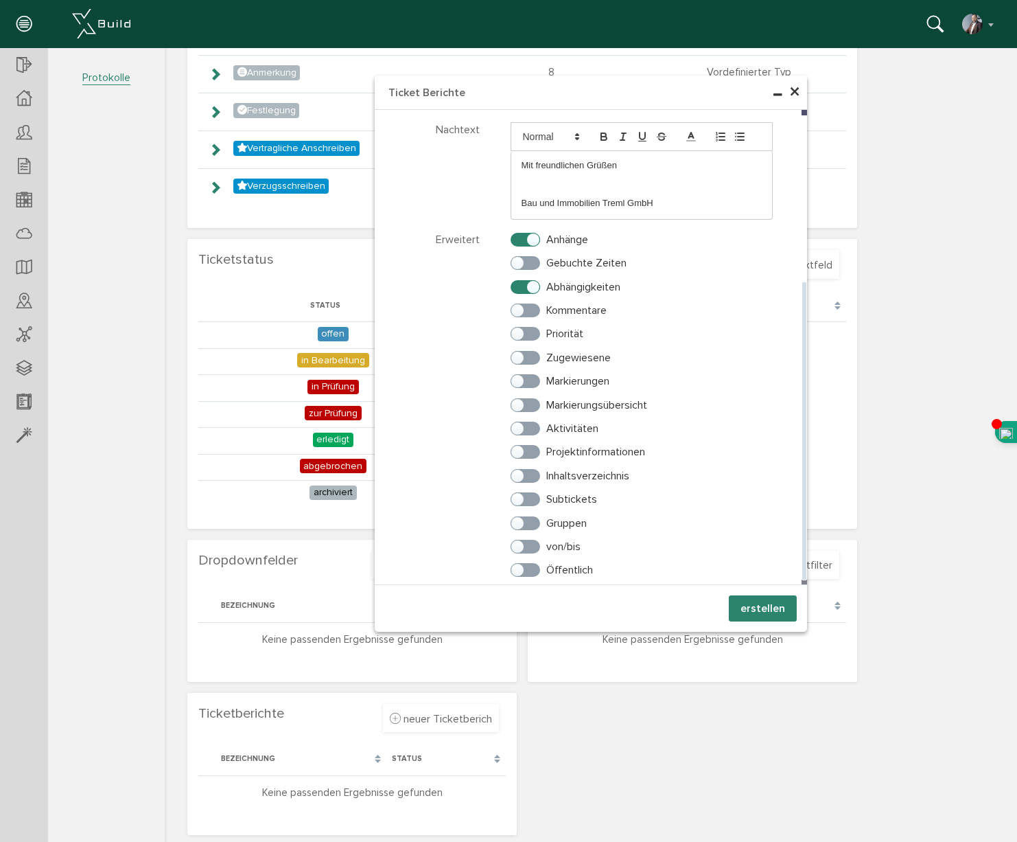
scroll to position [254, 0]
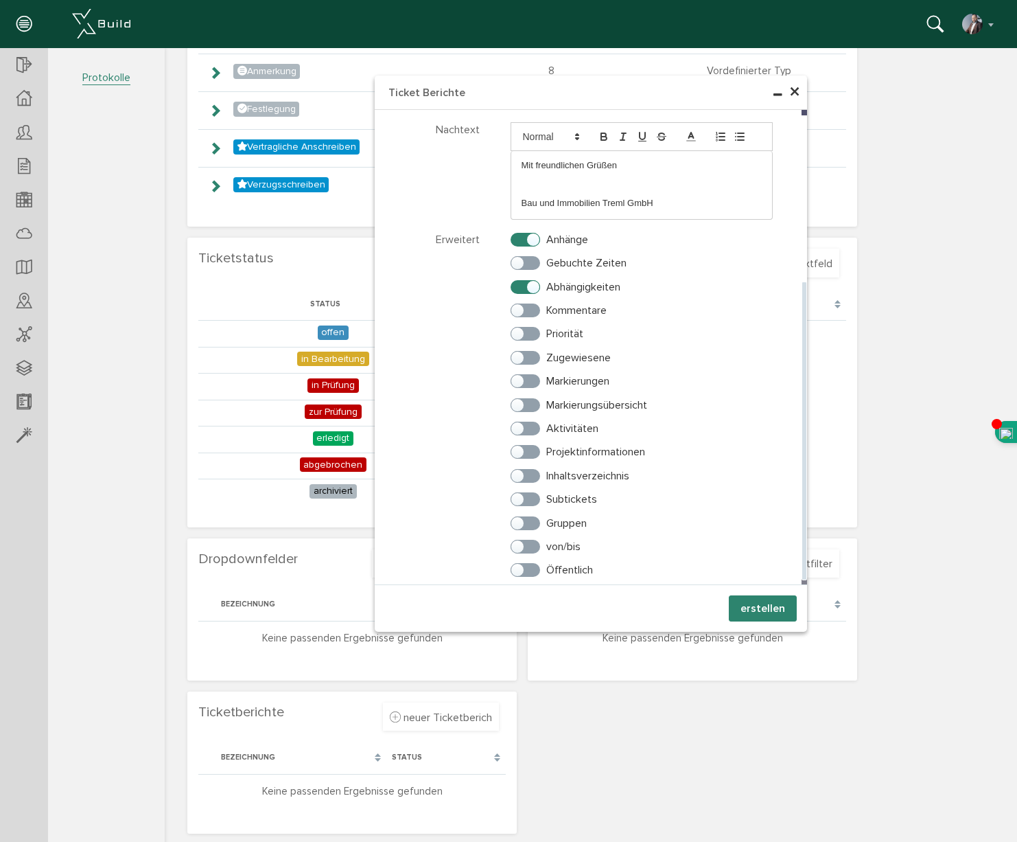
drag, startPoint x: 536, startPoint y: 298, endPoint x: 531, endPoint y: 307, distance: 10.1
click at [536, 304] on label "Kommentare" at bounding box center [559, 310] width 96 height 12
click at [520, 303] on input "Kommentare" at bounding box center [515, 307] width 9 height 9
checkbox input "true"
click at [531, 327] on label "Priorität" at bounding box center [547, 333] width 73 height 12
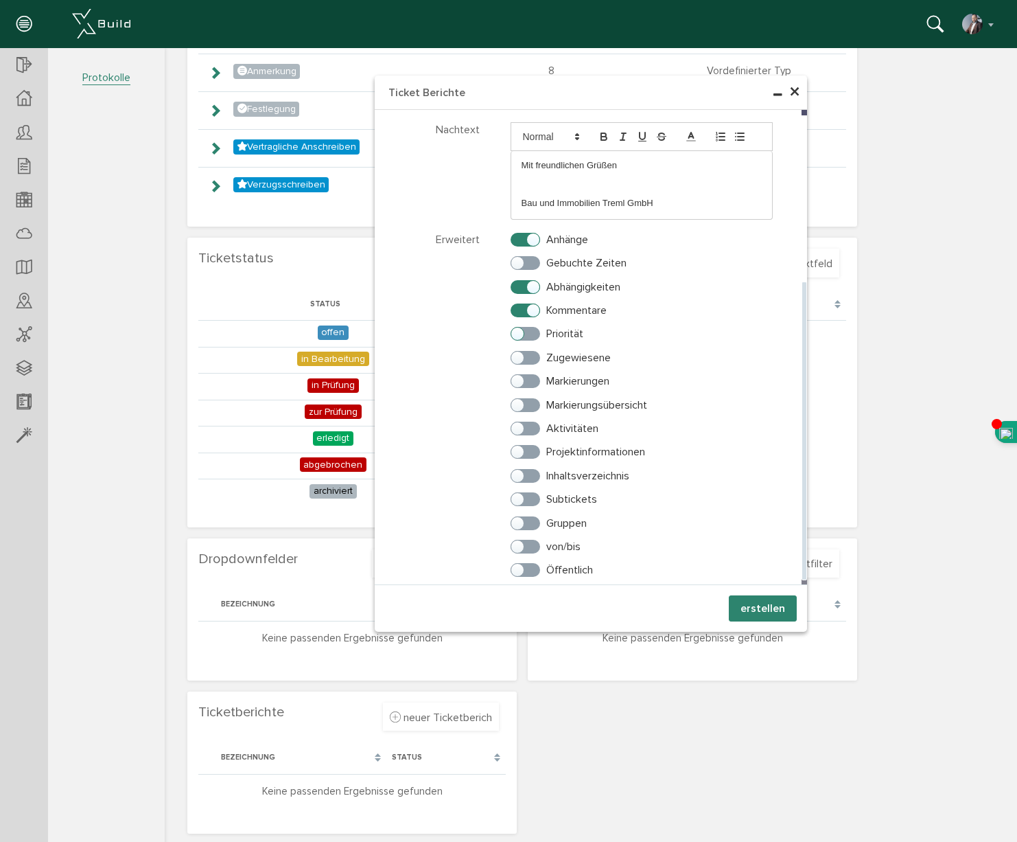
click at [520, 326] on input "Priorität" at bounding box center [515, 330] width 9 height 9
checkbox input "true"
drag, startPoint x: 532, startPoint y: 346, endPoint x: 534, endPoint y: 354, distance: 8.5
click at [533, 351] on label "Zugewiesene" at bounding box center [561, 357] width 100 height 12
click at [520, 350] on input "Zugewiesene" at bounding box center [515, 354] width 9 height 9
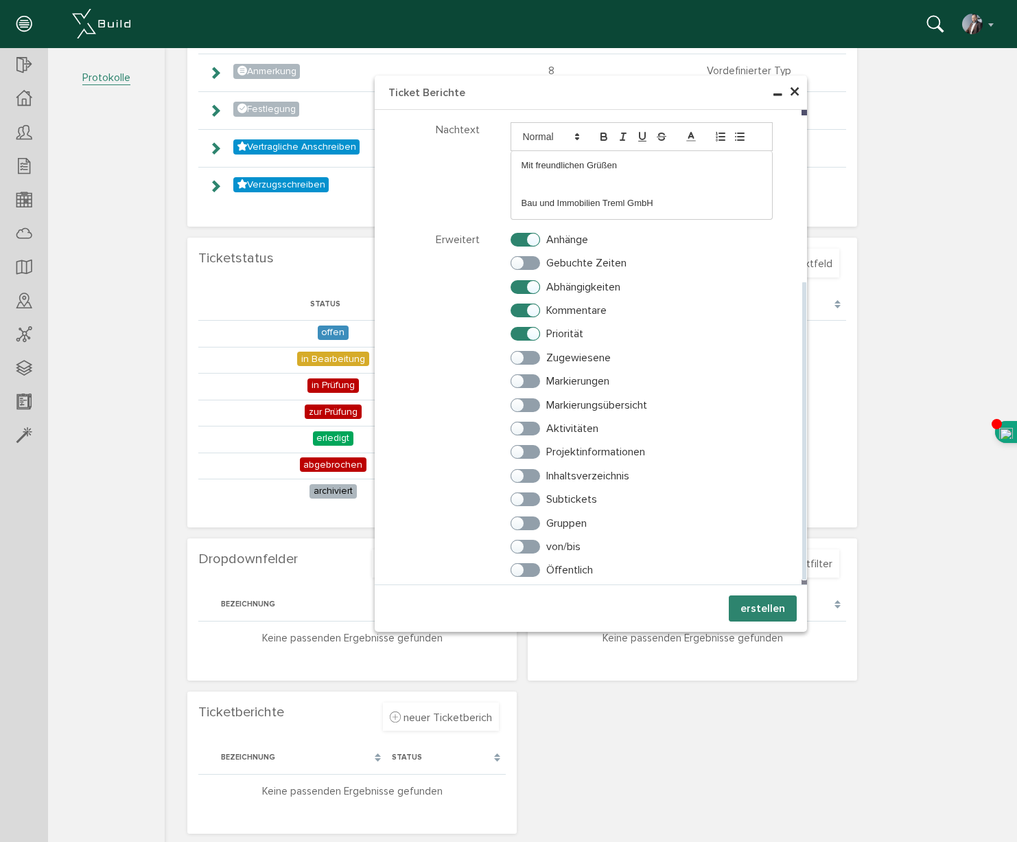
checkbox input "true"
drag, startPoint x: 533, startPoint y: 373, endPoint x: 533, endPoint y: 380, distance: 6.9
click at [533, 375] on label "Markierungen" at bounding box center [560, 381] width 99 height 12
click at [520, 375] on input "Markierungen" at bounding box center [515, 377] width 9 height 9
checkbox input "true"
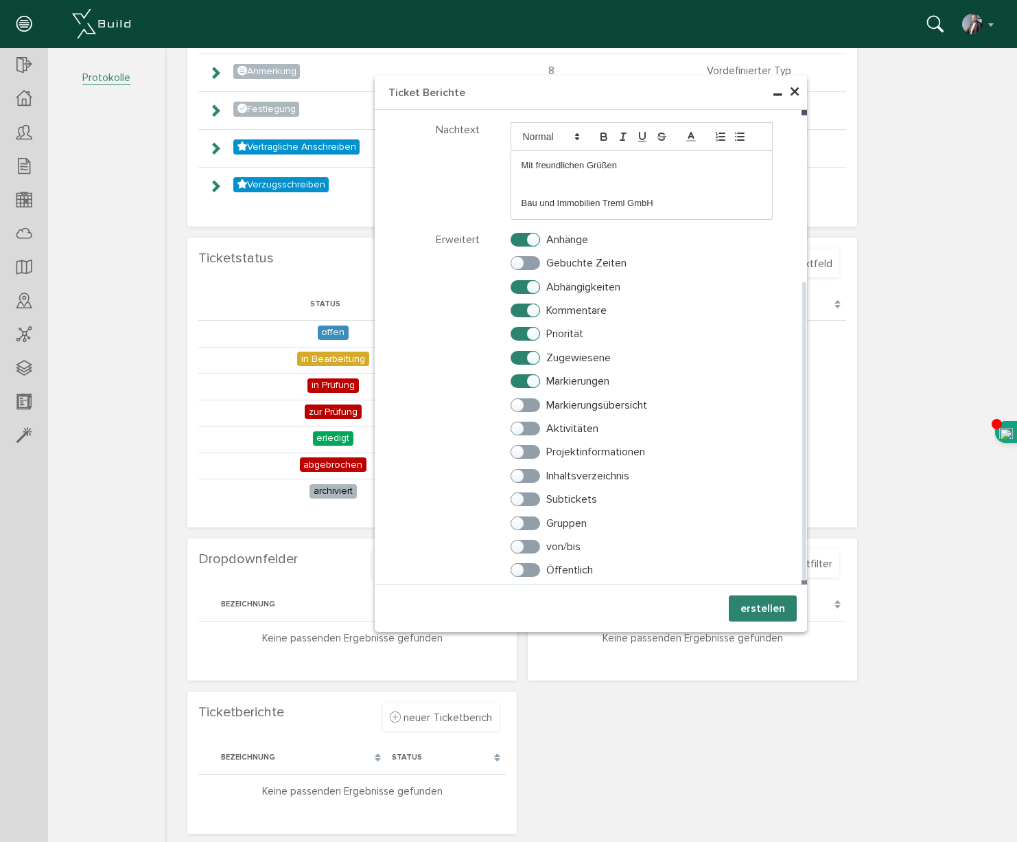
drag, startPoint x: 532, startPoint y: 392, endPoint x: 533, endPoint y: 400, distance: 7.6
click at [533, 399] on label "Markierungsübersicht" at bounding box center [579, 405] width 137 height 12
click at [520, 397] on input "Markierungsübersicht" at bounding box center [515, 401] width 9 height 9
checkbox input "true"
drag, startPoint x: 534, startPoint y: 415, endPoint x: 534, endPoint y: 430, distance: 15.8
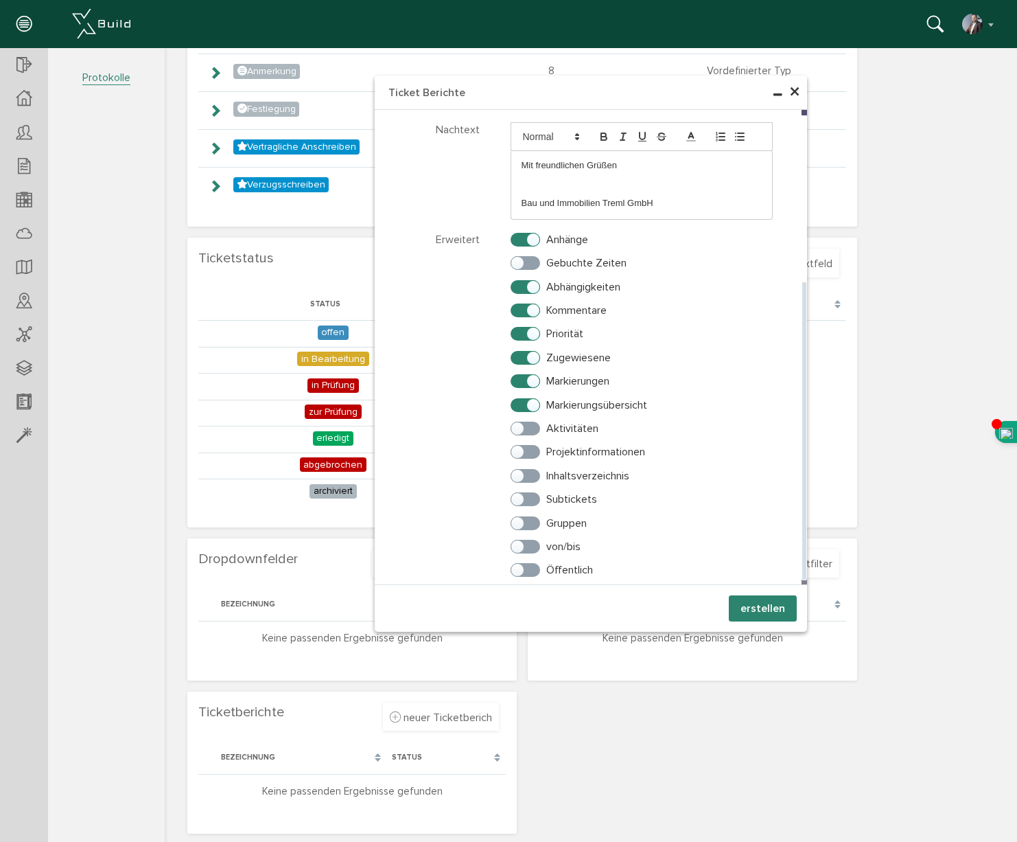
click at [534, 422] on label "Aktivitäten" at bounding box center [555, 428] width 88 height 12
click at [520, 421] on input "Aktivitäten" at bounding box center [515, 425] width 9 height 9
checkbox input "true"
drag, startPoint x: 534, startPoint y: 441, endPoint x: 535, endPoint y: 450, distance: 9.0
click at [534, 446] on label "Projektinformationen" at bounding box center [578, 452] width 135 height 12
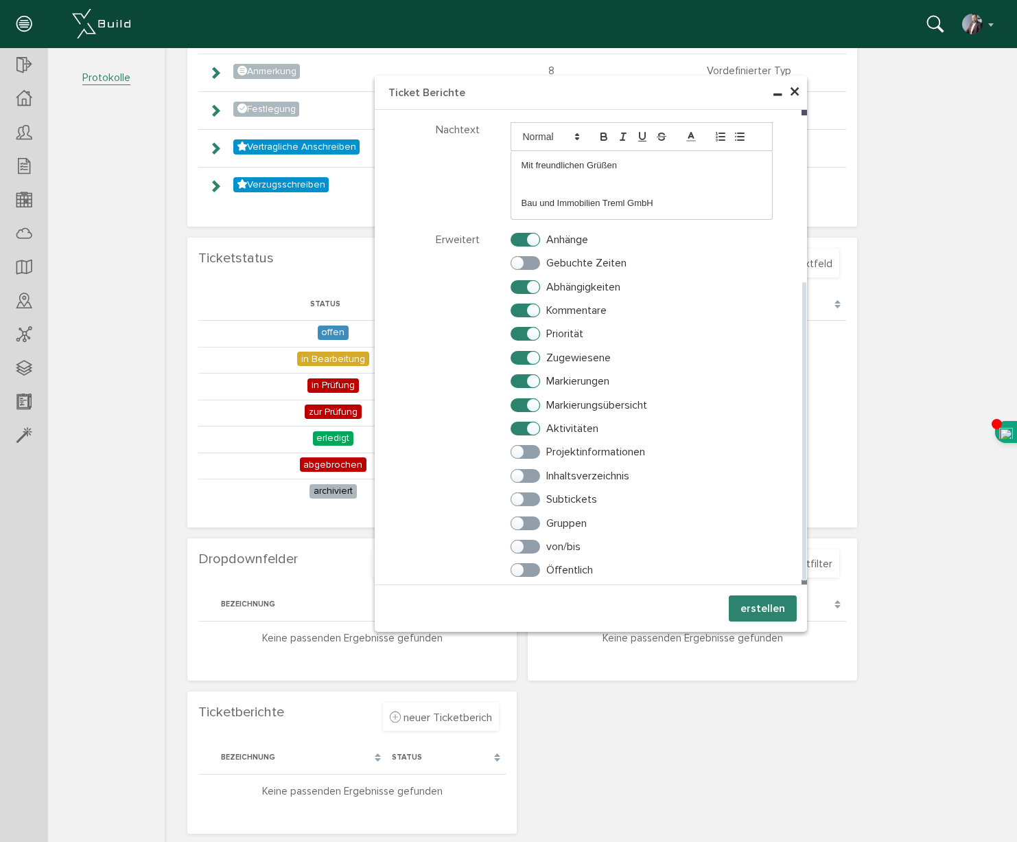
click at [520, 444] on input "Projektinformationen" at bounding box center [515, 448] width 9 height 9
checkbox input "true"
drag, startPoint x: 533, startPoint y: 461, endPoint x: 532, endPoint y: 469, distance: 7.6
click at [533, 470] on label "Inhaltsverzeichnis" at bounding box center [570, 476] width 119 height 12
click at [520, 468] on input "Inhaltsverzeichnis" at bounding box center [515, 472] width 9 height 9
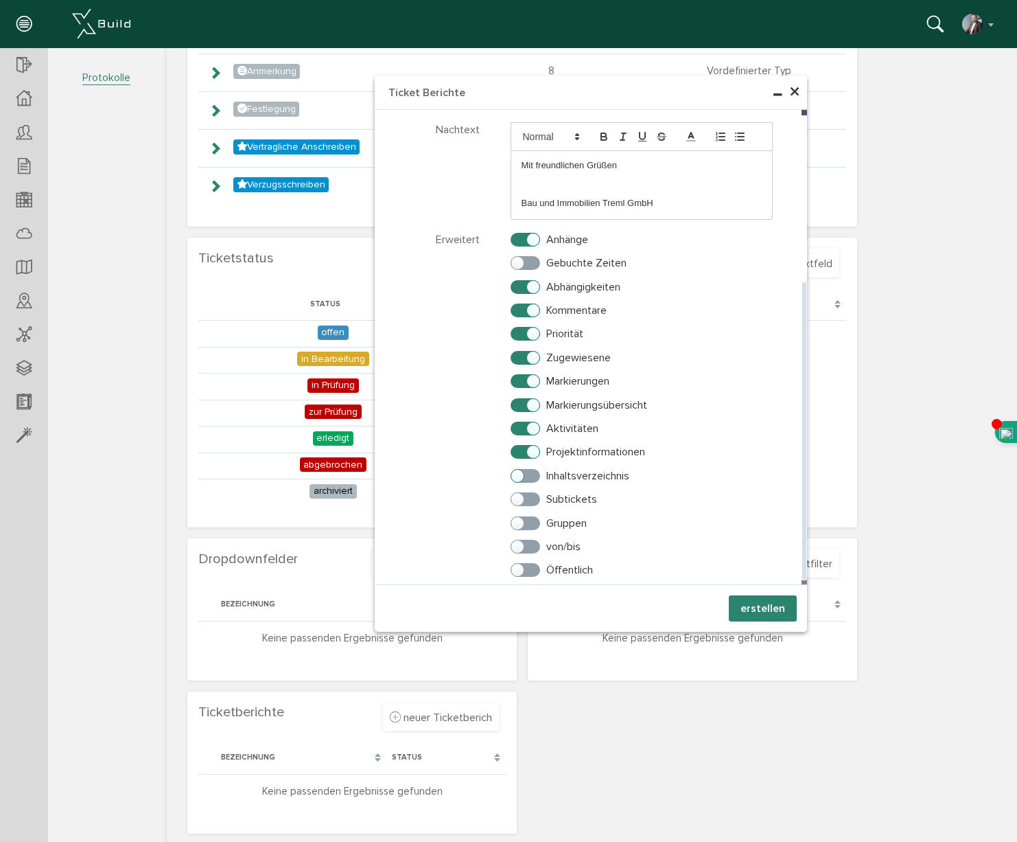
checkbox input "true"
drag, startPoint x: 532, startPoint y: 483, endPoint x: 533, endPoint y: 493, distance: 10.3
click at [532, 493] on label "Subtickets" at bounding box center [554, 499] width 86 height 12
click at [520, 492] on input "Subtickets" at bounding box center [515, 496] width 9 height 9
checkbox input "true"
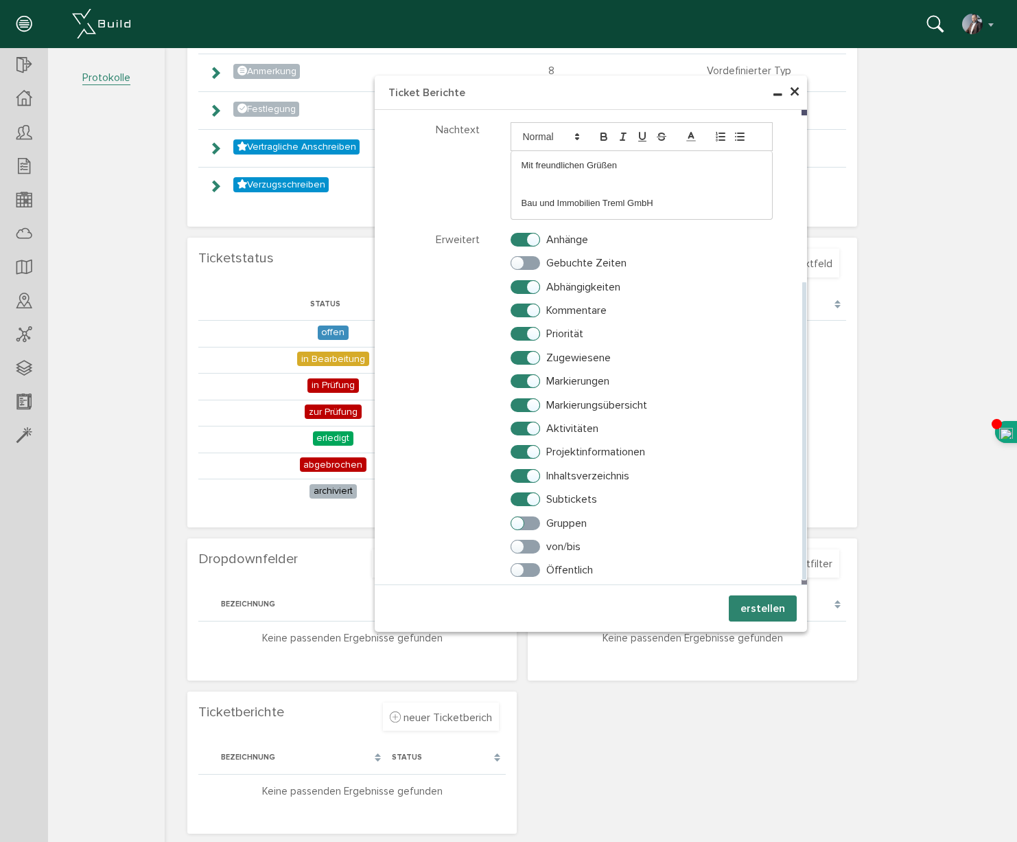
drag, startPoint x: 533, startPoint y: 506, endPoint x: 533, endPoint y: 516, distance: 9.6
click at [533, 517] on label "Gruppen" at bounding box center [549, 523] width 76 height 12
click at [520, 516] on input "Gruppen" at bounding box center [515, 520] width 9 height 9
checkbox input "true"
drag, startPoint x: 533, startPoint y: 531, endPoint x: 528, endPoint y: 549, distance: 19.3
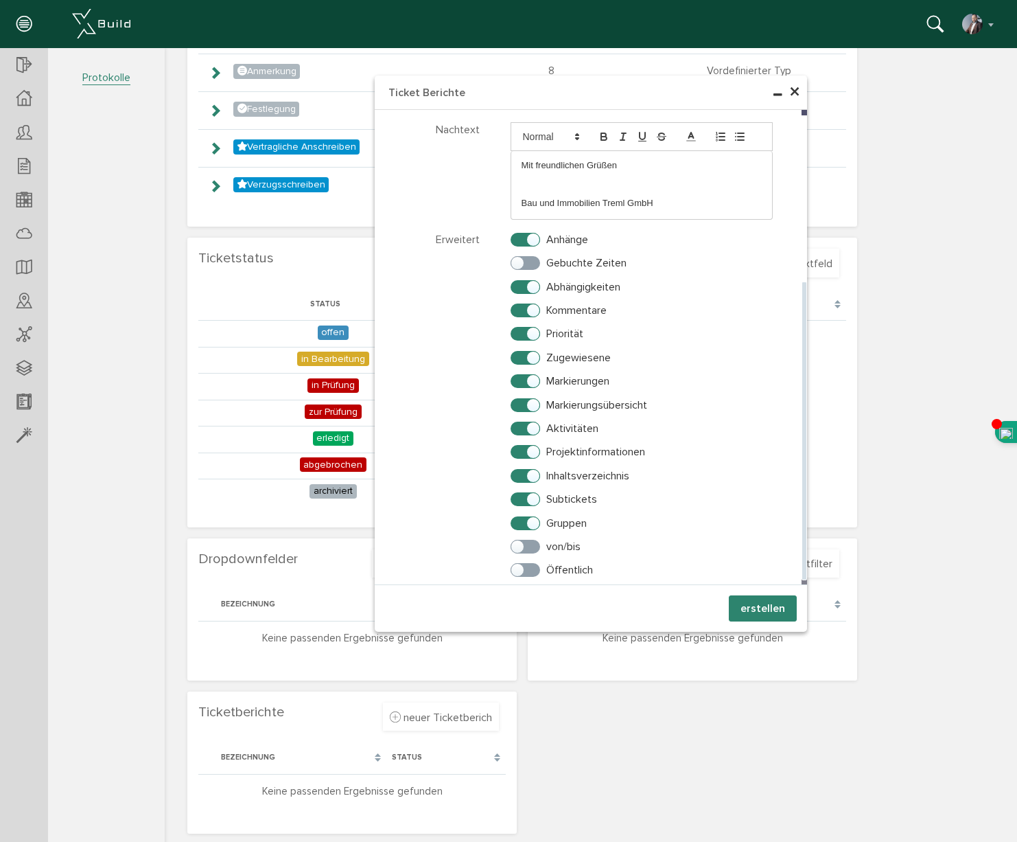
click at [533, 540] on label "von/bis" at bounding box center [546, 546] width 70 height 12
click at [520, 539] on input "von/bis" at bounding box center [515, 543] width 9 height 9
checkbox input "true"
drag, startPoint x: 529, startPoint y: 558, endPoint x: 539, endPoint y: 560, distance: 10.5
click at [529, 564] on label "Öffentlich" at bounding box center [552, 570] width 82 height 12
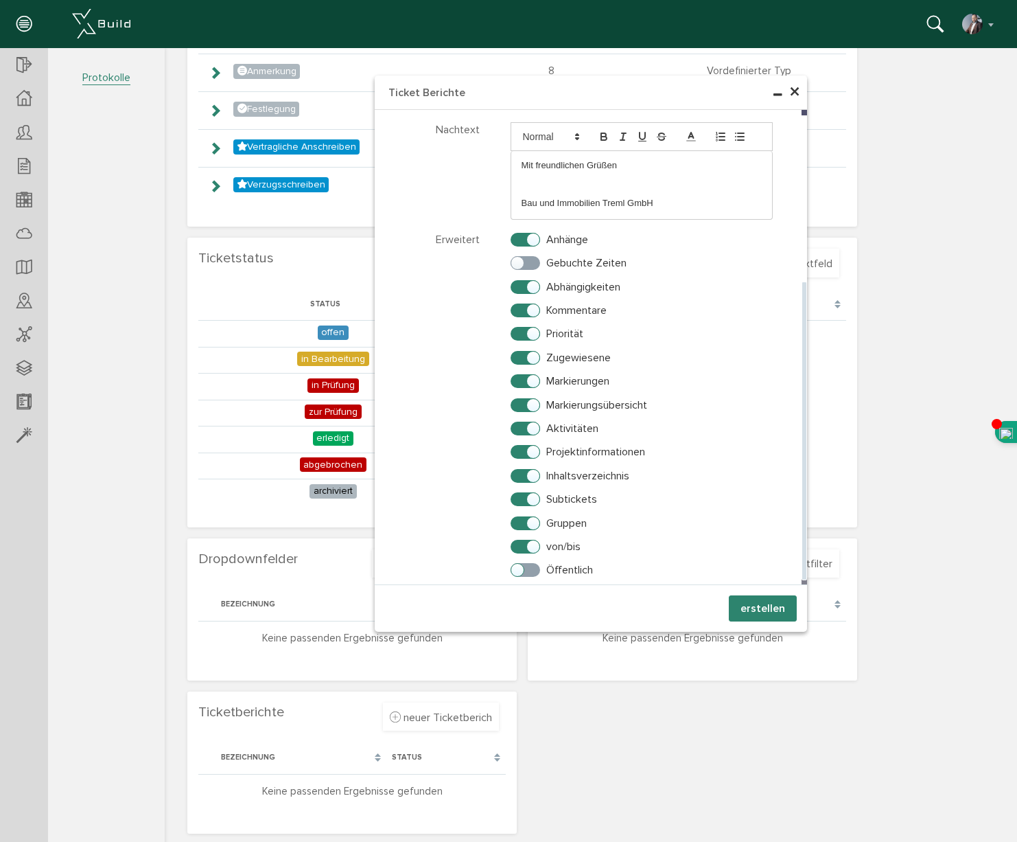
click at [520, 562] on input "Öffentlich" at bounding box center [515, 566] width 9 height 9
checkbox input "true"
click at [761, 601] on button "erstellen" at bounding box center [763, 608] width 68 height 26
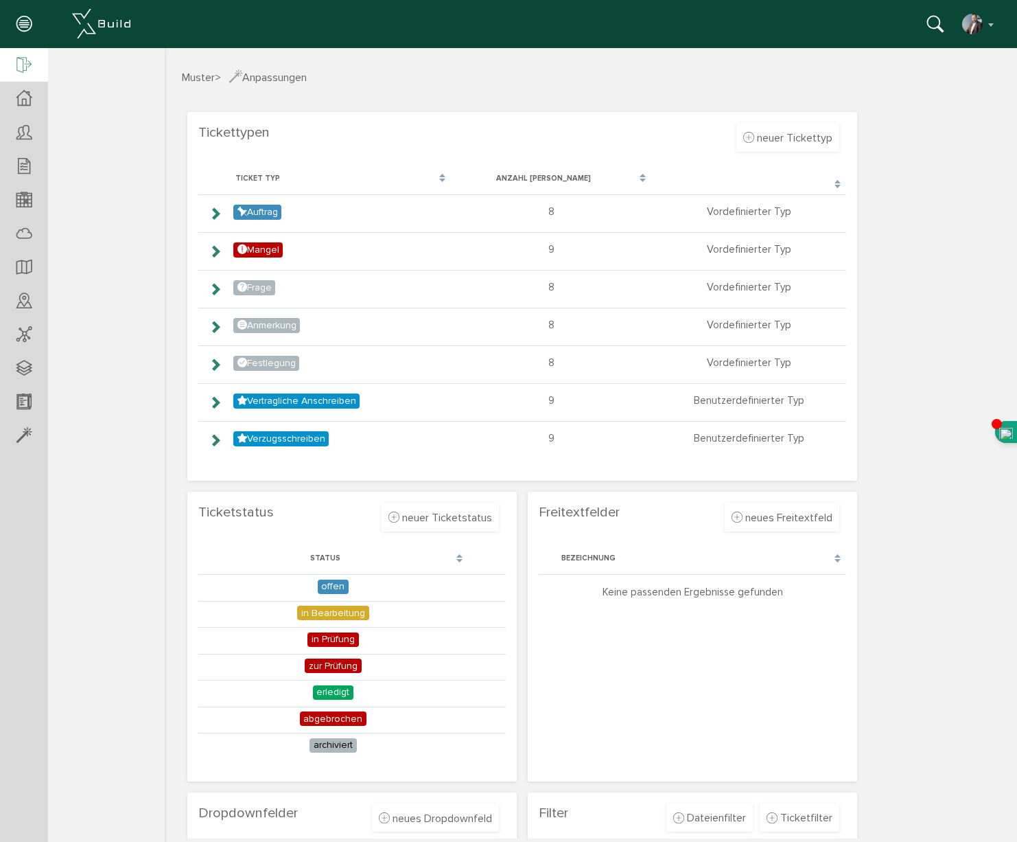
click at [19, 62] on icon at bounding box center [23, 65] width 15 height 19
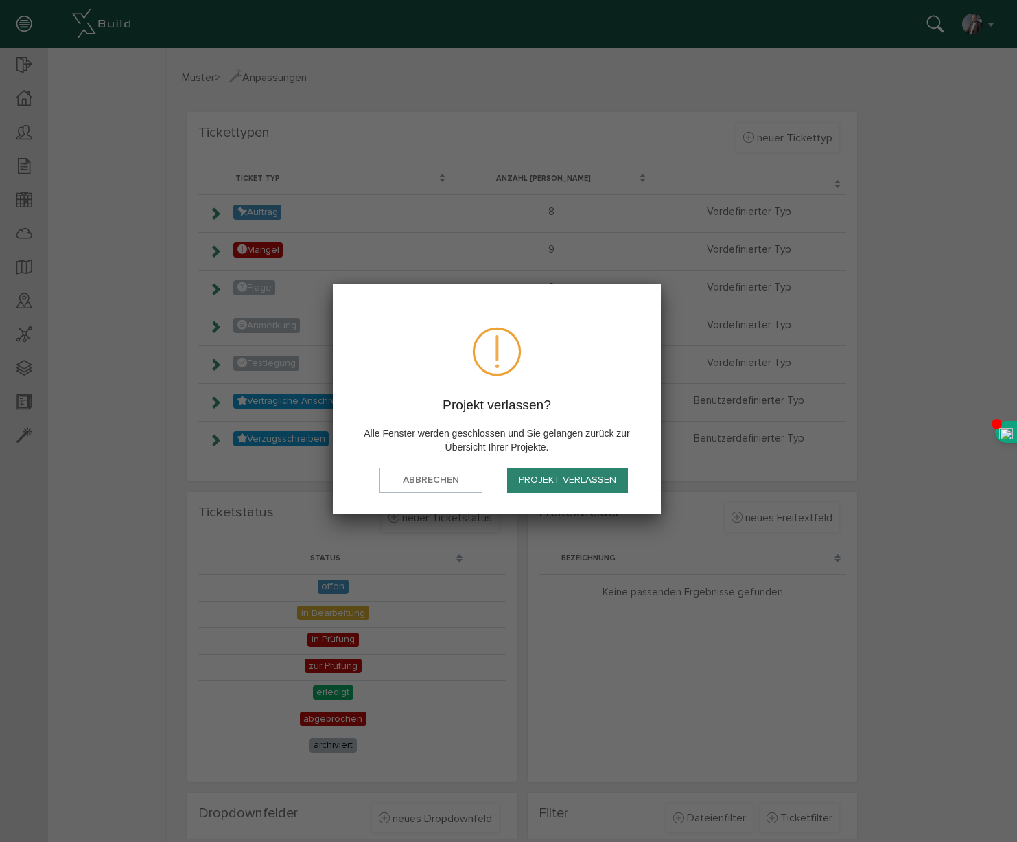
click at [589, 483] on button "Projekt verlassen" at bounding box center [567, 479] width 121 height 25
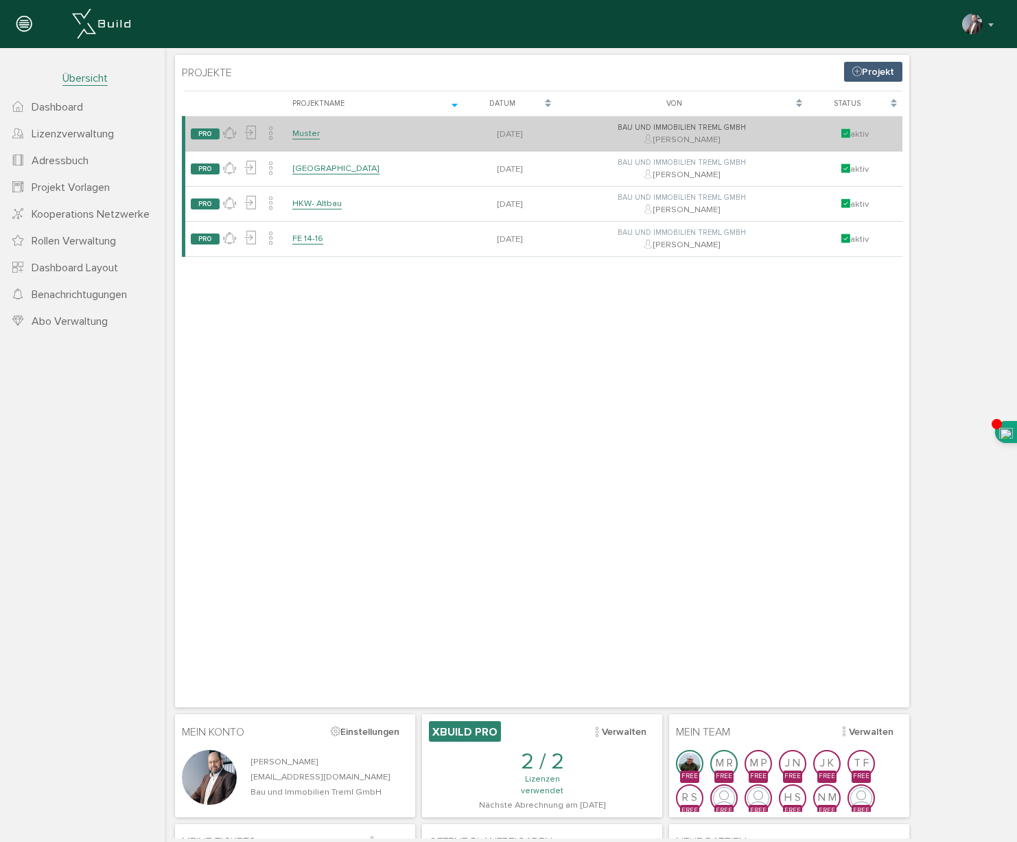
click at [308, 134] on link "Muster" at bounding box center [305, 134] width 27 height 12
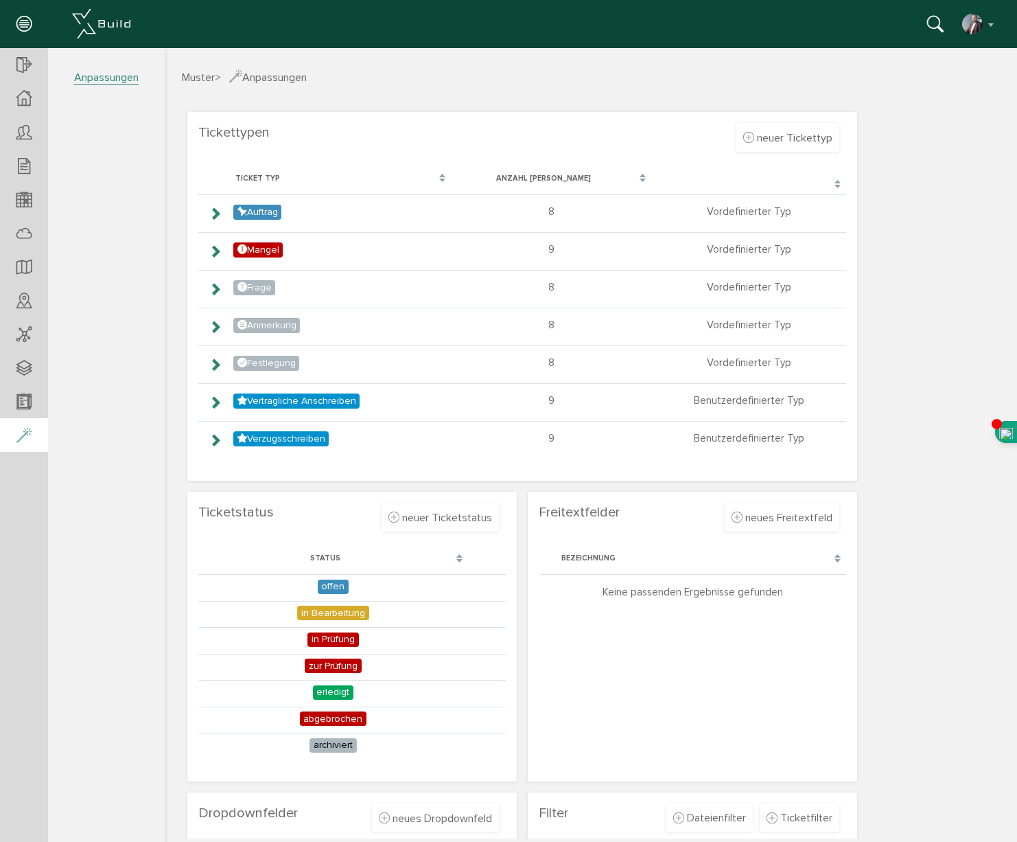
click at [21, 430] on icon at bounding box center [23, 435] width 15 height 19
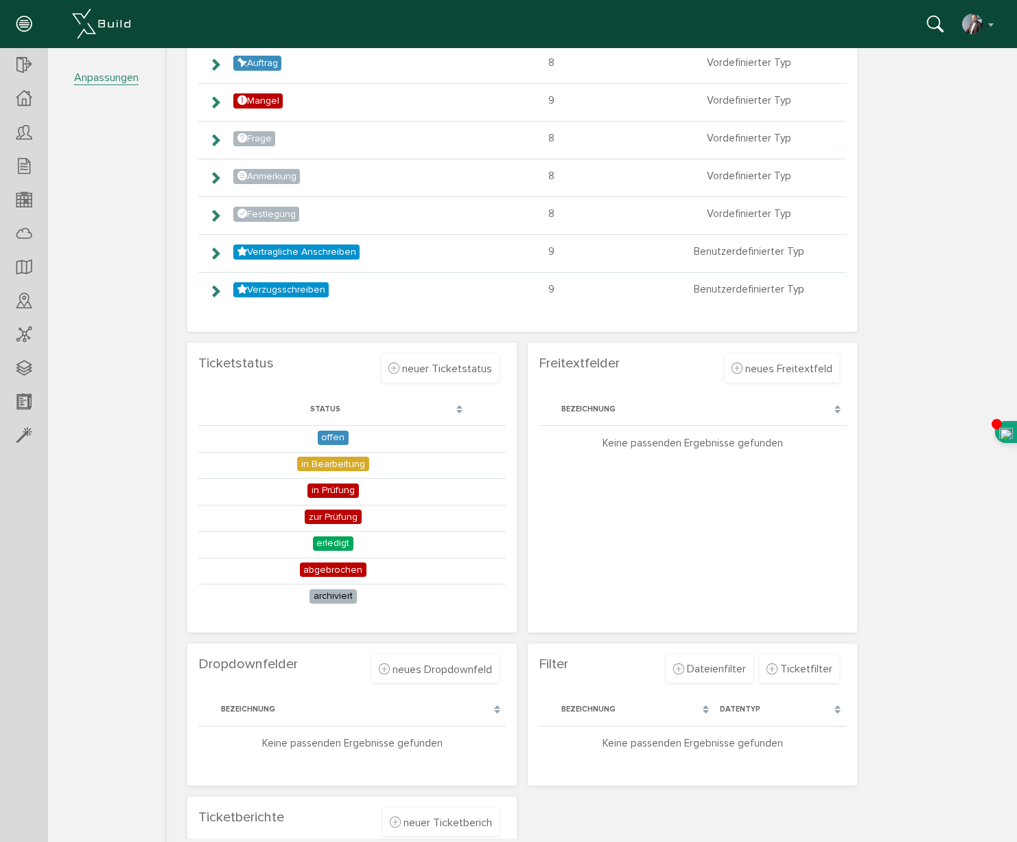
scroll to position [254, 0]
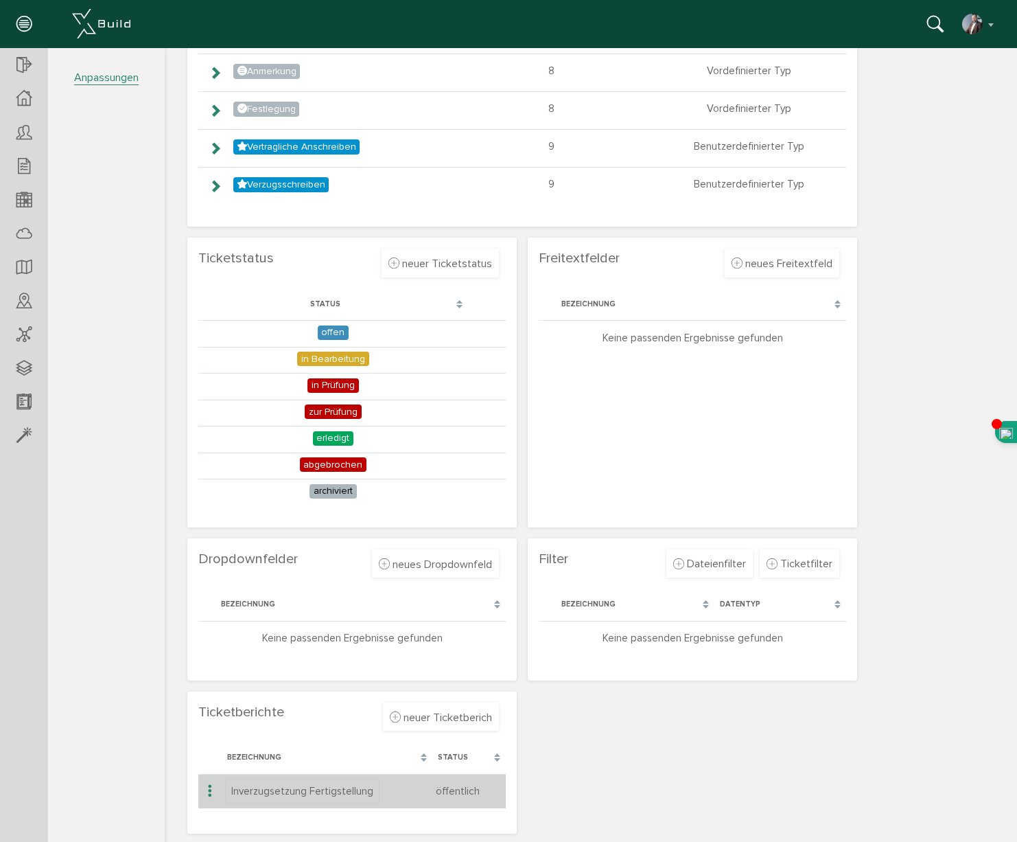
click at [206, 789] on icon at bounding box center [210, 791] width 16 height 19
click at [209, 790] on icon at bounding box center [210, 791] width 16 height 19
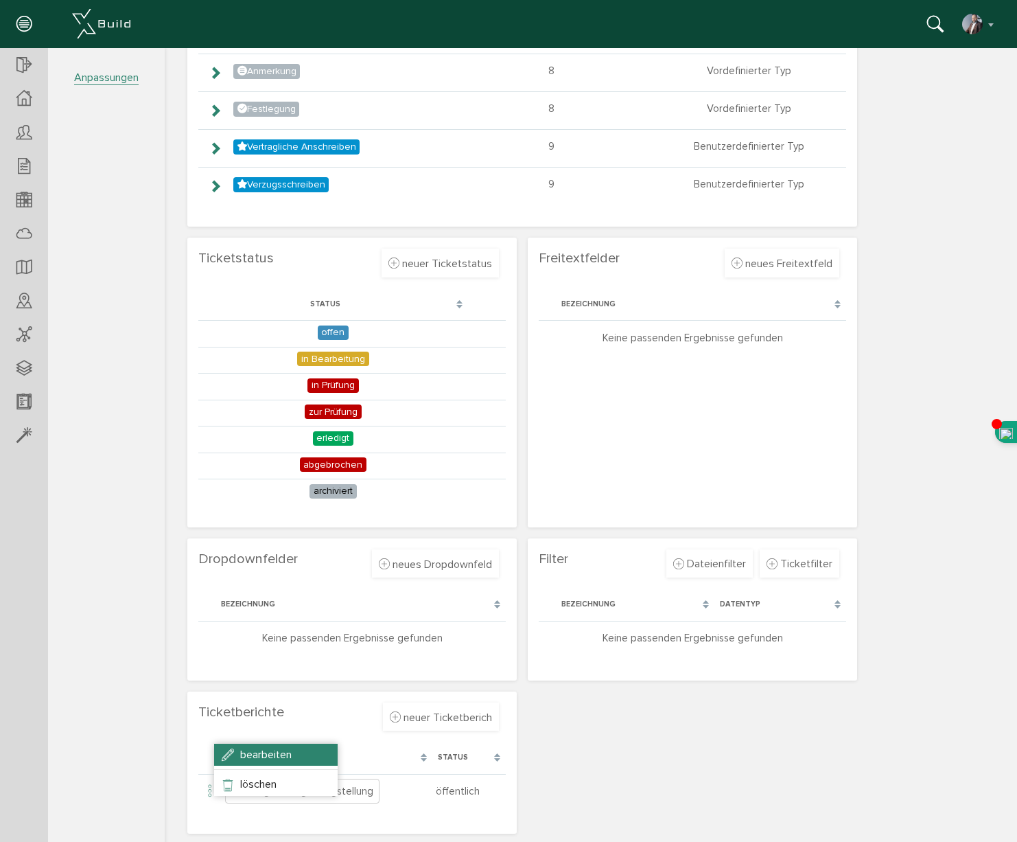
click at [249, 757] on span "bearbeiten" at bounding box center [265, 755] width 51 height 14
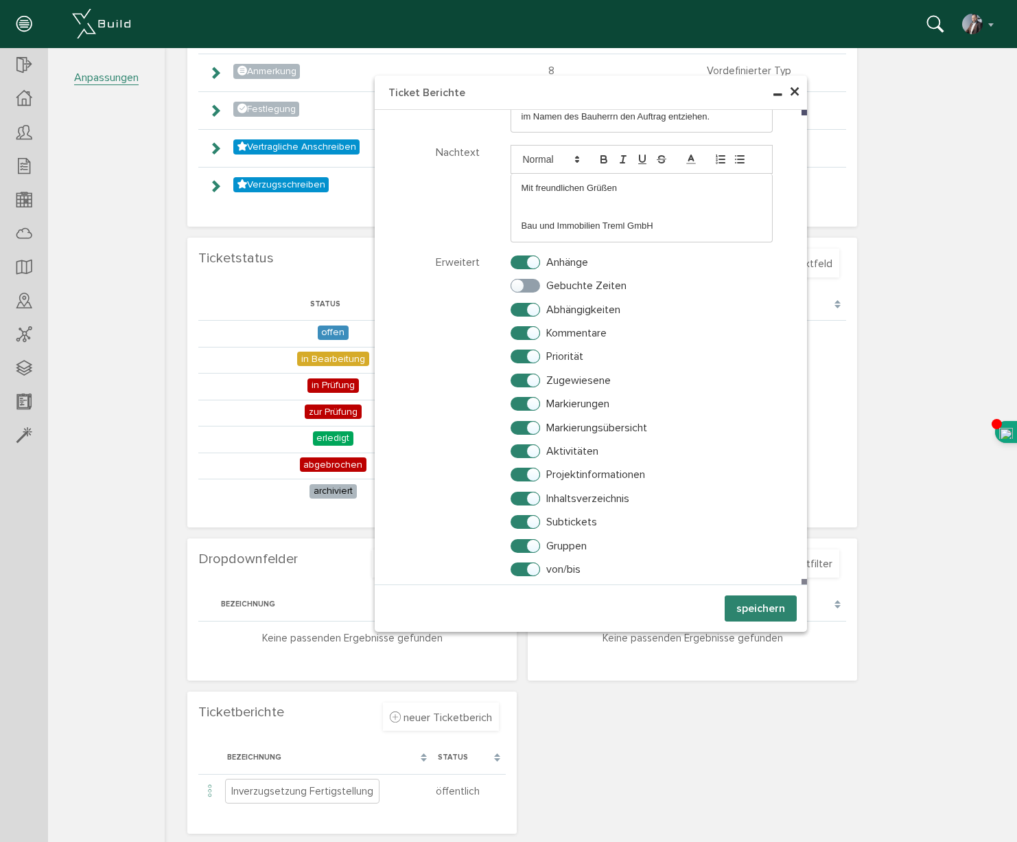
click at [749, 609] on button "speichern" at bounding box center [761, 608] width 72 height 26
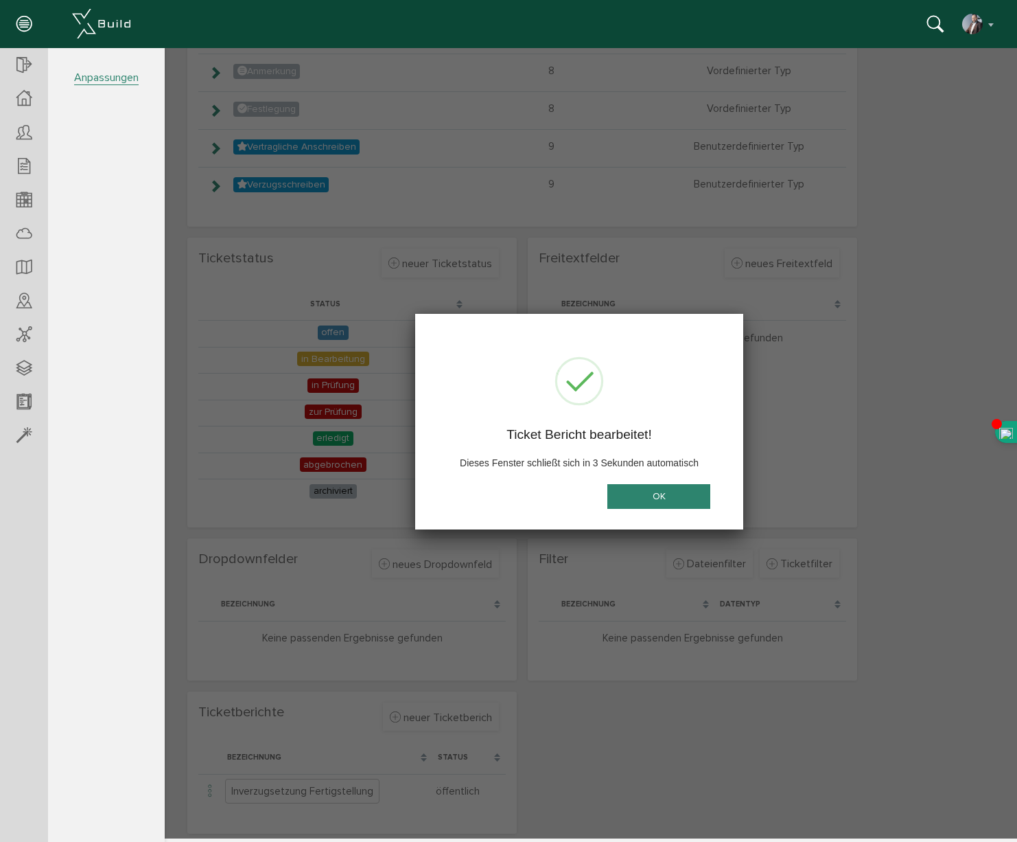
click at [659, 500] on button "OK" at bounding box center [659, 495] width 103 height 25
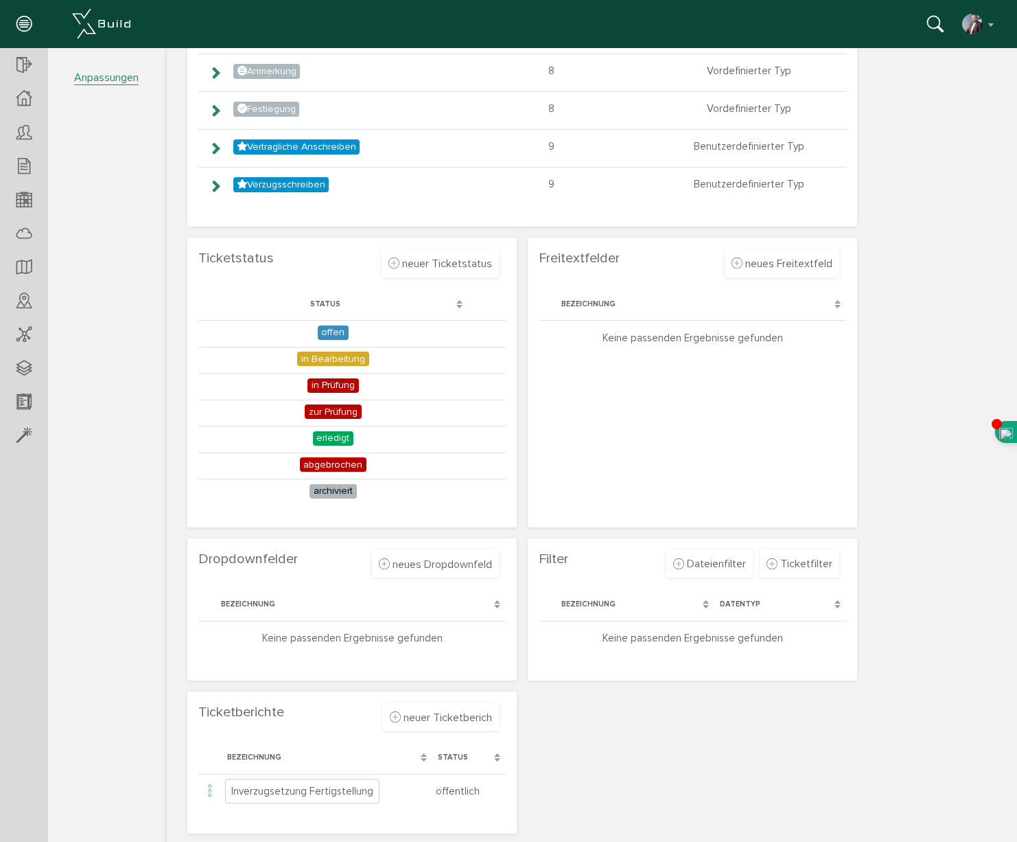
click at [338, 735] on section "Ticketberichte neuer Ticketberich [PERSON_NAME], bitte warten... Bezeichnung St…" at bounding box center [352, 762] width 330 height 142
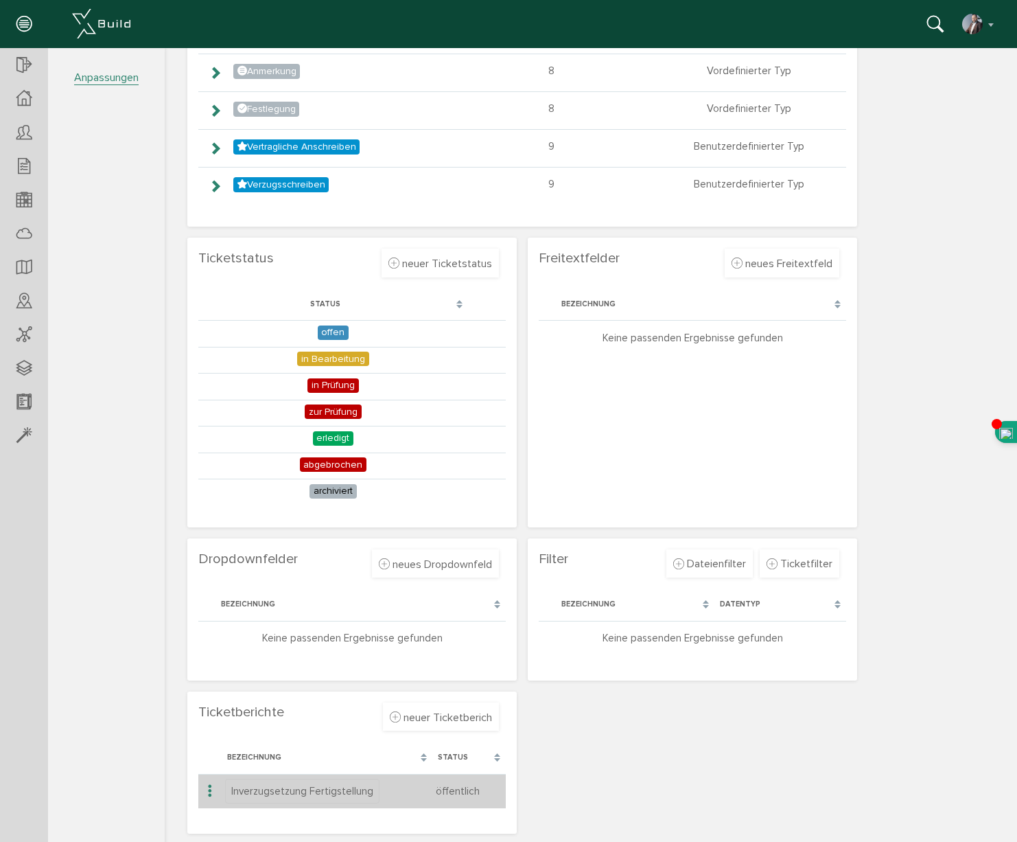
click at [209, 789] on icon at bounding box center [210, 791] width 16 height 19
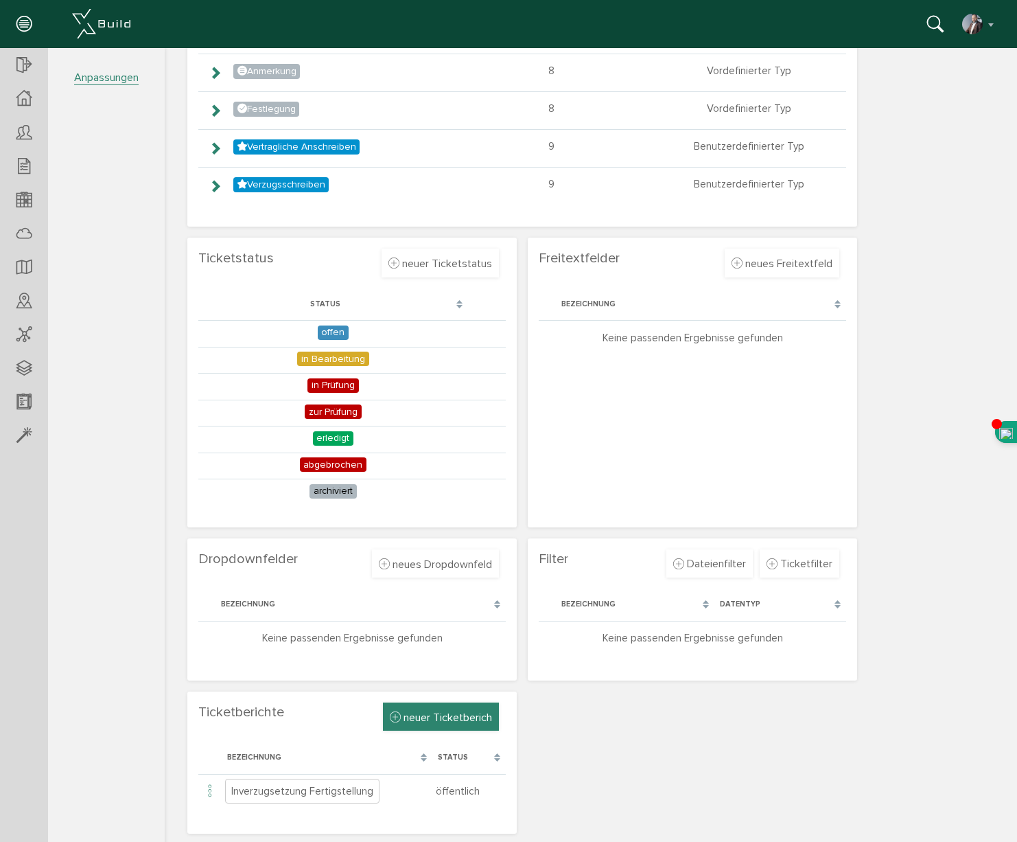
click at [437, 719] on span "neuer Ticketberich" at bounding box center [448, 717] width 89 height 14
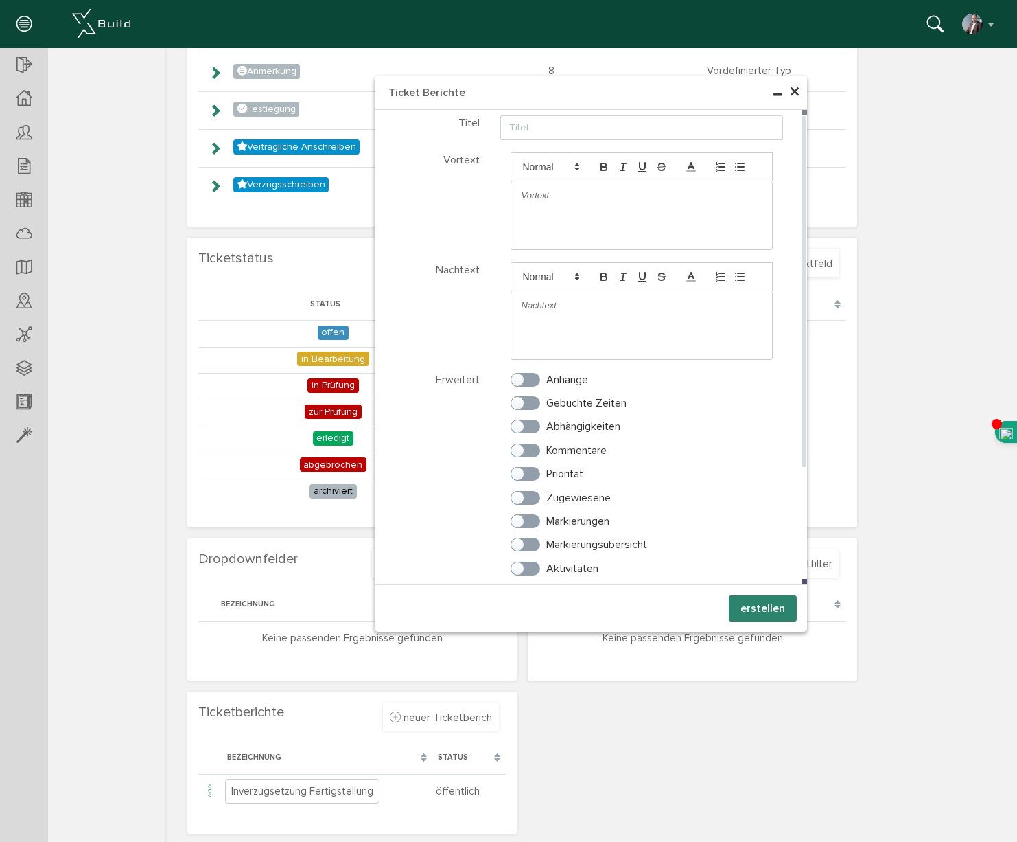
click at [702, 441] on div "Abhängigkeiten" at bounding box center [642, 430] width 284 height 23
click at [796, 89] on span "×" at bounding box center [794, 92] width 11 height 27
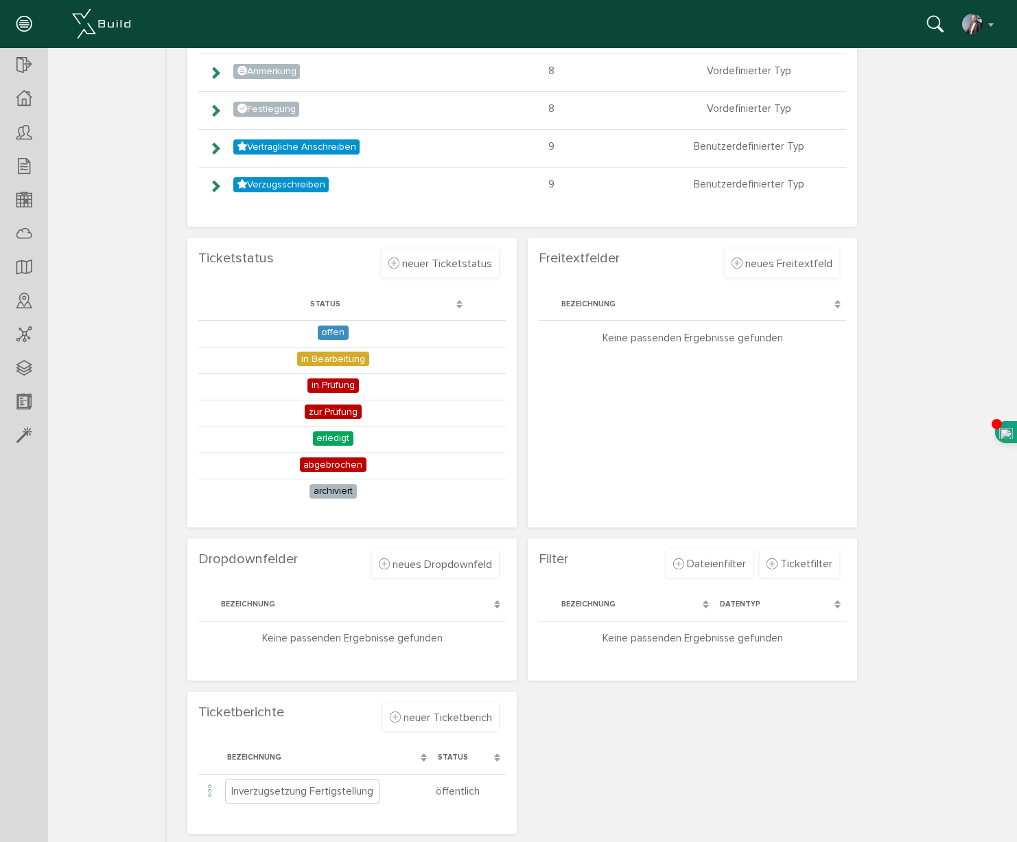
click at [542, 704] on div "Tickettypen neuer Tickettyp Verwerfen Erstellen Bezeichnung Farbe wählen Vorsch…" at bounding box center [591, 345] width 818 height 986
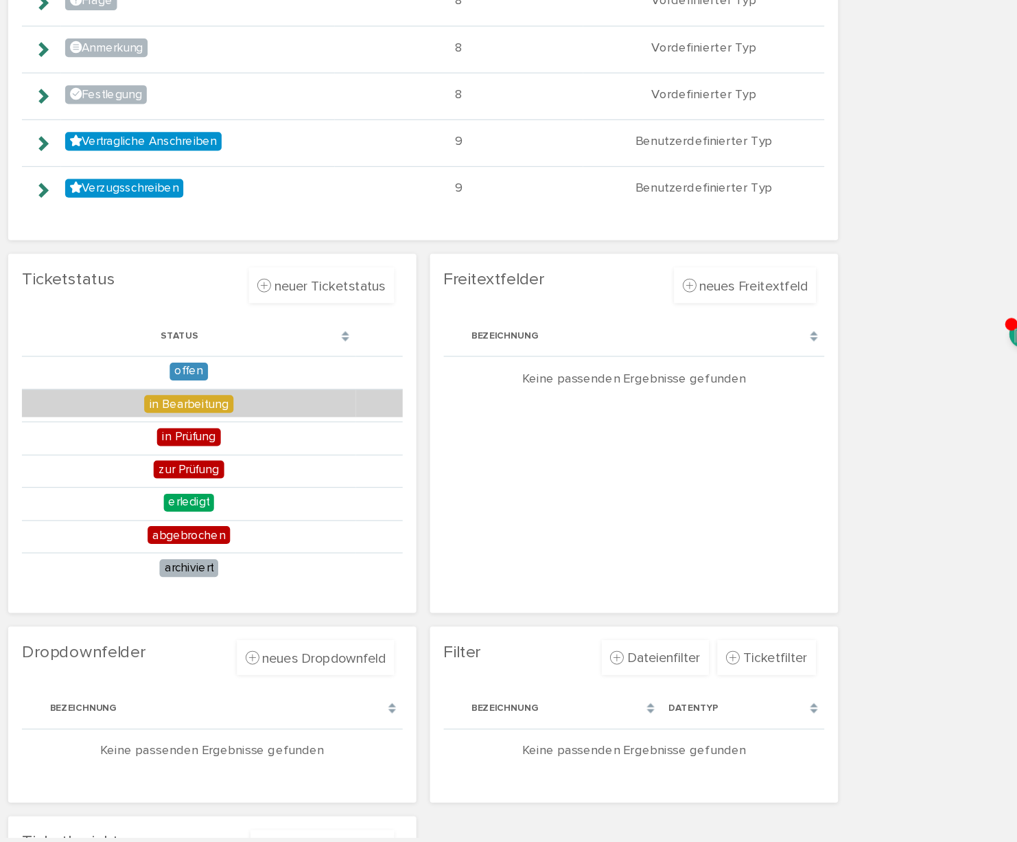
scroll to position [0, 0]
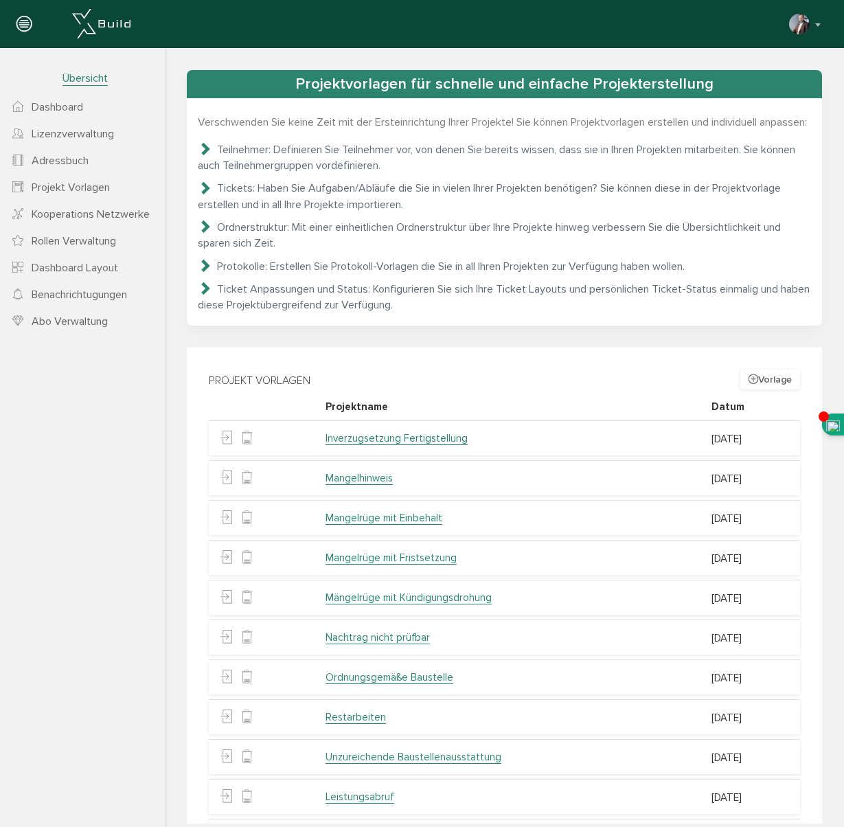
click at [419, 445] on link "Inverzugsetzung Fertigstellung" at bounding box center [396, 438] width 142 height 13
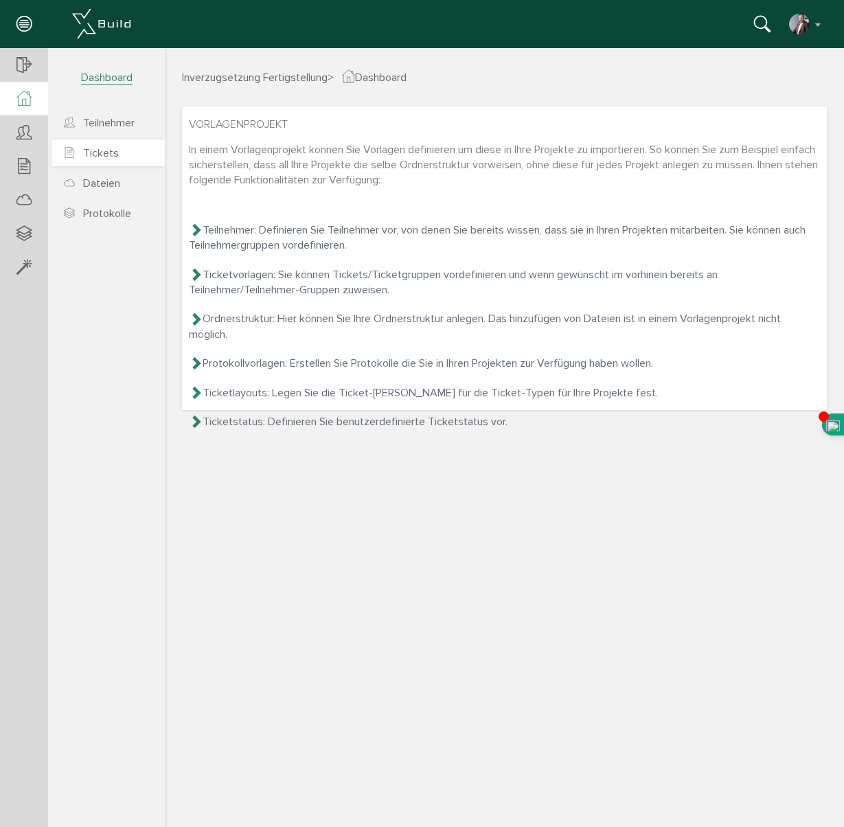
click at [85, 150] on span "Tickets" at bounding box center [101, 153] width 36 height 14
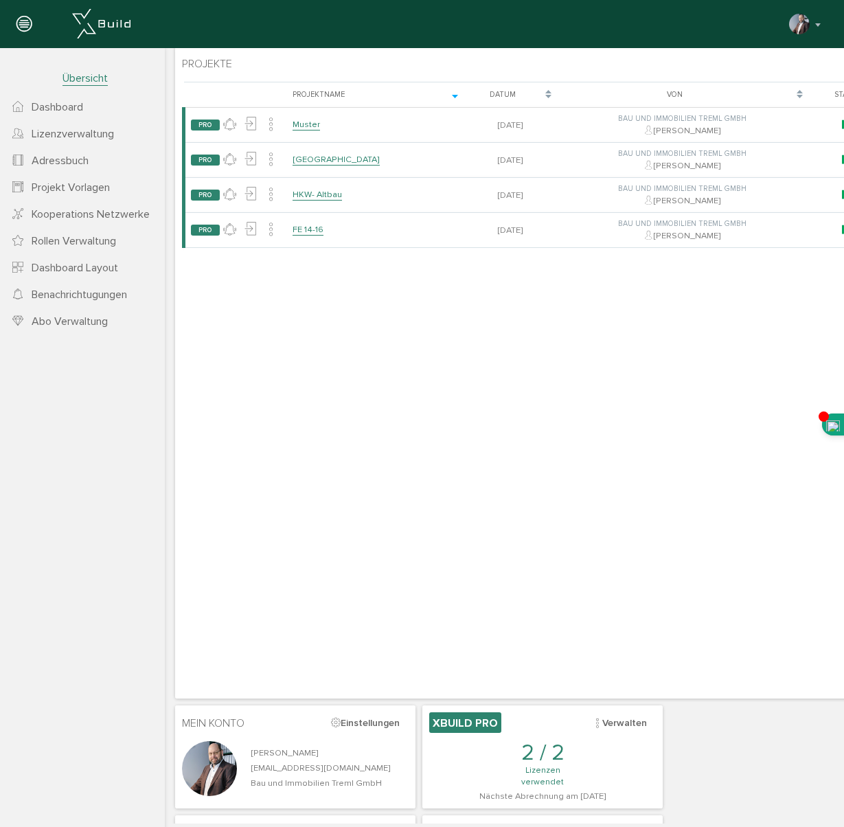
scroll to position [10, 0]
click at [62, 187] on span "Projekt Vorlagen" at bounding box center [71, 188] width 78 height 14
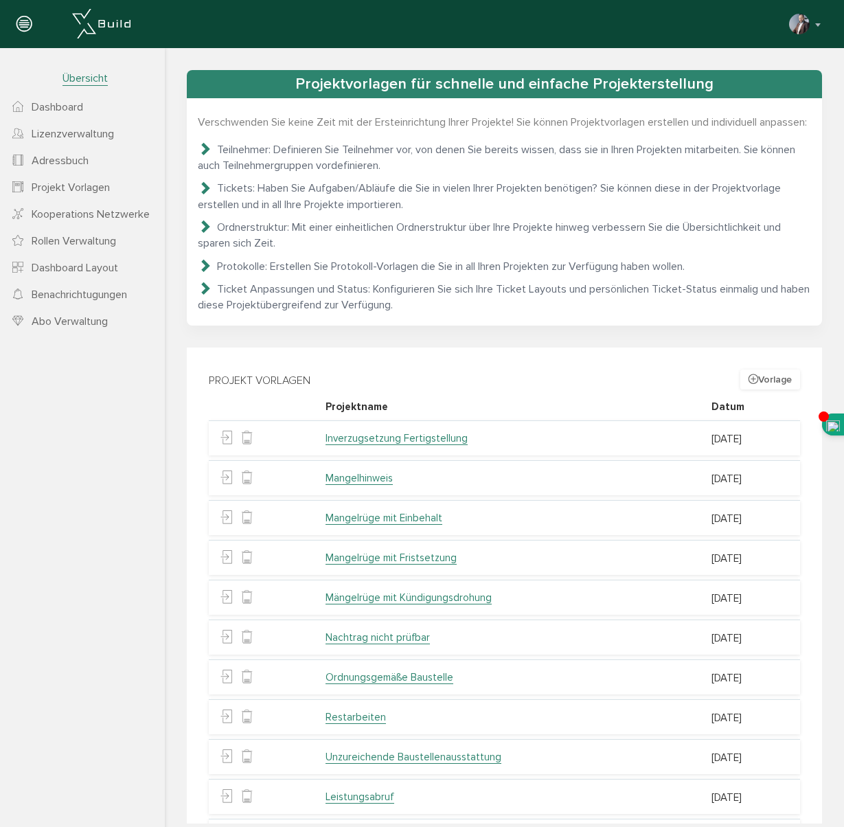
click at [423, 445] on link "Inverzugsetzung Fertigstellung" at bounding box center [396, 438] width 142 height 13
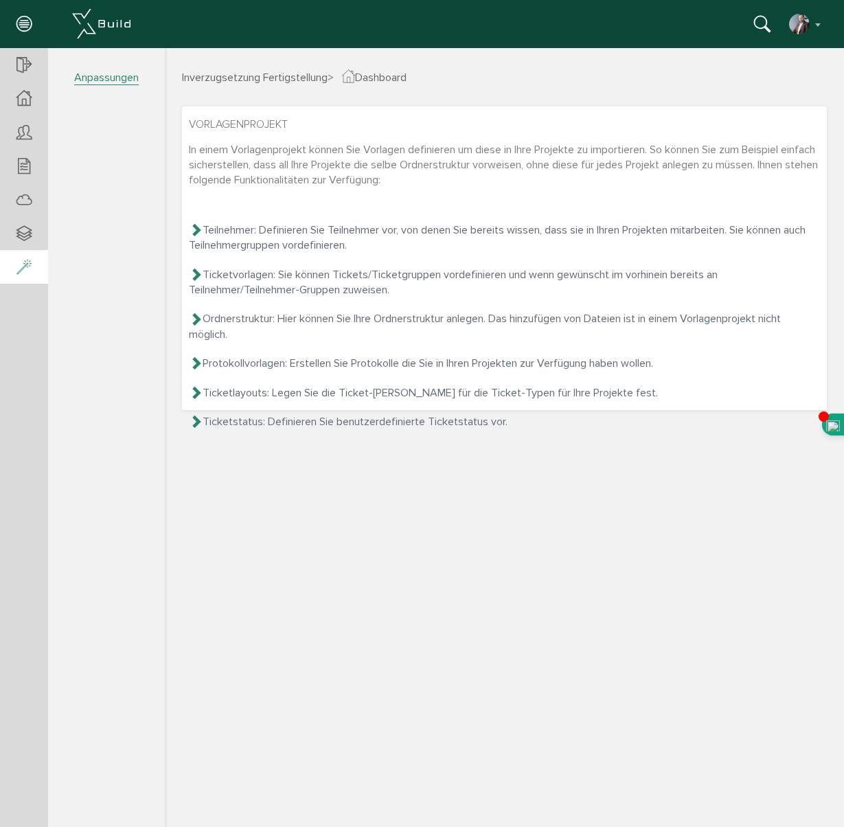
click at [23, 265] on icon at bounding box center [23, 267] width 15 height 19
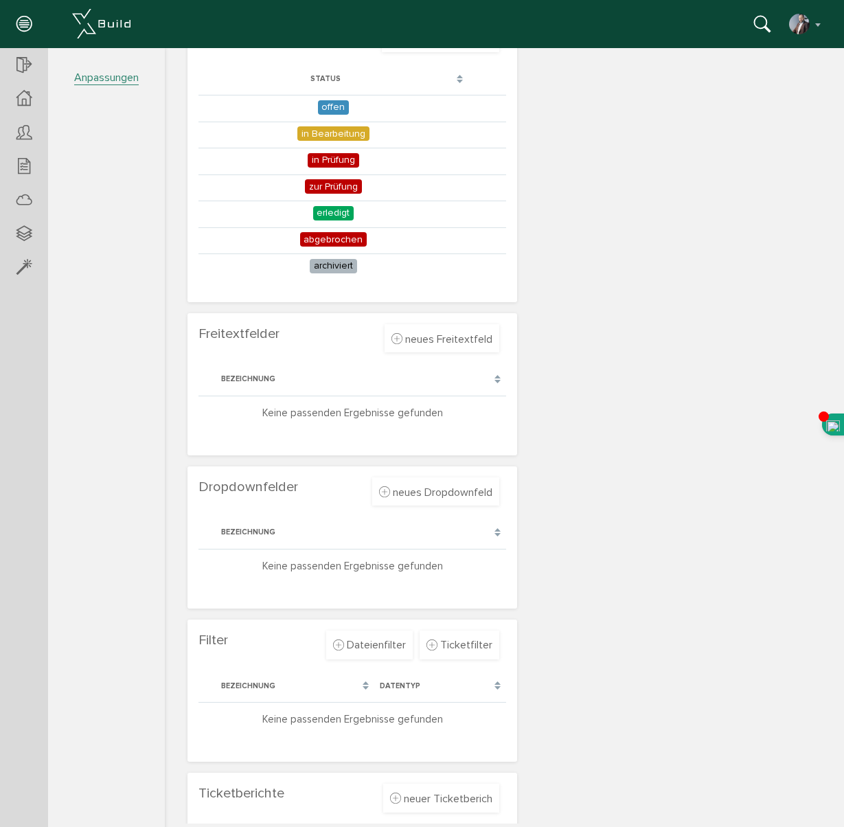
scroll to position [500, 0]
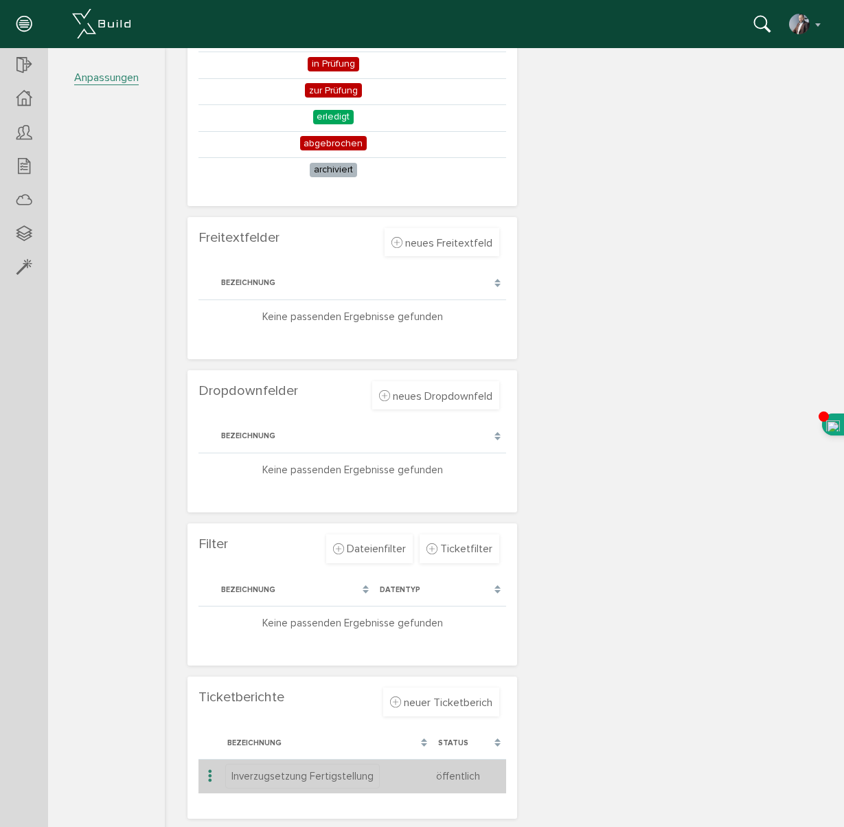
click at [209, 776] on icon at bounding box center [210, 776] width 16 height 19
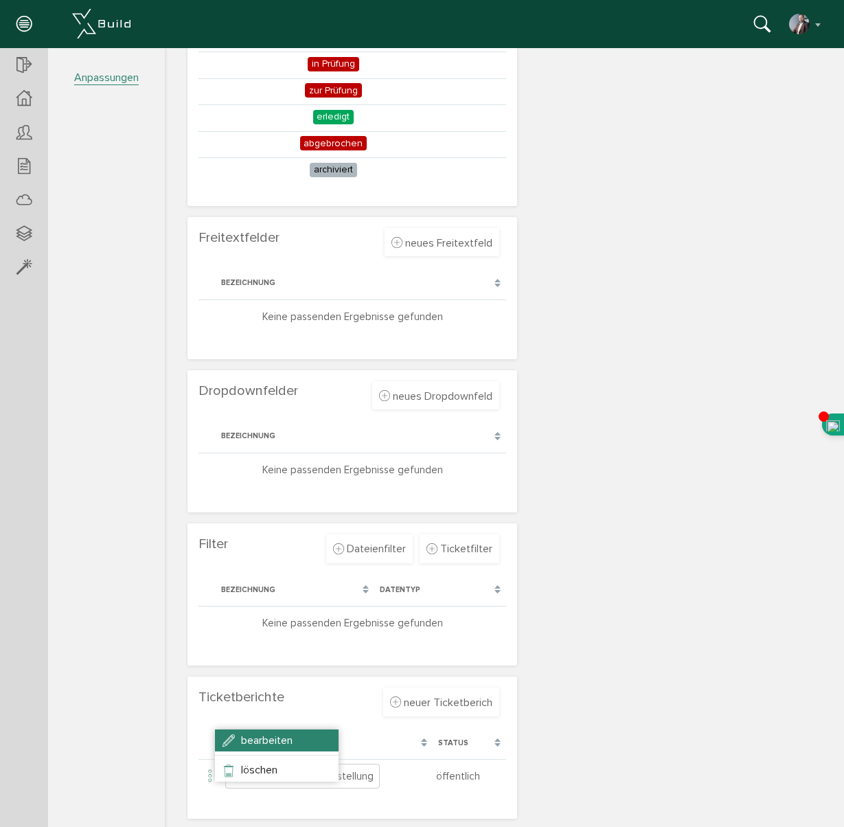
click at [243, 746] on li "bearbeiten" at bounding box center [277, 740] width 124 height 22
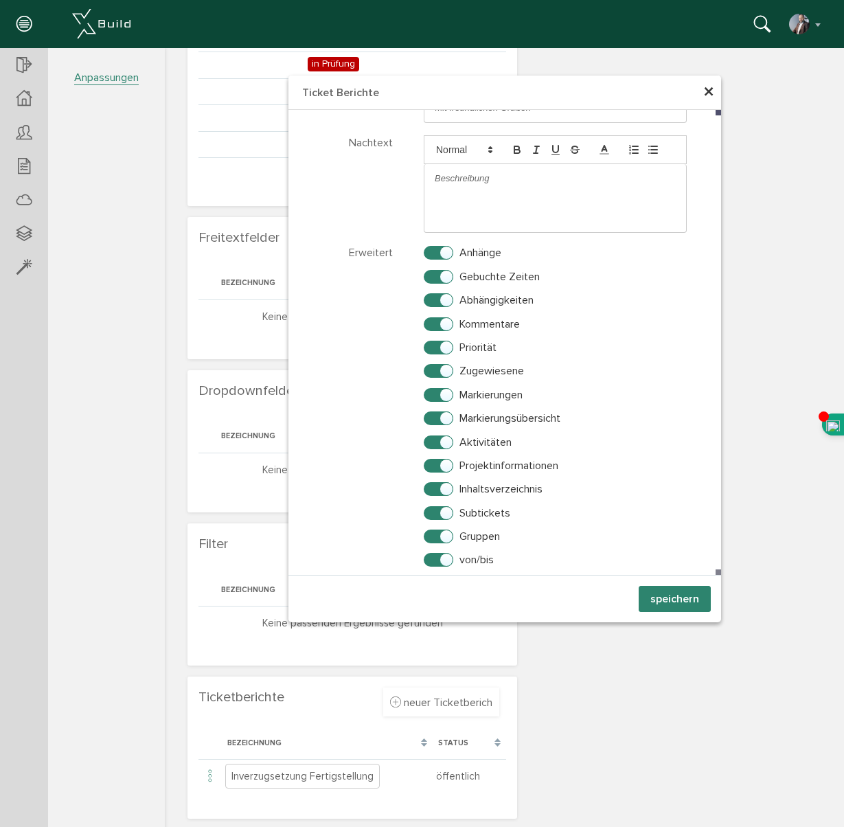
click at [705, 92] on span "×" at bounding box center [708, 92] width 11 height 27
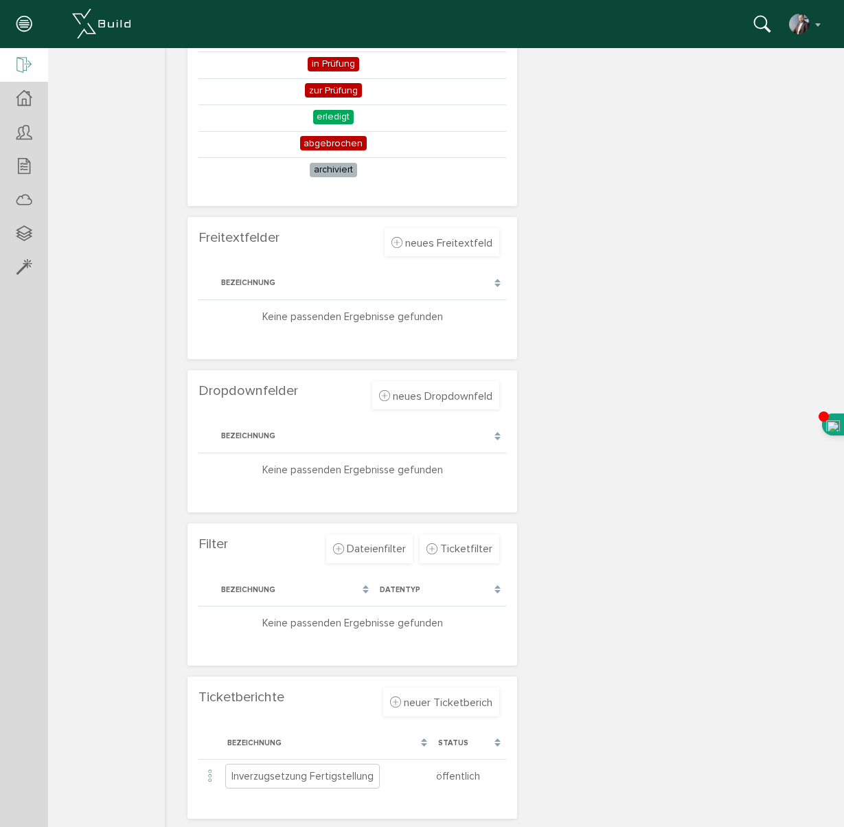
click at [28, 65] on icon at bounding box center [23, 65] width 15 height 19
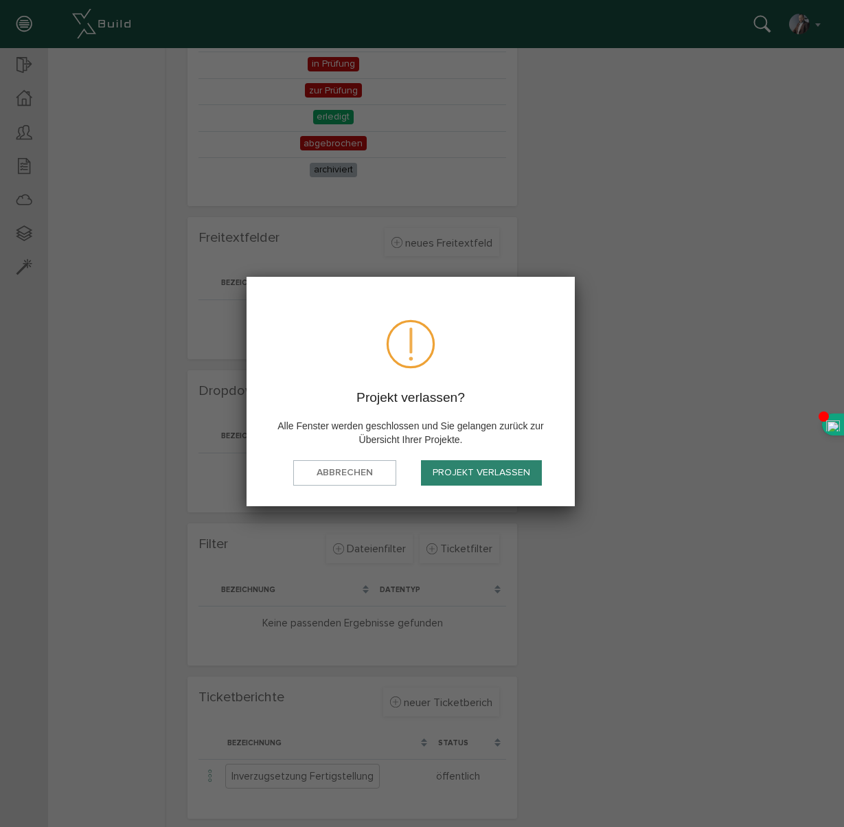
click at [457, 476] on button "Projekt verlassen" at bounding box center [481, 472] width 121 height 25
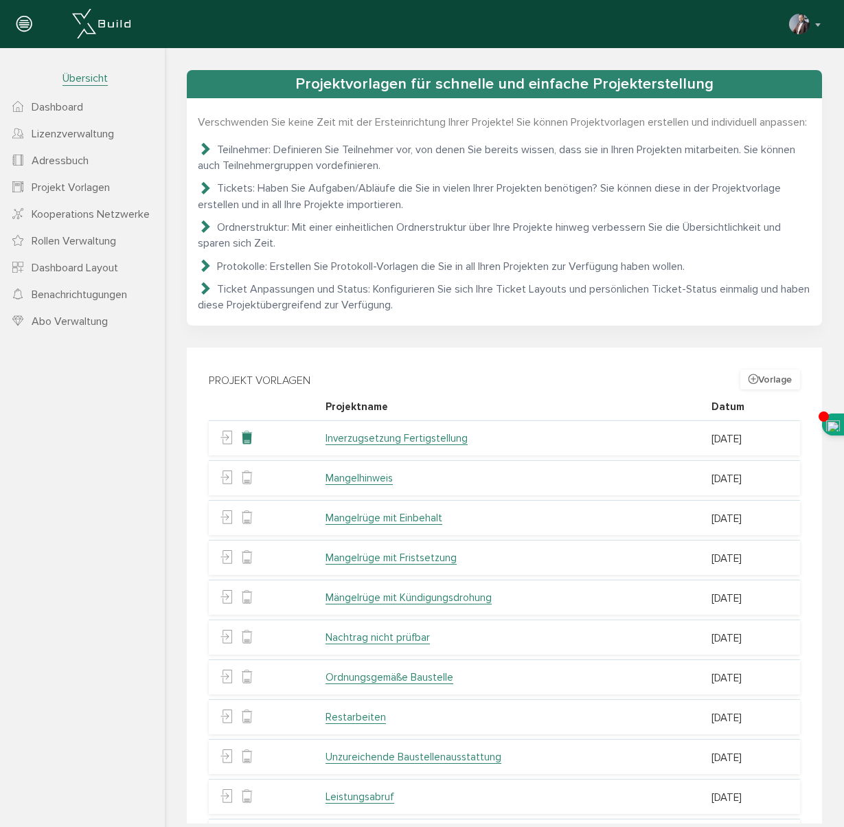
click at [242, 449] on icon at bounding box center [246, 438] width 13 height 21
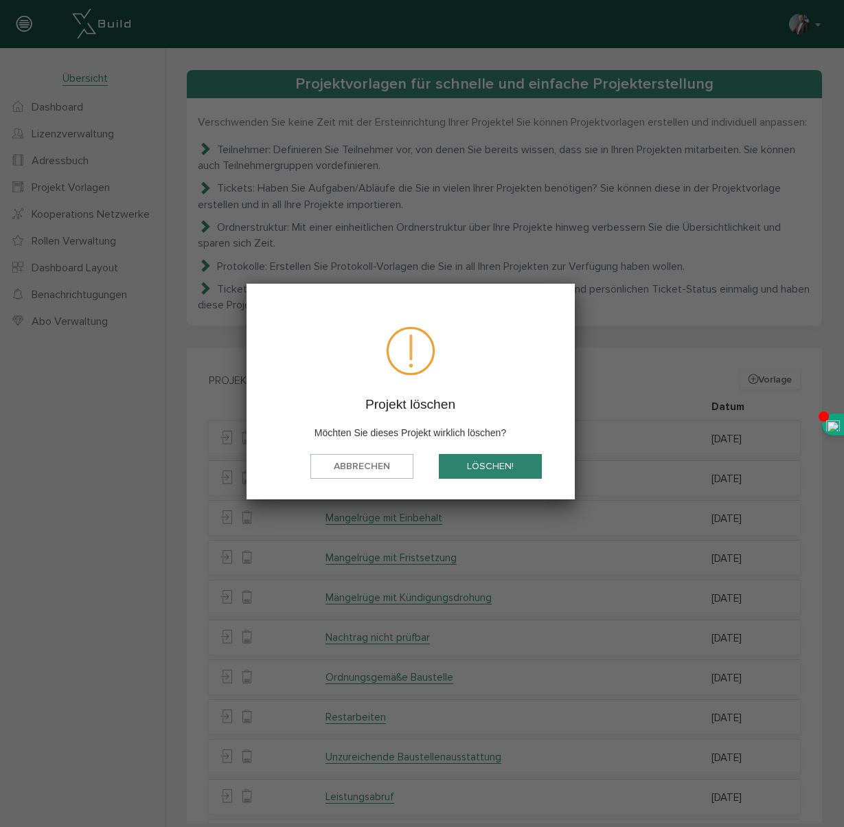
click at [484, 462] on button "löschen!" at bounding box center [490, 466] width 103 height 25
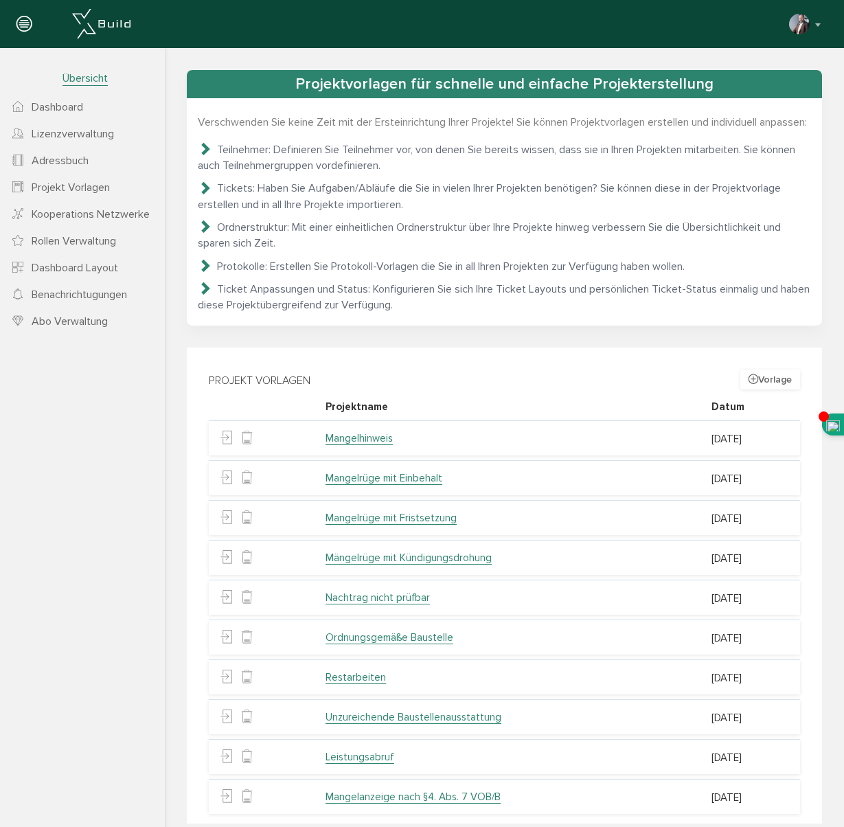
click at [21, 23] on icon at bounding box center [23, 24] width 15 height 19
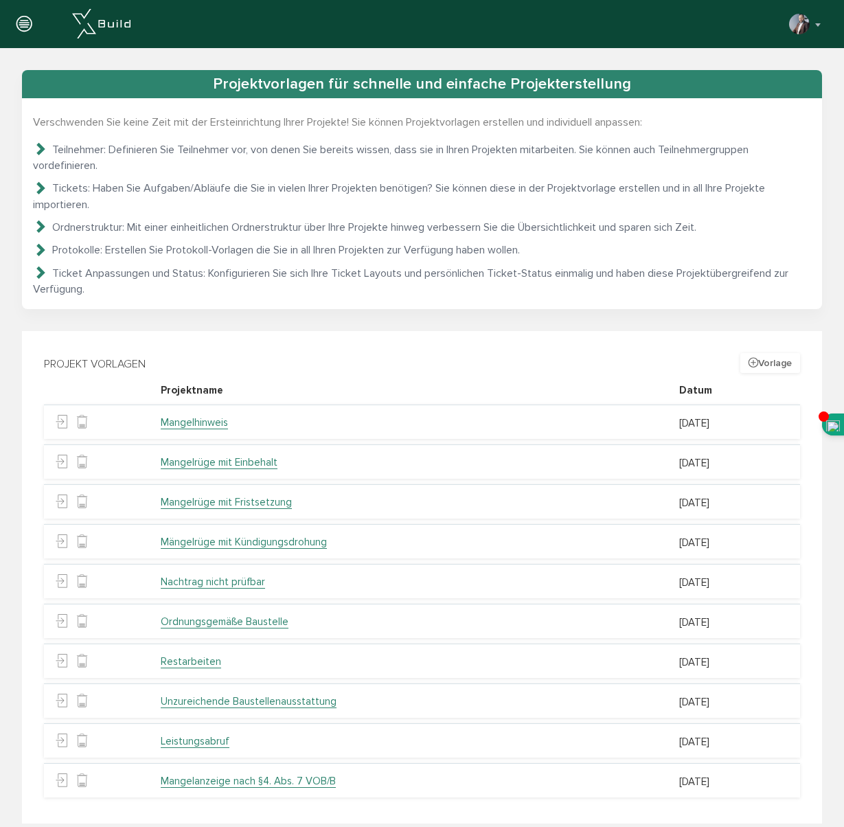
click at [21, 23] on icon at bounding box center [23, 24] width 15 height 19
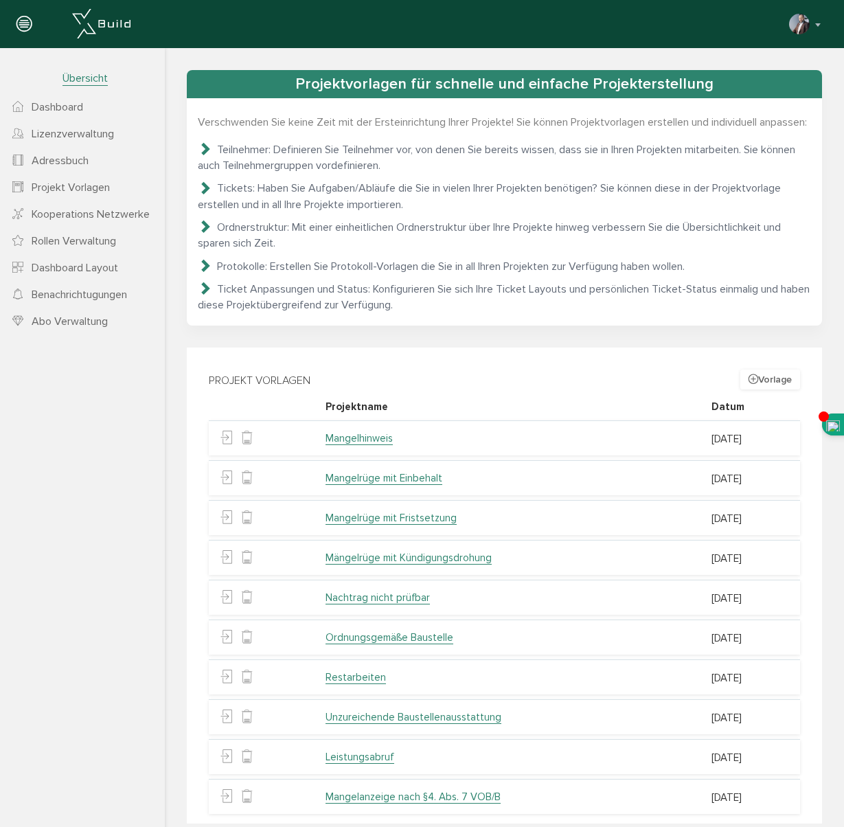
click at [62, 113] on span "Dashboard" at bounding box center [57, 107] width 51 height 14
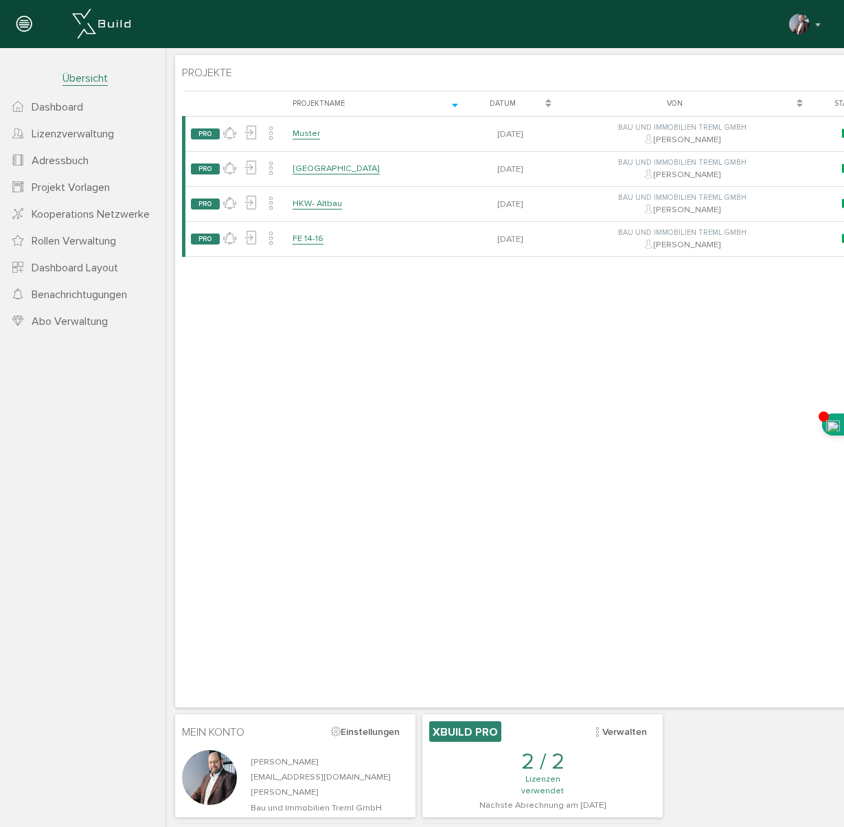
click at [62, 105] on span "Dashboard" at bounding box center [57, 107] width 51 height 14
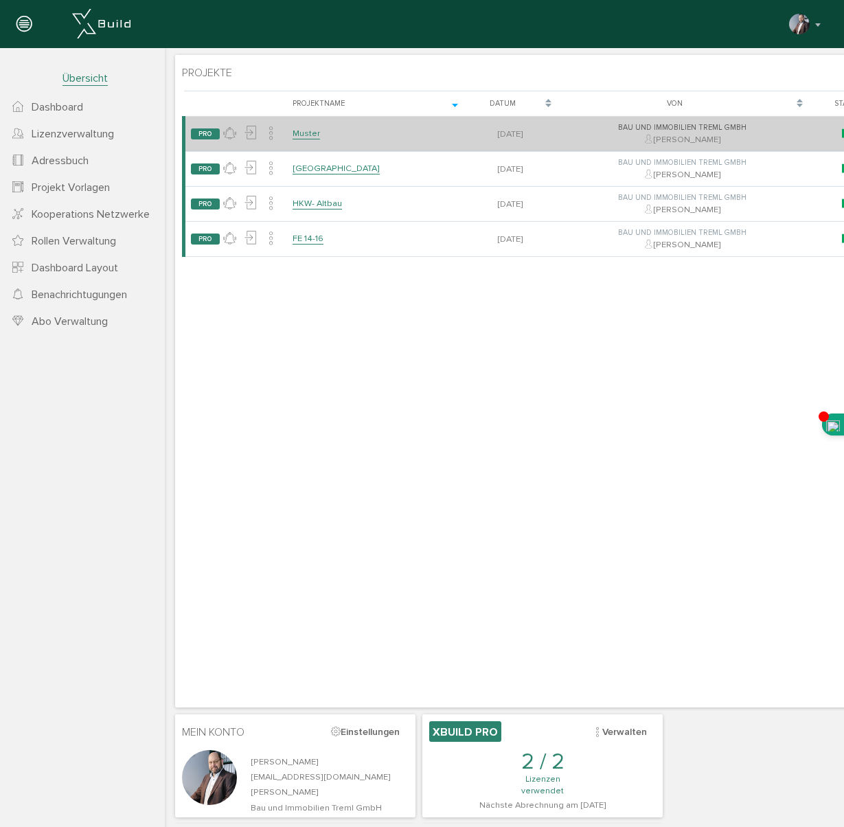
click at [310, 132] on link "Muster" at bounding box center [305, 134] width 27 height 12
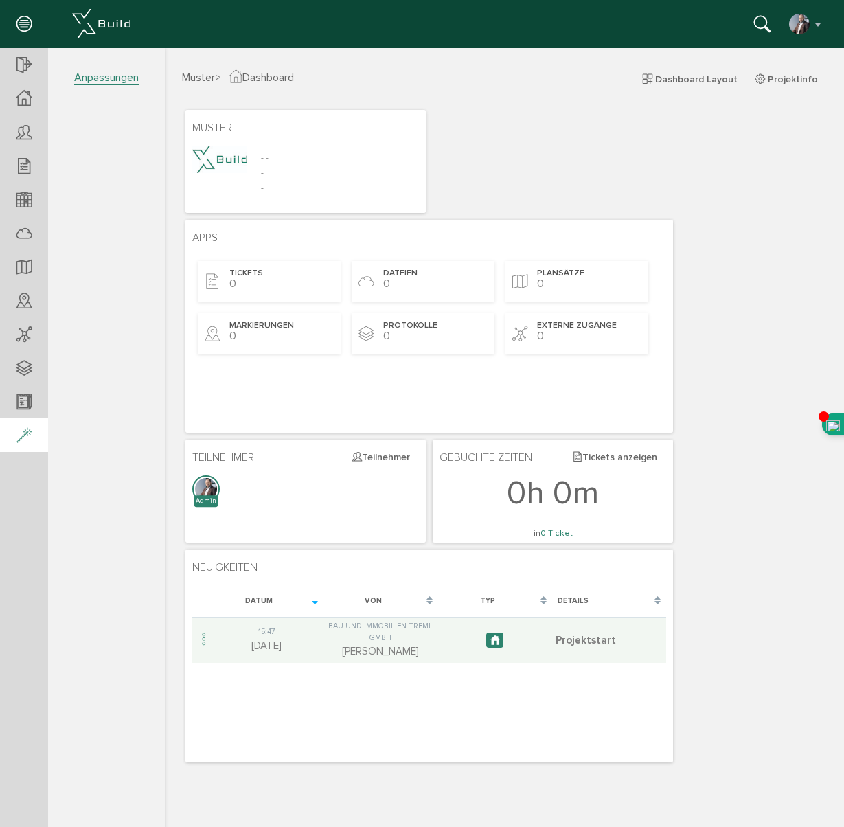
click at [21, 435] on icon at bounding box center [23, 435] width 15 height 19
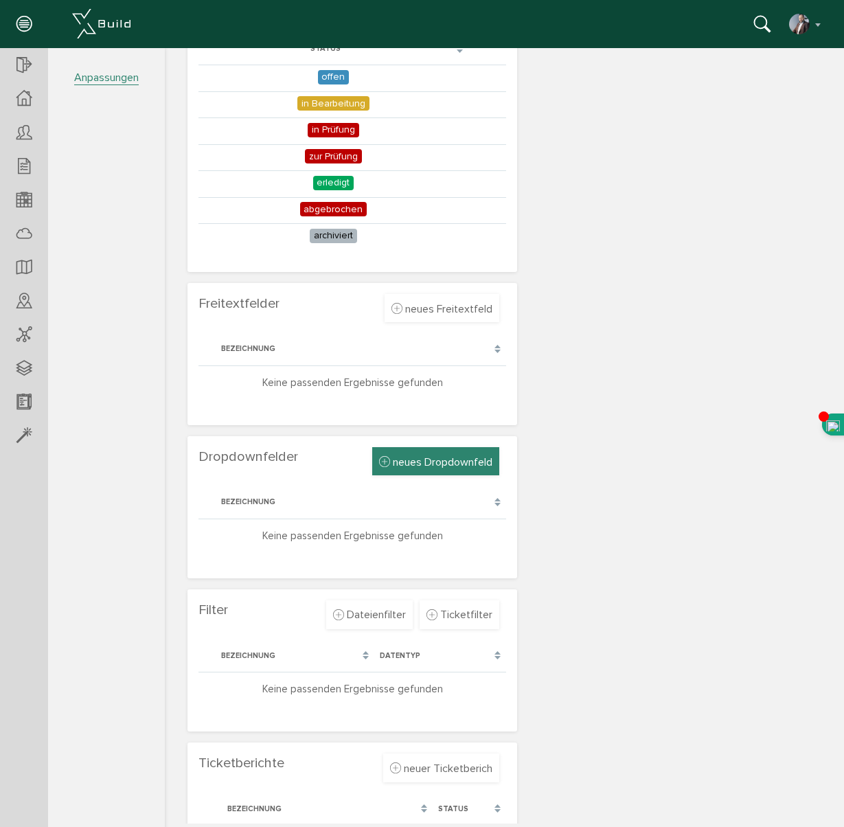
scroll to position [575, 0]
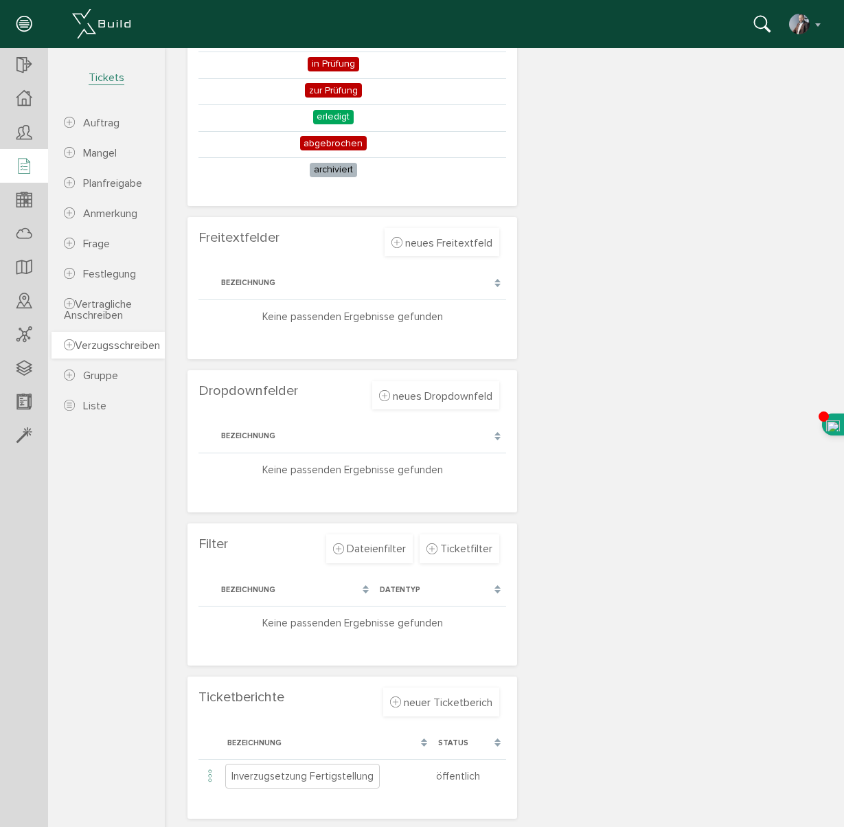
click at [114, 349] on span "Verzugsschreiben" at bounding box center [112, 345] width 96 height 14
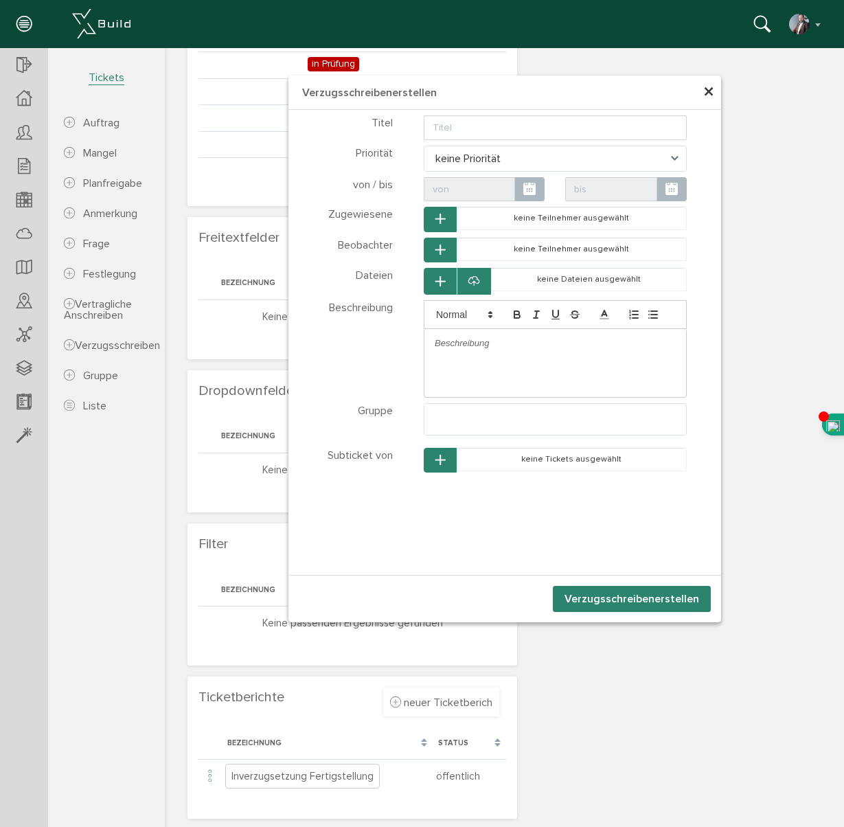
click at [706, 92] on span "×" at bounding box center [708, 92] width 11 height 27
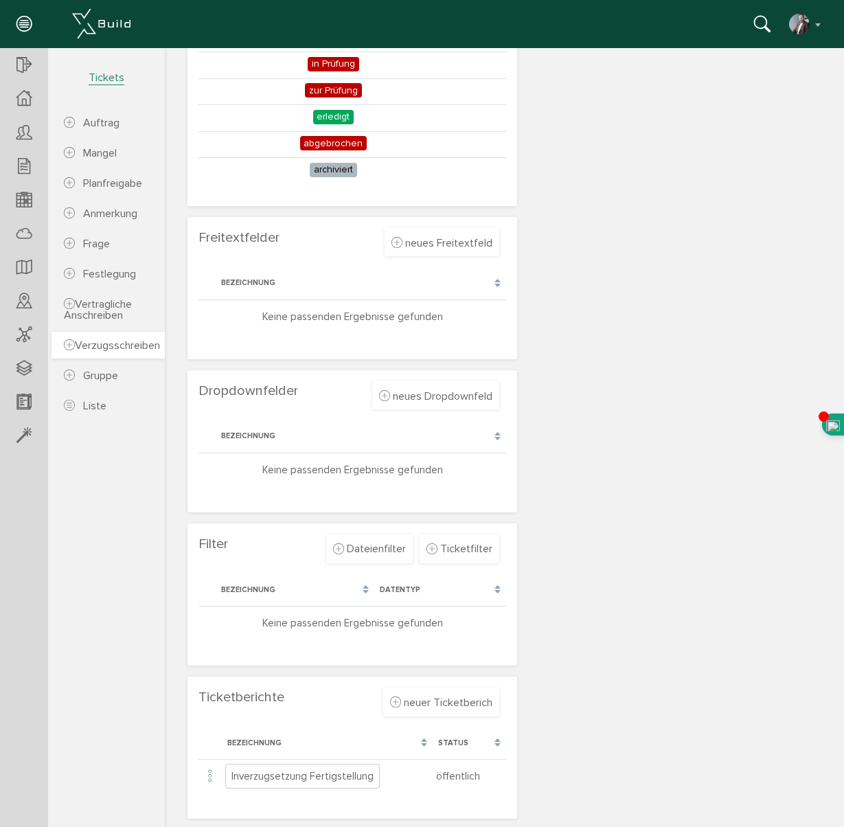
click at [127, 347] on span "Verzugsschreiben" at bounding box center [112, 345] width 96 height 14
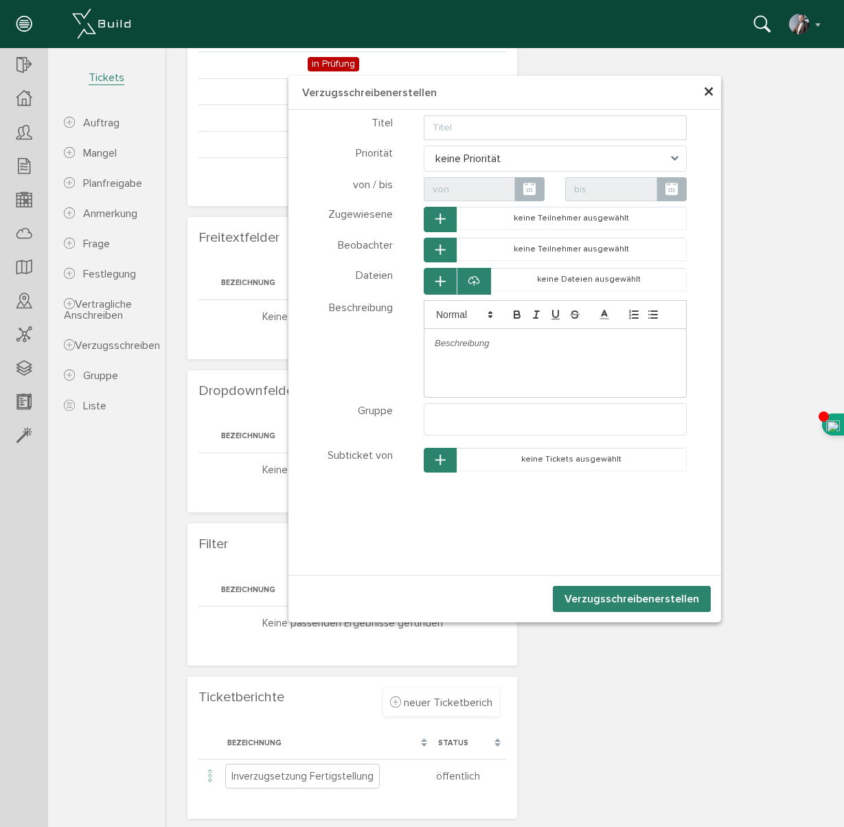
click at [106, 78] on span "Tickets" at bounding box center [107, 78] width 36 height 14
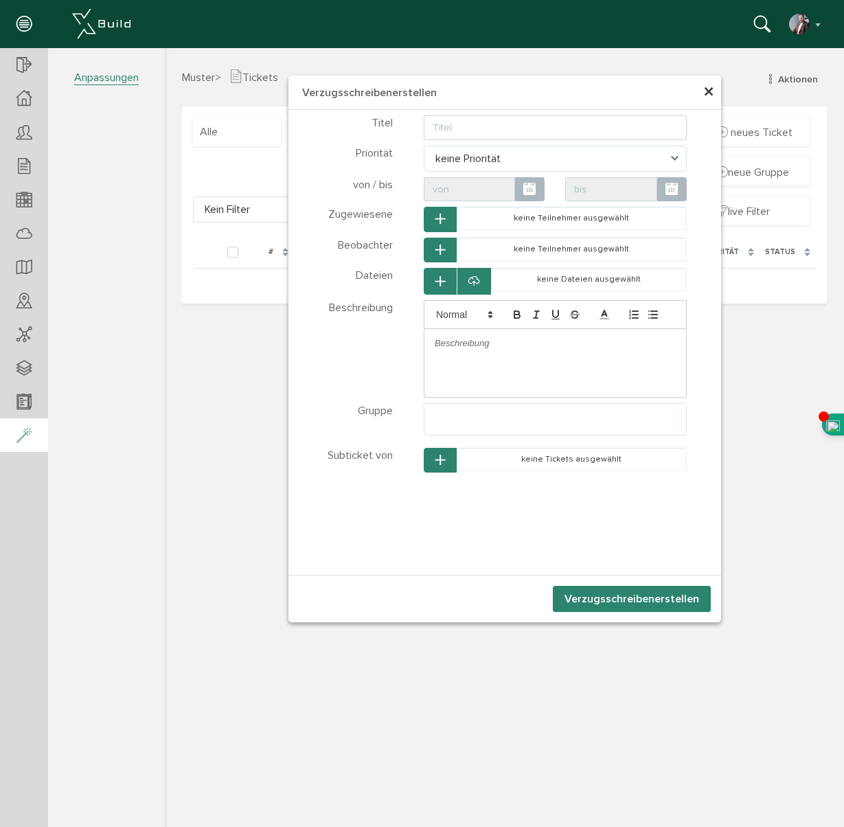
click at [23, 432] on icon at bounding box center [23, 435] width 15 height 19
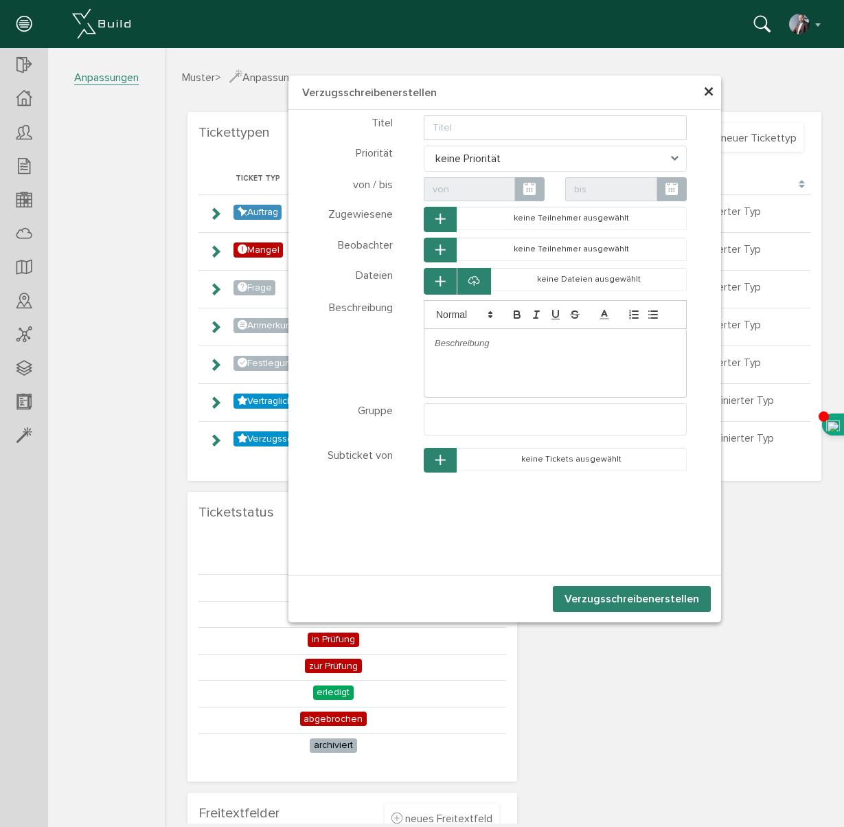
click at [711, 93] on span "×" at bounding box center [708, 92] width 11 height 27
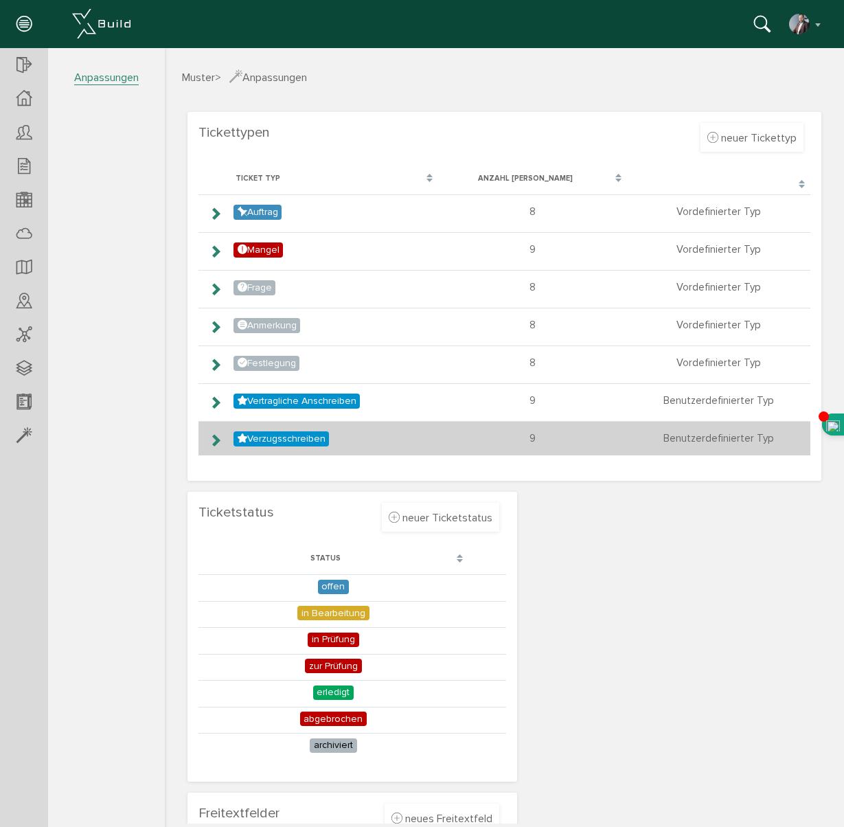
click at [216, 440] on icon at bounding box center [215, 440] width 13 height 11
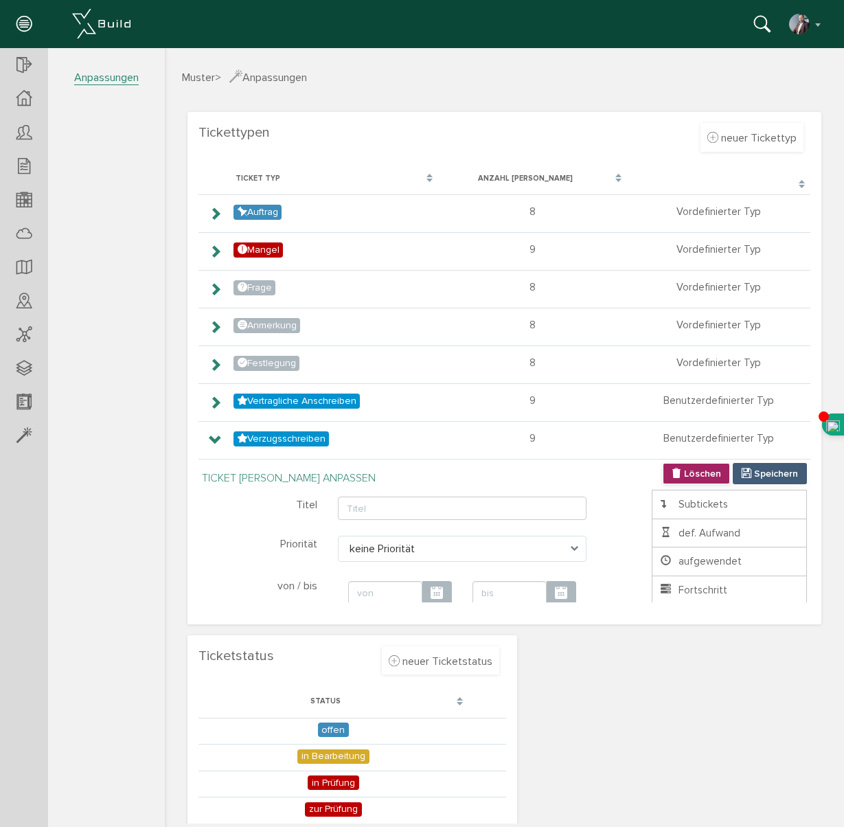
click at [687, 473] on span "Löschen" at bounding box center [702, 473] width 37 height 12
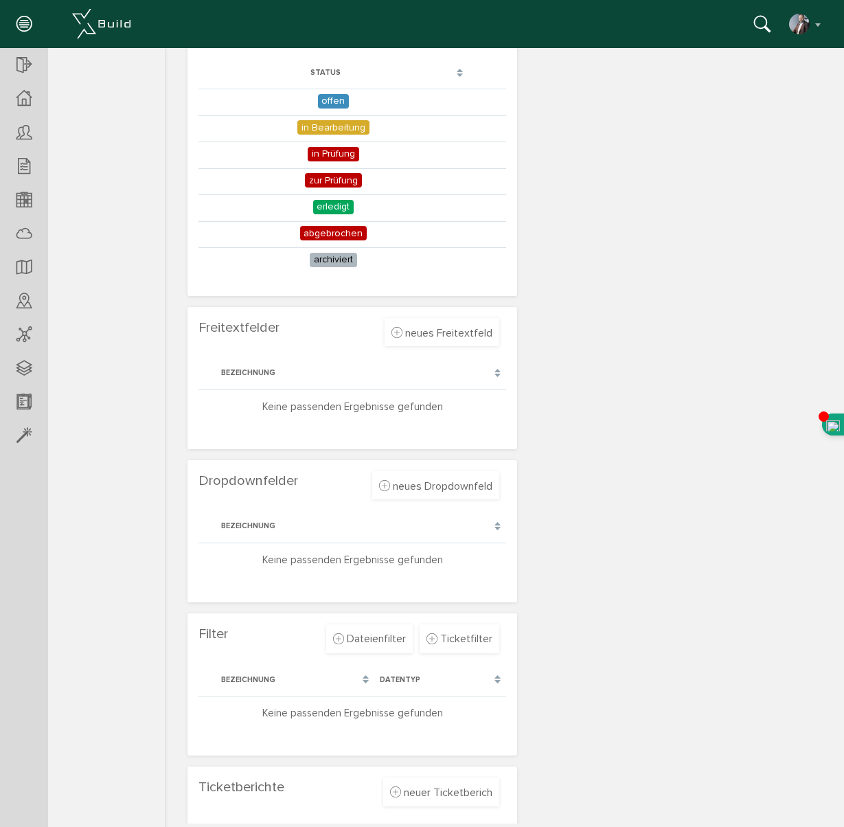
scroll to position [538, 0]
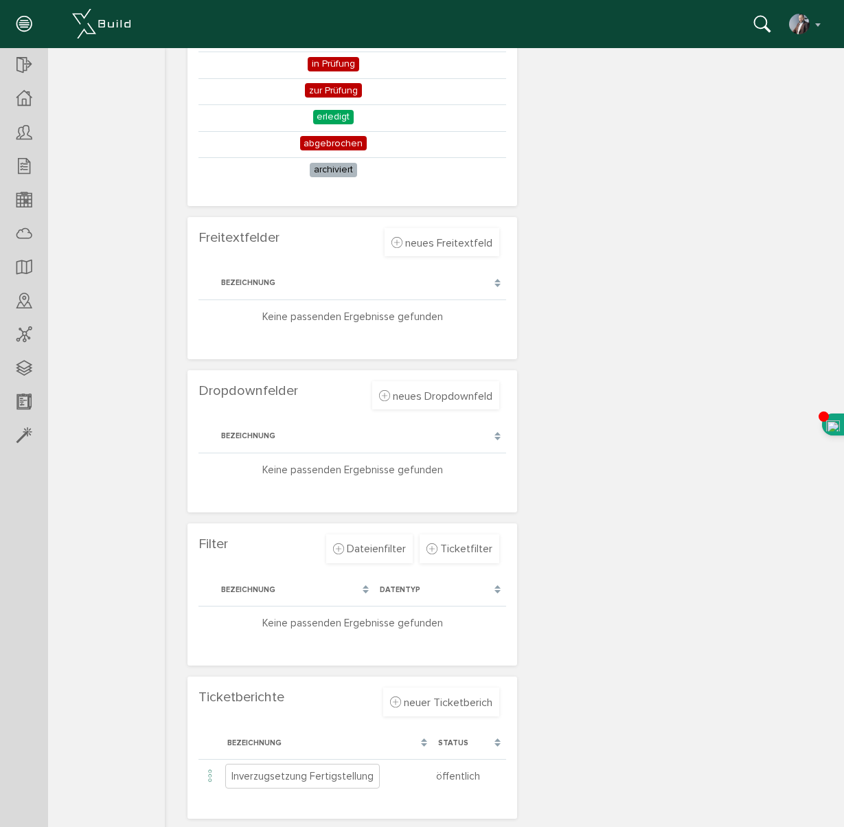
click at [498, 743] on div "Status" at bounding box center [468, 742] width 73 height 25
click at [423, 741] on div "Bezeichnung" at bounding box center [327, 742] width 211 height 25
click at [458, 742] on div "Status" at bounding box center [461, 743] width 47 height 12
click at [457, 746] on div "Status" at bounding box center [461, 743] width 47 height 12
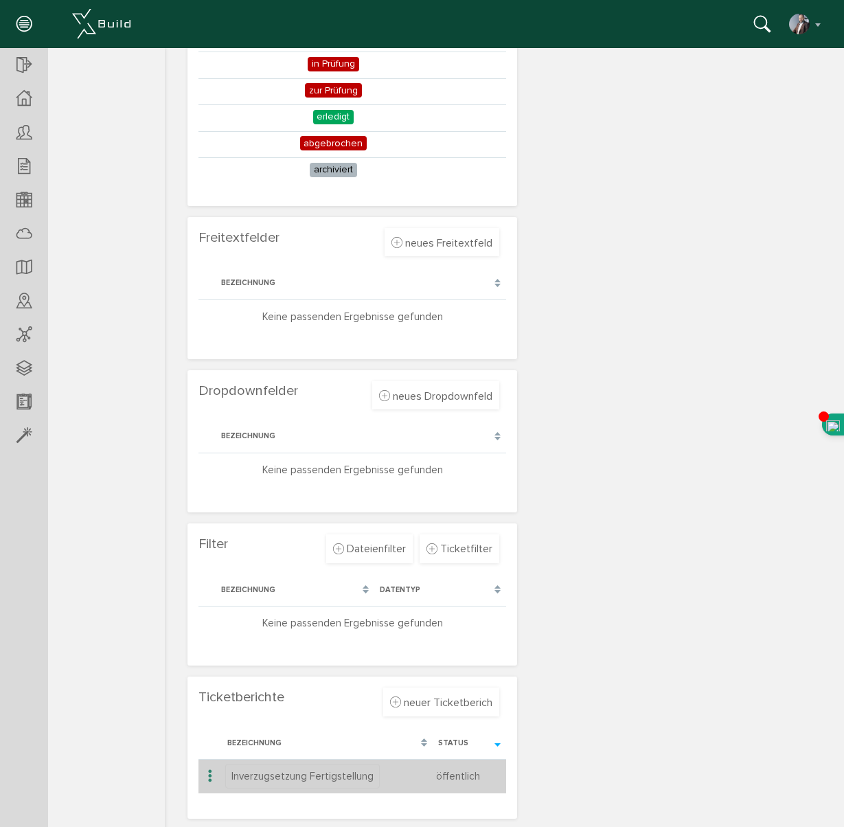
click at [211, 774] on icon at bounding box center [210, 776] width 16 height 19
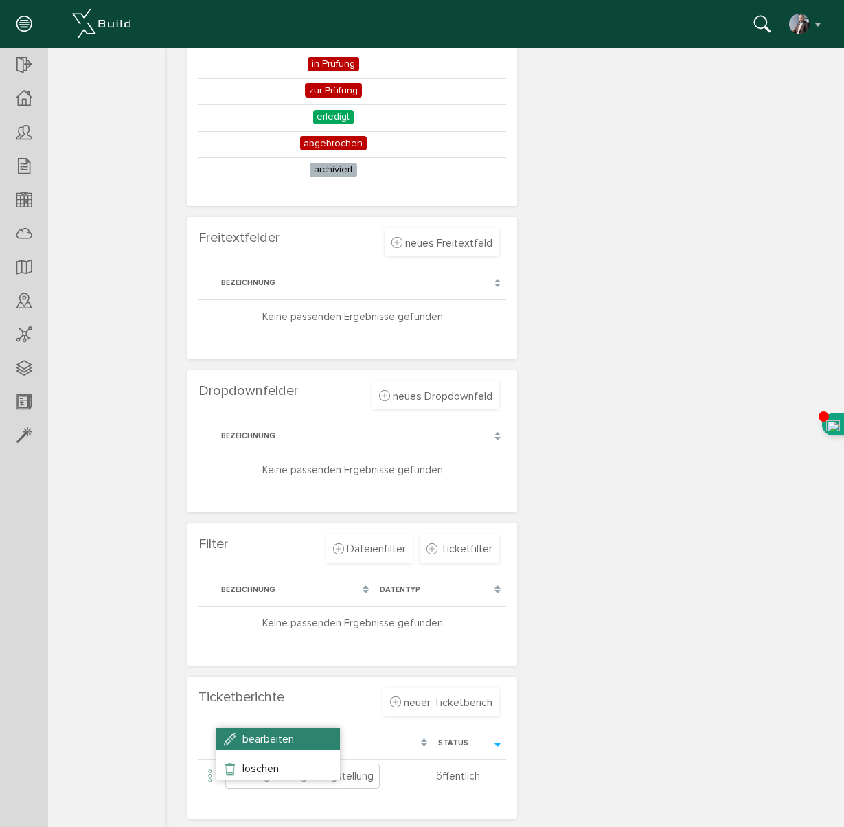
click at [245, 741] on span "bearbeiten" at bounding box center [267, 739] width 51 height 14
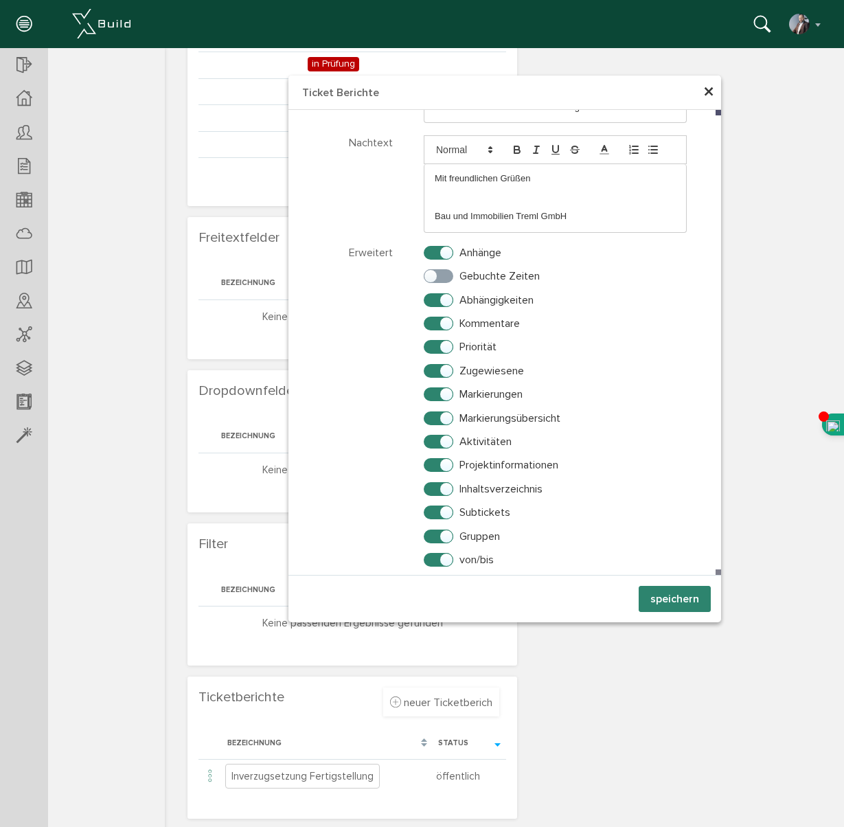
click at [676, 594] on button "speichern" at bounding box center [674, 599] width 72 height 26
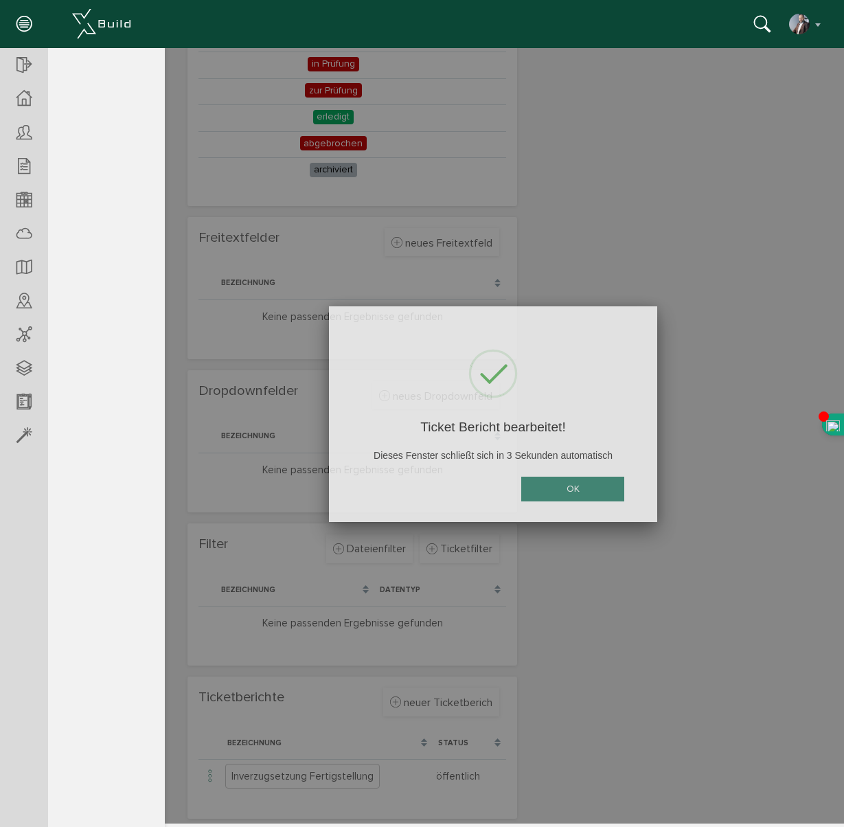
click at [573, 487] on div "Tickettypen neuer Tickettyp Verwerfen [GEOGRAPHIC_DATA] Bezeichnung Farbe wähle…" at bounding box center [504, 196] width 645 height 1255
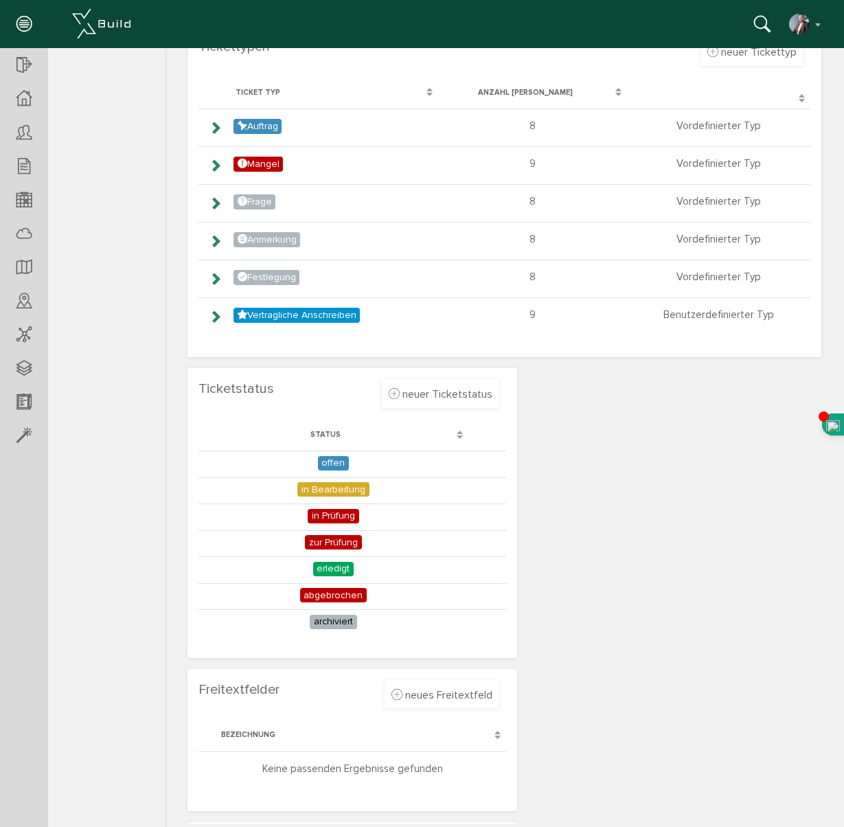
scroll to position [0, 0]
